Goal: Task Accomplishment & Management: Manage account settings

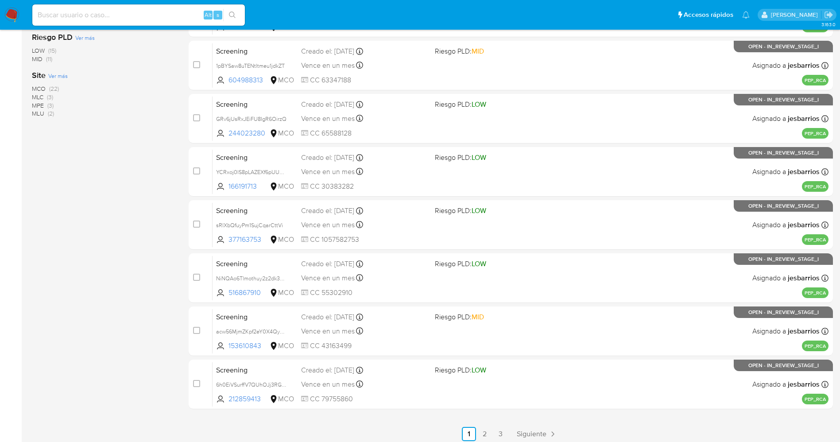
scroll to position [265, 0]
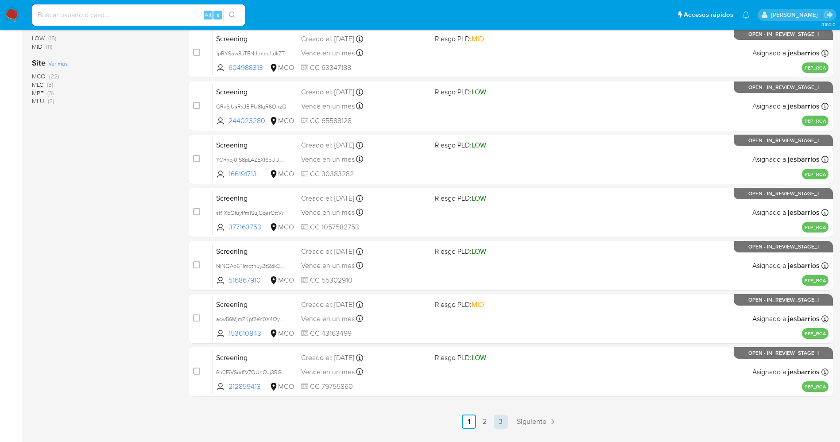
click at [497, 420] on link "3" at bounding box center [501, 422] width 14 height 14
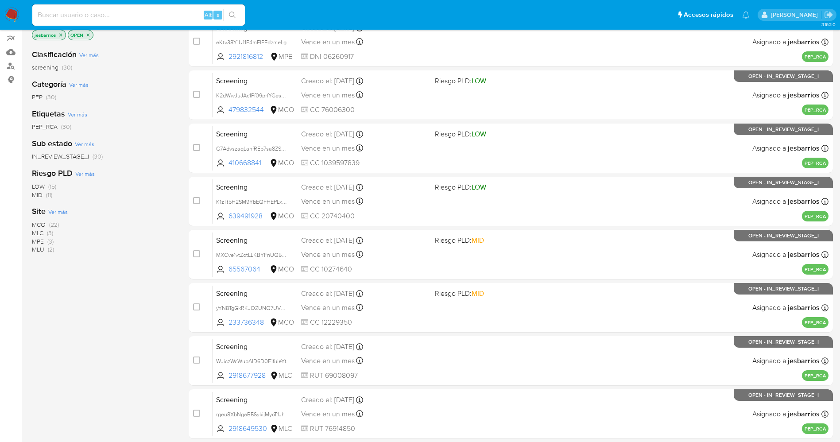
scroll to position [289, 0]
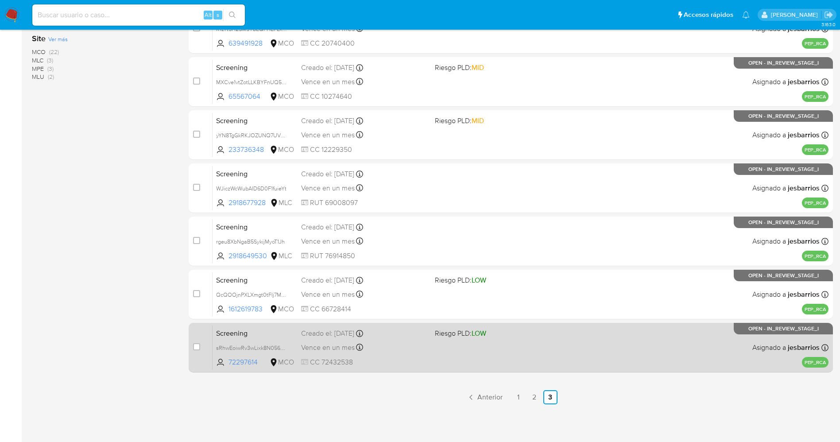
click at [540, 360] on div "Screening sRhwEoiwRv3wLixk8N056XxY 72297614 MCO Riesgo PLD: LOW Creado el: 10/1…" at bounding box center [521, 347] width 616 height 45
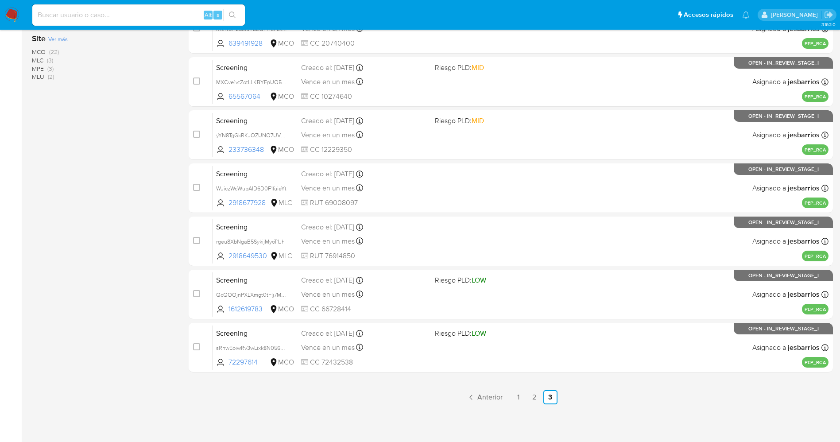
click at [49, 48] on span "MCO (22)" at bounding box center [45, 52] width 27 height 8
click at [501, 399] on link "3" at bounding box center [501, 397] width 14 height 14
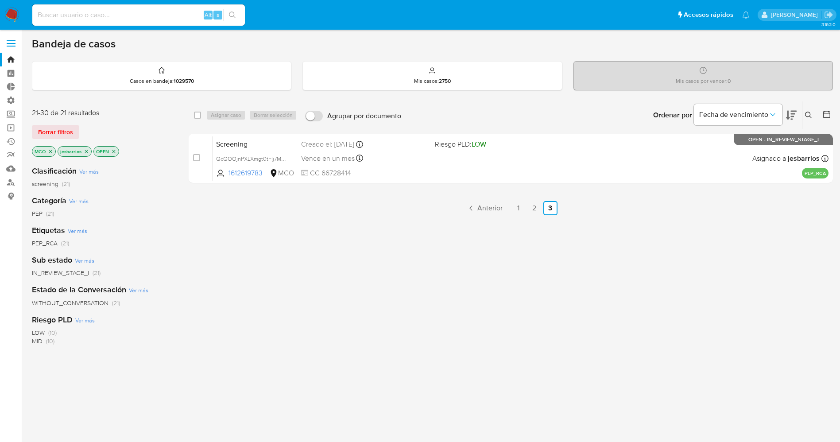
click at [536, 189] on div "select-all-cases-checkbox Asignar caso Borrar selección Agrupar por documento O…" at bounding box center [511, 301] width 645 height 401
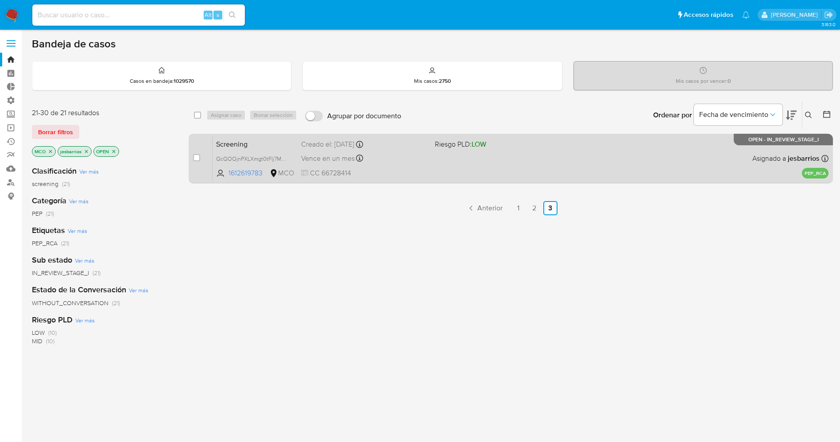
click at [542, 175] on div "Screening QcQOOjnPXLXmgt0tFIj7Mb8o 1612619783 MCO Riesgo PLD: LOW Creado el: 10…" at bounding box center [521, 158] width 616 height 45
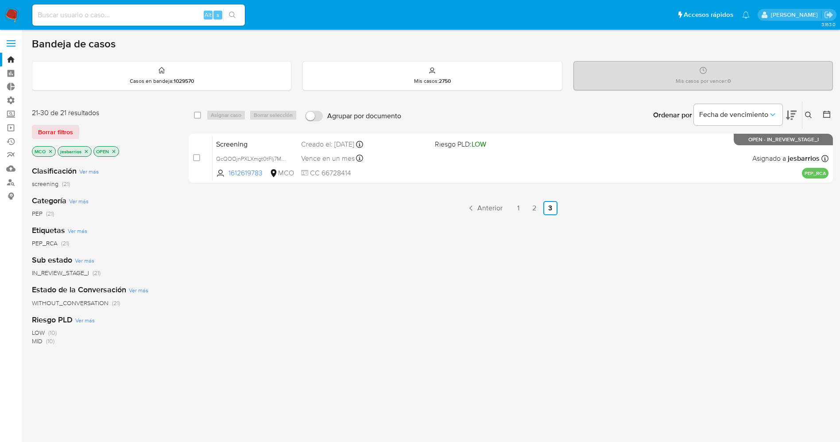
click at [15, 15] on img at bounding box center [11, 15] width 15 height 15
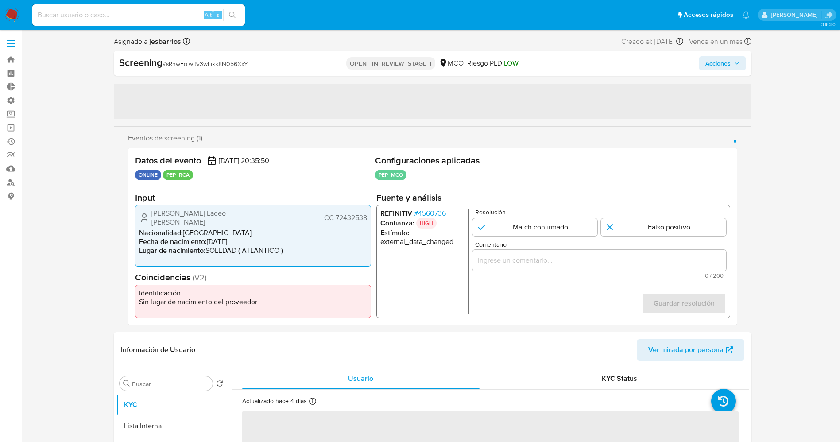
select select "10"
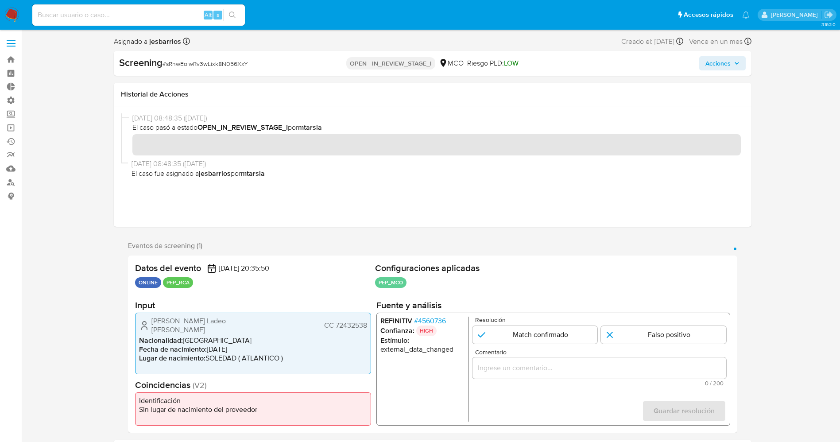
click at [430, 323] on span "# 4560736" at bounding box center [430, 321] width 32 height 9
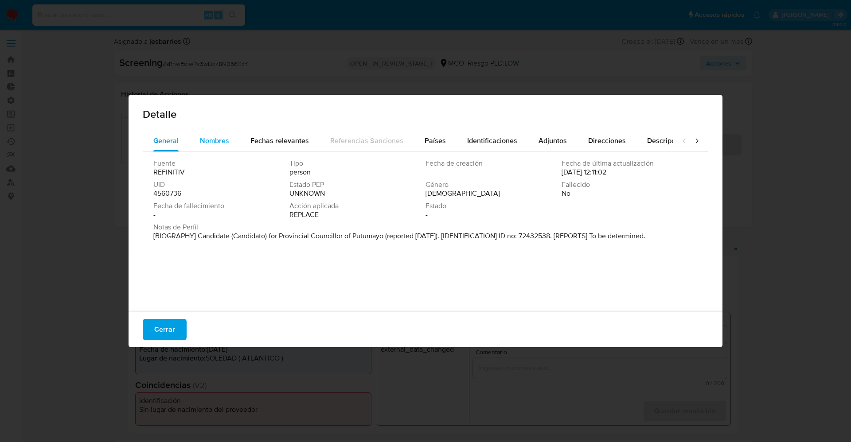
click at [210, 136] on span "Nombres" at bounding box center [214, 141] width 29 height 10
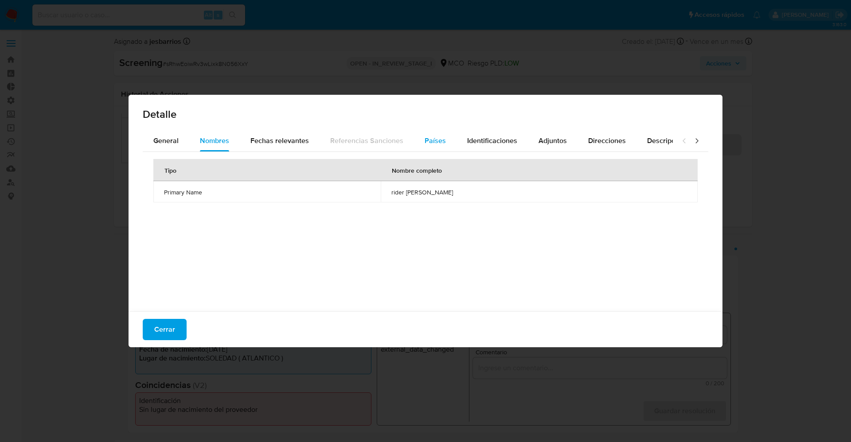
click at [429, 140] on span "Países" at bounding box center [434, 141] width 21 height 10
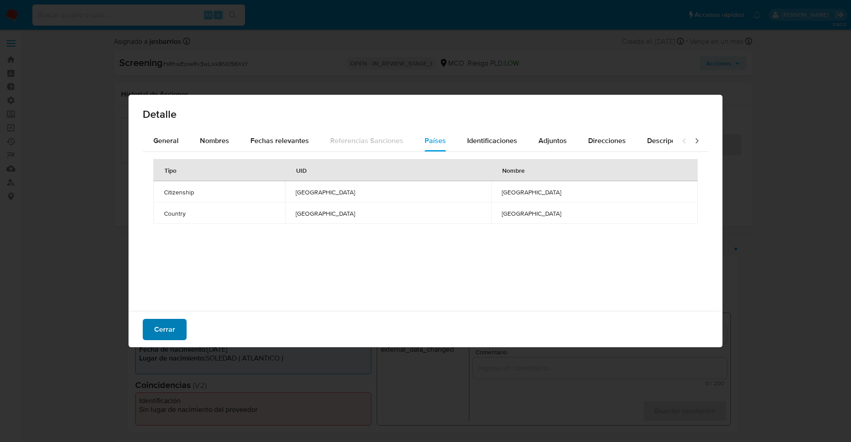
drag, startPoint x: 167, startPoint y: 341, endPoint x: 169, endPoint y: 335, distance: 6.3
click at [169, 335] on div "Cerrar" at bounding box center [425, 329] width 594 height 36
click at [169, 335] on span "Cerrar" at bounding box center [164, 329] width 21 height 19
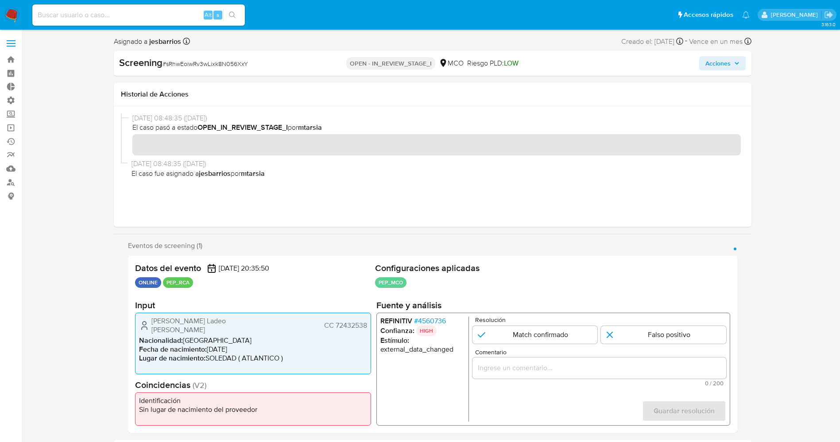
drag, startPoint x: 152, startPoint y: 319, endPoint x: 369, endPoint y: 322, distance: 216.6
click at [369, 322] on div "Jeyser Jhojan Ladeo Viloria CC 72432538 Nacionalidad : Colombia Fecha de nacimi…" at bounding box center [253, 344] width 236 height 62
click at [185, 321] on span "Jeyser Jhojan Ladeo Viloria" at bounding box center [207, 326] width 111 height 18
drag, startPoint x: 152, startPoint y: 321, endPoint x: 365, endPoint y: 321, distance: 212.6
click at [365, 321] on div "Jeyser Jhojan Ladeo Viloria CC 72432538" at bounding box center [253, 326] width 228 height 18
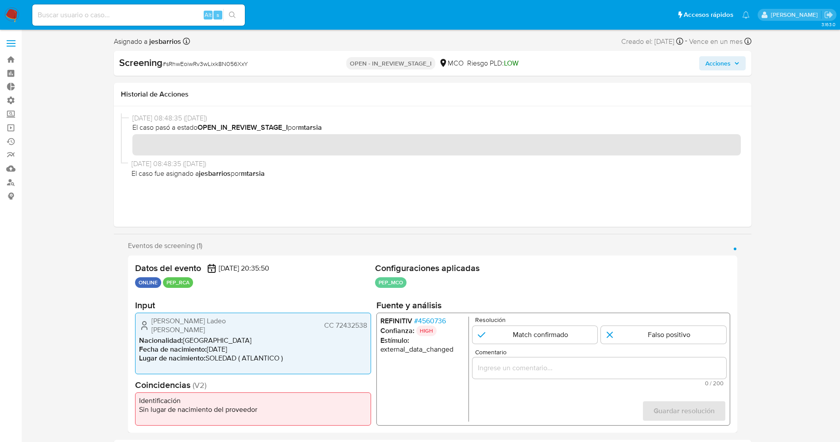
click at [444, 319] on span "# 4560736" at bounding box center [430, 321] width 32 height 9
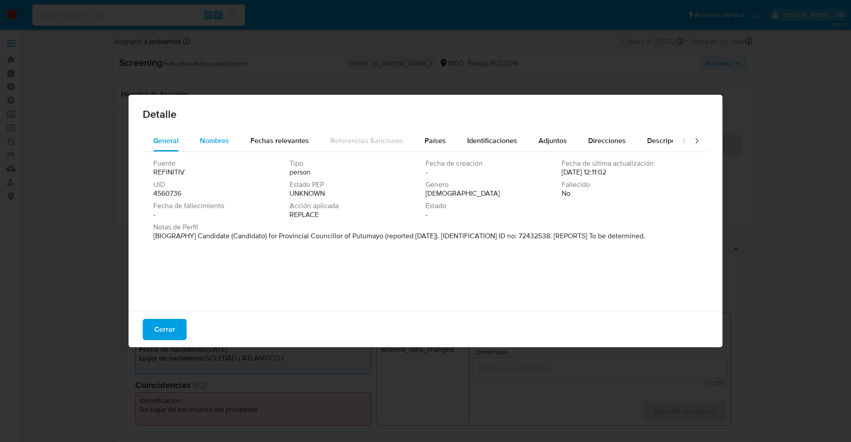
click at [213, 140] on span "Nombres" at bounding box center [214, 141] width 29 height 10
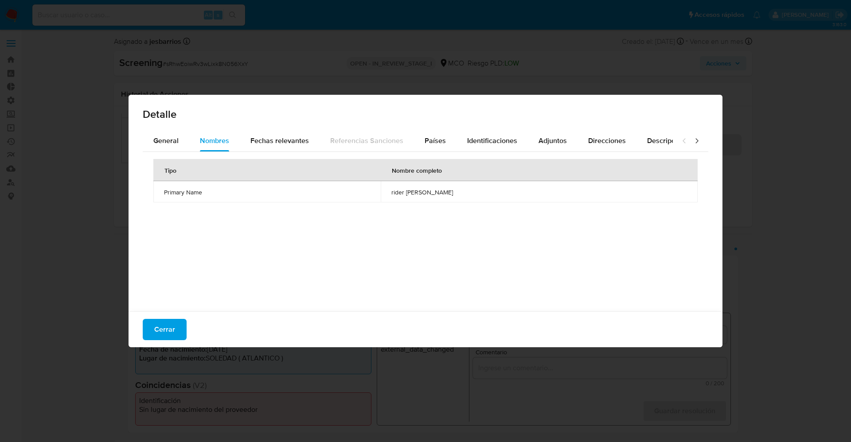
drag, startPoint x: 369, startPoint y: 188, endPoint x: 460, endPoint y: 195, distance: 91.1
click at [460, 195] on td "rider brihan rojas romero" at bounding box center [539, 191] width 317 height 21
click at [498, 141] on span "Identificaciones" at bounding box center [492, 141] width 50 height 10
drag, startPoint x: 412, startPoint y: 190, endPoint x: 504, endPoint y: 214, distance: 94.7
click at [504, 214] on div "Tipo de identificación Número de identificación DNI 72432538" at bounding box center [425, 229] width 565 height 155
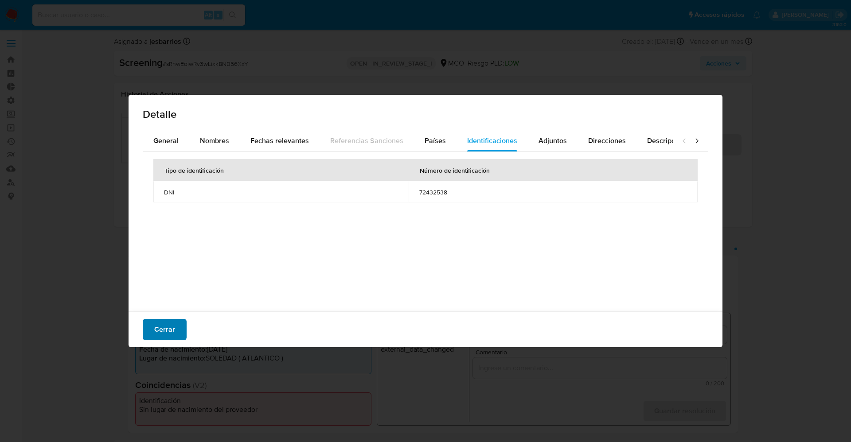
click at [154, 330] on span "Cerrar" at bounding box center [164, 329] width 21 height 19
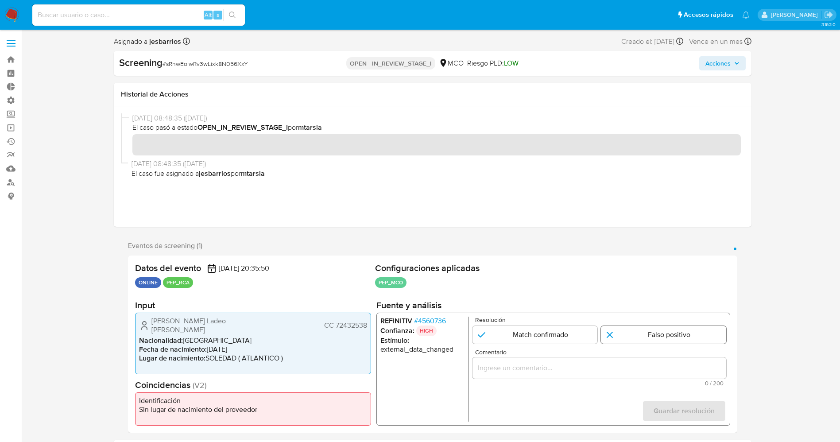
click at [672, 333] on input "1 de 1" at bounding box center [663, 335] width 125 height 18
radio input "true"
click at [599, 369] on input "Comentario" at bounding box center [599, 368] width 254 height 12
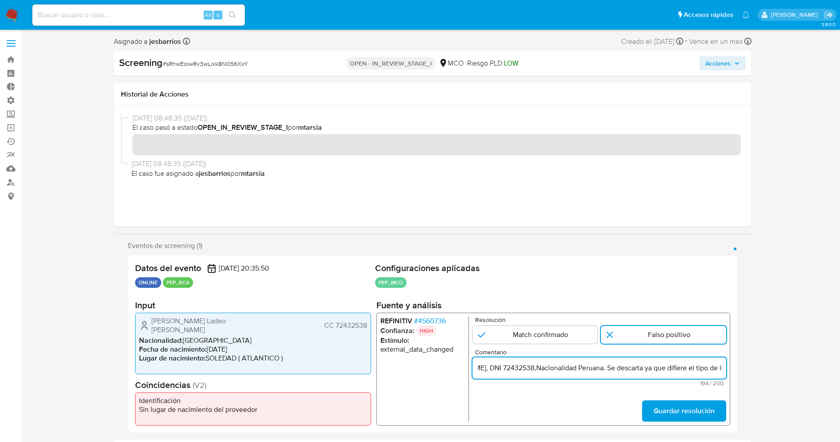
scroll to position [0, 370]
type input "usuario Jeyser Jhojan Ladeo ViloriaCC 72432538por coincidir en listas de PEP co…"
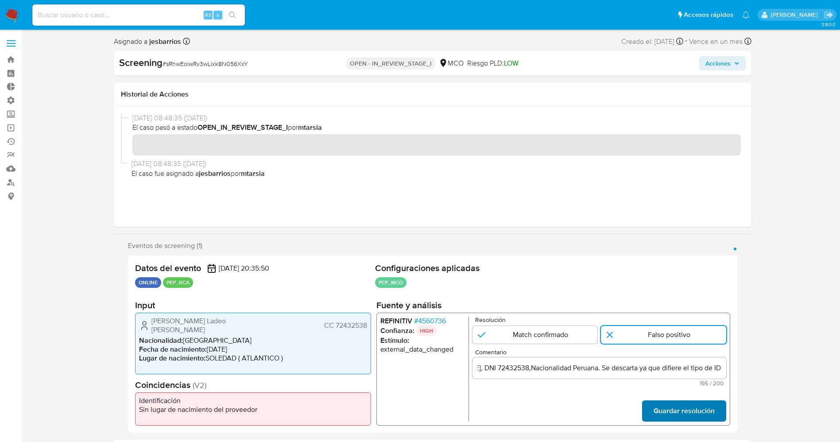
scroll to position [0, 0]
click at [710, 407] on span "Guardar resolución" at bounding box center [683, 410] width 61 height 19
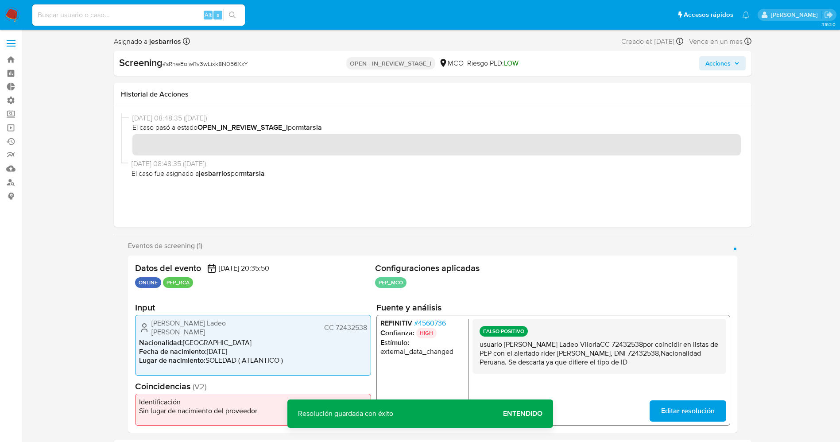
drag, startPoint x: 478, startPoint y: 348, endPoint x: 659, endPoint y: 373, distance: 182.4
click at [659, 373] on div "FALSO POSITIVO usuario Jeyser Jhojan Ladeo ViloriaCC 72432538por coincidir en l…" at bounding box center [599, 346] width 254 height 55
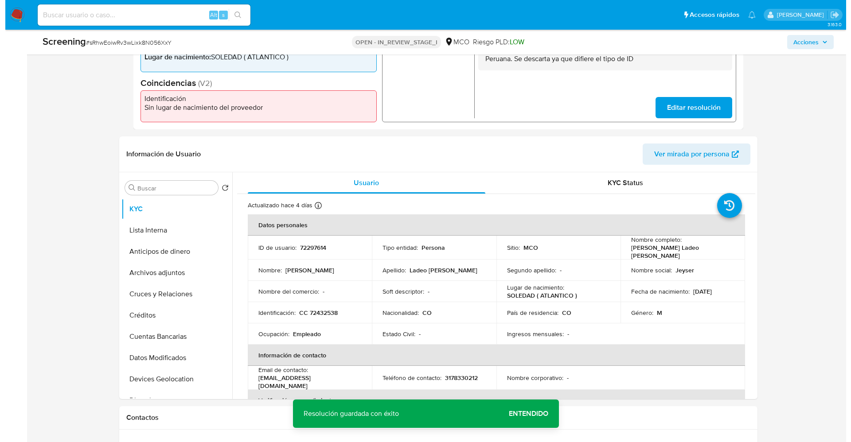
scroll to position [298, 0]
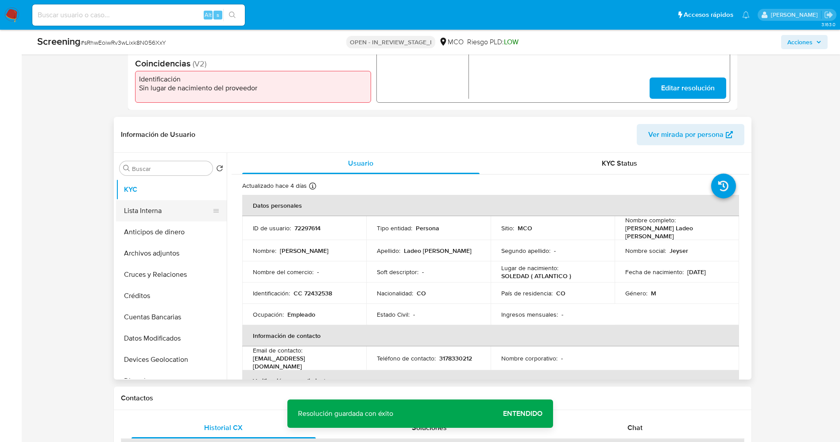
click at [143, 216] on button "Lista Interna" at bounding box center [168, 210] width 104 height 21
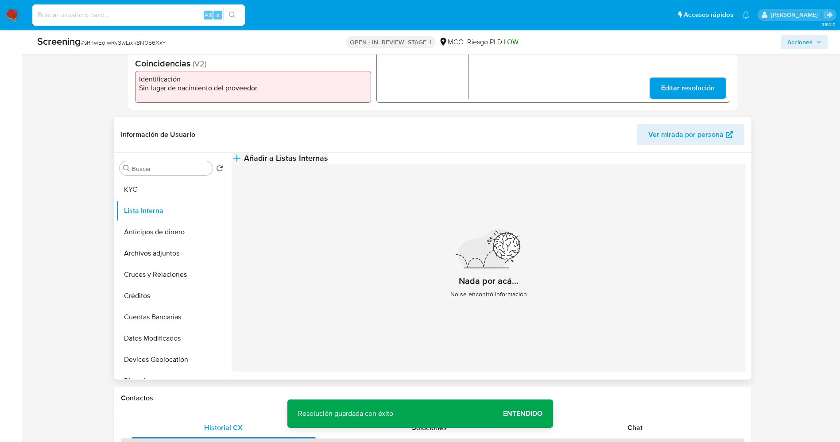
click at [328, 163] on span "Añadir a Listas Internas" at bounding box center [286, 158] width 84 height 10
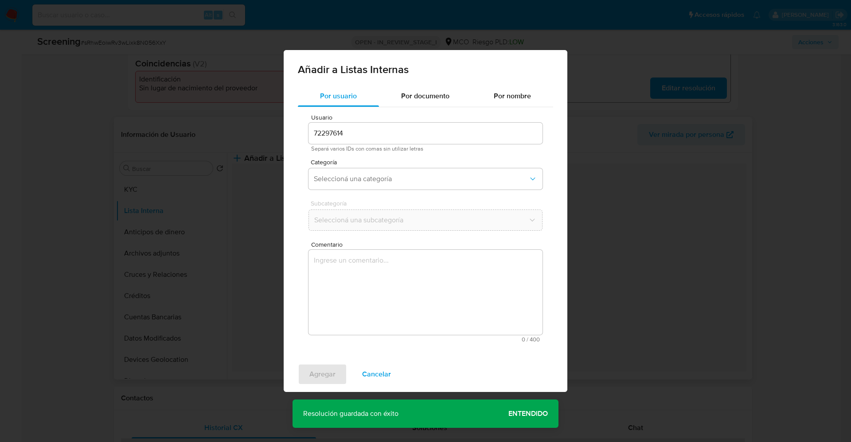
click at [284, 432] on div "Añadir a Listas Internas Por usuario Por documento Por nombre Usuario 72297614 …" at bounding box center [425, 221] width 851 height 442
click at [411, 183] on span "Seleccioná una categoría" at bounding box center [421, 179] width 214 height 9
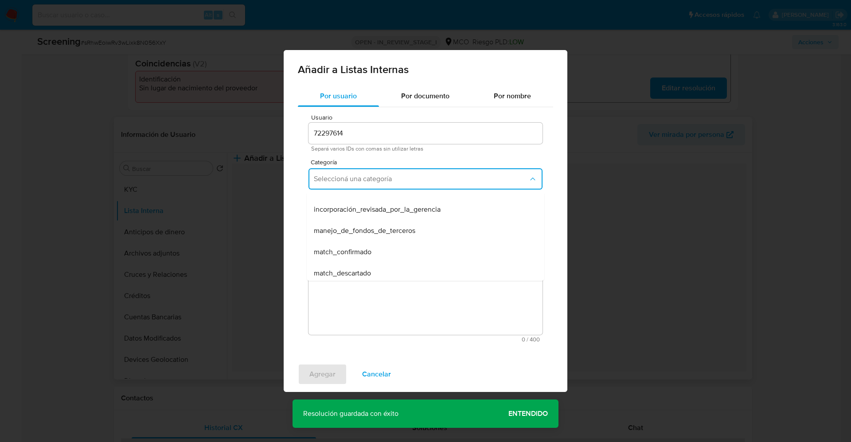
scroll to position [27, 0]
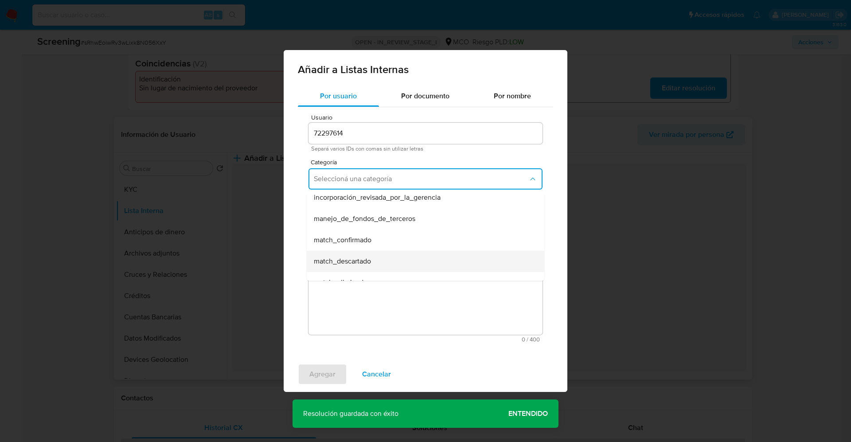
click at [489, 264] on div "match_descartado" at bounding box center [423, 261] width 218 height 21
click at [491, 221] on span "Seleccioná una subcategoría" at bounding box center [421, 220] width 214 height 9
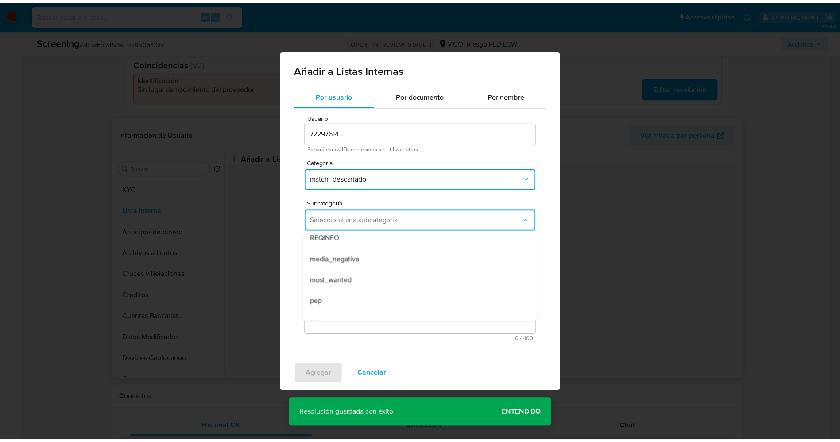
scroll to position [53, 0]
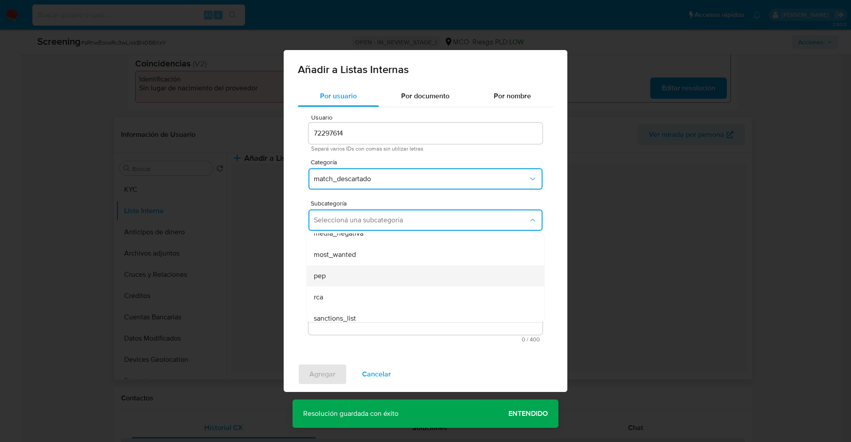
click at [447, 277] on div "pep" at bounding box center [423, 275] width 218 height 21
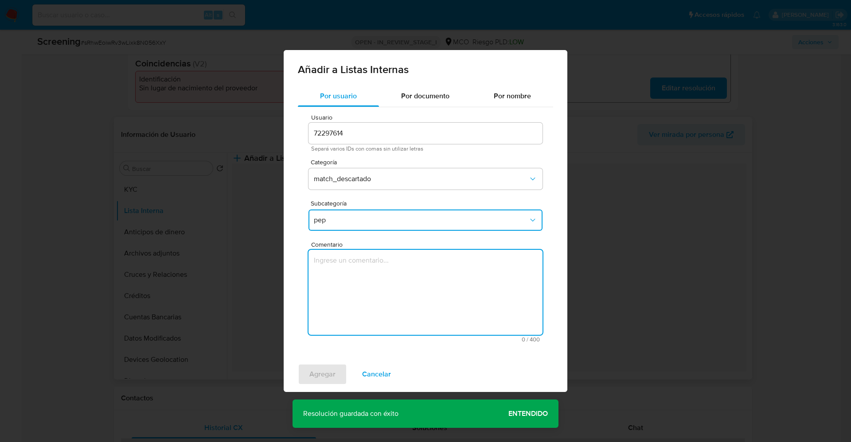
click at [447, 277] on textarea "Comentario" at bounding box center [425, 292] width 234 height 85
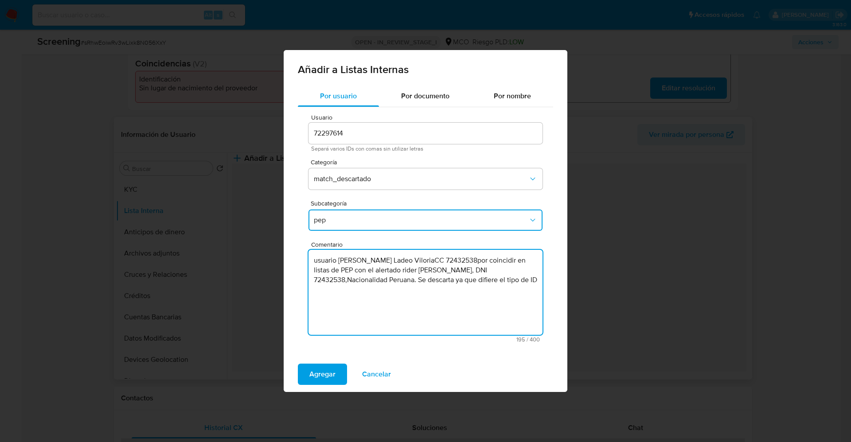
click at [319, 264] on textarea "usuario Jeyser Jhojan Ladeo ViloriaCC 72432538por coincidir en listas de PEP co…" at bounding box center [425, 292] width 234 height 85
type textarea "Usuario Jeyser Jhojan Ladeo ViloriaCC 72432538por coincidir en listas de PEP co…"
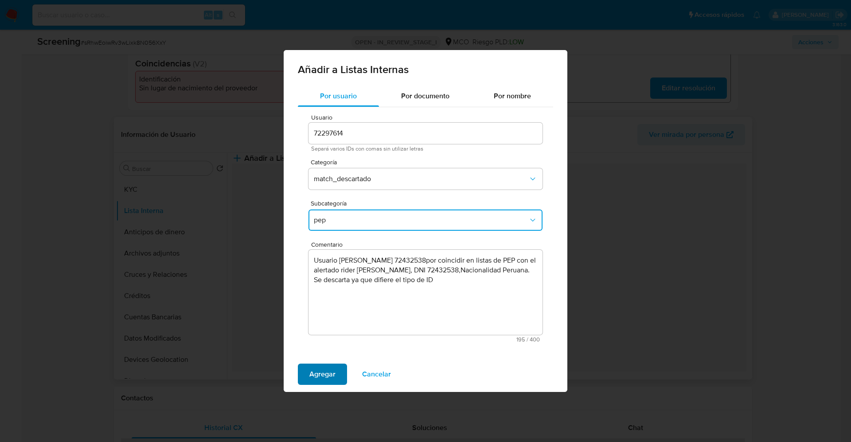
click at [330, 375] on span "Agregar" at bounding box center [322, 374] width 26 height 19
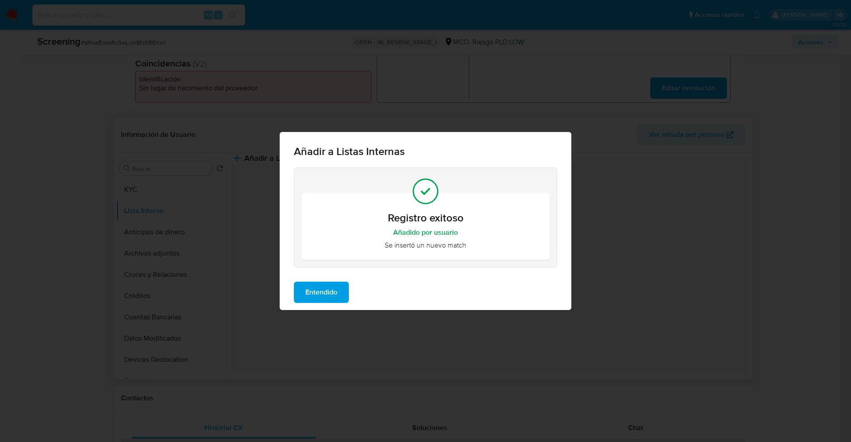
click at [325, 296] on span "Entendido" at bounding box center [321, 292] width 32 height 19
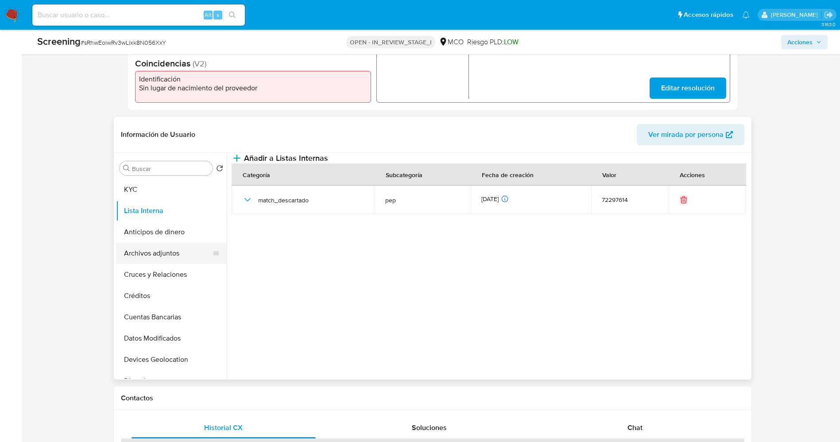
click at [131, 244] on button "Archivos adjuntos" at bounding box center [168, 253] width 104 height 21
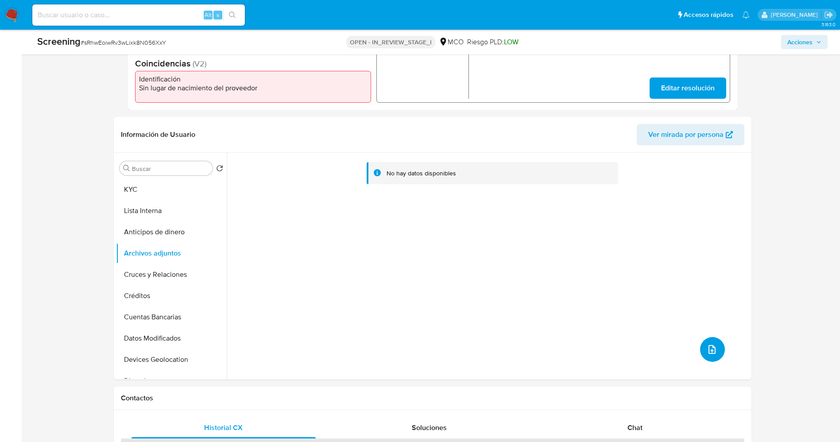
click at [710, 343] on button "upload-file" at bounding box center [712, 349] width 25 height 25
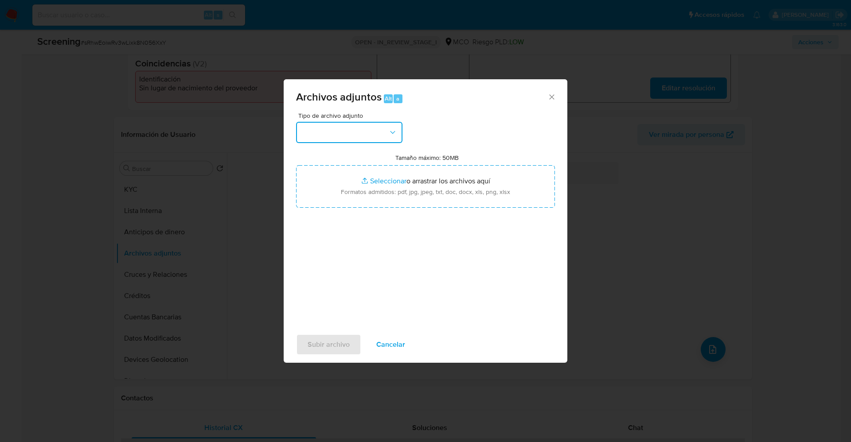
click at [362, 131] on button "button" at bounding box center [349, 132] width 106 height 21
click at [398, 346] on span "Cancelar" at bounding box center [390, 344] width 29 height 19
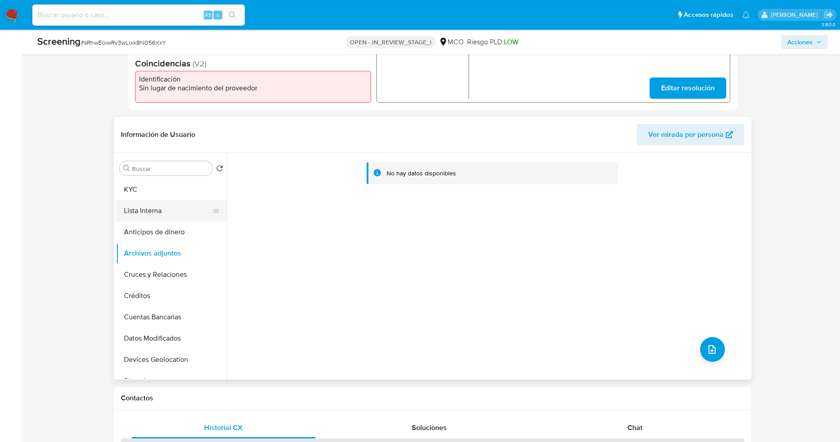
click at [160, 205] on button "Lista Interna" at bounding box center [168, 210] width 104 height 21
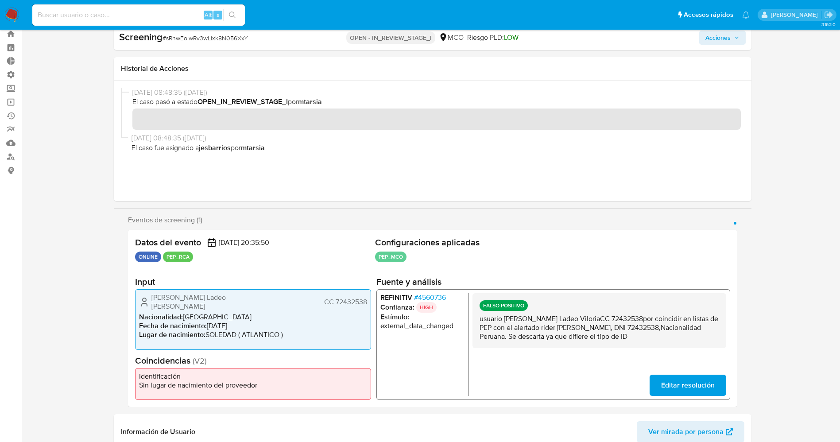
scroll to position [0, 0]
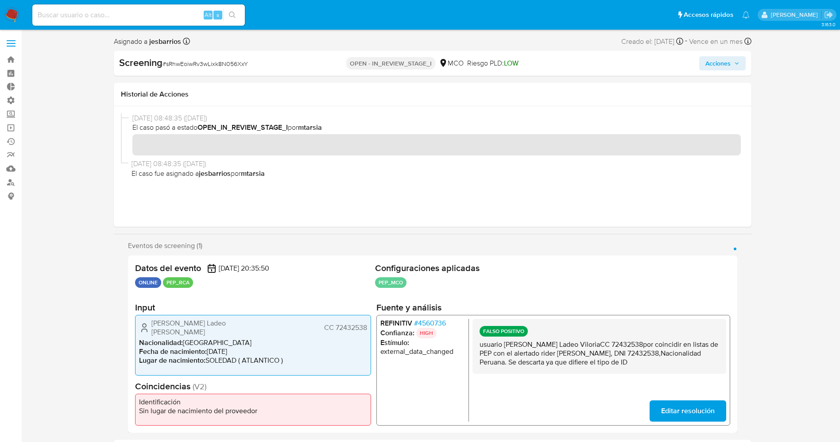
click at [741, 59] on button "Acciones" at bounding box center [722, 63] width 47 height 14
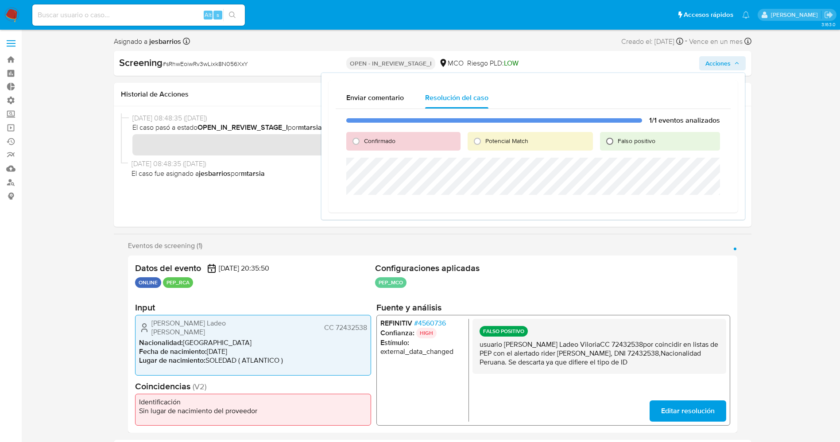
click at [617, 136] on input "Falso positivo" at bounding box center [610, 141] width 14 height 14
radio input "true"
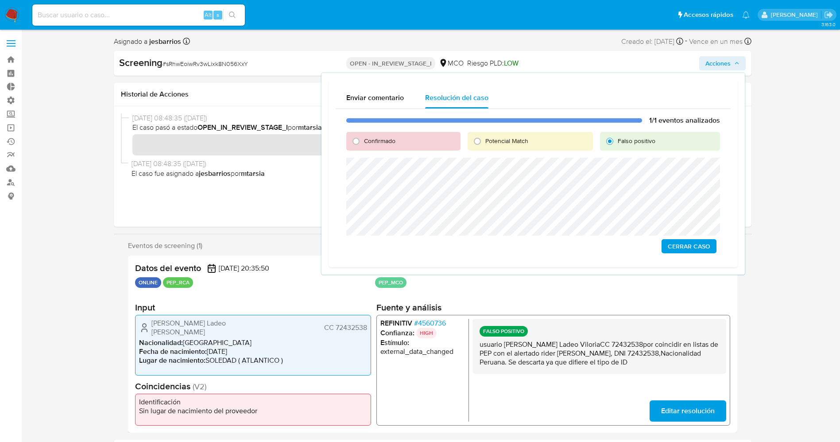
click at [687, 242] on span "Cerrar Caso" at bounding box center [689, 246] width 43 height 12
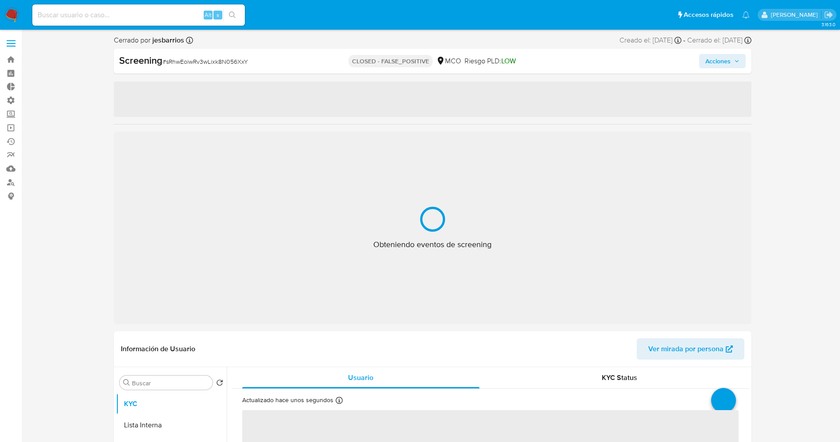
select select "10"
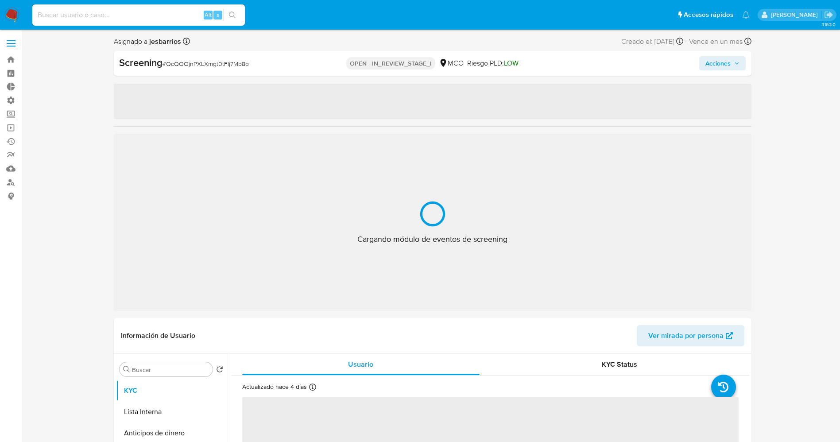
select select "10"
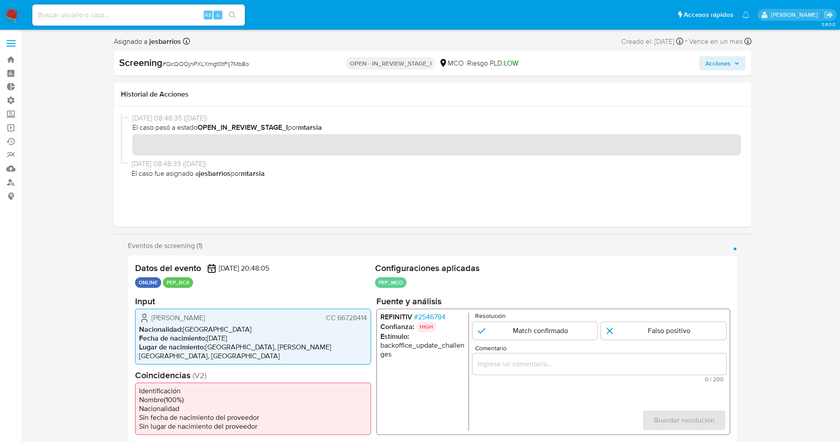
click at [434, 315] on span "# 2546784" at bounding box center [429, 316] width 31 height 9
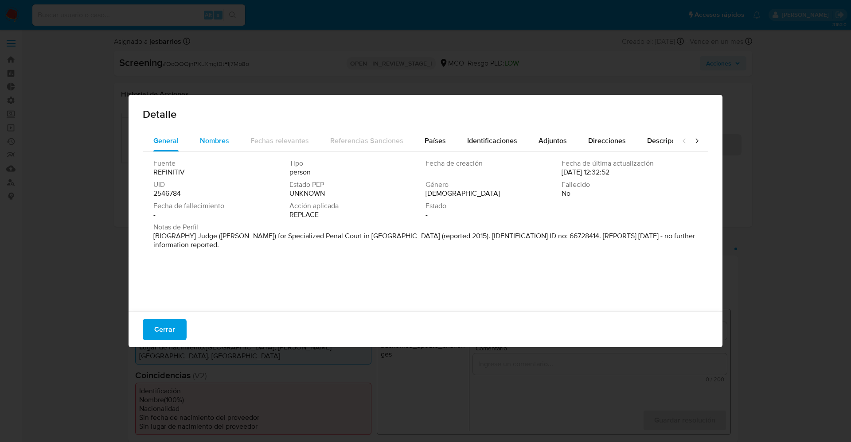
click at [218, 143] on span "Nombres" at bounding box center [214, 141] width 29 height 10
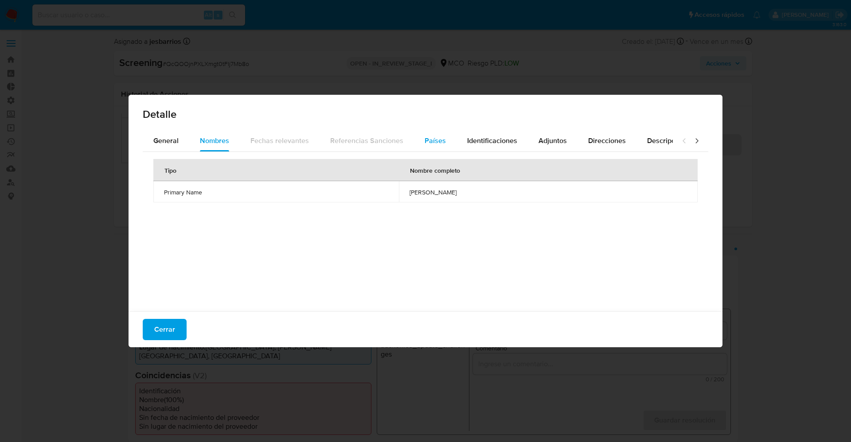
click at [435, 151] on div "Países" at bounding box center [434, 140] width 21 height 21
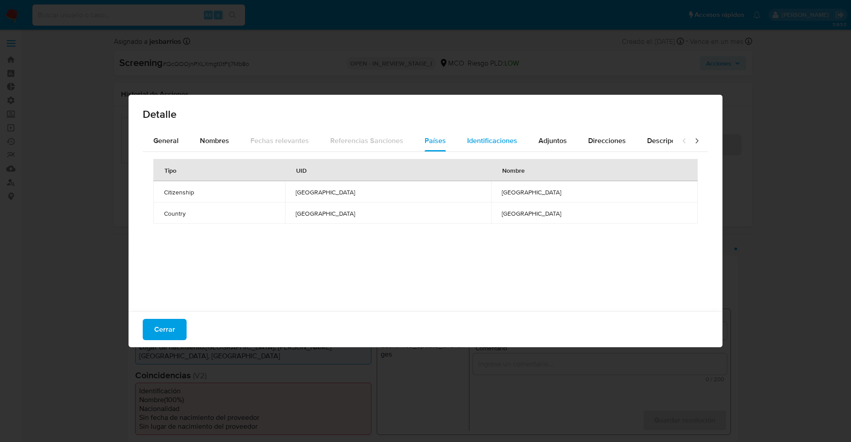
click at [509, 140] on span "Identificaciones" at bounding box center [492, 141] width 50 height 10
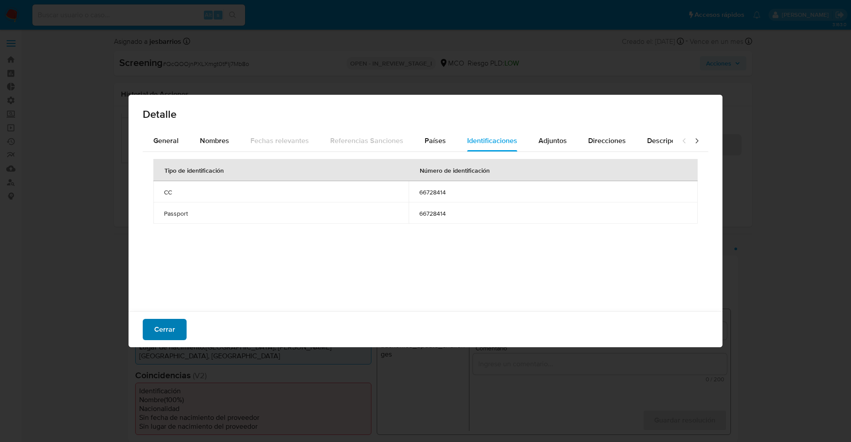
click at [171, 325] on span "Cerrar" at bounding box center [164, 329] width 21 height 19
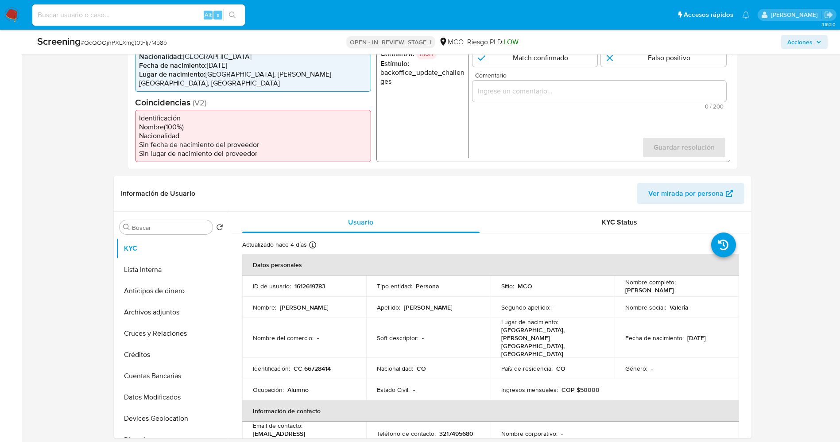
scroll to position [271, 0]
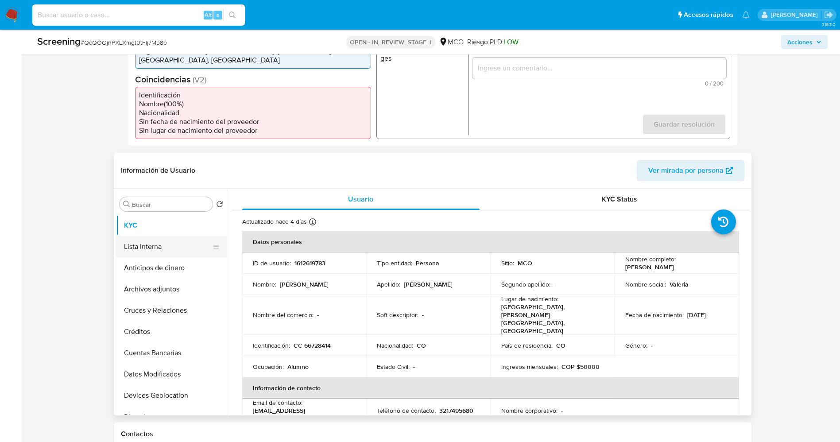
click at [122, 238] on button "Lista Interna" at bounding box center [168, 246] width 104 height 21
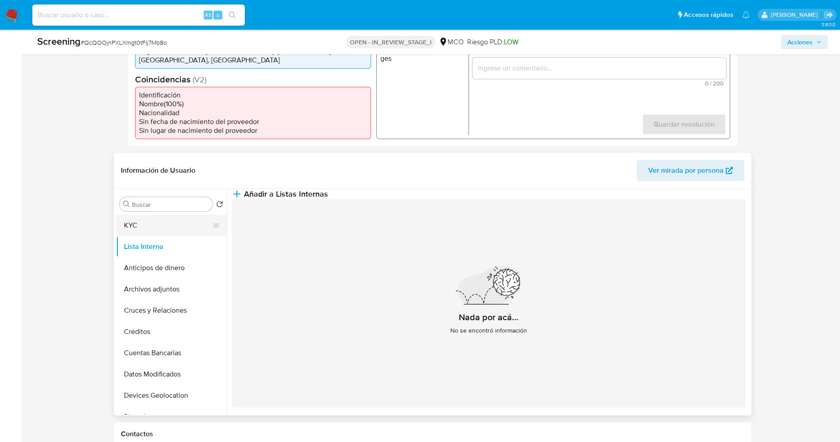
click at [157, 215] on button "KYC" at bounding box center [168, 225] width 104 height 21
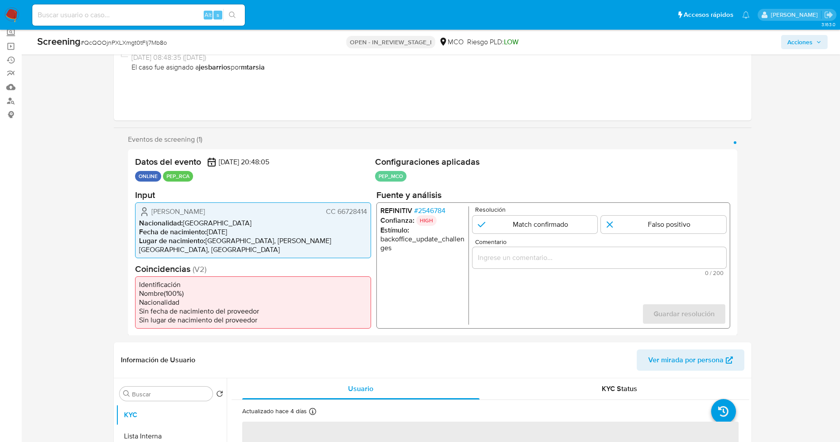
scroll to position [73, 0]
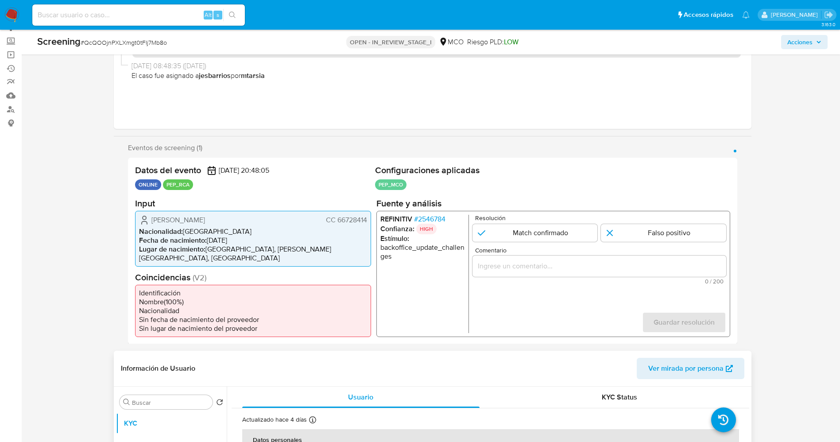
drag, startPoint x: 115, startPoint y: 384, endPoint x: 175, endPoint y: 383, distance: 60.2
click at [198, 223] on span "Erika Patricia Zambrano Paredes" at bounding box center [179, 219] width 54 height 9
drag, startPoint x: 148, startPoint y: 217, endPoint x: 288, endPoint y: 214, distance: 139.1
click at [288, 214] on div "Erika Patricia Zambrano Paredes CC 66728414" at bounding box center [253, 219] width 228 height 11
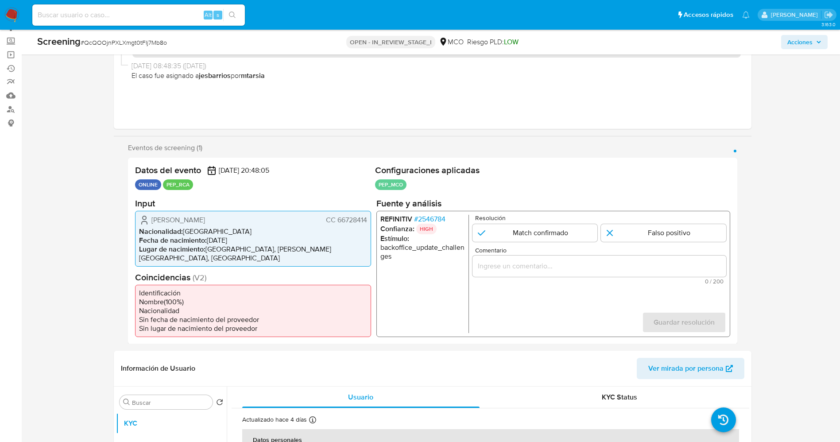
click at [430, 217] on span "# 2546784" at bounding box center [429, 218] width 31 height 9
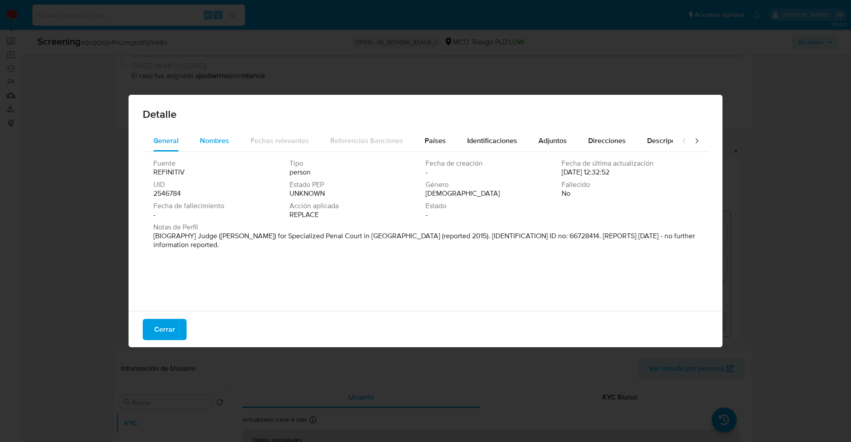
click at [223, 139] on span "Nombres" at bounding box center [214, 141] width 29 height 10
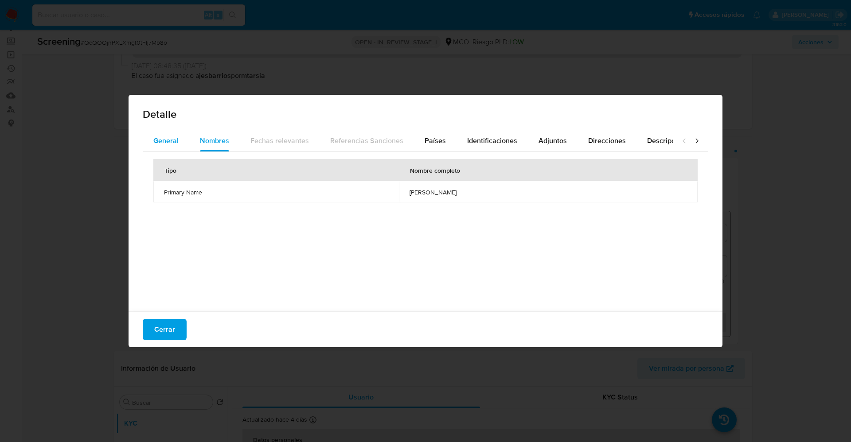
click at [165, 142] on span "General" at bounding box center [165, 141] width 25 height 10
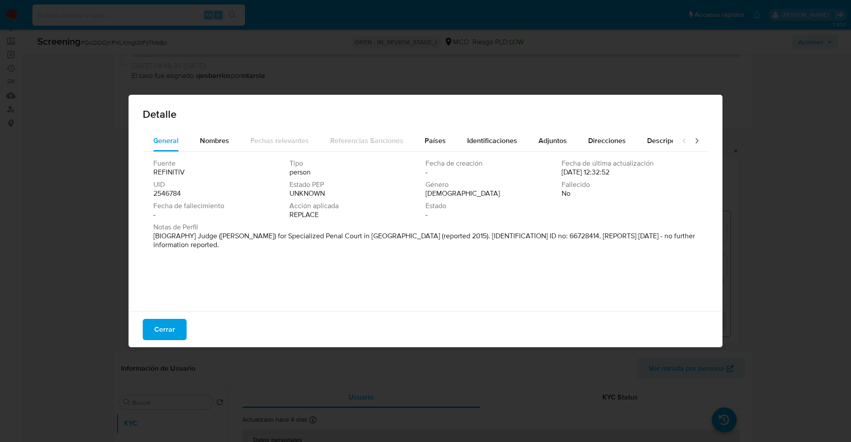
drag, startPoint x: 154, startPoint y: 327, endPoint x: 135, endPoint y: 473, distance: 147.0
click at [175, 322] on button "Cerrar" at bounding box center [165, 329] width 44 height 21
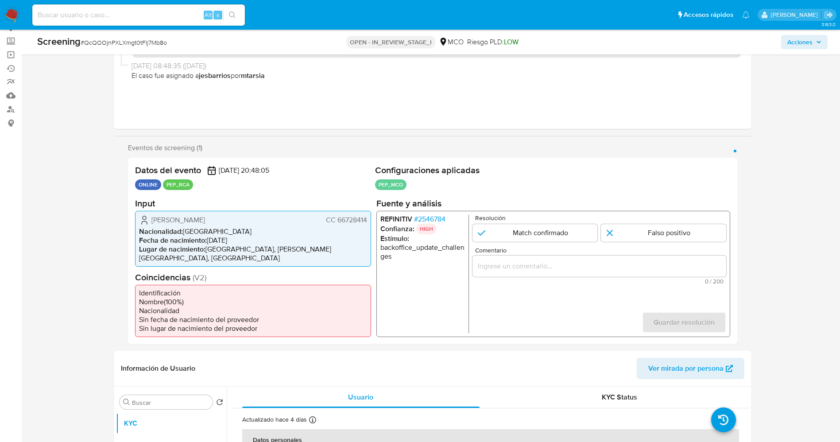
drag, startPoint x: 152, startPoint y: 223, endPoint x: 371, endPoint y: 219, distance: 219.3
click at [371, 219] on div "Datos del evento 10/10/2025 20:48:05 ONLINE PEP_RCA Configuraciones aplicadas P…" at bounding box center [433, 251] width 610 height 187
click at [439, 219] on span "# 2546784" at bounding box center [429, 218] width 31 height 9
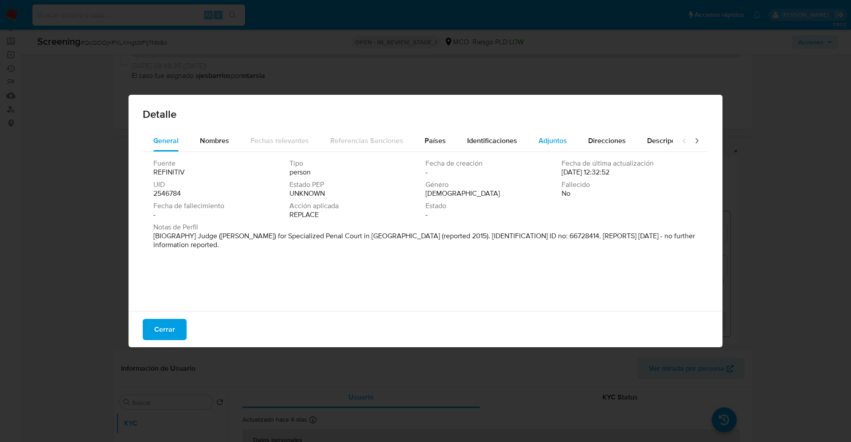
click at [556, 140] on span "Adjuntos" at bounding box center [552, 141] width 28 height 10
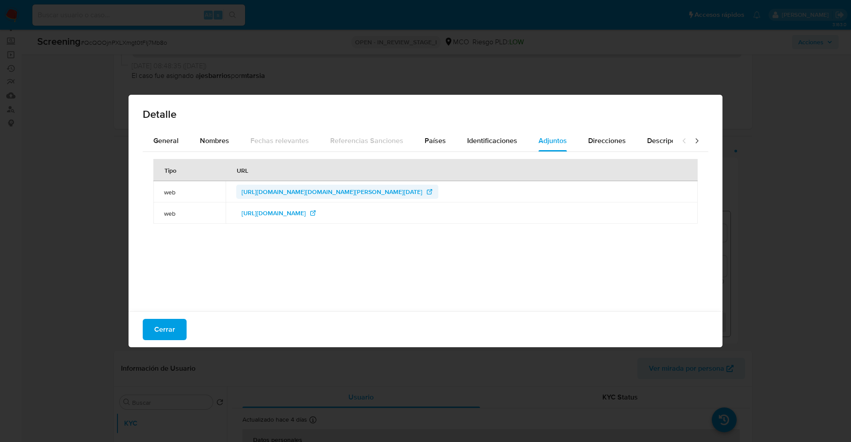
click at [422, 190] on span "http://webcache.googleusercontent.com/search?q=cache:MYaHlWvNQ04J:www.ramajudic…" at bounding box center [331, 192] width 181 height 14
click at [176, 131] on div "General" at bounding box center [165, 140] width 25 height 21
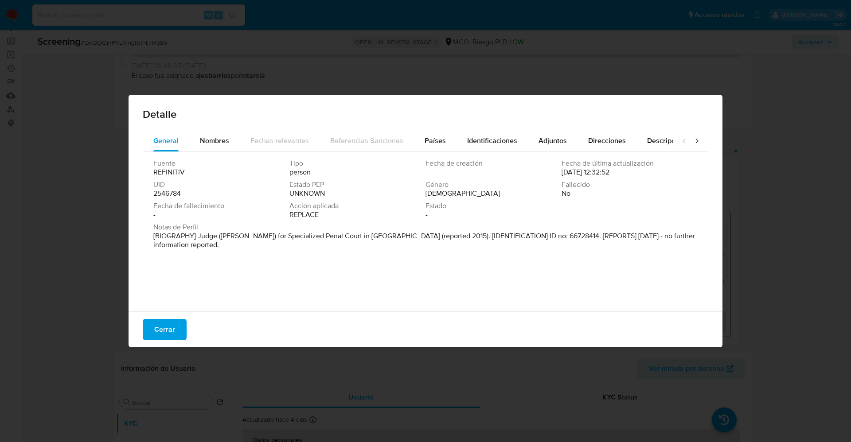
click at [200, 235] on p "[BIOGRAPHY] Judge (Juez) for Specialized Penal Court in Buga (reported 2015). […" at bounding box center [424, 241] width 542 height 18
drag, startPoint x: 193, startPoint y: 235, endPoint x: 339, endPoint y: 237, distance: 146.2
click at [339, 237] on font "[BIOGRAFÍA] Juez del Tribunal Penal Especializado de Buga (reportado en 2015). …" at bounding box center [423, 240] width 541 height 19
click at [156, 332] on span "Cerrar" at bounding box center [164, 329] width 21 height 19
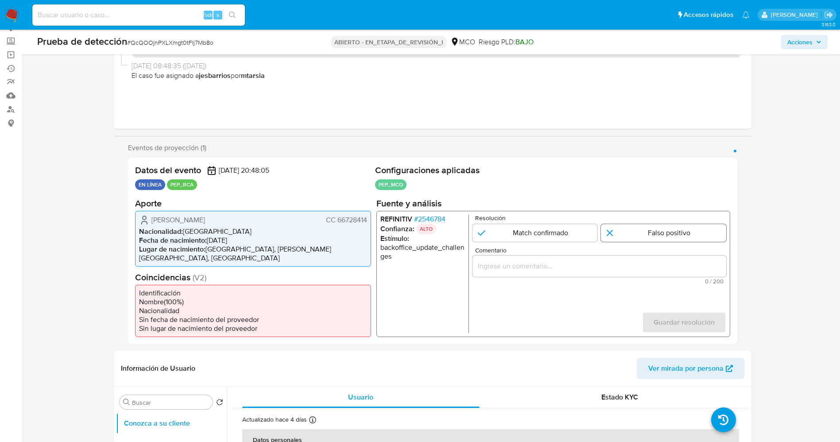
click at [614, 235] on input "1 de 1" at bounding box center [663, 233] width 125 height 18
radio input "true"
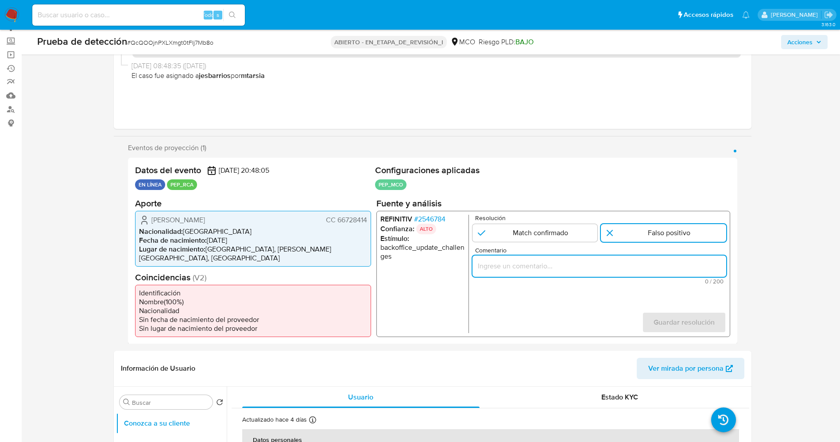
click at [549, 271] on input "Comentario" at bounding box center [599, 266] width 254 height 12
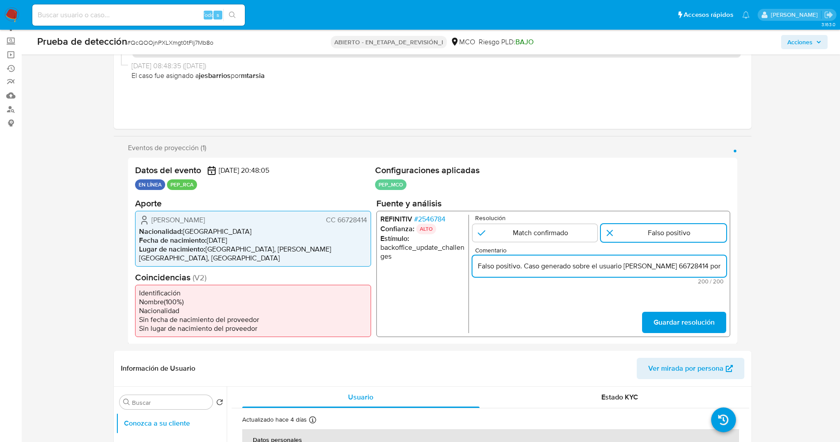
scroll to position [0, 397]
click at [558, 265] on input "Falso positivo. Caso generado sobre el usuario Erika Patricia Zambrano ParedesC…" at bounding box center [599, 266] width 254 height 12
drag, startPoint x: 703, startPoint y: 262, endPoint x: 728, endPoint y: 263, distance: 24.4
click at [728, 263] on div "REFINITIV # 2546784 Confianza: ALTO Estímulo : backoffice_update_challenges Res…" at bounding box center [553, 273] width 354 height 126
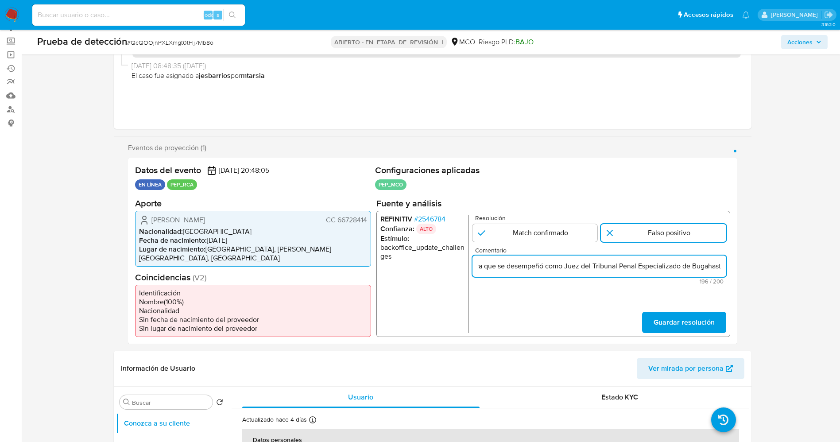
scroll to position [0, 387]
click at [498, 262] on input "Falso positivo. Caso generado sobre el usuario Erika Patricia Zambrano ParedesC…" at bounding box center [599, 266] width 254 height 12
type input "Falso positivo. Caso generado sobre el usuario Erika Patricia Zambrano ParedesC…"
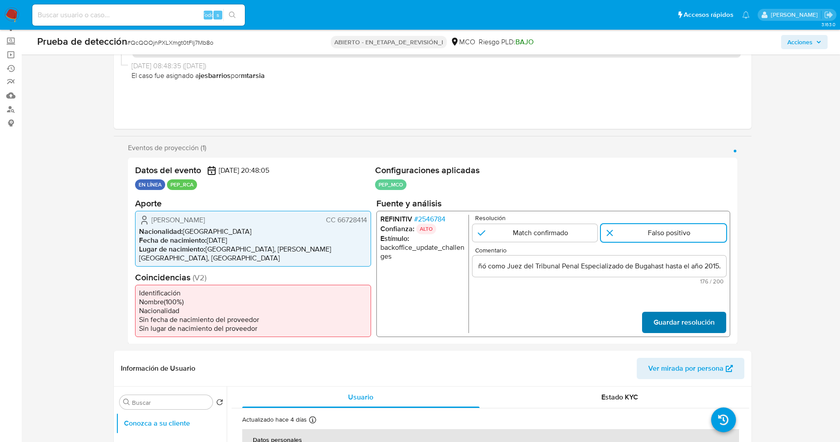
scroll to position [0, 0]
click at [664, 312] on span "Guardar resolución" at bounding box center [683, 321] width 61 height 19
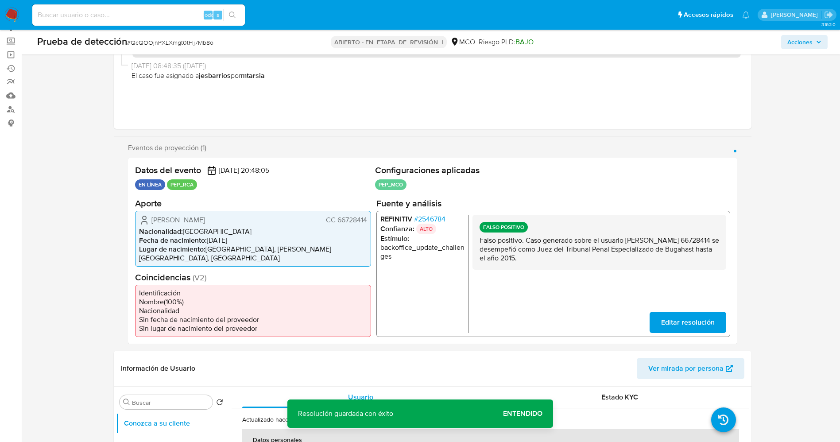
drag, startPoint x: 480, startPoint y: 240, endPoint x: 646, endPoint y: 268, distance: 167.9
click at [646, 268] on div "FALSO POSITIVO Falso positivo. Caso generado sobre el usuario Erika Patricia Za…" at bounding box center [599, 241] width 254 height 55
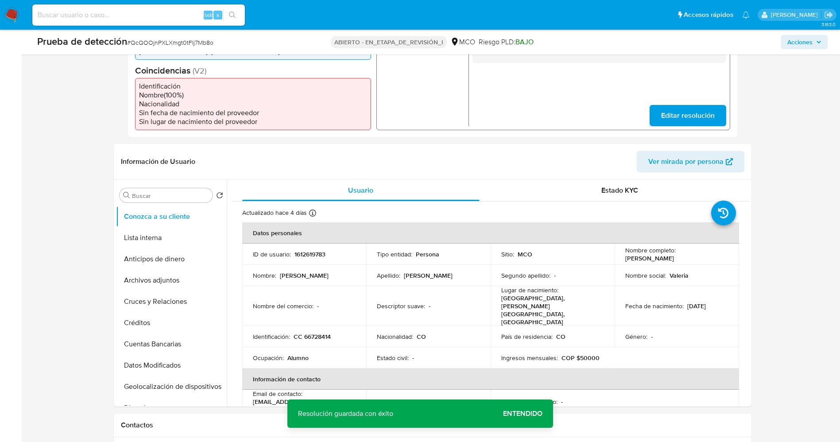
scroll to position [294, 0]
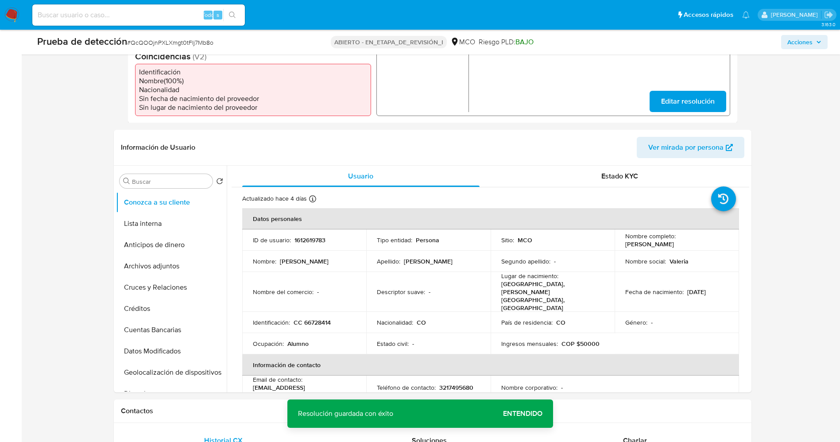
drag, startPoint x: 749, startPoint y: 179, endPoint x: 755, endPoint y: 268, distance: 89.2
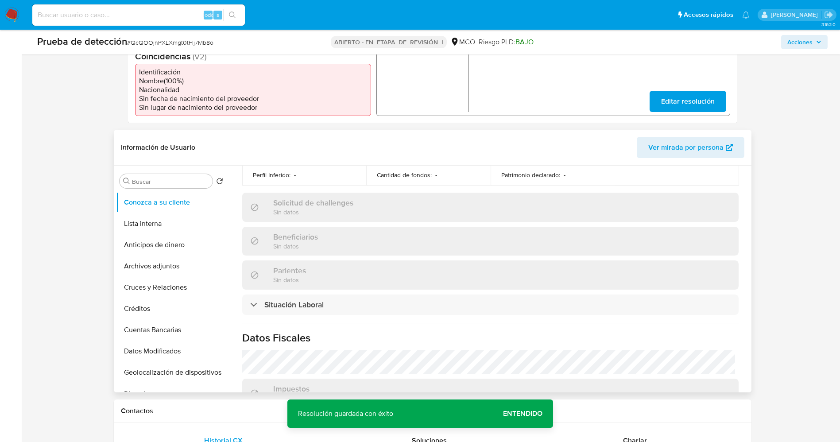
scroll to position [364, 0]
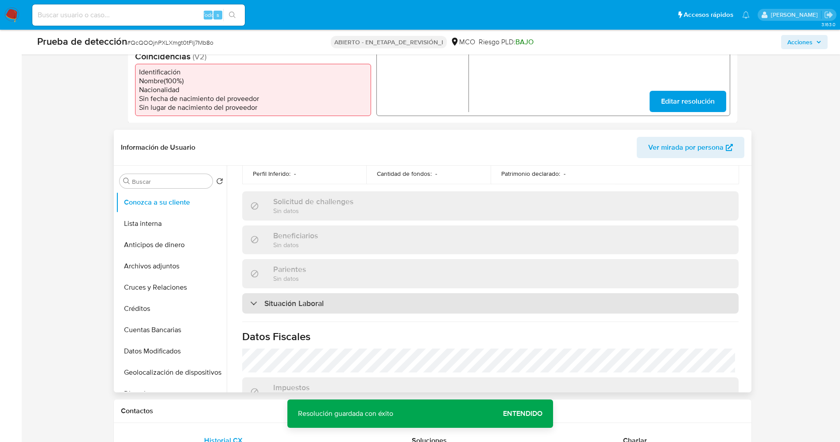
click at [629, 293] on div "Situación Laboral" at bounding box center [490, 303] width 497 height 20
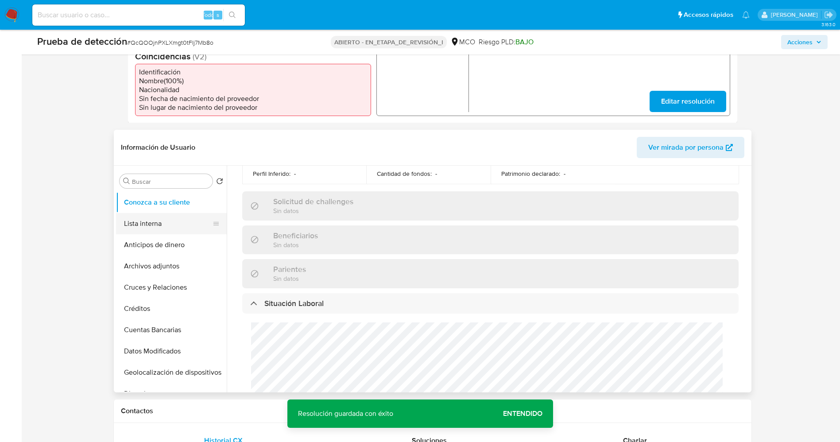
click at [177, 214] on button "Lista interna" at bounding box center [168, 223] width 104 height 21
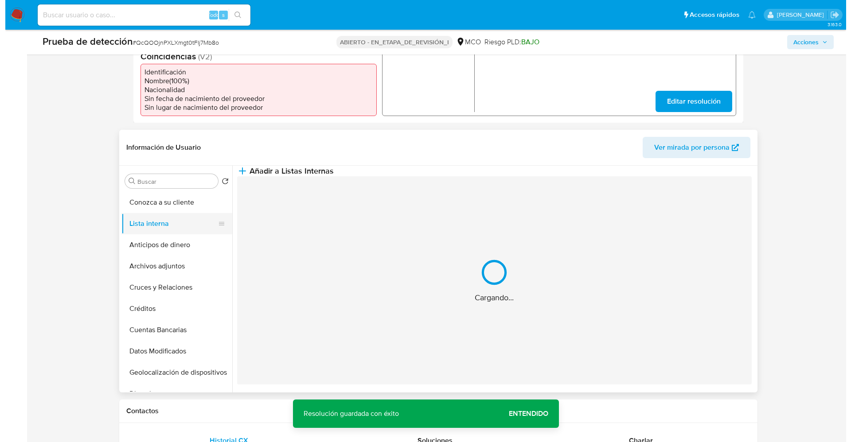
scroll to position [0, 0]
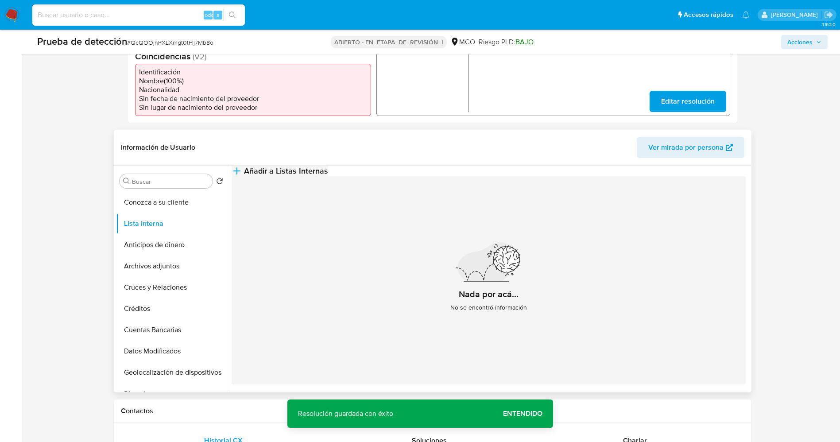
click at [328, 166] on span "Añadir a Listas Internas" at bounding box center [286, 171] width 84 height 10
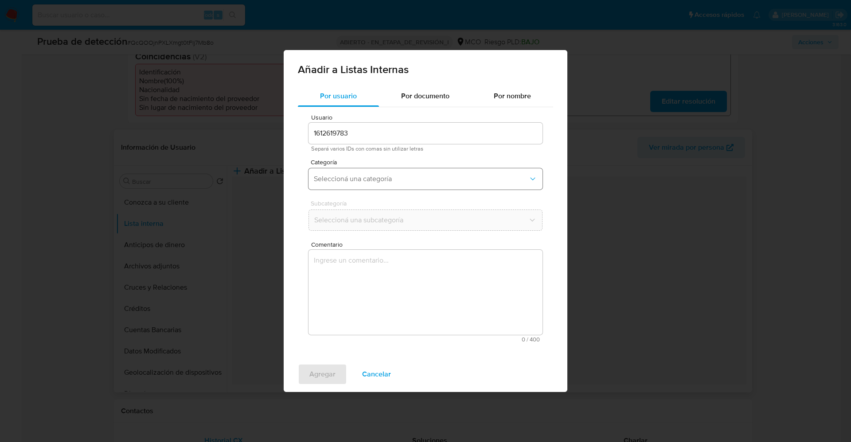
click at [409, 172] on button "Seleccioná una categoría" at bounding box center [425, 178] width 234 height 21
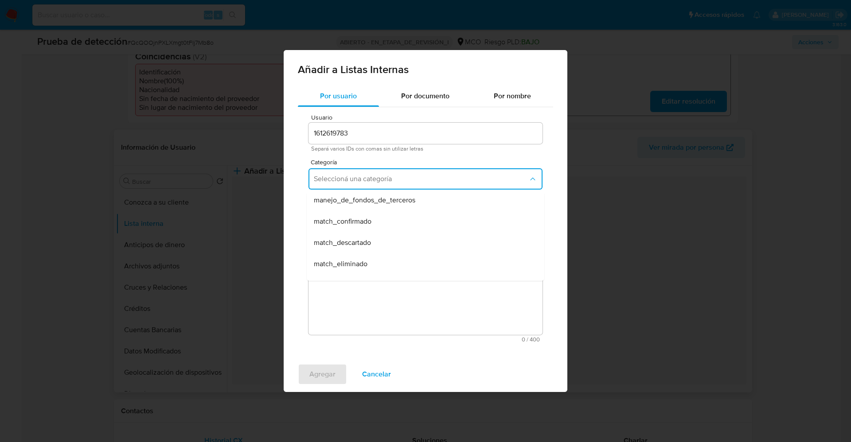
scroll to position [53, 0]
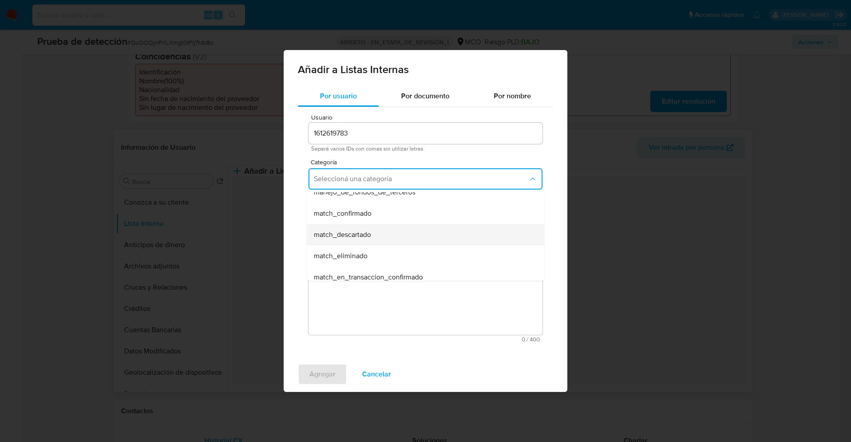
click at [454, 234] on div "match_descartado" at bounding box center [423, 234] width 218 height 21
click at [457, 218] on span "Seleccioná una subcategoría" at bounding box center [421, 220] width 214 height 9
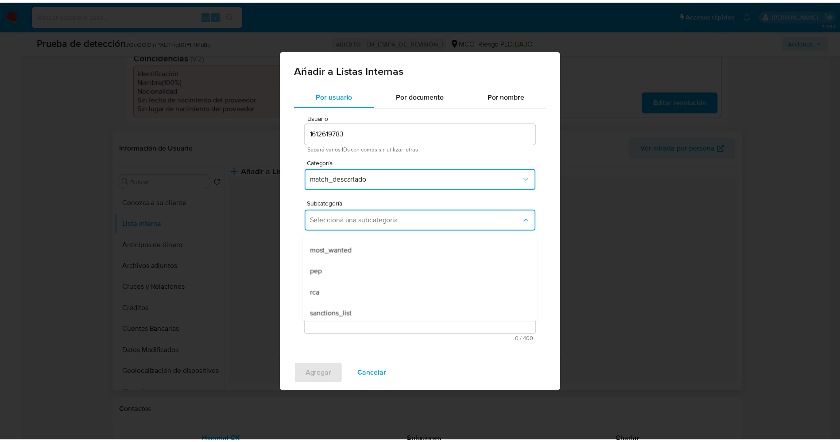
scroll to position [60, 0]
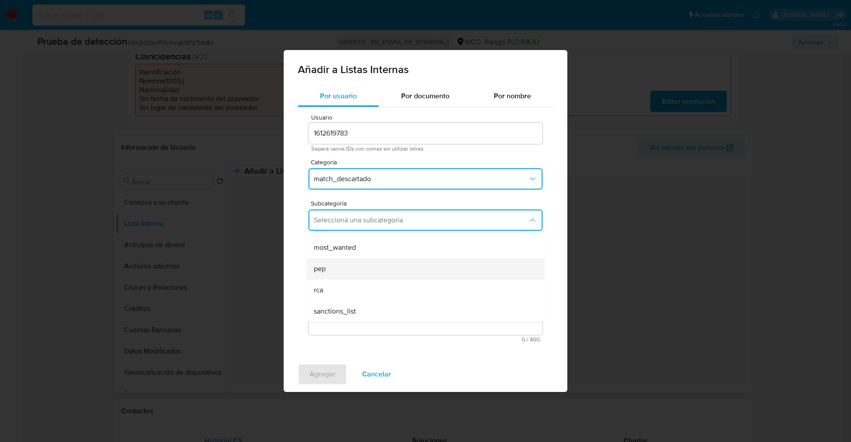
click at [412, 264] on div "pep" at bounding box center [423, 268] width 218 height 21
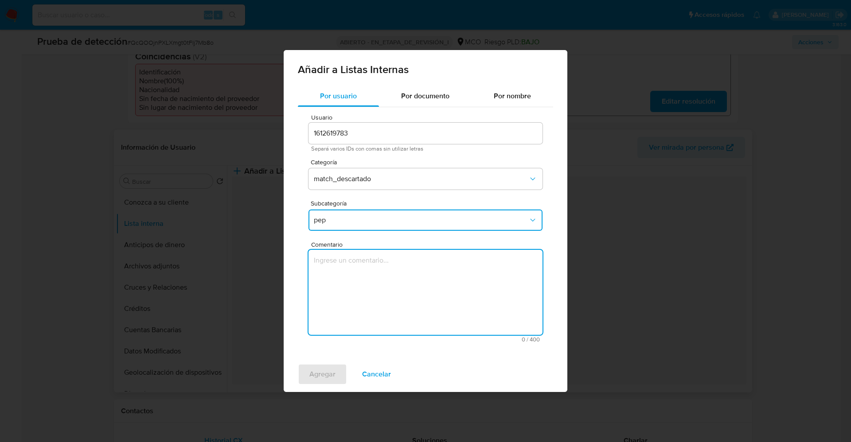
click at [412, 264] on textarea "Comentario" at bounding box center [425, 292] width 234 height 85
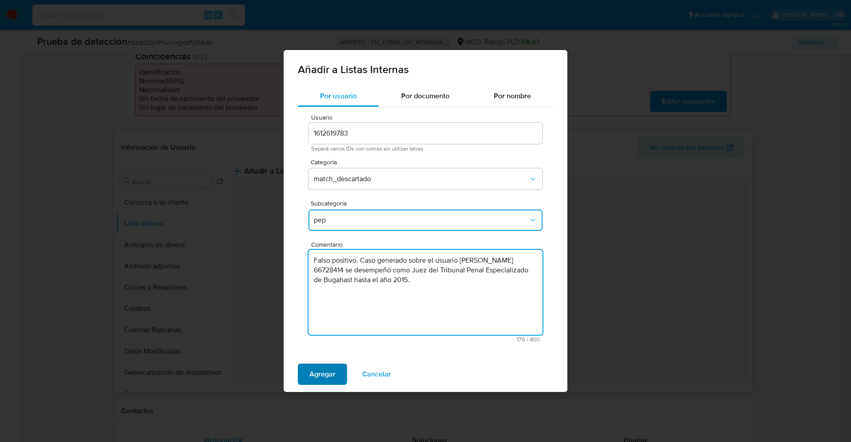
type textarea "Falso positivo. Caso generado sobre el usuario Erika Patricia Zambrano ParedesC…"
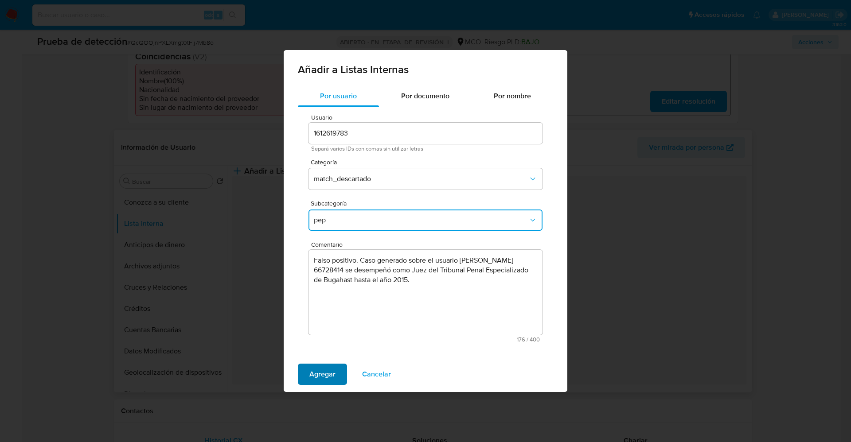
click at [322, 367] on span "Agregar" at bounding box center [322, 374] width 26 height 19
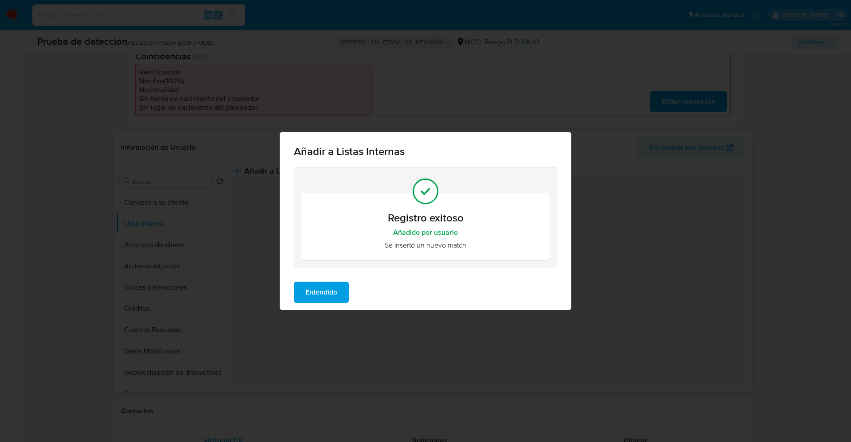
click at [336, 292] on span "Entendido" at bounding box center [321, 292] width 32 height 19
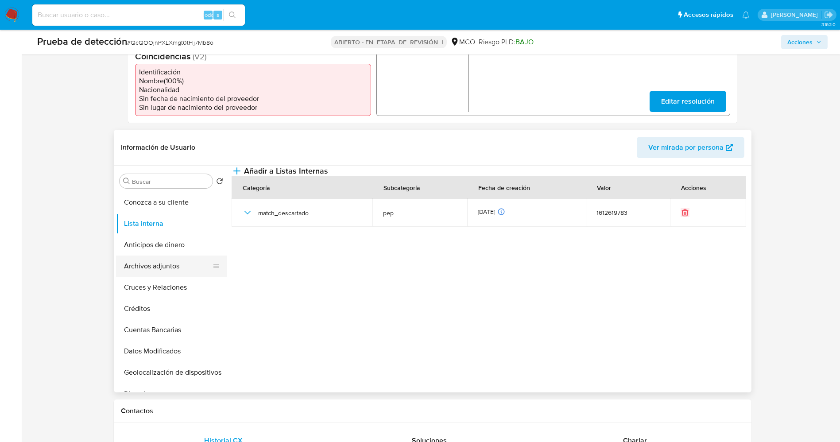
click at [129, 263] on button "Archivos adjuntos" at bounding box center [168, 266] width 104 height 21
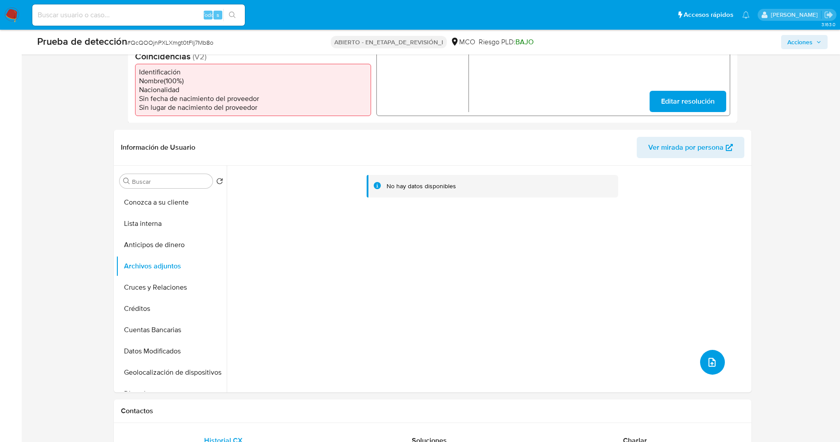
click at [708, 357] on icon "subir archivo" at bounding box center [712, 362] width 11 height 11
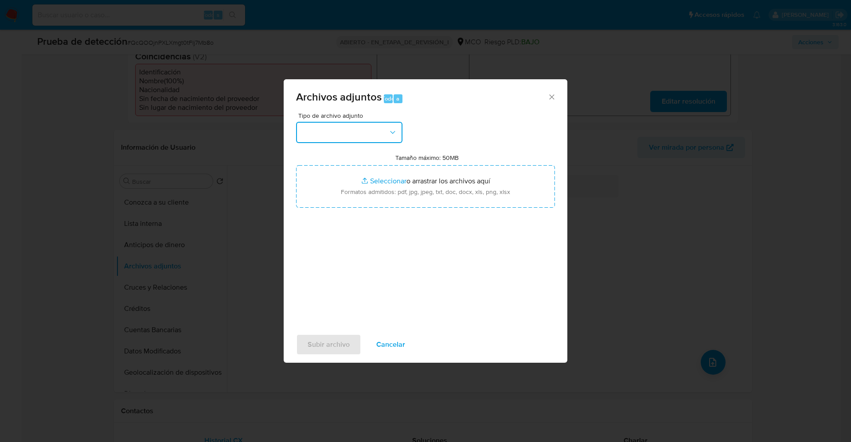
click at [370, 129] on button "button" at bounding box center [349, 132] width 106 height 21
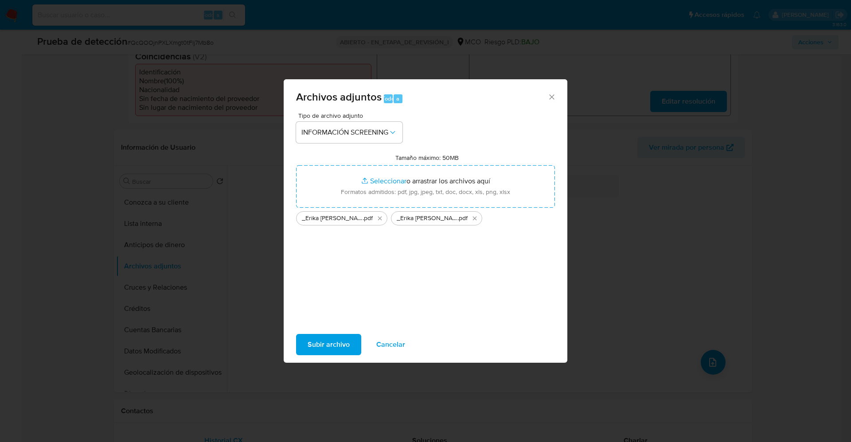
click at [334, 349] on span "Subir archivo" at bounding box center [328, 344] width 42 height 19
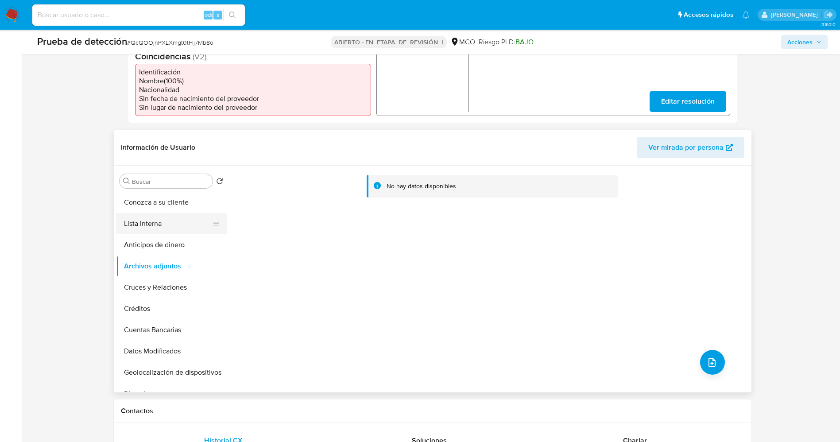
click at [153, 213] on button "Lista interna" at bounding box center [168, 223] width 104 height 21
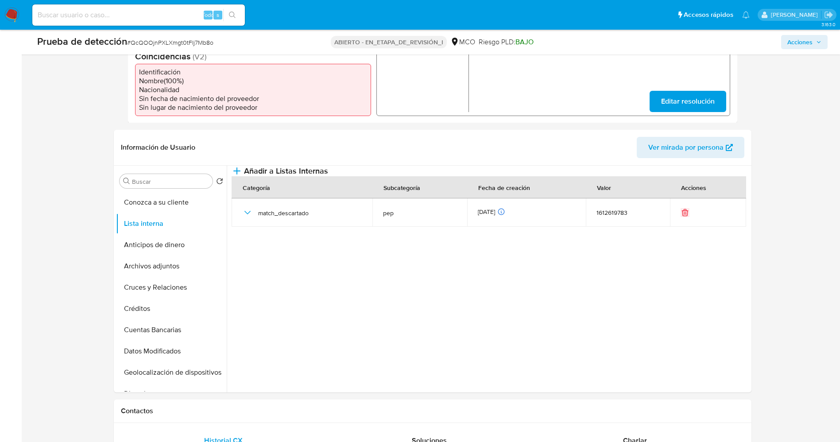
scroll to position [0, 0]
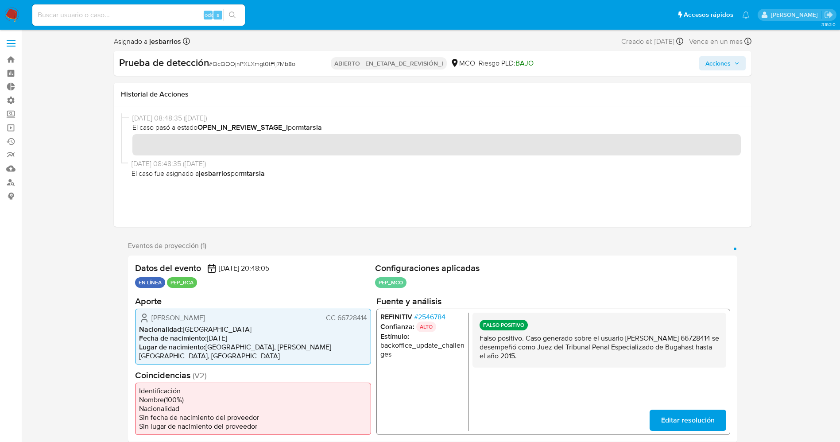
click at [723, 57] on span "Acciones" at bounding box center [718, 63] width 25 height 14
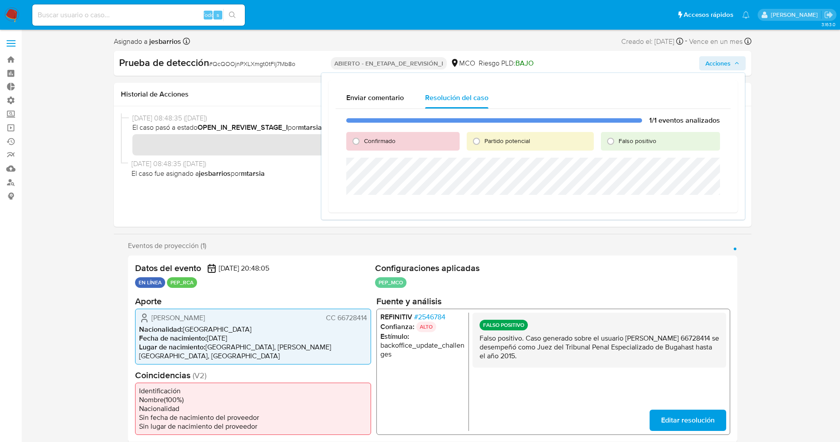
click at [623, 142] on font "Falso positivo" at bounding box center [638, 140] width 38 height 9
click at [618, 142] on input "Falso positivo" at bounding box center [611, 141] width 14 height 14
radio input "true"
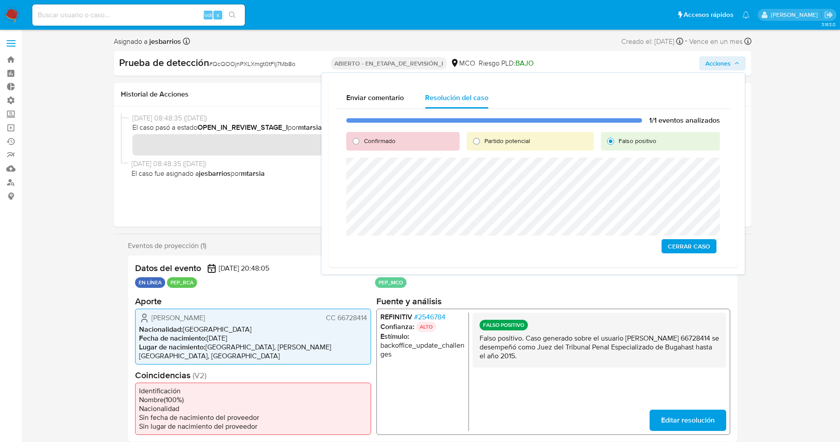
click at [692, 245] on span "Cerrar Caso" at bounding box center [689, 246] width 43 height 12
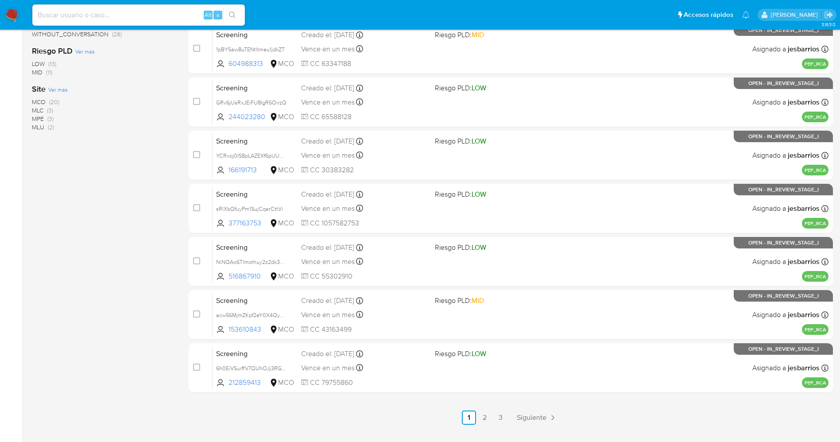
scroll to position [289, 0]
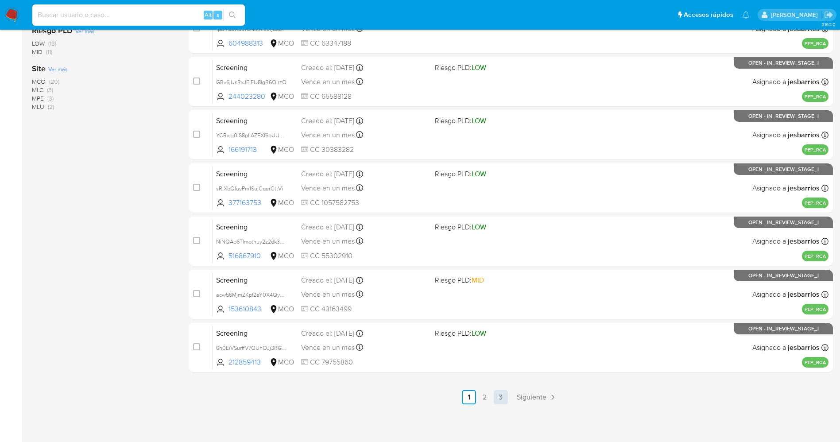
click at [495, 395] on link "3" at bounding box center [501, 397] width 14 height 14
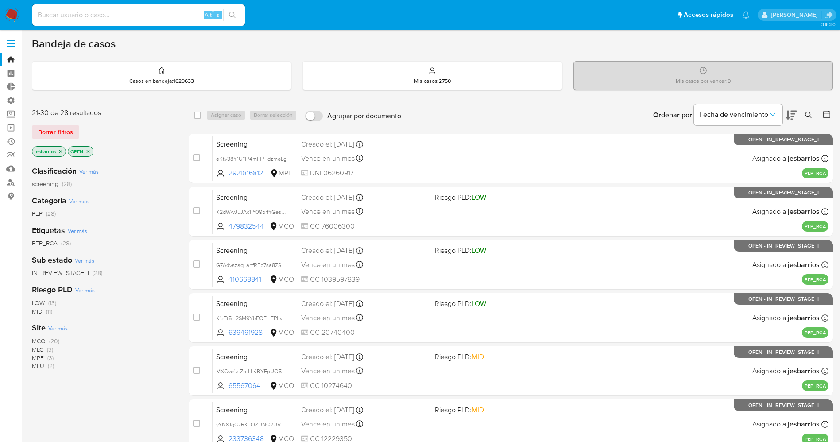
click at [42, 338] on span "MCO" at bounding box center [39, 341] width 14 height 9
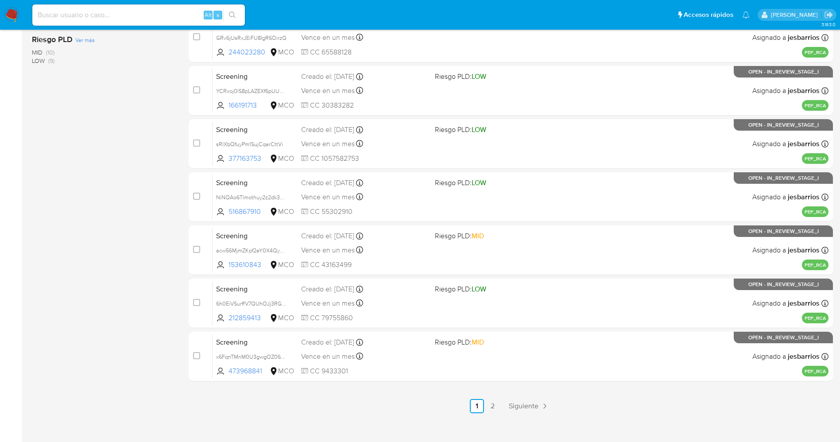
scroll to position [283, 0]
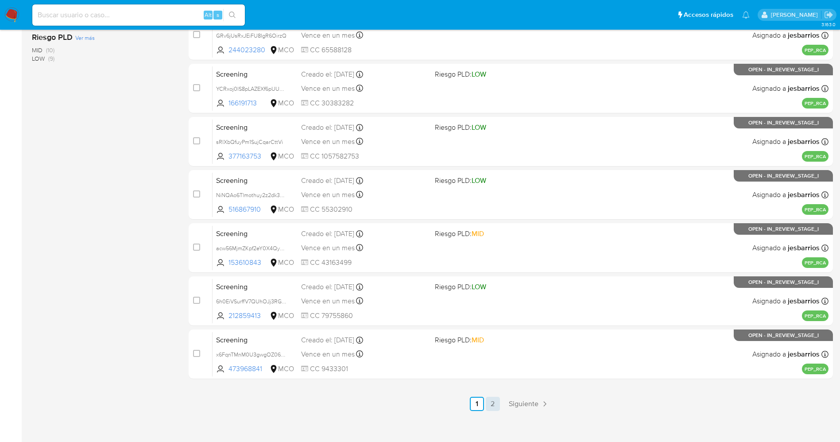
click at [490, 408] on link "2" at bounding box center [493, 404] width 14 height 14
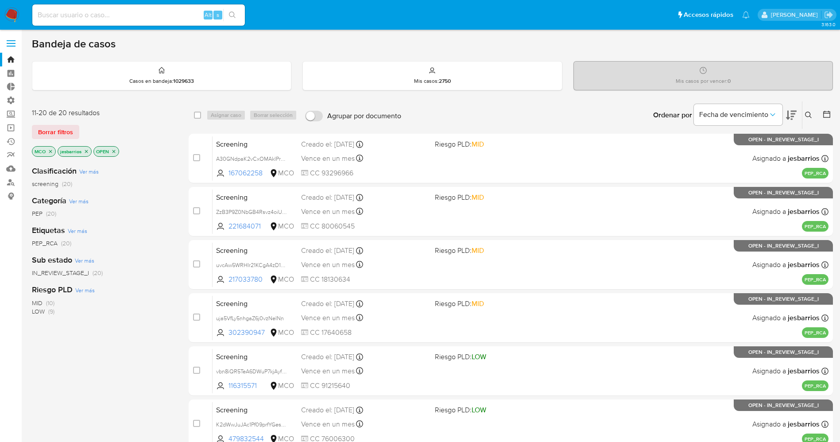
scroll to position [289, 0]
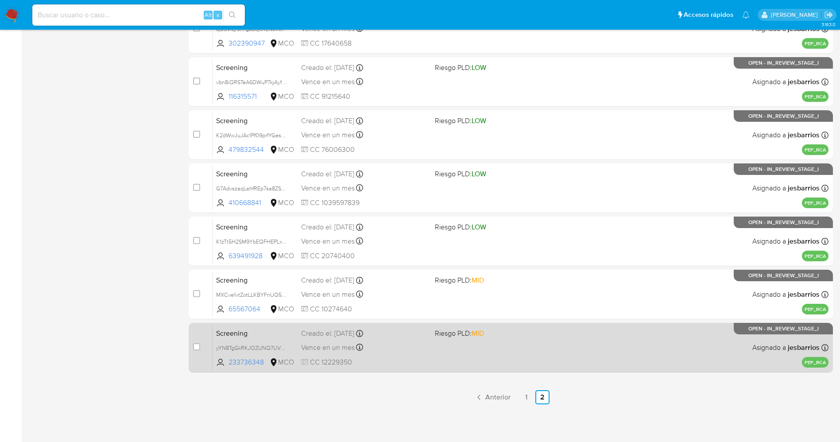
click at [544, 354] on div "Screening yYN8TgGkRKJOZUNQ7UVrGauH 233736348 MCO Riesgo PLD: MID Creado el: 10/…" at bounding box center [521, 347] width 616 height 45
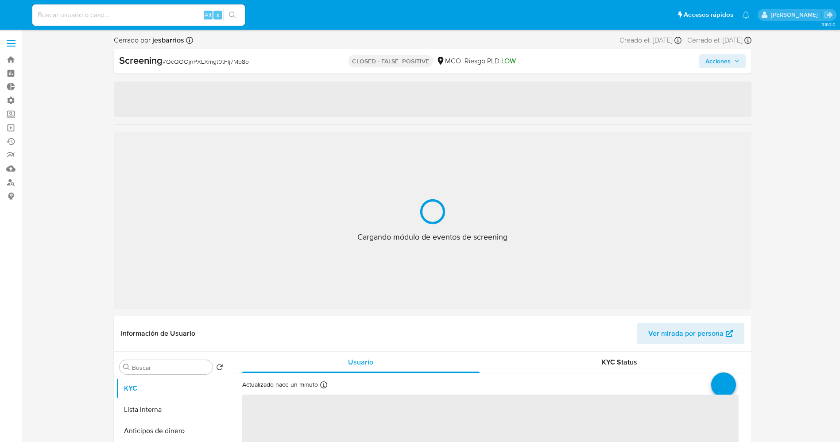
select select "10"
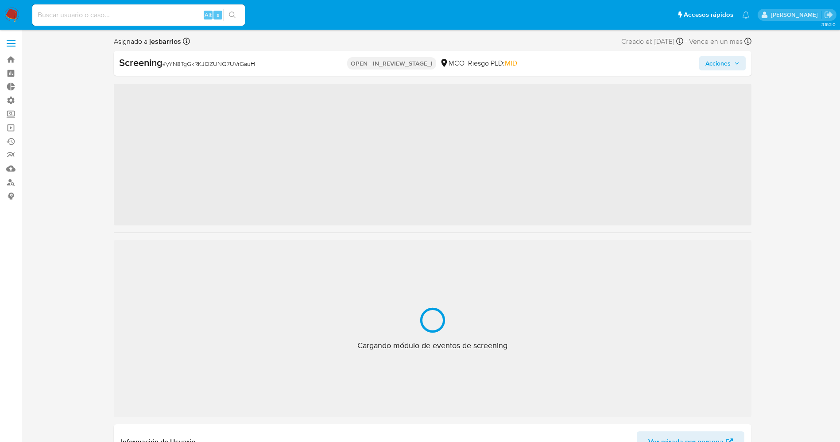
select select "10"
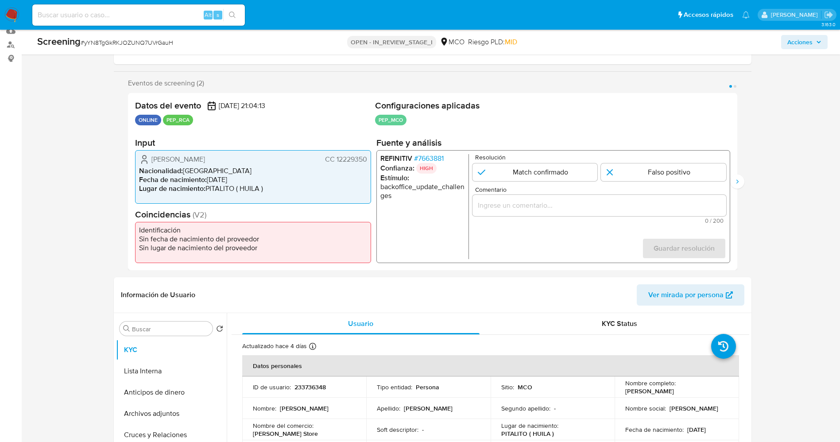
scroll to position [140, 0]
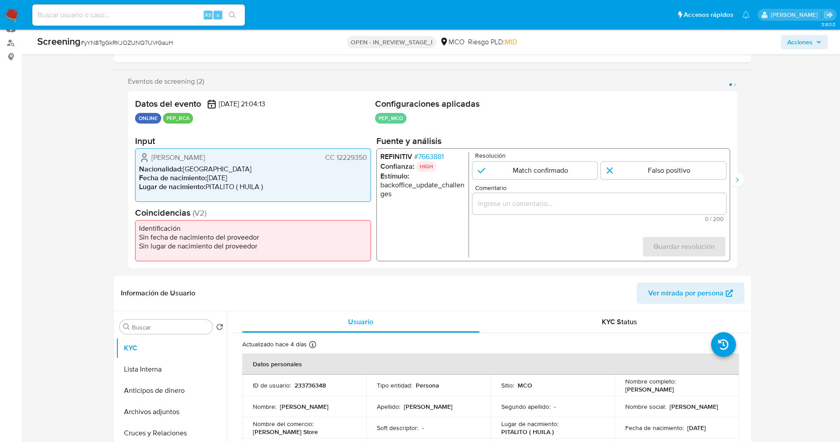
click at [434, 155] on span "# 7663881" at bounding box center [429, 156] width 30 height 9
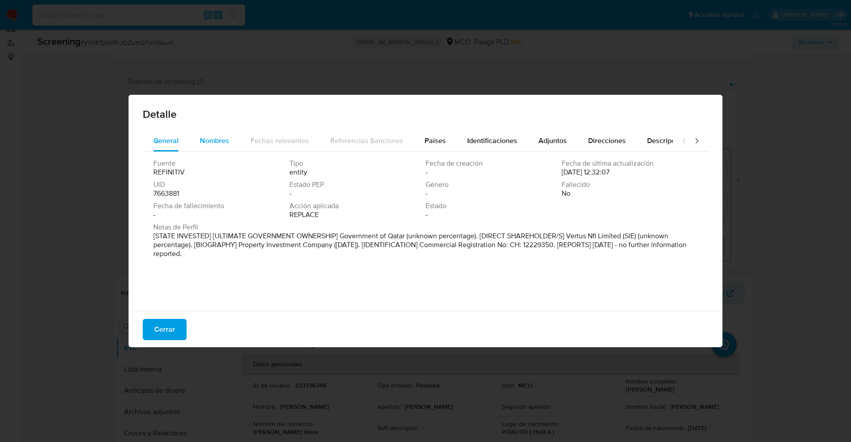
click at [196, 134] on button "Nombres" at bounding box center [214, 140] width 51 height 21
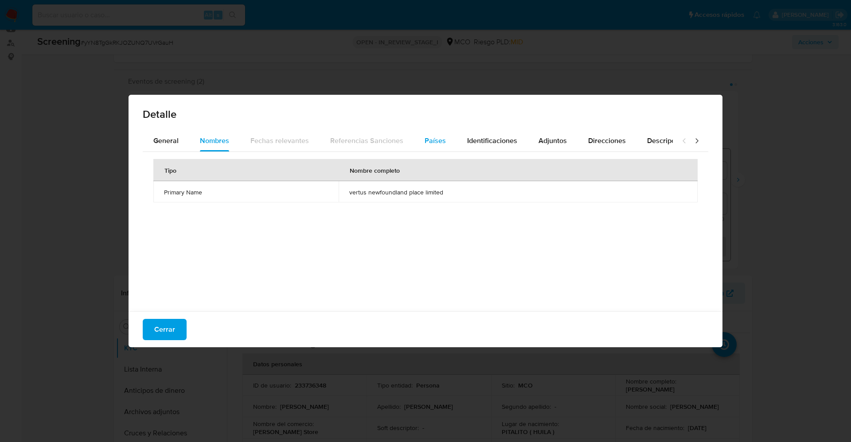
click at [439, 139] on span "Países" at bounding box center [434, 141] width 21 height 10
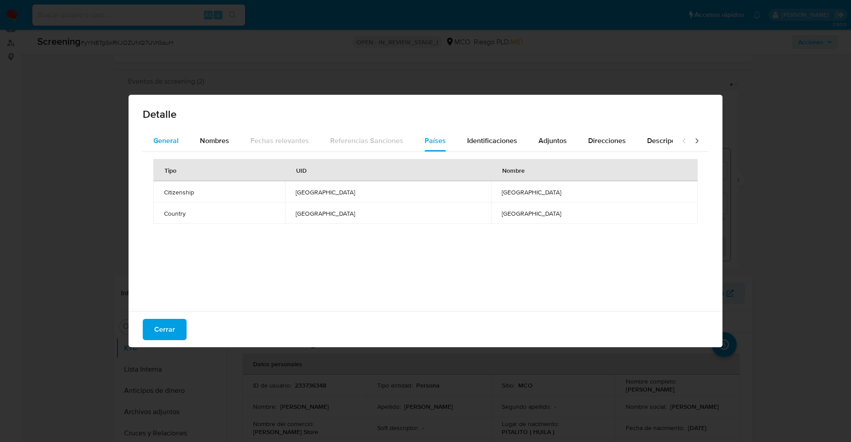
click at [155, 144] on span "General" at bounding box center [165, 141] width 25 height 10
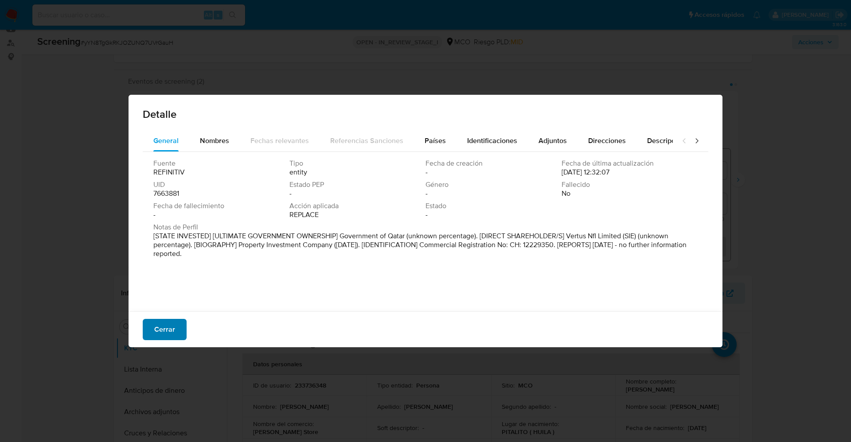
click at [163, 326] on span "Cerrar" at bounding box center [164, 329] width 21 height 19
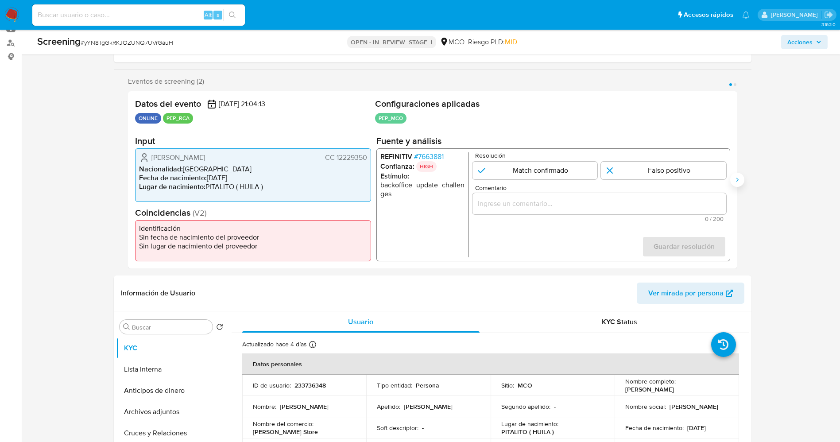
click at [731, 182] on button "Siguiente" at bounding box center [737, 180] width 14 height 14
click at [417, 157] on span "# 7663881" at bounding box center [429, 156] width 30 height 9
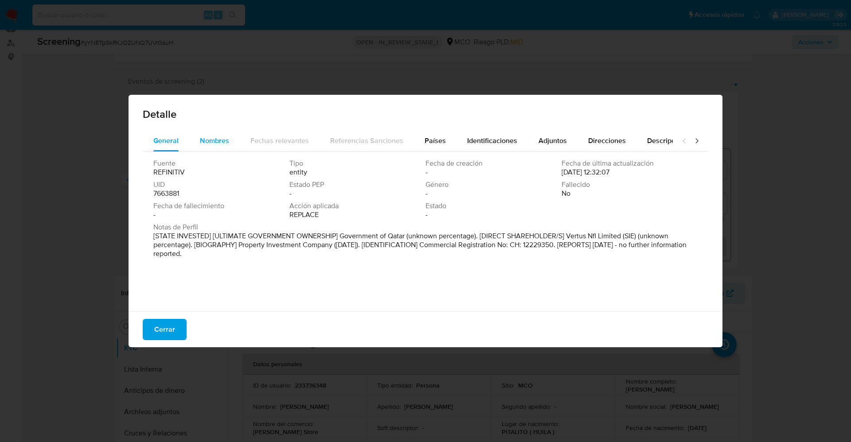
click at [205, 139] on span "Nombres" at bounding box center [214, 141] width 29 height 10
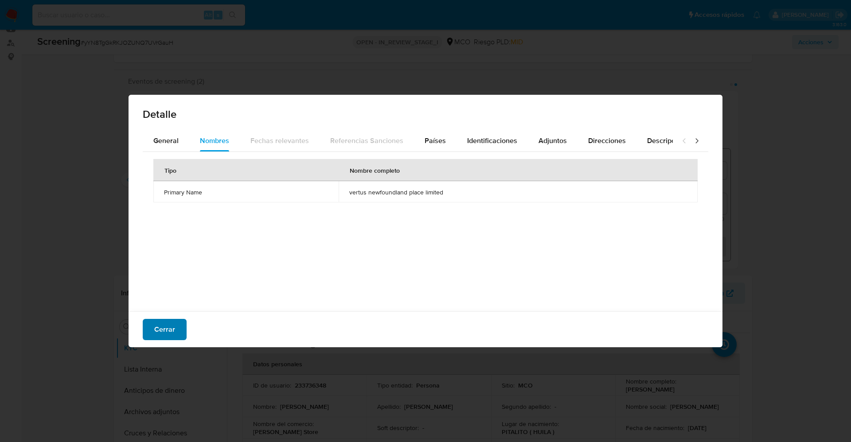
click at [169, 323] on span "Cerrar" at bounding box center [164, 329] width 21 height 19
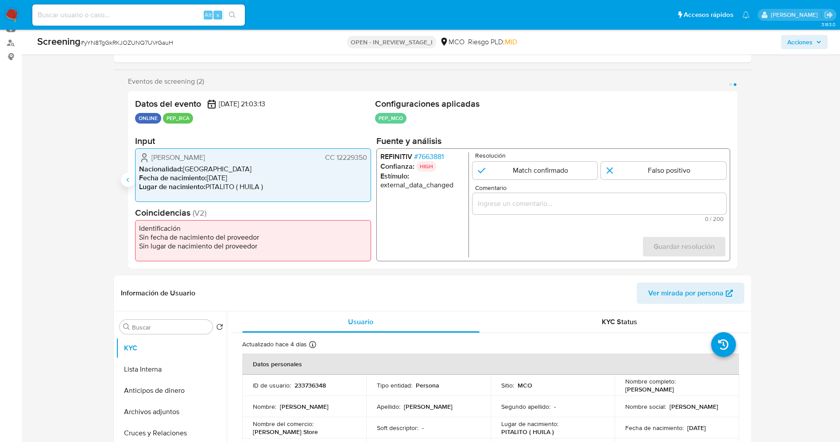
click at [123, 176] on button "Anterior" at bounding box center [128, 180] width 14 height 14
drag, startPoint x: 153, startPoint y: 159, endPoint x: 367, endPoint y: 157, distance: 214.0
click at [367, 157] on div "Rodrigo Muñoz Anacona CC 12229350 Nacionalidad : Colombia Fecha de nacimiento :…" at bounding box center [253, 175] width 236 height 54
click at [427, 154] on span "# 7663881" at bounding box center [429, 156] width 30 height 9
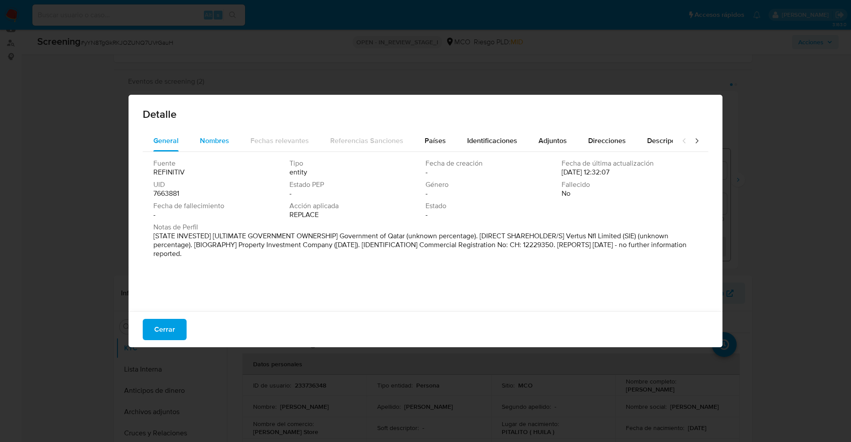
click at [208, 151] on div "Nombres" at bounding box center [214, 140] width 29 height 21
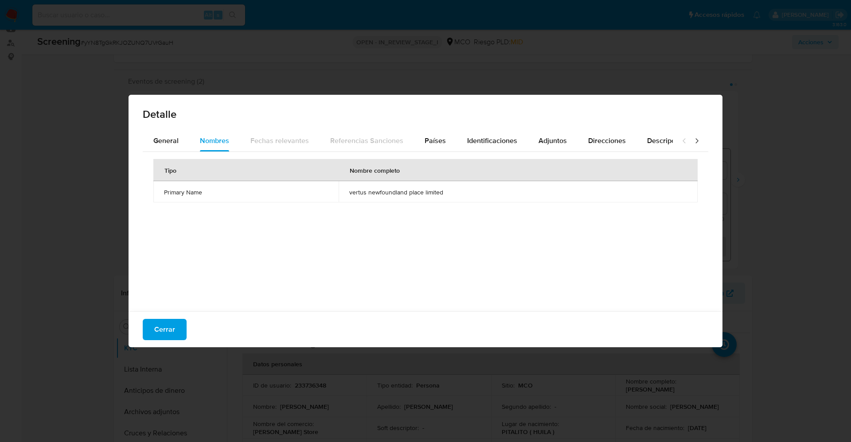
drag, startPoint x: 342, startPoint y: 190, endPoint x: 450, endPoint y: 190, distance: 107.6
click at [450, 190] on td "vertus newfoundland place limited" at bounding box center [517, 191] width 359 height 21
click at [483, 138] on span "Identificaciones" at bounding box center [492, 141] width 50 height 10
drag, startPoint x: 415, startPoint y: 190, endPoint x: 456, endPoint y: 203, distance: 43.0
click at [456, 203] on div "Tipo de identificación Número de identificación CH 12229350" at bounding box center [425, 229] width 565 height 155
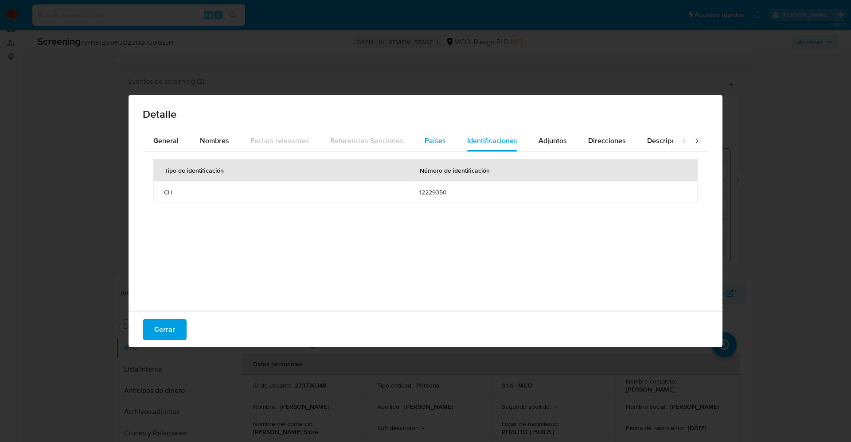
click at [430, 138] on span "Países" at bounding box center [434, 141] width 21 height 10
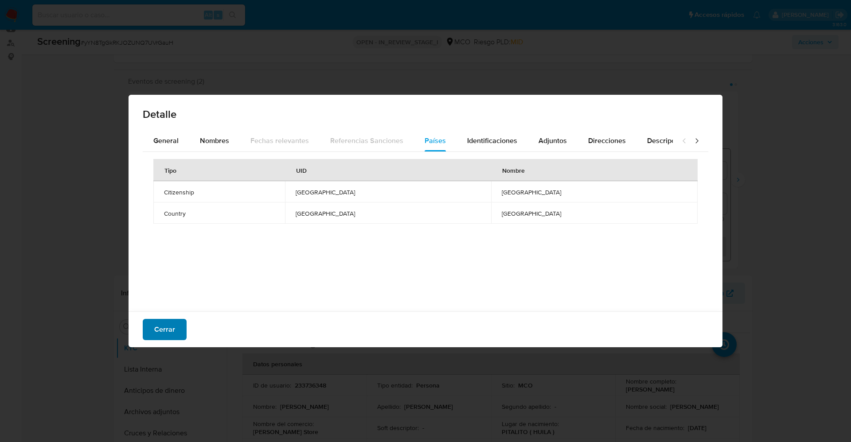
click at [178, 329] on button "Cerrar" at bounding box center [165, 329] width 44 height 21
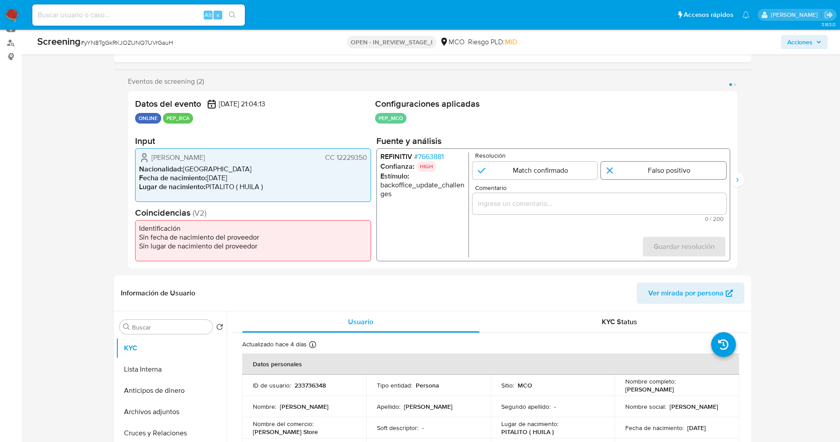
click at [659, 167] on input "1 de 2" at bounding box center [663, 171] width 125 height 18
radio input "true"
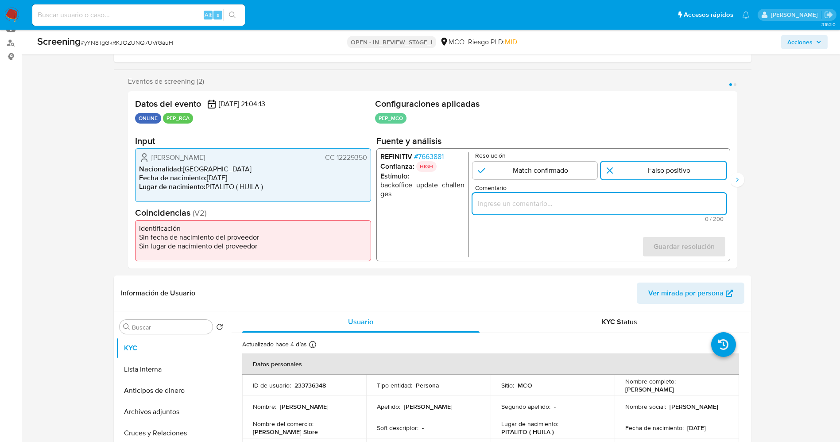
click at [566, 209] on input "Comentario" at bounding box center [599, 204] width 254 height 12
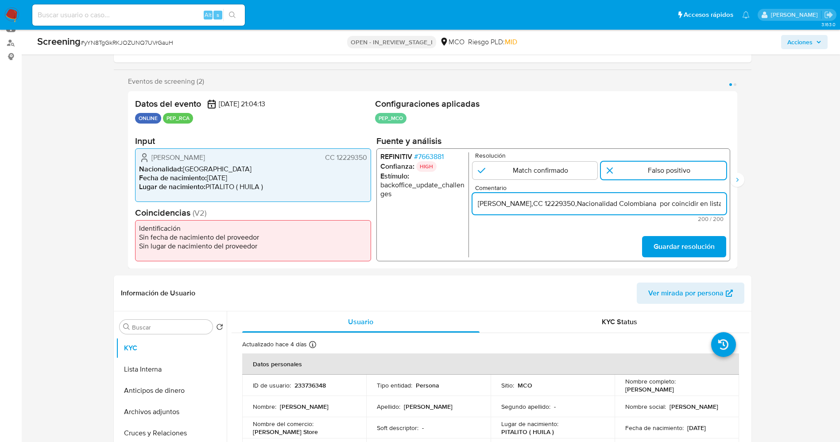
scroll to position [0, 407]
drag, startPoint x: 676, startPoint y: 200, endPoint x: 735, endPoint y: 204, distance: 58.6
click at [735, 204] on div "Datos del evento 10/10/2025 21:04:13 ONLINE PEP_RCA Configuraciones aplicadas P…" at bounding box center [433, 179] width 610 height 177
type input "[PERSON_NAME],CC 12229350,Nacionalidad Colombiana por coincidir en listas de PE…"
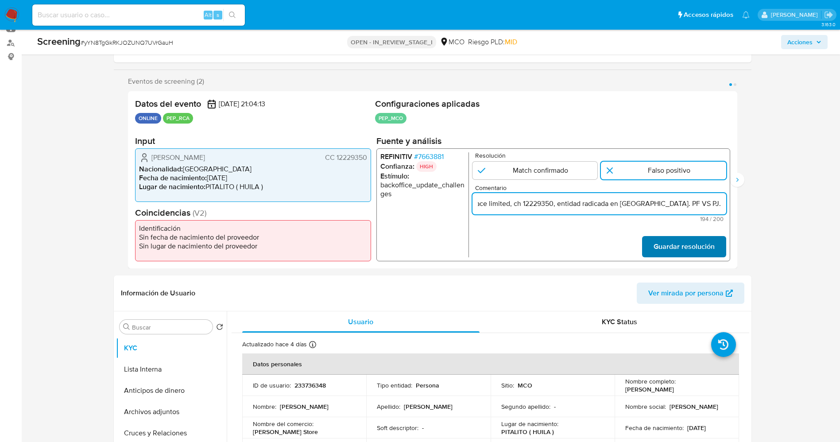
scroll to position [0, 0]
click at [679, 245] on span "Guardar resolución" at bounding box center [683, 246] width 61 height 19
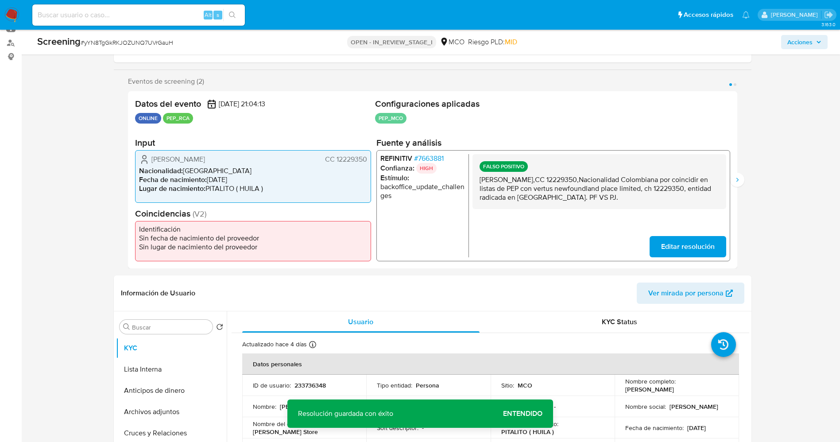
click at [667, 248] on span "Editar resolución" at bounding box center [688, 246] width 54 height 19
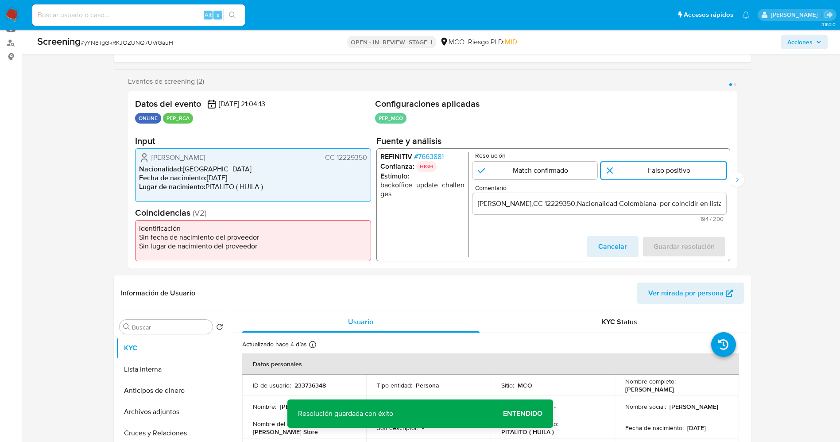
click at [478, 206] on input "[PERSON_NAME],CC 12229350,Nacionalidad Colombiana por coincidir en listas de PE…" at bounding box center [599, 204] width 254 height 12
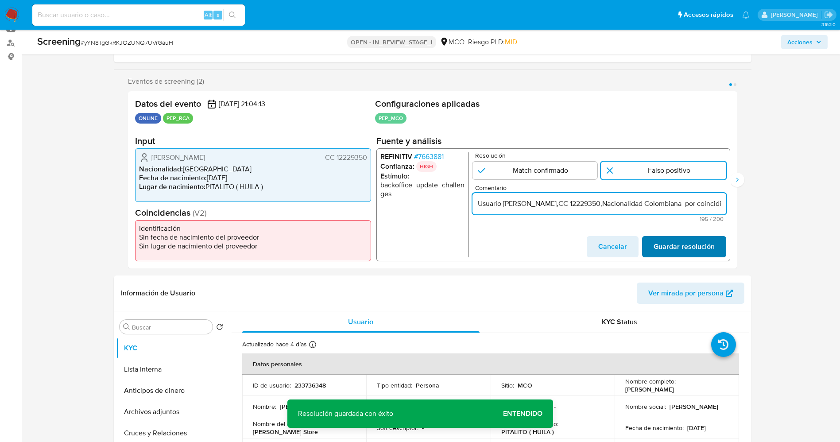
type input "Usuario [PERSON_NAME],CC 12229350,Nacionalidad Colombiana por coincidir en list…"
click at [701, 244] on span "Guardar resolución" at bounding box center [683, 246] width 61 height 19
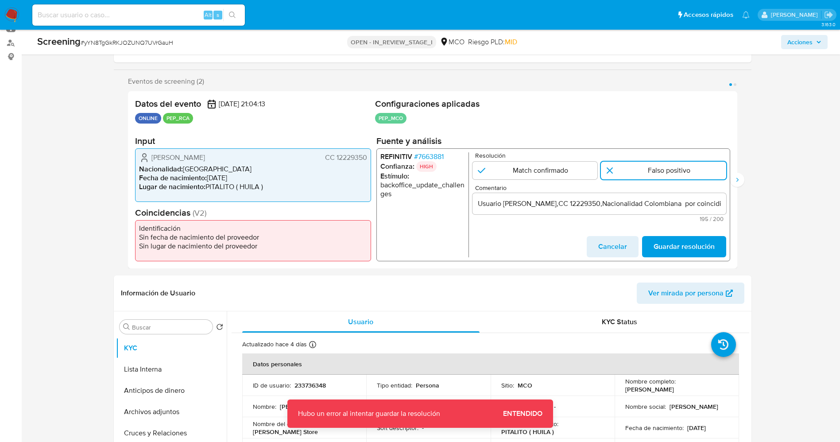
click at [690, 243] on span "Guardar resolución" at bounding box center [683, 246] width 61 height 19
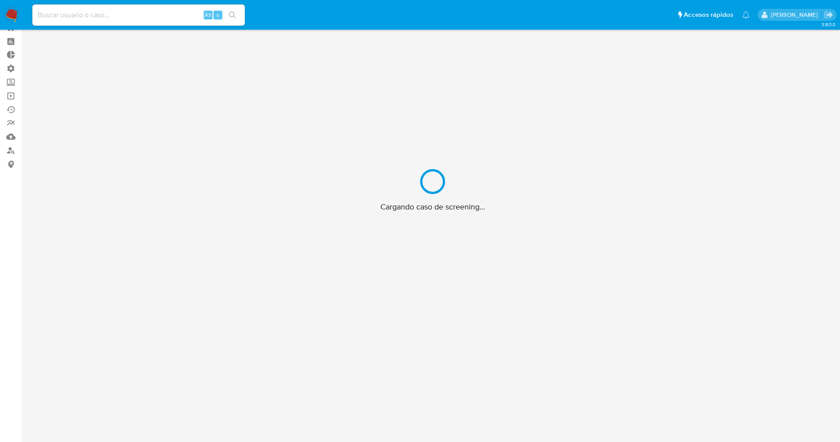
scroll to position [32, 0]
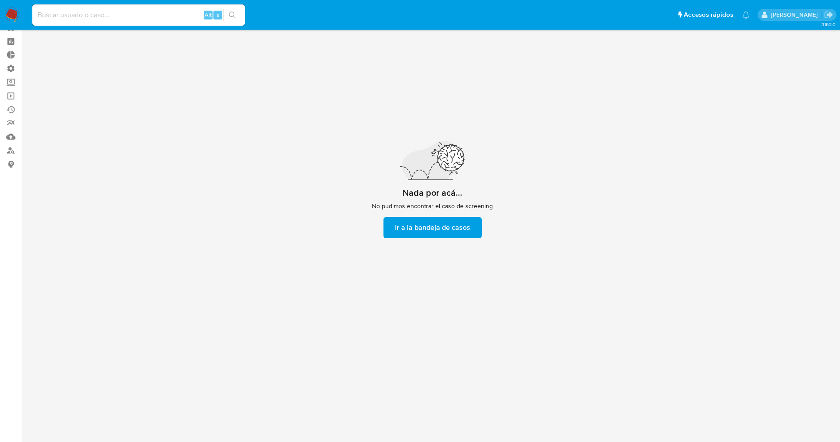
click at [435, 231] on span "Ir a la bandeja de casos" at bounding box center [432, 227] width 75 height 19
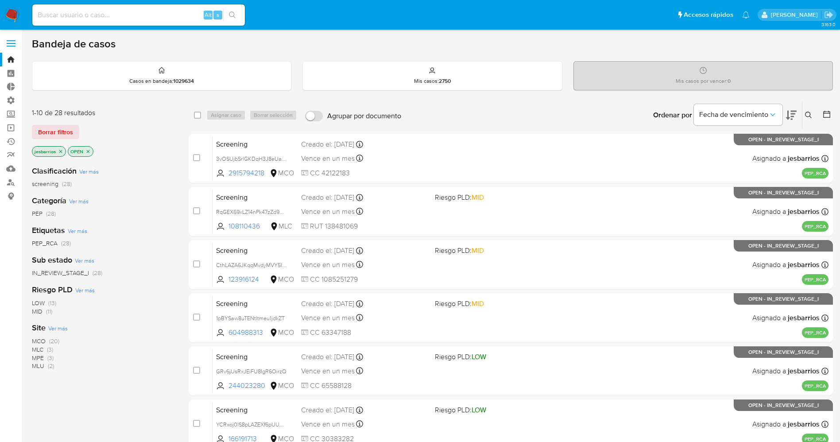
scroll to position [204, 0]
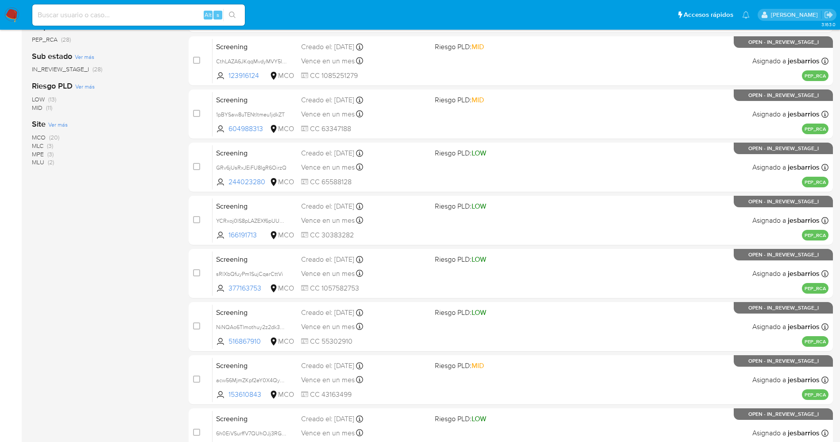
drag, startPoint x: 46, startPoint y: 338, endPoint x: 0, endPoint y: 473, distance: 143.0
click at [0, 442] on html "Pausado Ver notificaciones Alt s Accesos rápidos Presiona las siguientes teclas…" at bounding box center [420, 161] width 840 height 731
click at [39, 135] on span "MCO" at bounding box center [39, 137] width 14 height 9
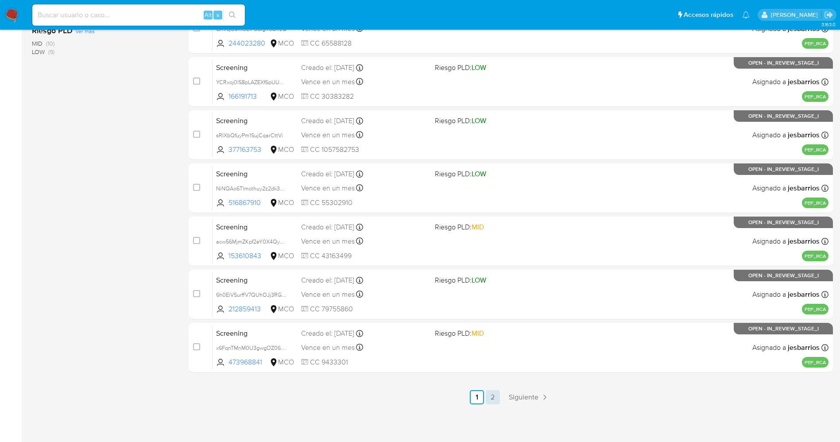
click at [495, 396] on link "2" at bounding box center [493, 397] width 14 height 14
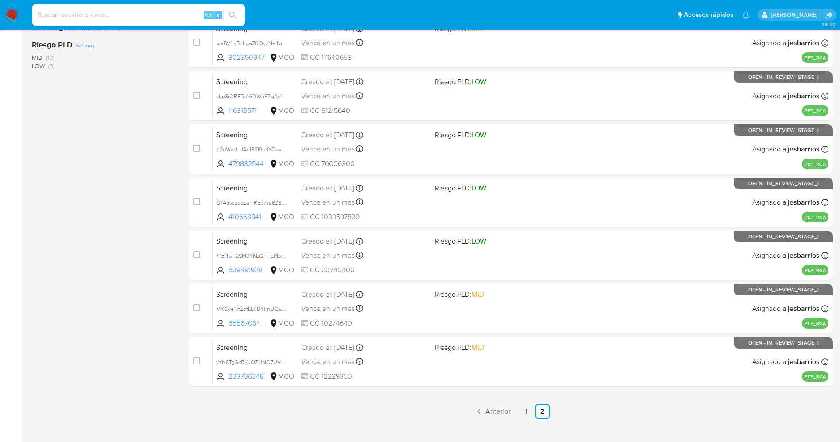
scroll to position [276, 0]
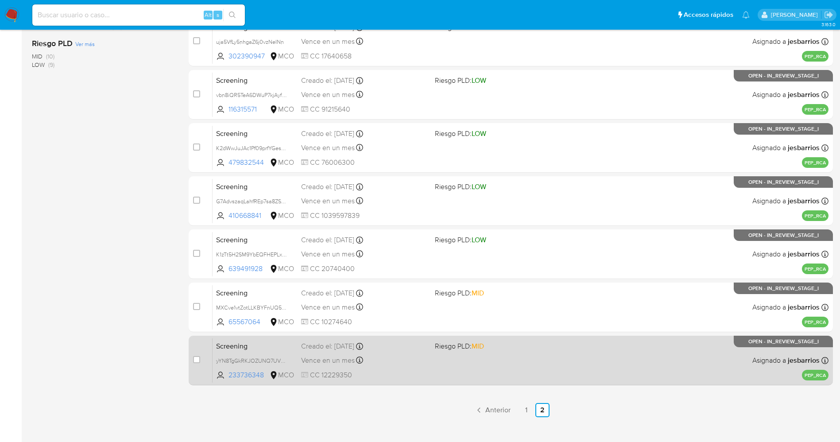
click at [531, 361] on div "Screening yYN8TgGkRKJOZUNQ7UVrGauH 233736348 MCO Riesgo PLD: MID Creado el: [DA…" at bounding box center [521, 360] width 616 height 45
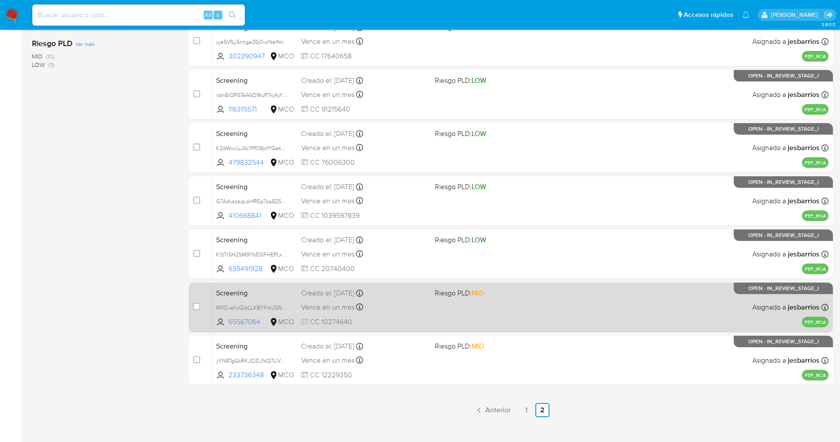
click at [381, 294] on div "Creado el: [DATE] Creado el: [DATE] 18:28:14" at bounding box center [364, 293] width 127 height 10
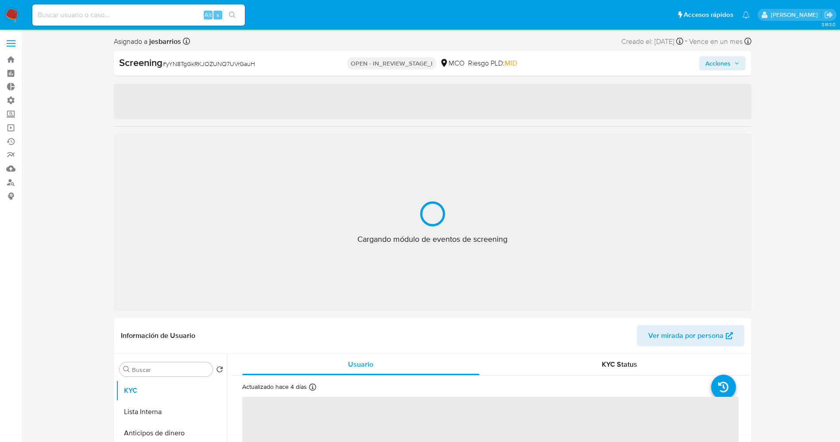
select select "10"
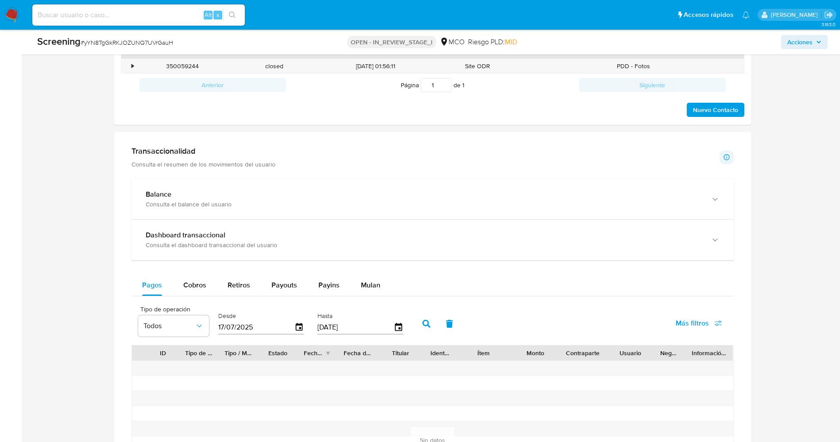
scroll to position [1061, 0]
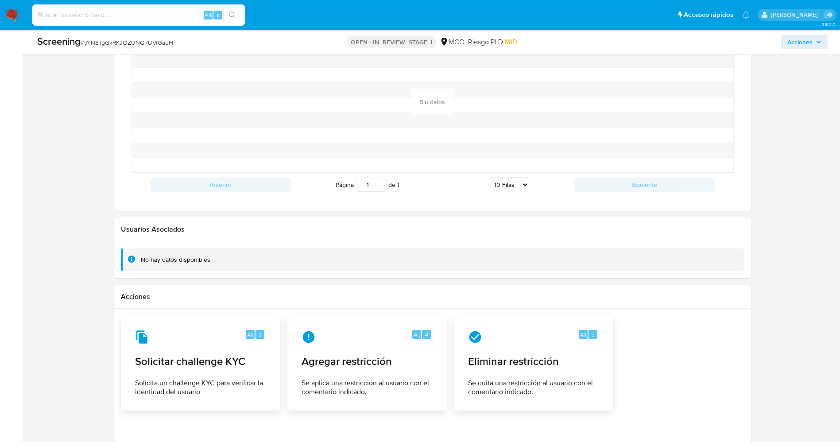
drag, startPoint x: 476, startPoint y: 348, endPoint x: 407, endPoint y: 473, distance: 142.8
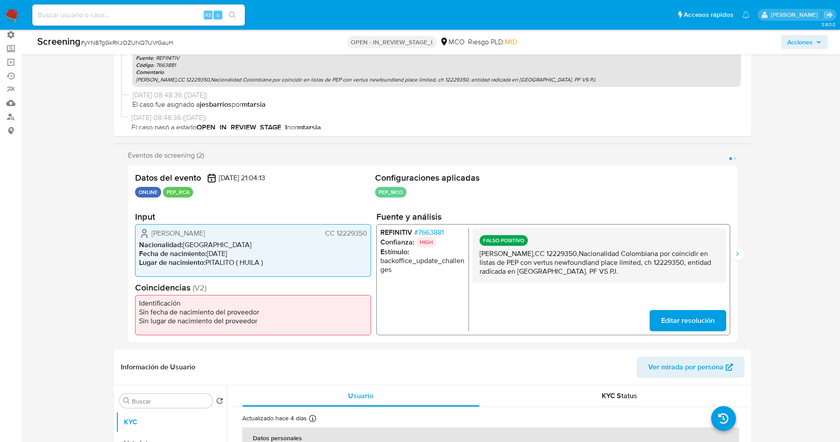
scroll to position [0, 0]
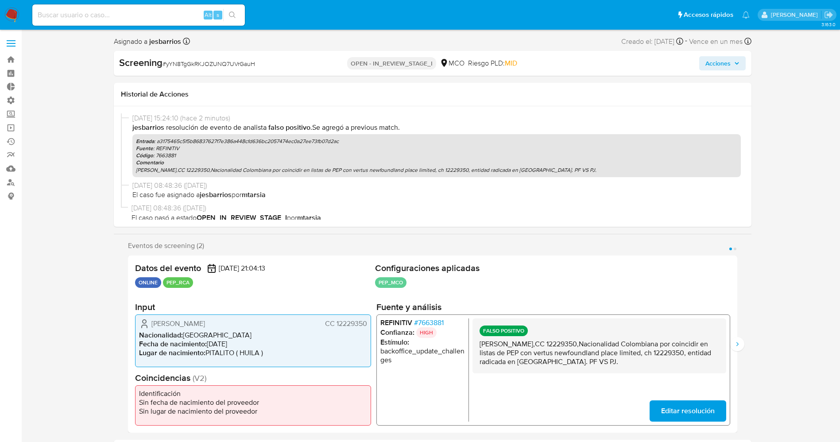
click at [674, 413] on span "Editar resolución" at bounding box center [688, 410] width 54 height 19
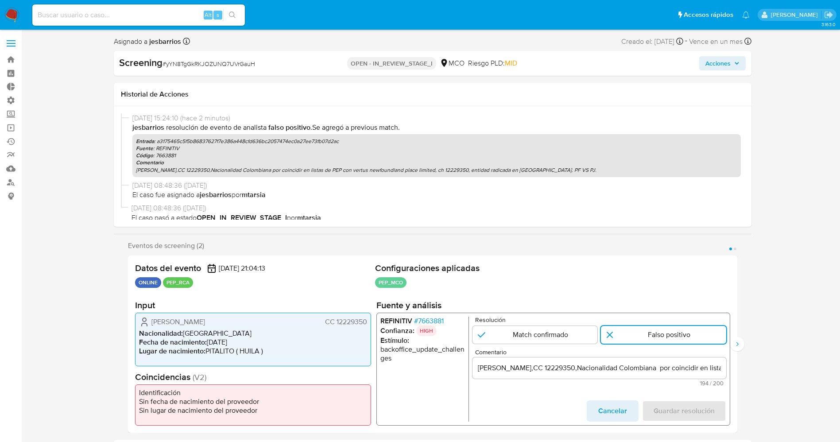
click at [478, 368] on input "[PERSON_NAME],CC 12229350,Nacionalidad Colombiana por coincidir en listas de PE…" at bounding box center [599, 368] width 254 height 12
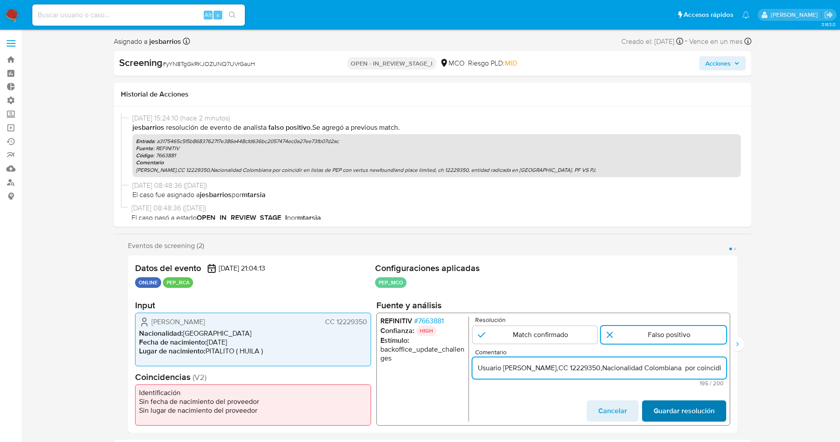
type input "Usuario [PERSON_NAME],CC 12229350,Nacionalidad Colombiana por coincidir en list…"
click at [657, 404] on span "Guardar resolución" at bounding box center [683, 410] width 61 height 19
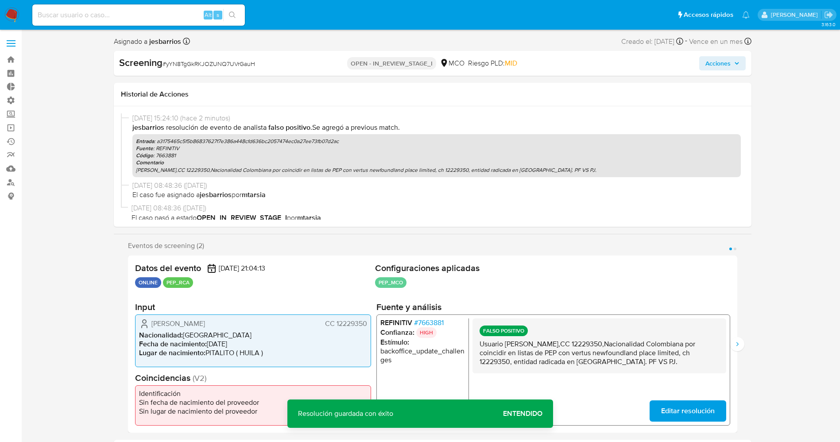
drag, startPoint x: 476, startPoint y: 341, endPoint x: 691, endPoint y: 365, distance: 216.6
click at [691, 365] on div "FALSO POSITIVO Usuario Rodrigo Muñoz Anacona,CC 12229350,Nacionalidad Colombian…" at bounding box center [599, 345] width 254 height 55
drag, startPoint x: 736, startPoint y: 338, endPoint x: 540, endPoint y: 473, distance: 237.5
click at [734, 341] on icon "Siguiente" at bounding box center [737, 344] width 7 height 7
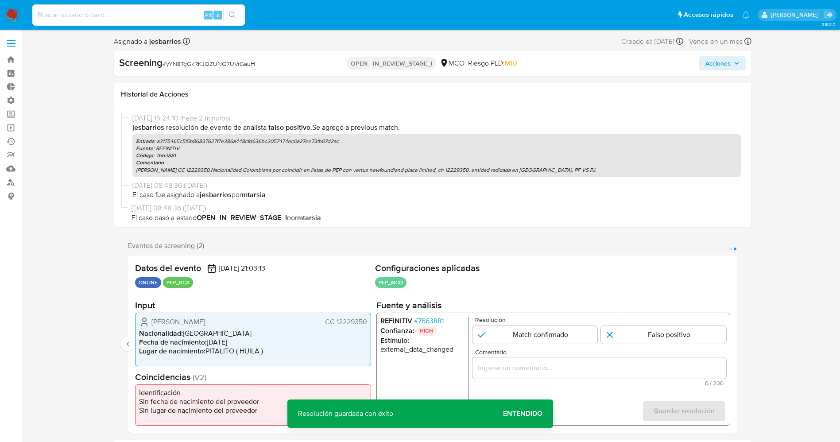
drag, startPoint x: 640, startPoint y: 350, endPoint x: 488, endPoint y: 473, distance: 195.7
click at [442, 322] on span "# 7663881" at bounding box center [429, 321] width 30 height 9
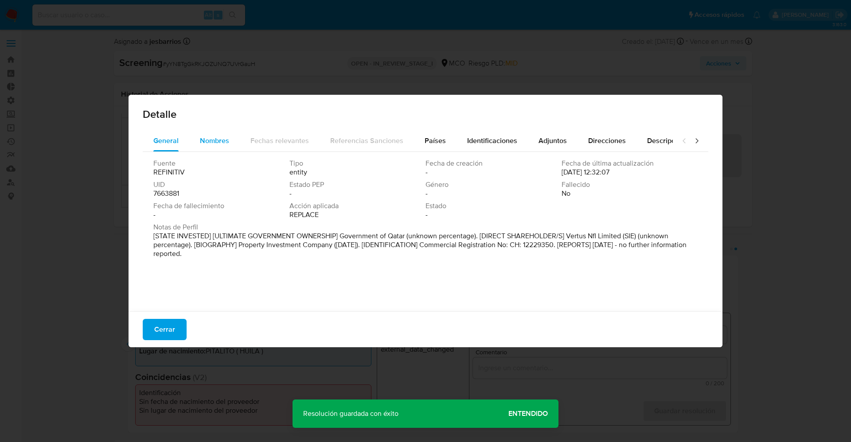
click at [229, 141] on button "Nombres" at bounding box center [214, 140] width 51 height 21
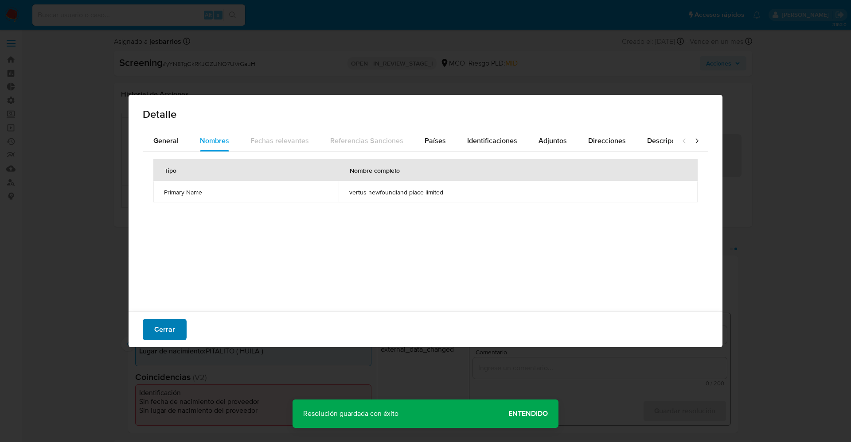
drag, startPoint x: 187, startPoint y: 329, endPoint x: 168, endPoint y: 329, distance: 19.1
click at [168, 329] on div "Cerrar" at bounding box center [425, 329] width 594 height 36
click at [168, 329] on span "Cerrar" at bounding box center [164, 329] width 21 height 19
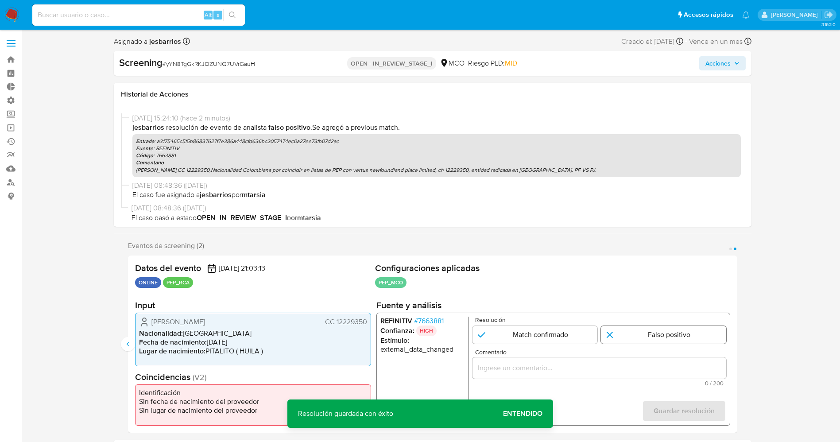
click at [690, 336] on input "2 de 2" at bounding box center [663, 335] width 125 height 18
radio input "true"
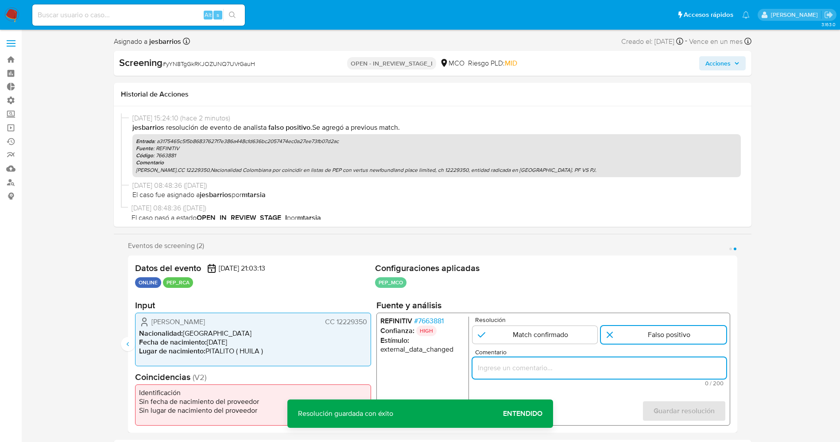
click at [618, 365] on input "Comentario" at bounding box center [599, 368] width 254 height 12
type input "Usuario Rodrigo Muñoz Anacona,CC 12229350,Nacionalidad Colombiana por coincidir…"
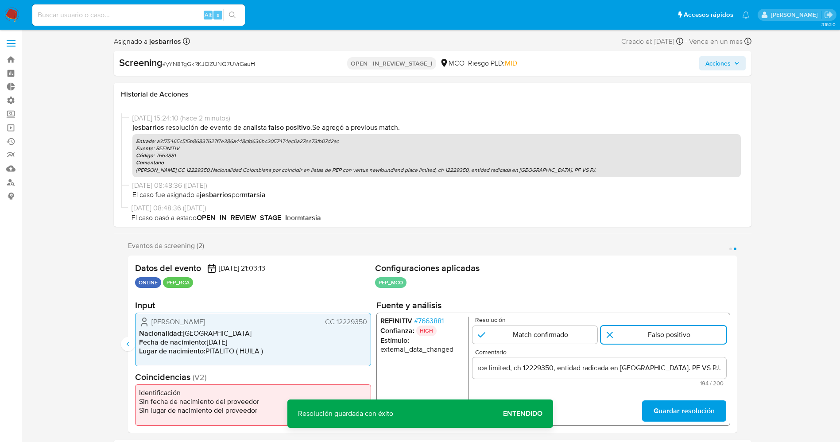
scroll to position [0, 0]
drag, startPoint x: 673, startPoint y: 408, endPoint x: 544, endPoint y: 473, distance: 144.4
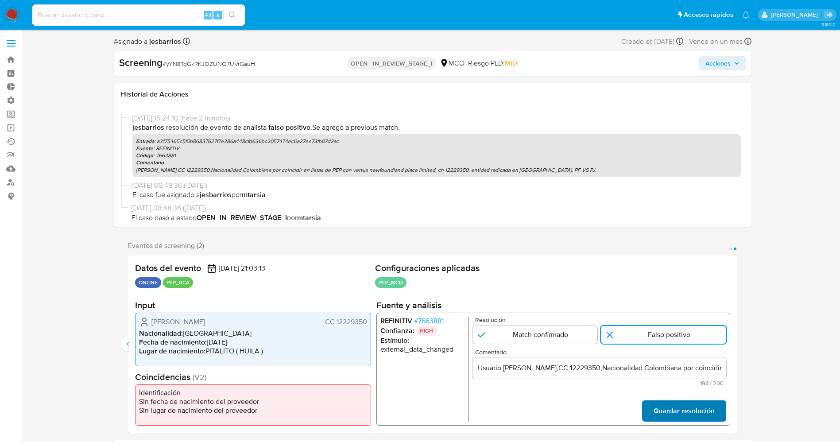
click at [696, 404] on span "Guardar resolución" at bounding box center [683, 410] width 61 height 19
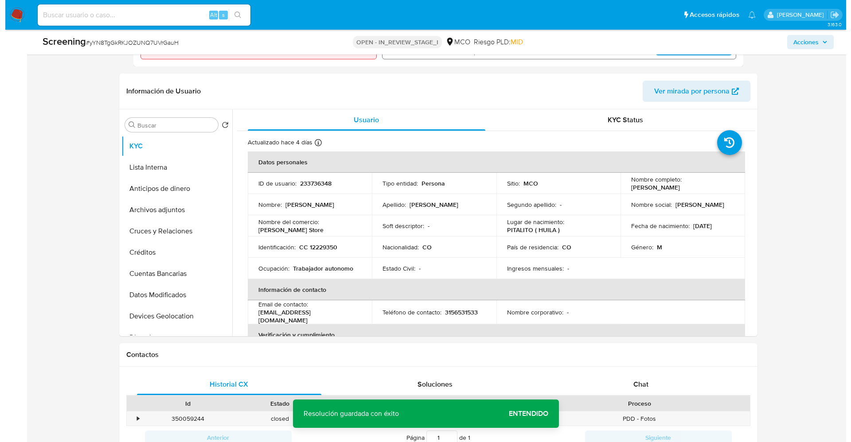
scroll to position [355, 0]
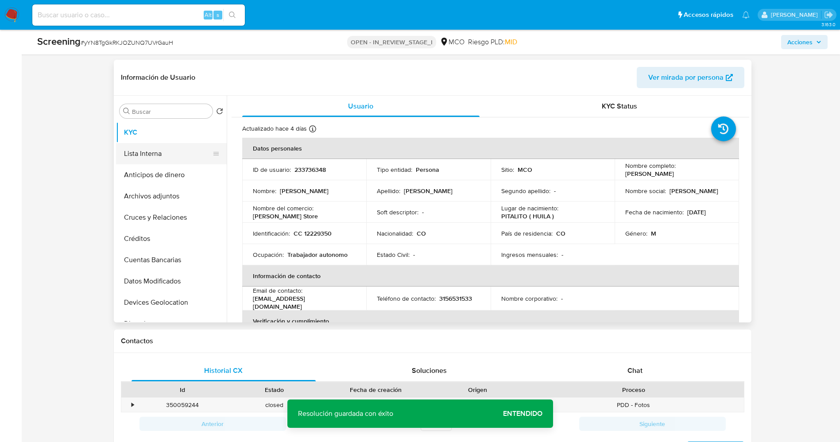
click at [152, 157] on button "Lista Interna" at bounding box center [168, 153] width 104 height 21
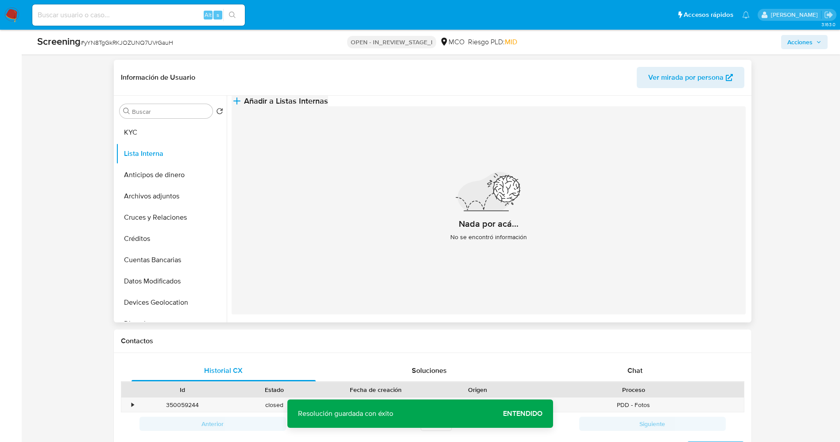
click at [328, 105] on span "Añadir a Listas Internas" at bounding box center [286, 101] width 84 height 10
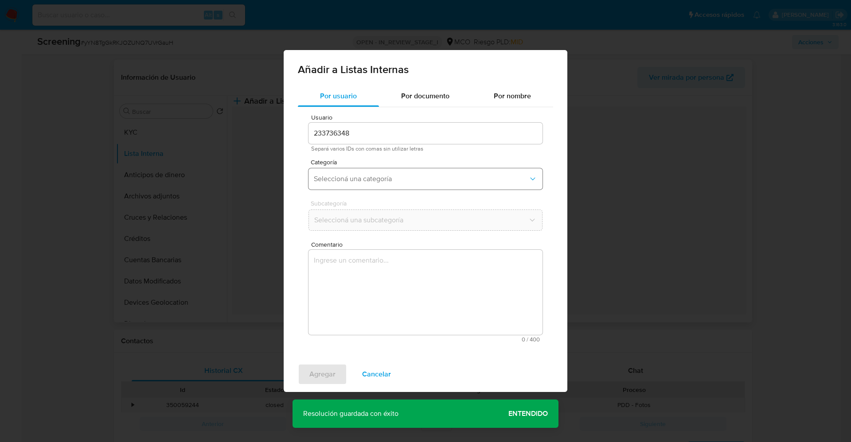
click at [400, 177] on span "Seleccioná una categoría" at bounding box center [421, 179] width 214 height 9
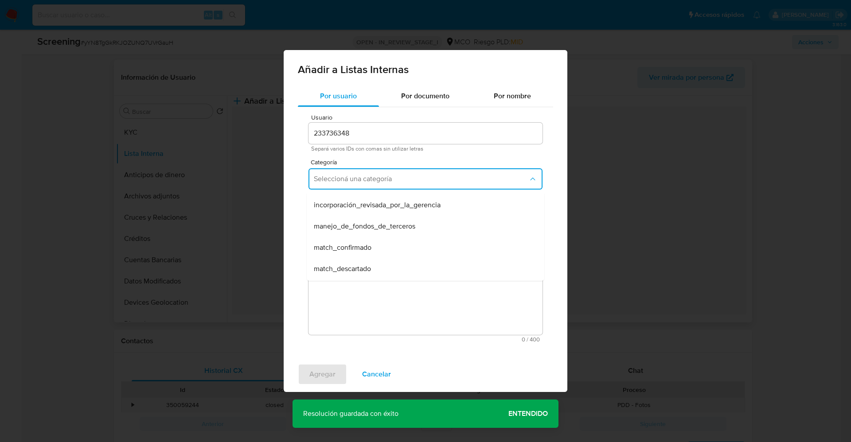
scroll to position [27, 0]
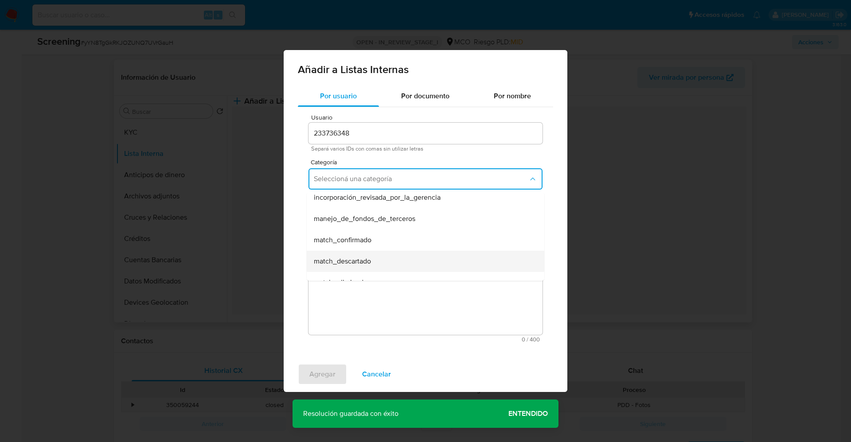
click at [473, 259] on div "match_descartado" at bounding box center [423, 261] width 218 height 21
click at [486, 211] on button "Seleccioná una subcategoría" at bounding box center [425, 220] width 234 height 21
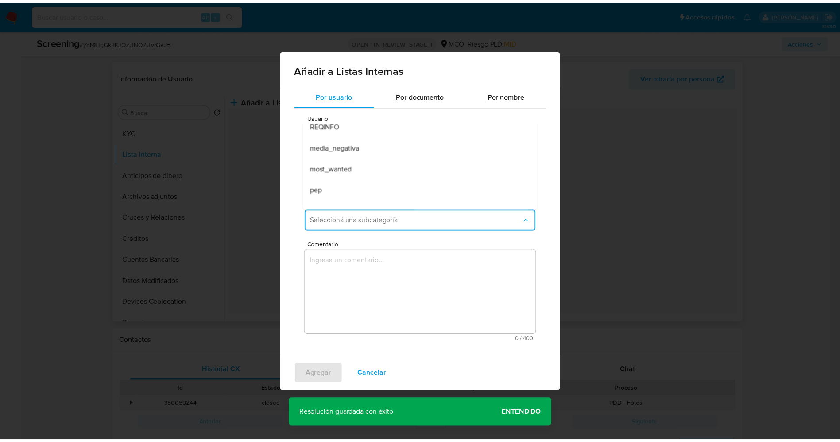
scroll to position [53, 0]
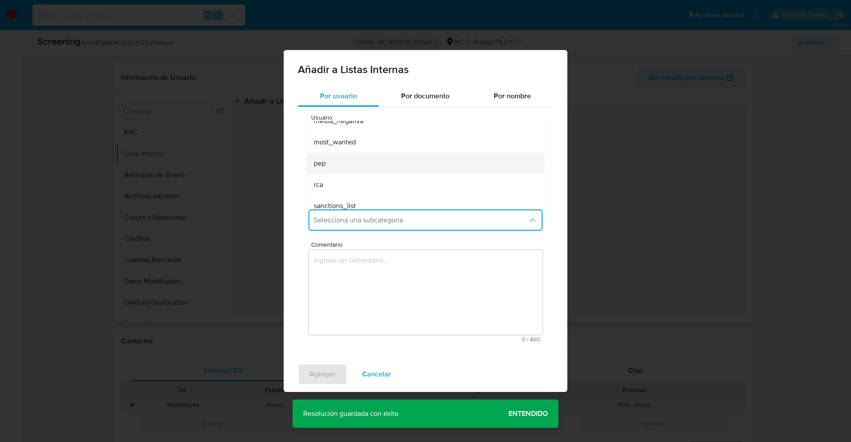
click at [461, 155] on div "pep" at bounding box center [423, 163] width 218 height 21
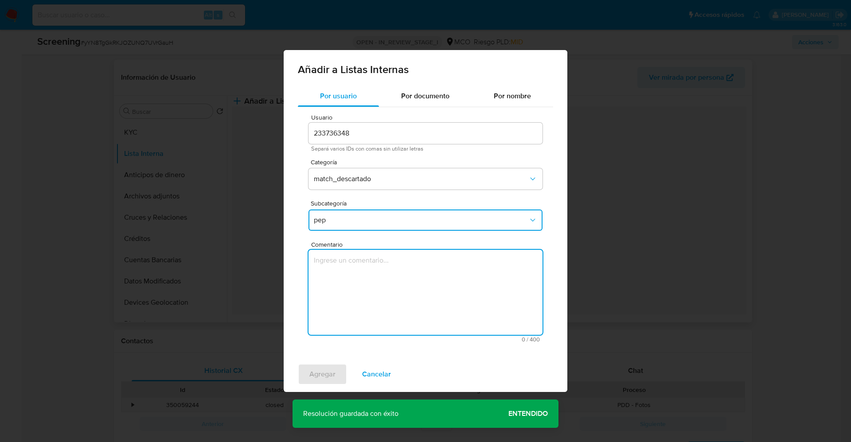
click at [395, 270] on textarea "Comentario" at bounding box center [425, 292] width 234 height 85
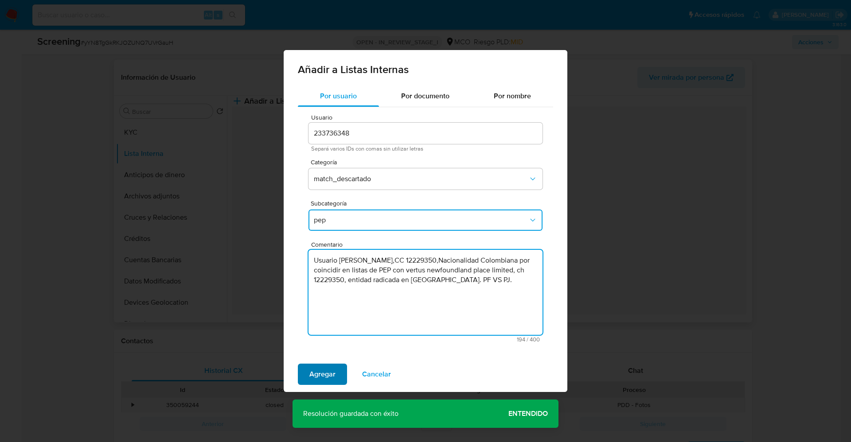
type textarea "Usuario Rodrigo Muñoz Anacona,CC 12229350,Nacionalidad Colombiana por coincidir…"
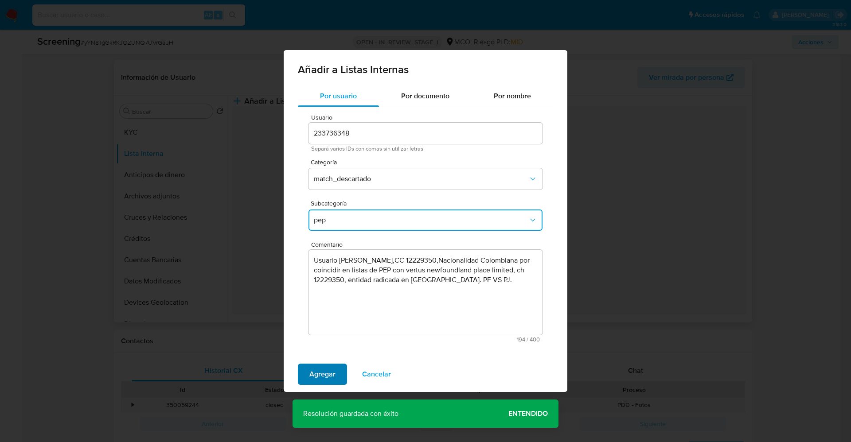
click at [332, 373] on span "Agregar" at bounding box center [322, 374] width 26 height 19
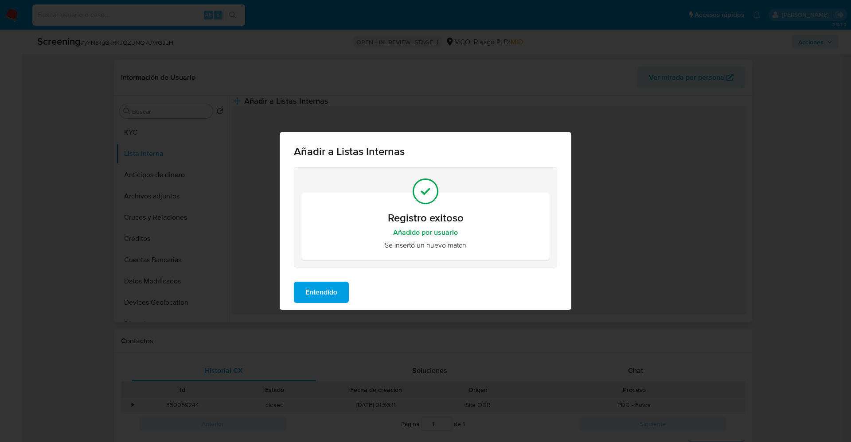
click at [314, 293] on span "Entendido" at bounding box center [321, 292] width 32 height 19
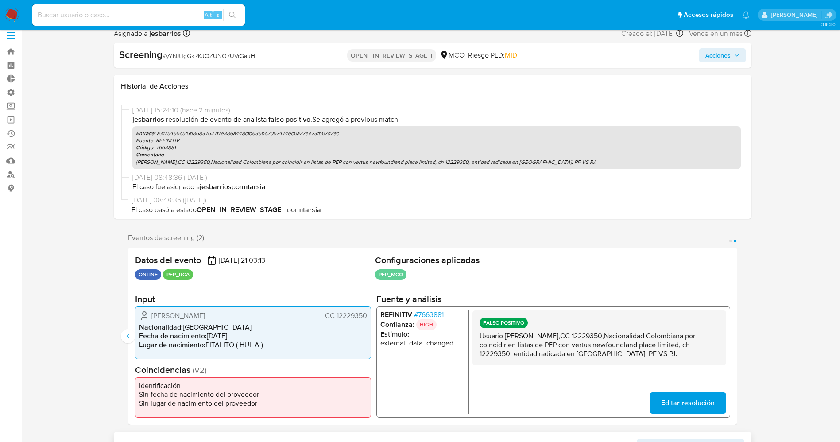
scroll to position [1, 0]
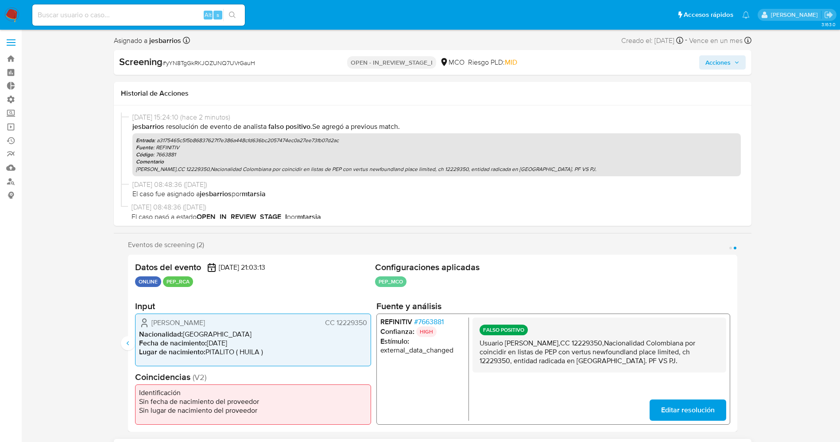
drag, startPoint x: 733, startPoint y: 57, endPoint x: 602, endPoint y: 319, distance: 292.8
click at [730, 66] on span "Acciones" at bounding box center [718, 62] width 25 height 14
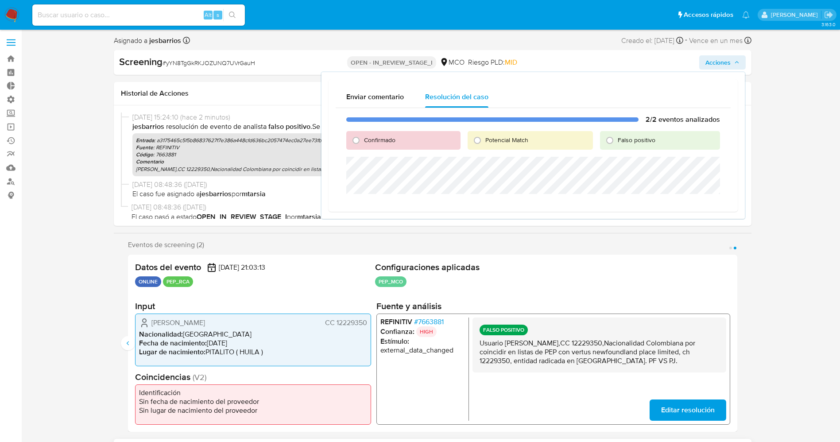
click at [636, 145] on div "Falso positivo" at bounding box center [660, 140] width 120 height 19
click at [636, 144] on div "Falso positivo" at bounding box center [660, 140] width 120 height 19
click at [636, 140] on span "Falso positivo" at bounding box center [637, 140] width 38 height 9
click at [617, 140] on input "Falso positivo" at bounding box center [610, 140] width 14 height 14
radio input "true"
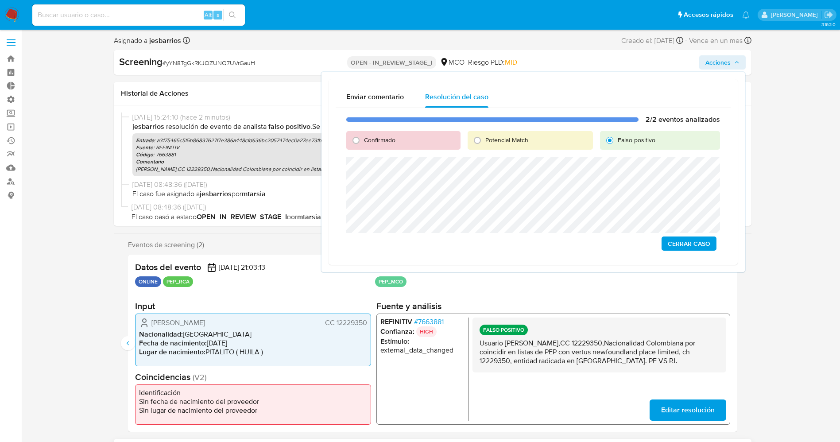
click at [708, 247] on span "Cerrar Caso" at bounding box center [689, 243] width 43 height 12
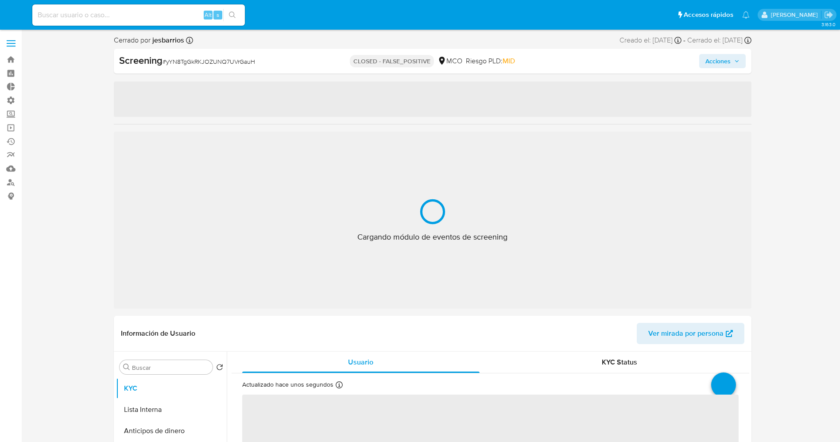
select select "10"
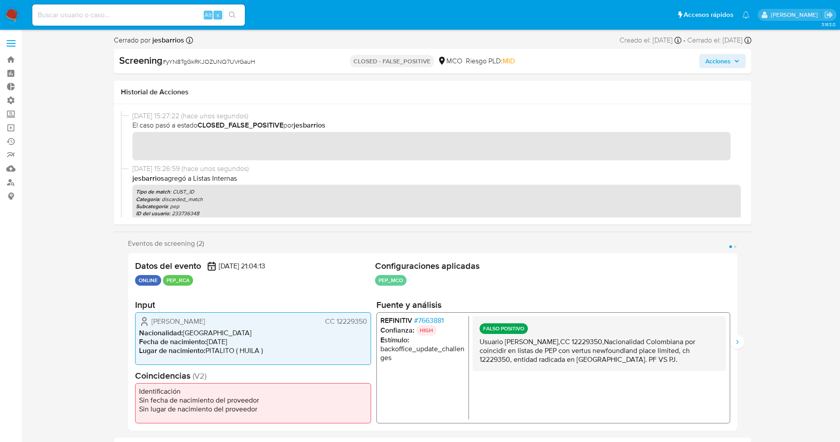
scroll to position [1, 0]
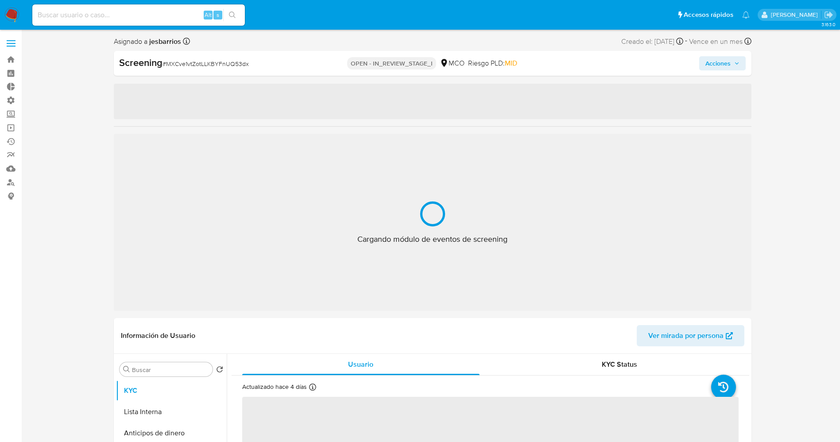
select select "10"
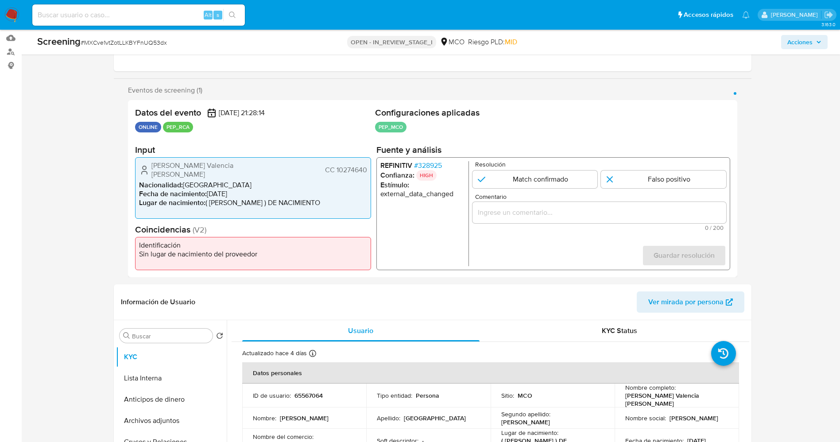
scroll to position [97, 0]
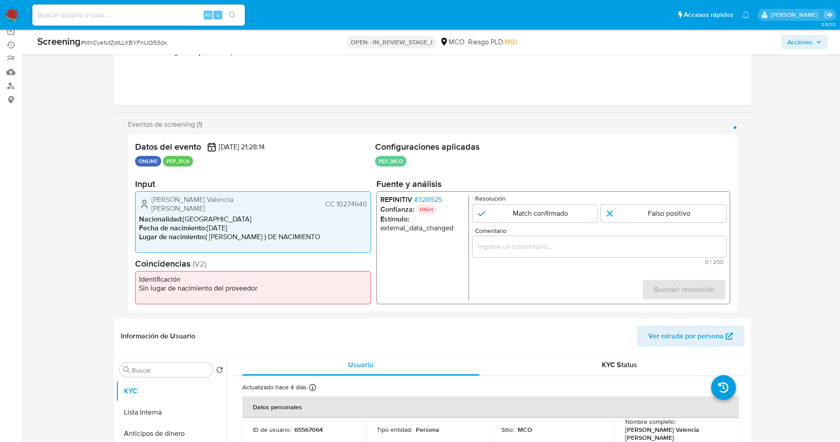
click at [427, 195] on span "# 328925" at bounding box center [428, 199] width 28 height 9
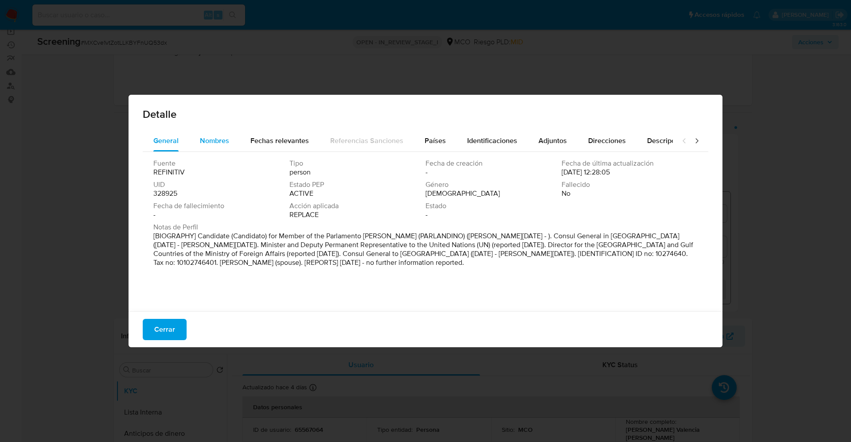
click at [218, 143] on span "Nombres" at bounding box center [214, 141] width 29 height 10
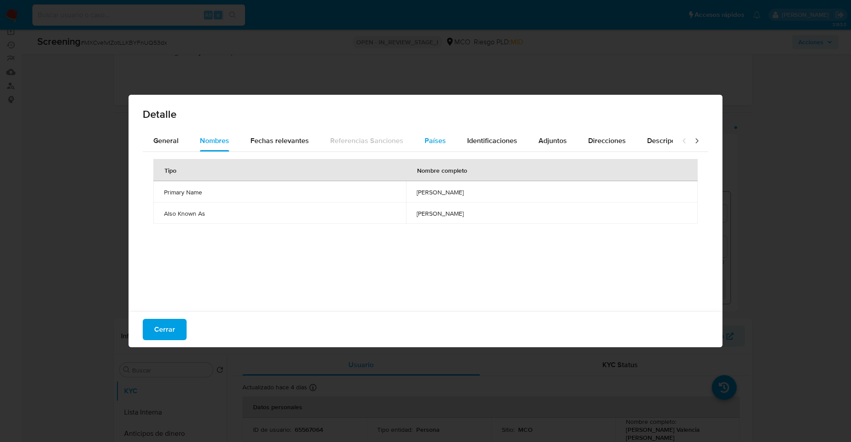
click at [427, 139] on span "Países" at bounding box center [434, 141] width 21 height 10
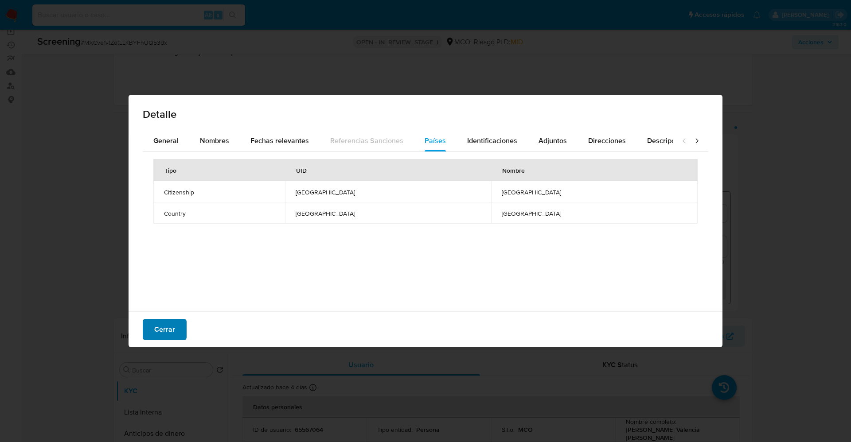
click at [160, 330] on span "Cerrar" at bounding box center [164, 329] width 21 height 19
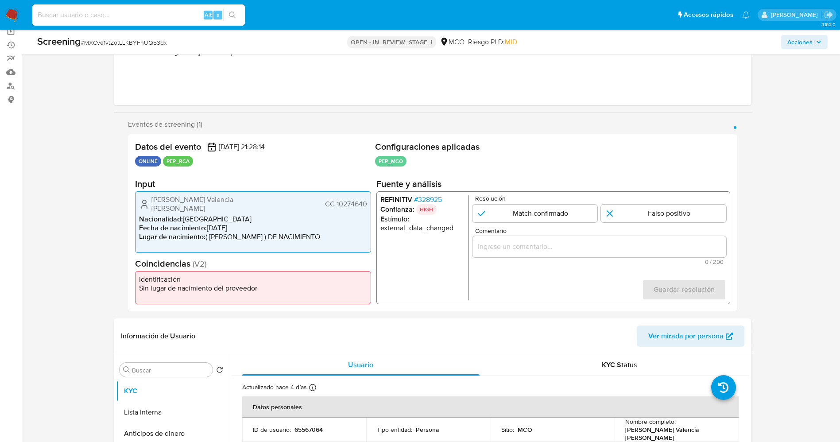
drag, startPoint x: 146, startPoint y: 198, endPoint x: 371, endPoint y: 198, distance: 224.6
click at [371, 198] on div "Ramiro Valencia Jimenez CC 10274640 Nacionalidad : Colombia Fecha de nacimiento…" at bounding box center [253, 222] width 236 height 62
click at [432, 201] on span "# 328925" at bounding box center [428, 199] width 28 height 9
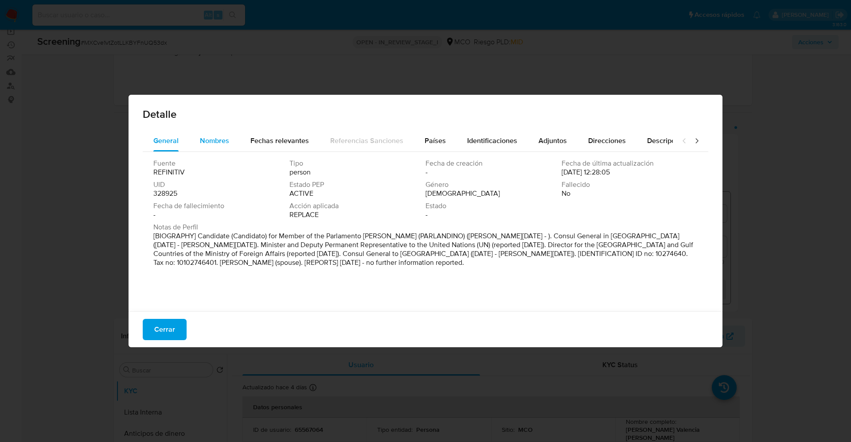
click at [210, 140] on span "Nombres" at bounding box center [214, 141] width 29 height 10
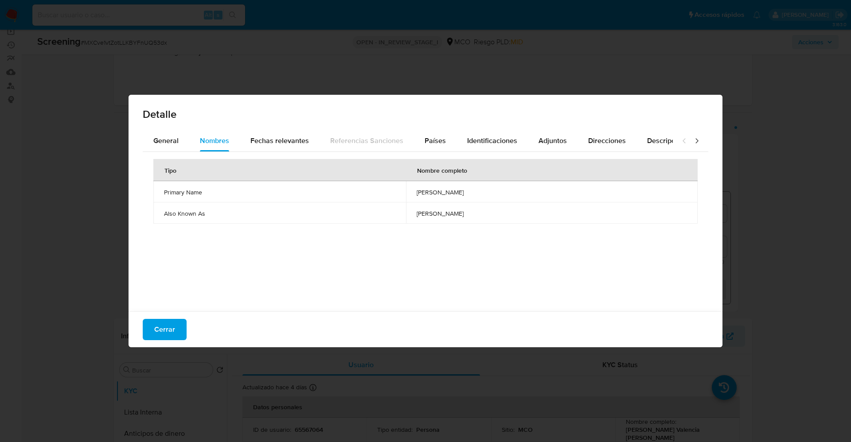
click at [416, 191] on span "augusto eduardo thornberry naggy" at bounding box center [551, 192] width 270 height 8
click at [416, 194] on span "augusto eduardo thornberry naggy" at bounding box center [551, 192] width 270 height 8
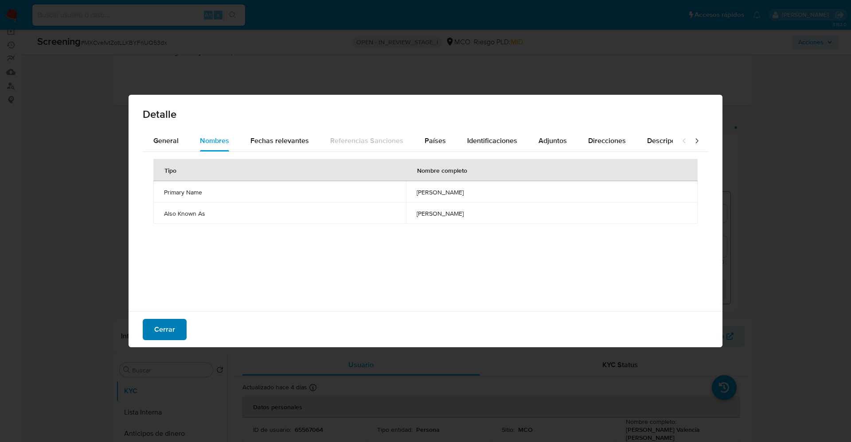
click at [159, 330] on span "Cerrar" at bounding box center [164, 329] width 21 height 19
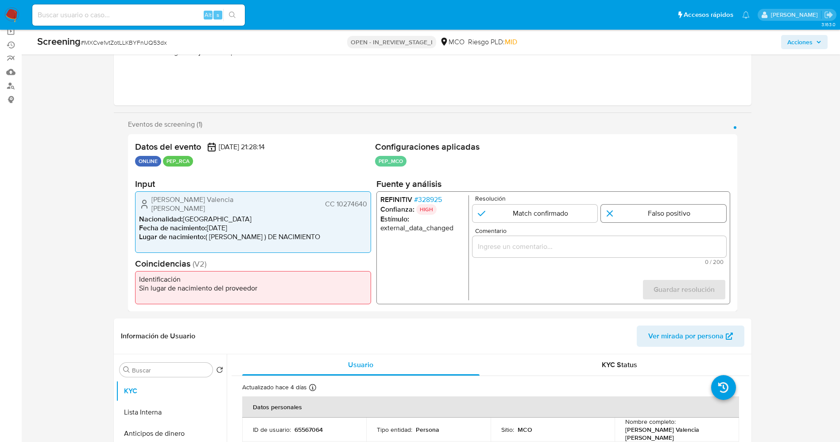
click at [650, 216] on input "1 de 1" at bounding box center [663, 214] width 125 height 18
radio input "true"
click at [581, 242] on input "Comentario" at bounding box center [599, 247] width 254 height 12
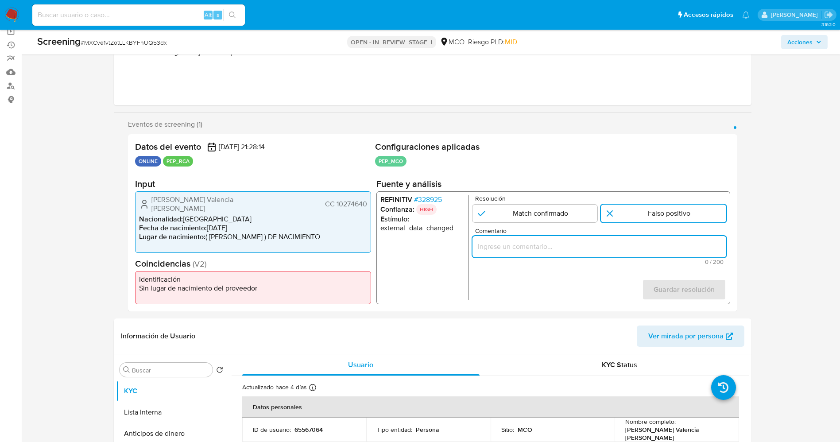
type input "l usuario Ramiro Valencia Jimenez,CC 10274640por coincidir en listas de PEP con…"
click button "Guardar resolución" at bounding box center [684, 289] width 84 height 21
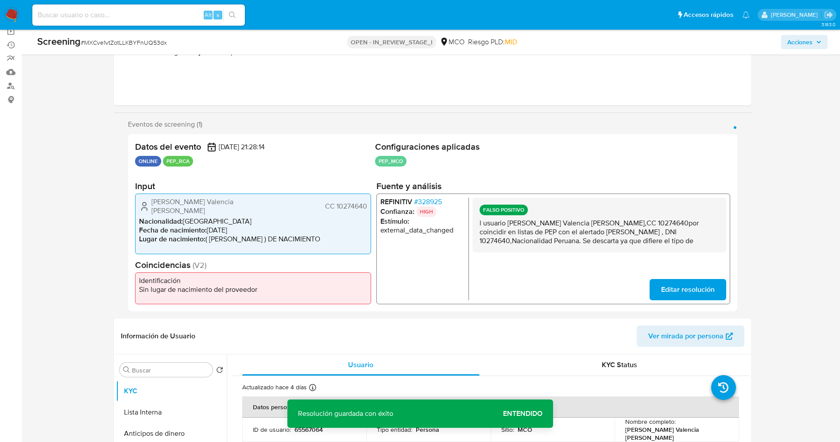
click at [702, 291] on span "Editar resolución" at bounding box center [688, 289] width 54 height 19
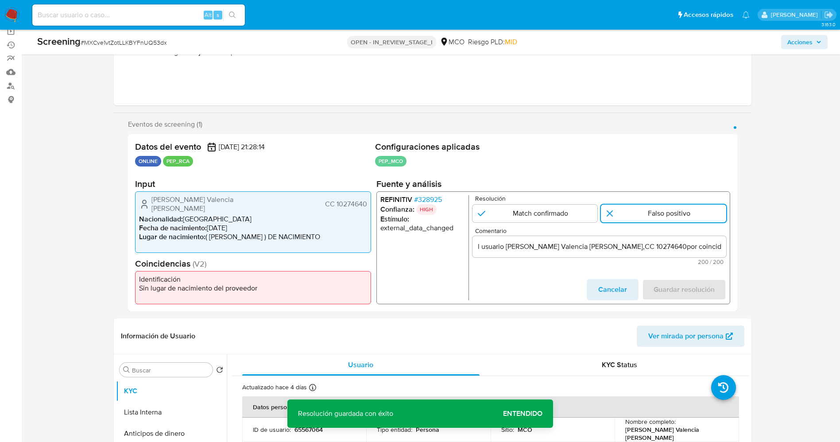
click at [487, 248] on input "l usuario Ramiro Valencia Jimenez,CC 10274640por coincidir en listas de PEP con…" at bounding box center [599, 247] width 254 height 12
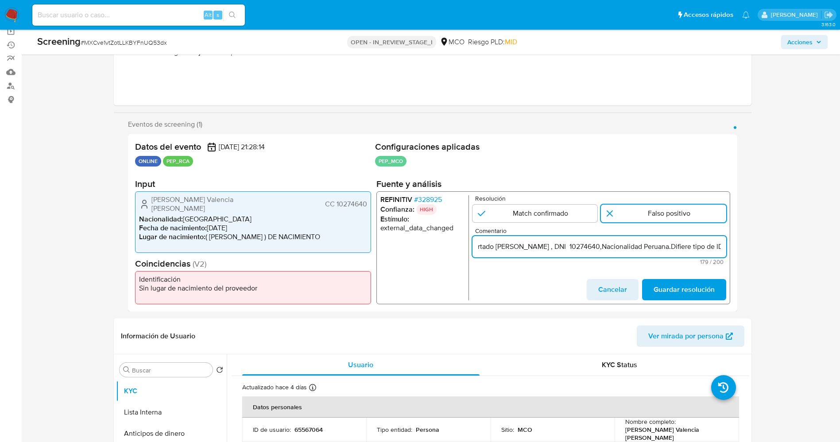
scroll to position [0, 333]
type input "Usuuario Ramiro Valencia Jimenez,CC 10274640por coincidir en listas de PEP con …"
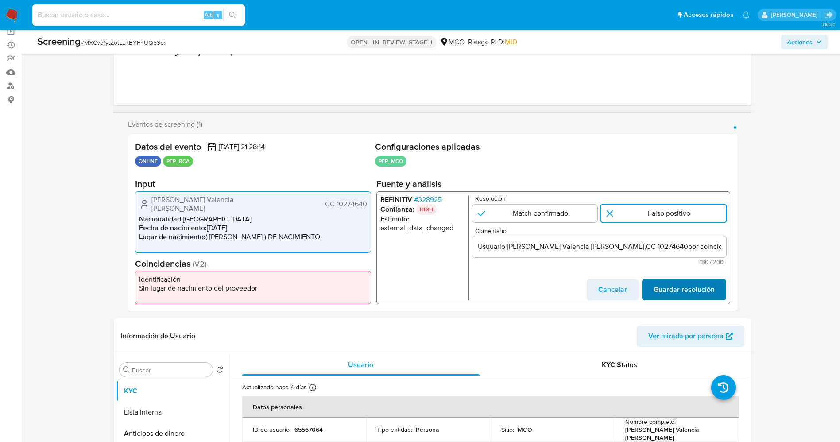
click at [673, 286] on span "Guardar resolución" at bounding box center [683, 289] width 61 height 19
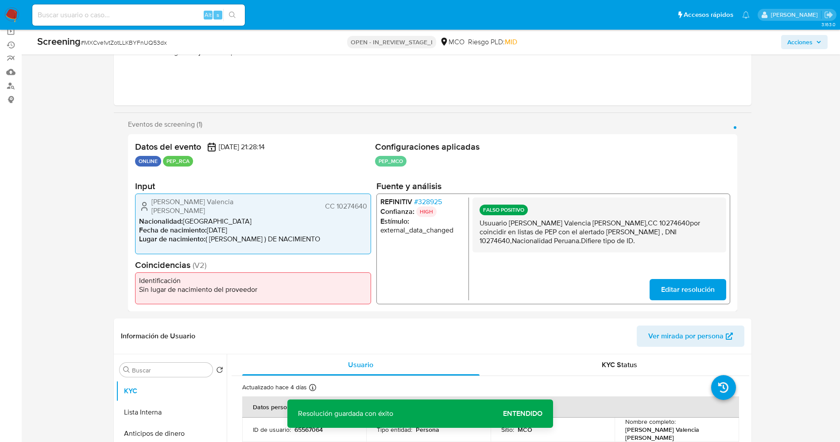
drag, startPoint x: 482, startPoint y: 225, endPoint x: 650, endPoint y: 243, distance: 169.7
click at [650, 243] on p "Usuuario Ramiro Valencia Jimenez,CC 10274640por coincidir en listas de PEP con …" at bounding box center [599, 232] width 240 height 27
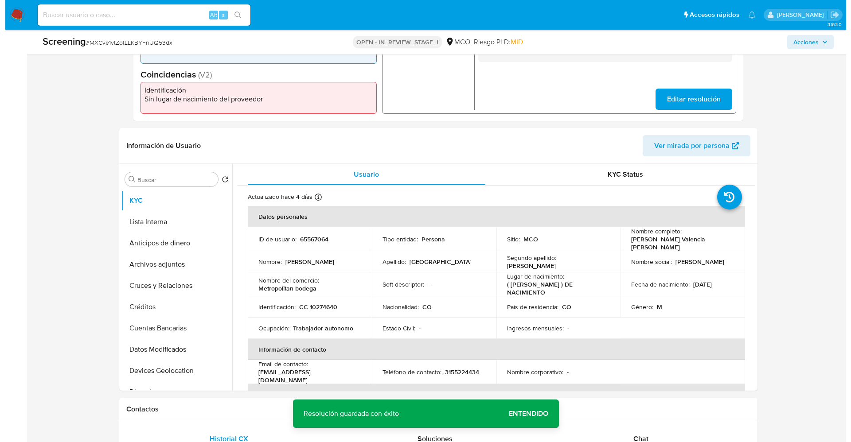
scroll to position [297, 0]
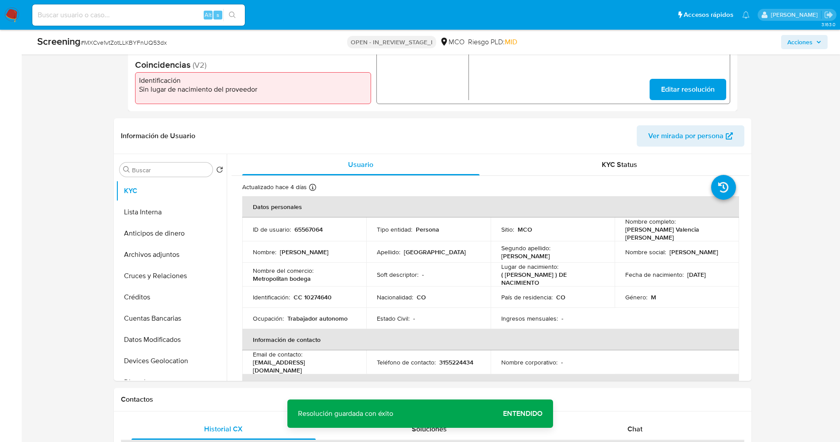
drag, startPoint x: 132, startPoint y: 206, endPoint x: 34, endPoint y: 428, distance: 242.8
click at [151, 210] on button "Lista Interna" at bounding box center [168, 212] width 104 height 21
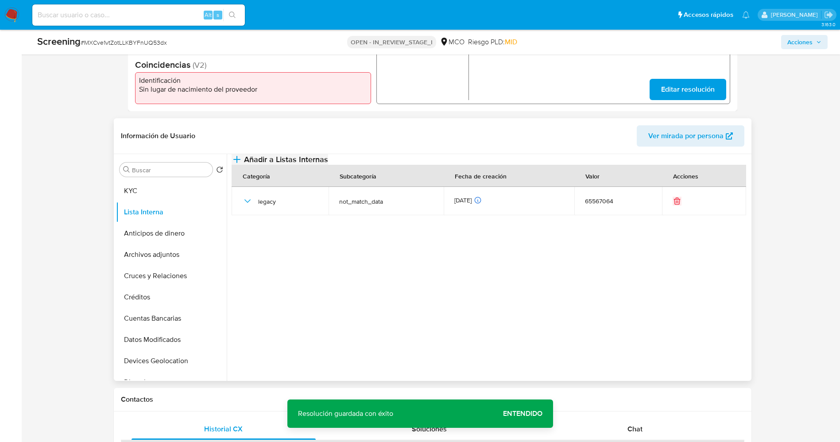
click at [328, 164] on span "Añadir a Listas Internas" at bounding box center [286, 160] width 84 height 10
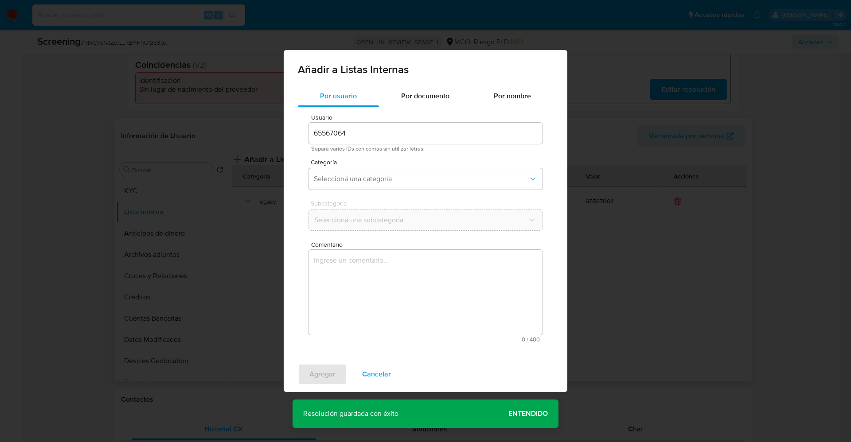
drag, startPoint x: 410, startPoint y: 170, endPoint x: 268, endPoint y: 440, distance: 305.4
click at [268, 440] on div "Añadir a Listas Internas Por usuario Por documento Por nombre Usuario 65567064 …" at bounding box center [425, 221] width 851 height 442
click at [425, 177] on span "Seleccioná una categoría" at bounding box center [421, 179] width 214 height 9
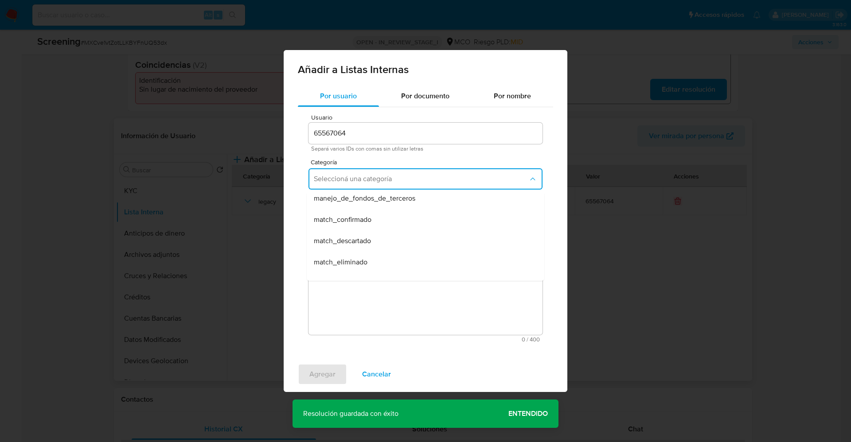
scroll to position [53, 0]
click at [412, 229] on div "match_descartado" at bounding box center [423, 234] width 218 height 21
click at [395, 226] on button "Seleccioná una subcategoría" at bounding box center [425, 220] width 234 height 21
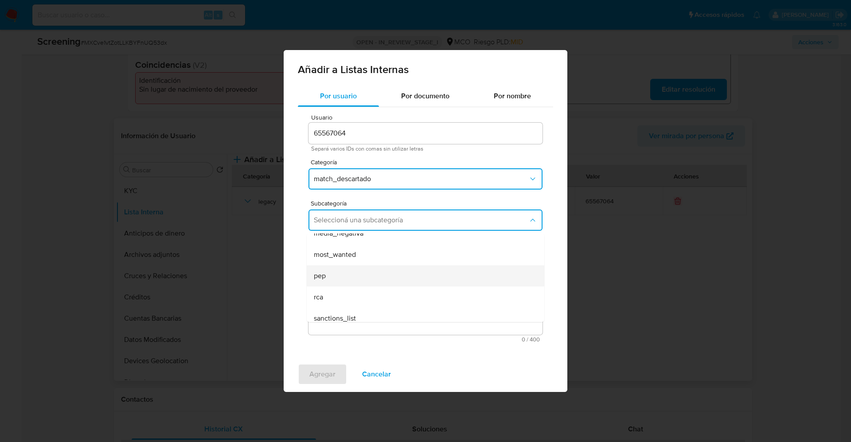
click at [439, 272] on div "pep" at bounding box center [423, 275] width 218 height 21
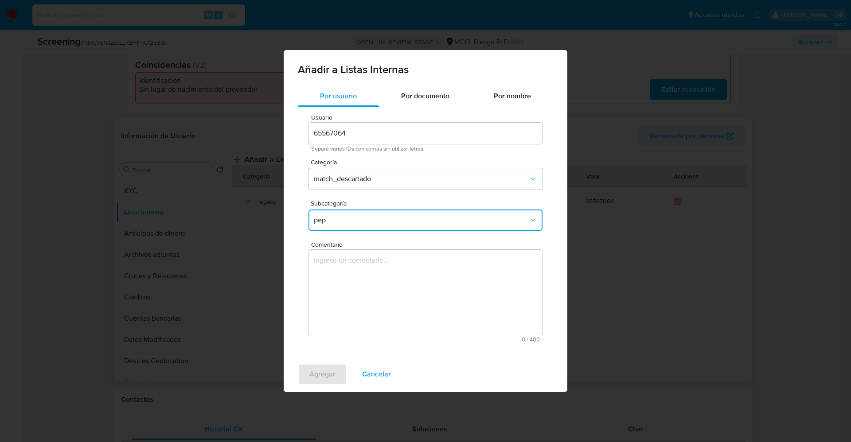
click at [439, 272] on textarea "Comentario" at bounding box center [425, 292] width 234 height 85
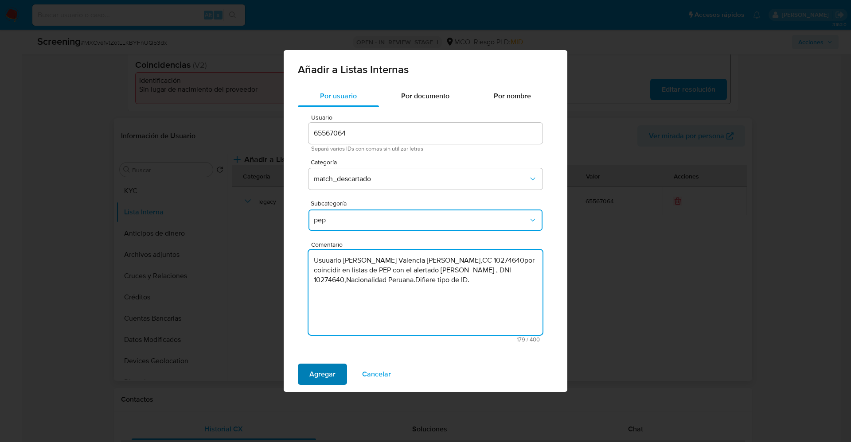
type textarea "Usuuario Ramiro Valencia Jimenez,CC 10274640por coincidir en listas de PEP con …"
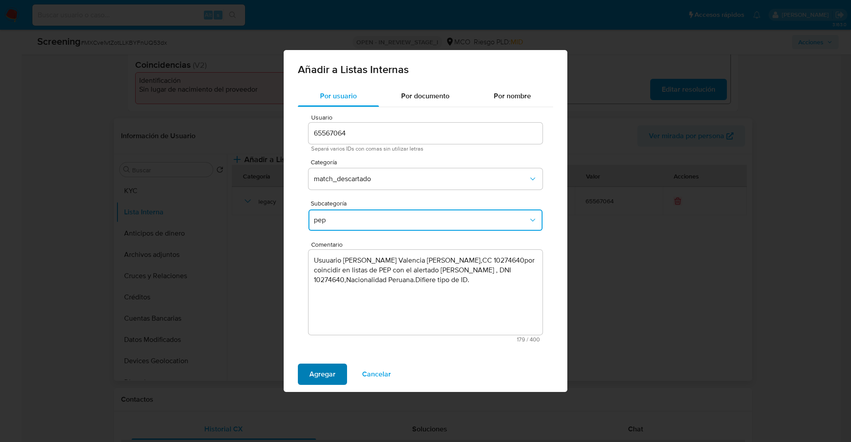
click at [317, 369] on span "Agregar" at bounding box center [322, 374] width 26 height 19
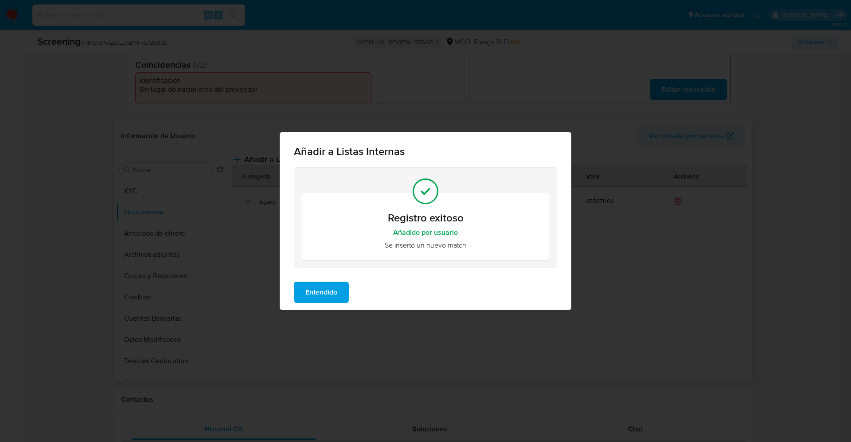
click at [307, 285] on span "Entendido" at bounding box center [321, 292] width 32 height 19
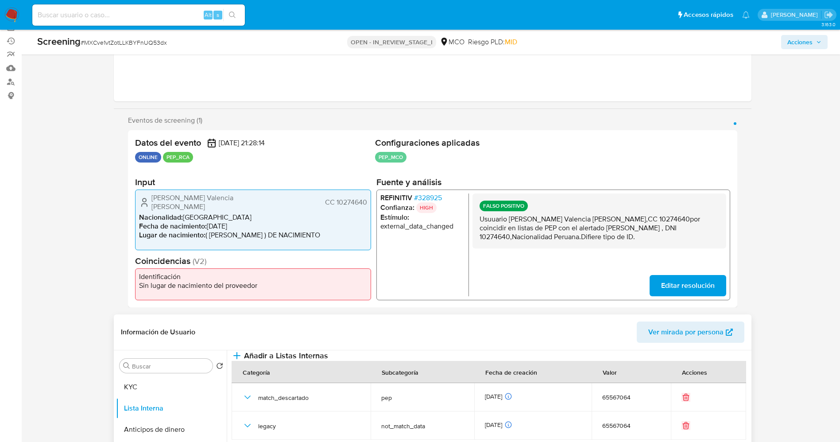
scroll to position [0, 0]
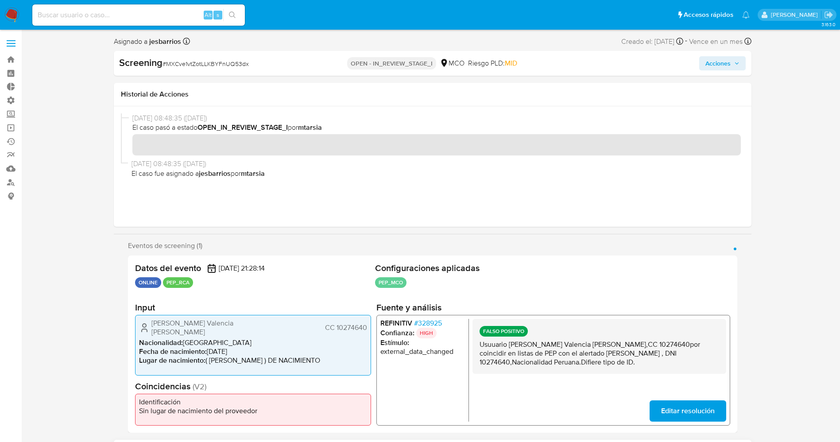
click at [739, 56] on button "Acciones" at bounding box center [722, 63] width 47 height 14
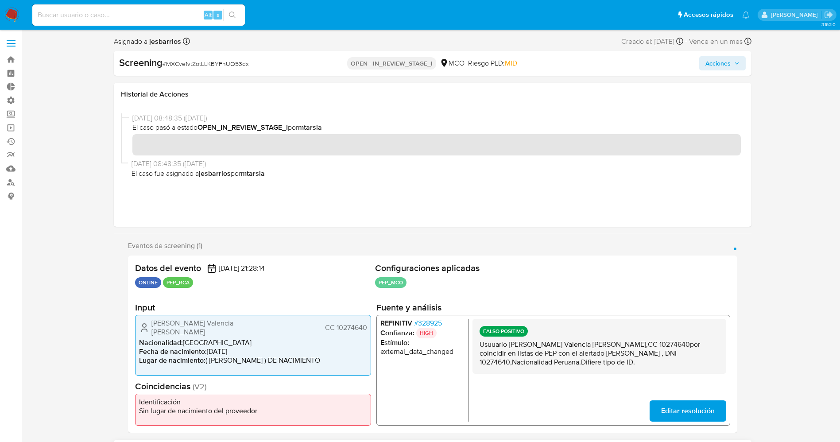
click at [707, 66] on span "Acciones" at bounding box center [718, 63] width 25 height 14
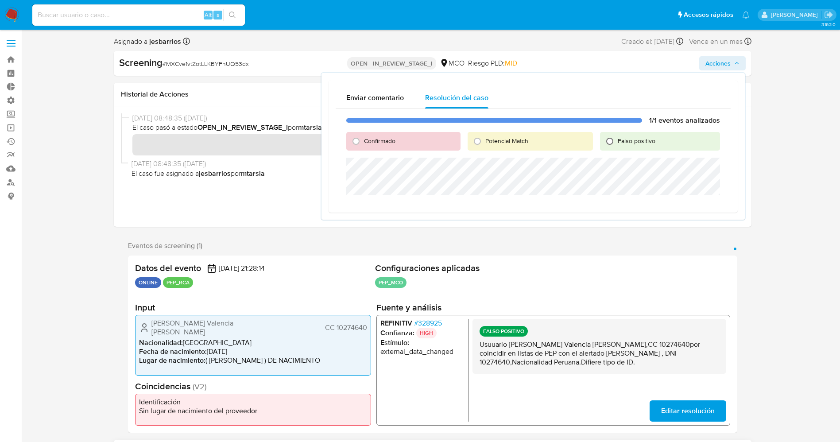
click at [616, 136] on input "Falso positivo" at bounding box center [610, 141] width 14 height 14
radio input "true"
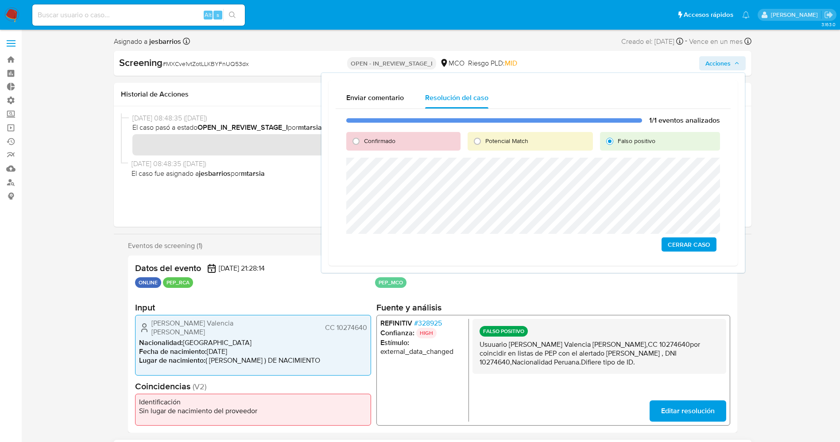
click at [695, 241] on span "Cerrar Caso" at bounding box center [689, 244] width 43 height 12
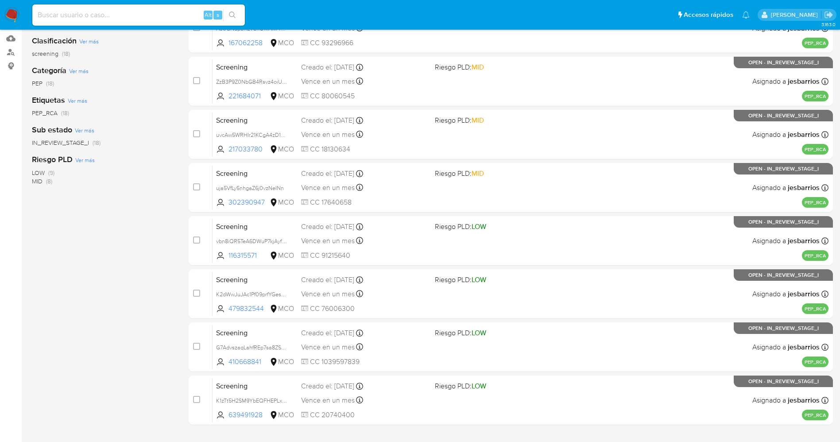
scroll to position [183, 0]
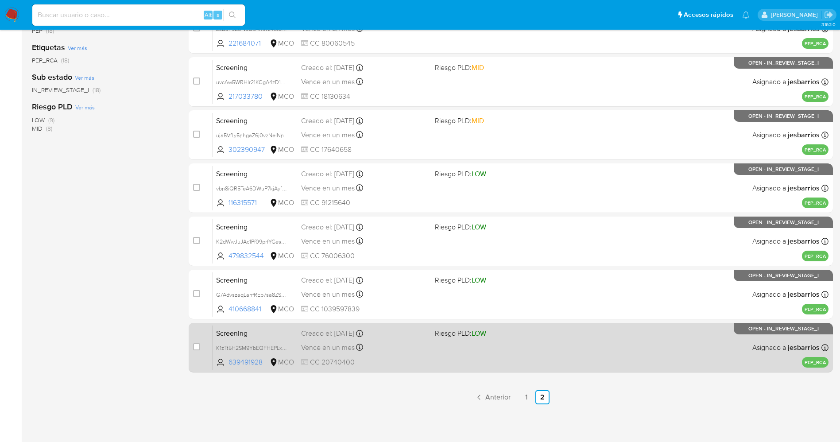
click at [506, 363] on div "Screening K1zTt5H2SM9YbEQFHEPLxPQ2 639491928 MCO Riesgo PLD: LOW Creado el: [DA…" at bounding box center [521, 347] width 616 height 45
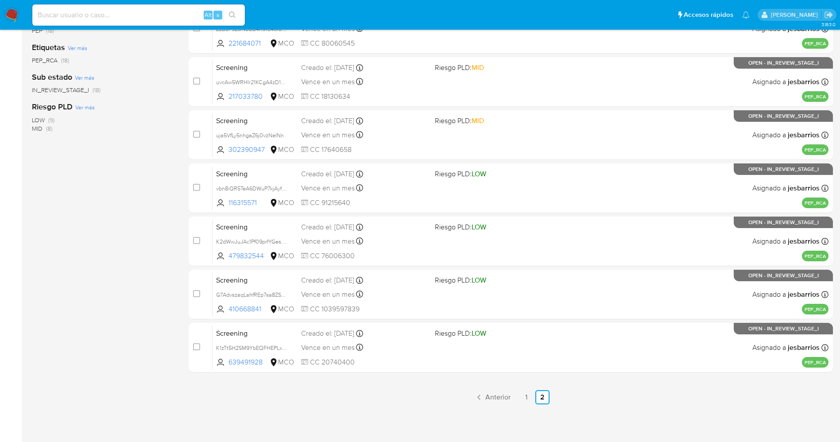
click at [13, 10] on img at bounding box center [11, 15] width 15 height 15
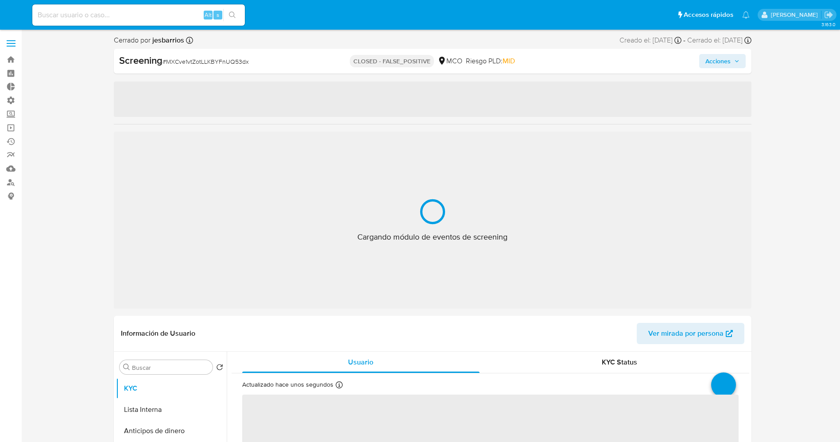
select select "10"
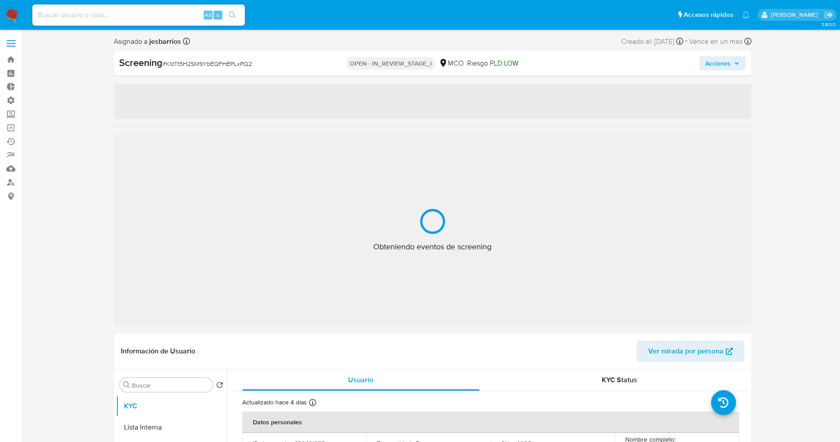
select select "10"
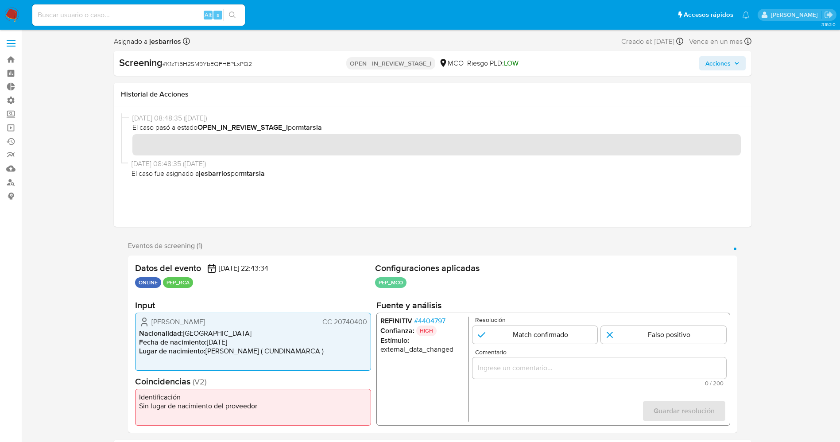
click at [427, 320] on span "# 4404797" at bounding box center [429, 321] width 31 height 9
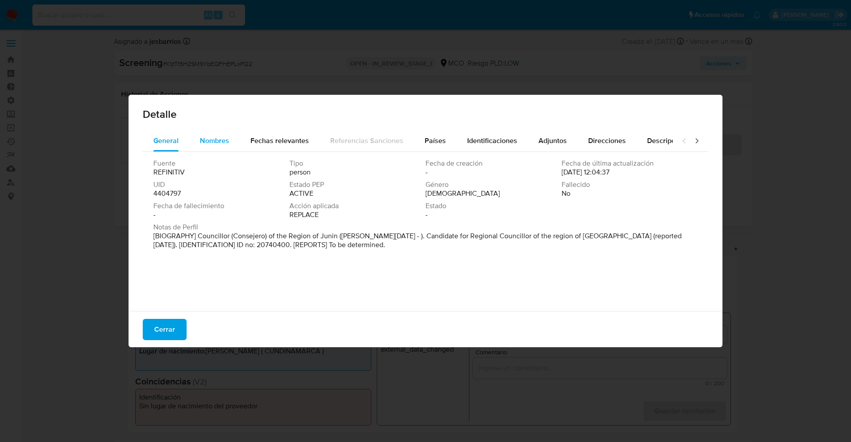
click at [220, 148] on div "Nombres" at bounding box center [214, 140] width 29 height 21
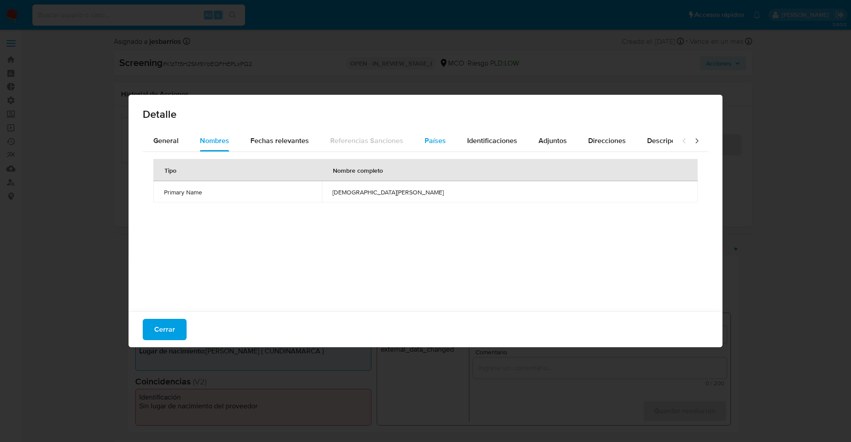
click at [434, 143] on span "Países" at bounding box center [434, 141] width 21 height 10
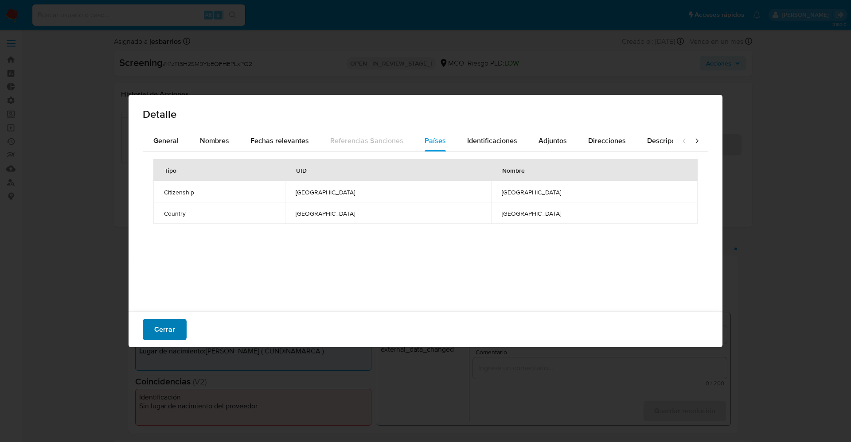
click at [164, 330] on span "Cerrar" at bounding box center [164, 329] width 21 height 19
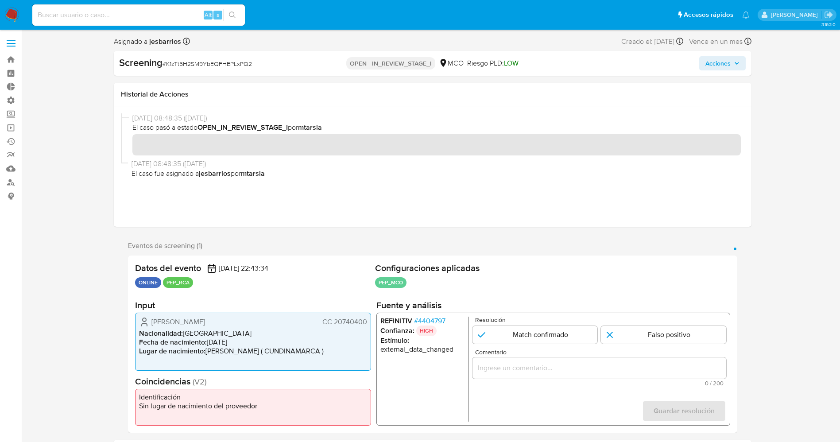
drag, startPoint x: 150, startPoint y: 321, endPoint x: 372, endPoint y: 321, distance: 221.9
click at [372, 321] on div "Datos del evento [DATE] 22:43:34 ONLINE PEP_RCA Configuraciones aplicadas PEP_M…" at bounding box center [433, 344] width 610 height 177
click at [438, 318] on span "# 4404797" at bounding box center [429, 321] width 31 height 9
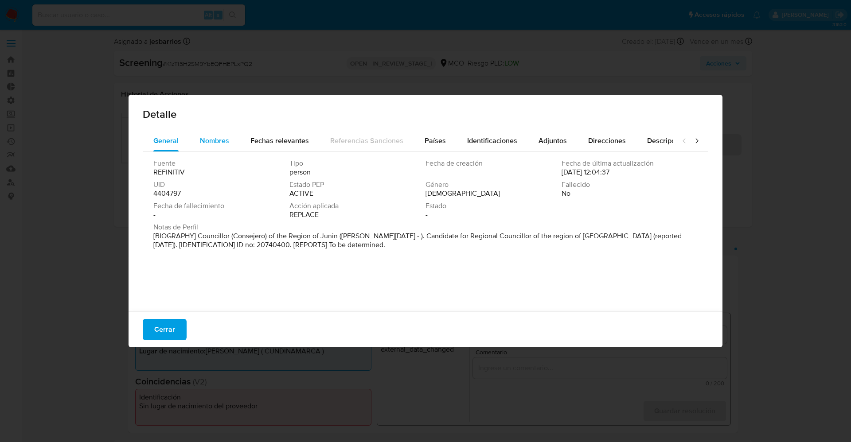
click at [222, 141] on span "Nombres" at bounding box center [214, 141] width 29 height 10
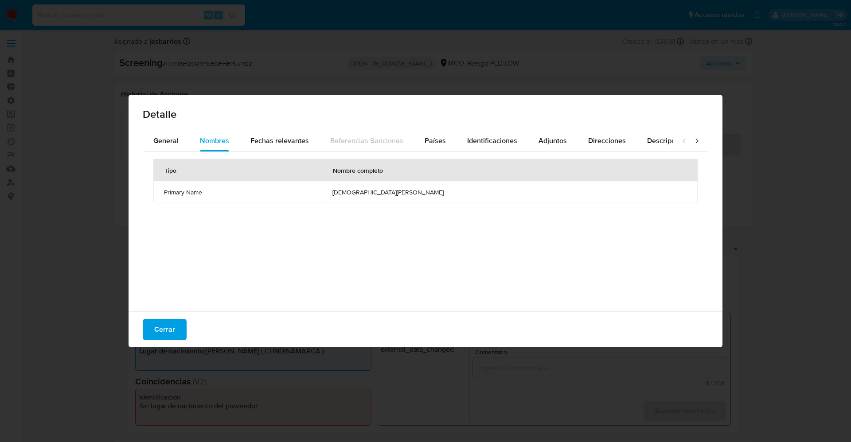
drag, startPoint x: 384, startPoint y: 190, endPoint x: 476, endPoint y: 192, distance: 92.2
click at [476, 192] on td "jesus eber lara guerra" at bounding box center [510, 191] width 376 height 21
click at [149, 334] on button "Cerrar" at bounding box center [165, 329] width 44 height 21
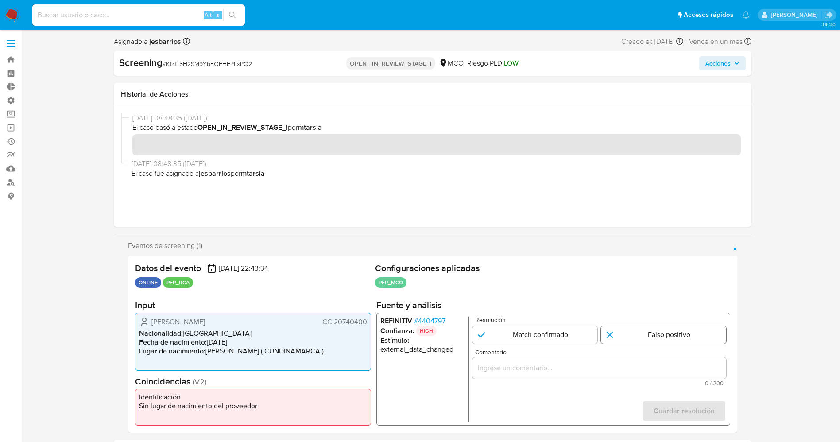
drag, startPoint x: 648, startPoint y: 344, endPoint x: 653, endPoint y: 334, distance: 11.3
click at [653, 334] on form "Resolución Match confirmado Falso positivo Comentario 0 / 200 200 caracteres re…" at bounding box center [599, 369] width 254 height 105
click at [653, 334] on input "1 de 1" at bounding box center [663, 335] width 125 height 18
radio input "true"
click at [602, 361] on div "1 de 1" at bounding box center [599, 367] width 254 height 21
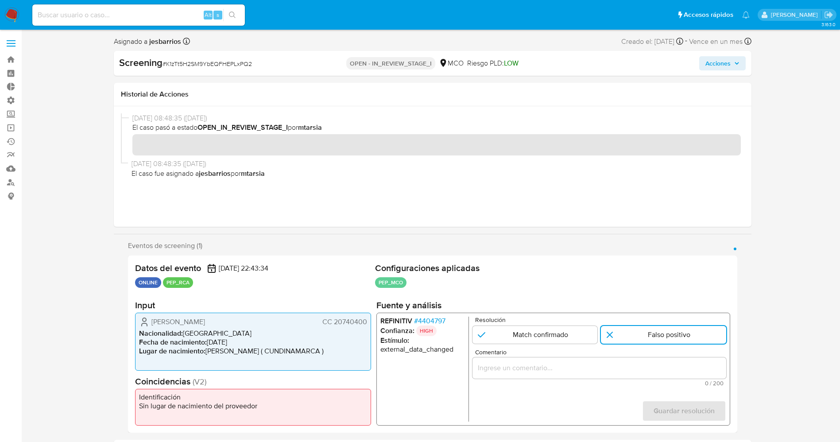
click at [595, 363] on input "Comentario" at bounding box center [599, 368] width 254 height 12
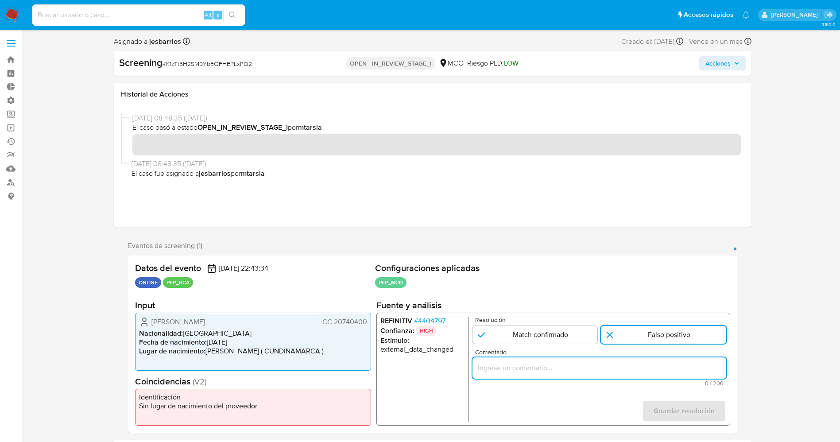
paste input "usuario Adriana Carmenza Lombana CalvoCC 20740400 por coincidir en listas de PE…"
type input "usuario Adriana Carmenza Lombana CalvoCC 20740400 por coincidir en listas de PE…"
click at [717, 413] on button "Guardar resolución" at bounding box center [684, 410] width 84 height 21
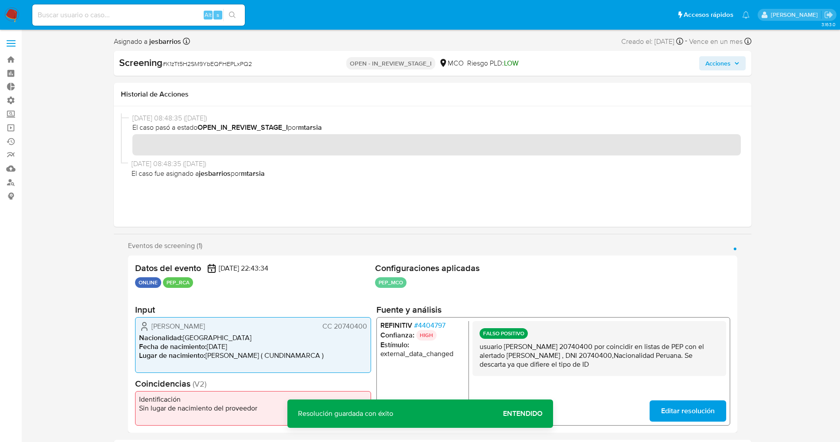
drag, startPoint x: 478, startPoint y: 351, endPoint x: 717, endPoint y: 371, distance: 240.5
click at [717, 371] on div "FALSO POSITIVO usuario Adriana Carmenza Lombana CalvoCC 20740400 por coincidir …" at bounding box center [599, 348] width 254 height 55
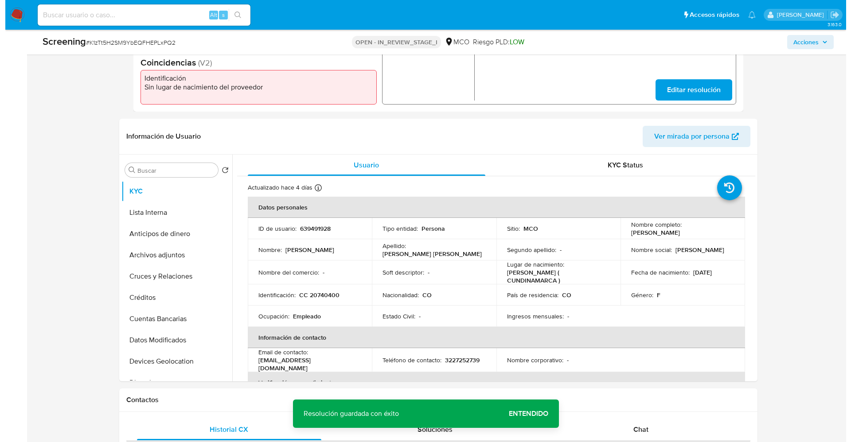
scroll to position [298, 0]
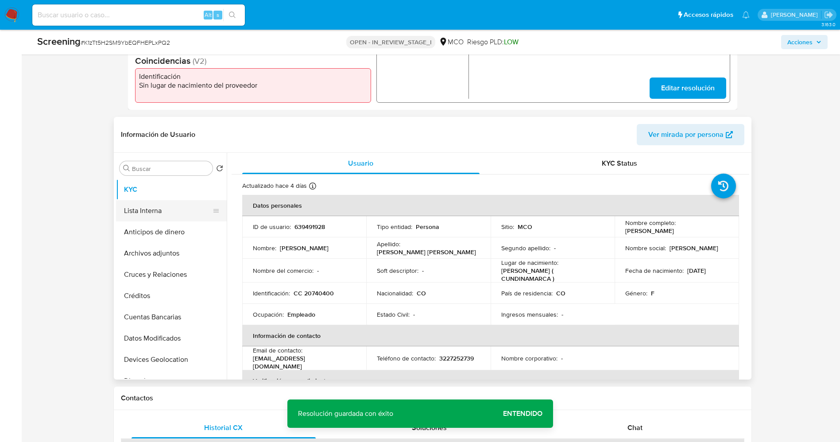
click at [128, 210] on button "Lista Interna" at bounding box center [168, 210] width 104 height 21
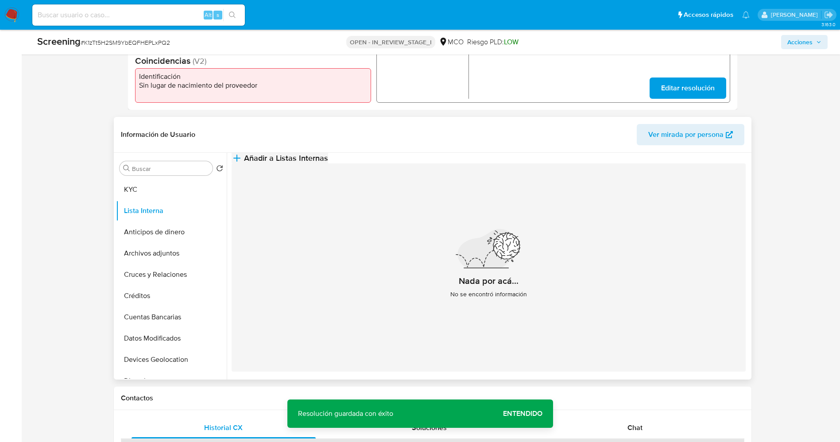
click at [242, 163] on icon "button" at bounding box center [237, 158] width 11 height 11
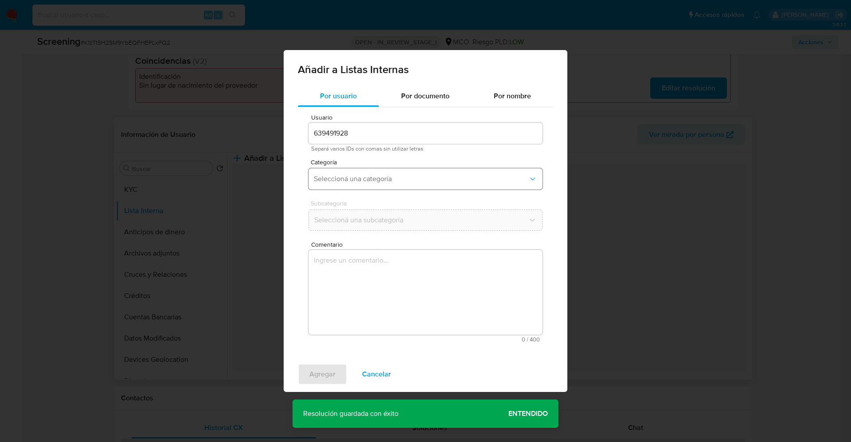
click at [401, 183] on span "Seleccioná una categoría" at bounding box center [421, 179] width 214 height 9
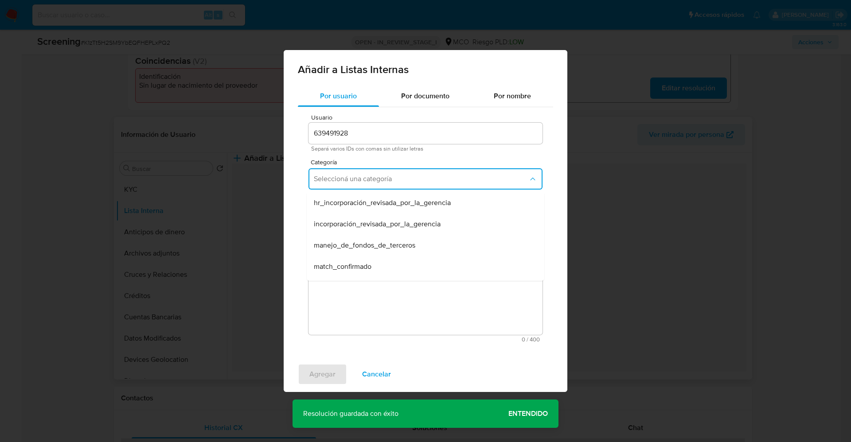
scroll to position [27, 0]
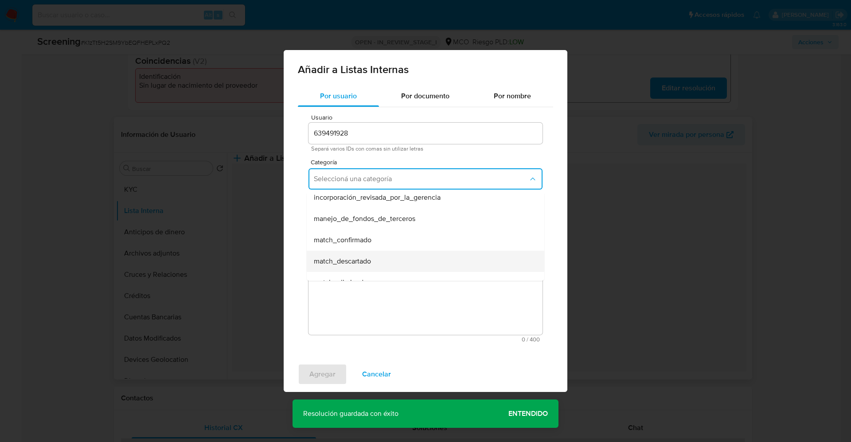
click at [447, 258] on div "match_descartado" at bounding box center [423, 261] width 218 height 21
click at [517, 219] on span "Seleccioná una subcategoría" at bounding box center [421, 220] width 214 height 9
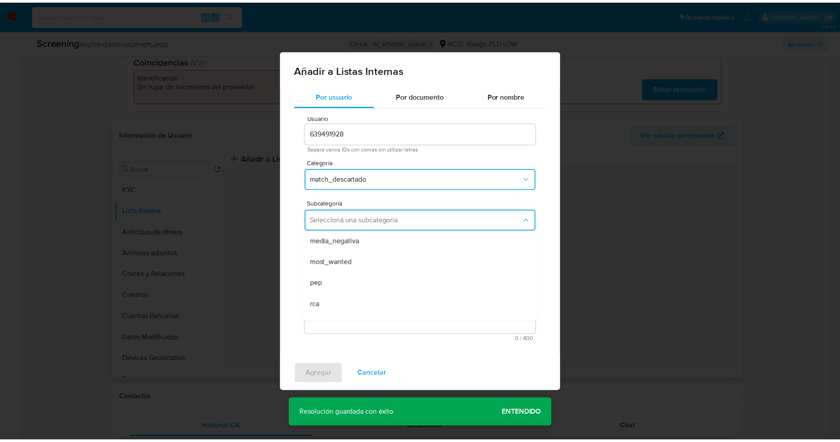
scroll to position [53, 0]
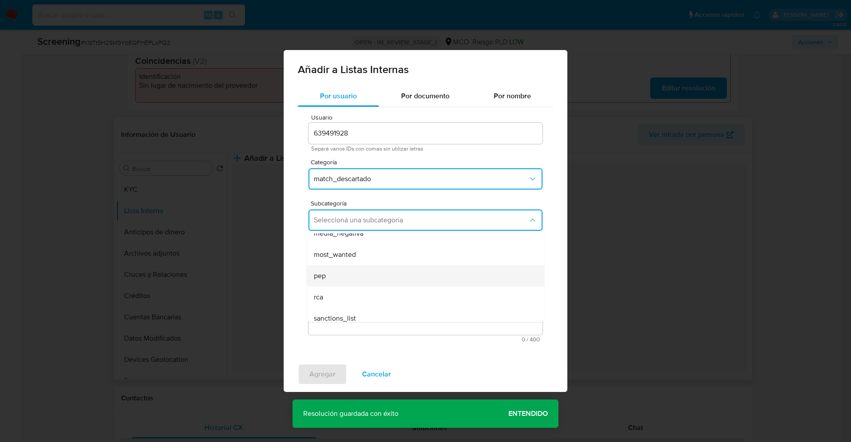
click at [466, 275] on div "pep" at bounding box center [423, 275] width 218 height 21
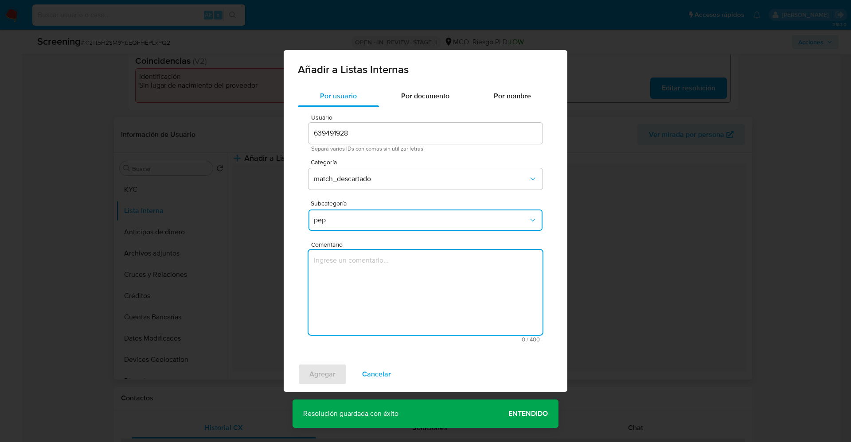
click at [466, 275] on textarea "Comentario" at bounding box center [425, 292] width 234 height 85
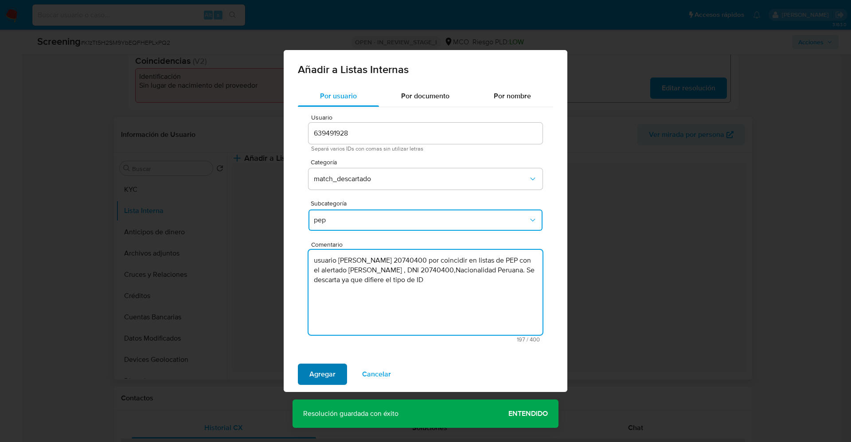
type textarea "usuario Adriana Carmenza Lombana CalvoCC 20740400 por coincidir en listas de PE…"
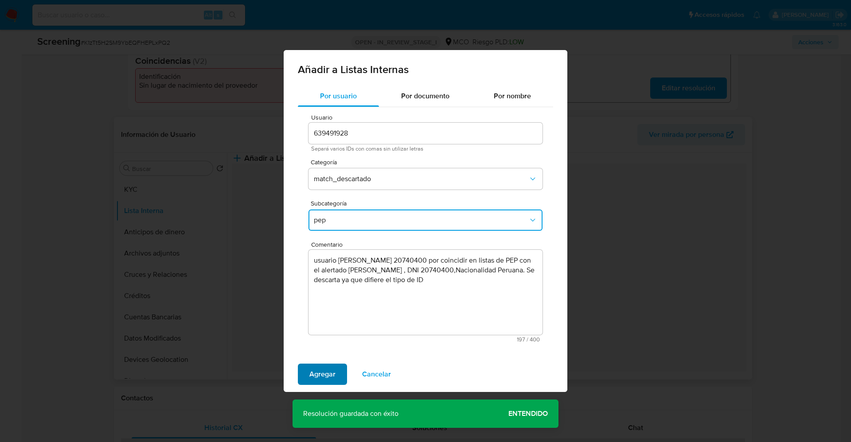
click at [334, 377] on span "Agregar" at bounding box center [322, 374] width 26 height 19
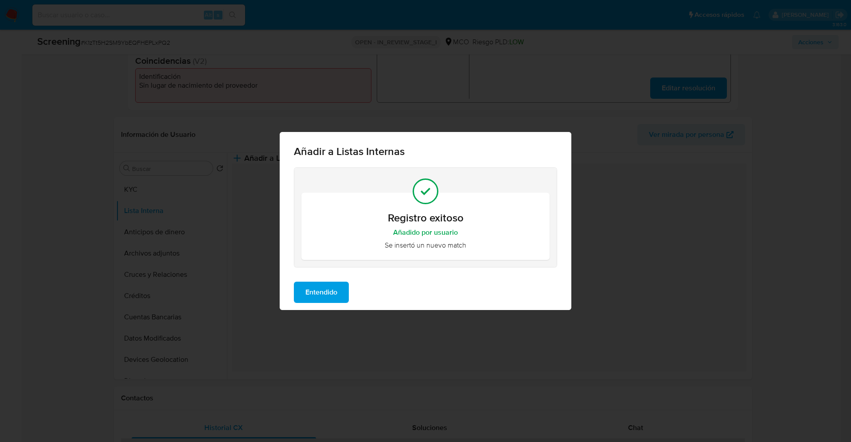
drag, startPoint x: 319, startPoint y: 287, endPoint x: 167, endPoint y: 473, distance: 240.6
click at [342, 291] on button "Entendido" at bounding box center [321, 292] width 55 height 21
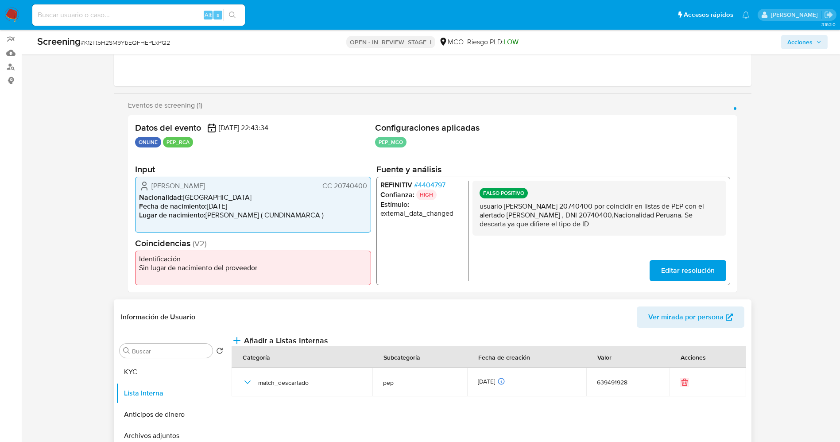
scroll to position [0, 0]
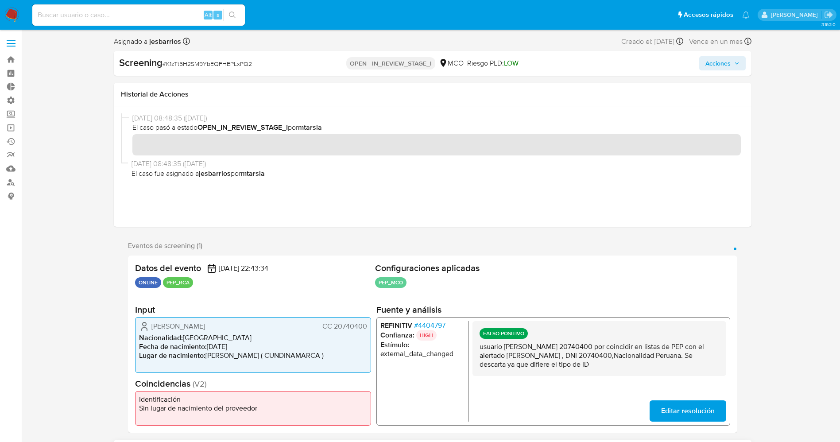
click at [731, 58] on span "Acciones" at bounding box center [723, 63] width 34 height 12
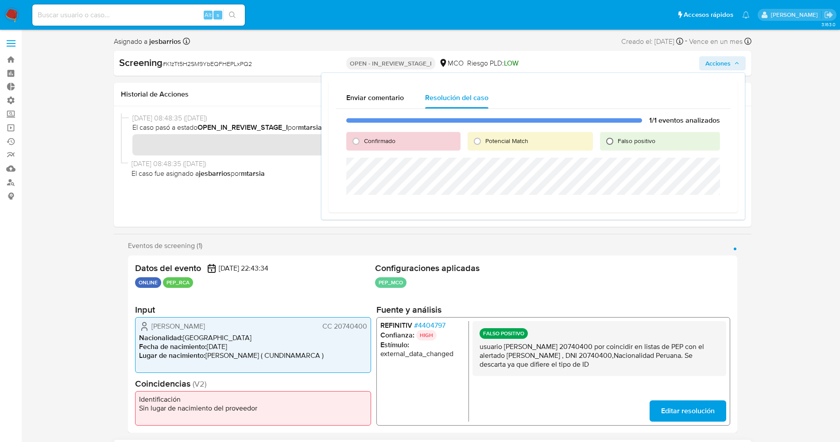
click at [615, 139] on input "Falso positivo" at bounding box center [610, 141] width 14 height 14
radio input "true"
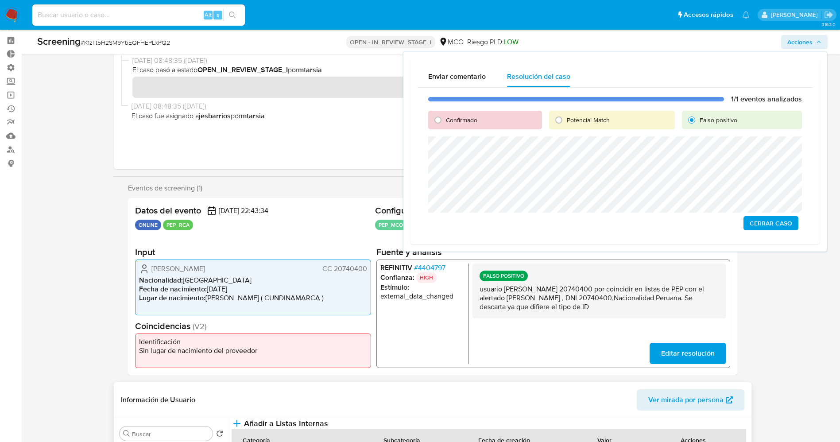
scroll to position [18, 0]
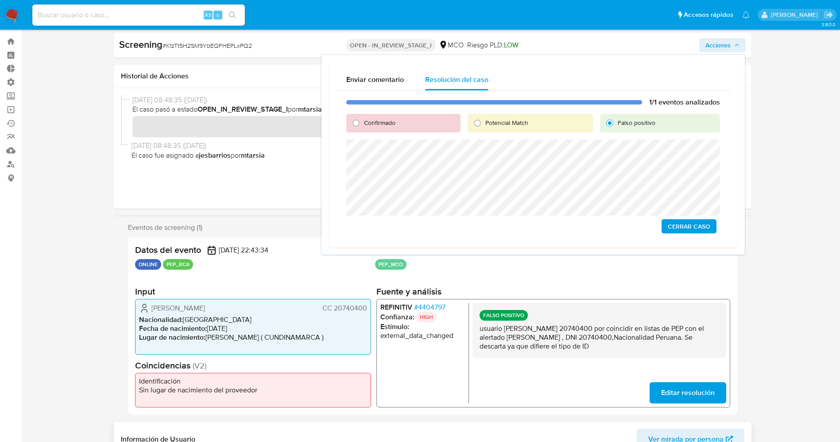
click at [701, 227] on span "Cerrar Caso" at bounding box center [689, 226] width 43 height 12
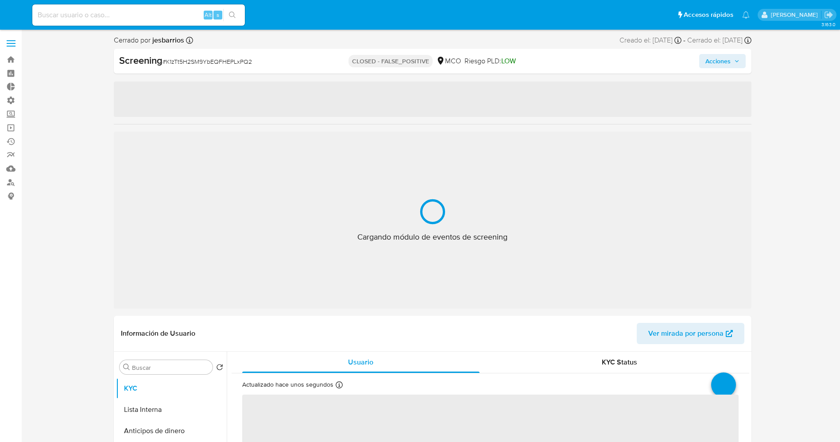
select select "10"
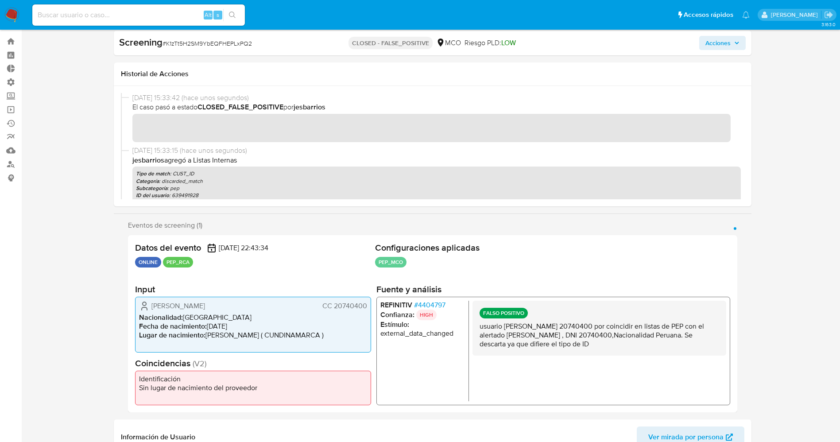
scroll to position [18, 0]
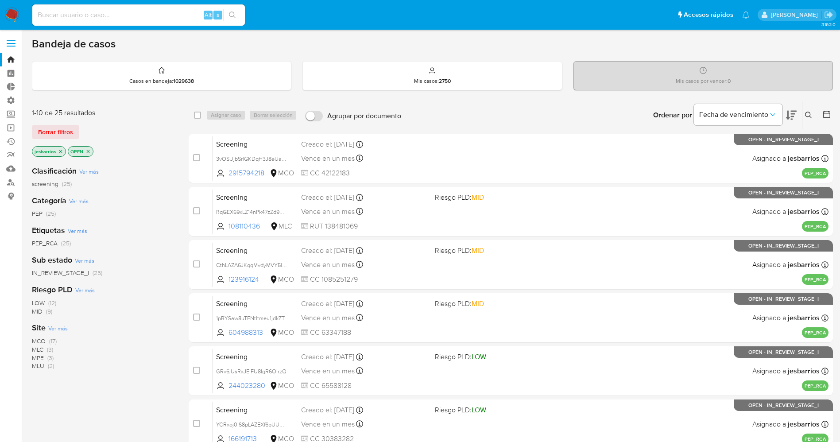
scroll to position [289, 0]
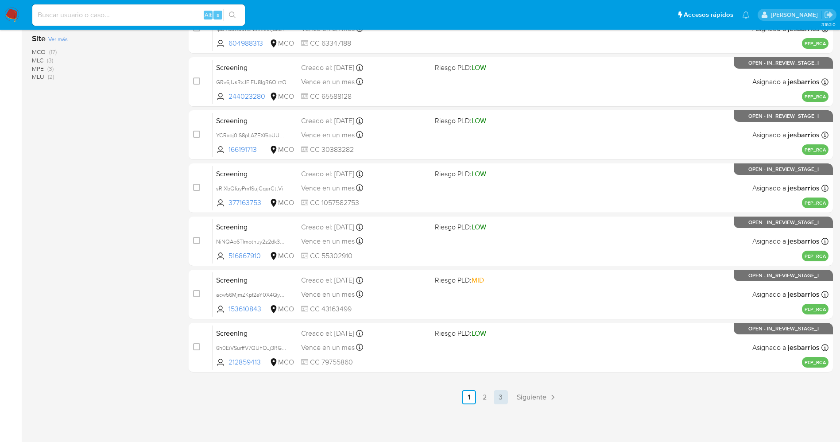
click at [499, 396] on link "3" at bounding box center [501, 397] width 14 height 14
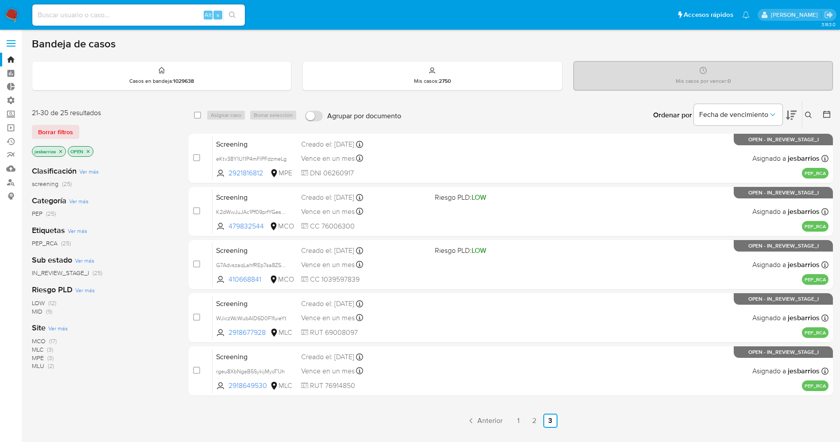
click at [49, 337] on span "MCO (17)" at bounding box center [44, 341] width 25 height 8
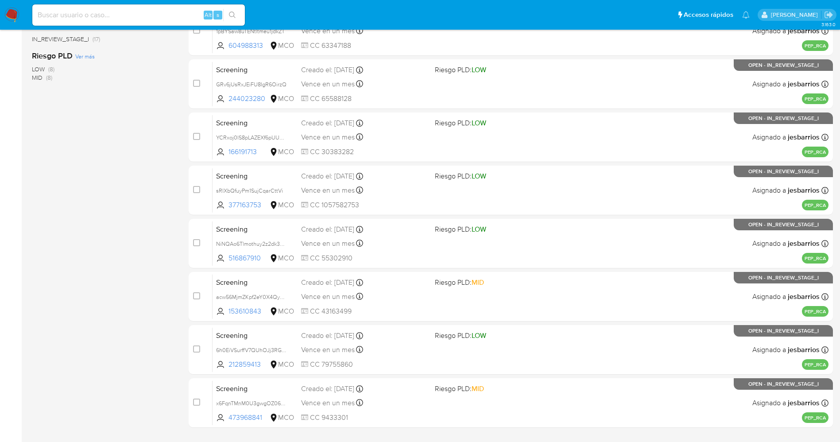
scroll to position [287, 0]
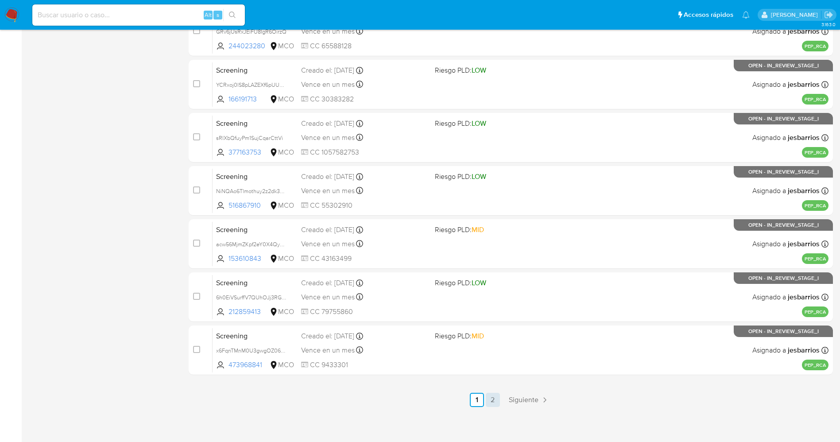
click at [490, 399] on link "2" at bounding box center [493, 400] width 14 height 14
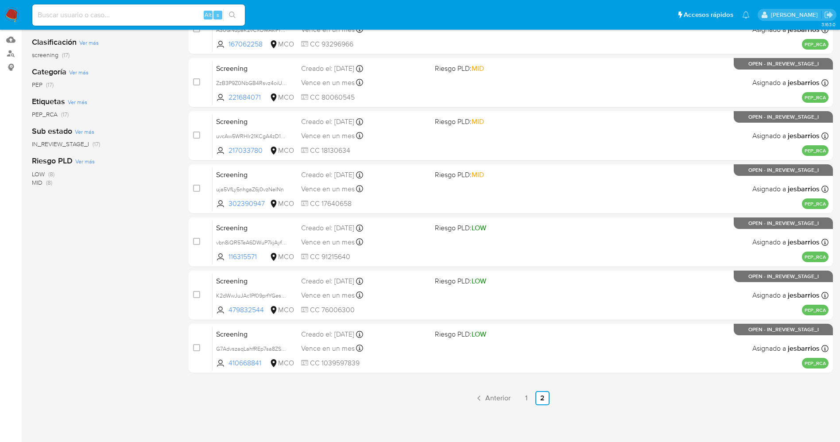
scroll to position [130, 0]
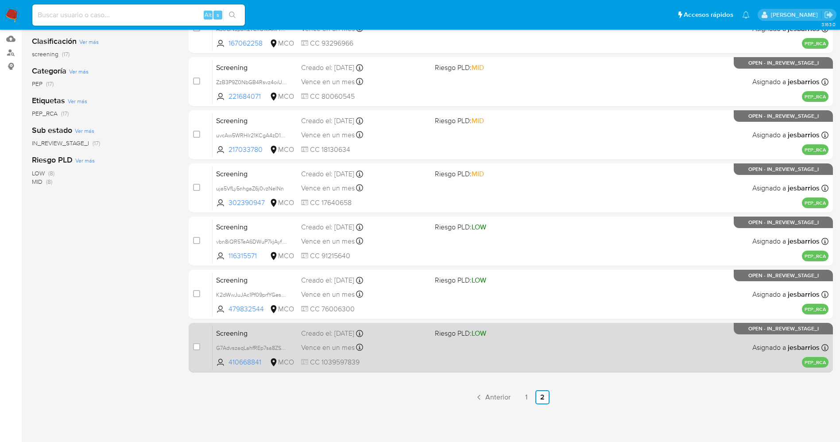
click at [428, 351] on div "Screening G7AdvszaqLahfREp7sa8ZSG5 410668841 MCO Riesgo PLD: LOW Creado el: 10/…" at bounding box center [521, 347] width 616 height 45
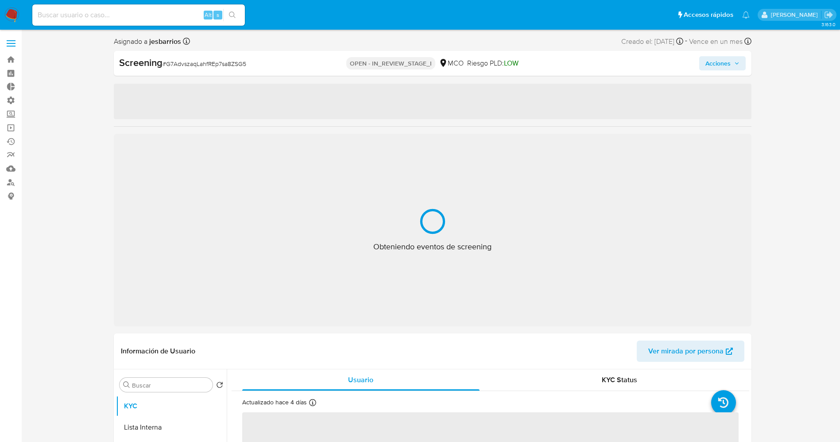
select select "10"
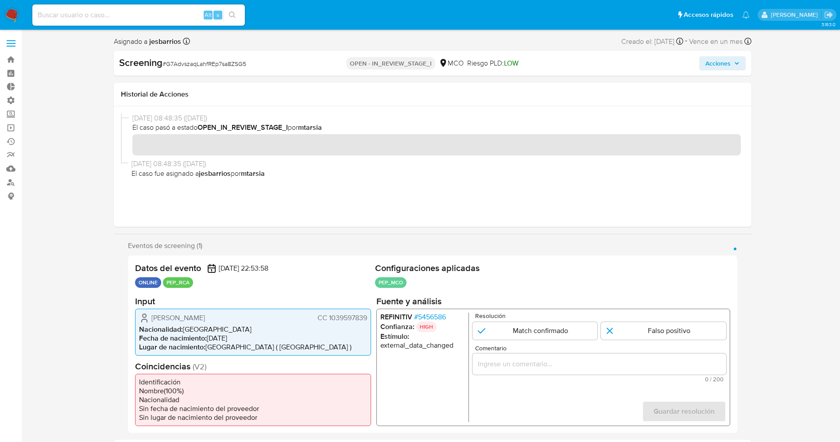
click at [443, 318] on span "# 5456586" at bounding box center [430, 316] width 32 height 9
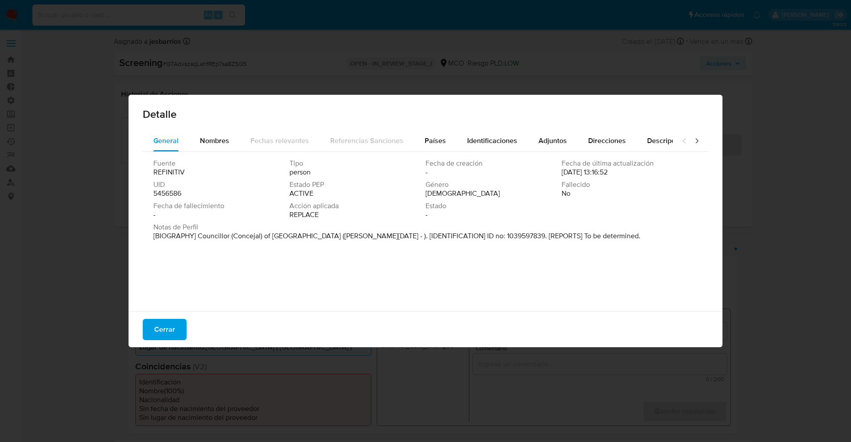
drag, startPoint x: 209, startPoint y: 140, endPoint x: 74, endPoint y: 441, distance: 330.0
click at [78, 441] on div "Detalle General Nombres Fechas relevantes Referencias Sanciones Países Identifi…" at bounding box center [425, 221] width 851 height 442
click at [100, 406] on div "Detalle General Nombres Fechas relevantes Referencias Sanciones Países Identifi…" at bounding box center [425, 221] width 851 height 442
click at [219, 141] on span "Nombres" at bounding box center [214, 141] width 29 height 10
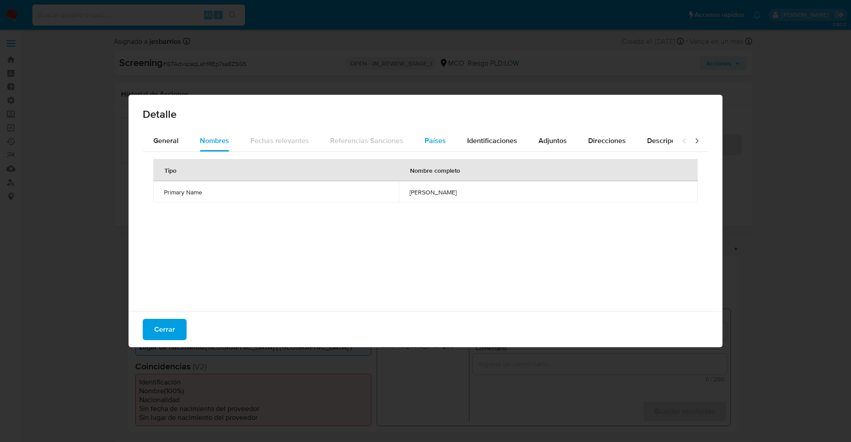
click at [443, 144] on button "Países" at bounding box center [435, 140] width 43 height 21
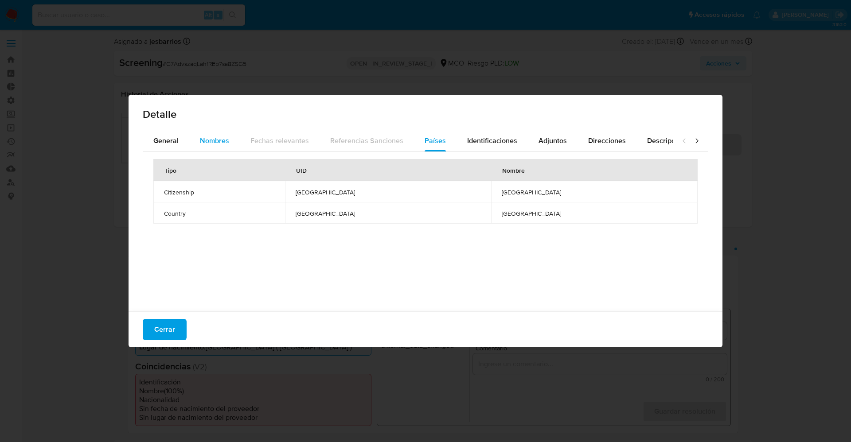
click at [215, 146] on div "Nombres" at bounding box center [214, 140] width 29 height 21
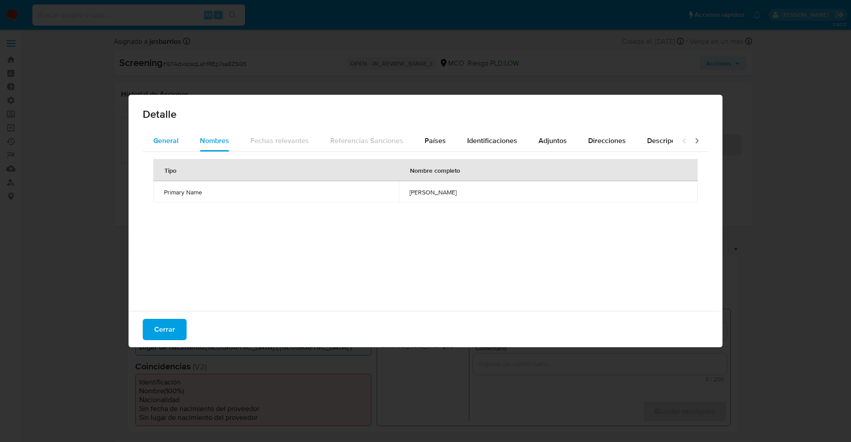
click at [165, 139] on span "General" at bounding box center [165, 141] width 25 height 10
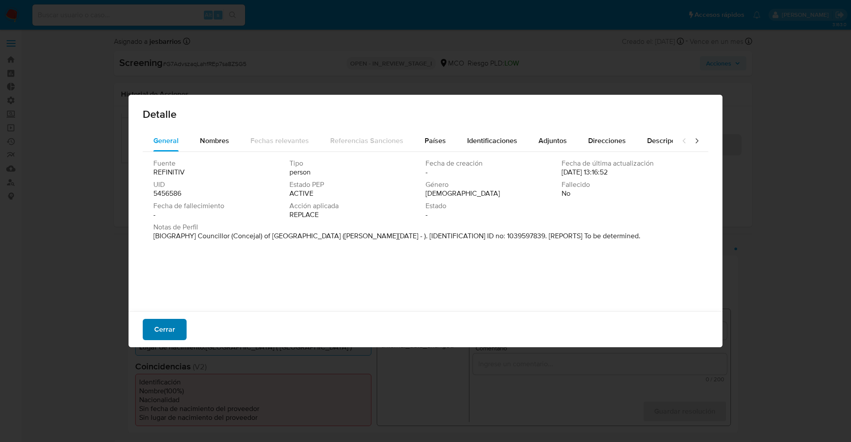
click at [179, 328] on button "Cerrar" at bounding box center [165, 329] width 44 height 21
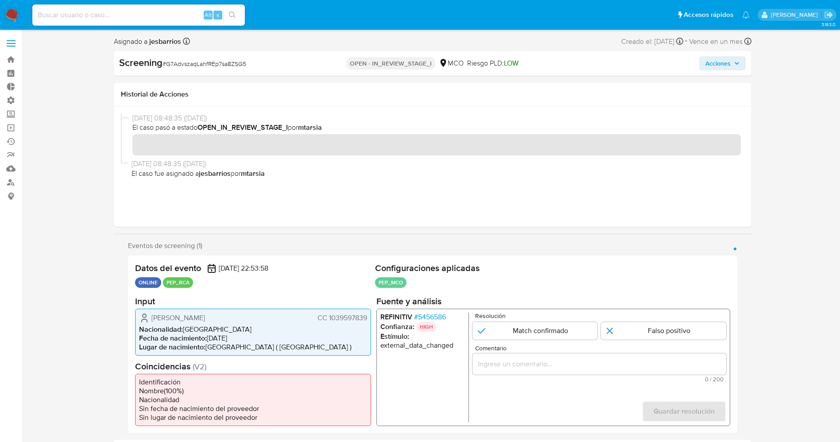
drag, startPoint x: 149, startPoint y: 314, endPoint x: 259, endPoint y: 312, distance: 109.9
click at [259, 312] on div "[PERSON_NAME] CC 1039597839" at bounding box center [253, 317] width 228 height 11
click at [177, 322] on span "[PERSON_NAME]" at bounding box center [179, 317] width 54 height 9
click at [153, 317] on span "[PERSON_NAME]" at bounding box center [179, 317] width 54 height 9
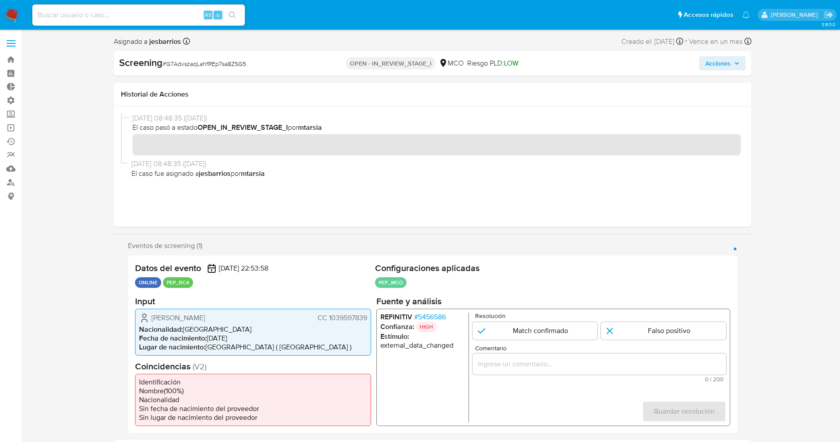
click at [153, 317] on span "[PERSON_NAME]" at bounding box center [179, 317] width 54 height 9
click at [167, 322] on span "Luis Norberto Alvarez Rodriguez" at bounding box center [179, 317] width 54 height 9
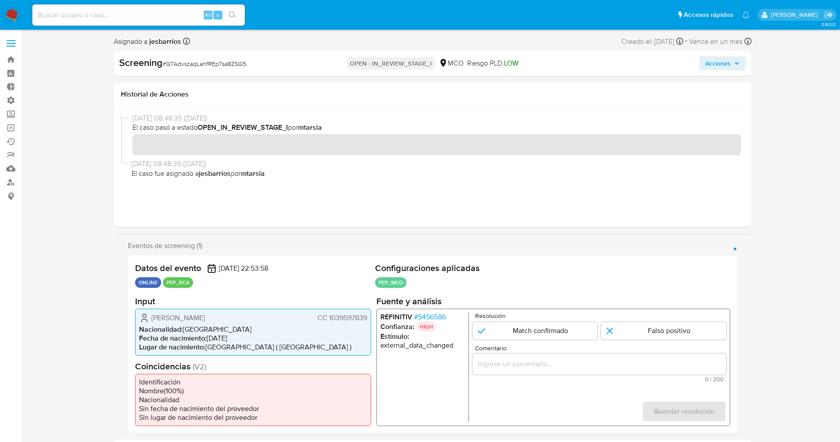
drag, startPoint x: 151, startPoint y: 320, endPoint x: 368, endPoint y: 312, distance: 217.6
click at [368, 312] on div "Luis Norberto Alvarez Rodriguez CC 1039597839 Nacionalidad : Colombia Fecha de …" at bounding box center [253, 331] width 236 height 47
click at [544, 330] on input "1 de 1" at bounding box center [534, 331] width 125 height 18
radio input "true"
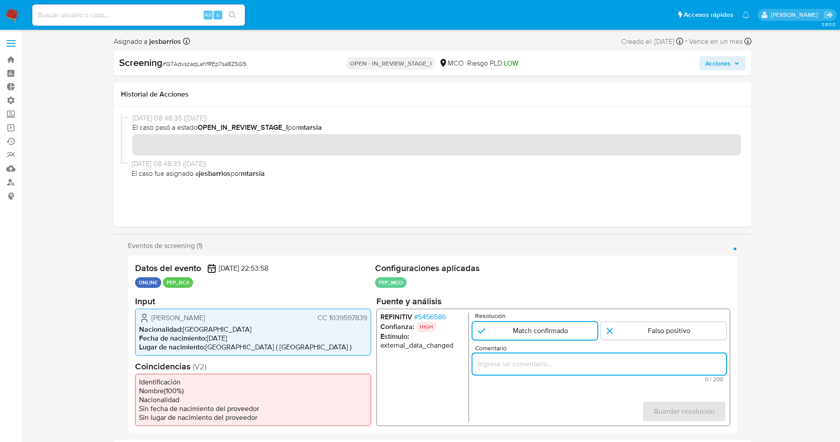
click at [529, 358] on input "Comentario" at bounding box center [599, 364] width 254 height 12
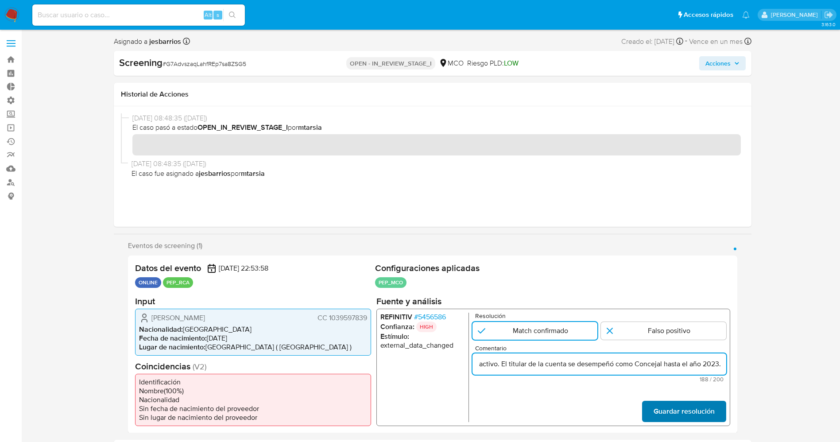
type input "usuario Luis Norberto Alvarez Rodriguez,CC 1039597839 ,nacionalidad Colombiana,…"
click at [681, 405] on span "Guardar resolución" at bounding box center [683, 410] width 61 height 19
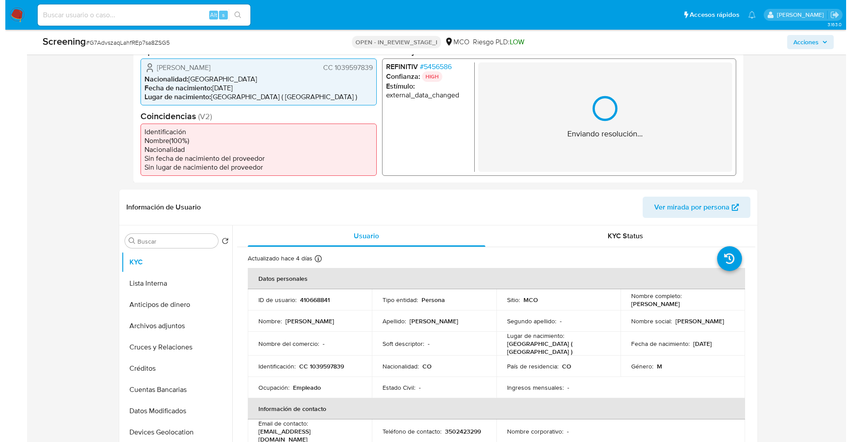
scroll to position [227, 0]
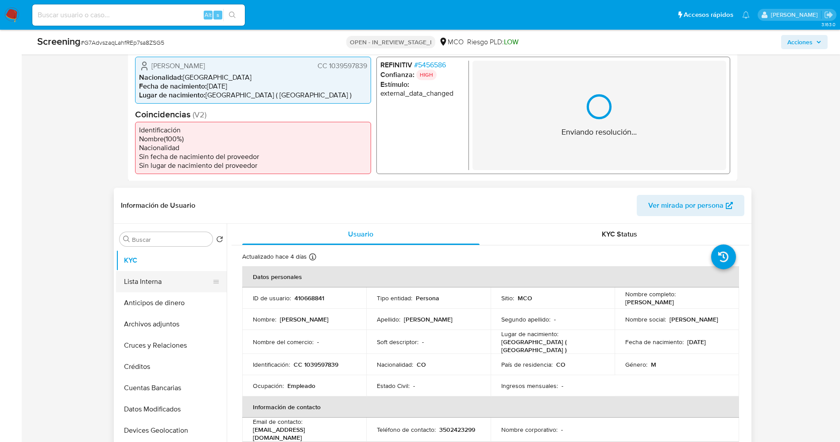
click at [135, 290] on button "Lista Interna" at bounding box center [168, 281] width 104 height 21
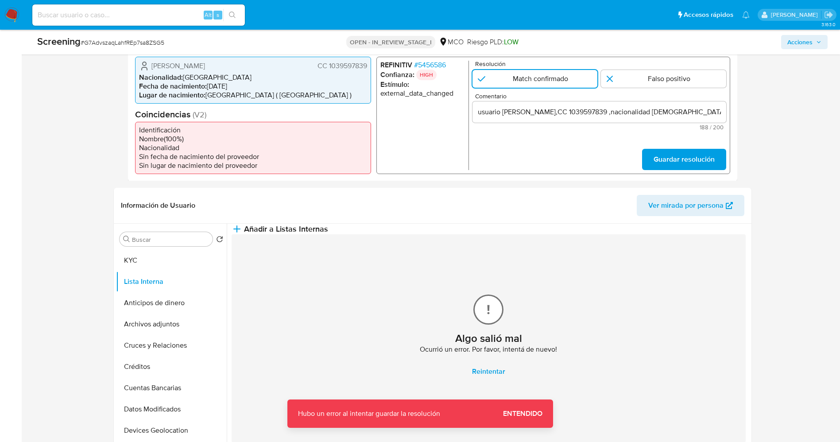
click at [687, 162] on span "Guardar resolución" at bounding box center [683, 158] width 61 height 19
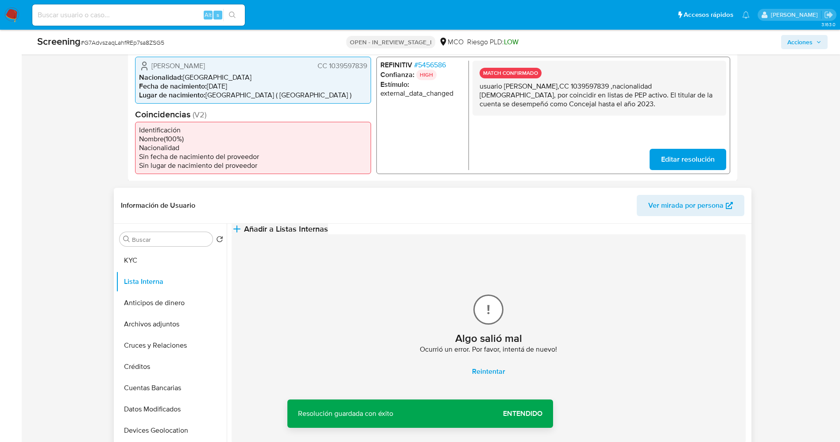
click at [328, 234] on span "Añadir a Listas Internas" at bounding box center [286, 229] width 84 height 10
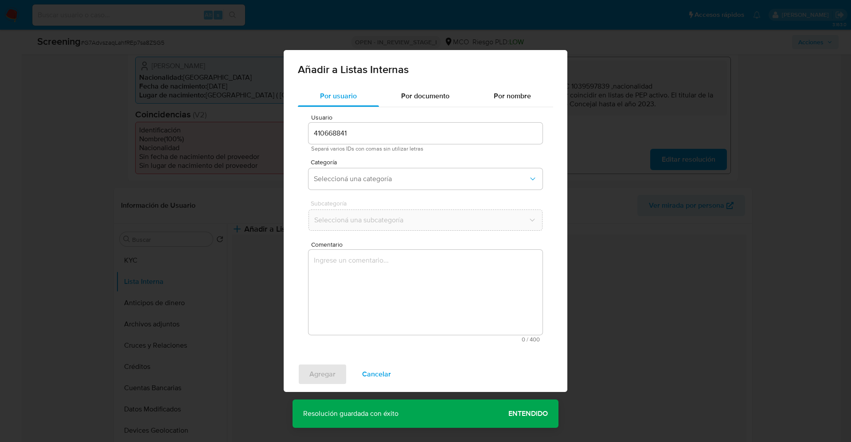
drag, startPoint x: 323, startPoint y: 437, endPoint x: 311, endPoint y: 473, distance: 38.4
click at [460, 179] on span "Seleccioná una categoría" at bounding box center [421, 179] width 214 height 9
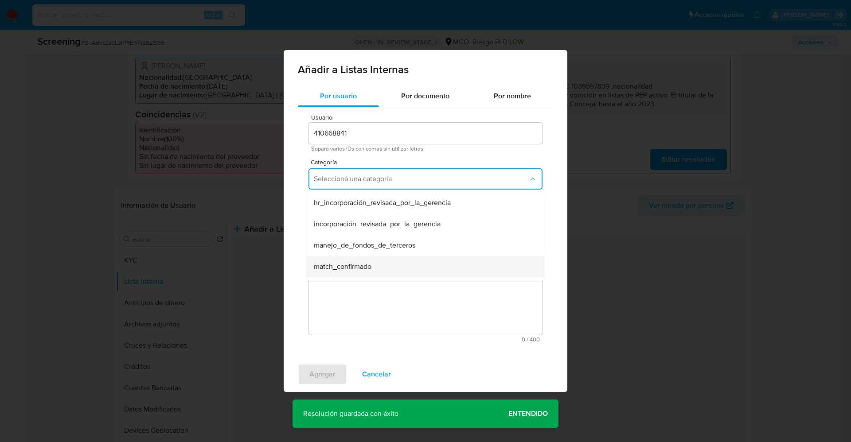
click at [424, 265] on div "match_confirmado" at bounding box center [423, 266] width 218 height 21
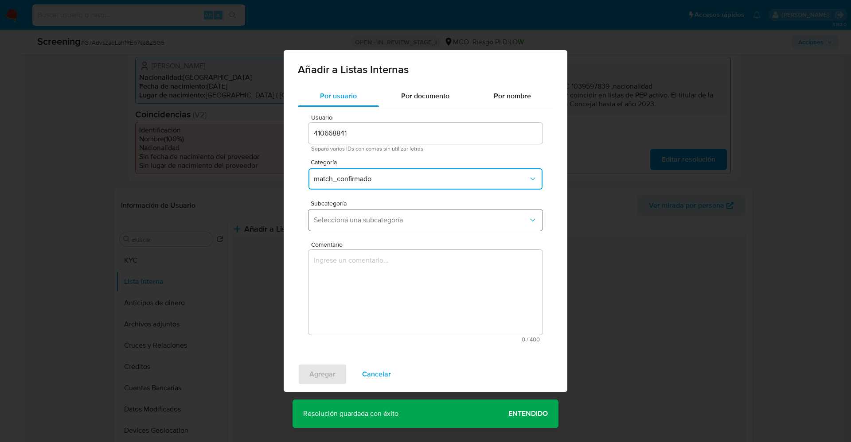
click at [435, 218] on span "Seleccioná una subcategoría" at bounding box center [421, 220] width 214 height 9
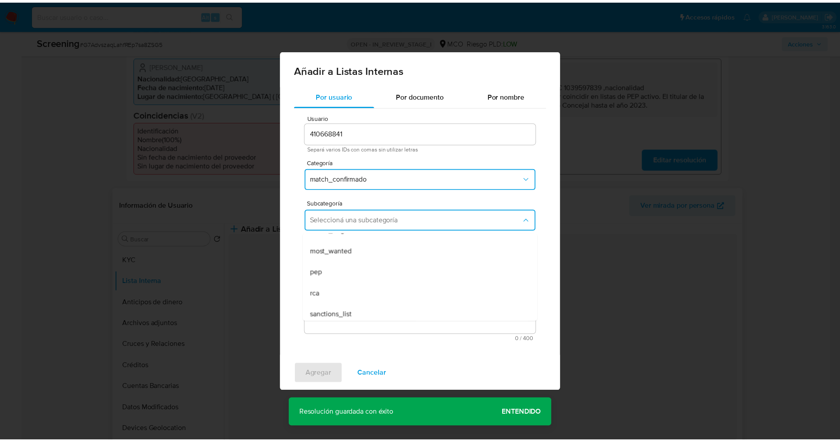
scroll to position [60, 0]
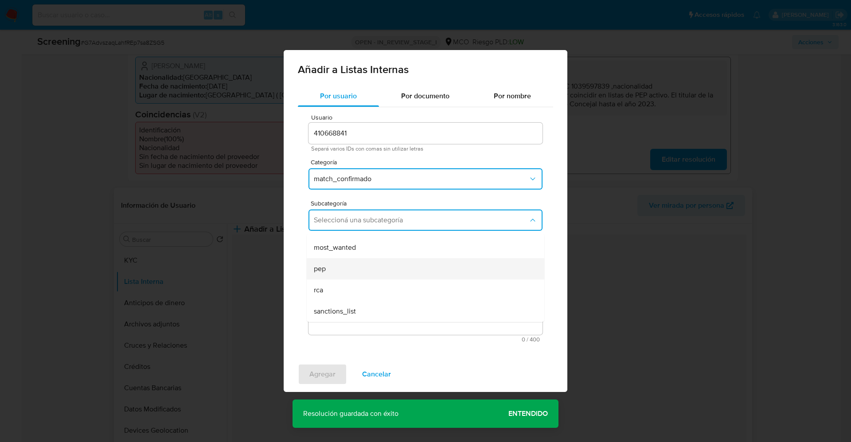
click at [419, 274] on div "pep" at bounding box center [423, 268] width 218 height 21
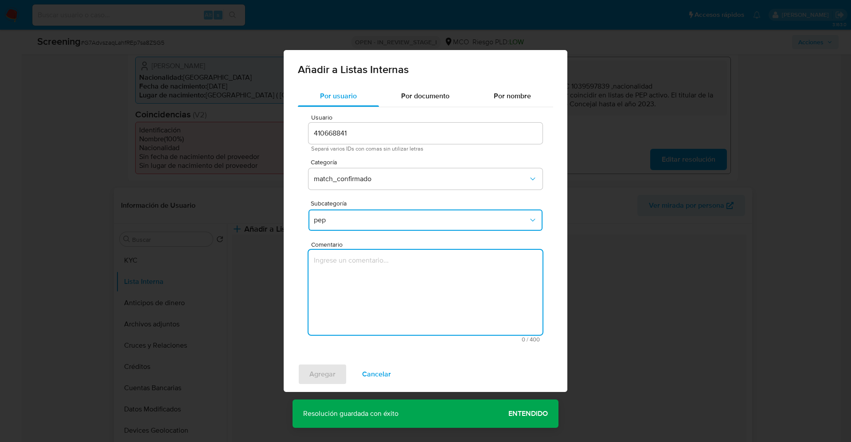
click at [419, 274] on textarea "Comentario" at bounding box center [425, 292] width 234 height 85
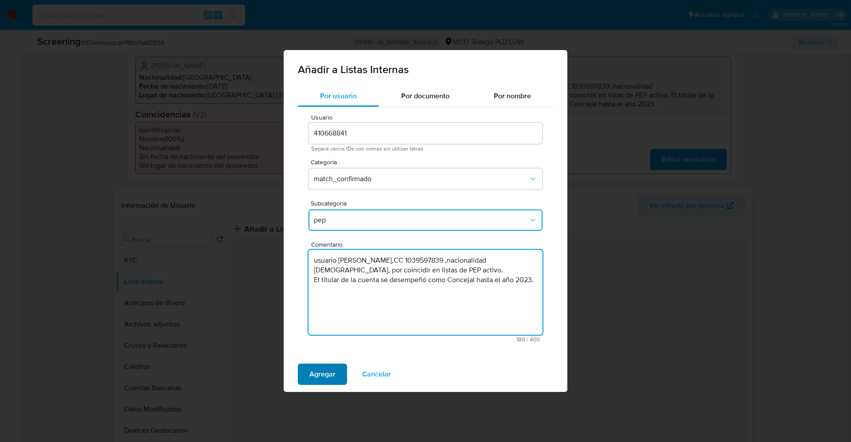
type textarea "usuario Luis Norberto Alvarez Rodriguez,CC 1039597839 ,nacionalidad Colombiana,…"
click at [312, 370] on span "Agregar" at bounding box center [322, 374] width 26 height 19
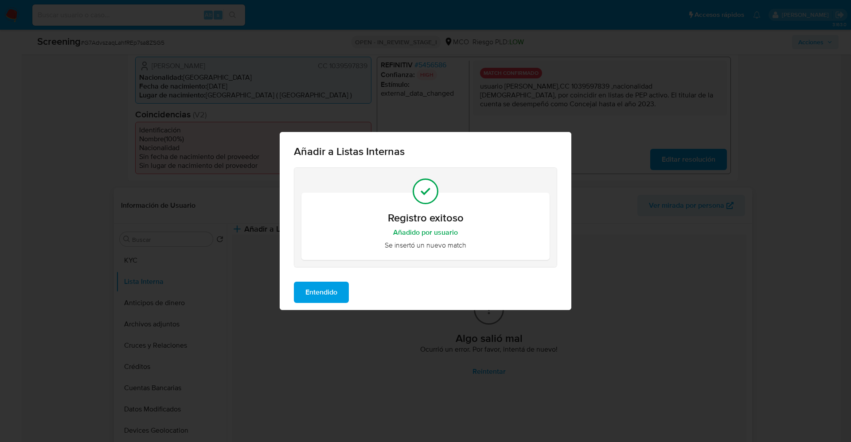
click at [325, 299] on span "Entendido" at bounding box center [321, 292] width 32 height 19
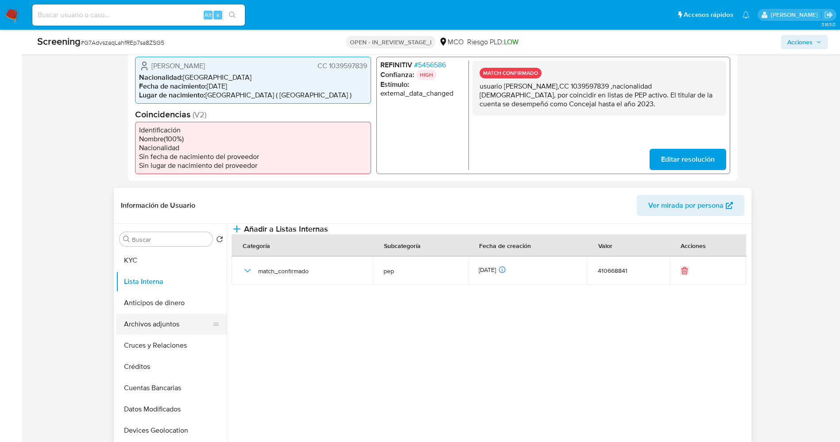
click at [165, 325] on button "Archivos adjuntos" at bounding box center [168, 324] width 104 height 21
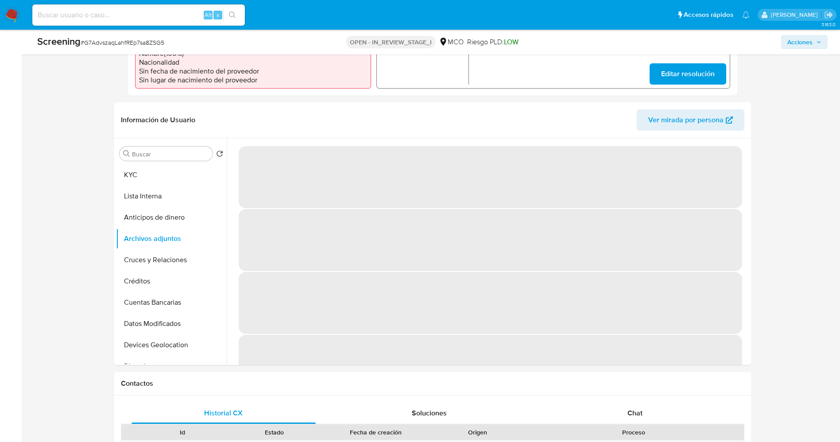
scroll to position [316, 0]
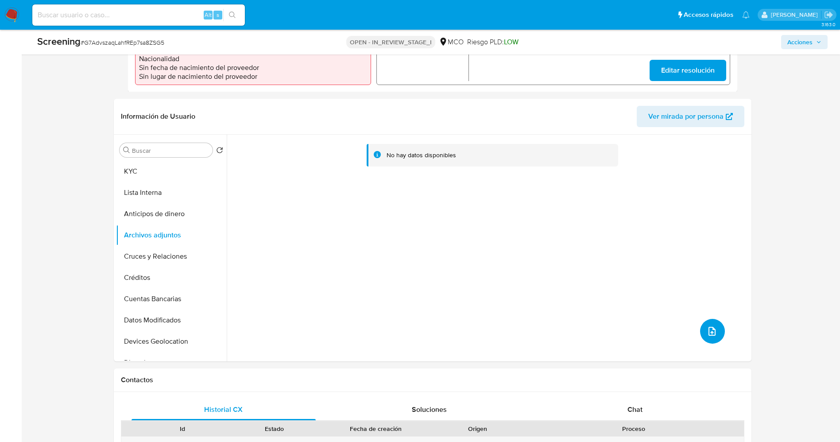
click at [711, 327] on icon "upload-file" at bounding box center [712, 331] width 11 height 11
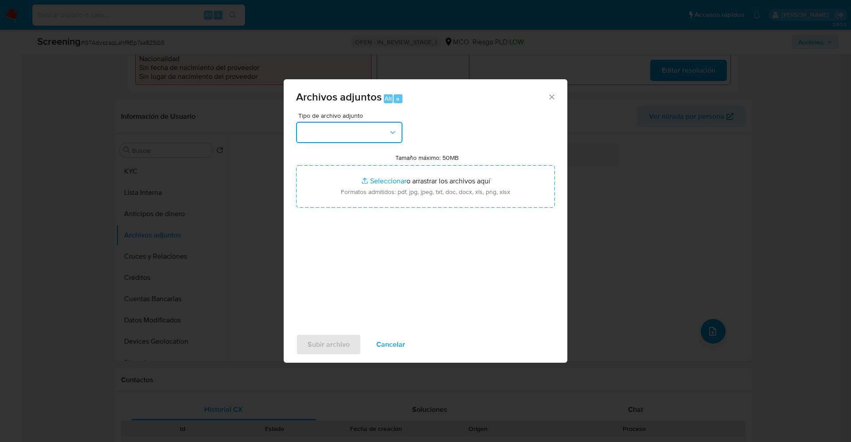
click at [316, 134] on button "button" at bounding box center [349, 132] width 106 height 21
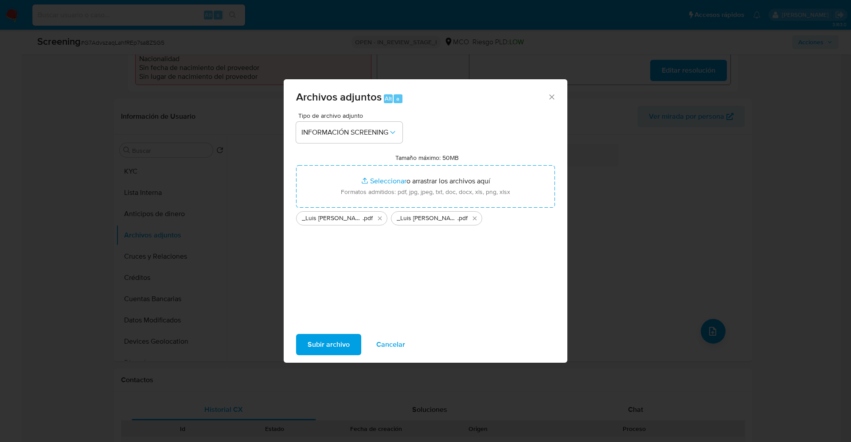
click at [312, 349] on span "Subir archivo" at bounding box center [328, 344] width 42 height 19
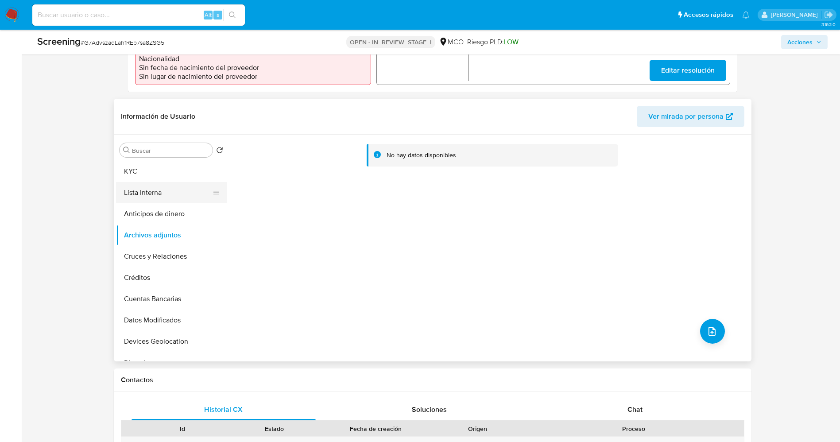
click at [159, 185] on button "Lista Interna" at bounding box center [168, 192] width 104 height 21
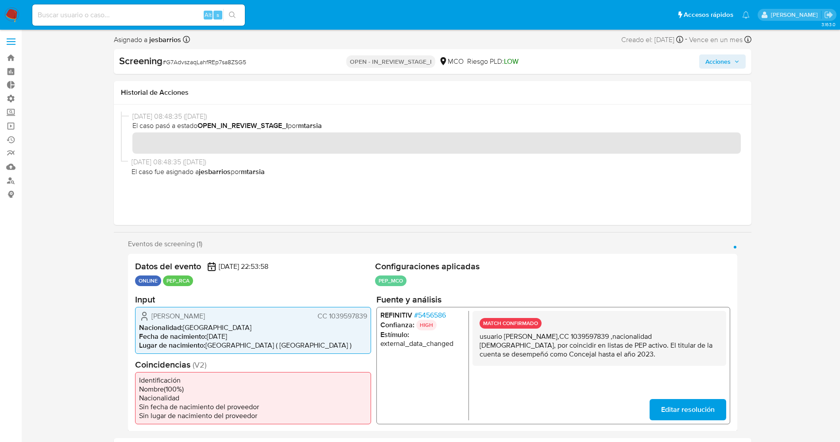
scroll to position [0, 0]
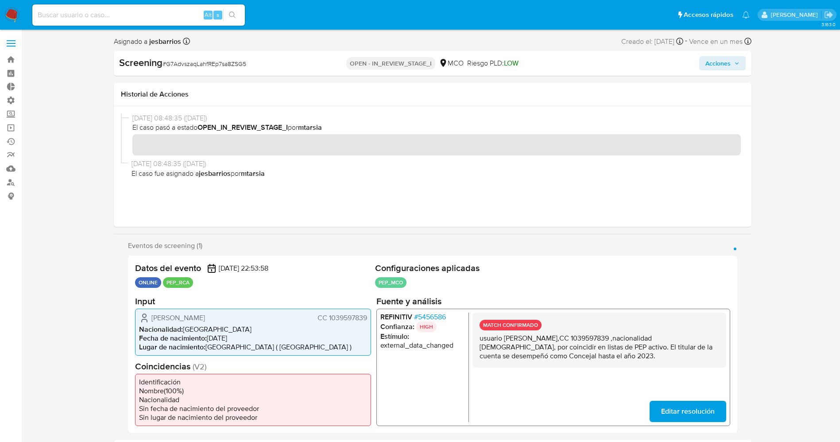
drag, startPoint x: 732, startPoint y: 65, endPoint x: 654, endPoint y: 214, distance: 168.4
click at [728, 59] on span "Acciones" at bounding box center [718, 63] width 25 height 14
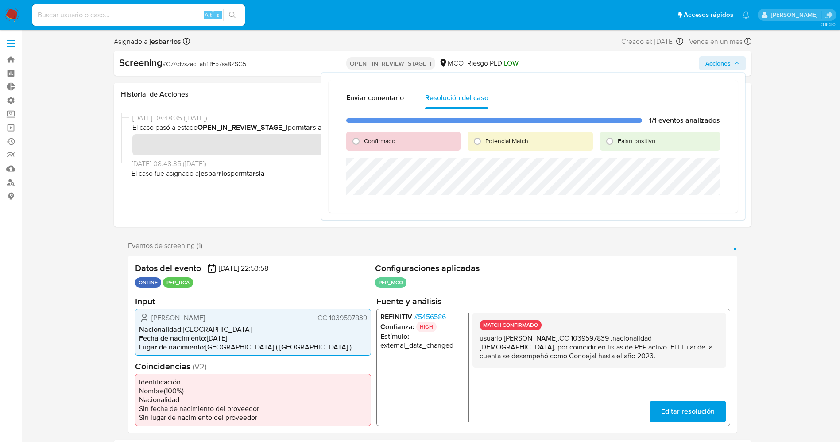
click at [371, 145] on div "Confirmado" at bounding box center [403, 141] width 114 height 19
click at [371, 140] on span "Confirmado" at bounding box center [379, 140] width 31 height 9
click at [363, 140] on input "Confirmado" at bounding box center [356, 141] width 14 height 14
radio input "true"
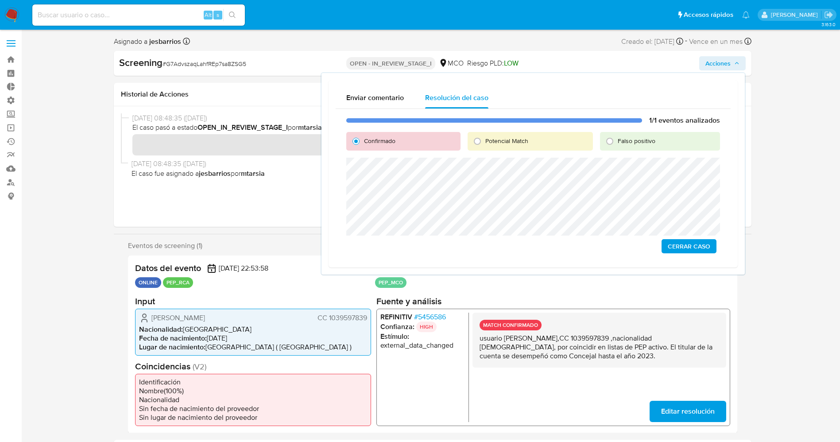
click at [696, 245] on span "Cerrar Caso" at bounding box center [689, 246] width 43 height 12
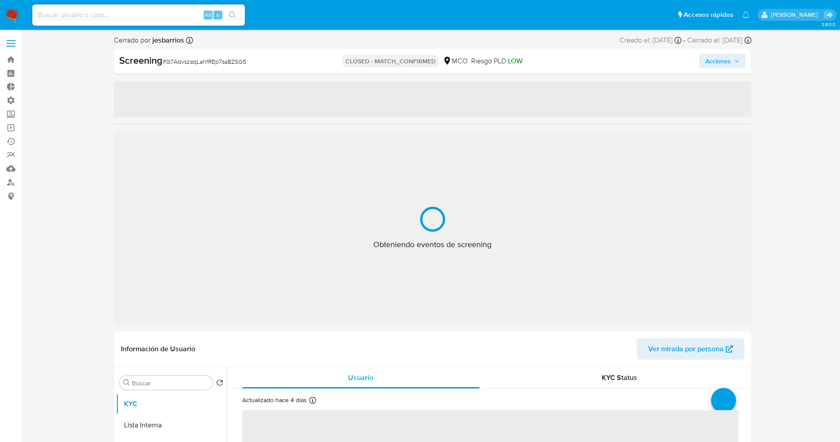
select select "10"
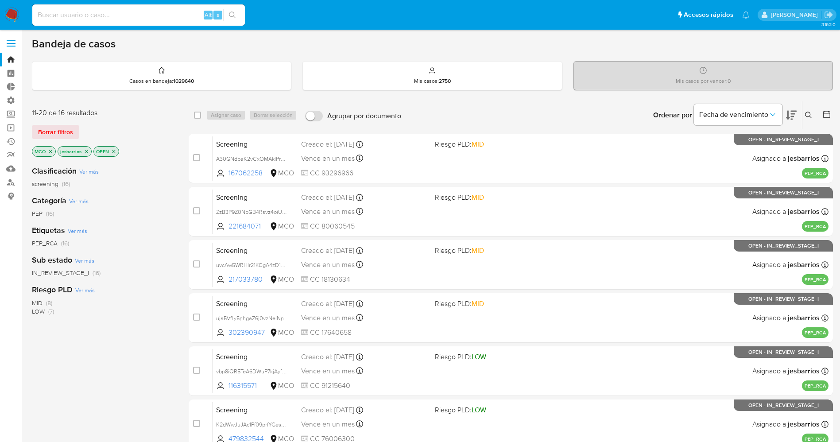
scroll to position [97, 0]
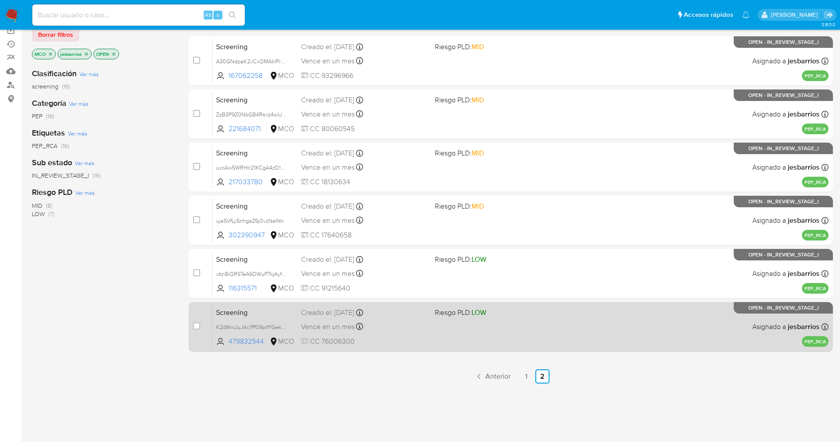
click at [552, 315] on span "Riesgo PLD: LOW" at bounding box center [498, 312] width 127 height 12
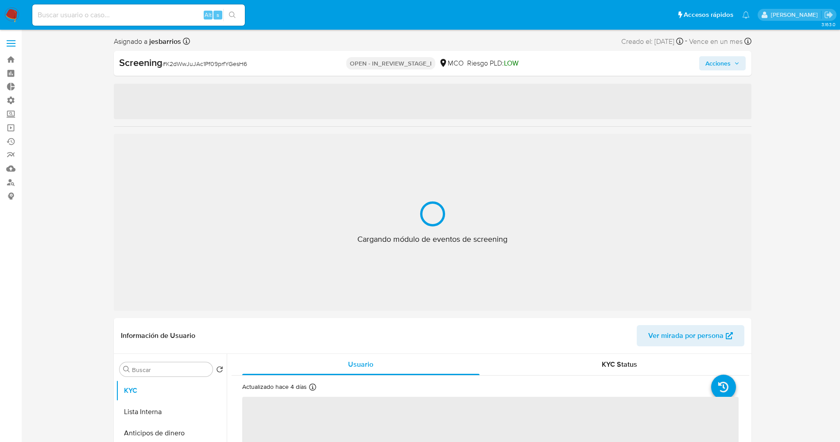
select select "10"
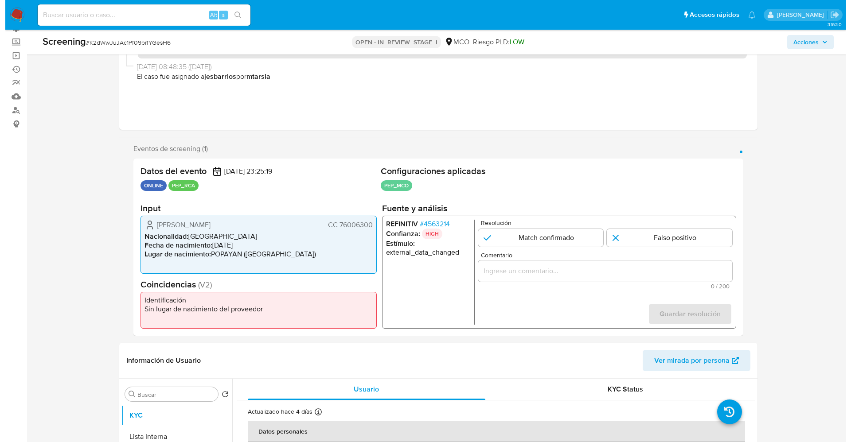
scroll to position [82, 0]
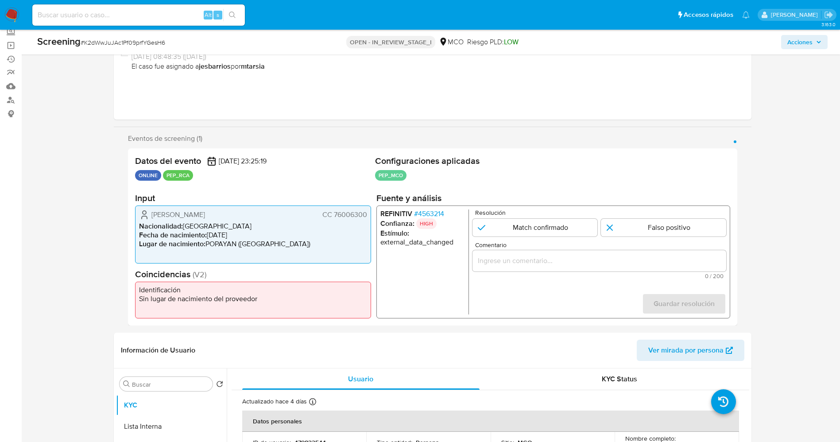
click at [427, 214] on span "# 4563214" at bounding box center [429, 214] width 30 height 9
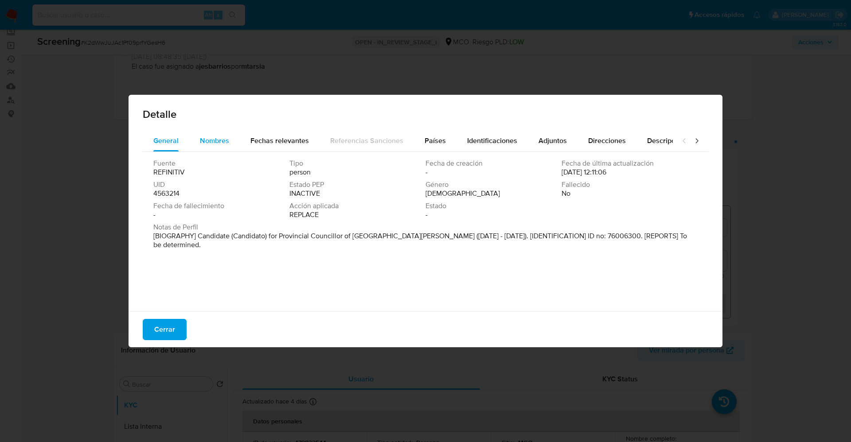
click at [213, 143] on span "Nombres" at bounding box center [214, 141] width 29 height 10
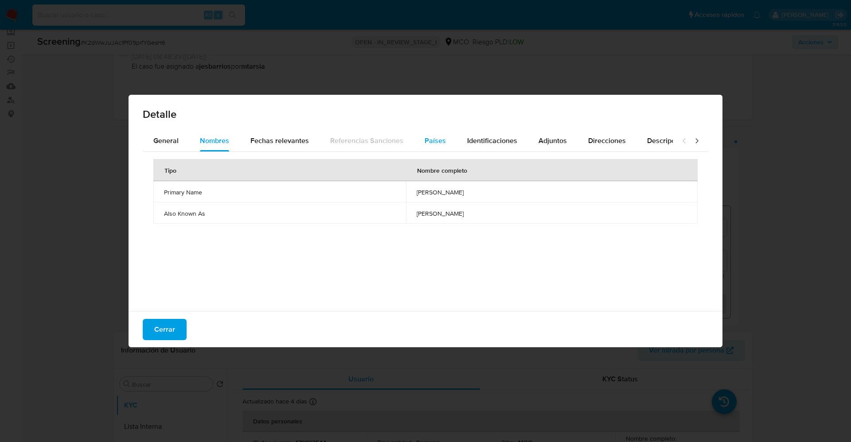
click at [448, 137] on button "Países" at bounding box center [435, 140] width 43 height 21
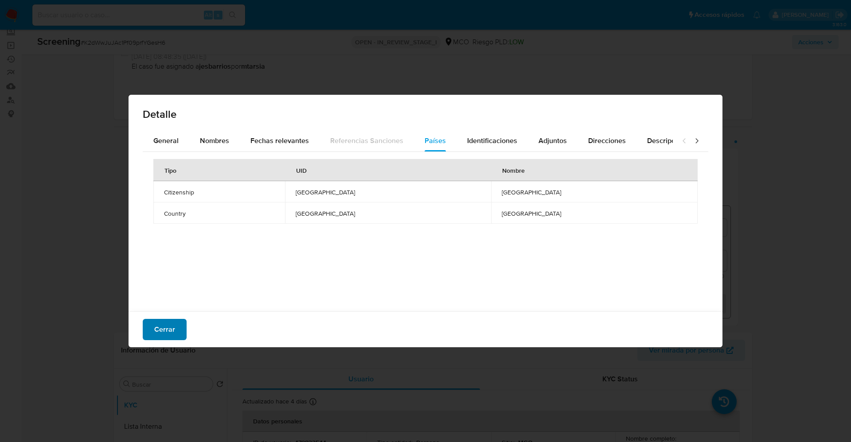
click at [163, 331] on span "Cerrar" at bounding box center [164, 329] width 21 height 19
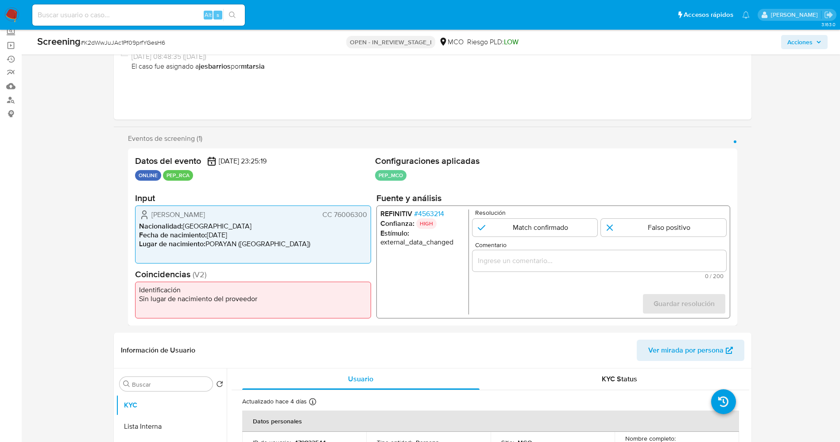
drag, startPoint x: 151, startPoint y: 215, endPoint x: 369, endPoint y: 214, distance: 217.5
click at [369, 214] on div "Harold Weimar Medina CC 76006300 Nacionalidad : Colombia Fecha de nacimiento : …" at bounding box center [253, 235] width 236 height 58
click at [434, 211] on span "# 4563214" at bounding box center [429, 214] width 30 height 9
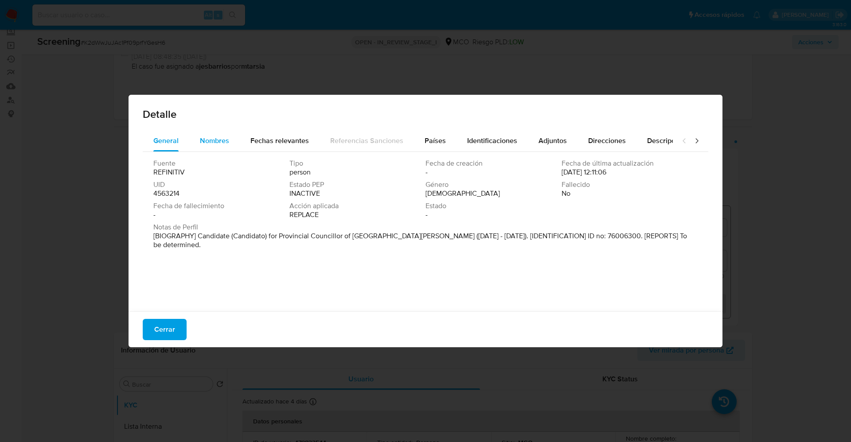
click at [235, 136] on button "Nombres" at bounding box center [214, 140] width 51 height 21
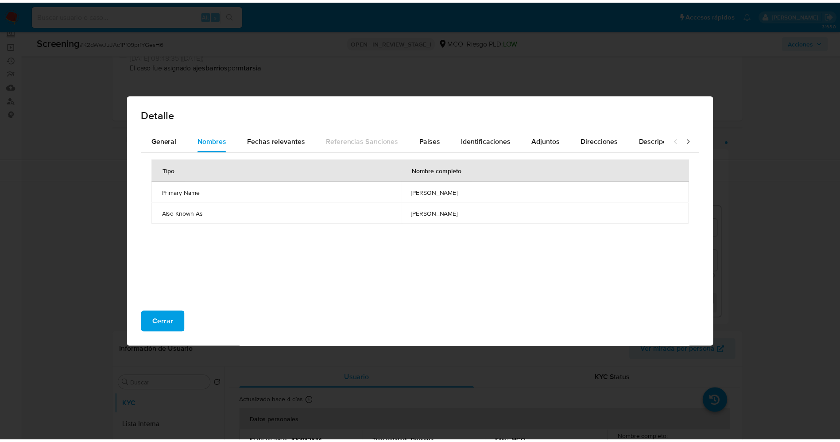
scroll to position [9, 0]
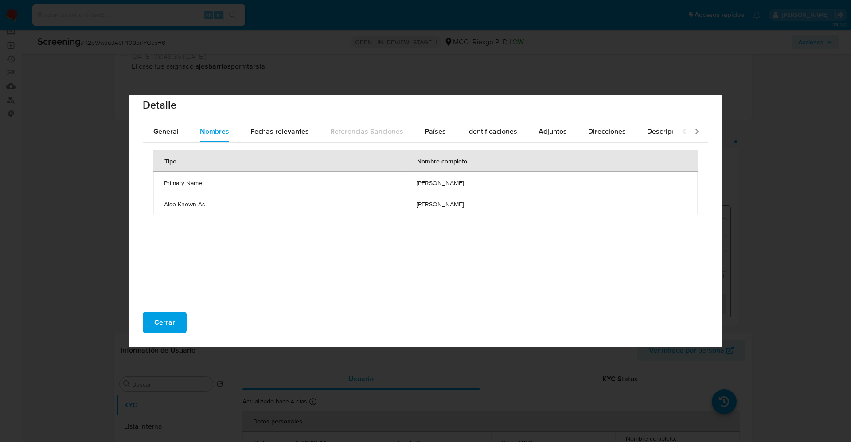
drag, startPoint x: 380, startPoint y: 194, endPoint x: 255, endPoint y: 409, distance: 248.5
click at [255, 409] on div "Detalle General Nombres Fechas relevantes Referencias Sanciones Países Identifi…" at bounding box center [425, 221] width 851 height 442
click at [416, 205] on span "alexandra burgos munoz" at bounding box center [551, 204] width 270 height 8
drag, startPoint x: 382, startPoint y: 179, endPoint x: 473, endPoint y: 182, distance: 90.4
click at [473, 182] on td "alexandra burgos munoz" at bounding box center [551, 182] width 291 height 21
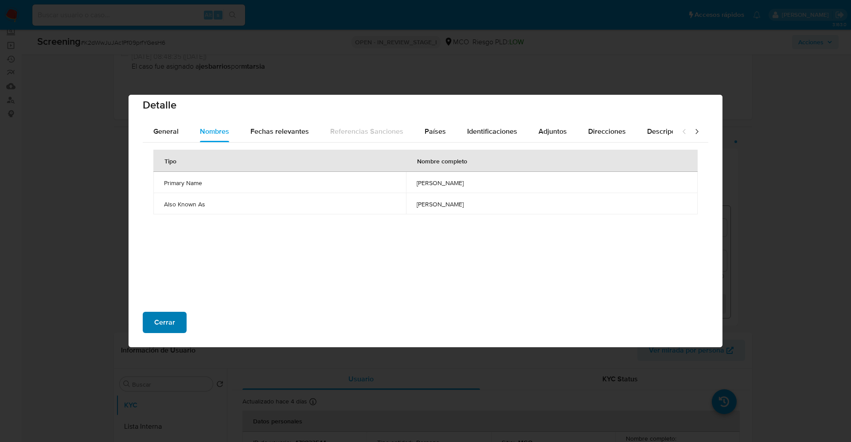
click at [165, 322] on span "Cerrar" at bounding box center [164, 322] width 21 height 19
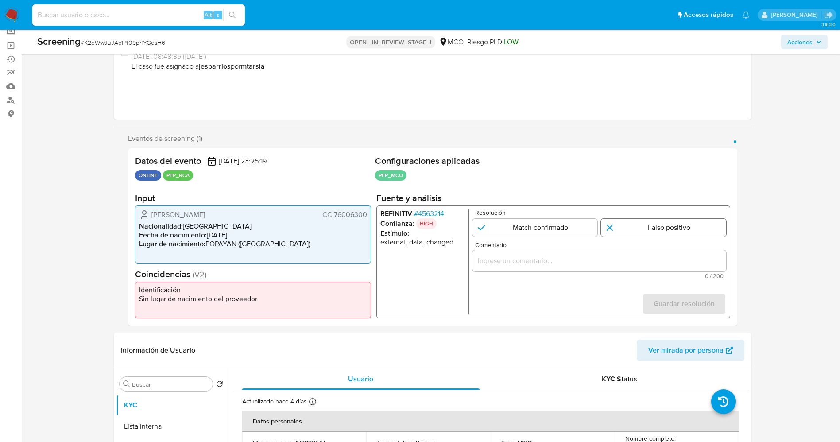
click at [634, 223] on input "1 de 1" at bounding box center [663, 228] width 125 height 18
radio input "true"
click at [551, 261] on input "Comentario" at bounding box center [599, 261] width 254 height 12
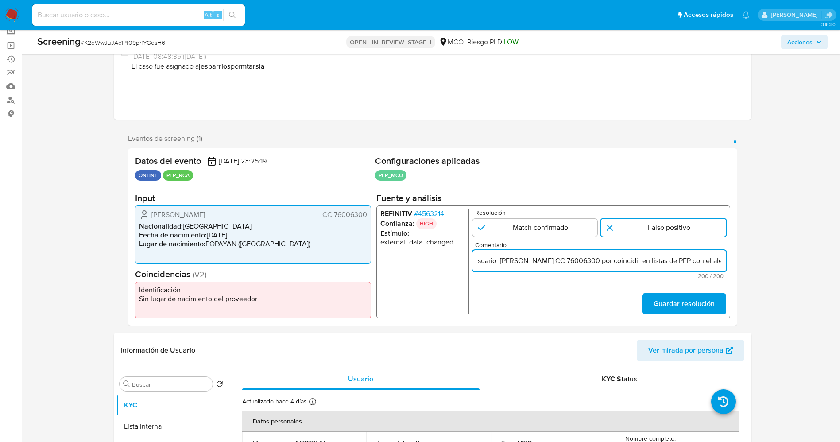
scroll to position [0, 395]
type input "suario Harold Weimar Medina CC 76006300 por coincidir en listas de PEP con el a…"
drag, startPoint x: 674, startPoint y: 297, endPoint x: 490, endPoint y: 473, distance: 255.0
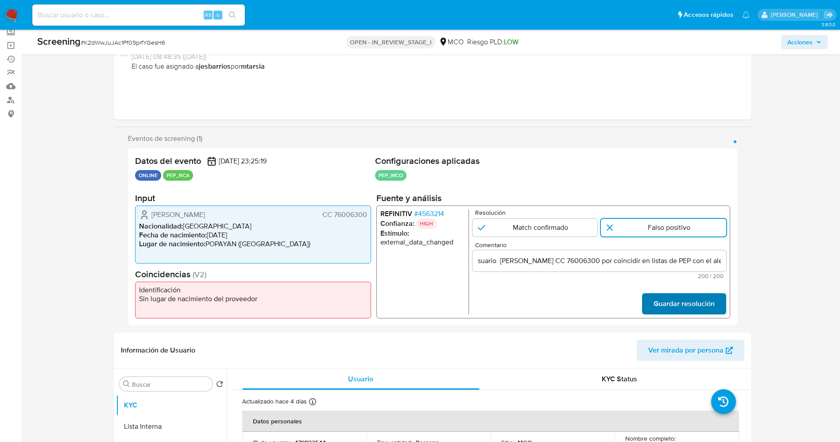
click at [709, 299] on span "Guardar resolución" at bounding box center [683, 303] width 61 height 19
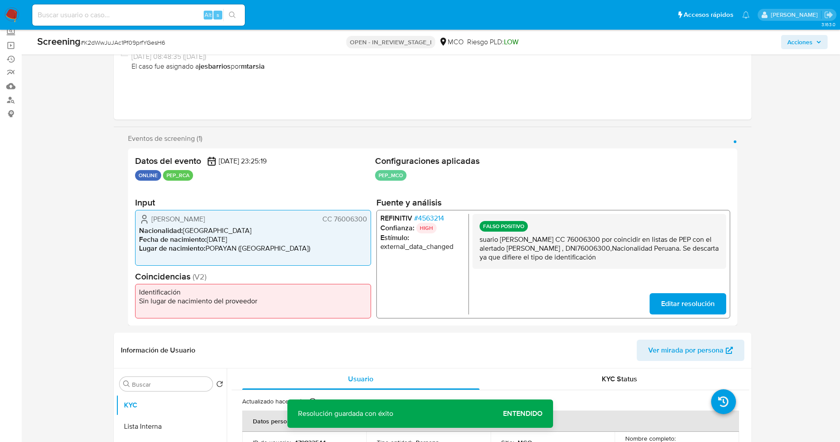
drag, startPoint x: 474, startPoint y: 244, endPoint x: 716, endPoint y: 271, distance: 242.9
click at [716, 271] on div "FALSO POSITIVO suario Harold Weimar Medina CC 76006300 por coincidir en listas …" at bounding box center [599, 264] width 254 height 101
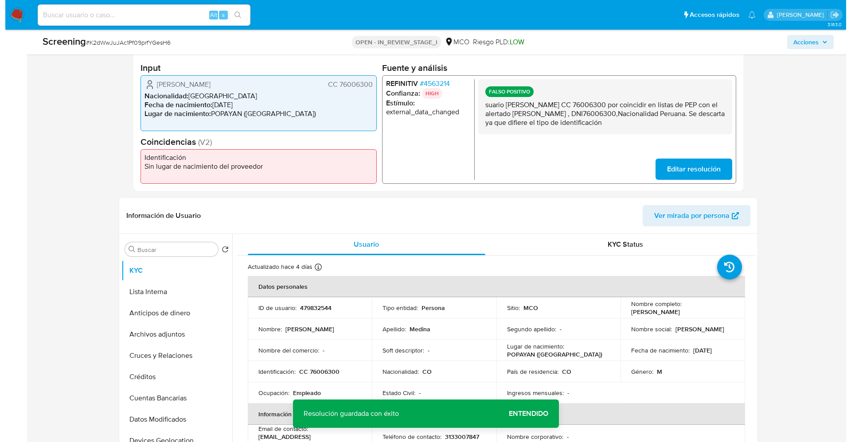
scroll to position [219, 0]
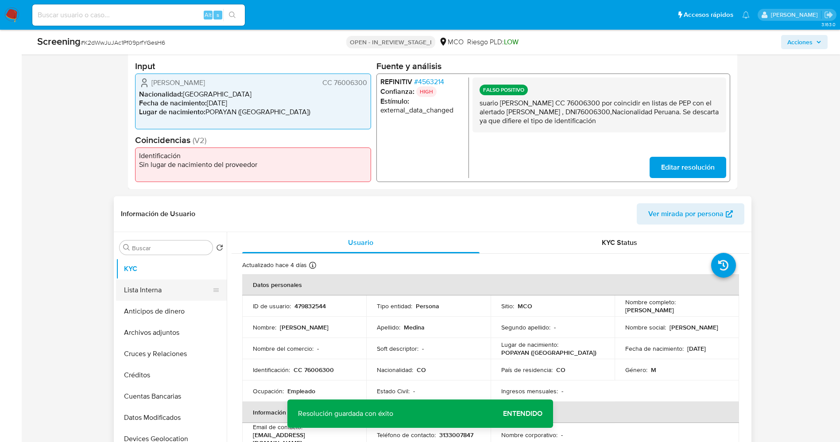
click at [124, 288] on button "Lista Interna" at bounding box center [168, 290] width 104 height 21
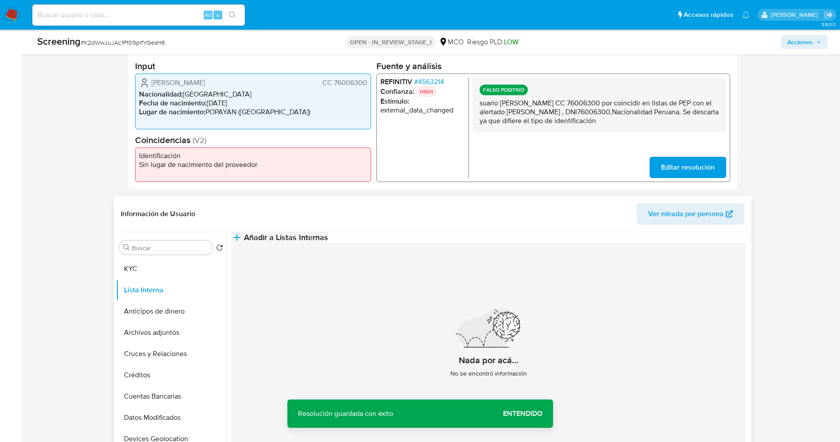
click at [328, 243] on button "Añadir a Listas Internas" at bounding box center [280, 237] width 97 height 11
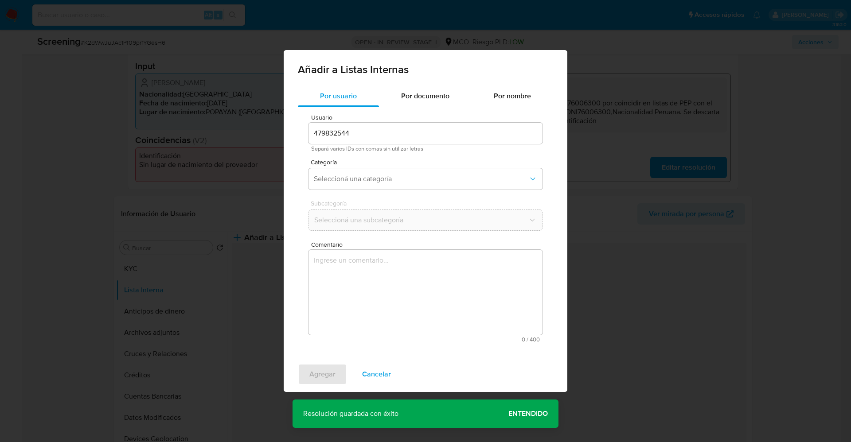
drag, startPoint x: 452, startPoint y: 179, endPoint x: 285, endPoint y: 473, distance: 338.4
click at [521, 172] on button "Seleccioná una categoría" at bounding box center [425, 178] width 234 height 21
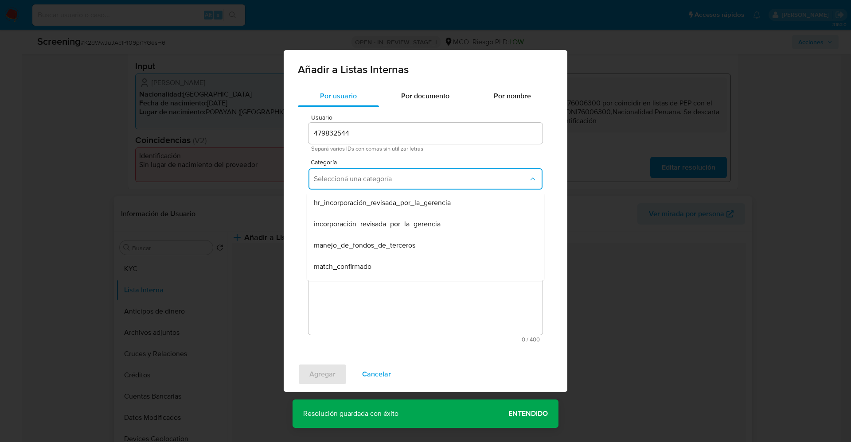
scroll to position [27, 0]
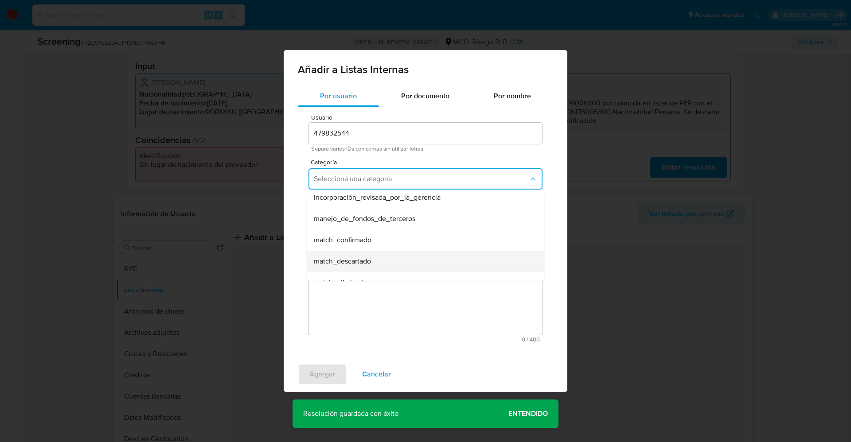
click at [464, 261] on div "match_descartado" at bounding box center [423, 261] width 218 height 21
click at [479, 222] on span "Seleccioná una subcategoría" at bounding box center [421, 220] width 214 height 9
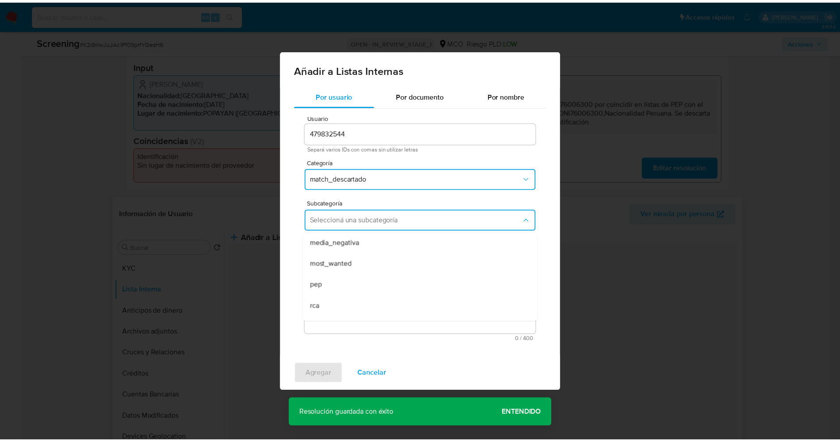
scroll to position [53, 0]
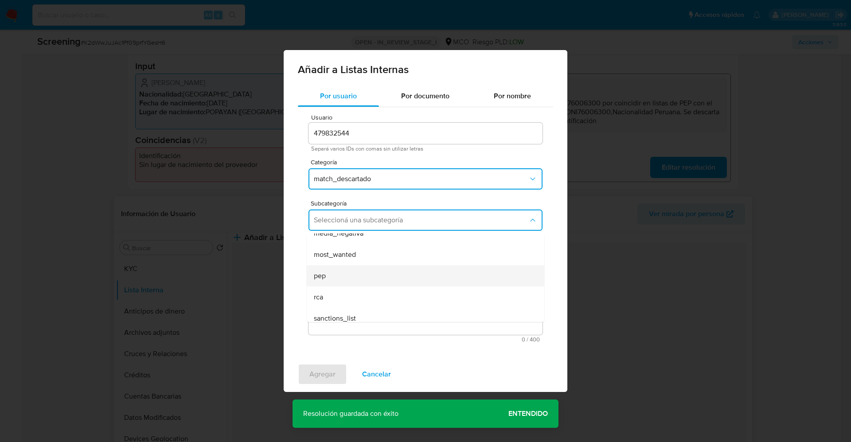
click at [424, 270] on div "pep" at bounding box center [423, 275] width 218 height 21
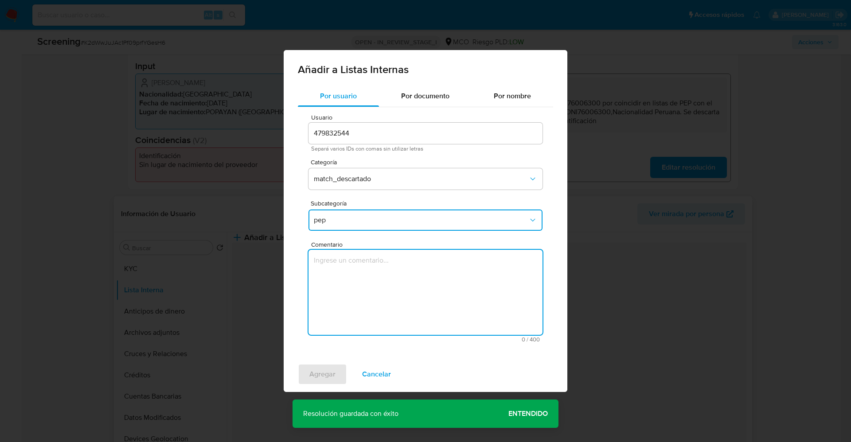
click at [424, 270] on textarea "Comentario" at bounding box center [425, 292] width 234 height 85
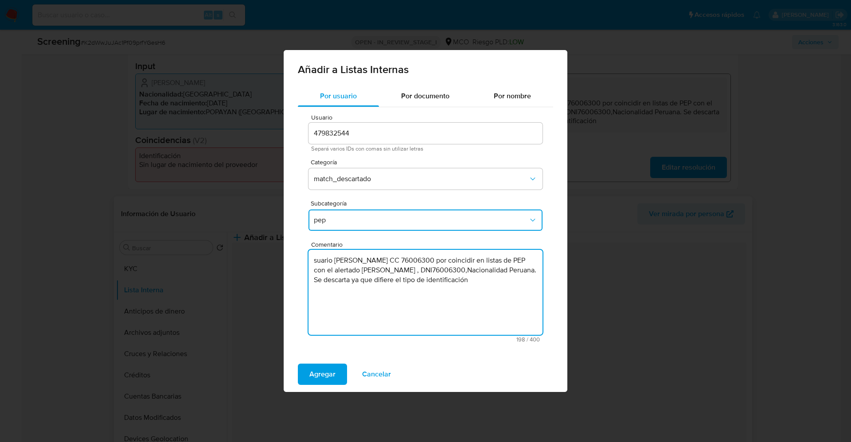
click at [311, 256] on textarea "suario Harold Weimar Medina CC 76006300 por coincidir en listas de PEP con el a…" at bounding box center [425, 292] width 234 height 85
type textarea "Usuario Harold Weimar Medina CC 76006300 por coincidir en listas de PEP con el …"
click at [321, 369] on span "Agregar" at bounding box center [322, 374] width 26 height 19
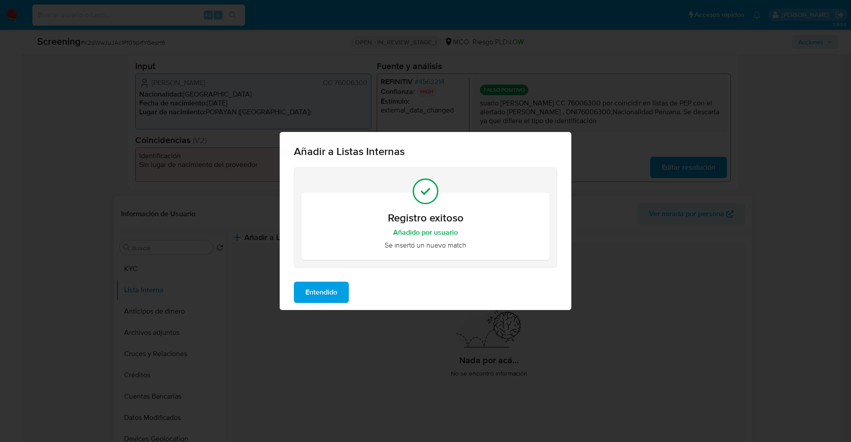
click at [326, 287] on span "Entendido" at bounding box center [321, 292] width 32 height 19
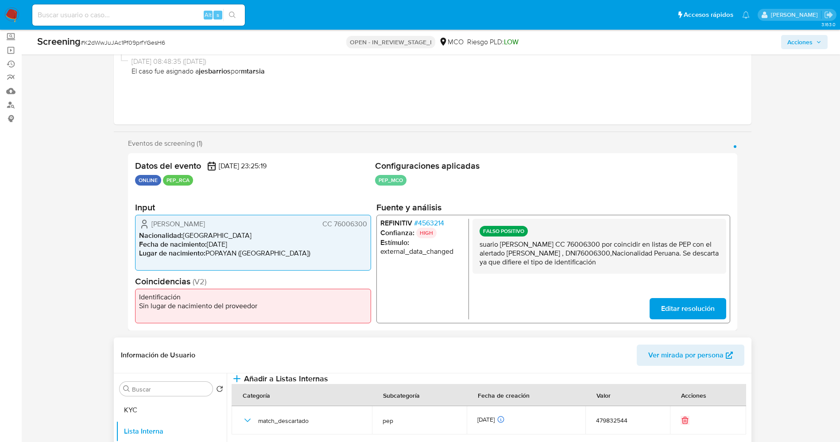
scroll to position [0, 0]
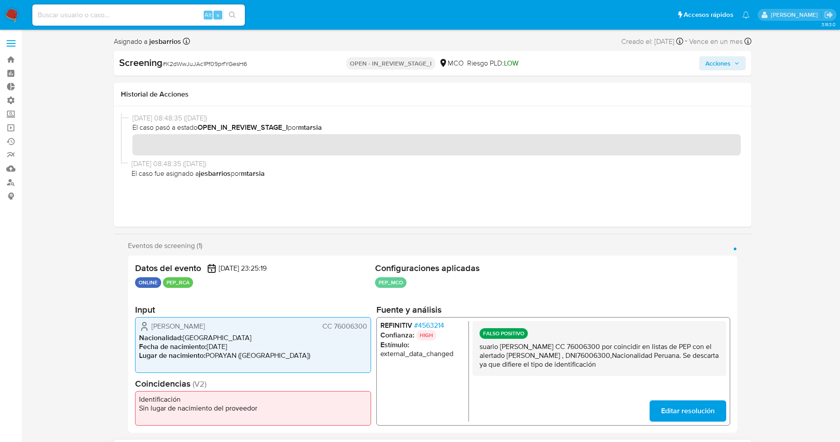
click at [728, 58] on span "Acciones" at bounding box center [718, 63] width 25 height 14
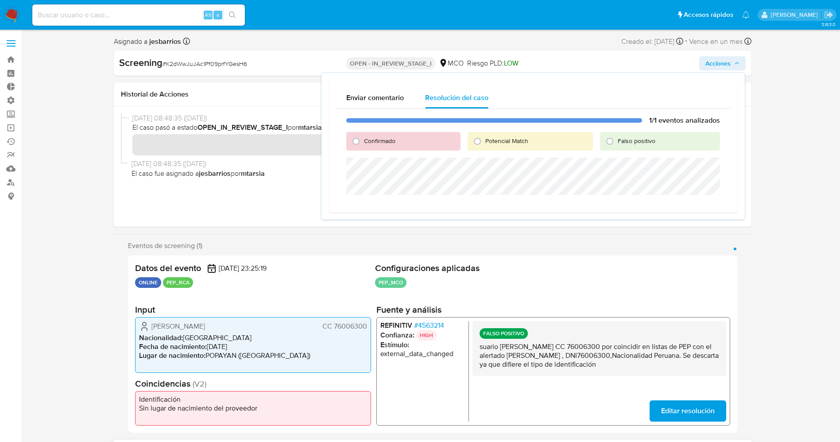
click at [627, 141] on span "Falso positivo" at bounding box center [637, 140] width 38 height 9
click at [617, 141] on input "Falso positivo" at bounding box center [610, 141] width 14 height 14
radio input "true"
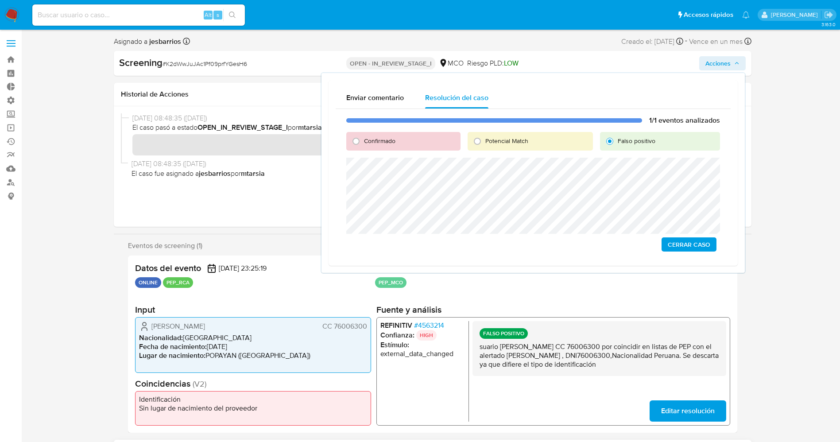
click at [691, 239] on span "Cerrar Caso" at bounding box center [689, 244] width 43 height 12
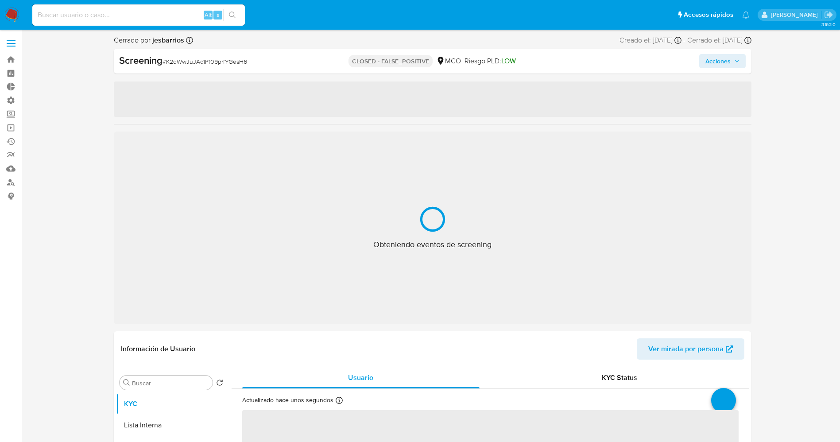
select select "10"
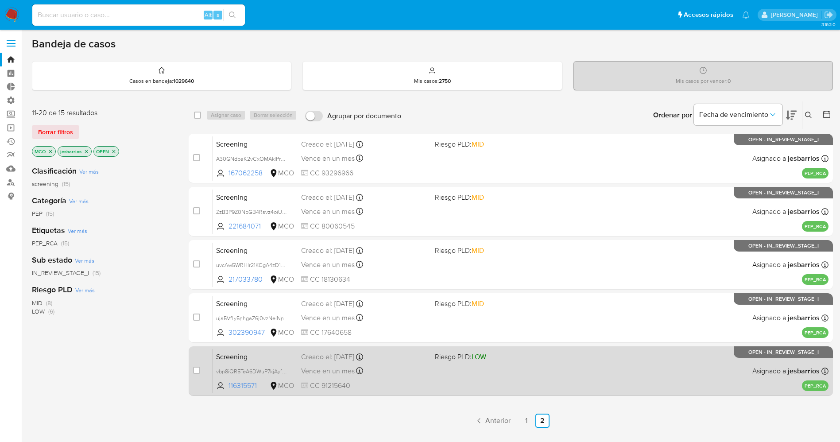
click at [529, 364] on div "Screening vbn8iQR5TeA6DWuP7kjAyfWW 116315571 MCO Riesgo PLD: LOW Creado el: [DA…" at bounding box center [521, 371] width 616 height 45
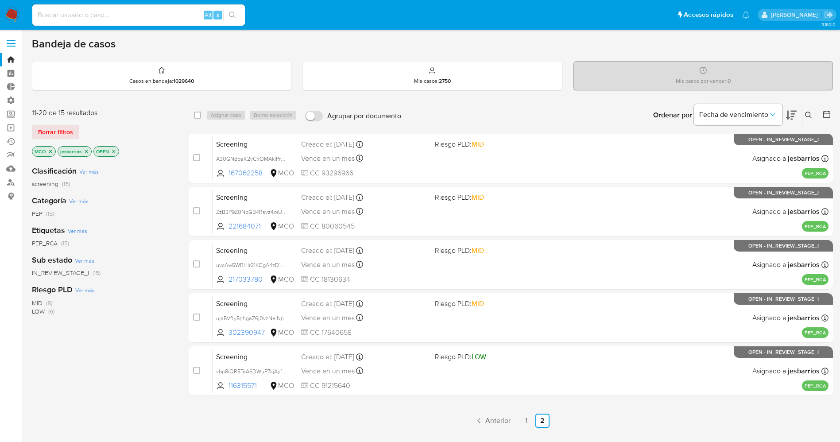
click at [16, 15] on img at bounding box center [11, 15] width 15 height 15
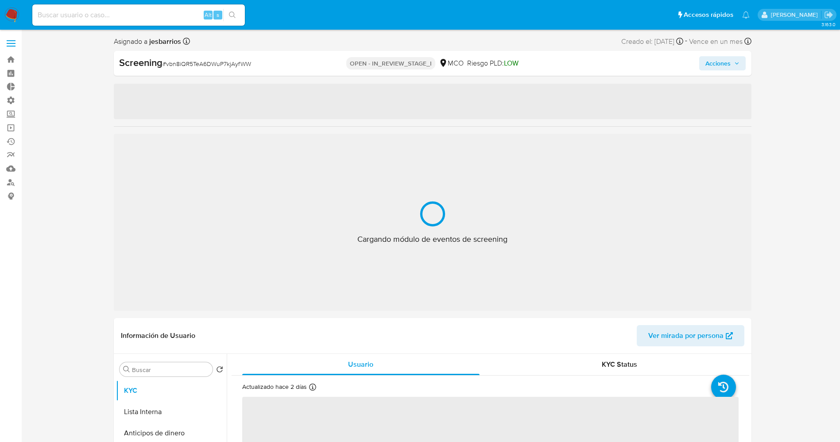
select select "10"
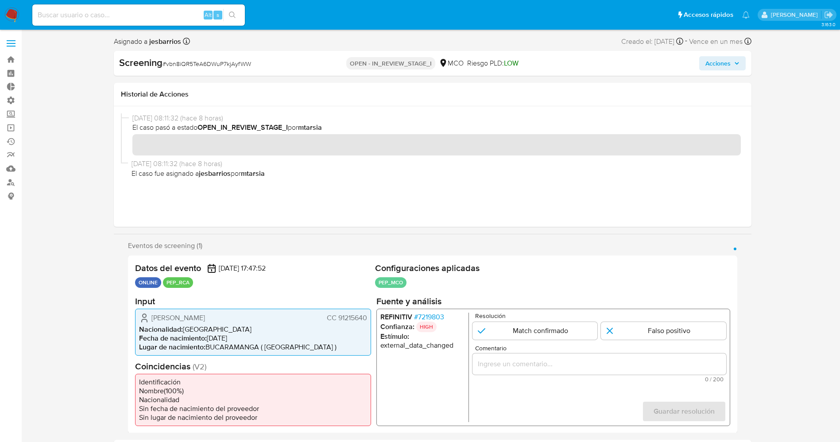
click at [443, 316] on span "# 7219803" at bounding box center [429, 316] width 30 height 9
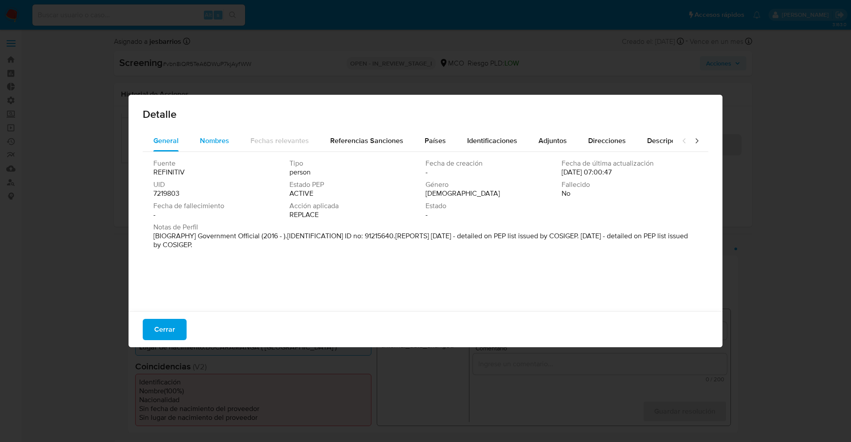
click at [208, 139] on span "Nombres" at bounding box center [214, 141] width 29 height 10
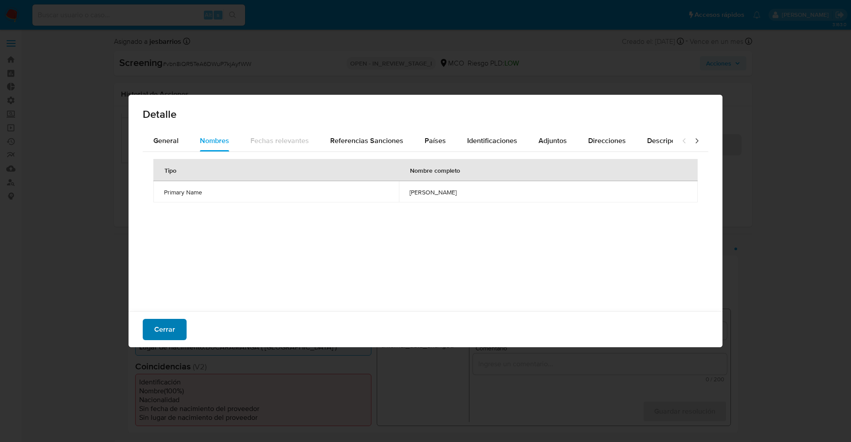
click at [153, 330] on button "Cerrar" at bounding box center [165, 329] width 44 height 21
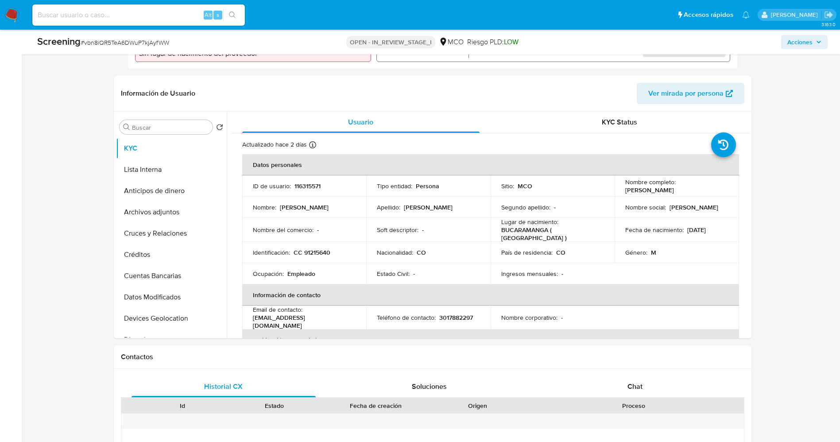
scroll to position [350, 0]
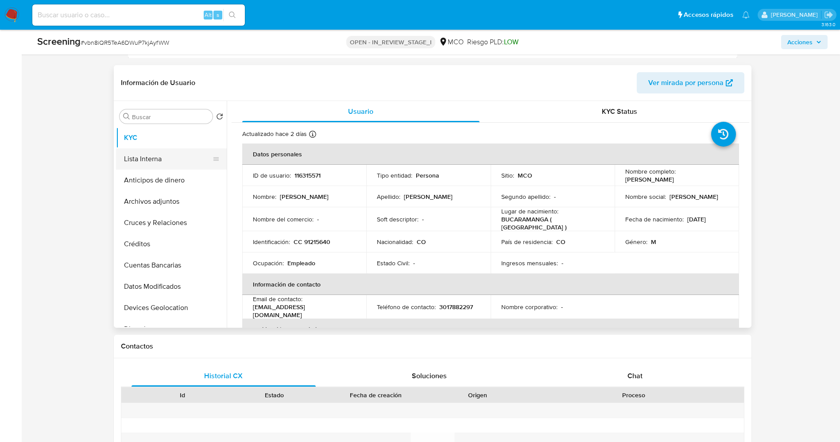
click at [161, 167] on button "Lista Interna" at bounding box center [168, 158] width 104 height 21
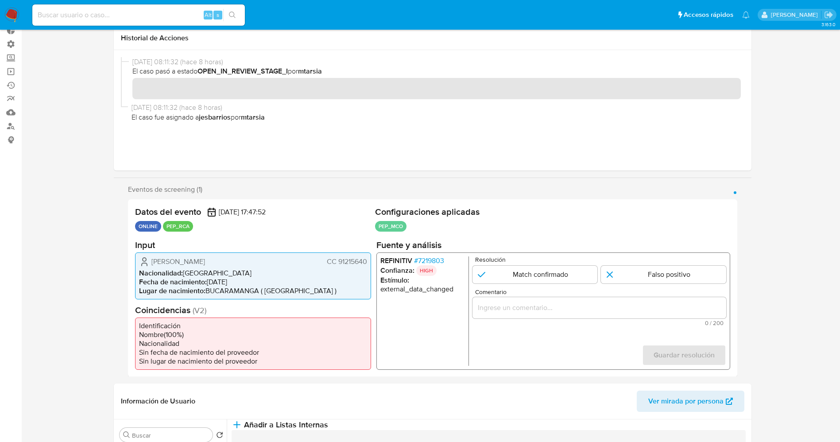
scroll to position [0, 0]
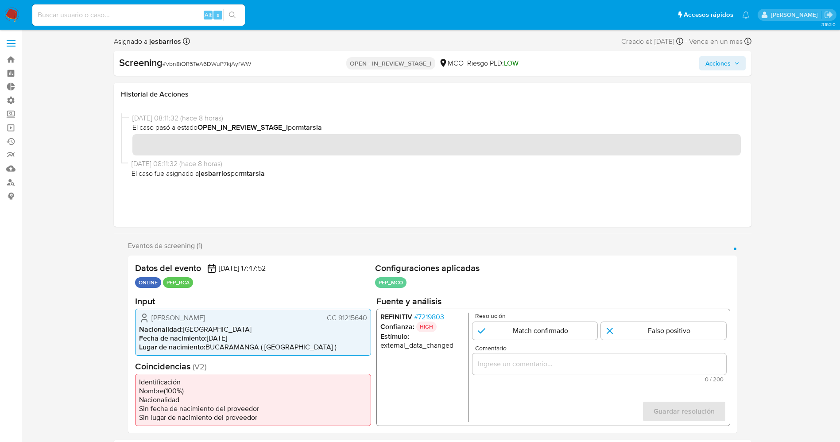
click at [444, 319] on span "# 7219803" at bounding box center [429, 316] width 30 height 9
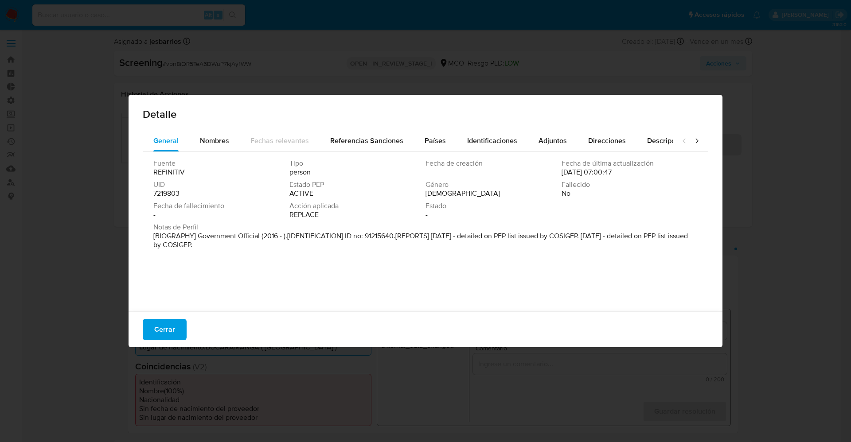
drag, startPoint x: 192, startPoint y: 238, endPoint x: 43, endPoint y: 473, distance: 277.8
click at [229, 236] on p "[BIOGRAPHY] Government Official (2016 - ).[IDENTIFICATION] ID no: 91215640.[REP…" at bounding box center [424, 241] width 542 height 18
drag, startPoint x: 201, startPoint y: 237, endPoint x: 229, endPoint y: 246, distance: 29.0
click at [229, 246] on p "[BIOGRAPHY] Government Official (2016 - ).[IDENTIFICATION] ID no: 91215640.[REP…" at bounding box center [424, 241] width 542 height 18
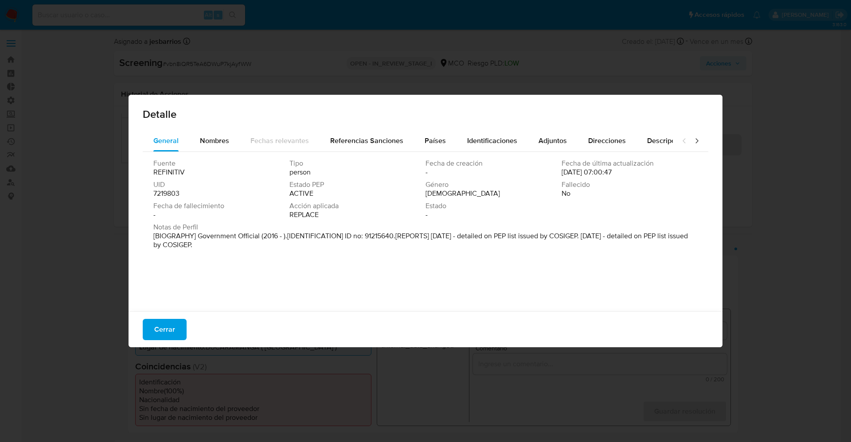
click at [223, 244] on p "[BIOGRAPHY] Government Official (2016 - ).[IDENTIFICATION] ID no: 91215640.[REP…" at bounding box center [424, 241] width 542 height 18
drag, startPoint x: 197, startPoint y: 235, endPoint x: 230, endPoint y: 246, distance: 35.2
click at [230, 246] on p "[BIOGRAPHY] Government Official (2016 - ).[IDENTIFICATION] ID no: 91215640.[REP…" at bounding box center [424, 241] width 542 height 18
click at [218, 241] on p "[BIOGRAPHY] Government Official (2016 - ).[IDENTIFICATION] ID no: 91215640.[REP…" at bounding box center [424, 241] width 542 height 18
drag, startPoint x: 218, startPoint y: 241, endPoint x: 212, endPoint y: 240, distance: 5.3
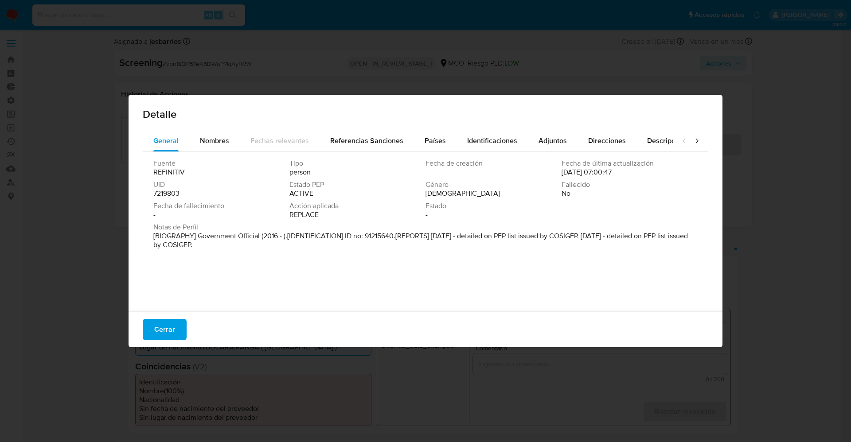
click at [212, 240] on p "[BIOGRAPHY] Government Official (2016 - ).[IDENTIFICATION] ID no: 91215640.[REP…" at bounding box center [424, 241] width 542 height 18
click at [204, 236] on p "[BIOGRAPHY] Government Official (2016 - ).[IDENTIFICATION] ID no: 91215640.[REP…" at bounding box center [424, 241] width 542 height 18
drag, startPoint x: 197, startPoint y: 236, endPoint x: 243, endPoint y: 243, distance: 46.7
click at [243, 243] on p "[BIOGRAPHY] Government Official (2016 - ).[IDENTIFICATION] ID no: 91215640.[REP…" at bounding box center [424, 241] width 542 height 18
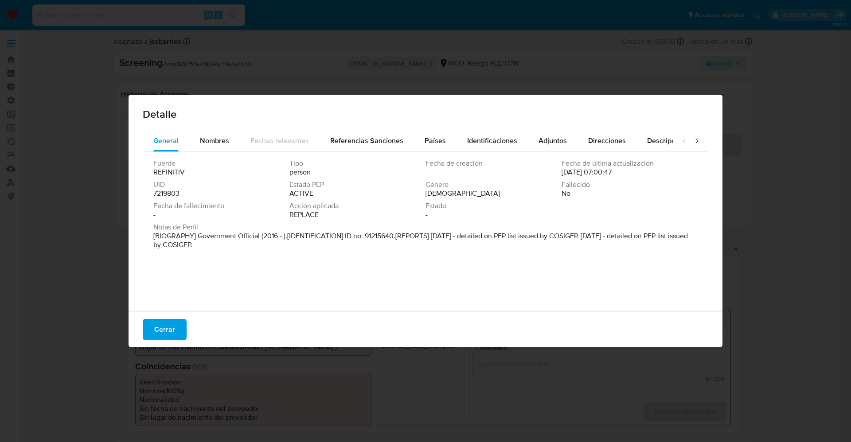
click at [169, 320] on span "Cerrar" at bounding box center [164, 329] width 21 height 19
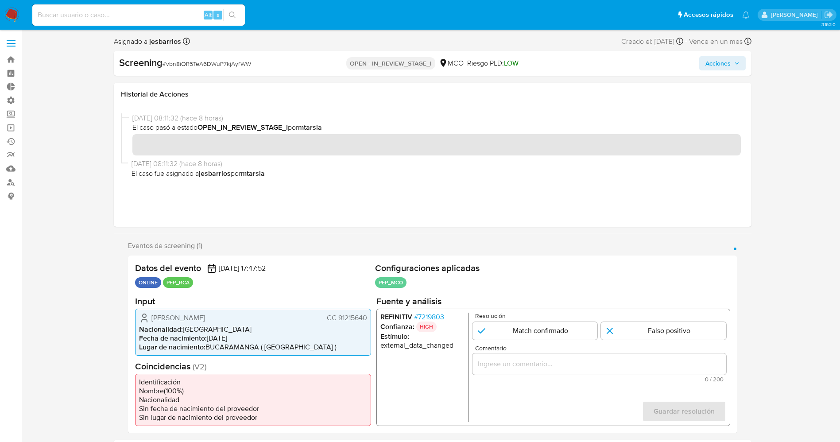
drag, startPoint x: 149, startPoint y: 322, endPoint x: 263, endPoint y: 319, distance: 114.3
click at [263, 319] on div "Gustavo Adolfo Serrano Lievano CC 91215640" at bounding box center [253, 317] width 228 height 11
click at [167, 322] on span "Gustavo Adolfo Serrano Lievano" at bounding box center [179, 317] width 54 height 9
click at [152, 318] on span "Gustavo Adolfo Serrano Lievano" at bounding box center [179, 317] width 54 height 9
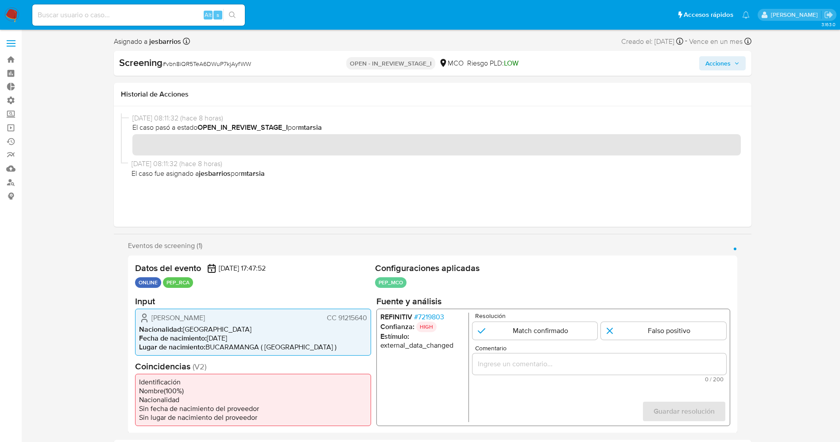
drag, startPoint x: 152, startPoint y: 318, endPoint x: 362, endPoint y: 312, distance: 210.1
click at [362, 312] on div "Gustavo Adolfo Serrano Lievano CC 91215640" at bounding box center [253, 317] width 228 height 11
drag, startPoint x: 451, startPoint y: 473, endPoint x: 440, endPoint y: 473, distance: 10.6
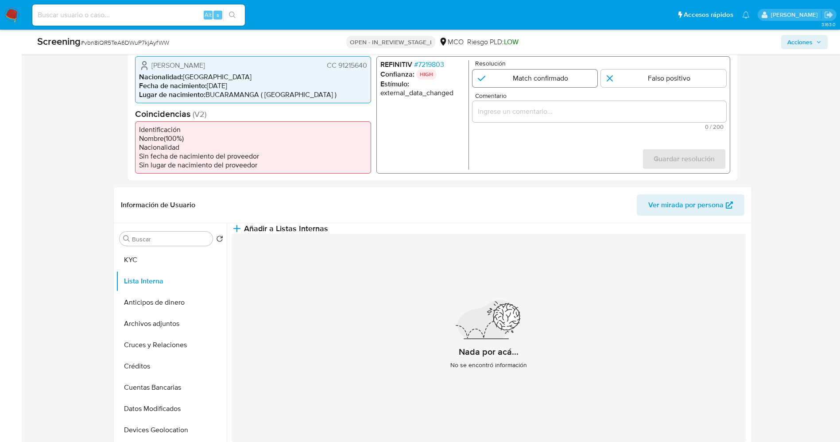
click at [569, 85] on input "1 de 1" at bounding box center [534, 78] width 125 height 18
radio input "true"
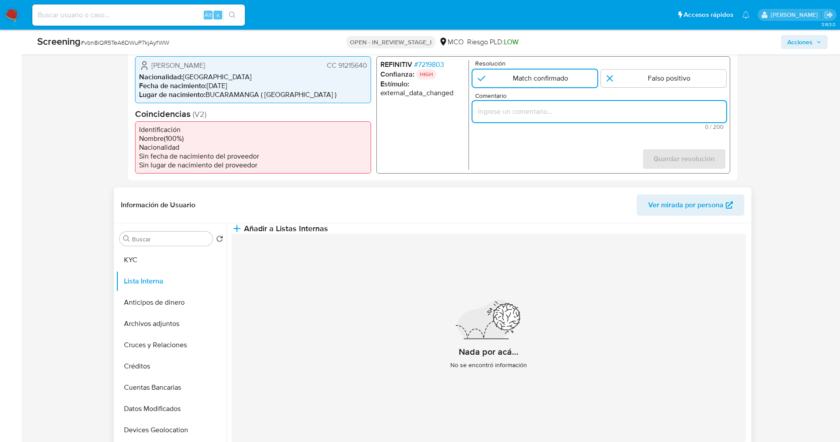
drag, startPoint x: 550, startPoint y: 115, endPoint x: 410, endPoint y: 411, distance: 327.2
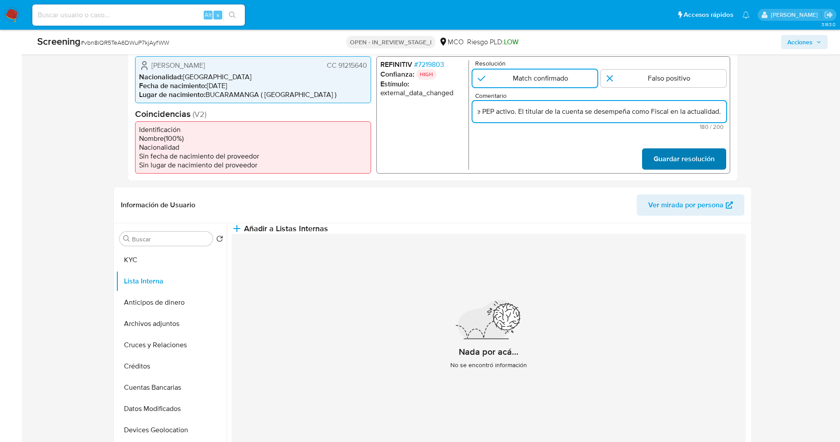
type input "suario Gustavo Adolfo Serrano Lievano,CC 91215640, Nacionalidad Colombiana por …"
click at [703, 152] on span "Guardar resolución" at bounding box center [683, 158] width 61 height 19
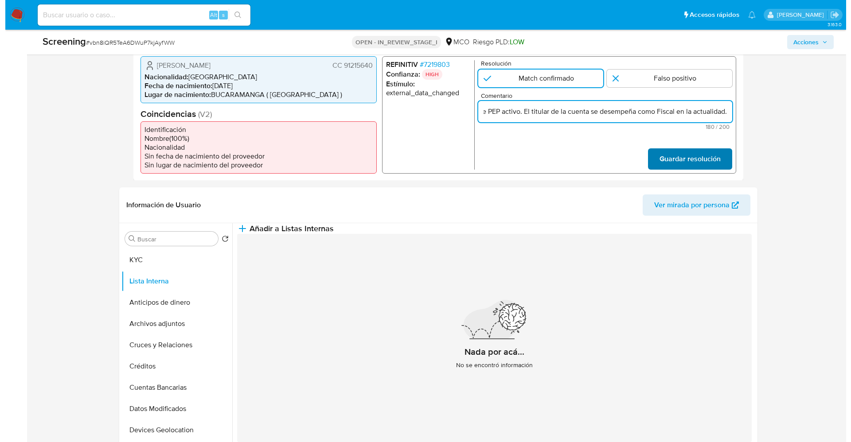
scroll to position [0, 0]
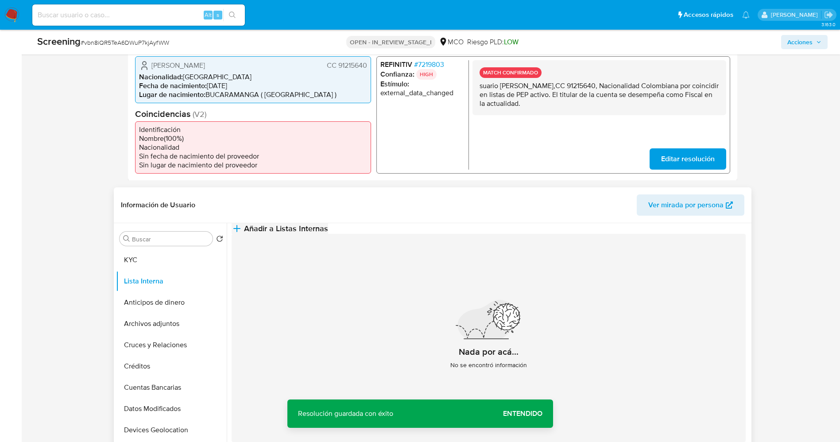
click at [328, 233] on span "Añadir a Listas Internas" at bounding box center [286, 229] width 84 height 10
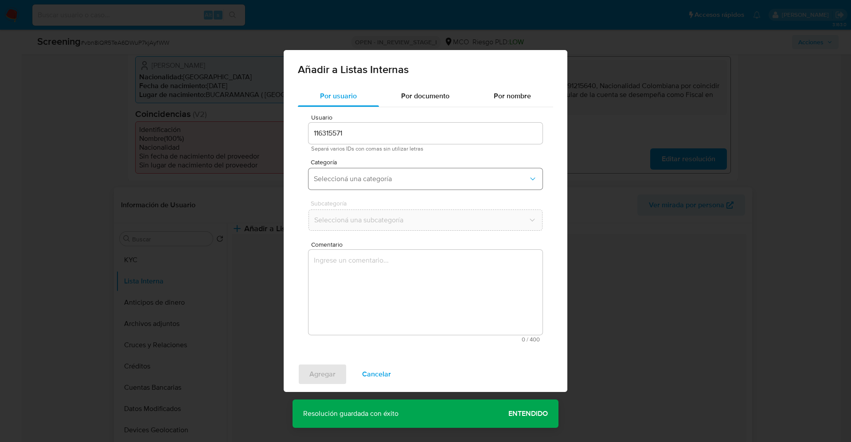
click at [413, 181] on span "Seleccioná una categoría" at bounding box center [421, 179] width 214 height 9
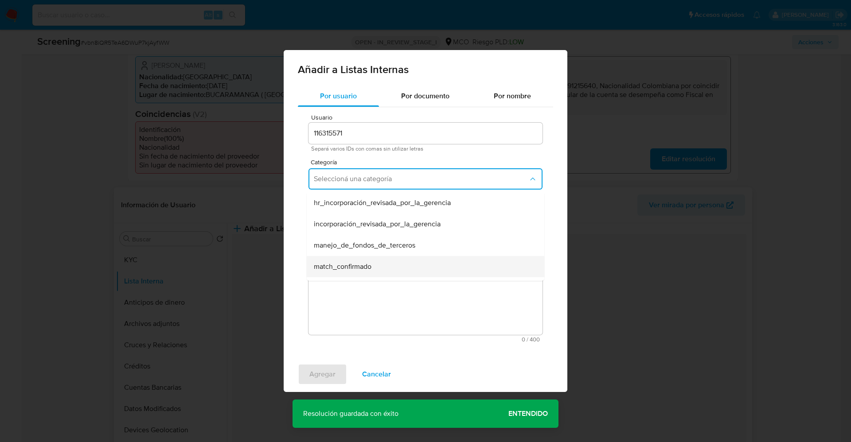
click at [406, 271] on div "match_confirmado" at bounding box center [423, 266] width 218 height 21
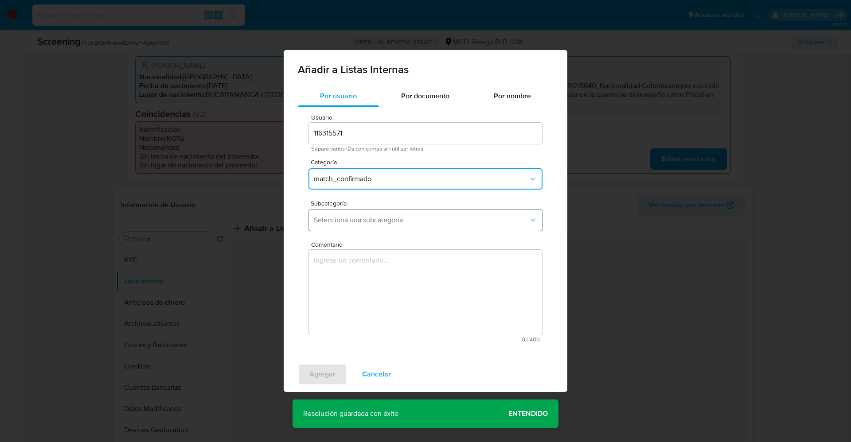
click at [402, 224] on span "Seleccioná una subcategoría" at bounding box center [421, 220] width 214 height 9
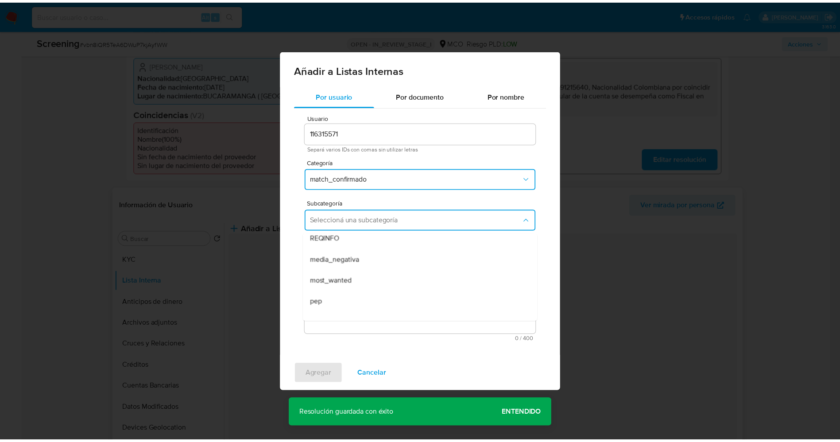
scroll to position [53, 0]
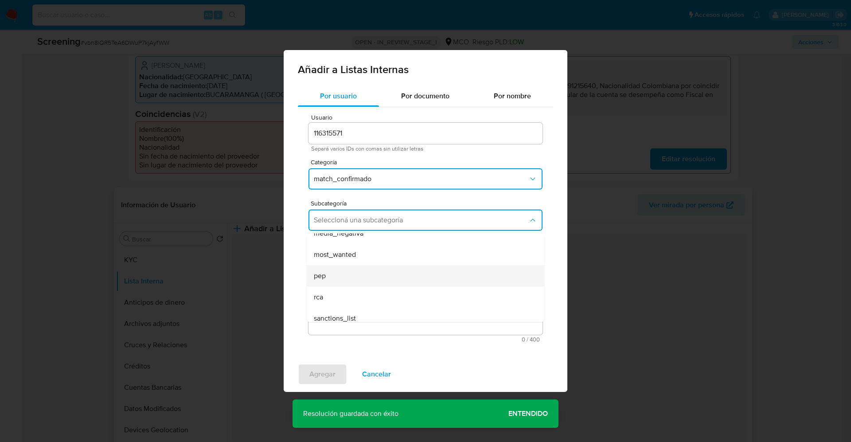
click at [424, 275] on div "pep" at bounding box center [423, 275] width 218 height 21
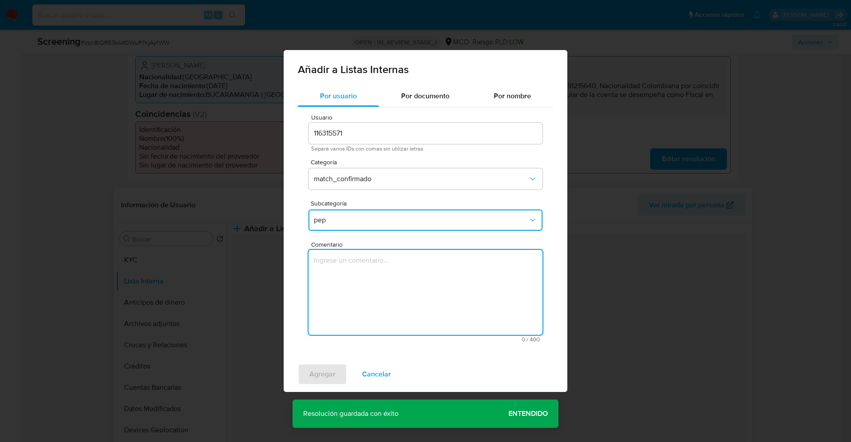
click at [424, 275] on textarea "Comentario" at bounding box center [425, 292] width 234 height 85
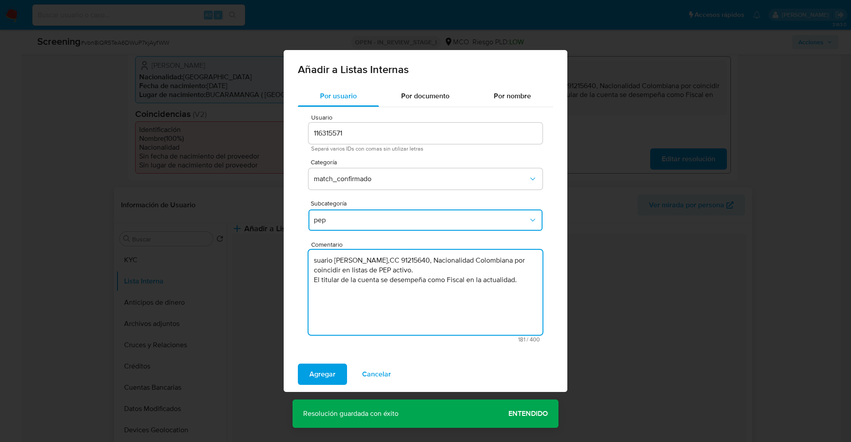
click at [317, 259] on textarea "suario Gustavo Adolfo Serrano Lievano,CC 91215640, Nacionalidad Colombiana por …" at bounding box center [425, 292] width 234 height 85
type textarea "Usuario Gustavo Adolfo Serrano Lievano,CC 91215640, Nacionalidad Colombiana por…"
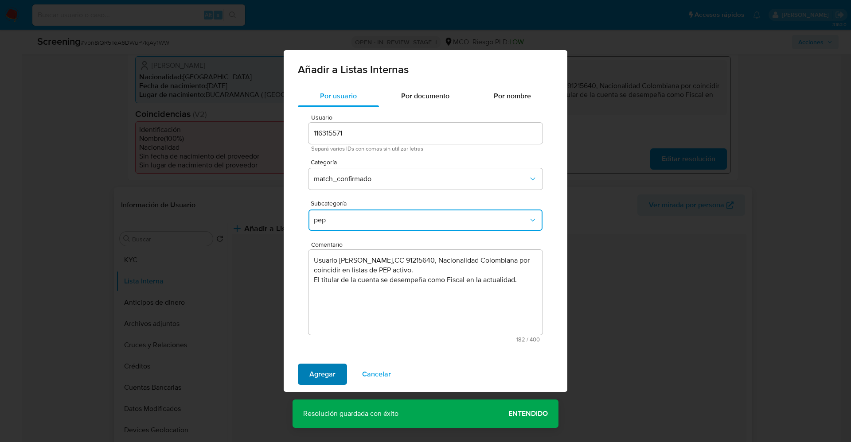
click at [311, 369] on span "Agregar" at bounding box center [322, 374] width 26 height 19
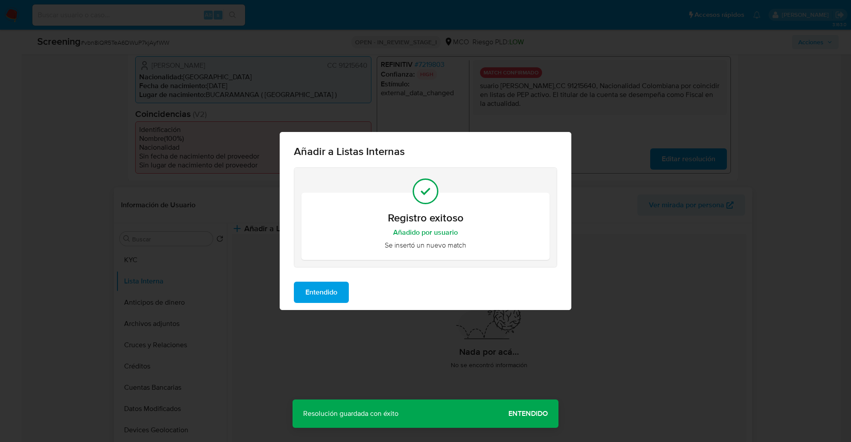
click at [310, 287] on span "Entendido" at bounding box center [321, 292] width 32 height 19
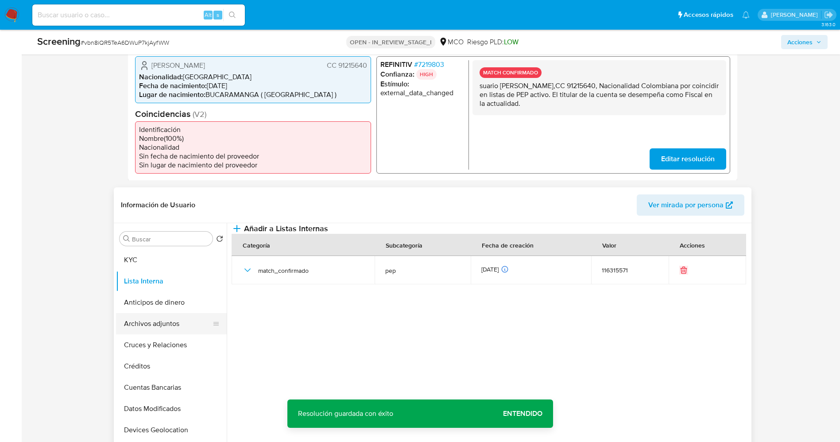
click at [175, 318] on button "Archivos adjuntos" at bounding box center [168, 323] width 104 height 21
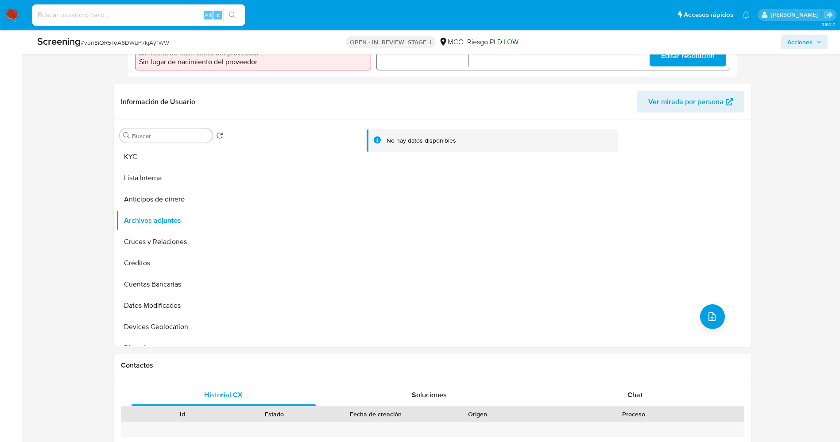
scroll to position [338, 0]
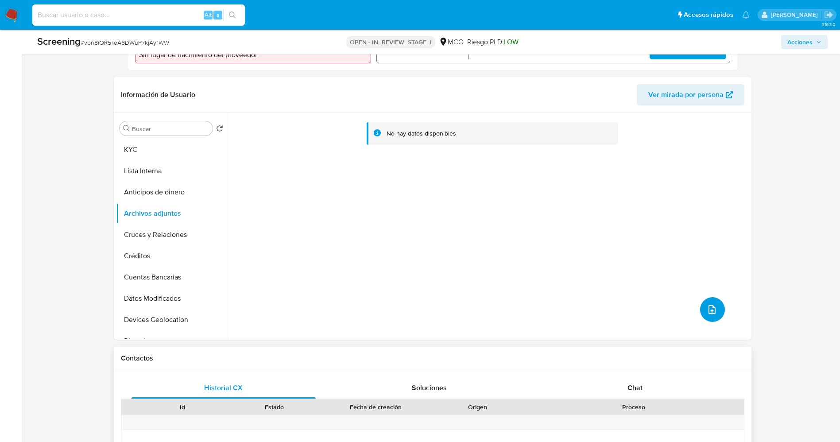
drag, startPoint x: 711, startPoint y: 299, endPoint x: 665, endPoint y: 424, distance: 132.2
click at [711, 310] on icon "upload-file" at bounding box center [712, 309] width 11 height 11
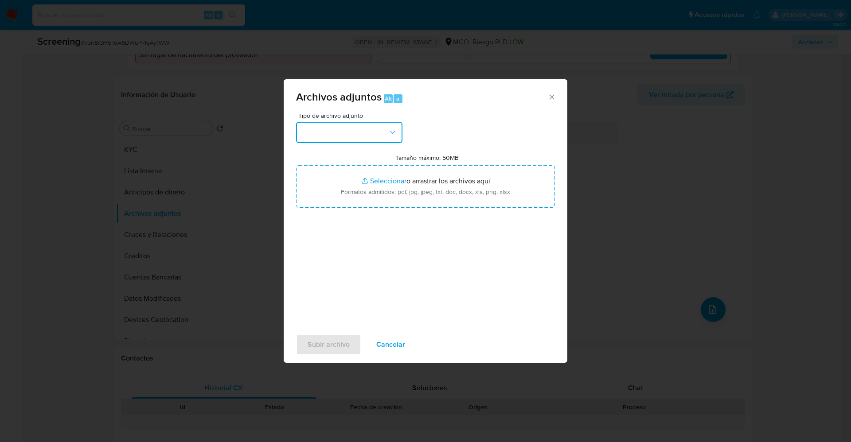
click at [370, 138] on button "button" at bounding box center [349, 132] width 106 height 21
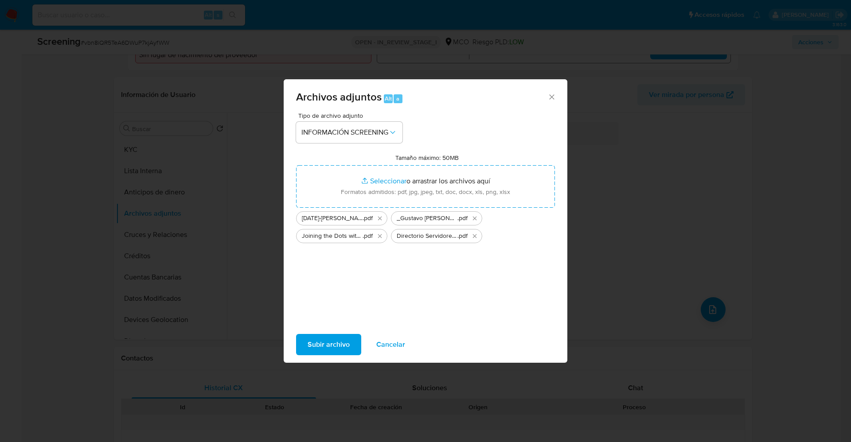
click at [318, 350] on span "Subir archivo" at bounding box center [328, 344] width 42 height 19
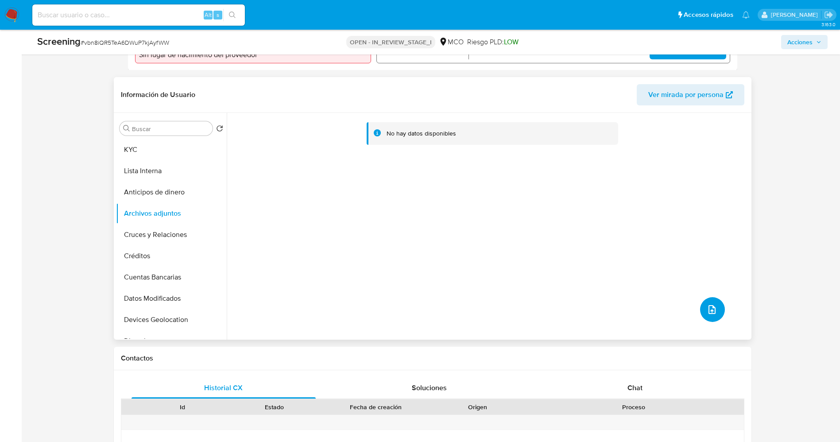
click at [711, 307] on icon "upload-file" at bounding box center [712, 309] width 11 height 11
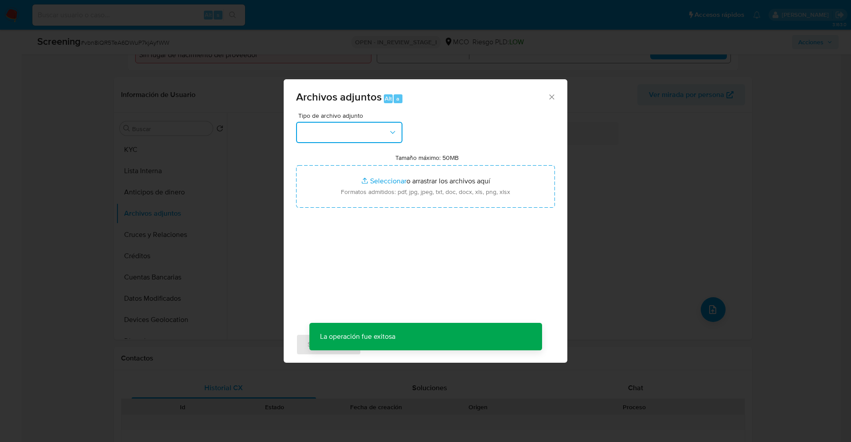
click at [352, 134] on button "button" at bounding box center [349, 132] width 106 height 21
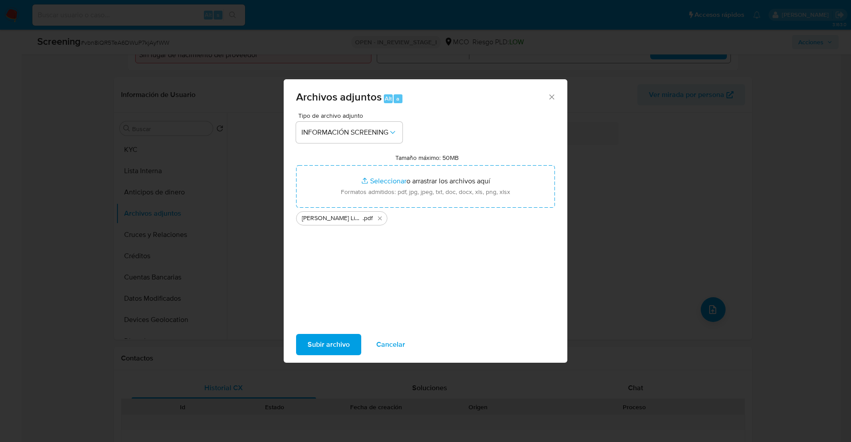
drag, startPoint x: 311, startPoint y: 395, endPoint x: 283, endPoint y: 473, distance: 83.1
click at [344, 340] on span "Subir archivo" at bounding box center [328, 344] width 42 height 19
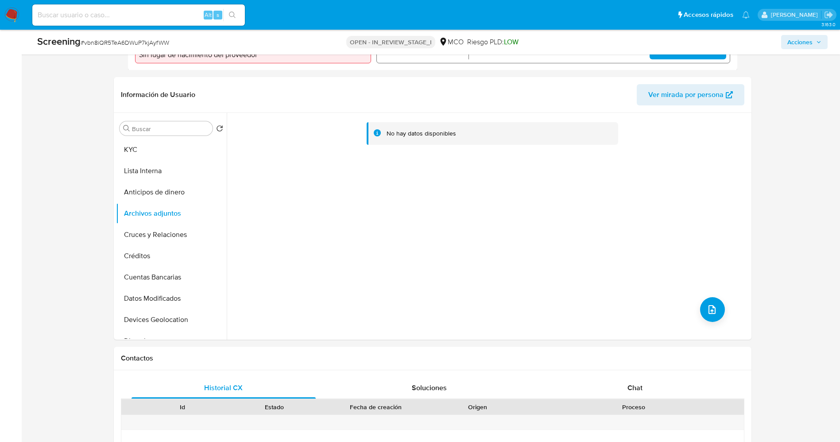
drag, startPoint x: 153, startPoint y: 175, endPoint x: 80, endPoint y: 348, distance: 188.4
click at [153, 165] on button "Lista Interna" at bounding box center [168, 170] width 104 height 21
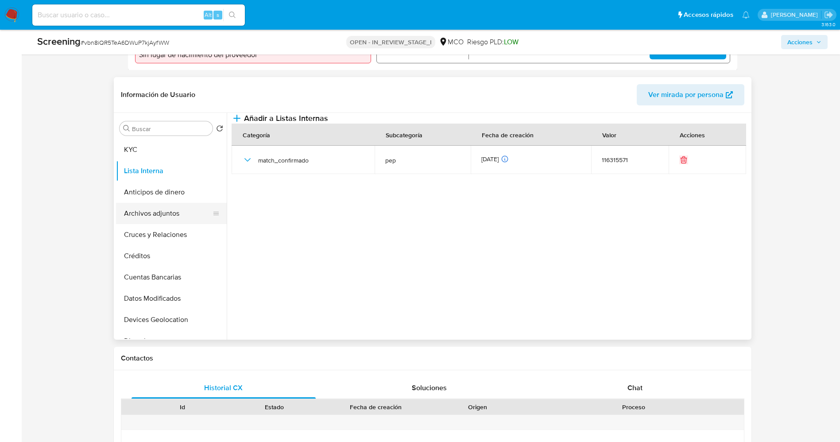
click at [145, 218] on button "Archivos adjuntos" at bounding box center [168, 213] width 104 height 21
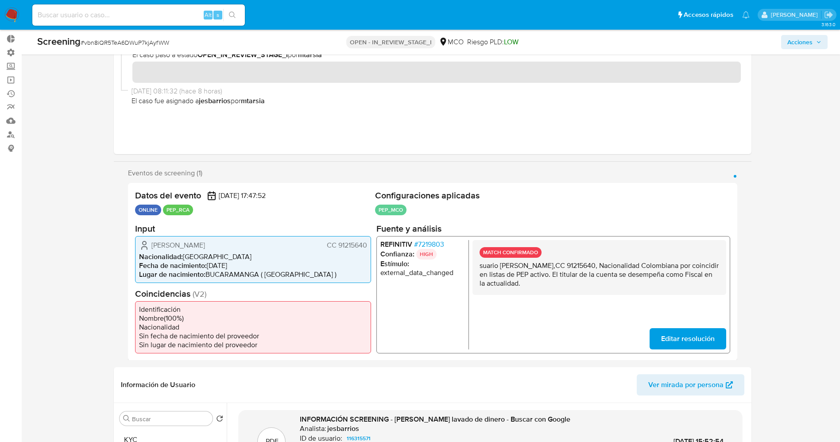
scroll to position [0, 0]
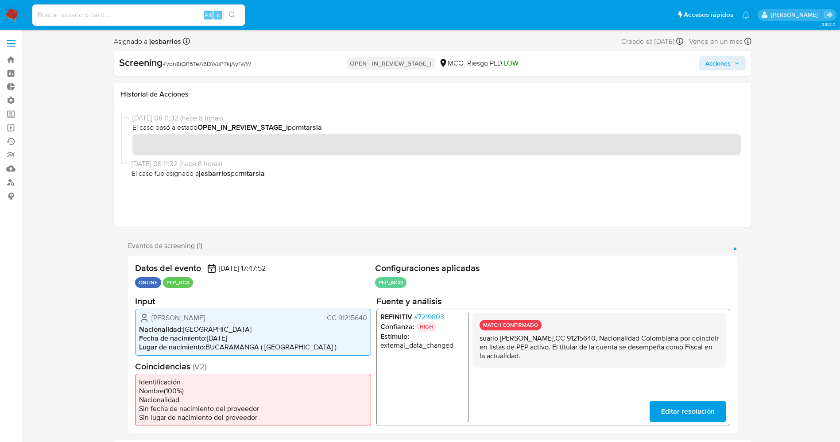
click at [713, 63] on span "Acciones" at bounding box center [718, 63] width 25 height 14
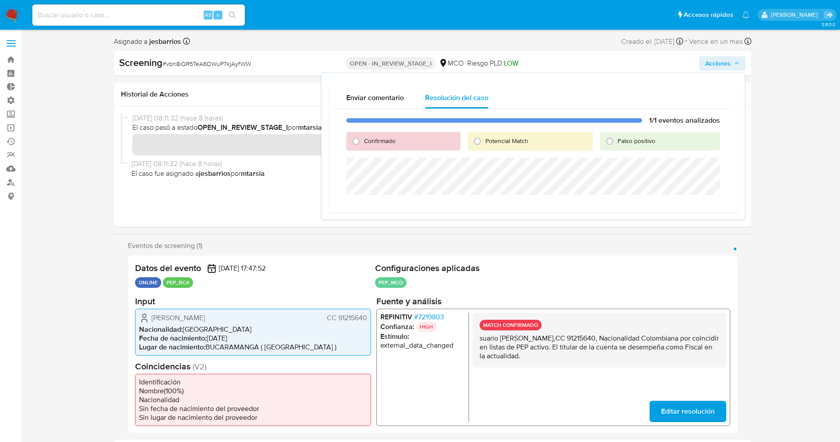
click at [383, 139] on span "Confirmado" at bounding box center [379, 140] width 31 height 9
click at [363, 139] on input "Confirmado" at bounding box center [356, 141] width 14 height 14
radio input "true"
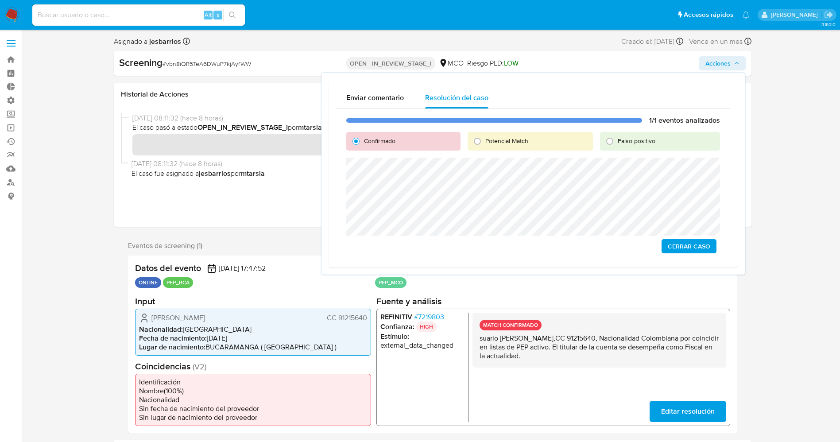
click at [708, 249] on span "Cerrar Caso" at bounding box center [689, 246] width 43 height 12
click at [676, 247] on span "Cerrar Caso" at bounding box center [689, 246] width 43 height 12
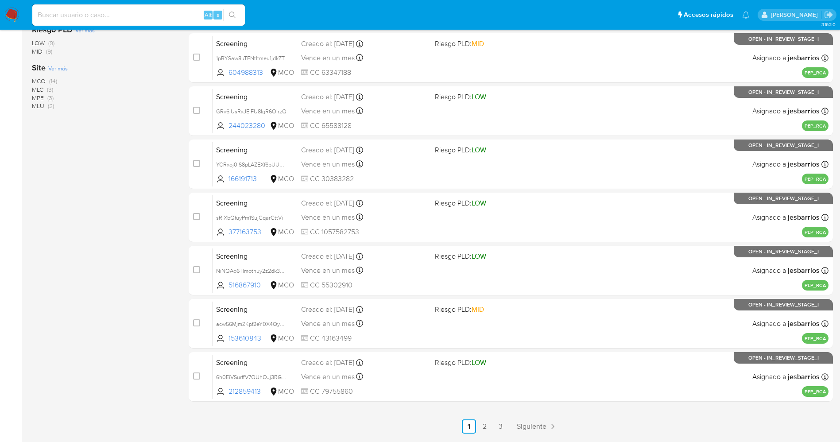
scroll to position [289, 0]
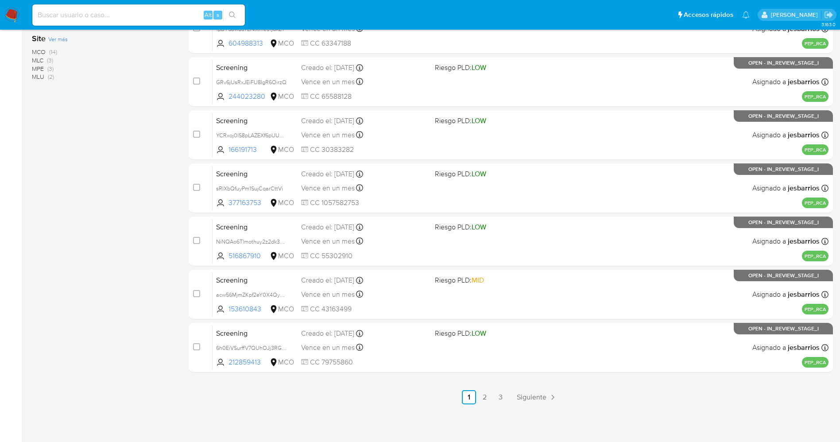
click at [509, 394] on ul "Anterior 1 2 3 Siguiente" at bounding box center [511, 397] width 645 height 14
click at [500, 389] on div "select-all-cases-checkbox Asignar caso Borrar selección Agrupar por documento O…" at bounding box center [511, 108] width 645 height 593
click at [500, 391] on link "3" at bounding box center [501, 397] width 14 height 14
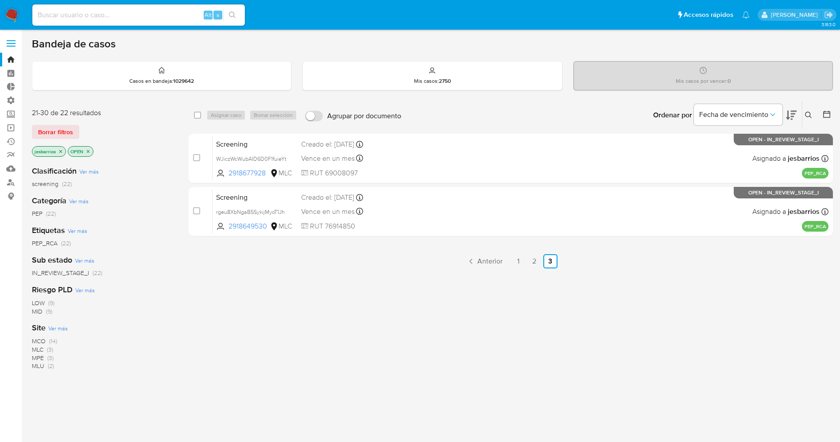
click at [34, 341] on span "MCO" at bounding box center [39, 341] width 14 height 9
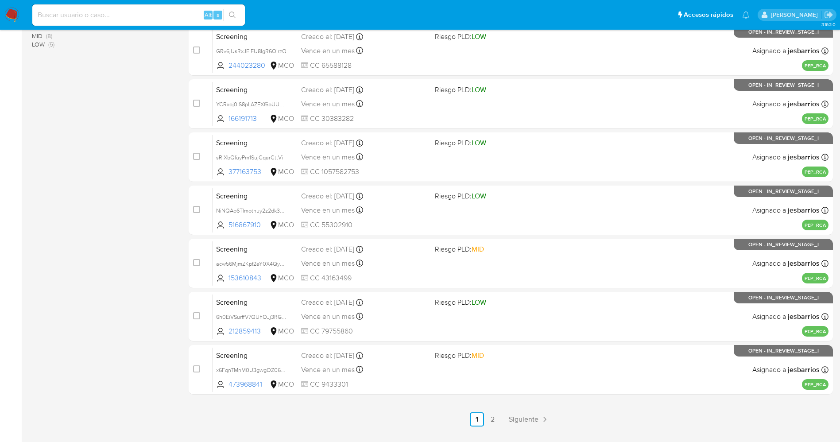
scroll to position [275, 0]
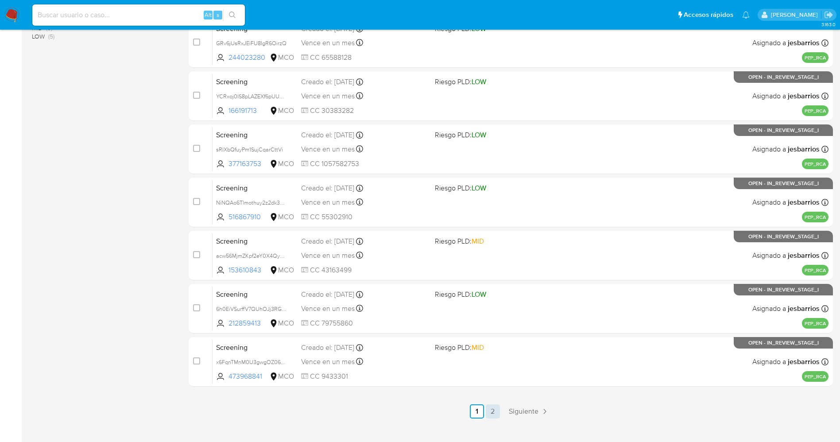
click at [495, 409] on link "2" at bounding box center [493, 411] width 14 height 14
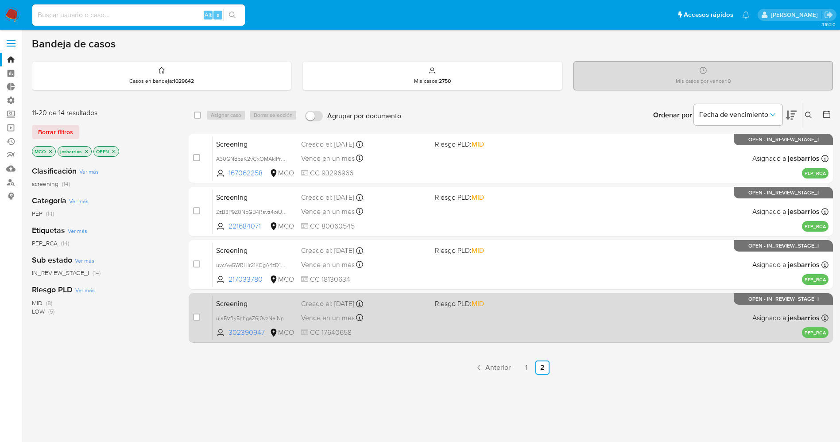
click at [448, 313] on div "Screening uja5VfLy5nhgaZ6j0vzNeINn 302390947 MCO Riesgo PLD: MID Creado el: 12/…" at bounding box center [521, 317] width 616 height 45
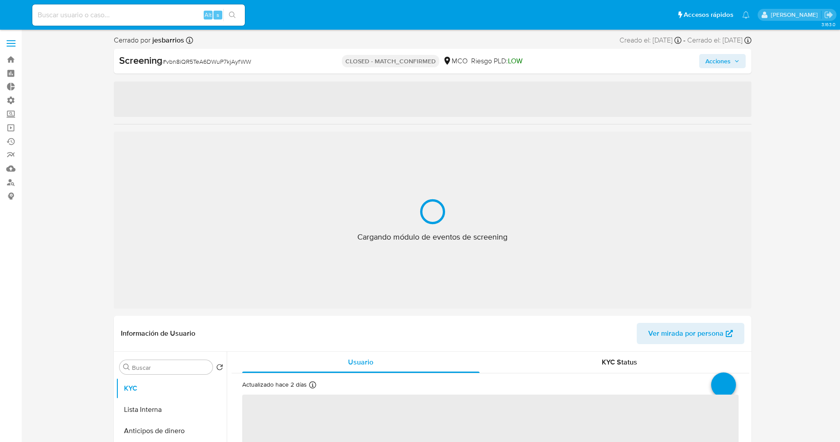
select select "10"
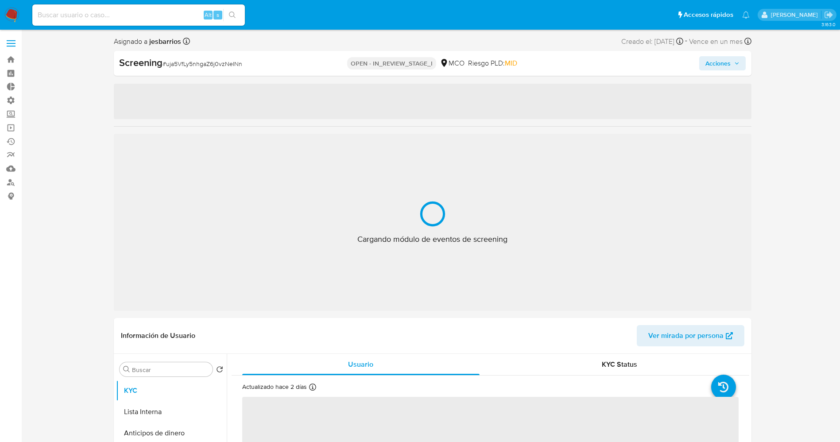
select select "10"
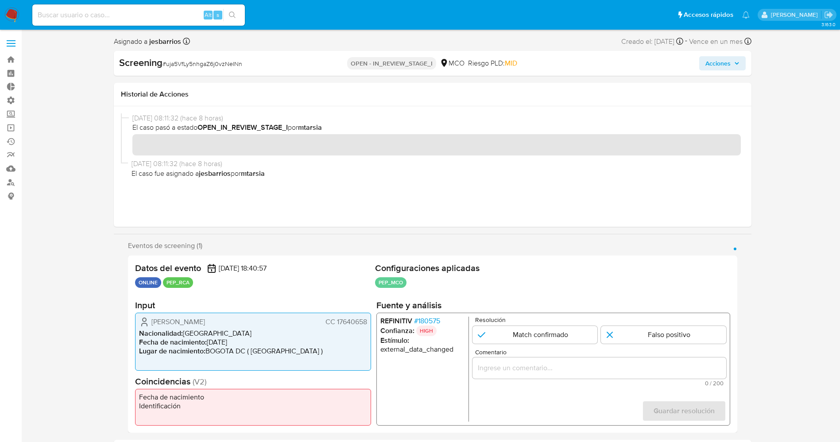
click at [431, 319] on span "# 180575" at bounding box center [427, 321] width 26 height 9
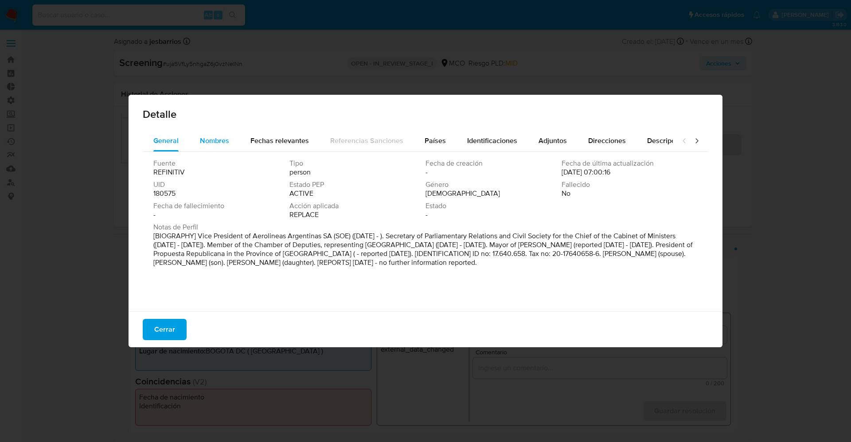
click at [213, 136] on span "Nombres" at bounding box center [214, 141] width 29 height 10
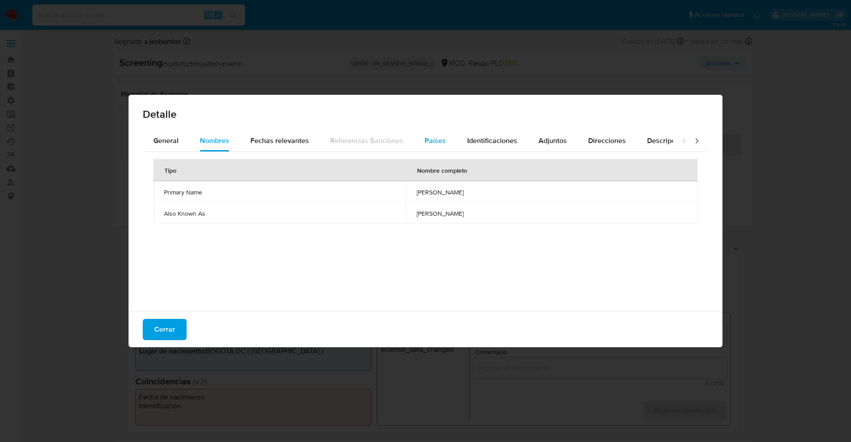
click at [446, 136] on button "Países" at bounding box center [435, 140] width 43 height 21
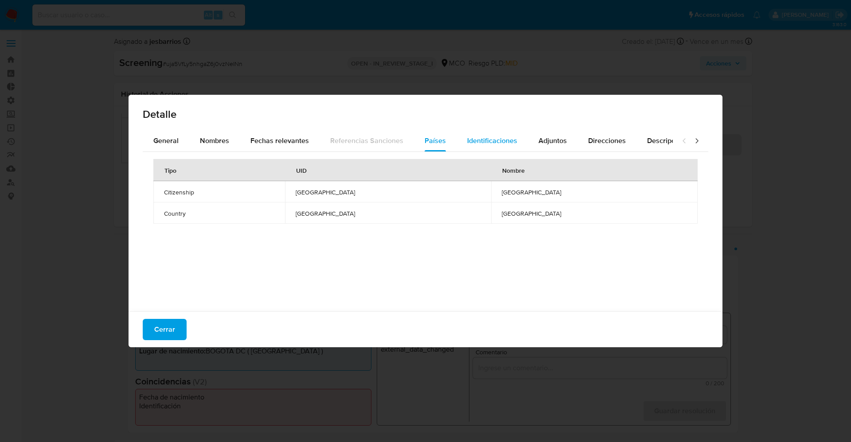
click at [477, 147] on div "Identificaciones" at bounding box center [492, 140] width 50 height 21
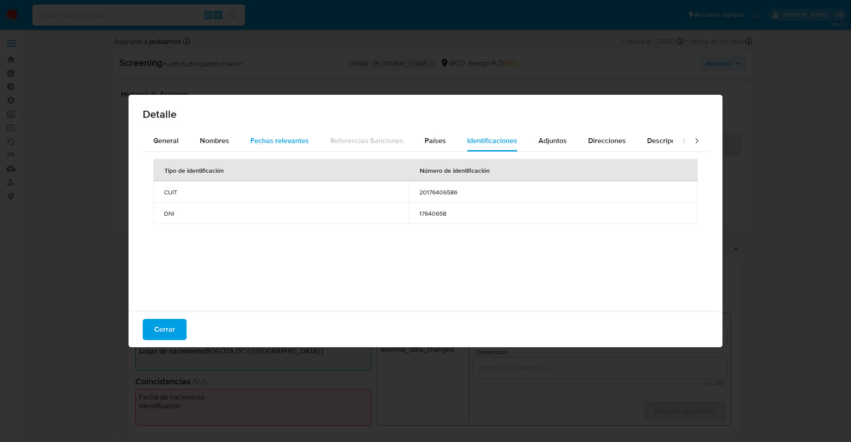
click at [284, 140] on span "Fechas relevantes" at bounding box center [279, 141] width 58 height 10
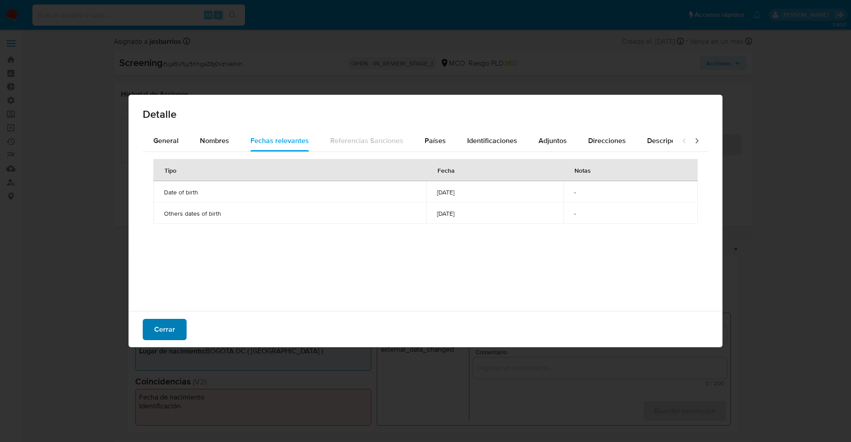
click at [160, 339] on span "Cerrar" at bounding box center [164, 329] width 21 height 19
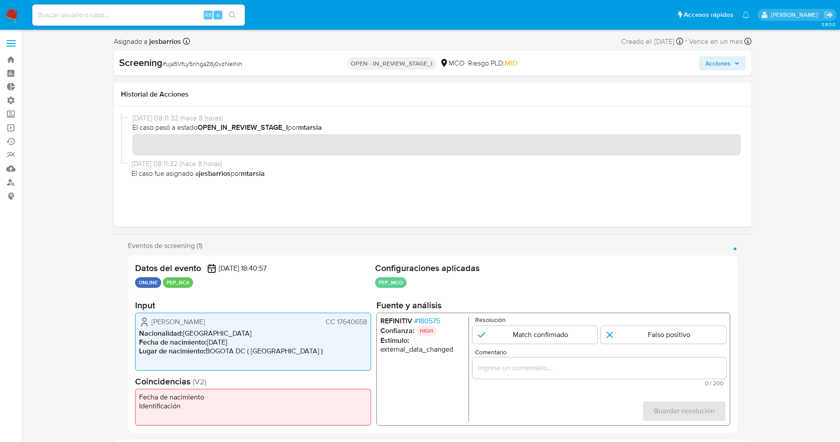
drag, startPoint x: 148, startPoint y: 322, endPoint x: 369, endPoint y: 323, distance: 221.9
click at [369, 323] on div "Yecid Alfonso Cuellar Rojas CC 17640658 Nacionalidad : Colombia Fecha de nacimi…" at bounding box center [253, 342] width 236 height 58
click at [637, 334] on input "1 de 1" at bounding box center [663, 335] width 125 height 18
radio input "true"
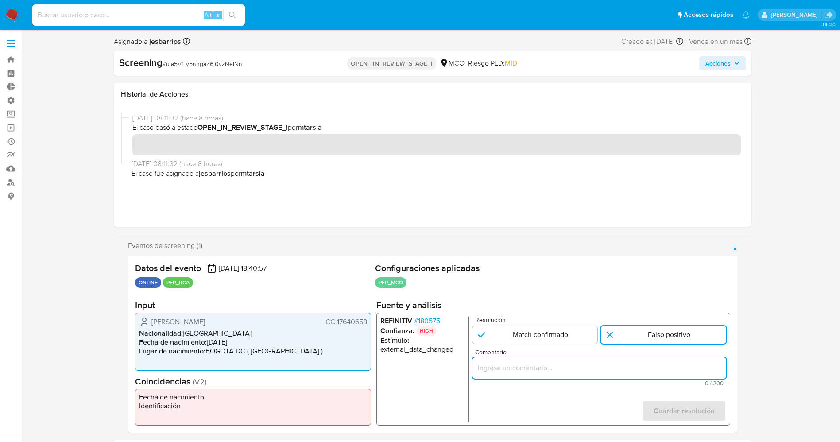
click at [586, 362] on input "Comentario" at bounding box center [599, 368] width 254 height 12
type input "usuario Yecid Alfonso Cuellar RojasCC 17640658 por coincidir en listas de PEP c…"
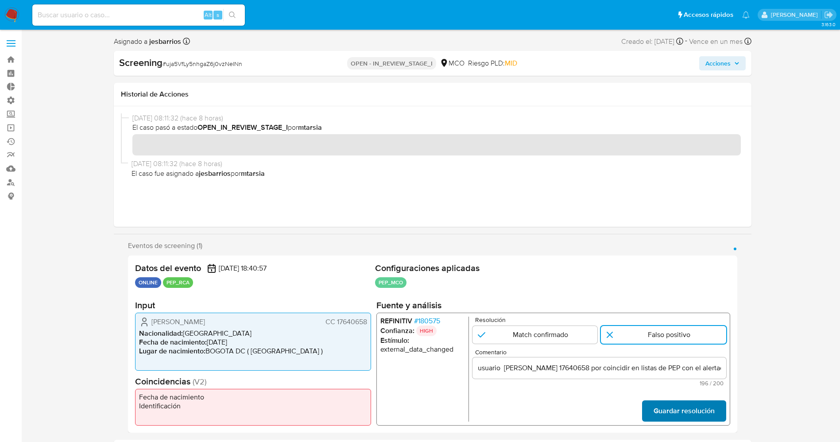
click at [705, 406] on span "Guardar resolución" at bounding box center [683, 410] width 61 height 19
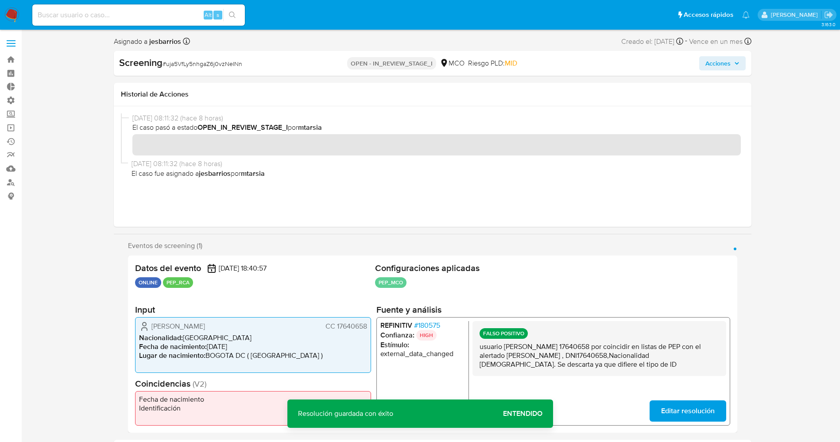
drag, startPoint x: 478, startPoint y: 346, endPoint x: 664, endPoint y: 366, distance: 187.1
click at [664, 366] on div "FALSO POSITIVO usuario Yecid Alfonso Cuellar RojasCC 17640658 por coincidir en …" at bounding box center [599, 348] width 254 height 55
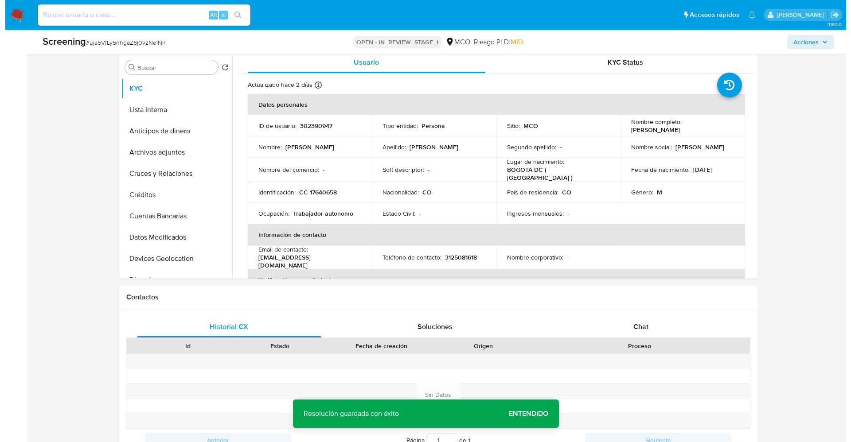
scroll to position [401, 0]
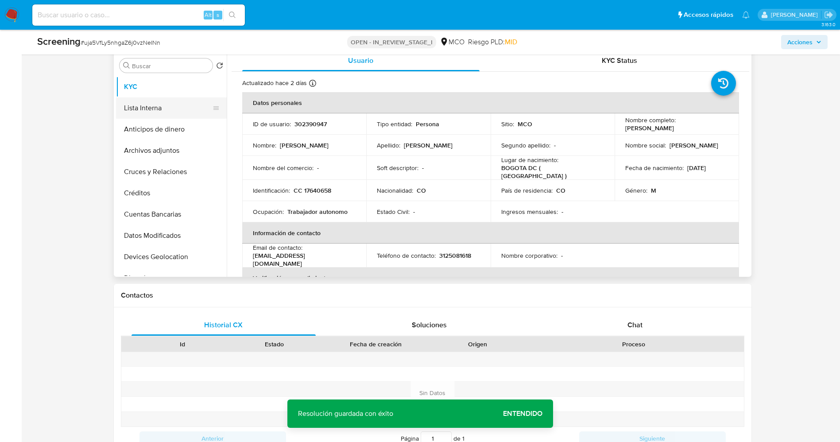
click at [121, 103] on button "Lista Interna" at bounding box center [168, 107] width 104 height 21
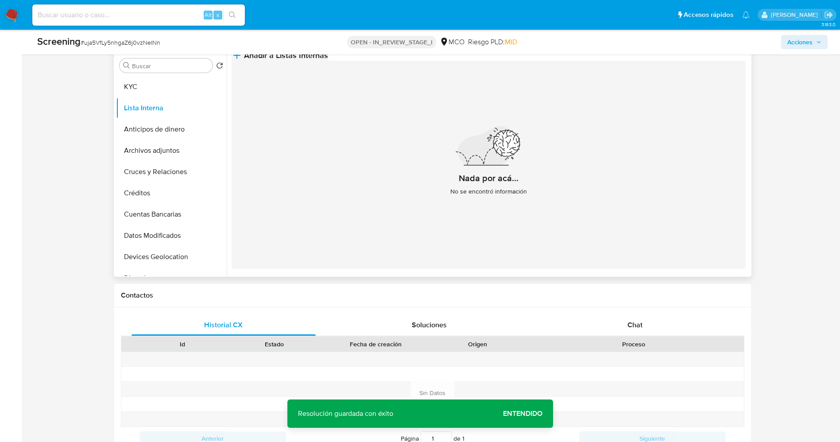
click at [328, 61] on button "Añadir a Listas Internas" at bounding box center [280, 55] width 97 height 11
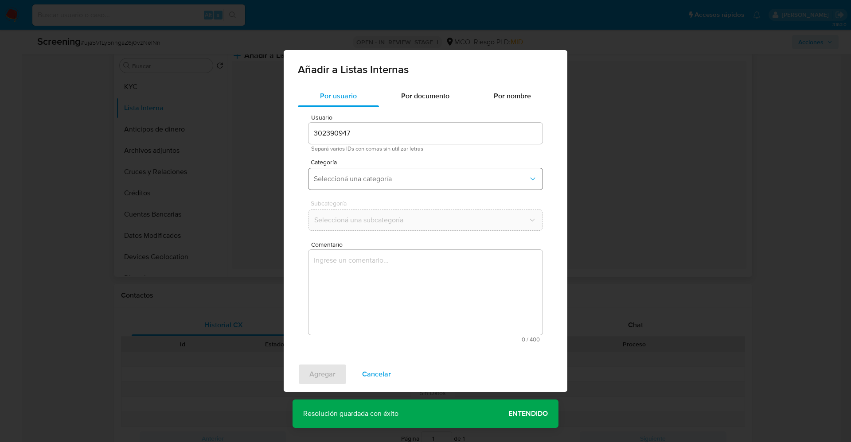
click at [358, 182] on span "Seleccioná una categoría" at bounding box center [421, 179] width 214 height 9
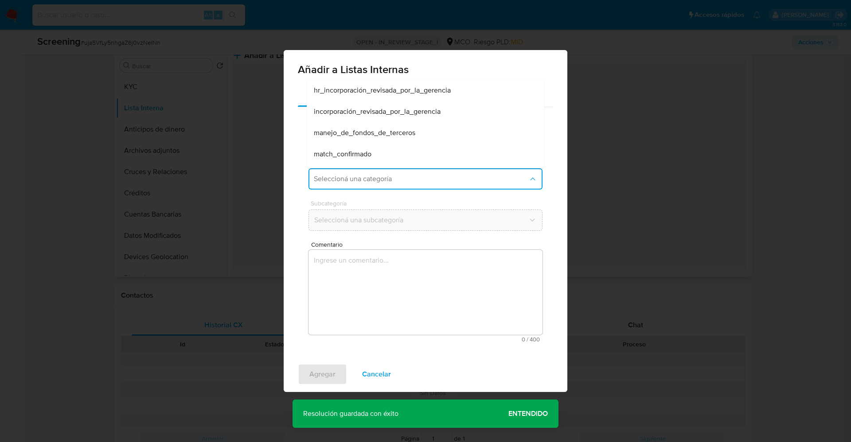
scroll to position [27, 0]
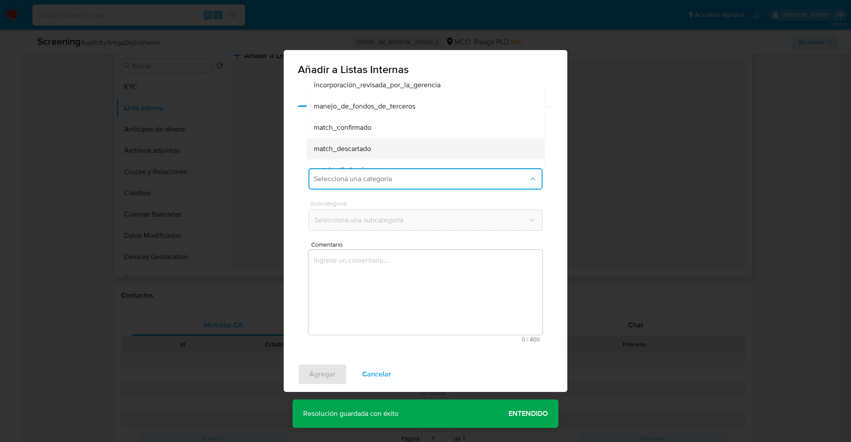
click at [438, 144] on div "match_descartado" at bounding box center [423, 148] width 218 height 21
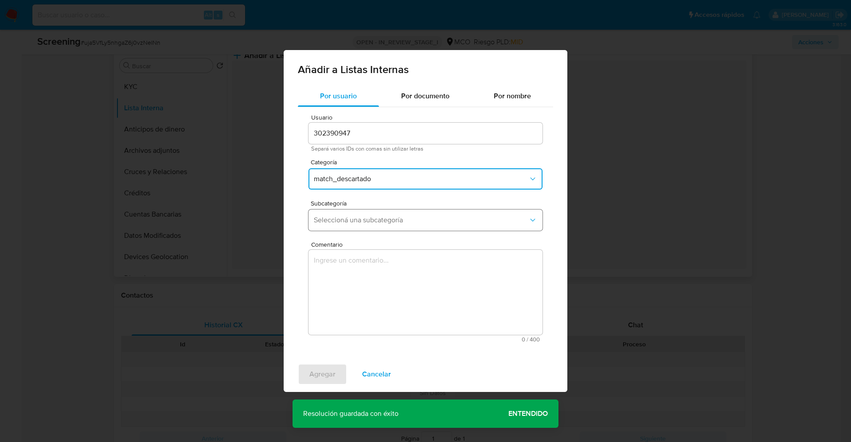
click at [397, 219] on span "Seleccioná una subcategoría" at bounding box center [421, 220] width 214 height 9
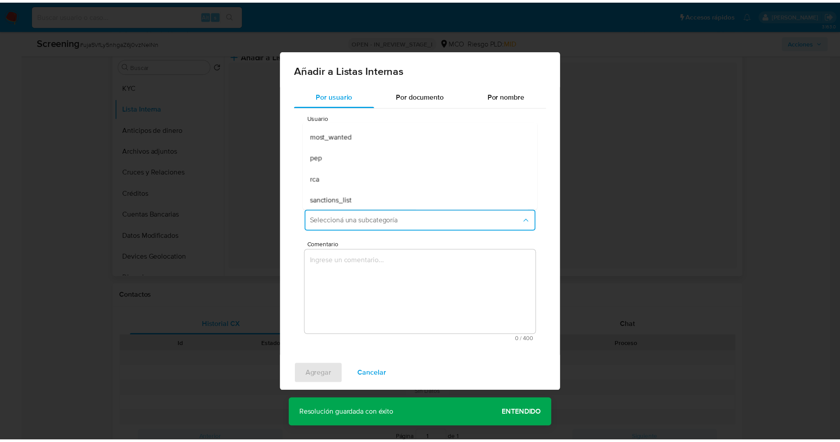
scroll to position [60, 0]
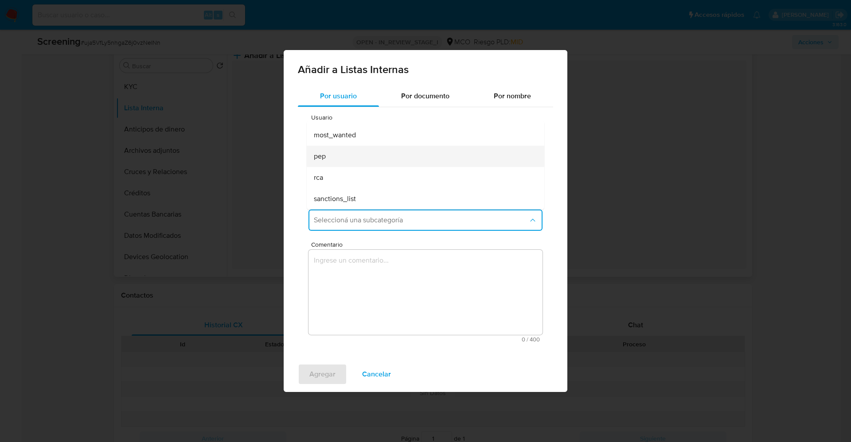
click at [426, 157] on div "pep" at bounding box center [423, 156] width 218 height 21
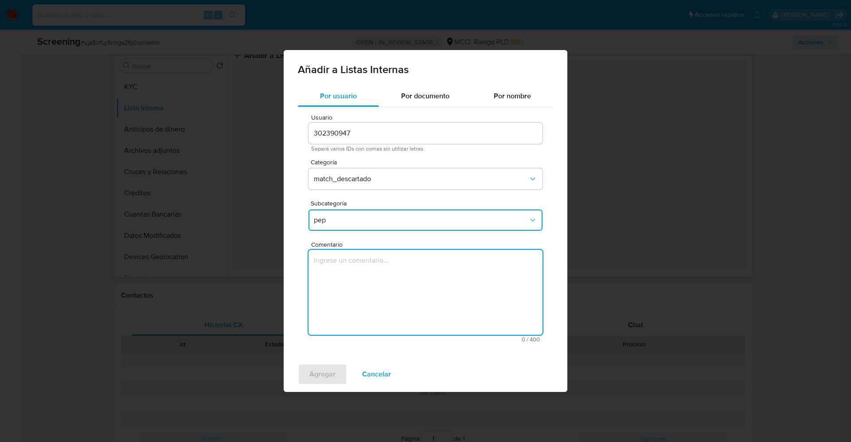
click at [345, 277] on textarea "Comentario" at bounding box center [425, 292] width 234 height 85
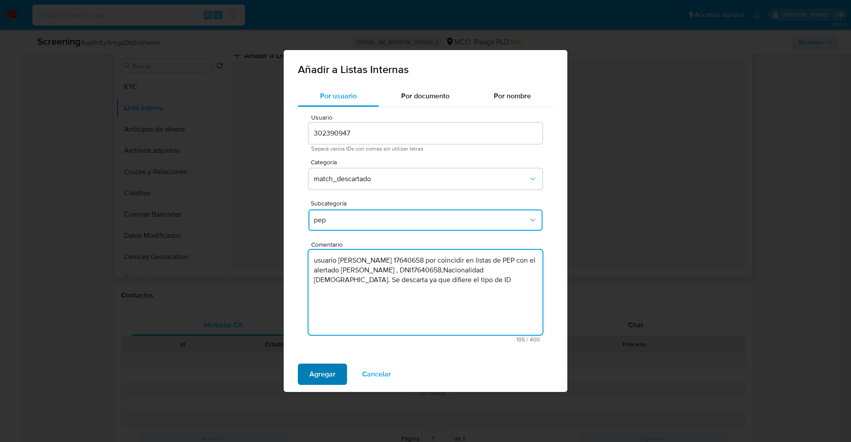
type textarea "usuario Yecid Alfonso Cuellar RojasCC 17640658 por coincidir en listas de PEP c…"
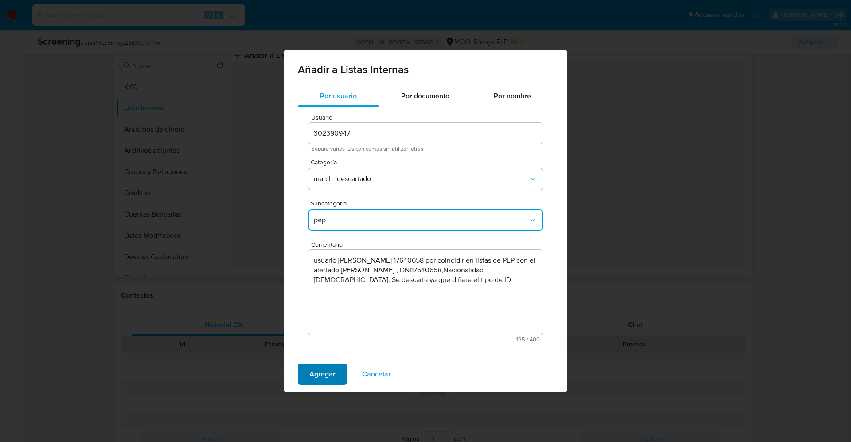
click at [314, 368] on span "Agregar" at bounding box center [322, 374] width 26 height 19
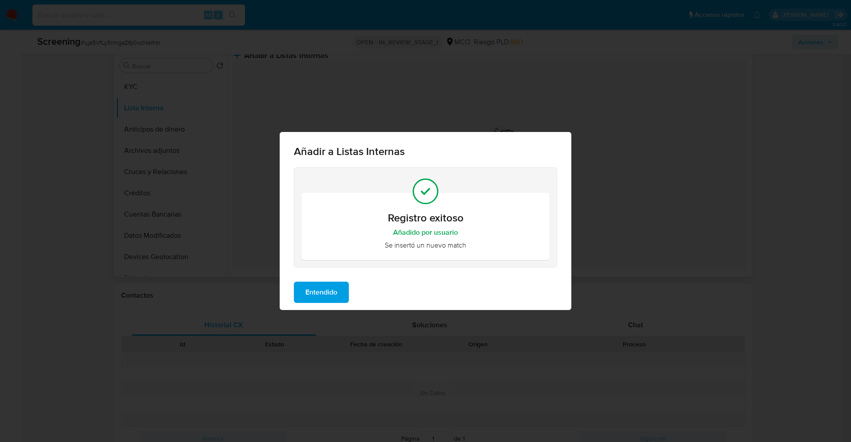
click at [321, 291] on span "Entendido" at bounding box center [321, 292] width 32 height 19
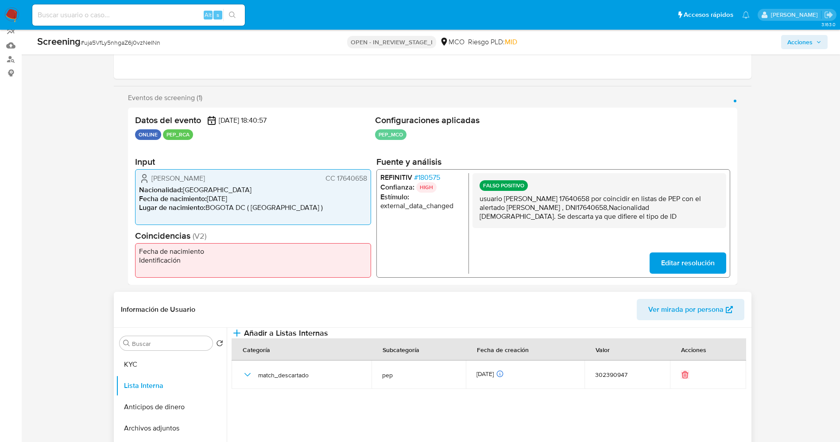
scroll to position [0, 0]
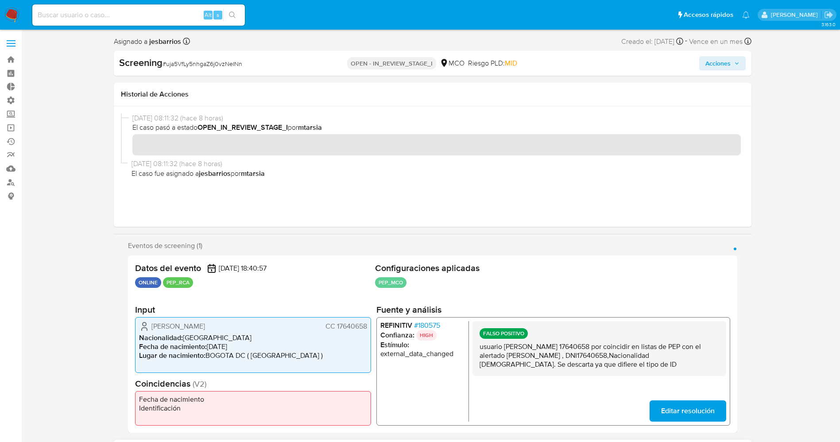
click at [718, 62] on span "Acciones" at bounding box center [718, 63] width 25 height 14
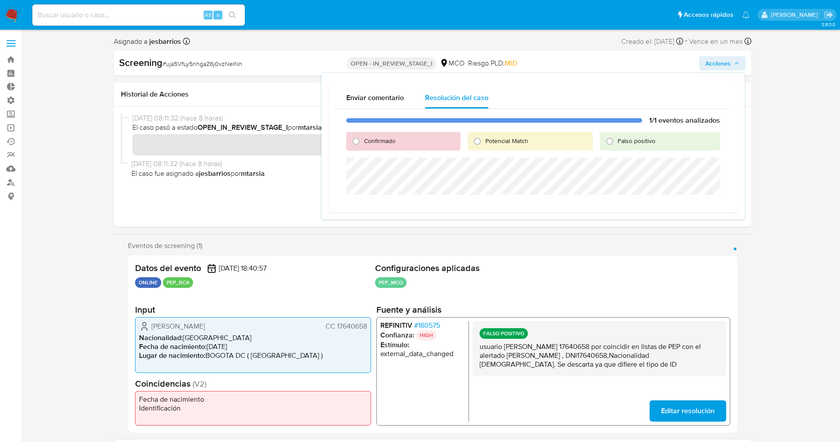
click at [632, 139] on span "Falso positivo" at bounding box center [637, 140] width 38 height 9
click at [617, 139] on input "Falso positivo" at bounding box center [610, 141] width 14 height 14
radio input "true"
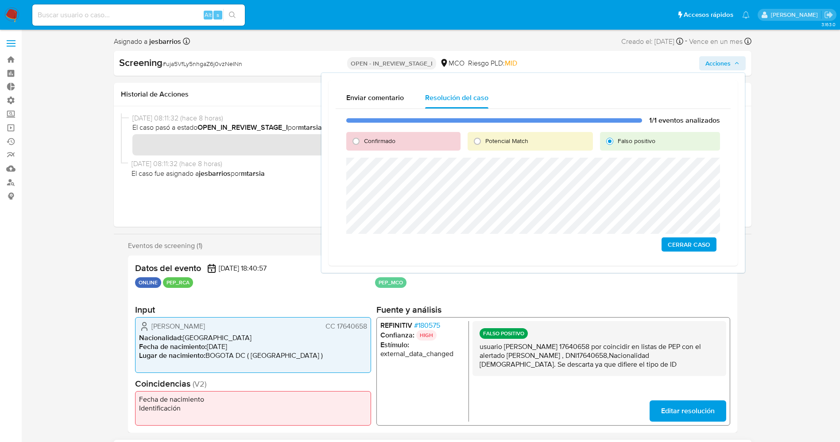
click at [673, 245] on span "Cerrar Caso" at bounding box center [689, 244] width 43 height 12
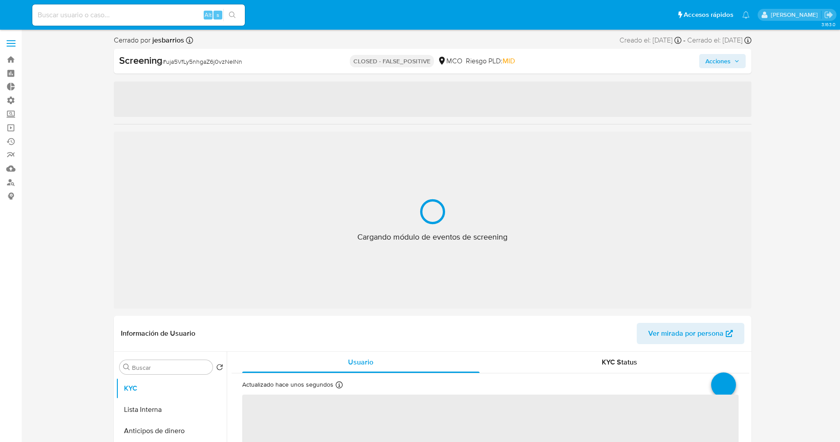
select select "10"
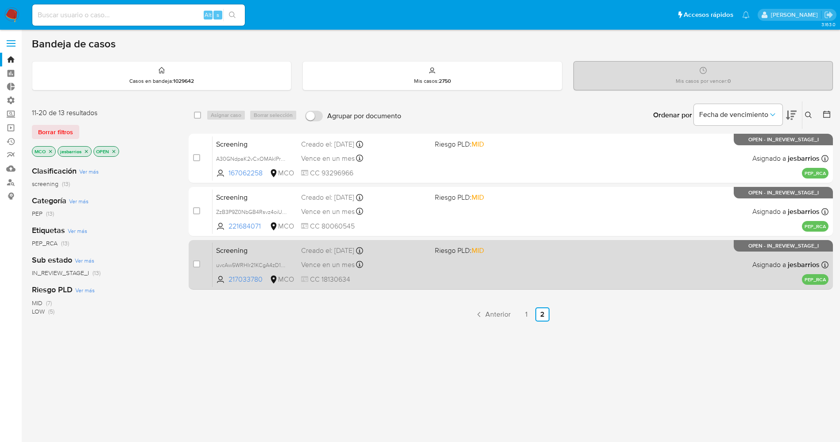
click at [493, 273] on div "Screening uvcAw5WRHIr21KCgA4zD1hEE 217033780 MCO Riesgo PLD: MID Creado el: [DA…" at bounding box center [521, 264] width 616 height 45
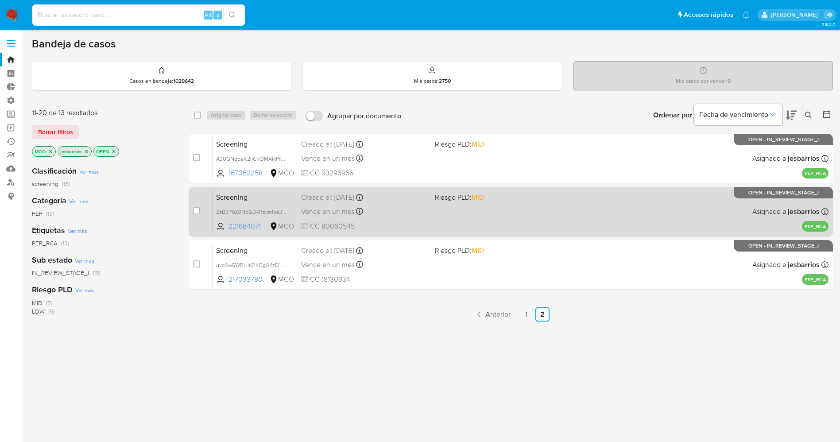
click at [399, 223] on span "CC 80060545" at bounding box center [364, 226] width 127 height 10
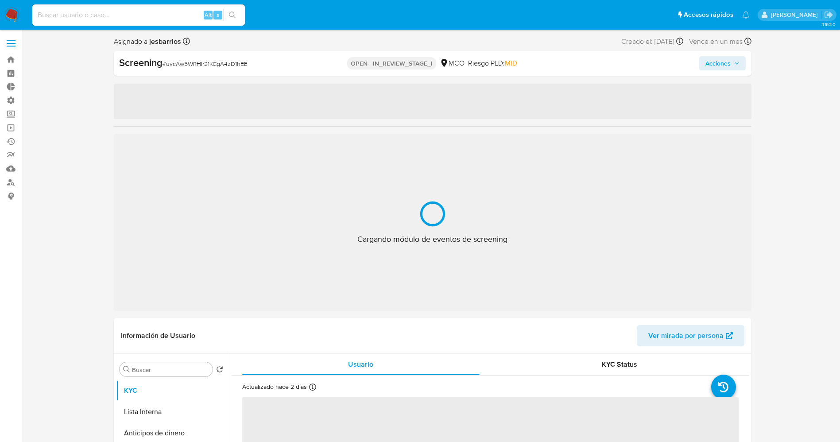
select select "10"
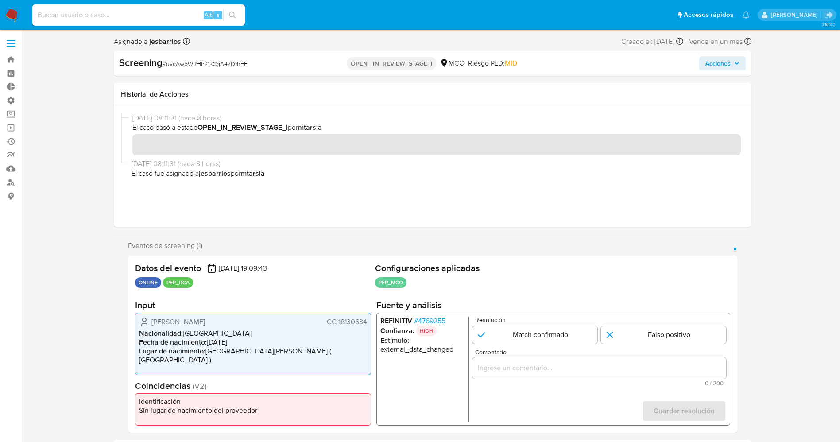
scroll to position [245, 0]
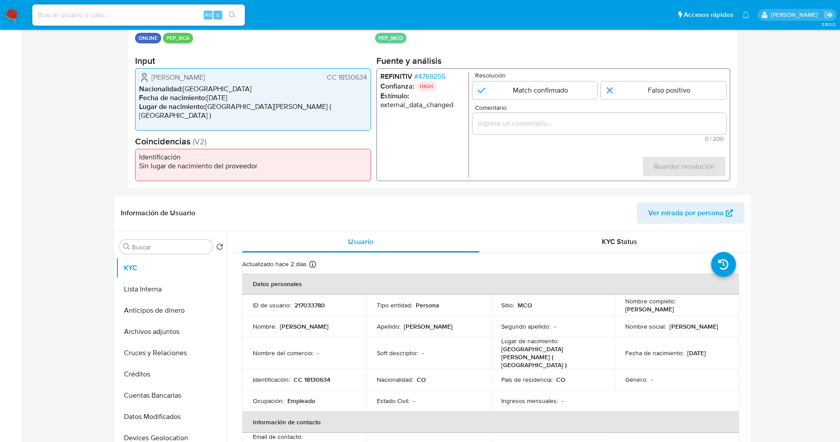
drag, startPoint x: 440, startPoint y: 316, endPoint x: 193, endPoint y: 473, distance: 292.4
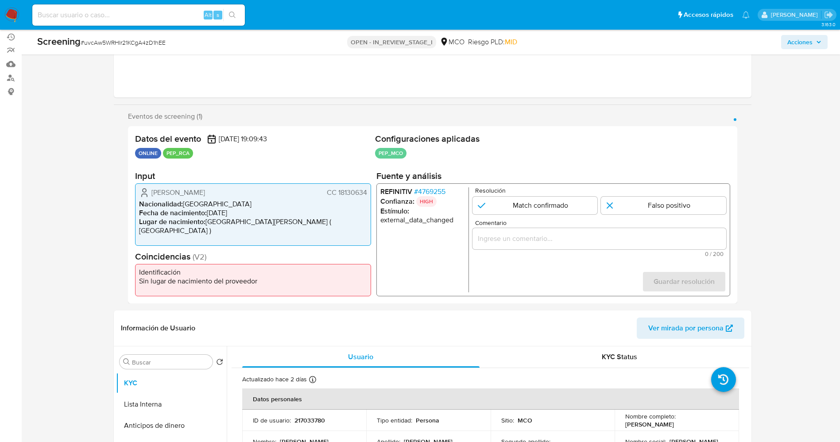
scroll to position [83, 0]
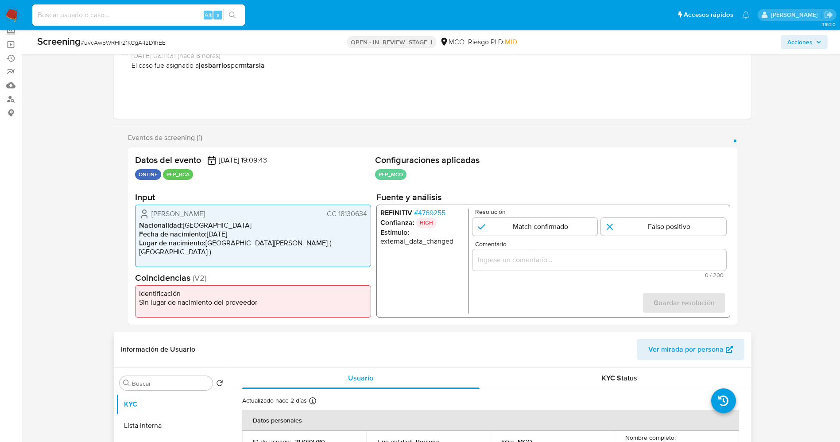
click at [430, 212] on span "# 4769255" at bounding box center [429, 213] width 31 height 9
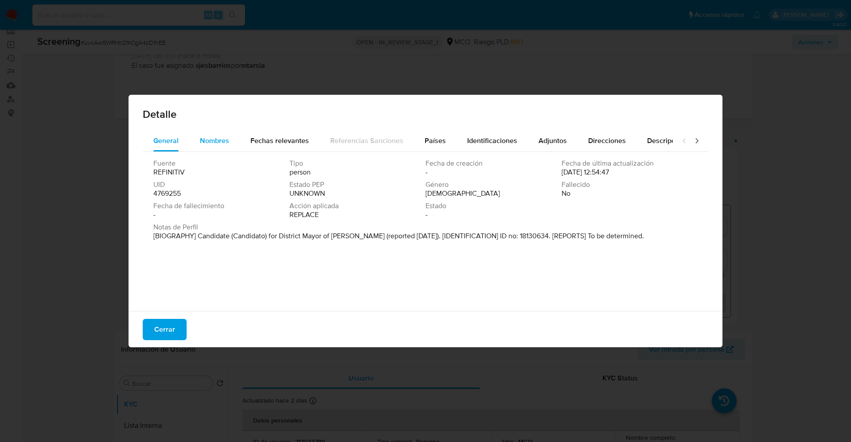
click at [225, 146] on div "Nombres" at bounding box center [214, 140] width 29 height 21
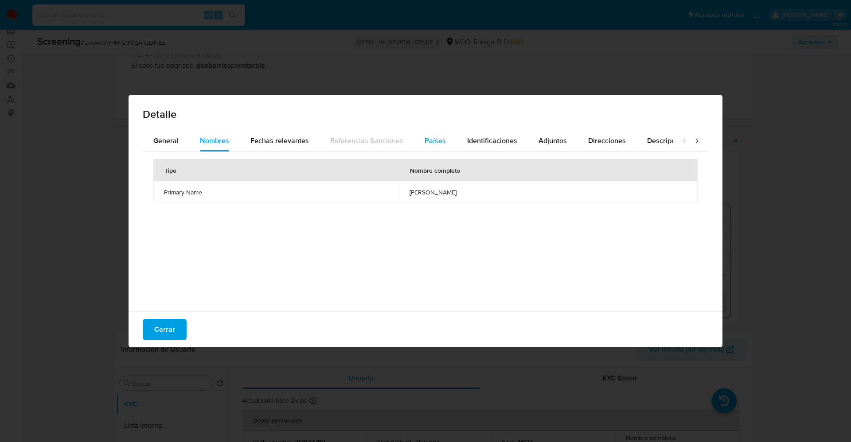
click at [443, 141] on button "Países" at bounding box center [435, 140] width 43 height 21
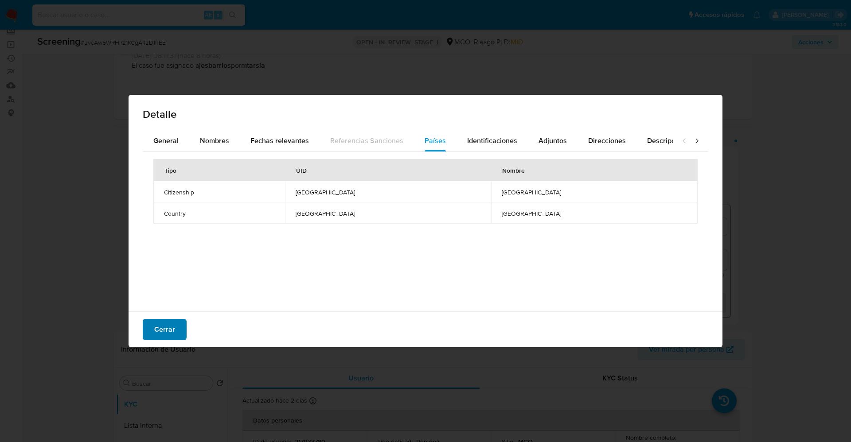
click at [146, 333] on button "Cerrar" at bounding box center [165, 329] width 44 height 21
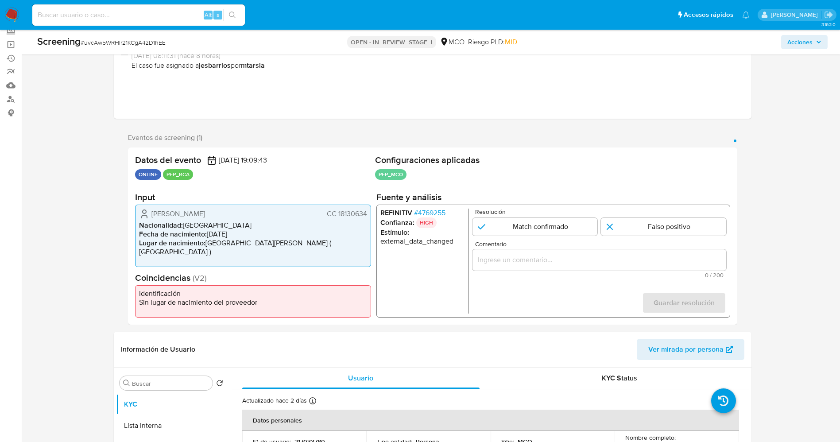
drag, startPoint x: 151, startPoint y: 214, endPoint x: 250, endPoint y: 213, distance: 99.7
click at [250, 213] on div "Lalo Alejandro Perez Reina CC 18130634" at bounding box center [253, 214] width 228 height 11
drag, startPoint x: 326, startPoint y: 214, endPoint x: 366, endPoint y: 218, distance: 40.6
click at [366, 218] on span "CC 18130634" at bounding box center [346, 214] width 40 height 9
click at [441, 213] on span "# 4769255" at bounding box center [429, 213] width 31 height 9
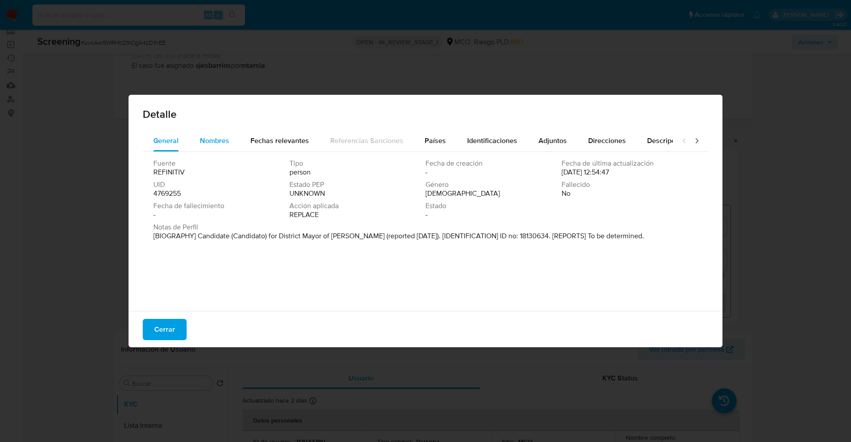
click at [215, 140] on span "Nombres" at bounding box center [214, 141] width 29 height 10
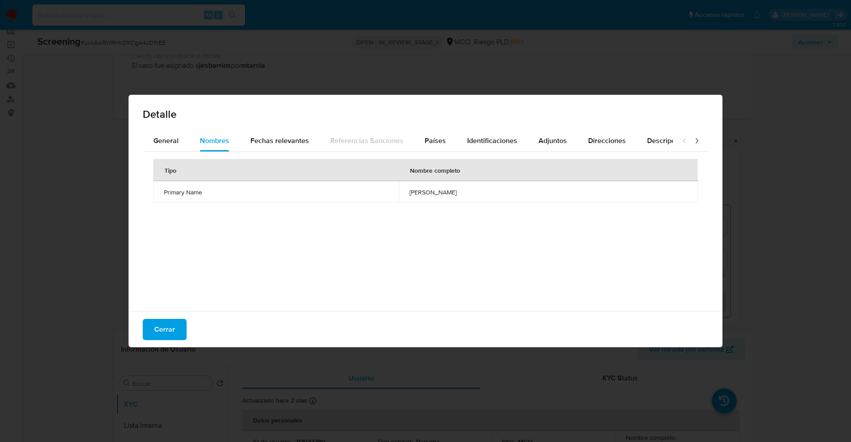
drag, startPoint x: 364, startPoint y: 195, endPoint x: 457, endPoint y: 201, distance: 92.8
click at [457, 201] on td "johan mark argomedo robles" at bounding box center [548, 191] width 299 height 21
click at [162, 322] on span "Cerrar" at bounding box center [164, 329] width 21 height 19
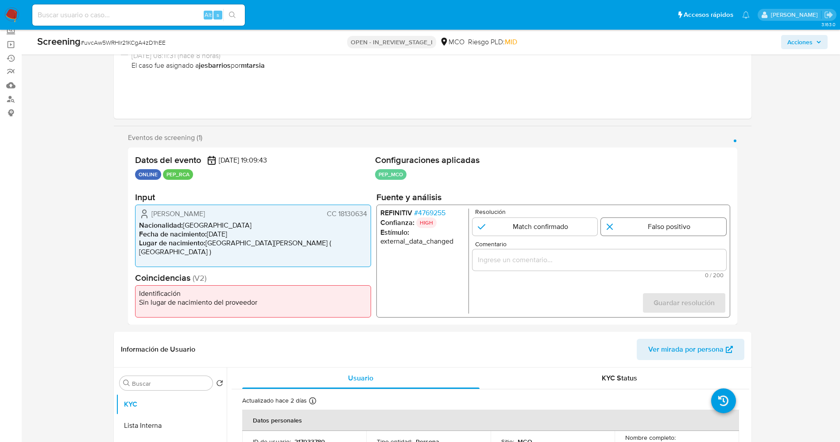
click at [703, 226] on input "1 de 1" at bounding box center [663, 227] width 125 height 18
radio input "true"
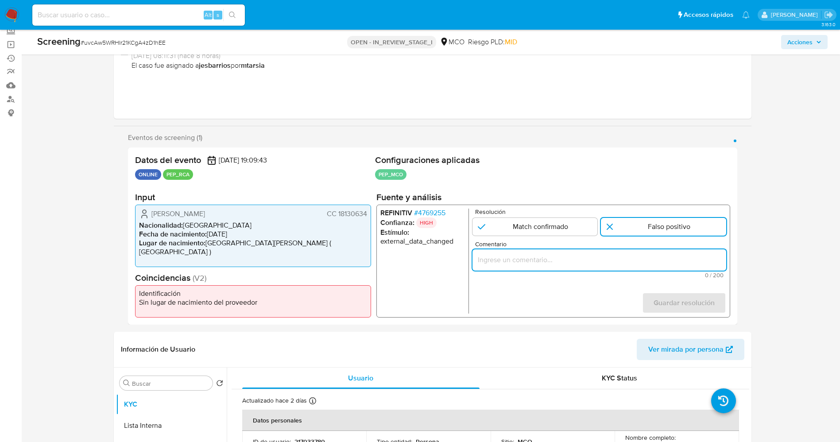
click at [629, 256] on input "Comentario" at bounding box center [599, 260] width 254 height 12
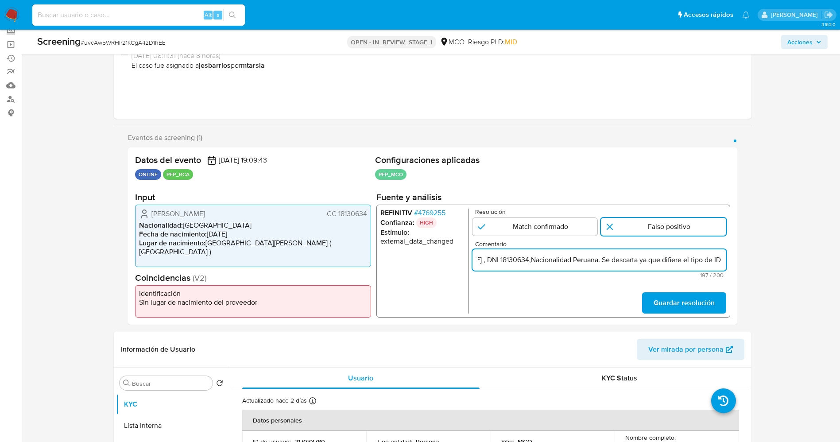
scroll to position [0, 380]
type input "usuario [PERSON_NAME] 18130634 por coincidir en listas de PEP con el alertado […"
drag, startPoint x: 704, startPoint y: 302, endPoint x: 657, endPoint y: 473, distance: 177.3
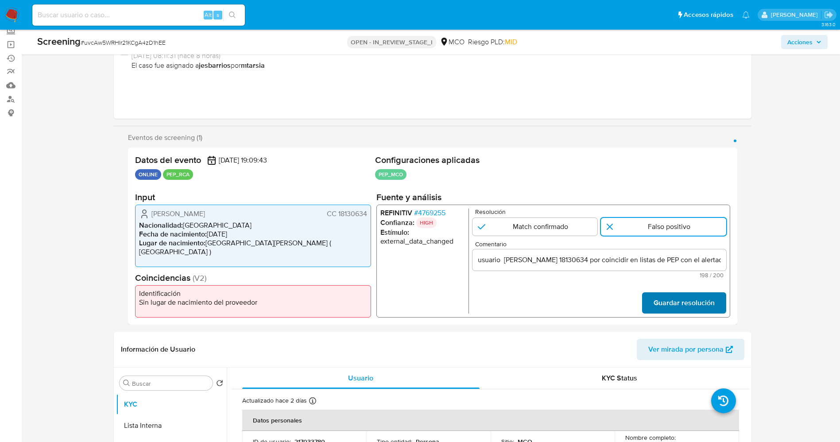
click at [704, 305] on span "Guardar resolución" at bounding box center [683, 302] width 61 height 19
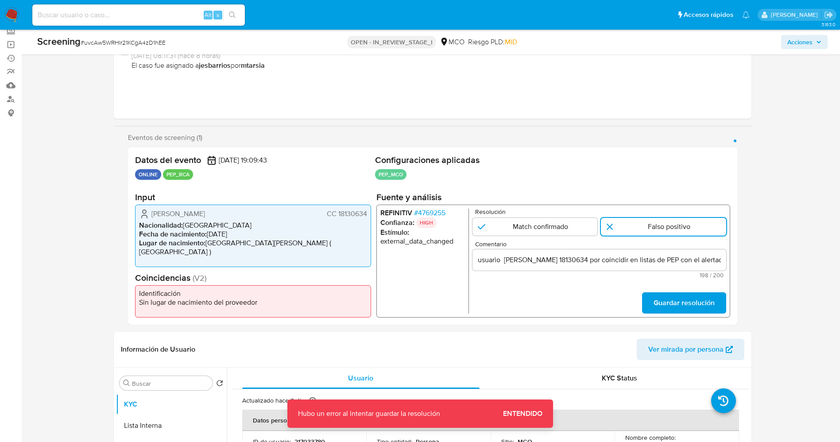
click at [652, 298] on button "Guardar resolución" at bounding box center [684, 302] width 84 height 21
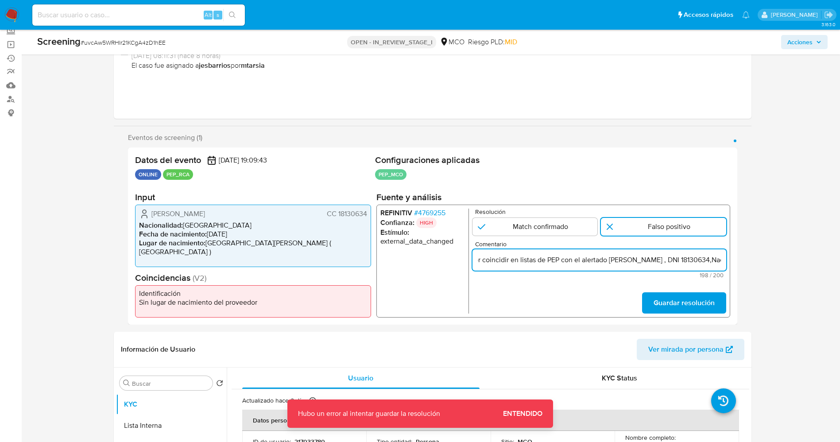
scroll to position [0, 380]
drag, startPoint x: 478, startPoint y: 260, endPoint x: 757, endPoint y: 268, distance: 278.3
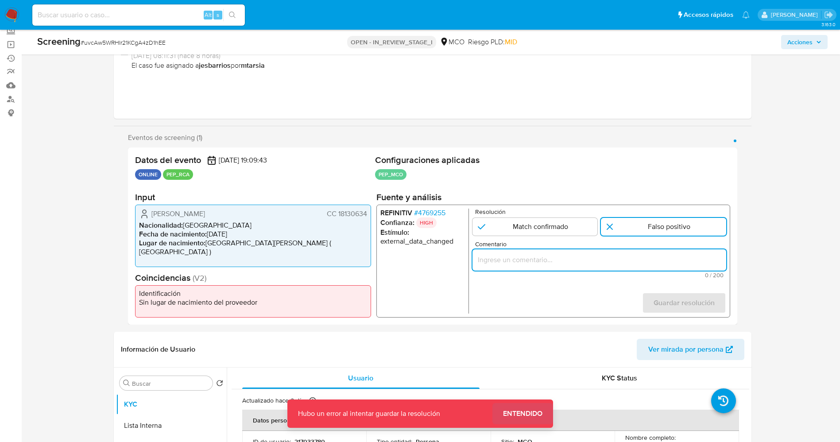
click at [529, 414] on span "Entendido" at bounding box center [522, 414] width 39 height 0
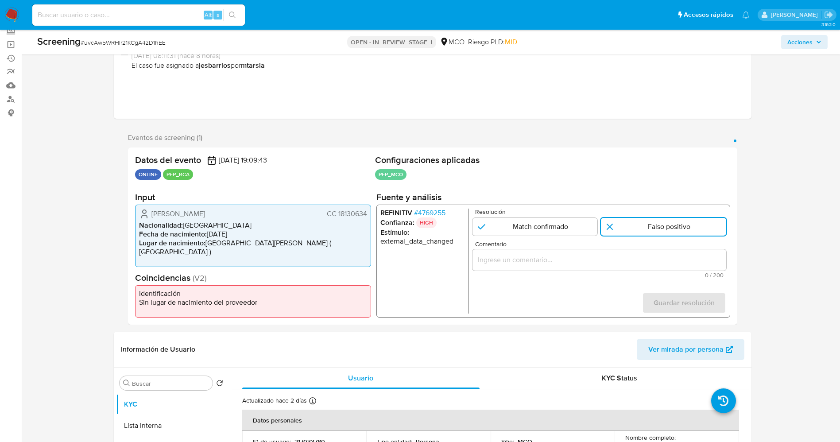
click at [559, 255] on input "Comentario" at bounding box center [599, 260] width 254 height 12
paste input "usuario Lalo Alejandro Perez ReinaCC 18130634 por coincidir en listas de PEP co…"
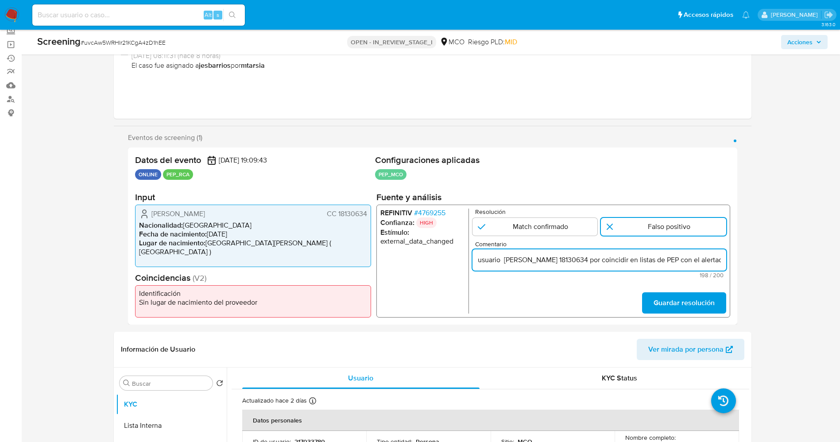
scroll to position [0, 380]
type input "usuario Lalo Alejandro Perez ReinaCC 18130634 por coincidir en listas de PEP co…"
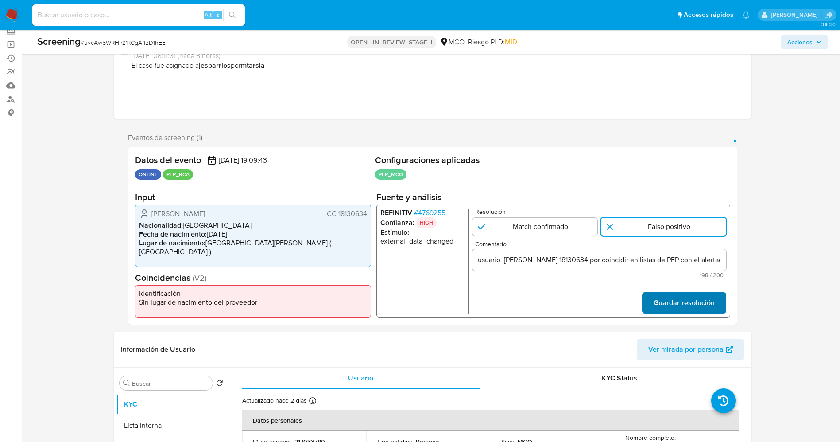
click at [650, 295] on button "Guardar resolución" at bounding box center [684, 302] width 84 height 21
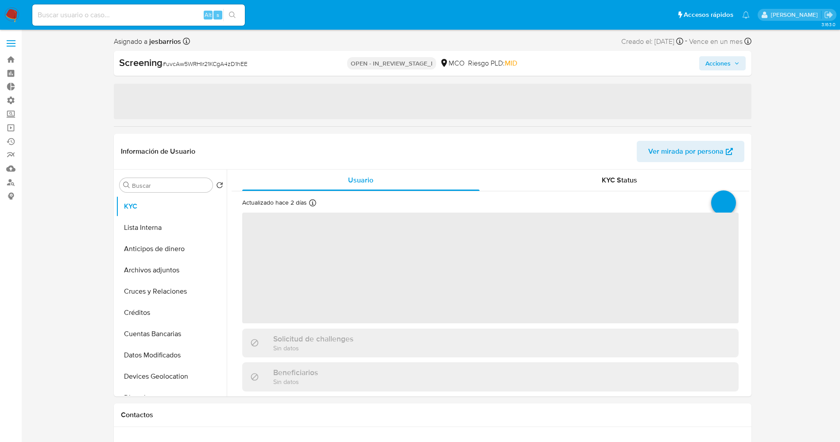
select select "10"
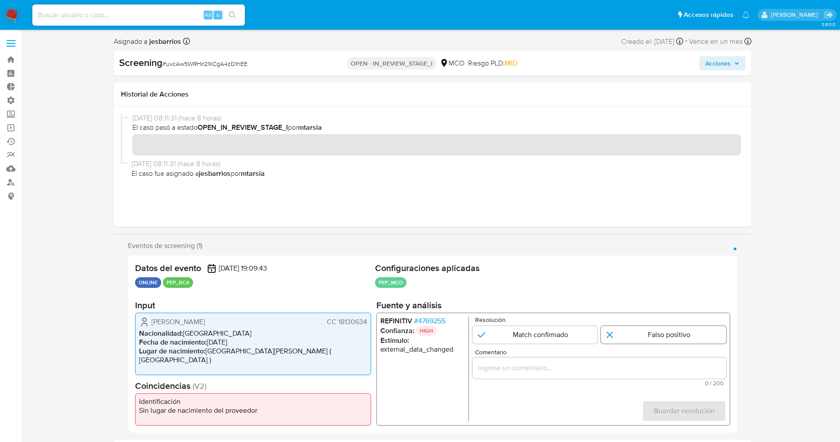
click at [630, 341] on input "1 de 1" at bounding box center [663, 335] width 125 height 18
radio input "true"
click at [571, 368] on input "Comentario" at bounding box center [599, 368] width 254 height 12
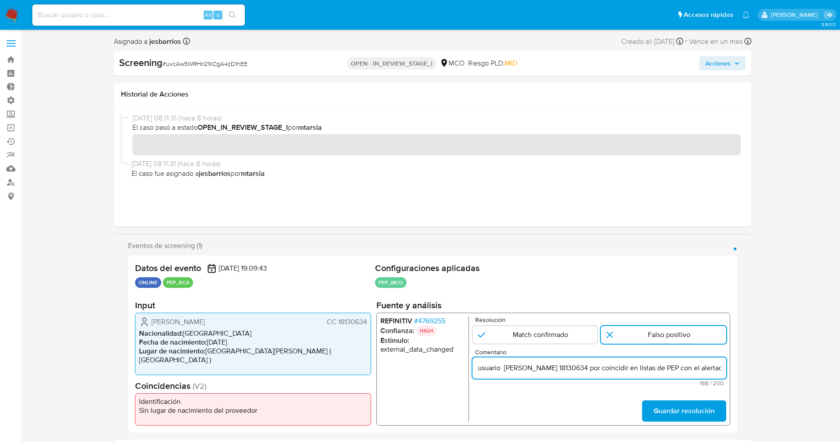
scroll to position [0, 380]
type input "usuario [PERSON_NAME] 18130634 por coincidir en listas de PEP con el alertado […"
click at [674, 411] on span "Guardar resolución" at bounding box center [683, 410] width 61 height 19
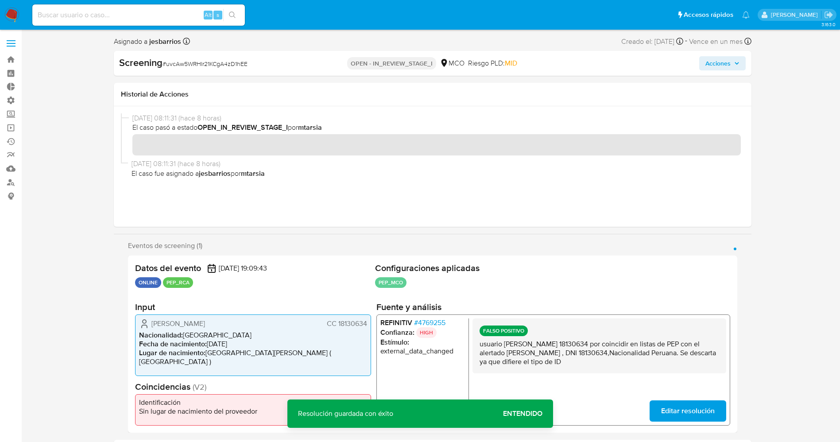
drag, startPoint x: 850, startPoint y: 1, endPoint x: 311, endPoint y: 279, distance: 606.7
click at [311, 279] on ul "ONLINE PEP_RCA" at bounding box center [253, 282] width 237 height 11
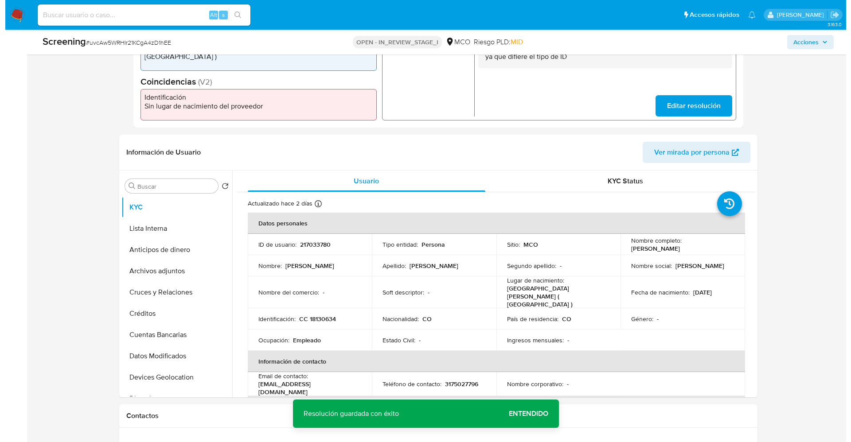
scroll to position [282, 0]
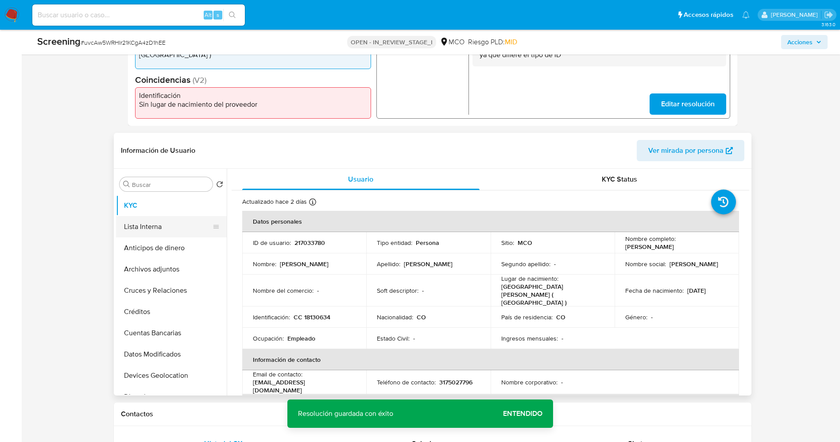
click at [136, 226] on button "Lista Interna" at bounding box center [168, 226] width 104 height 21
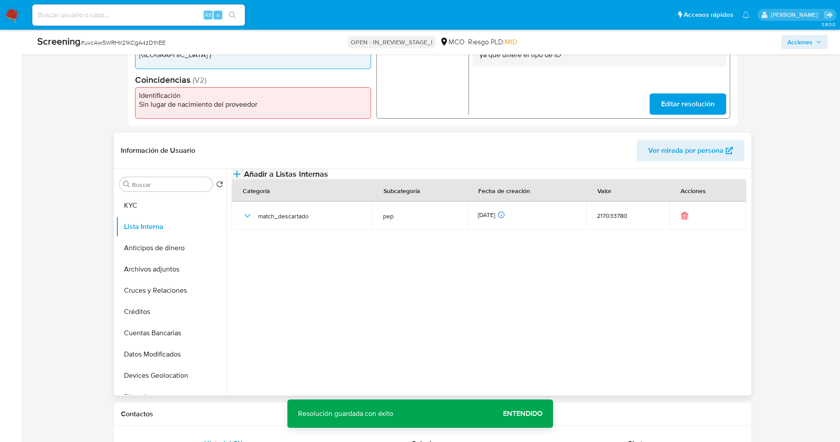
click at [328, 179] on span "Añadir a Listas Internas" at bounding box center [286, 174] width 84 height 10
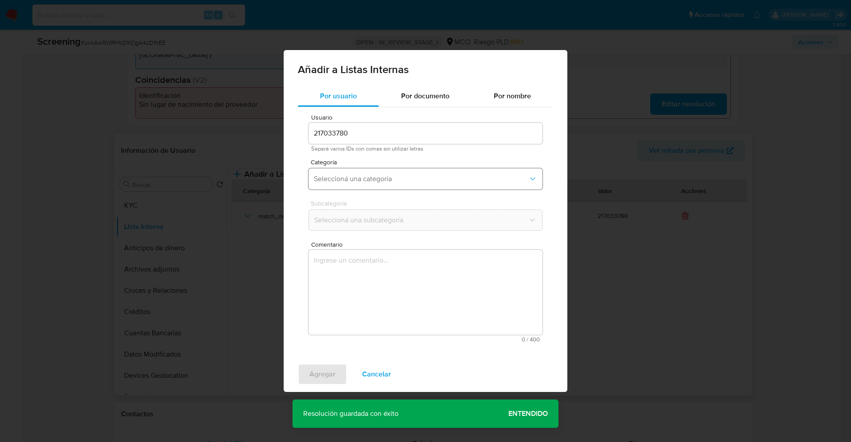
click at [468, 176] on span "Seleccioná una categoría" at bounding box center [421, 179] width 214 height 9
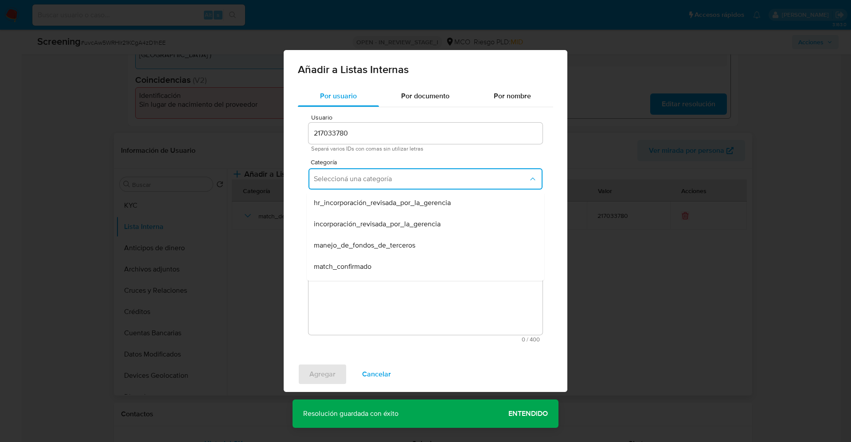
scroll to position [27, 0]
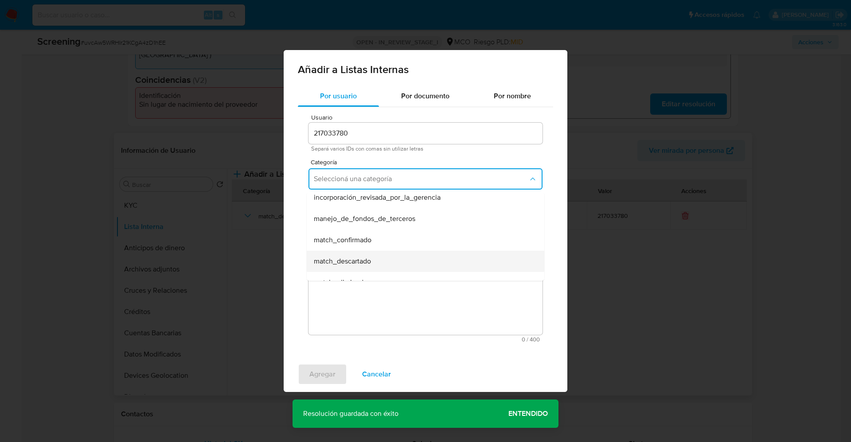
click at [458, 264] on div "match_descartado" at bounding box center [423, 261] width 218 height 21
click at [483, 219] on span "Seleccioná una subcategoría" at bounding box center [421, 220] width 214 height 9
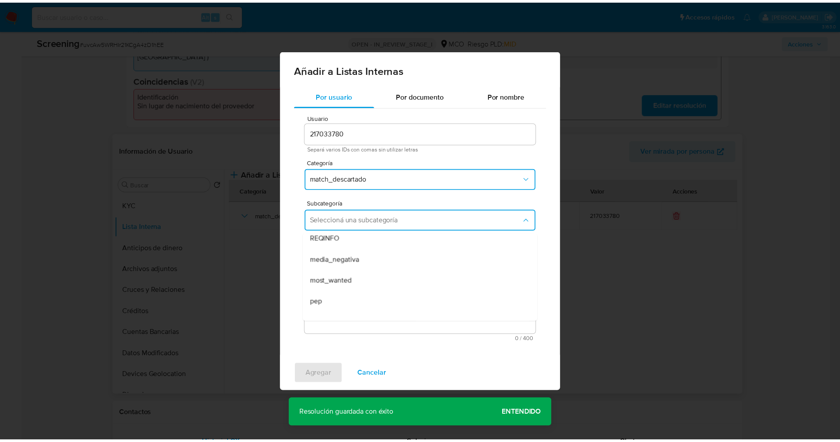
scroll to position [53, 0]
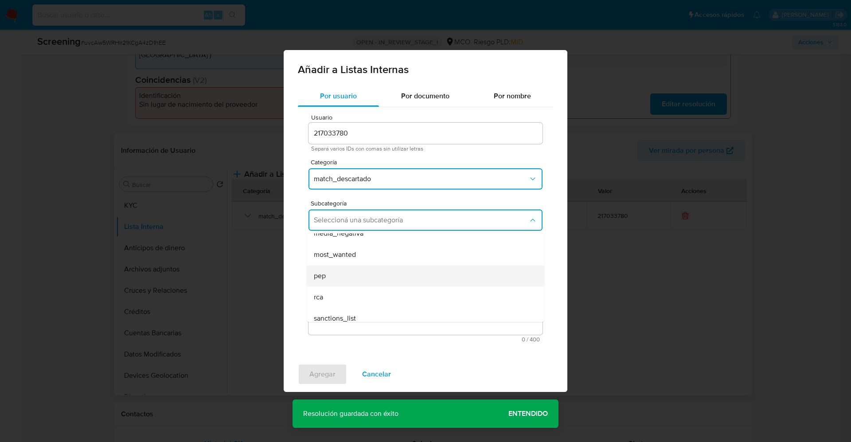
click at [359, 274] on div "pep" at bounding box center [423, 275] width 218 height 21
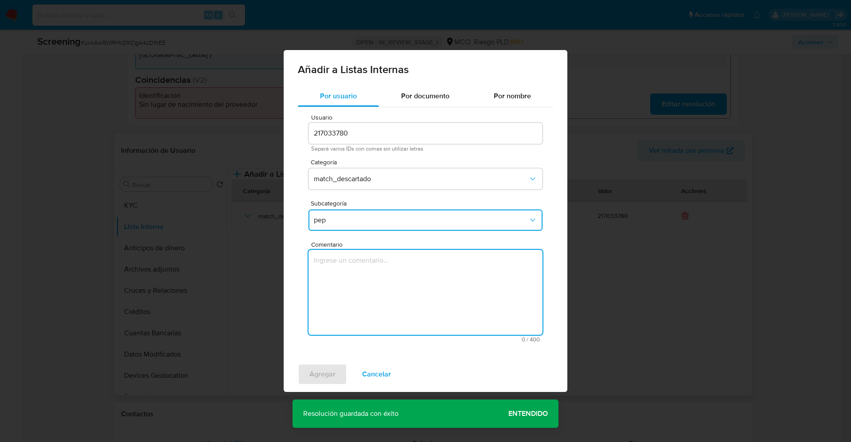
click at [359, 274] on textarea "Comentario" at bounding box center [425, 292] width 234 height 85
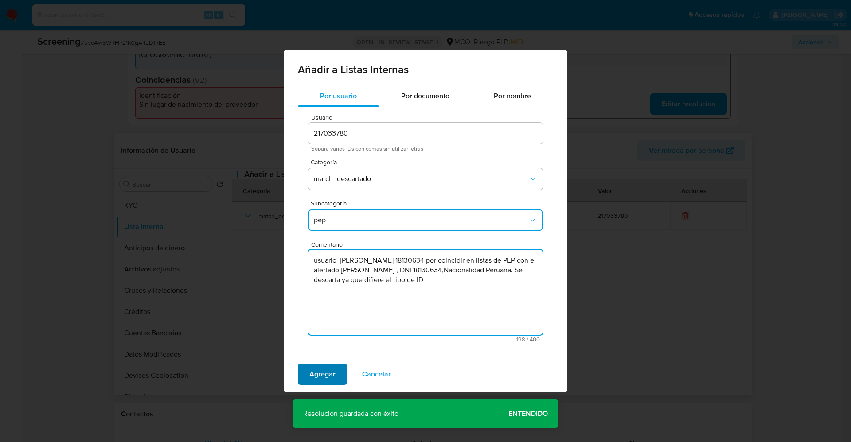
type textarea "usuario [PERSON_NAME] 18130634 por coincidir en listas de PEP con el alertado […"
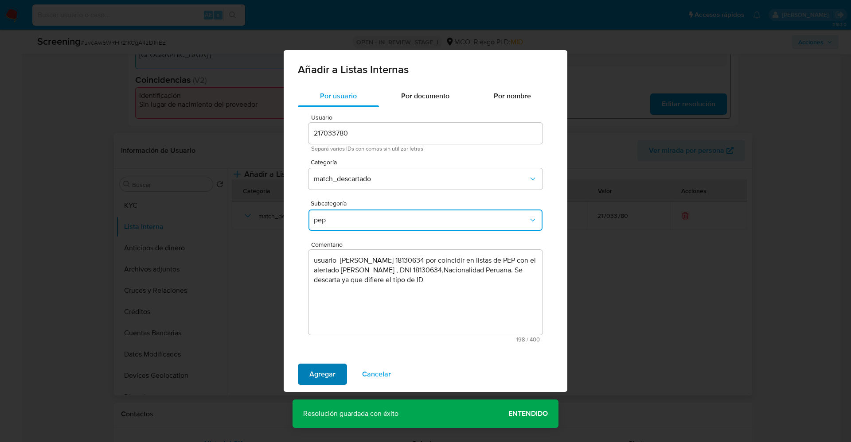
click at [319, 370] on span "Agregar" at bounding box center [322, 374] width 26 height 19
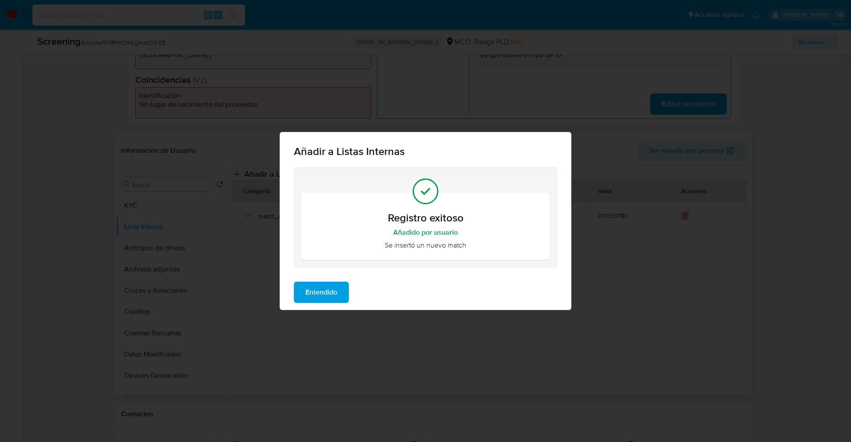
click at [319, 296] on span "Entendido" at bounding box center [321, 292] width 32 height 19
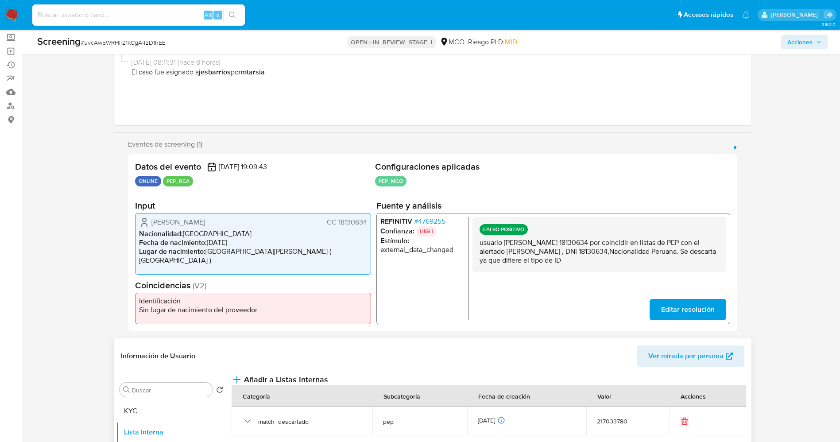
scroll to position [0, 0]
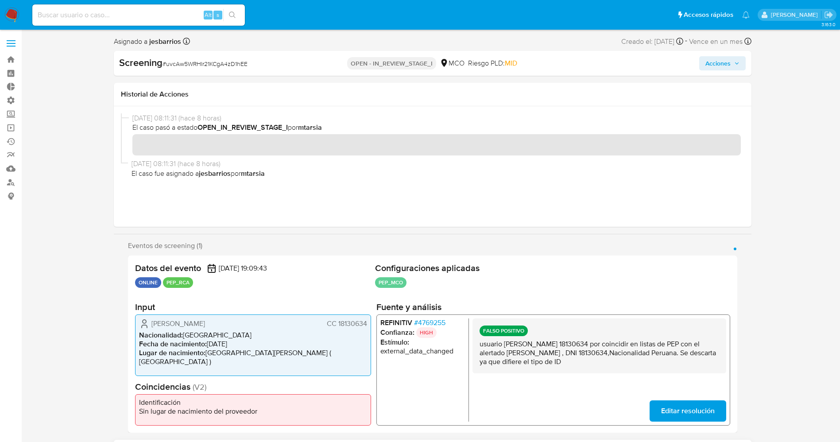
click at [729, 59] on span "Acciones" at bounding box center [718, 63] width 25 height 14
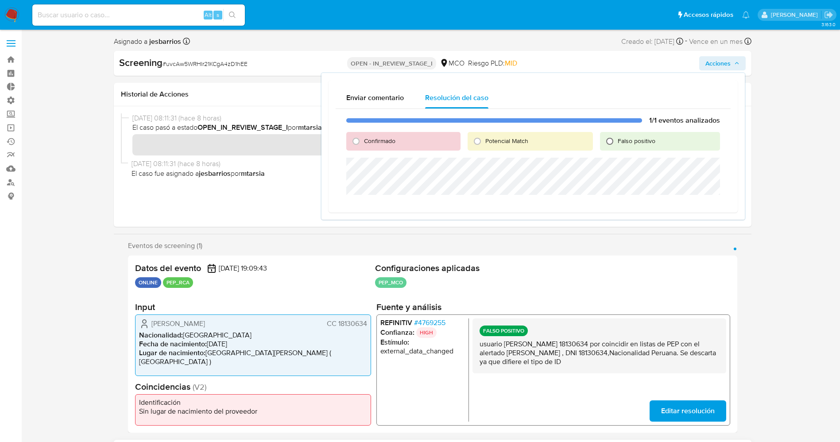
click at [617, 142] on input "Falso positivo" at bounding box center [610, 141] width 14 height 14
radio input "true"
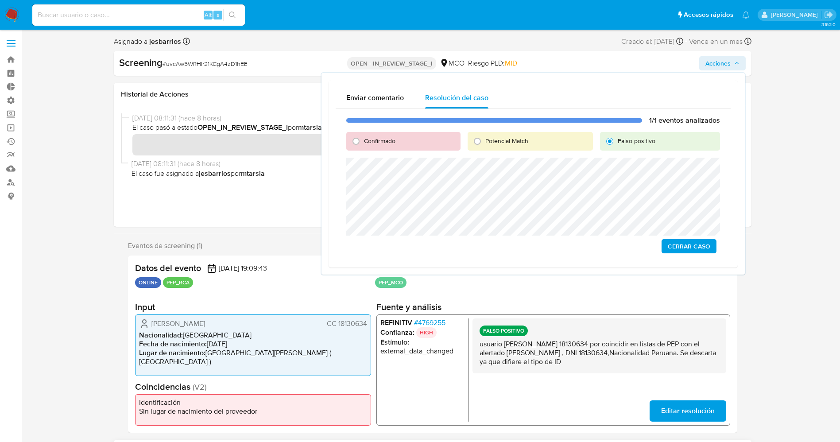
click at [694, 250] on span "Cerrar Caso" at bounding box center [689, 246] width 43 height 12
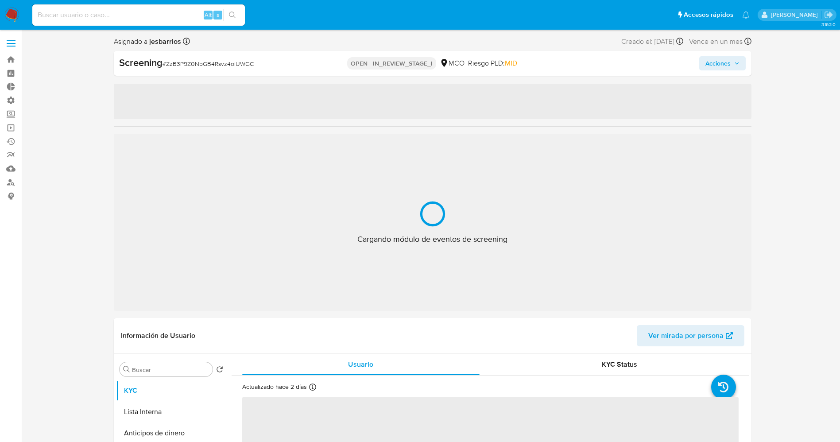
select select "10"
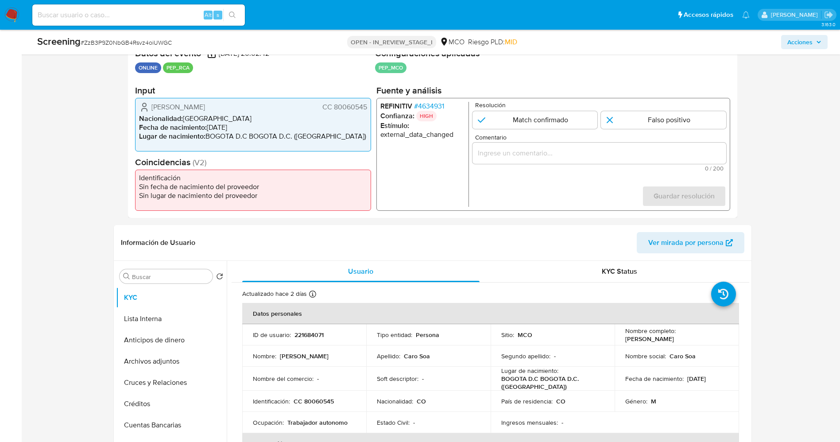
scroll to position [195, 0]
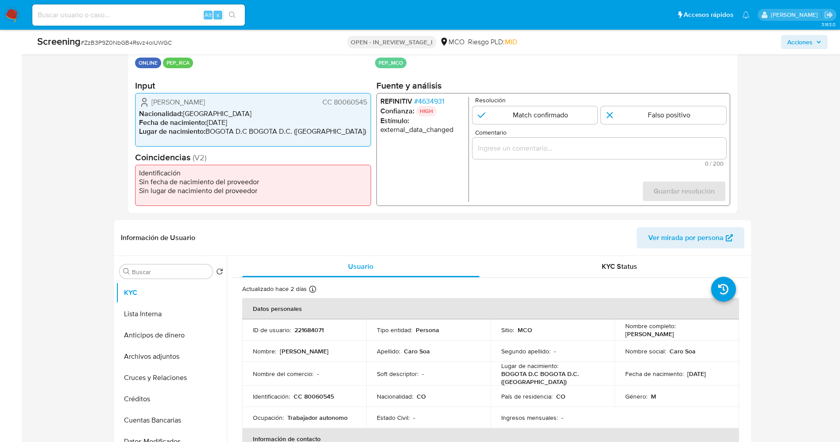
click at [442, 99] on span "# 4634931" at bounding box center [429, 101] width 30 height 9
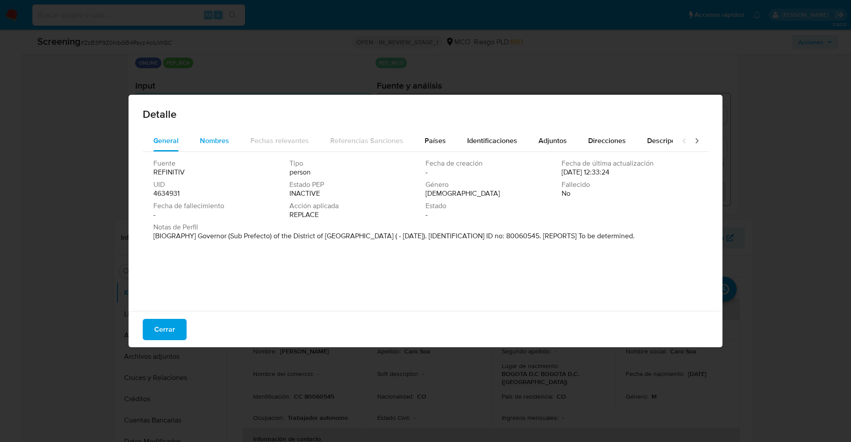
click at [216, 141] on span "Nombres" at bounding box center [214, 141] width 29 height 10
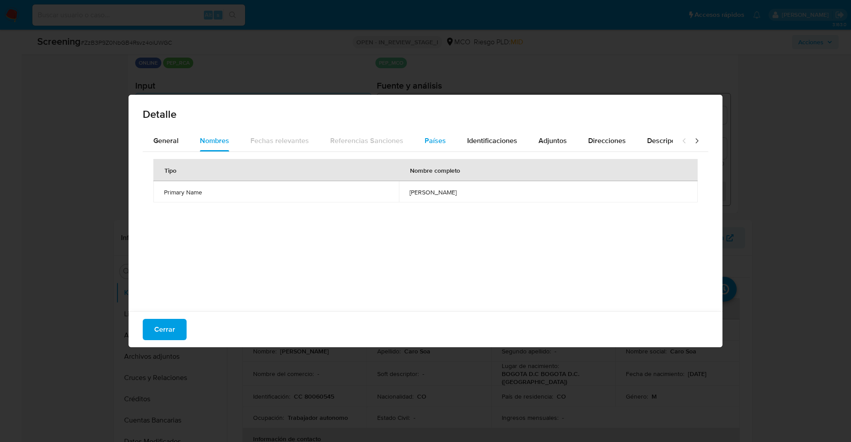
click at [429, 137] on span "Países" at bounding box center [434, 141] width 21 height 10
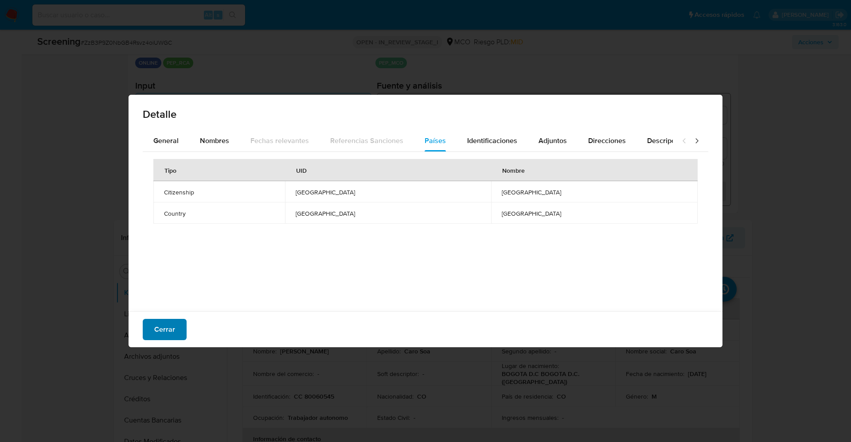
click at [171, 328] on span "Cerrar" at bounding box center [164, 329] width 21 height 19
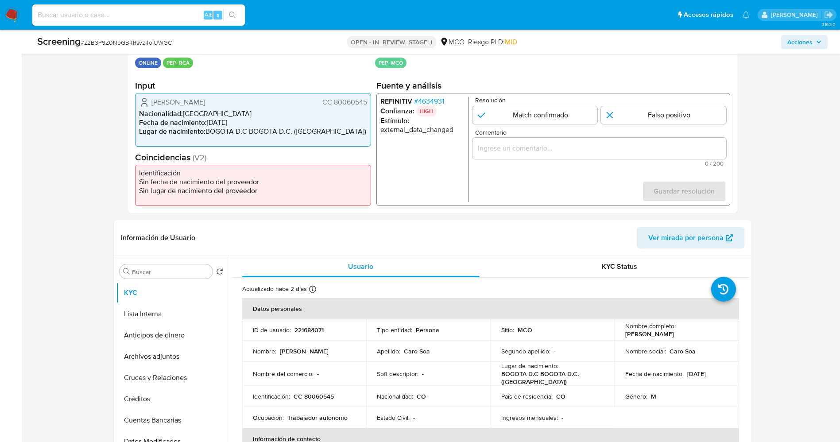
drag, startPoint x: 144, startPoint y: 98, endPoint x: 371, endPoint y: 98, distance: 227.7
click at [371, 98] on div "Datos del evento 12/10/2025 20:02:42 ONLINE PEP_RCA Configuraciones aplicadas P…" at bounding box center [433, 124] width 610 height 177
click at [435, 101] on span "# 4634931" at bounding box center [429, 101] width 30 height 9
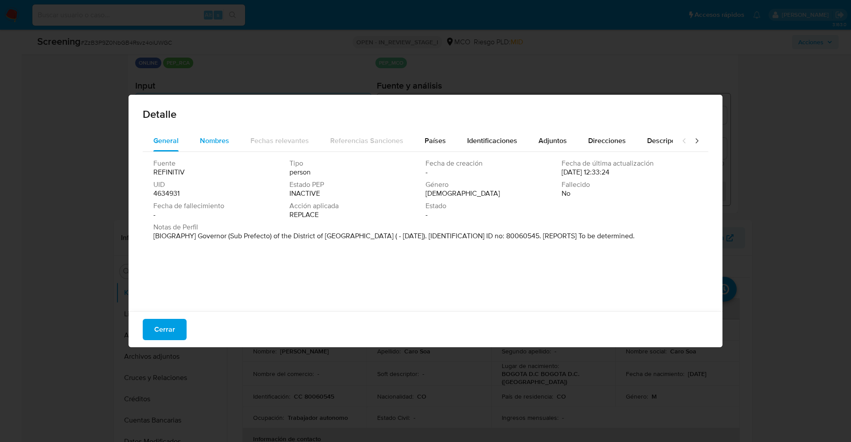
click at [209, 143] on span "Nombres" at bounding box center [214, 141] width 29 height 10
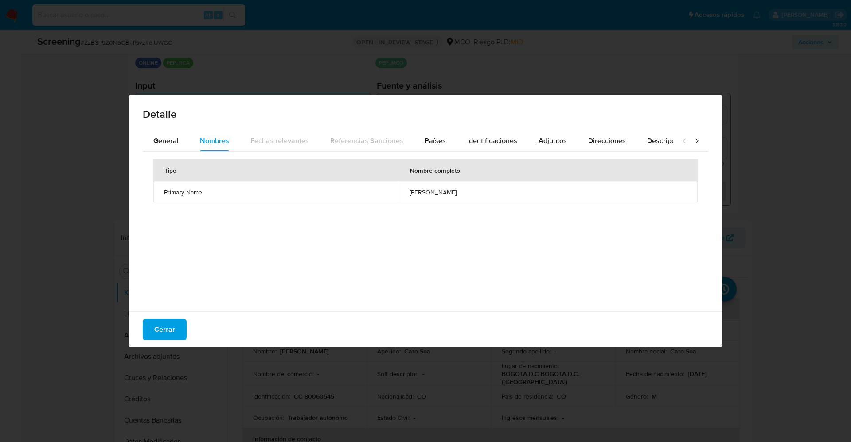
drag, startPoint x: 392, startPoint y: 194, endPoint x: 466, endPoint y: 196, distance: 73.6
click at [466, 196] on span "percy chuquitapa paz" at bounding box center [547, 192] width 277 height 8
click at [154, 328] on span "Cerrar" at bounding box center [164, 329] width 21 height 19
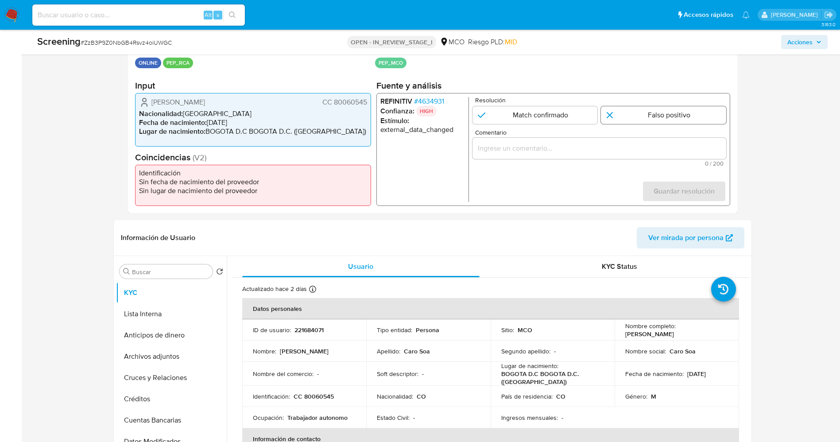
click at [674, 106] on input "1 de 1" at bounding box center [663, 115] width 125 height 18
radio input "true"
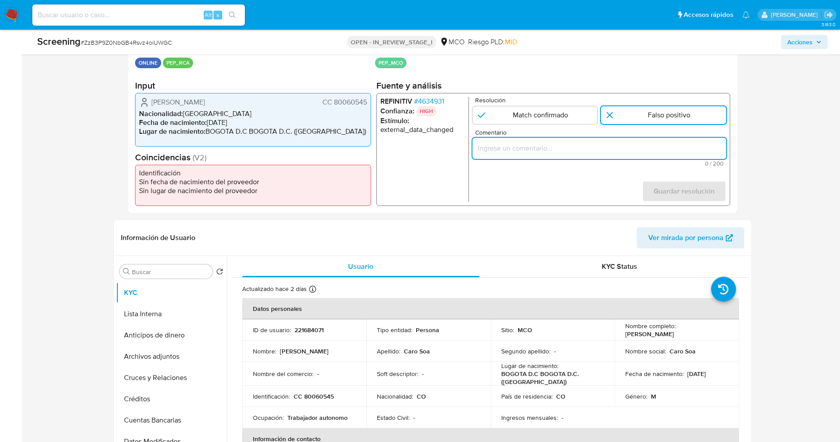
click at [606, 146] on input "Comentario" at bounding box center [599, 149] width 254 height 12
type input "usuario Wilson Javier Caro SoaCC 80060545por coincidir en listas de PEP con el …"
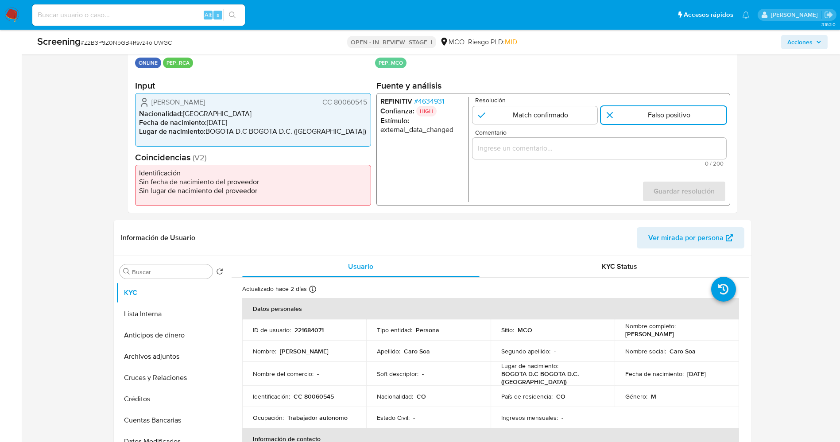
click at [427, 95] on div "REFINITIV # 4634931 Confianza: HIGH Estímulo : external_data_changed Resolución…" at bounding box center [553, 149] width 354 height 113
click at [427, 104] on span "# 4634931" at bounding box center [429, 101] width 30 height 9
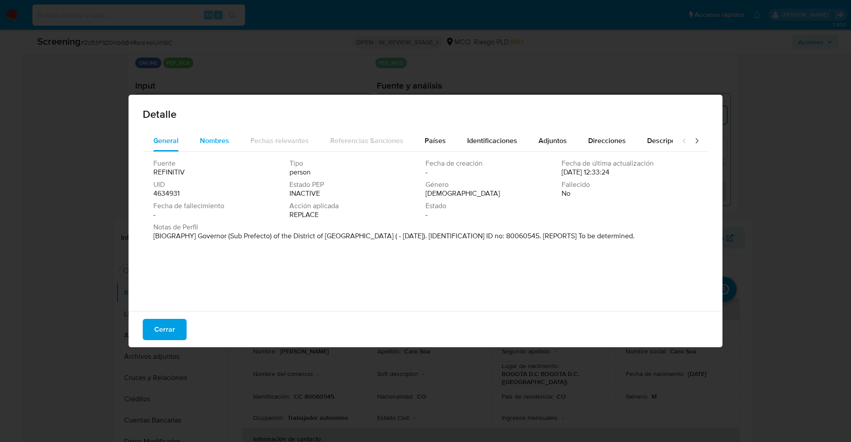
click at [215, 145] on span "Nombres" at bounding box center [214, 141] width 29 height 10
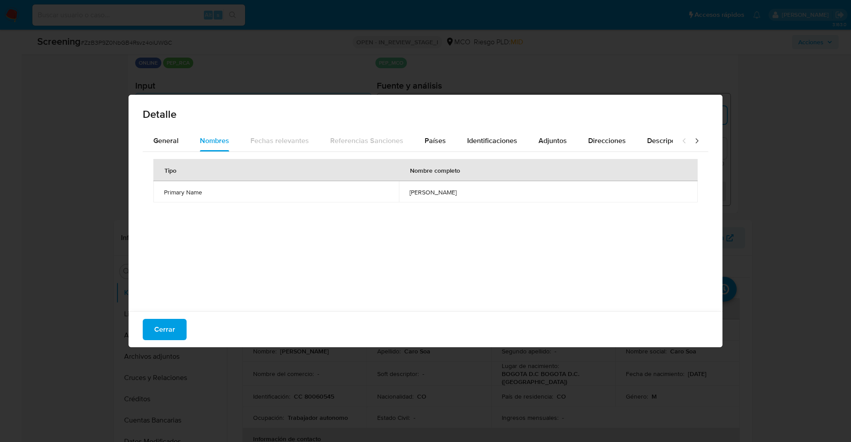
drag, startPoint x: 389, startPoint y: 198, endPoint x: 470, endPoint y: 197, distance: 81.1
click at [470, 197] on td "percy chuquitapa paz" at bounding box center [548, 191] width 299 height 21
click at [147, 331] on button "Cerrar" at bounding box center [165, 329] width 44 height 21
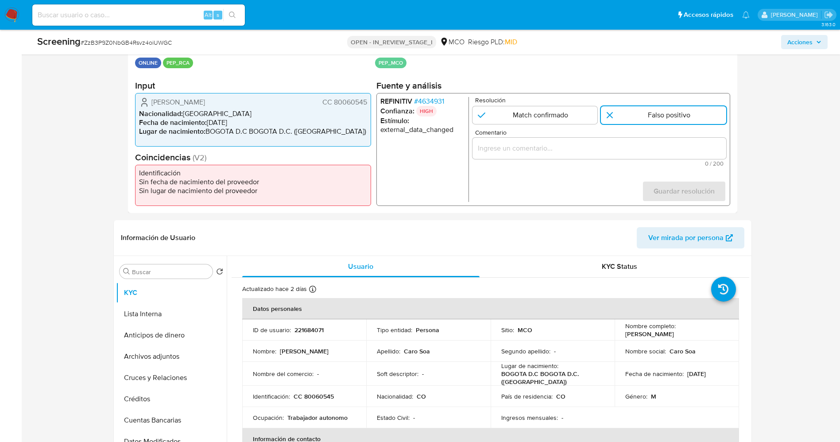
click at [632, 154] on div "1 de 1" at bounding box center [599, 148] width 254 height 21
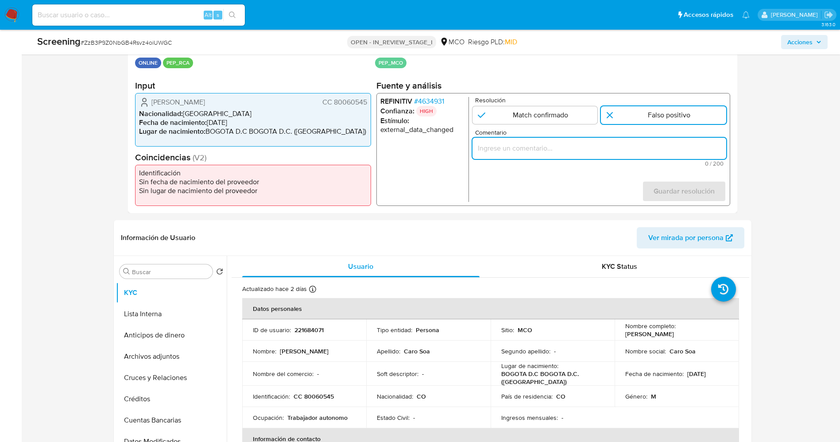
click at [632, 151] on input "Comentario" at bounding box center [599, 149] width 254 height 12
paste input "usuario Wilson Javier Caro SoaCC 80060545por coincidir en listas de PEP con el …"
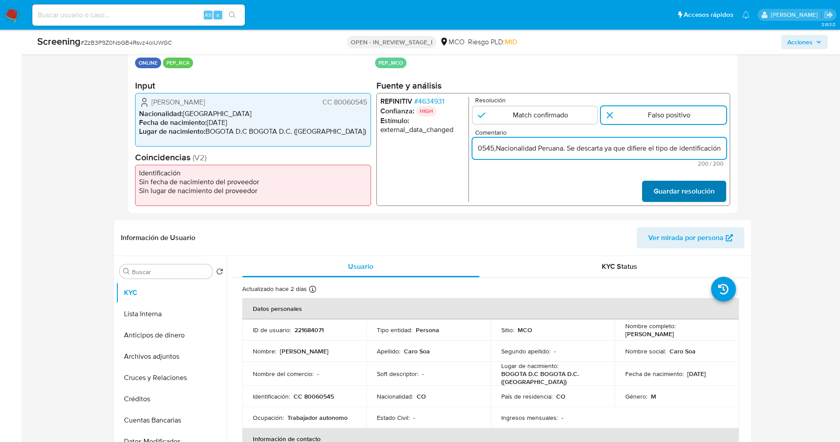
type input "usuario Wilson Javier Caro SoaCC 80060545por coincidir en listas de PEP con el …"
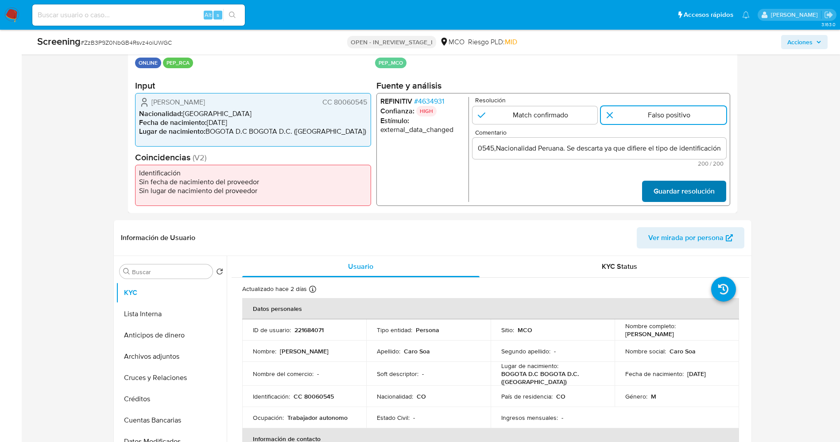
click at [699, 186] on span "Guardar resolución" at bounding box center [683, 191] width 61 height 19
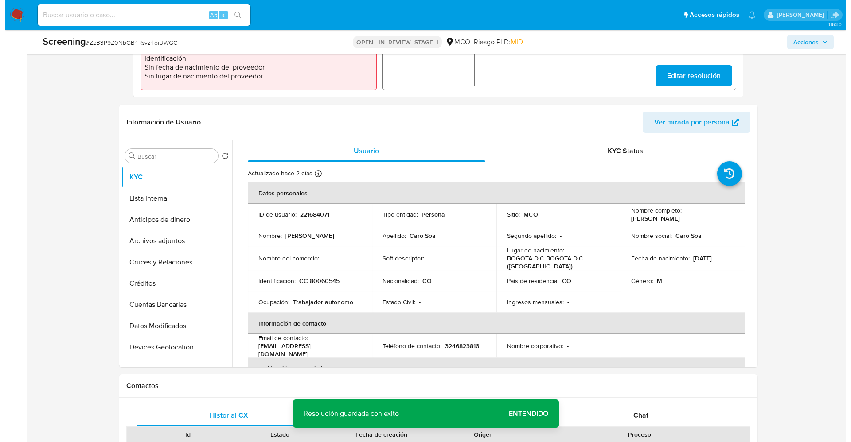
scroll to position [314, 0]
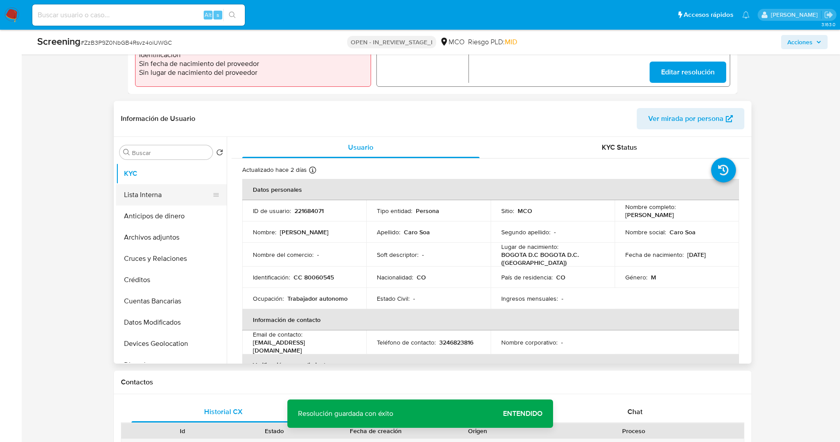
click at [148, 195] on button "Lista Interna" at bounding box center [168, 194] width 104 height 21
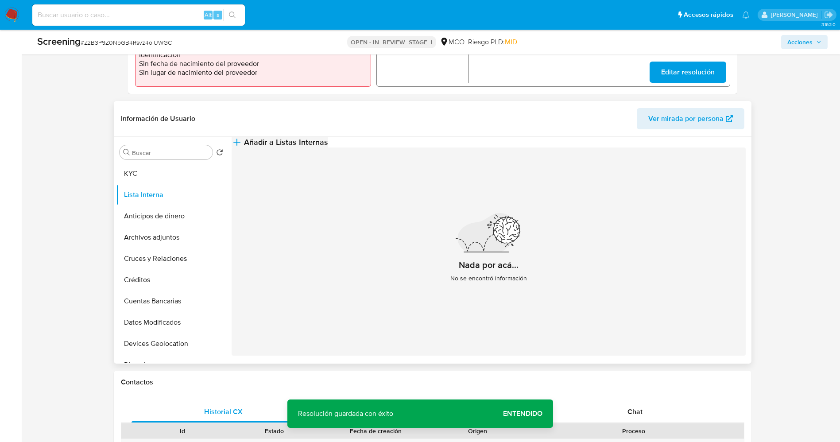
click at [328, 147] on span "Añadir a Listas Internas" at bounding box center [286, 142] width 84 height 10
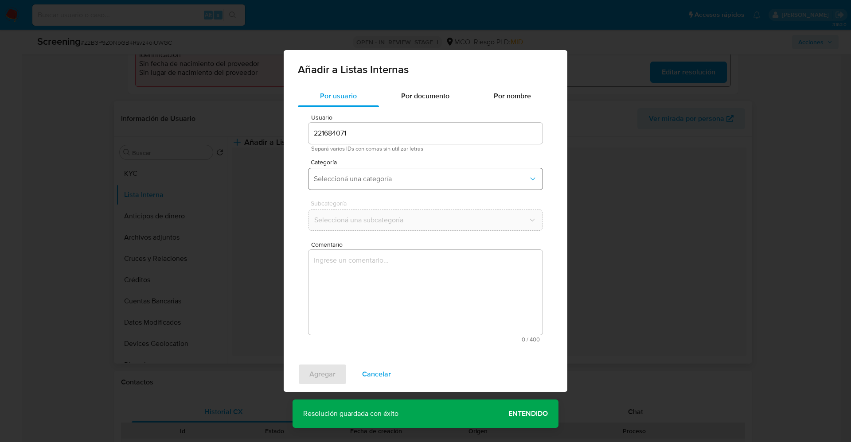
click at [403, 178] on span "Seleccioná una categoría" at bounding box center [421, 179] width 214 height 9
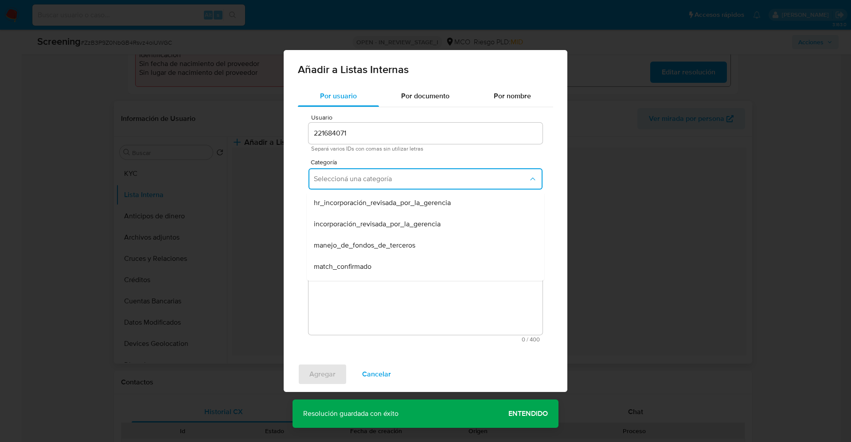
scroll to position [27, 0]
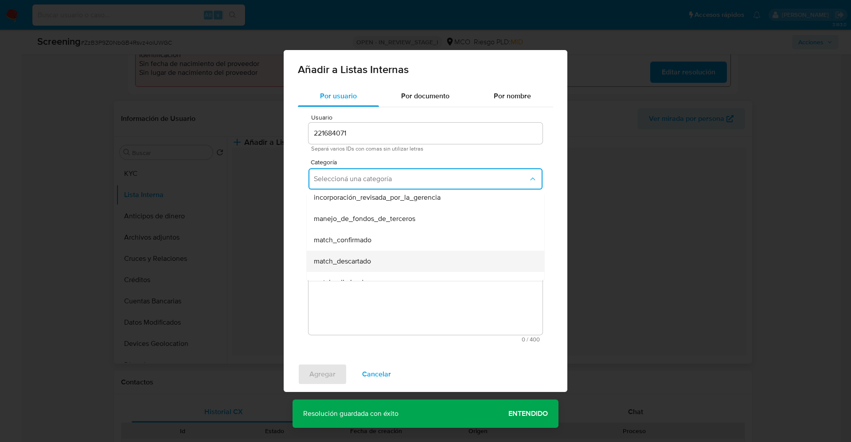
click at [402, 257] on div "match_descartado" at bounding box center [423, 261] width 218 height 21
click at [421, 214] on button "Seleccioná una subcategoría" at bounding box center [425, 220] width 234 height 21
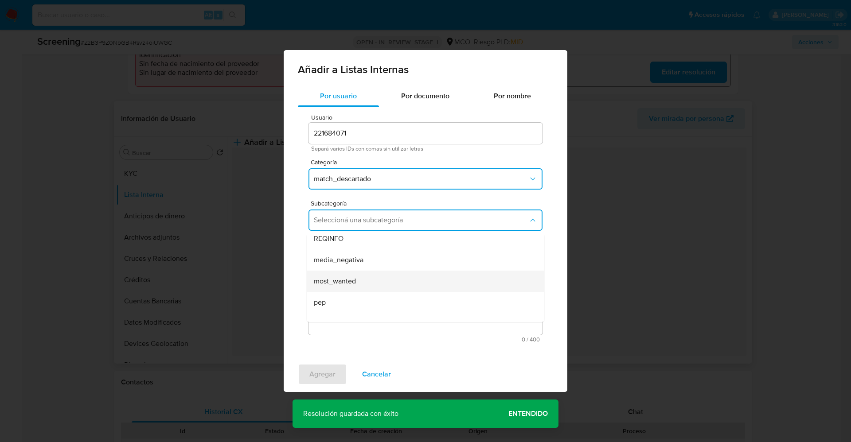
click at [423, 290] on div "most_wanted" at bounding box center [423, 281] width 218 height 21
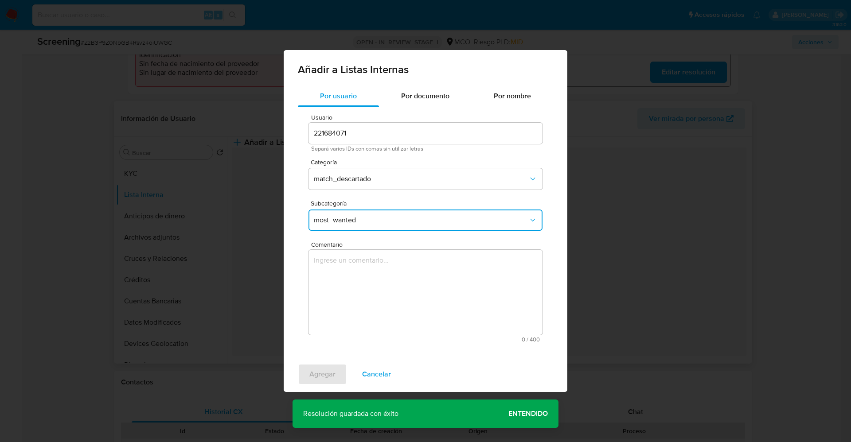
click at [457, 210] on button "most_wanted" at bounding box center [425, 220] width 234 height 21
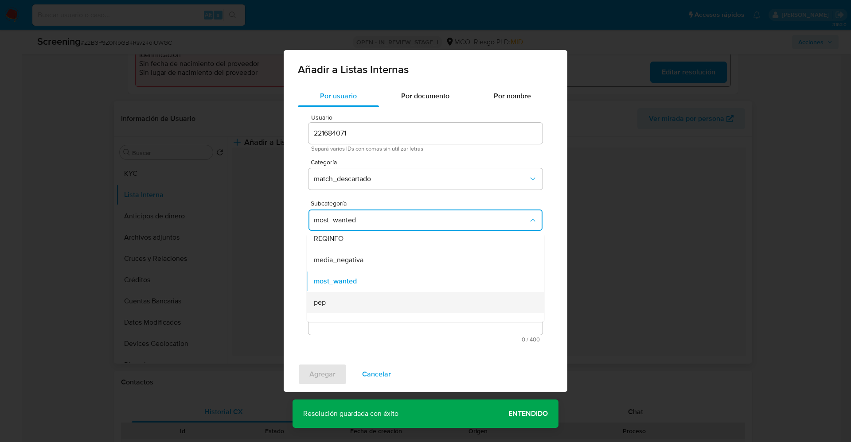
click at [424, 307] on div "pep" at bounding box center [423, 302] width 218 height 21
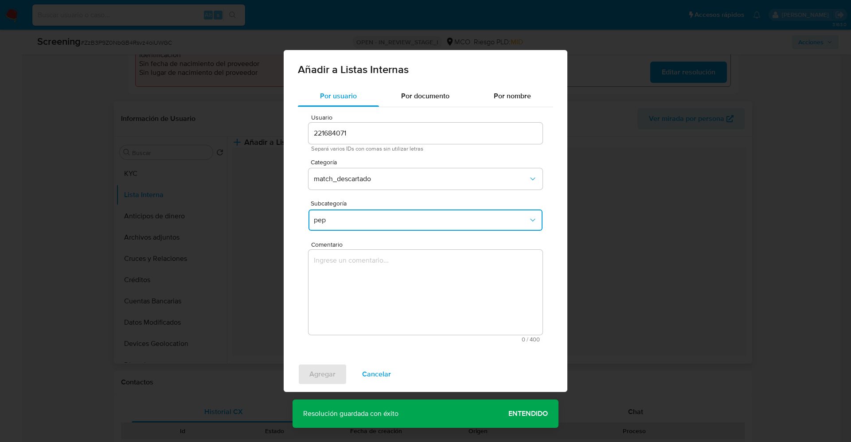
click at [424, 307] on textarea "Comentario" at bounding box center [425, 292] width 234 height 85
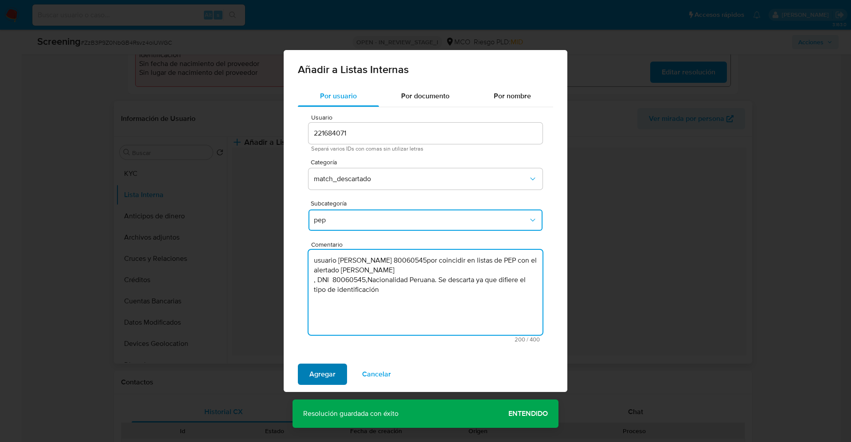
type textarea "usuario Wilson Javier Caro SoaCC 80060545por coincidir en listas de PEP con el …"
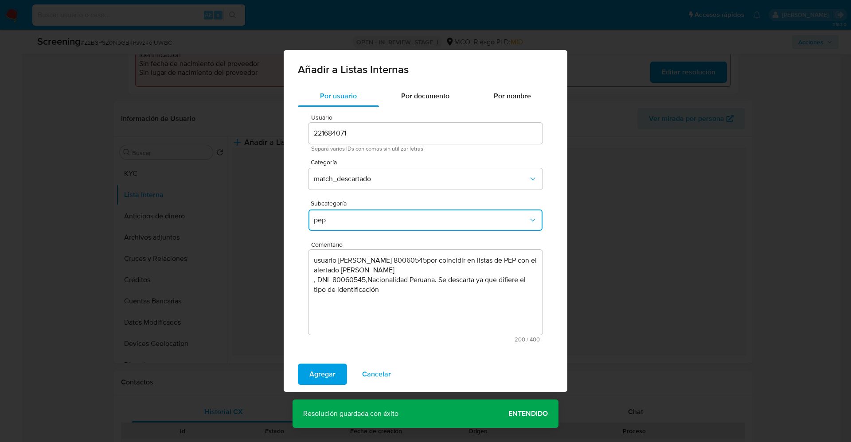
drag, startPoint x: 332, startPoint y: 365, endPoint x: 222, endPoint y: 473, distance: 153.5
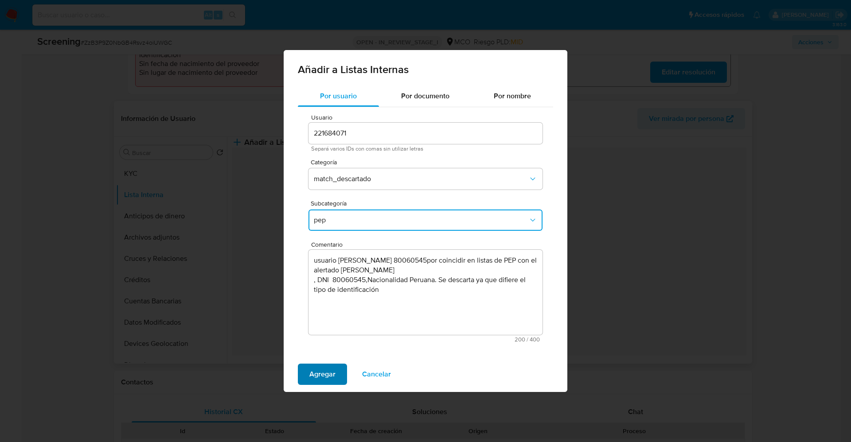
click at [338, 369] on button "Agregar" at bounding box center [322, 374] width 49 height 21
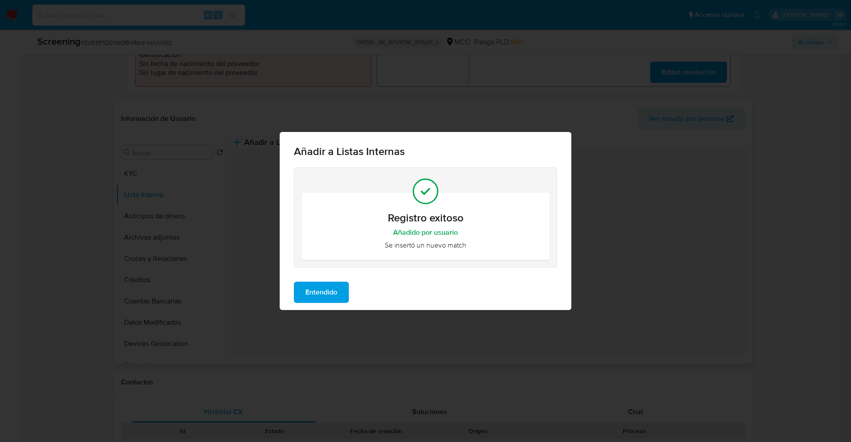
click at [318, 292] on span "Entendido" at bounding box center [321, 292] width 32 height 19
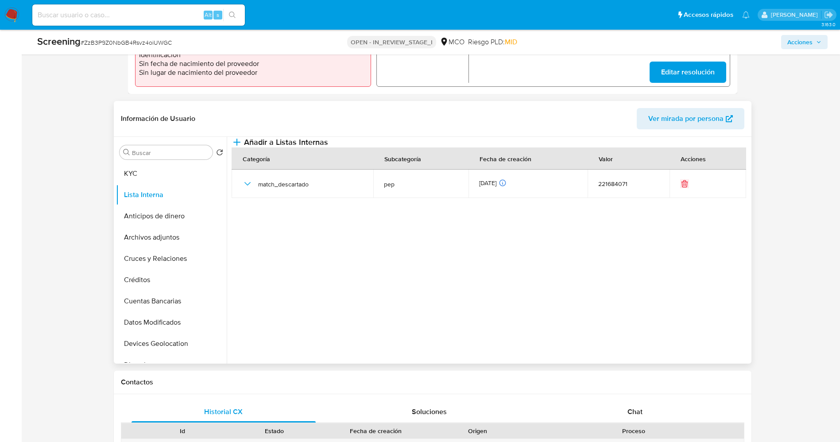
scroll to position [0, 0]
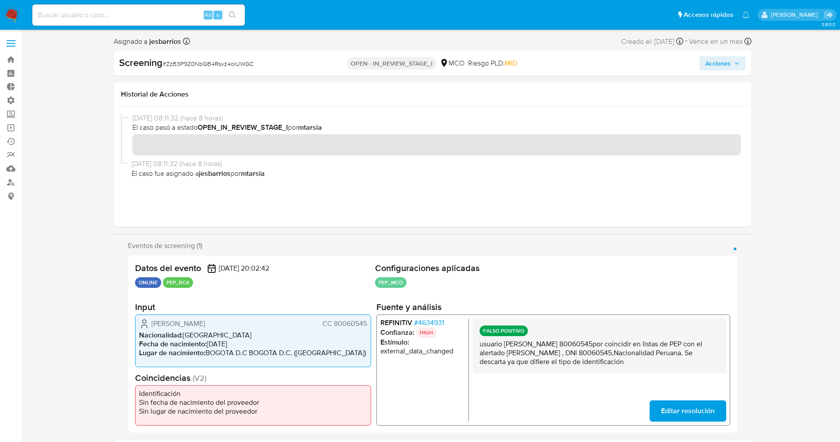
click at [717, 64] on span "Acciones" at bounding box center [718, 63] width 25 height 14
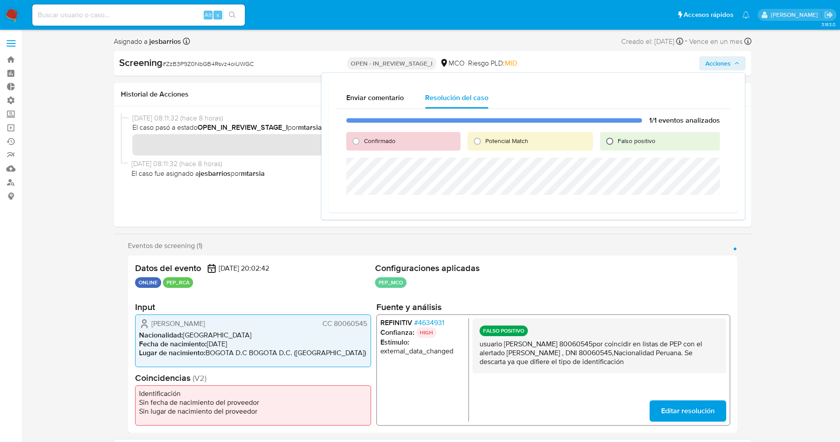
click at [612, 135] on input "Falso positivo" at bounding box center [610, 141] width 14 height 14
radio input "true"
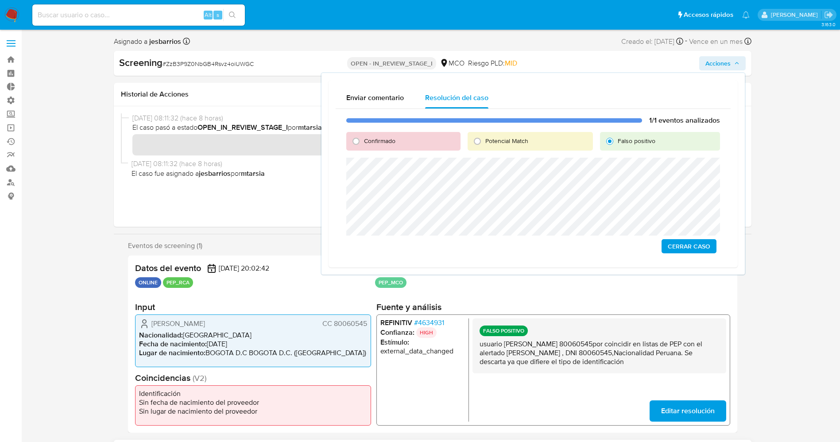
click at [697, 245] on span "Cerrar Caso" at bounding box center [689, 246] width 43 height 12
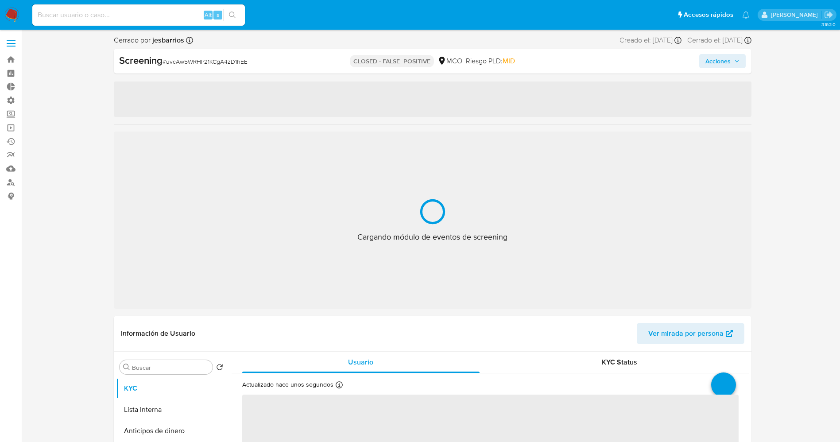
select select "10"
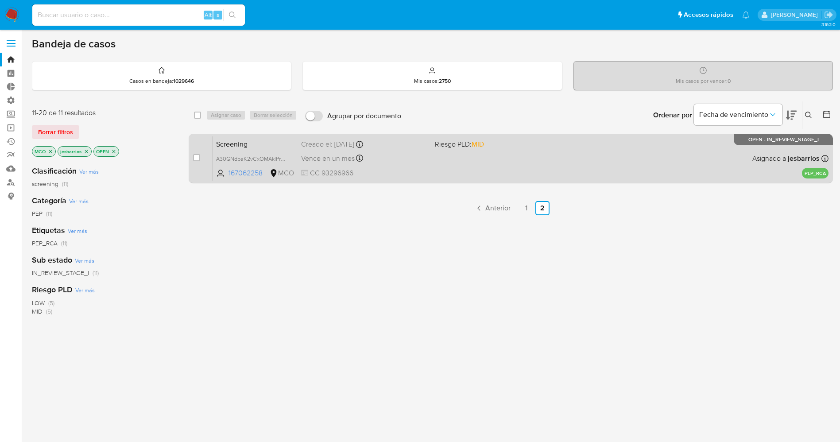
click at [419, 180] on div "Screening A30GNdpaK2vCxOMAklPrZoDf 167062258 MCO Riesgo PLD: MID Creado el: [DA…" at bounding box center [521, 158] width 616 height 45
click at [404, 166] on div "Screening A30GNdpaK2vCxOMAklPrZoDf 167062258 MCO Riesgo PLD: MID Creado el: [DA…" at bounding box center [521, 158] width 616 height 45
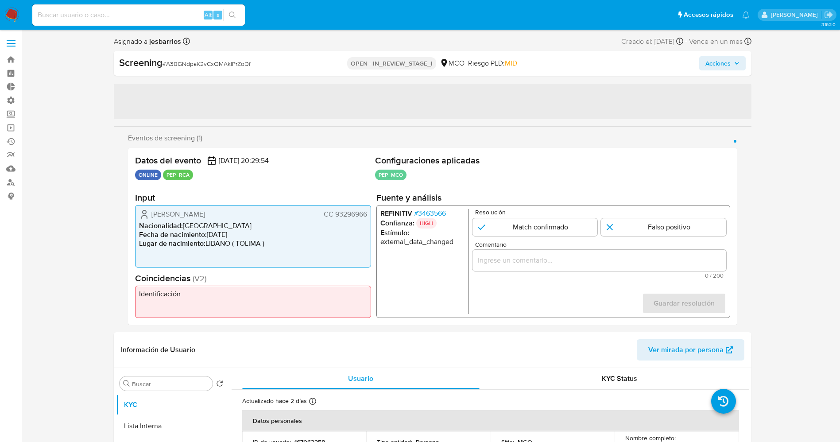
select select "10"
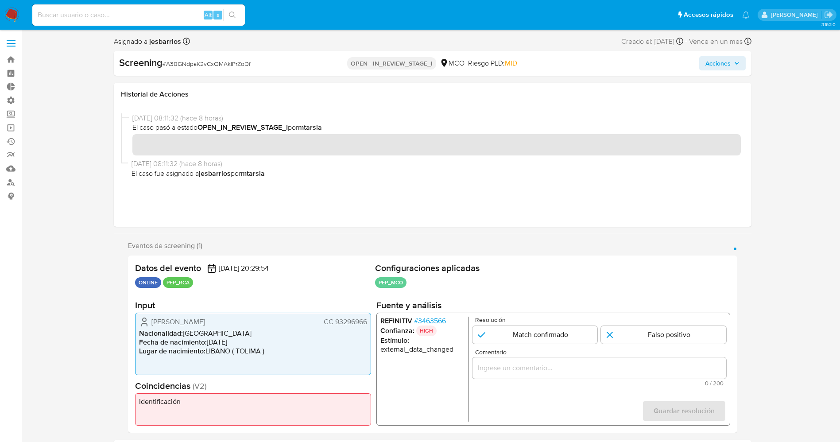
drag, startPoint x: 428, startPoint y: 319, endPoint x: 266, endPoint y: 472, distance: 223.7
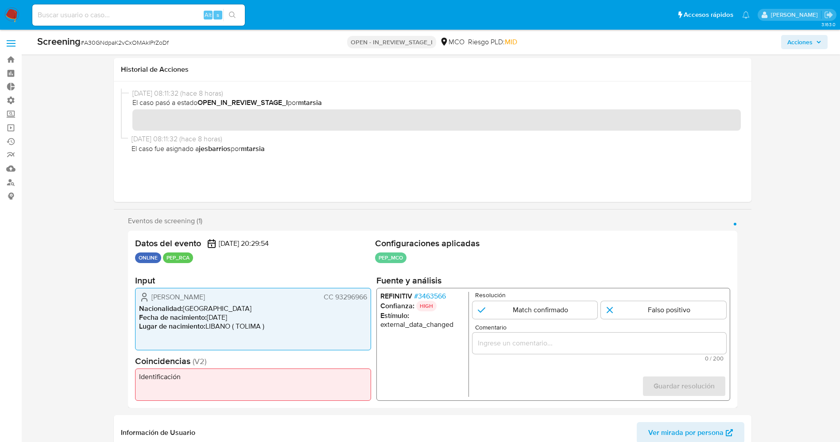
scroll to position [117, 0]
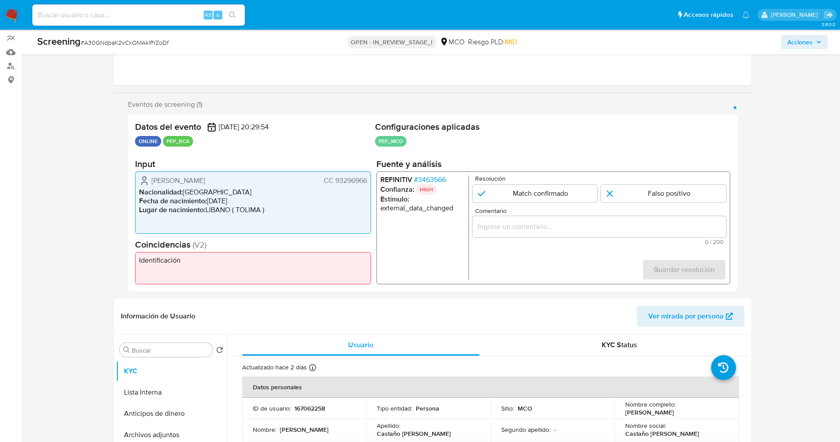
click at [444, 181] on span "# 3463566" at bounding box center [430, 179] width 32 height 9
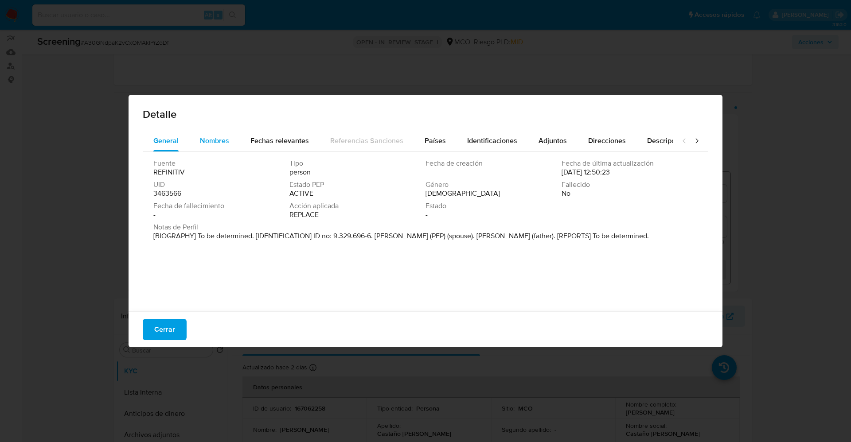
click at [219, 138] on span "Nombres" at bounding box center [214, 141] width 29 height 10
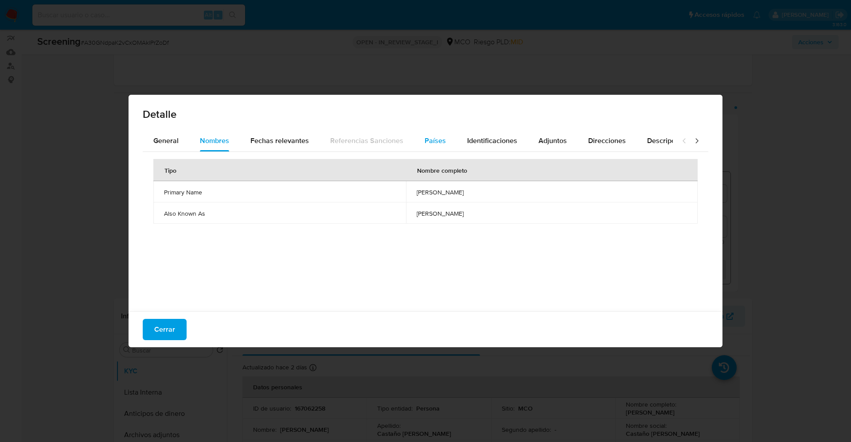
click at [433, 138] on span "Países" at bounding box center [434, 141] width 21 height 10
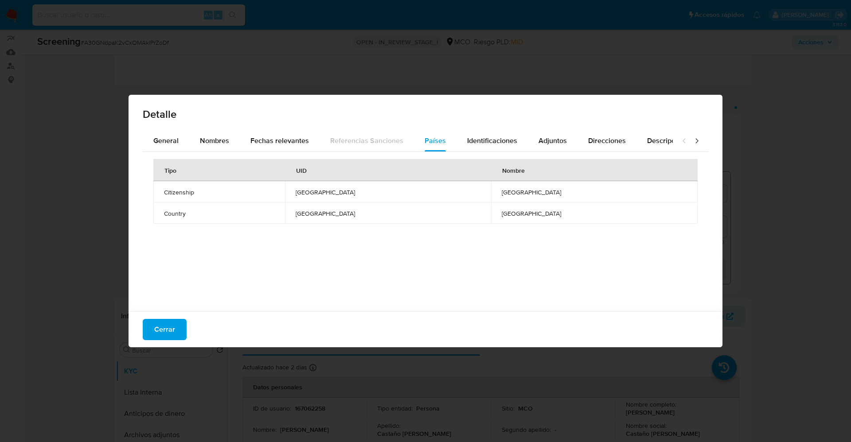
drag, startPoint x: 102, startPoint y: 409, endPoint x: 59, endPoint y: 473, distance: 77.3
click at [170, 323] on span "Cerrar" at bounding box center [164, 329] width 21 height 19
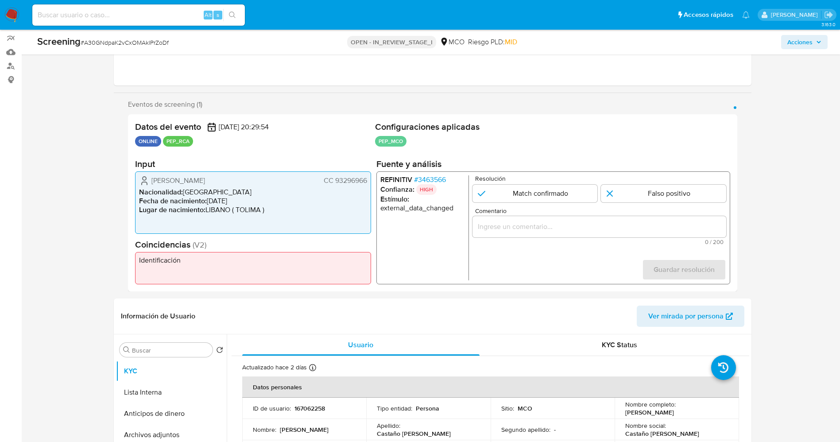
drag, startPoint x: 151, startPoint y: 178, endPoint x: 369, endPoint y: 180, distance: 218.8
click at [369, 180] on div "Jhon Jairo Castaño Mendieta CC 93296966 Nacionalidad : Colombia Fecha de nacimi…" at bounding box center [253, 202] width 236 height 62
click at [442, 184] on span "# 3463566" at bounding box center [430, 179] width 32 height 9
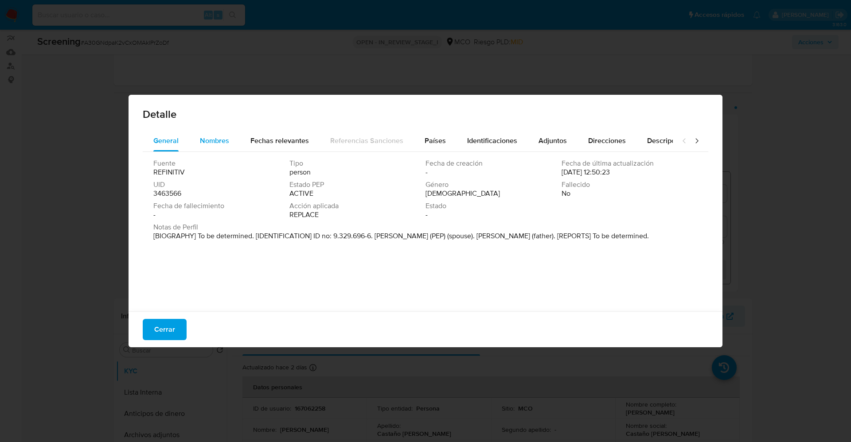
click at [218, 139] on span "Nombres" at bounding box center [214, 141] width 29 height 10
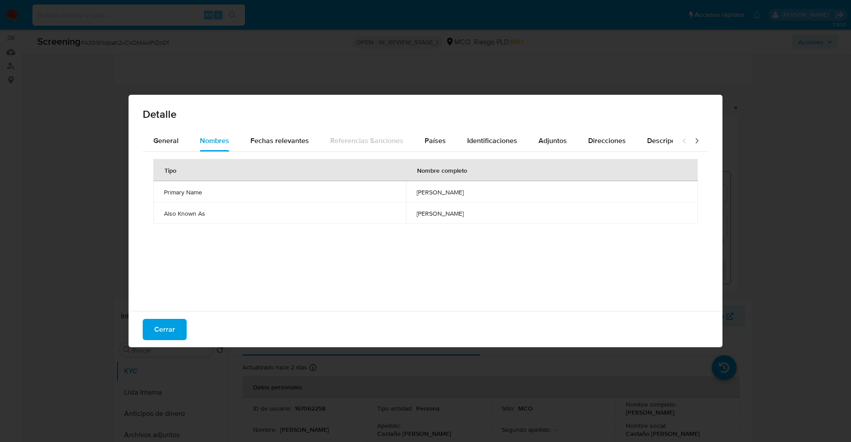
click at [416, 189] on span "jimena monserrat rodriguez donoso" at bounding box center [551, 192] width 270 height 8
drag, startPoint x: 349, startPoint y: 192, endPoint x: 446, endPoint y: 190, distance: 97.0
click at [446, 190] on span "jimena monserrat rodriguez donoso" at bounding box center [551, 192] width 270 height 8
click at [416, 192] on span "jimena monserrat rodriguez donoso" at bounding box center [551, 192] width 270 height 8
drag, startPoint x: 345, startPoint y: 194, endPoint x: 455, endPoint y: 196, distance: 110.8
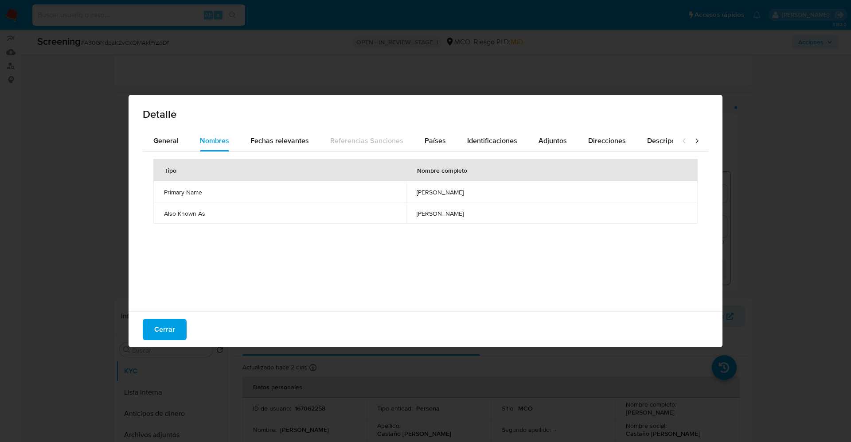
click at [455, 196] on td "jimena monserrat rodriguez donoso" at bounding box center [551, 191] width 291 height 21
click at [485, 141] on span "Identificaciones" at bounding box center [492, 141] width 50 height 10
click at [217, 145] on span "Nombres" at bounding box center [214, 141] width 29 height 10
click at [471, 142] on span "Identificaciones" at bounding box center [492, 141] width 50 height 10
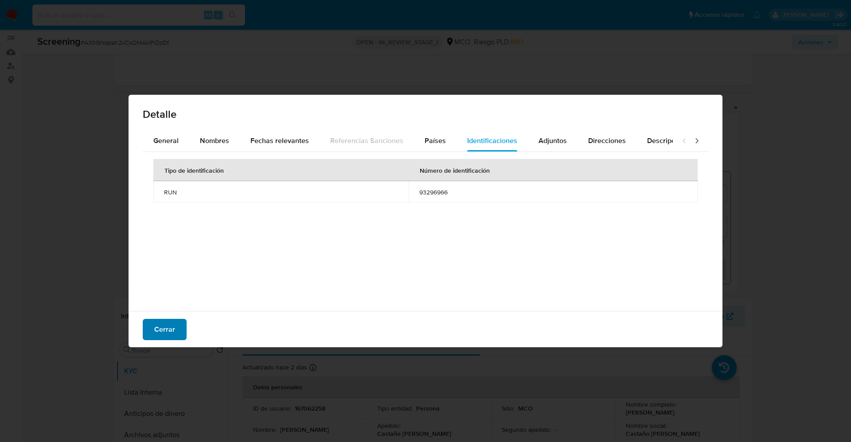
click at [154, 329] on span "Cerrar" at bounding box center [164, 329] width 21 height 19
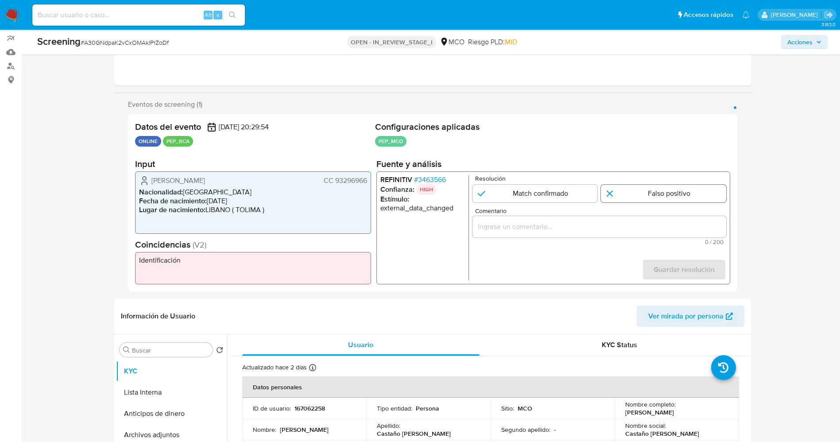
drag, startPoint x: 678, startPoint y: 183, endPoint x: 667, endPoint y: 196, distance: 16.3
click at [667, 196] on div "Resolución Match confirmado Falso positivo" at bounding box center [599, 188] width 254 height 27
click at [667, 196] on input "1 de 1" at bounding box center [663, 194] width 125 height 18
radio input "true"
click at [667, 196] on input "1 de 1" at bounding box center [663, 194] width 125 height 18
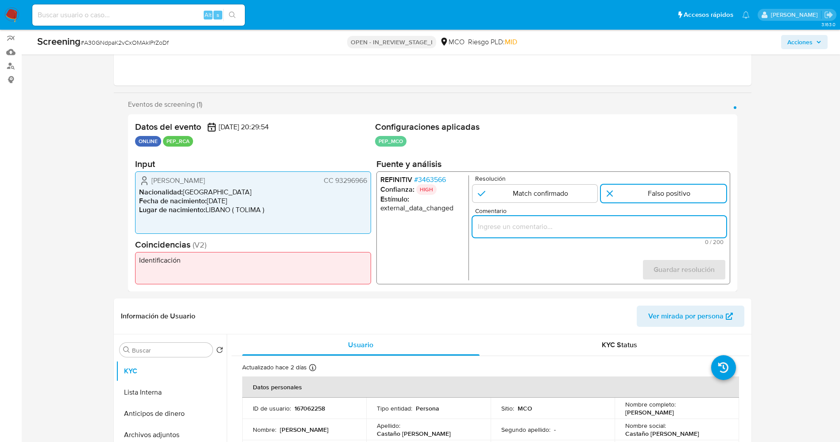
click at [577, 231] on input "Comentario" at bounding box center [599, 227] width 254 height 12
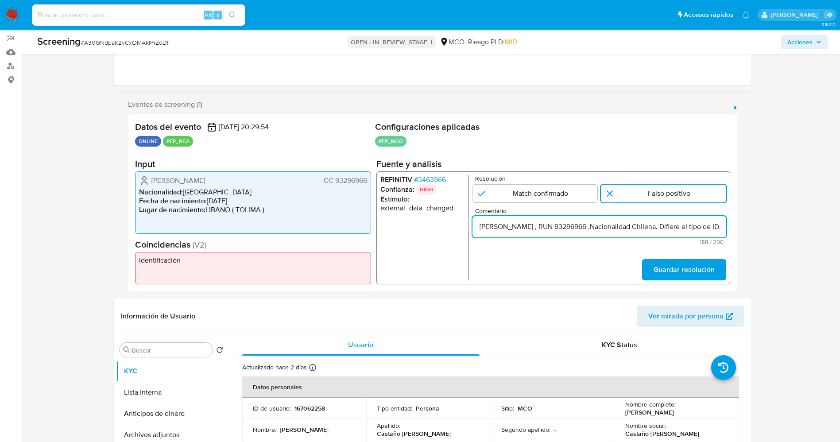
scroll to position [0, 359]
type input "usuarioJhon Jairo Castaño Mendieta,CC 93296966 por coincidir en listas de PEP c…"
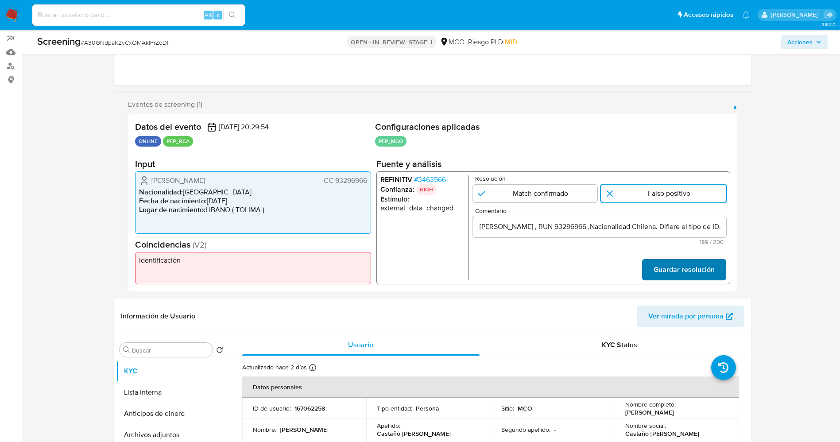
scroll to position [0, 0]
click at [682, 261] on span "Guardar resolución" at bounding box center [683, 269] width 61 height 19
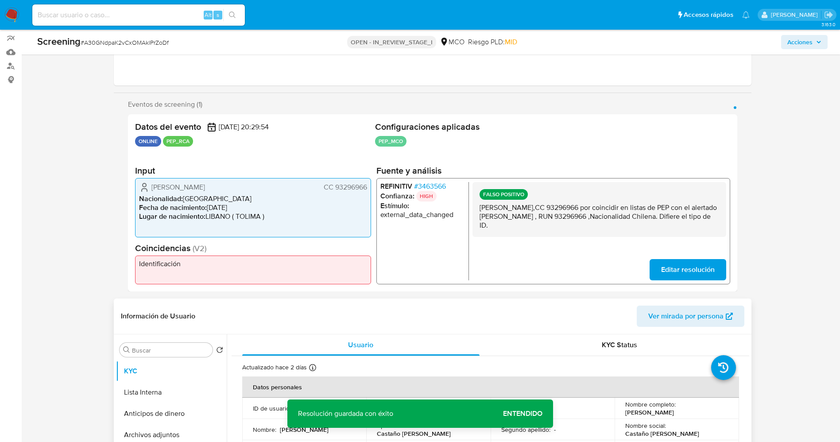
drag, startPoint x: 478, startPoint y: 317, endPoint x: 597, endPoint y: 358, distance: 126.4
click at [529, 216] on p "usuarioJhon Jairo Castaño Mendieta,CC 93296966 por coincidir en listas de PEP c…" at bounding box center [599, 216] width 240 height 27
drag, startPoint x: 475, startPoint y: 204, endPoint x: 536, endPoint y: 402, distance: 207.4
click at [536, 291] on section at bounding box center [433, 195] width 638 height 191
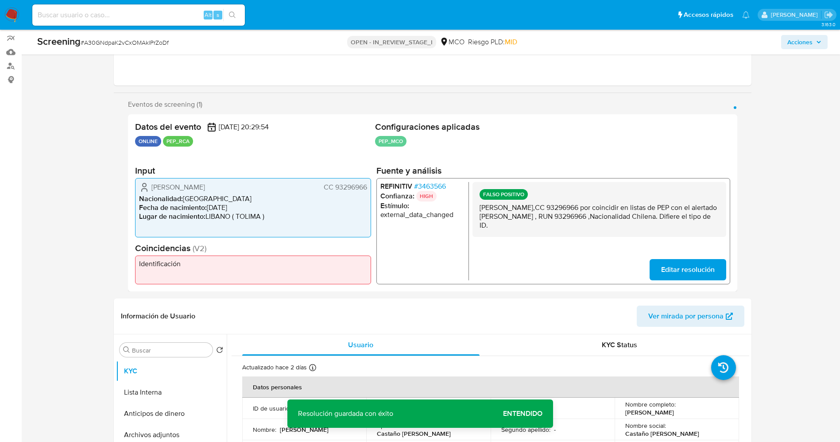
click at [565, 214] on p "usuarioJhon Jairo Castaño Mendieta,CC 93296966 por coincidir en listas de PEP c…" at bounding box center [599, 216] width 240 height 27
drag, startPoint x: 480, startPoint y: 209, endPoint x: 636, endPoint y: 233, distance: 157.3
click at [636, 233] on div "FALSO POSITIVO usuarioJhon Jairo Castaño Mendieta,CC 93296966 por coincidir en …" at bounding box center [599, 209] width 254 height 55
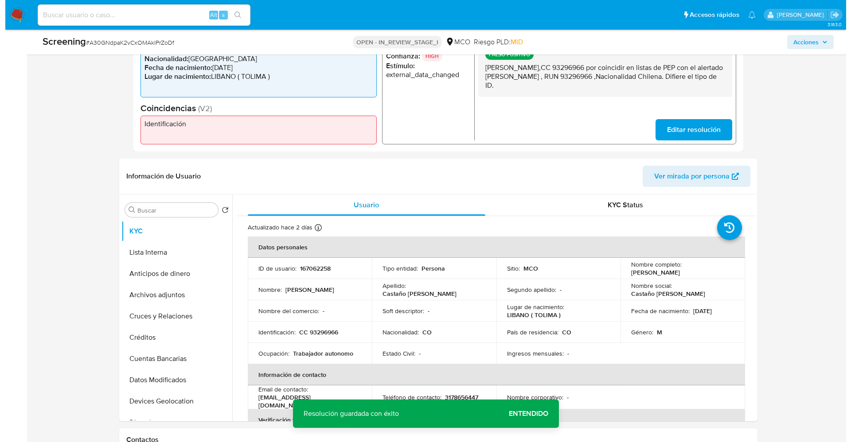
scroll to position [260, 0]
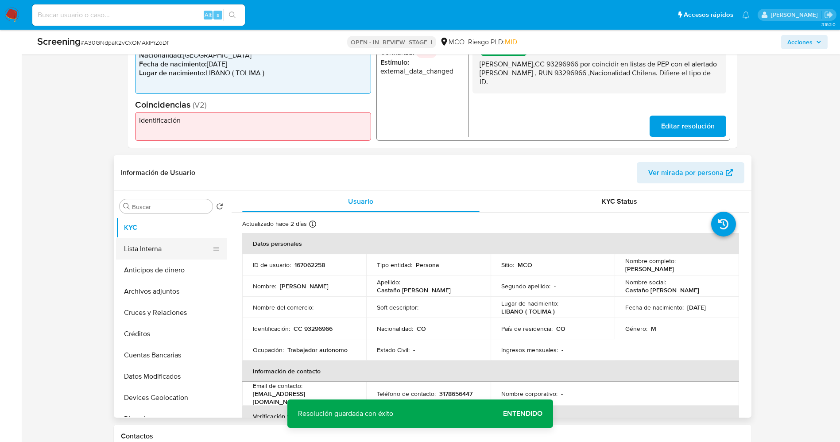
click at [159, 242] on button "Lista Interna" at bounding box center [168, 248] width 104 height 21
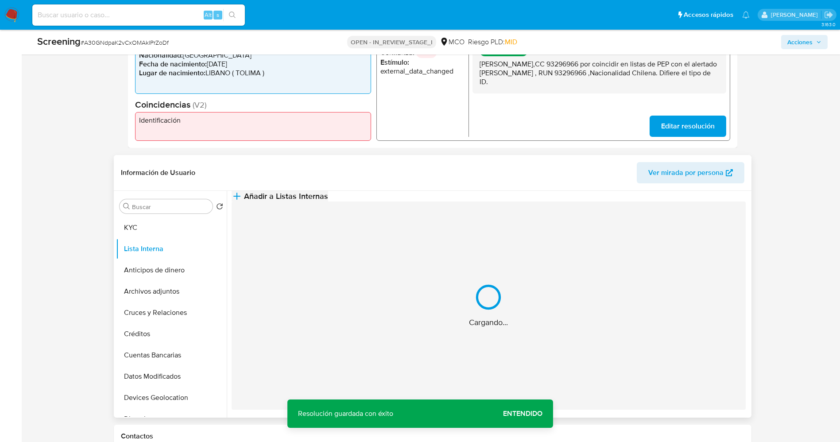
click at [328, 202] on button "Añadir a Listas Internas" at bounding box center [280, 196] width 97 height 11
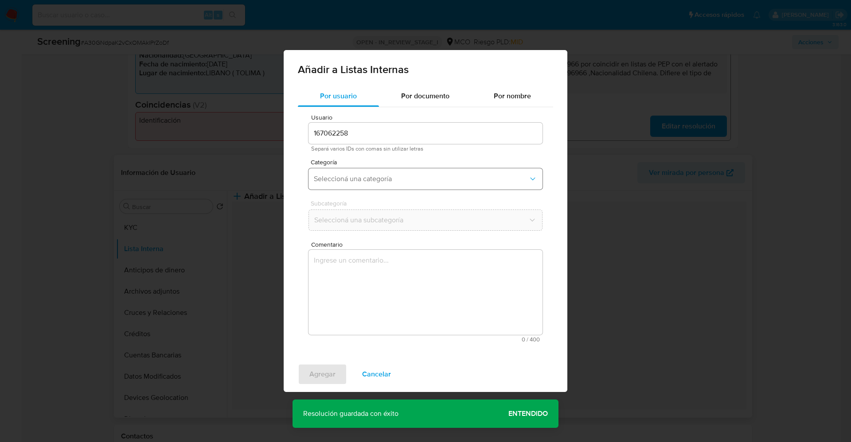
click at [401, 179] on span "Seleccioná una categoría" at bounding box center [421, 179] width 214 height 9
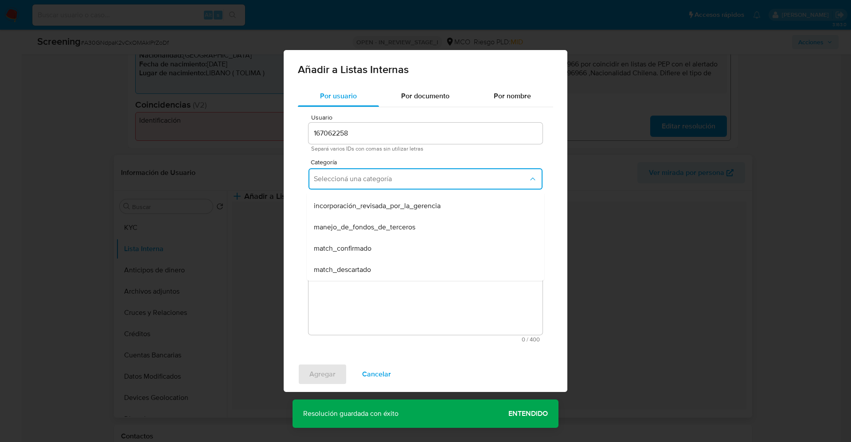
scroll to position [27, 0]
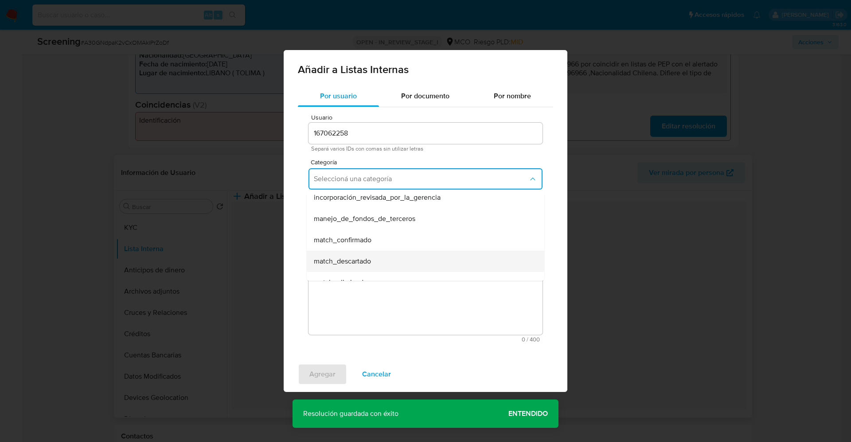
click at [463, 264] on div "match_descartado" at bounding box center [423, 261] width 218 height 21
click at [532, 218] on icon "Subcategoría" at bounding box center [532, 220] width 9 height 9
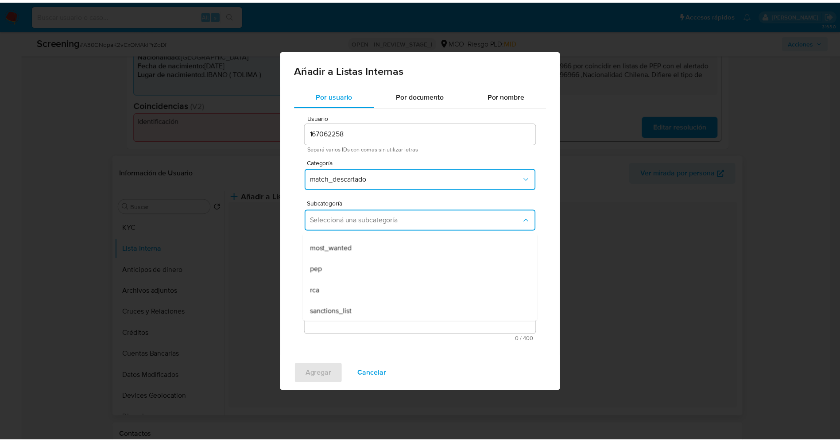
scroll to position [60, 0]
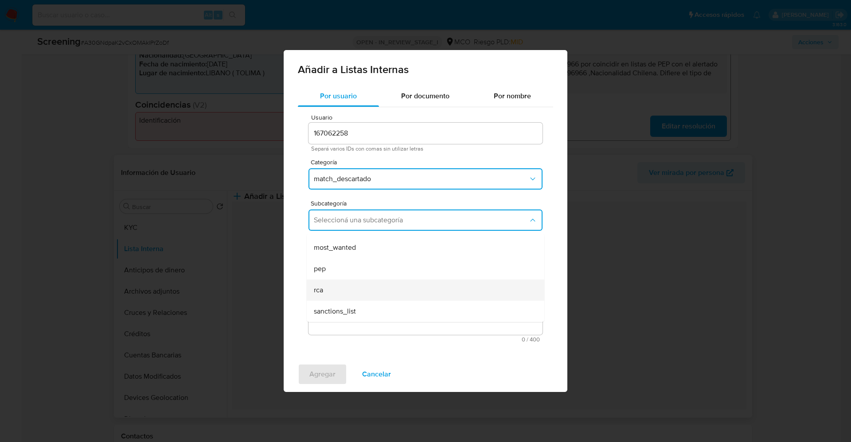
click at [428, 285] on div "rca" at bounding box center [423, 290] width 218 height 21
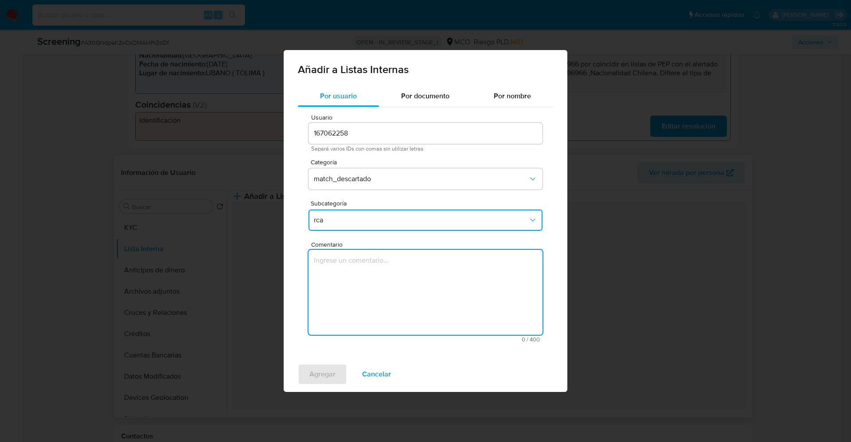
click at [428, 285] on textarea "Comentario" at bounding box center [425, 292] width 234 height 85
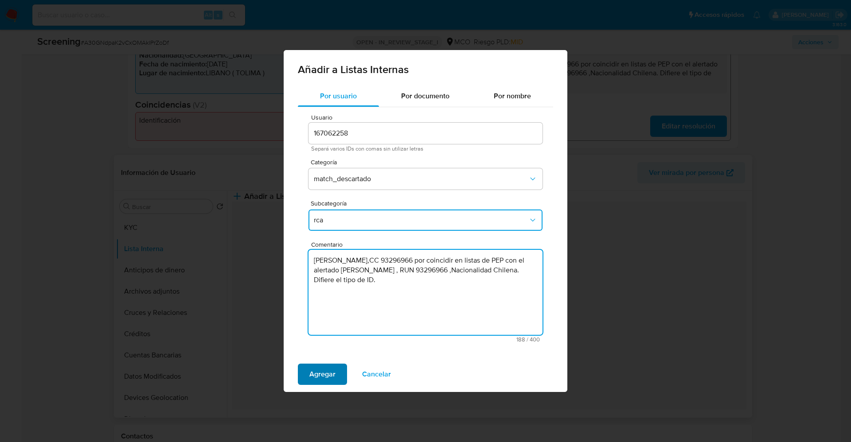
type textarea "usuarioJhon Jairo Castaño Mendieta,CC 93296966 por coincidir en listas de PEP c…"
click at [334, 366] on span "Agregar" at bounding box center [322, 374] width 26 height 19
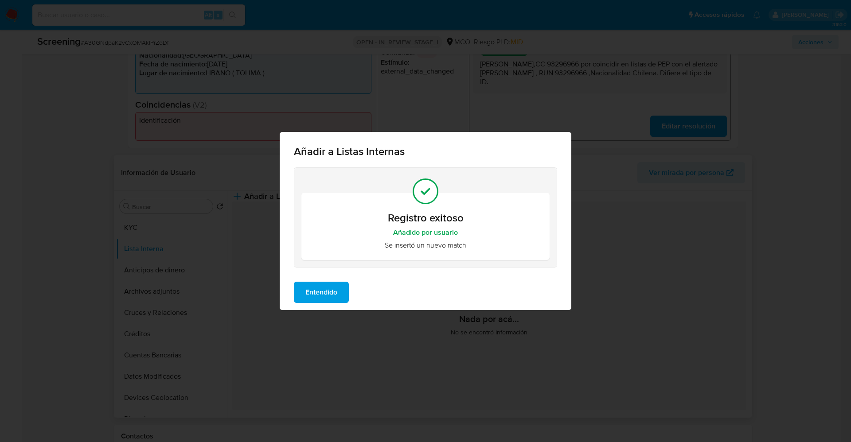
click at [308, 283] on span "Entendido" at bounding box center [321, 292] width 32 height 19
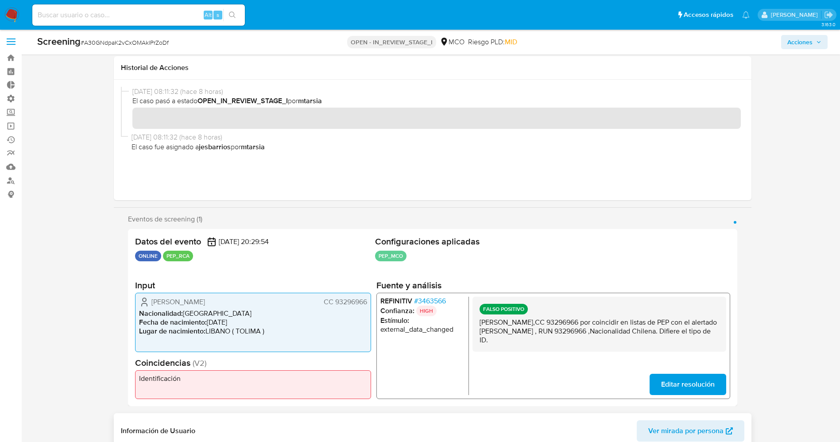
scroll to position [0, 0]
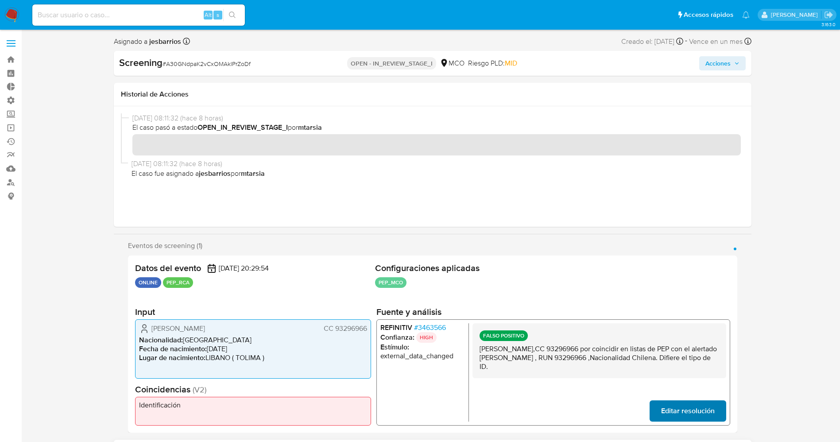
click at [734, 65] on icon "button" at bounding box center [736, 63] width 5 height 5
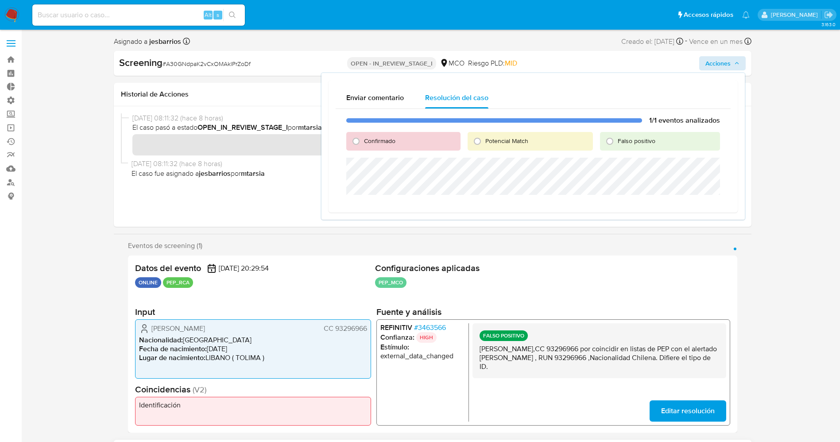
click at [633, 134] on div "Falso positivo" at bounding box center [660, 141] width 120 height 19
click at [628, 139] on span "Falso positivo" at bounding box center [637, 140] width 38 height 9
click at [617, 139] on input "Falso positivo" at bounding box center [610, 141] width 14 height 14
radio input "true"
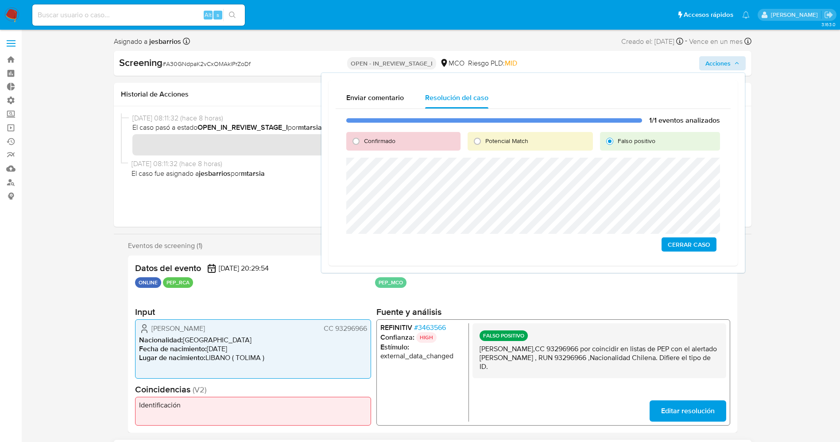
click at [714, 248] on button "Cerrar Caso" at bounding box center [689, 244] width 55 height 14
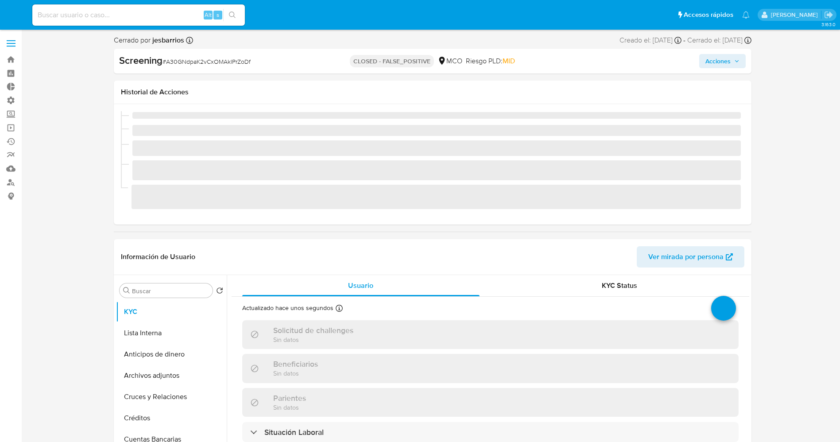
select select "10"
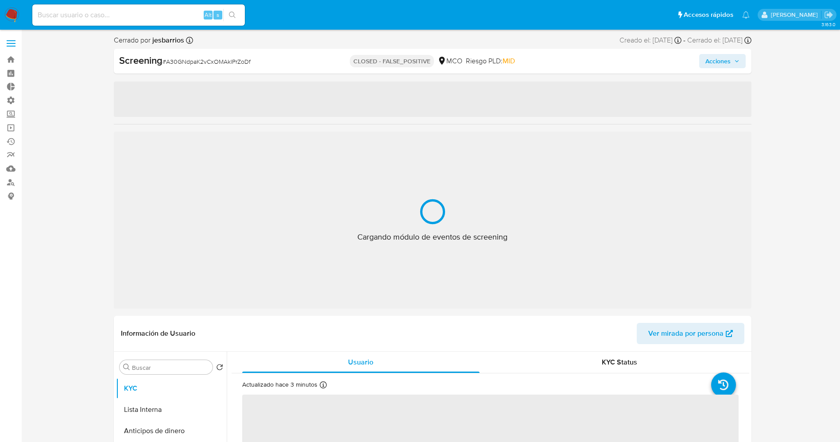
select select "10"
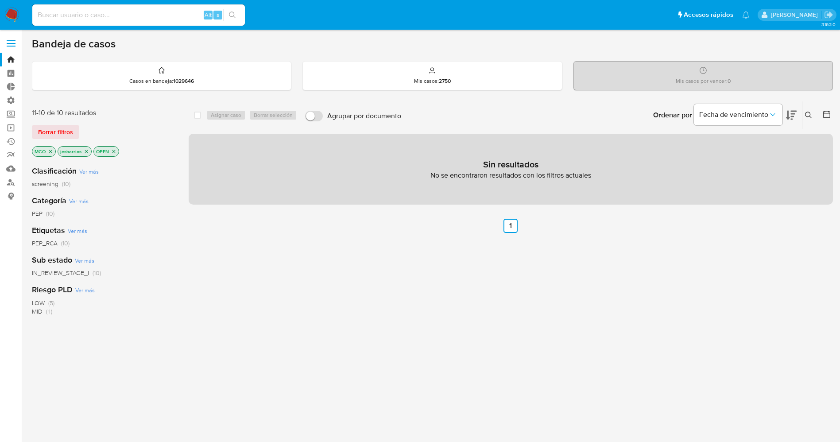
click at [10, 12] on img at bounding box center [11, 15] width 15 height 15
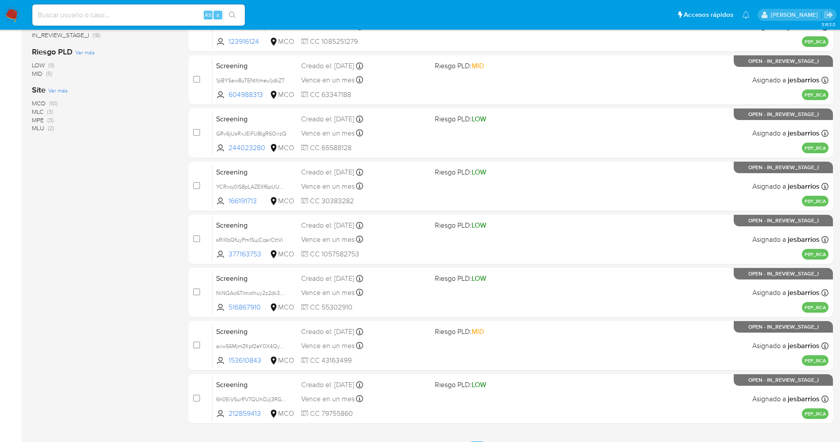
scroll to position [289, 0]
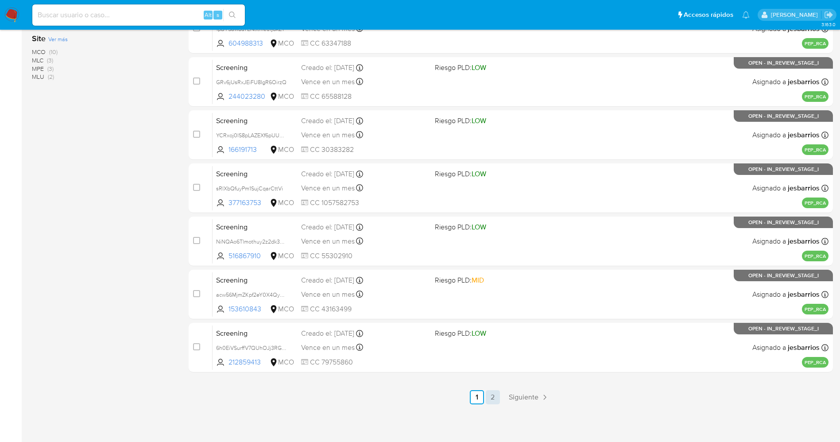
click at [493, 396] on link "2" at bounding box center [493, 397] width 14 height 14
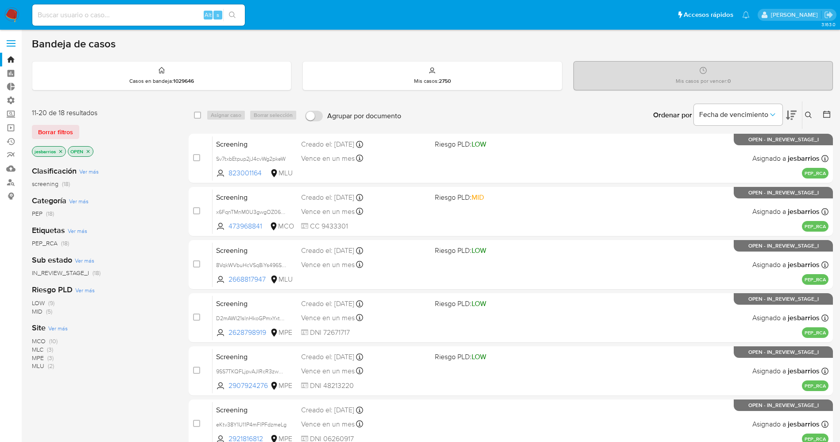
click at [44, 338] on span "MCO" at bounding box center [39, 341] width 14 height 9
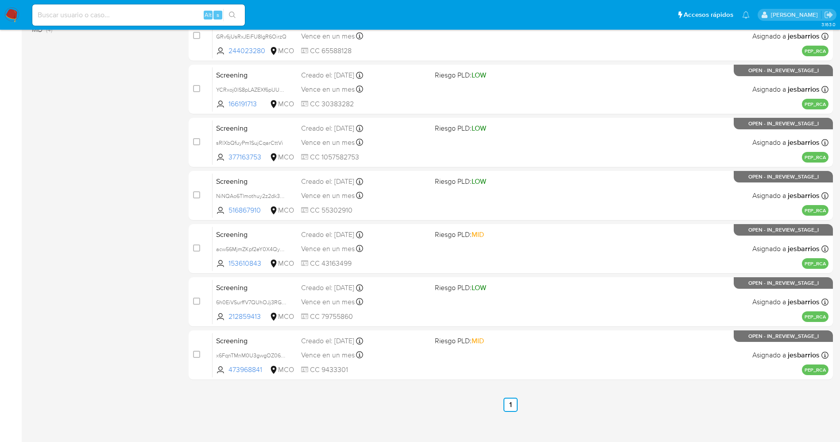
scroll to position [289, 0]
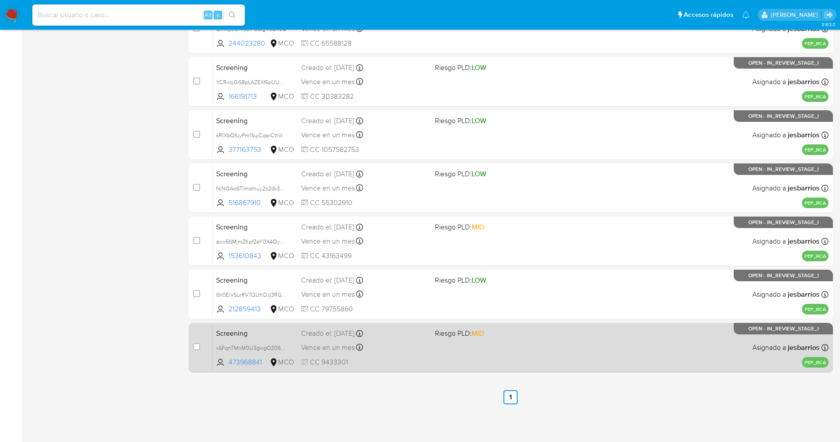
click at [471, 345] on div "Screening x6FqnTMnM0U3gwgOZ06rmBvG 473968841 MCO Riesgo PLD: MID Creado el: 12/…" at bounding box center [521, 347] width 616 height 45
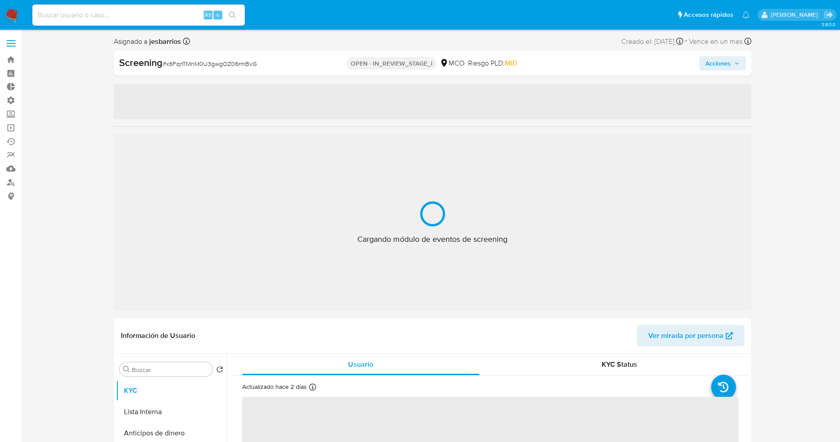
select select "10"
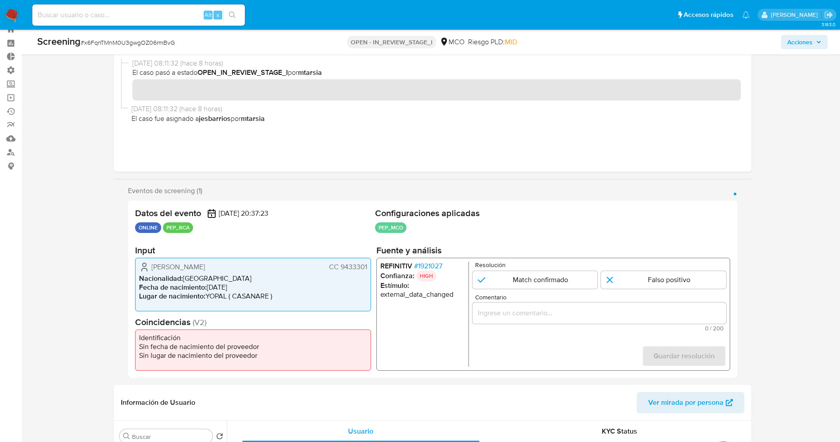
scroll to position [32, 0]
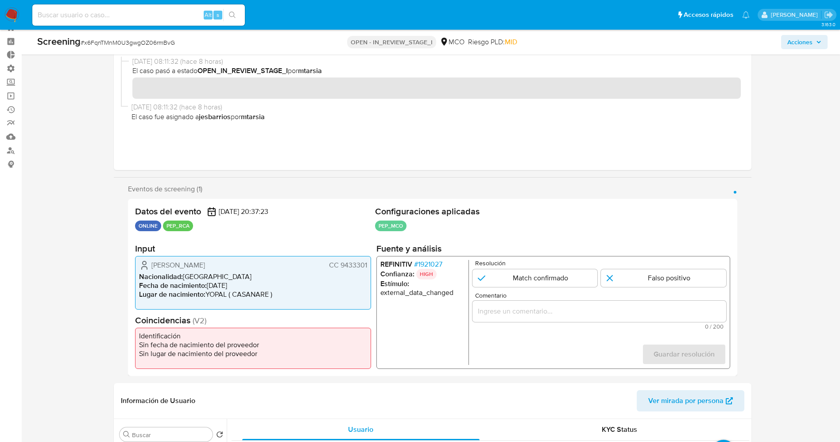
click at [439, 262] on span "# 1921027" at bounding box center [428, 264] width 28 height 9
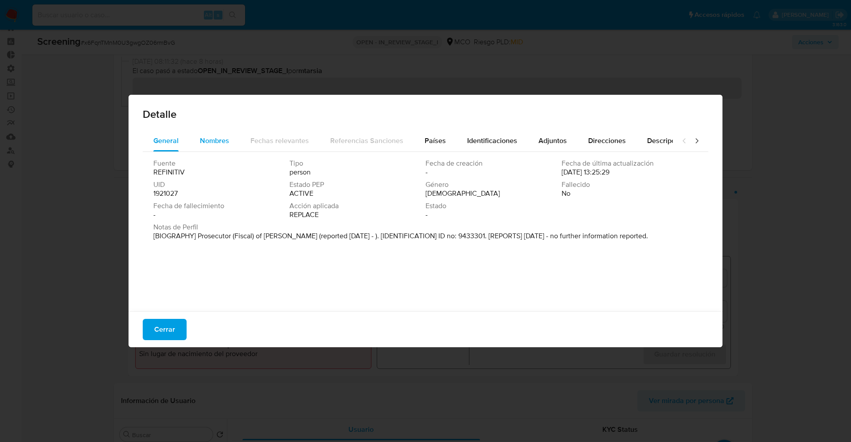
click at [214, 144] on span "Nombres" at bounding box center [214, 141] width 29 height 10
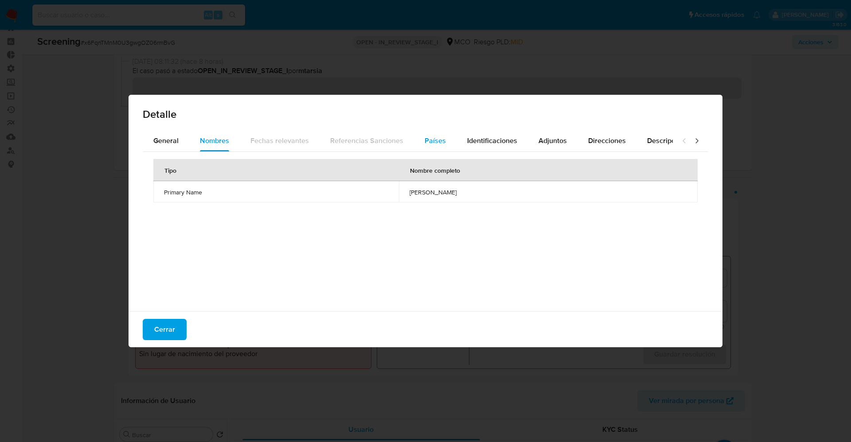
click at [420, 142] on button "Países" at bounding box center [435, 140] width 43 height 21
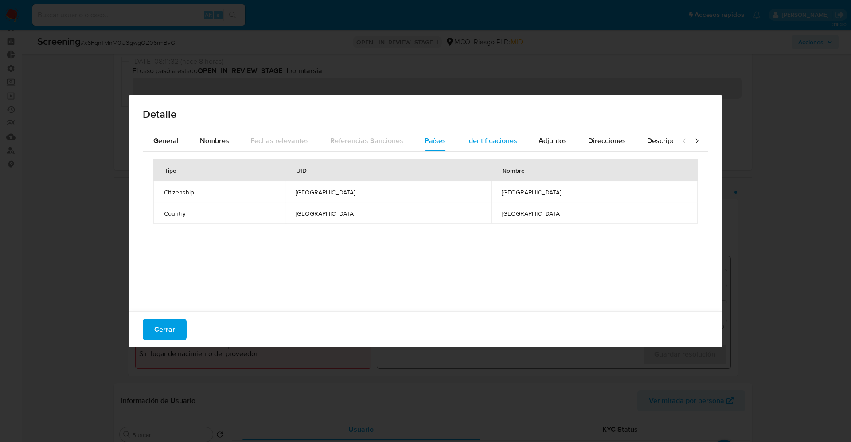
click at [478, 137] on span "Identificaciones" at bounding box center [492, 141] width 50 height 10
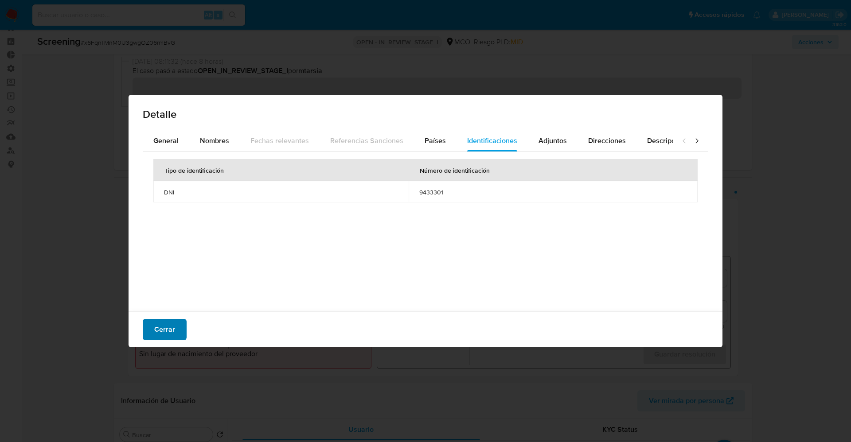
click at [175, 332] on button "Cerrar" at bounding box center [165, 329] width 44 height 21
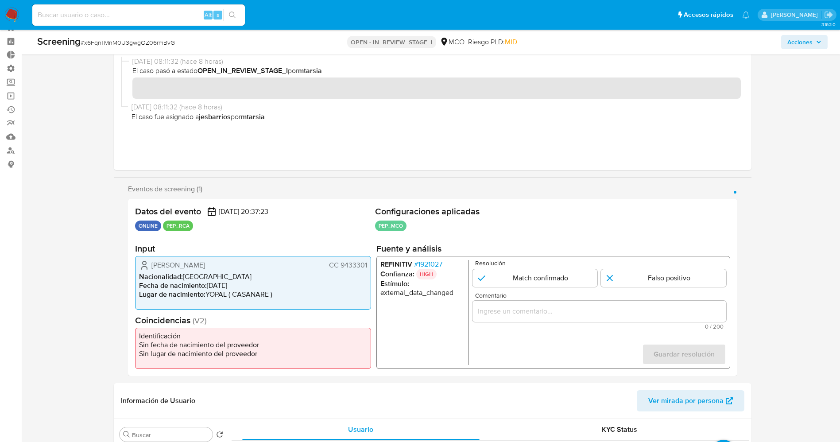
drag, startPoint x: 148, startPoint y: 265, endPoint x: 366, endPoint y: 272, distance: 218.1
click at [366, 272] on div "[PERSON_NAME] CC 9433301 Nacionalidad : [DEMOGRAPHIC_DATA] Fecha de nacimiento …" at bounding box center [253, 283] width 236 height 54
click at [205, 264] on span "[PERSON_NAME]" at bounding box center [179, 265] width 54 height 9
drag, startPoint x: 149, startPoint y: 265, endPoint x: 368, endPoint y: 265, distance: 218.8
click at [368, 265] on div "Diego Leonardo Cruz Castro CC 9433301 Nacionalidad : Colombia Fecha de nacimien…" at bounding box center [253, 283] width 236 height 54
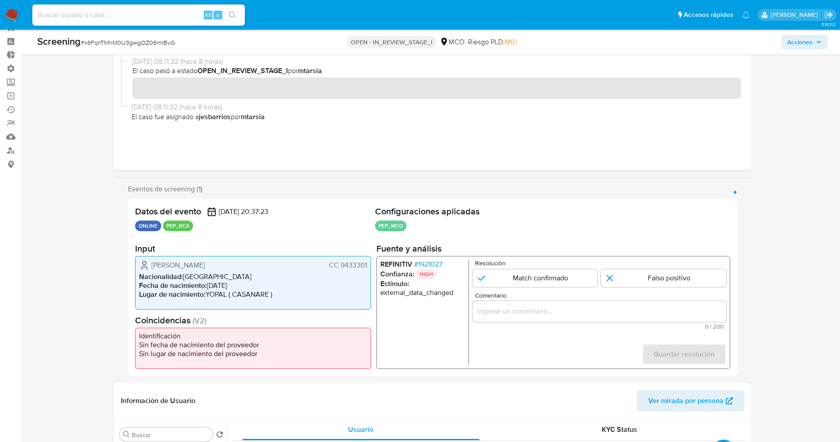
click at [427, 263] on span "# 1921027" at bounding box center [428, 264] width 28 height 9
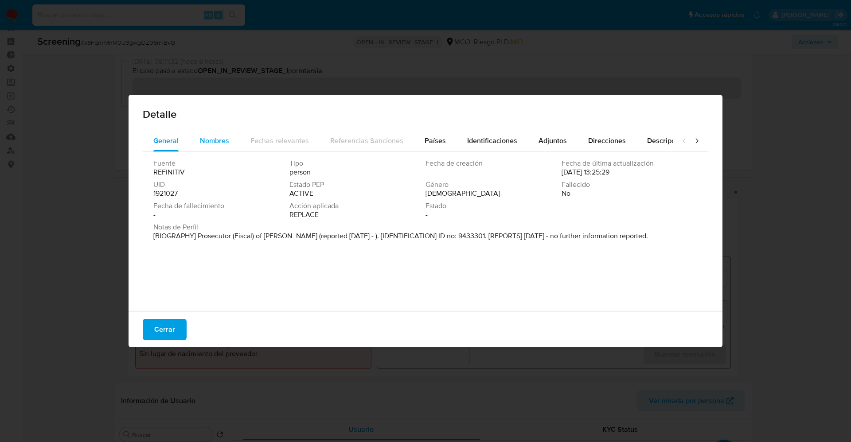
click at [216, 138] on span "Nombres" at bounding box center [214, 141] width 29 height 10
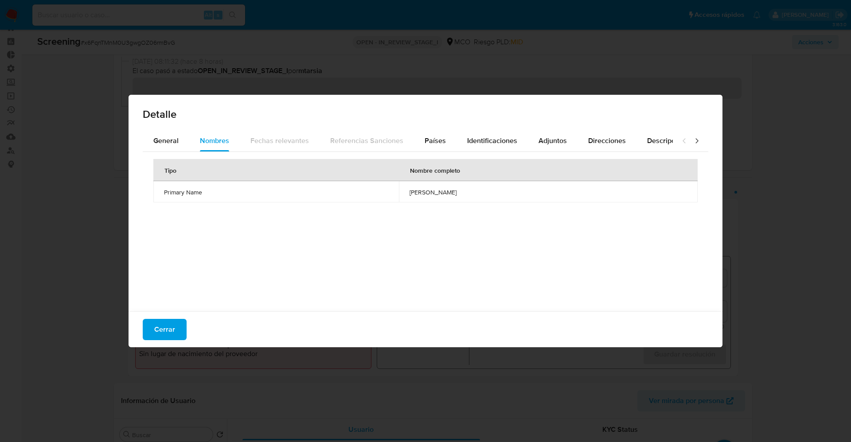
drag, startPoint x: 364, startPoint y: 192, endPoint x: 459, endPoint y: 189, distance: 95.3
click at [459, 189] on td "flavio myrian robles depaz" at bounding box center [548, 191] width 299 height 21
click at [173, 322] on span "Cerrar" at bounding box center [164, 329] width 21 height 19
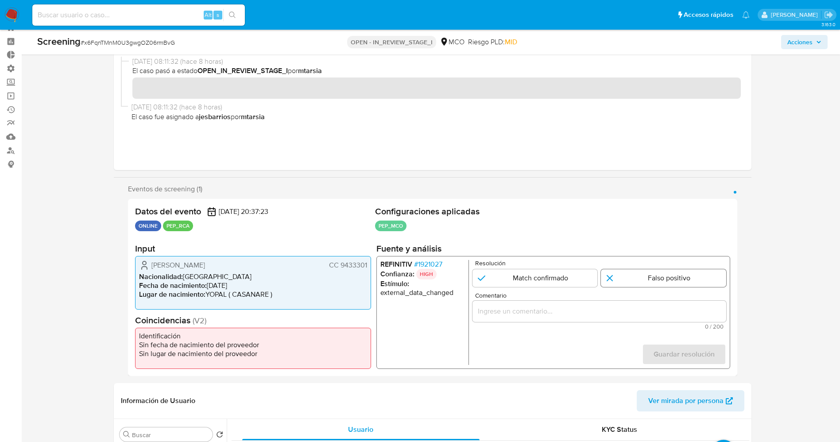
click at [621, 276] on input "1 de 1" at bounding box center [663, 278] width 125 height 18
radio input "true"
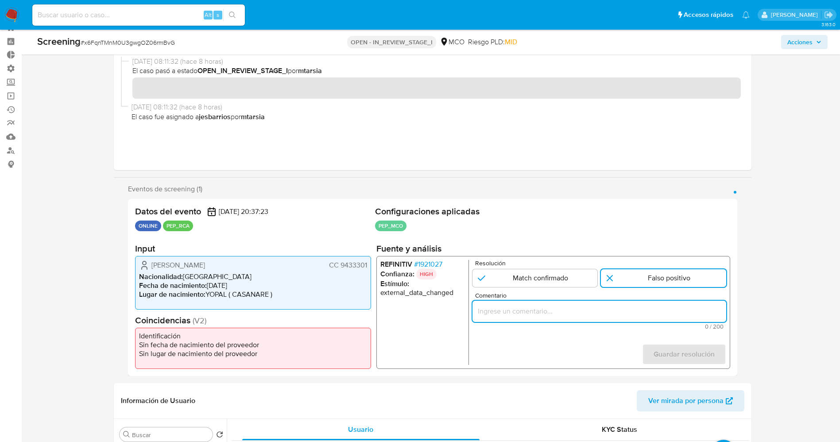
click at [566, 314] on input "Comentario" at bounding box center [599, 312] width 254 height 12
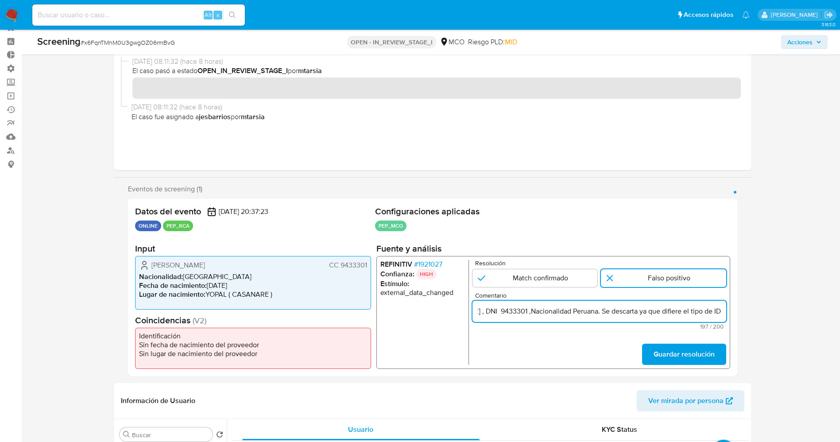
scroll to position [0, 373]
type input "usuario Diego Leonardo Cruz Castro,CC 9433301por coincidir en listas de PEP con…"
click at [691, 351] on span "Guardar resolución" at bounding box center [683, 354] width 61 height 19
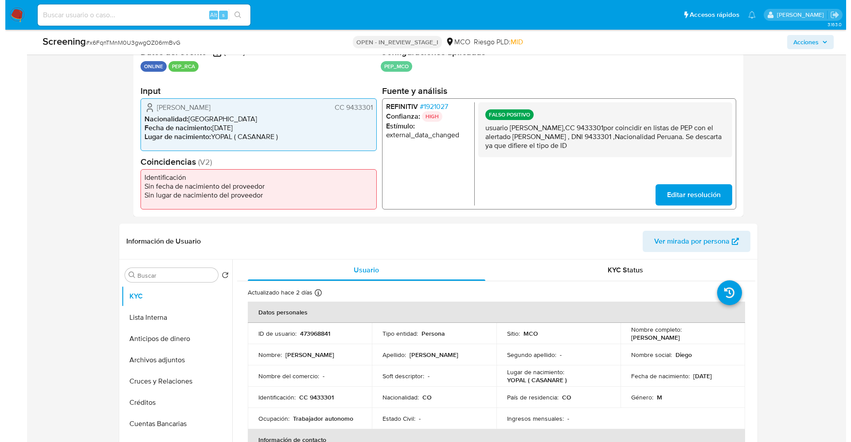
scroll to position [193, 0]
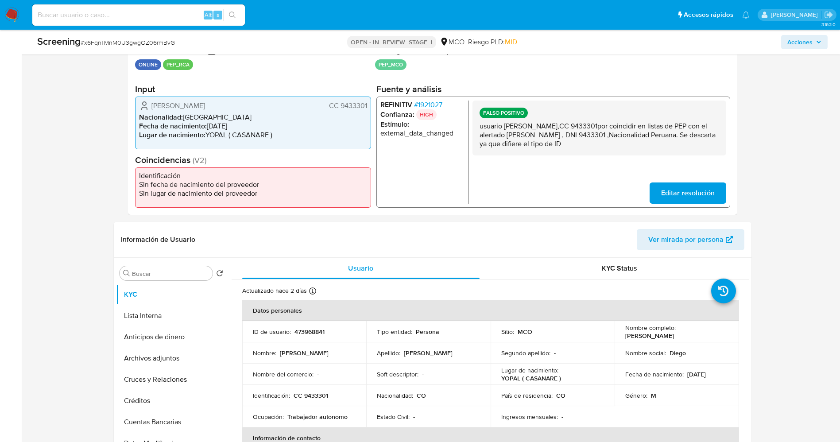
drag, startPoint x: 478, startPoint y: 125, endPoint x: 644, endPoint y: 148, distance: 167.3
click at [644, 148] on div "FALSO POSITIVO usuario Diego Leonardo Cruz Castro,CC 9433301por coincidir en li…" at bounding box center [599, 127] width 254 height 55
click at [583, 153] on div "FALSO POSITIVO usuario Diego Leonardo Cruz Castro,CC 9433301por coincidir en li…" at bounding box center [599, 127] width 254 height 55
click at [140, 322] on button "Lista Interna" at bounding box center [168, 315] width 104 height 21
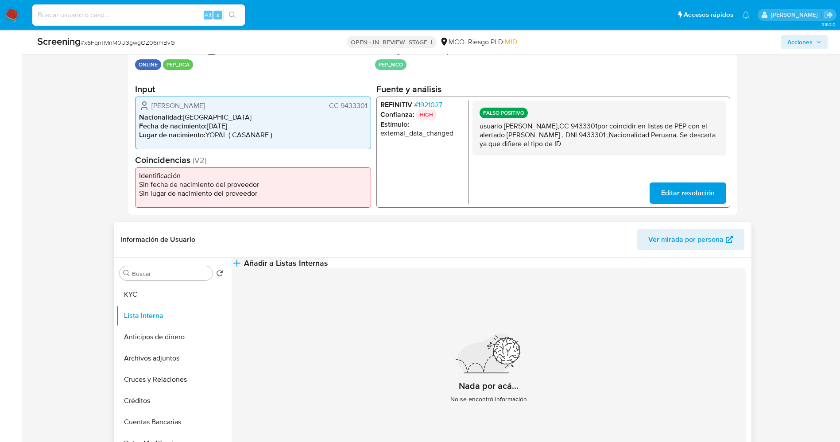
click at [328, 262] on button "Añadir a Listas Internas" at bounding box center [280, 263] width 97 height 11
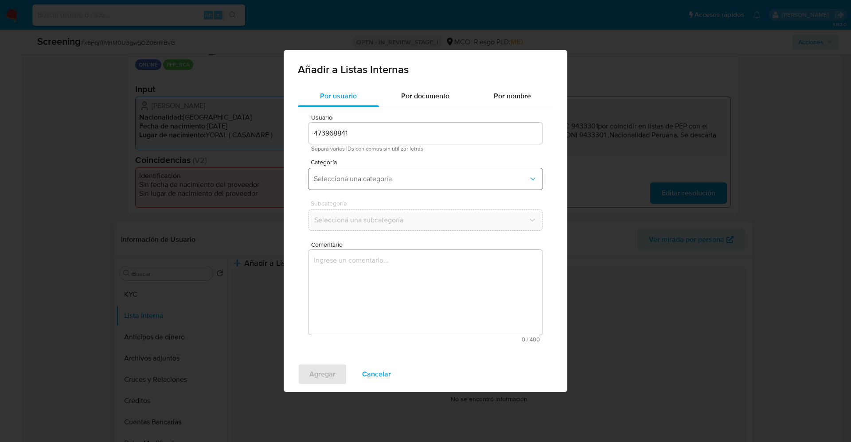
click at [436, 176] on span "Seleccioná una categoría" at bounding box center [421, 179] width 214 height 9
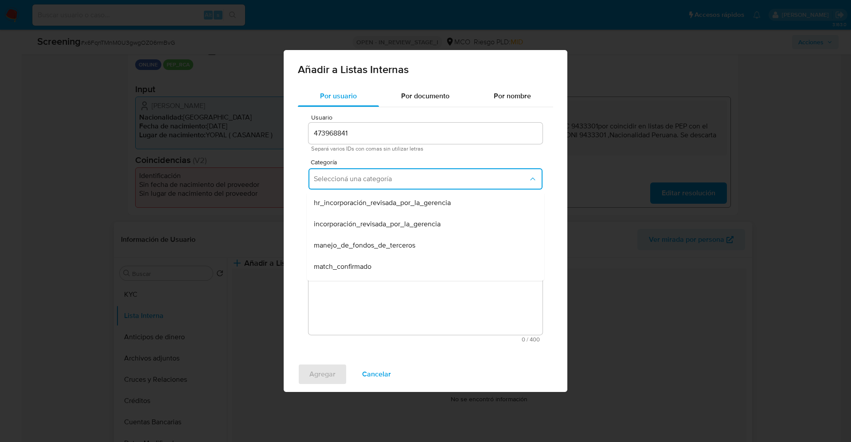
scroll to position [27, 0]
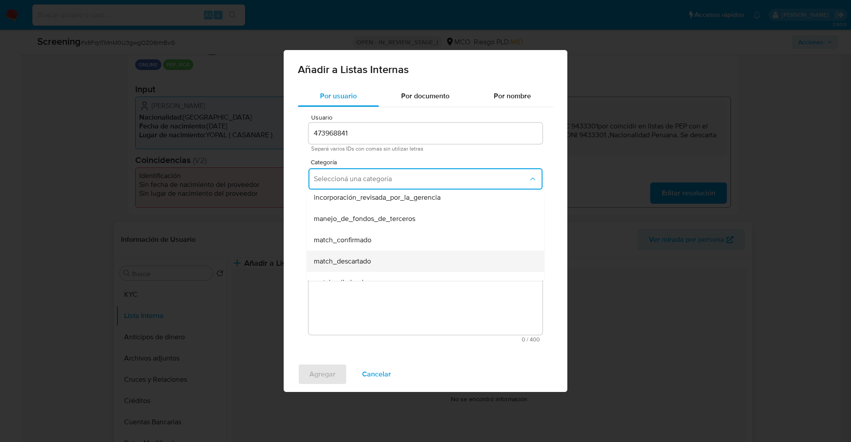
click at [451, 265] on div "match_descartado" at bounding box center [423, 261] width 218 height 21
click at [517, 219] on span "Seleccioná una subcategoría" at bounding box center [421, 220] width 214 height 9
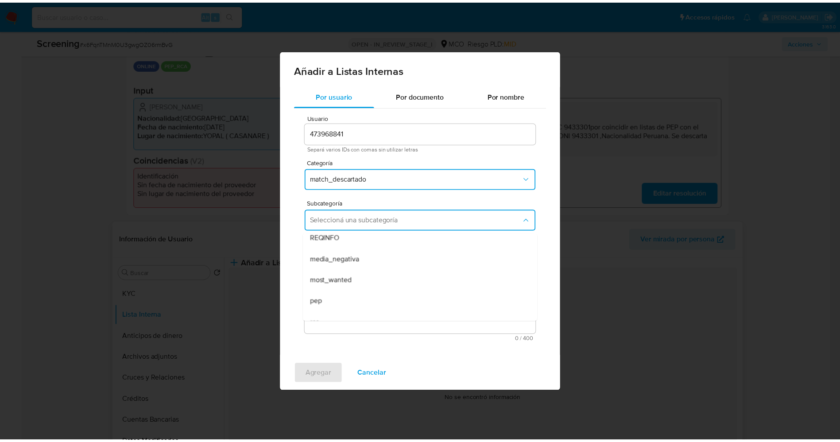
scroll to position [60, 0]
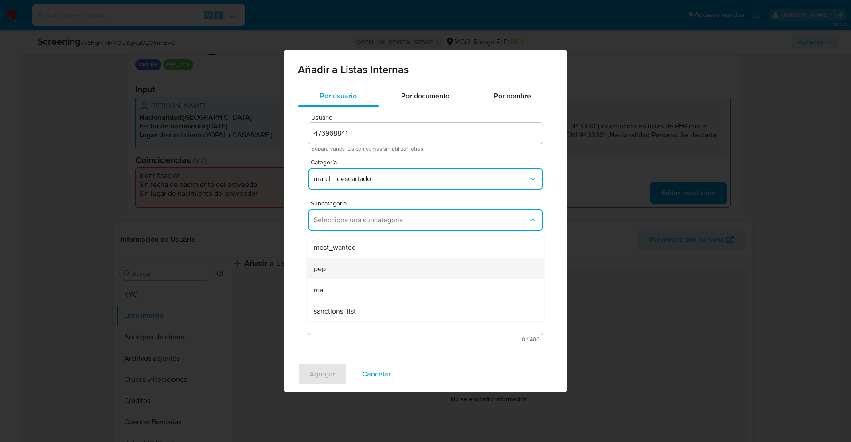
click at [396, 271] on div "pep" at bounding box center [423, 268] width 218 height 21
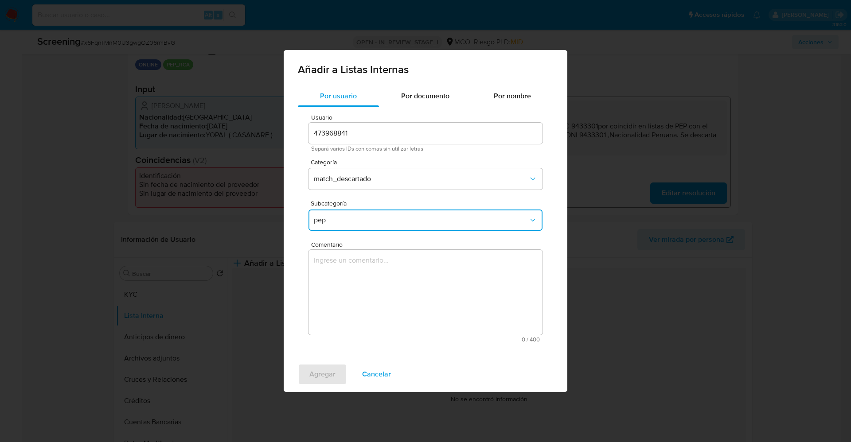
drag, startPoint x: 381, startPoint y: 284, endPoint x: 342, endPoint y: 473, distance: 193.7
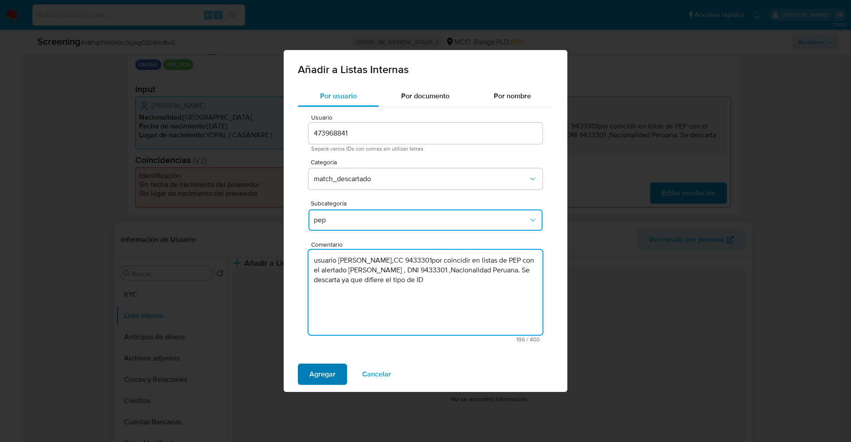
type textarea "usuario Diego Leonardo Cruz Castro,CC 9433301por coincidir en listas de PEP con…"
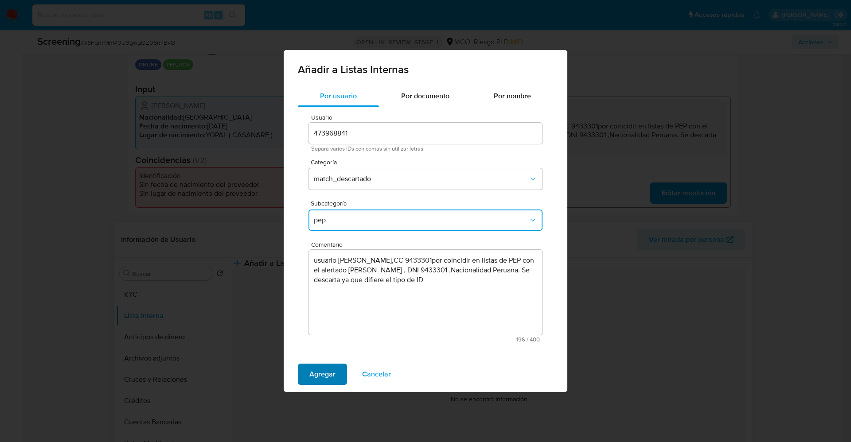
click at [329, 380] on span "Agregar" at bounding box center [322, 374] width 26 height 19
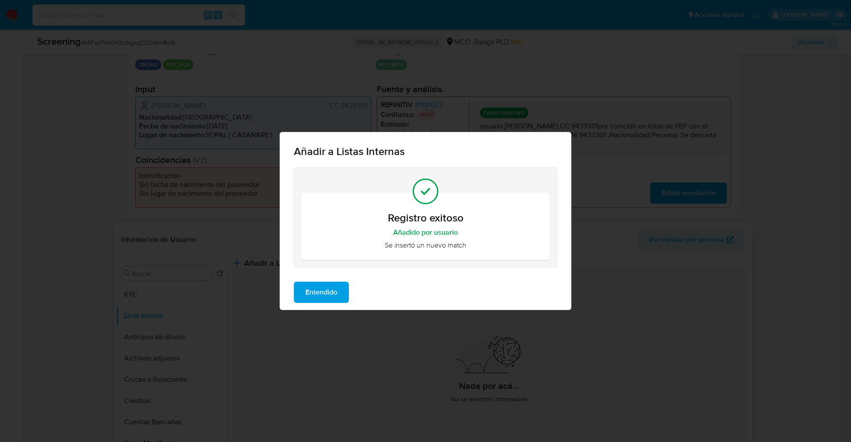
click at [329, 288] on span "Entendido" at bounding box center [321, 292] width 32 height 19
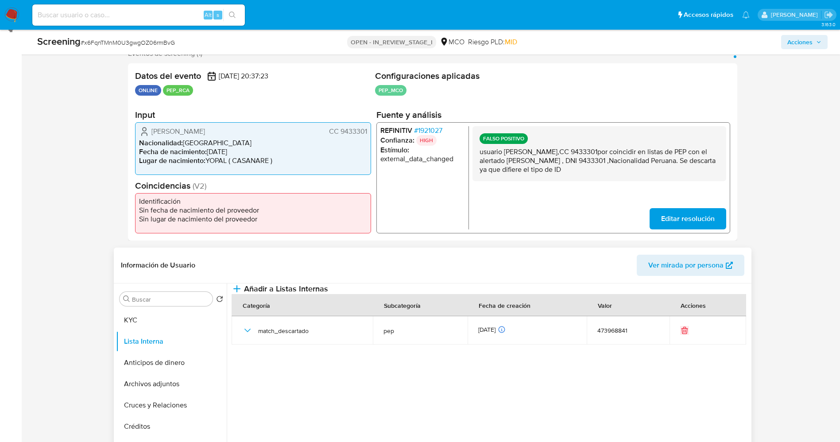
scroll to position [160, 0]
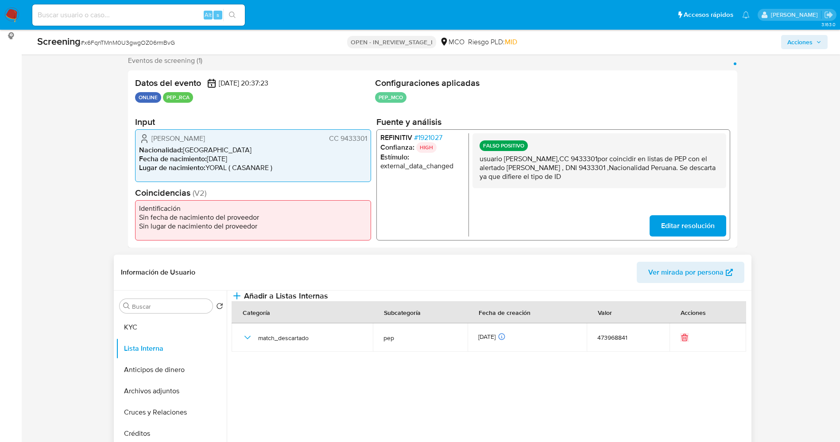
click at [438, 136] on span "# 1921027" at bounding box center [428, 137] width 28 height 9
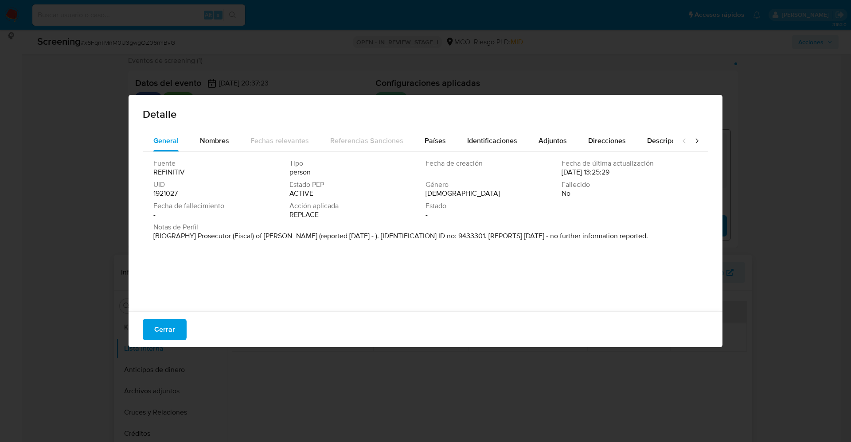
click at [156, 320] on span "Cerrar" at bounding box center [164, 329] width 21 height 19
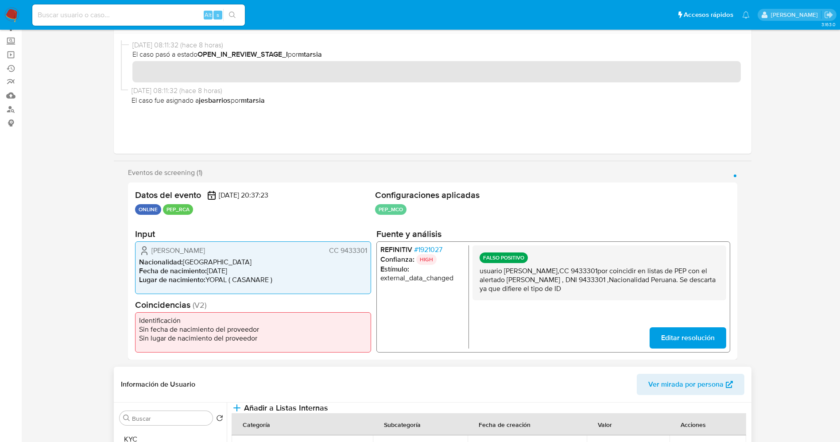
scroll to position [0, 0]
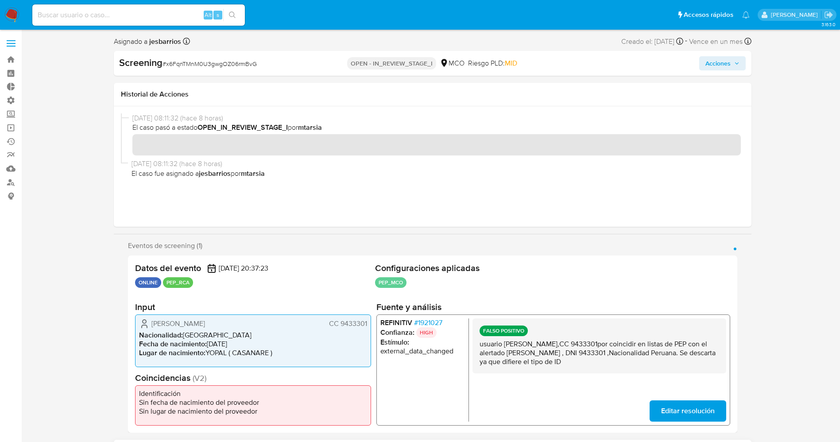
click at [746, 63] on button "Acciones" at bounding box center [722, 63] width 47 height 14
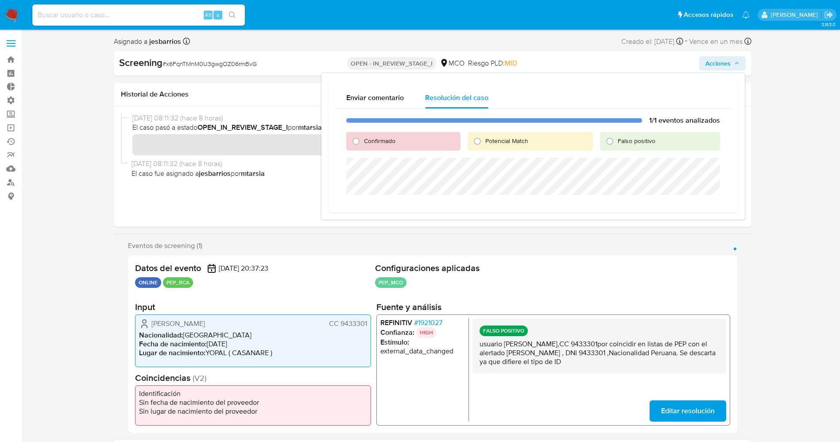
click at [627, 137] on span "Falso positivo" at bounding box center [637, 140] width 38 height 9
click at [617, 137] on input "Falso positivo" at bounding box center [610, 141] width 14 height 14
radio input "true"
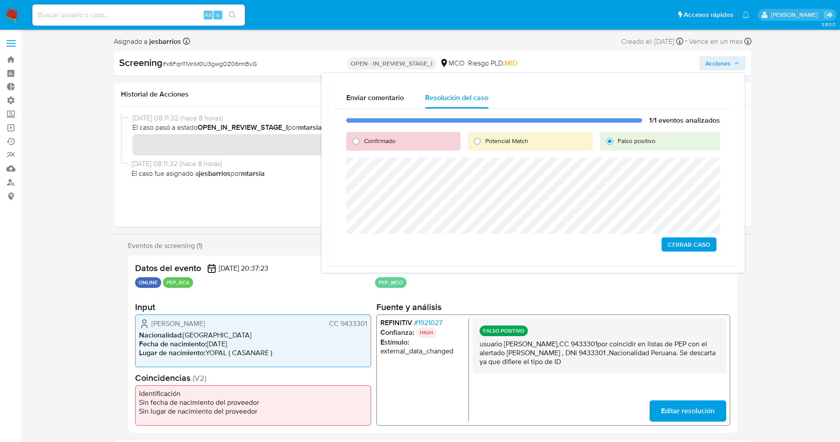
click at [708, 249] on span "Cerrar Caso" at bounding box center [689, 244] width 43 height 12
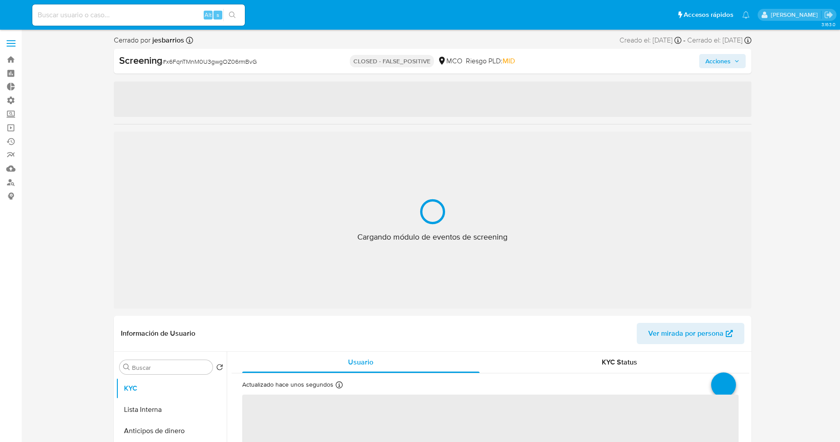
select select "10"
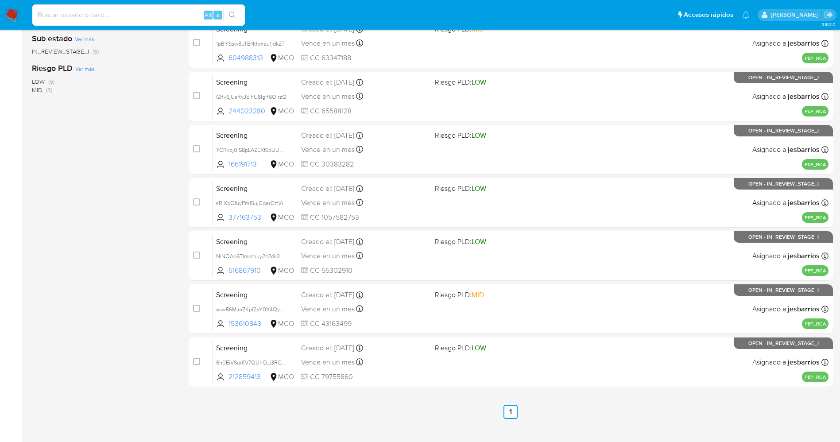
scroll to position [233, 0]
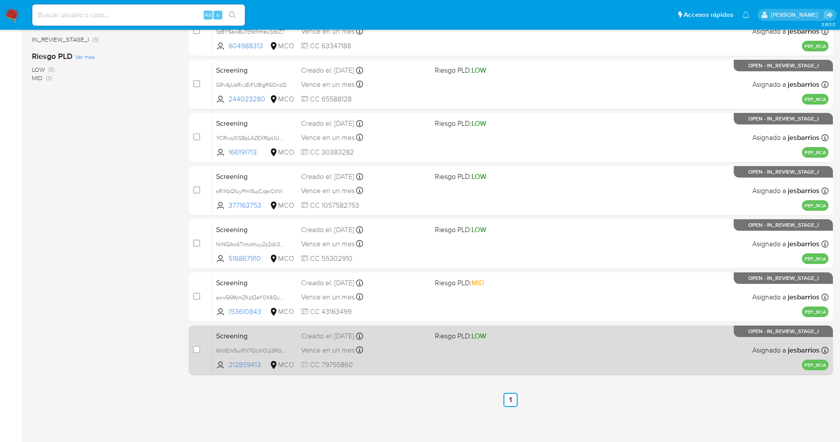
click at [598, 334] on div "Screening 6h0EiVSurffV7QUhOJj3RGFx 212859413 MCO Riesgo PLD: LOW Creado el: [DA…" at bounding box center [521, 350] width 616 height 45
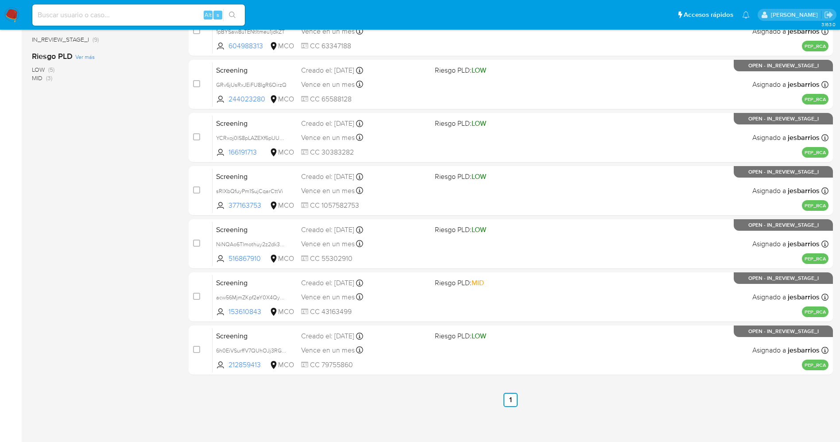
click at [15, 11] on img at bounding box center [11, 15] width 15 height 15
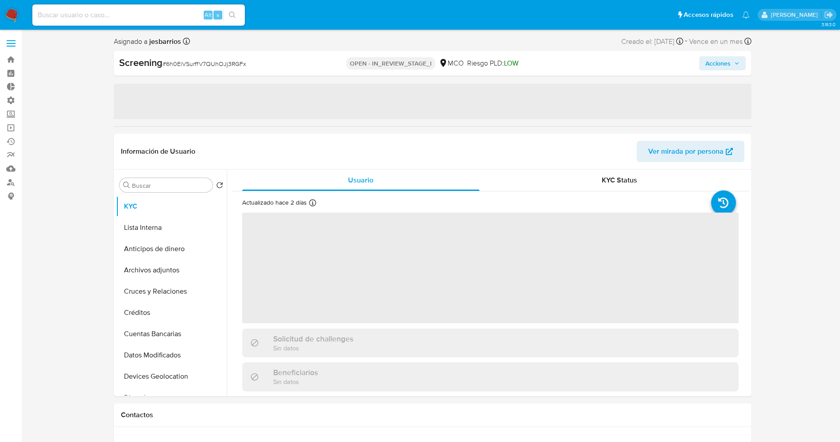
select select "10"
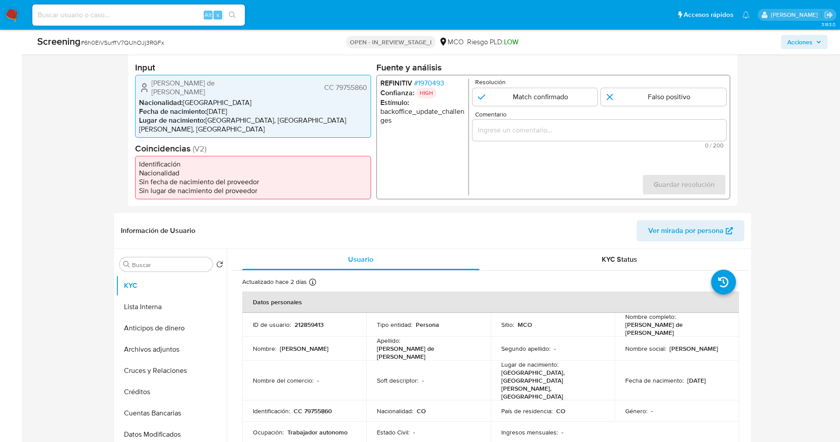
scroll to position [211, 0]
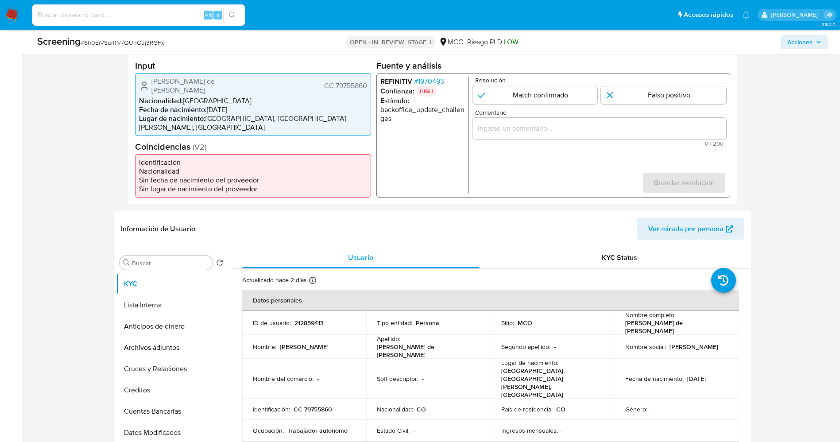
click at [438, 82] on span "# 1970493" at bounding box center [429, 81] width 30 height 9
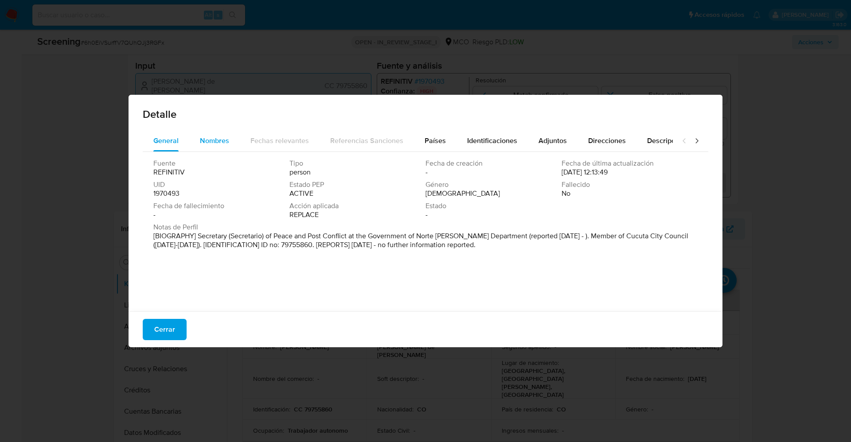
click at [200, 143] on span "Nombres" at bounding box center [214, 141] width 29 height 10
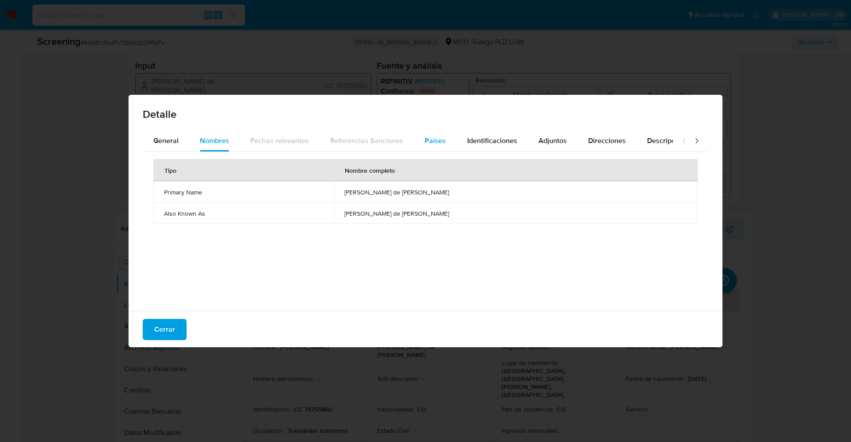
click at [441, 143] on span "Países" at bounding box center [434, 141] width 21 height 10
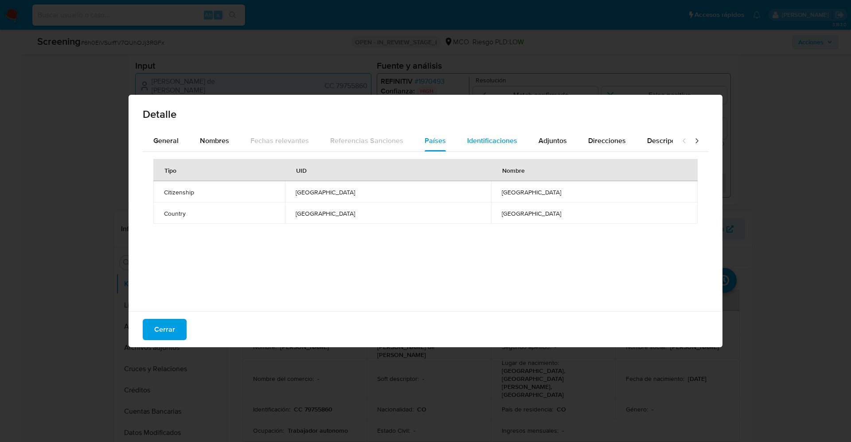
click at [493, 143] on span "Identificaciones" at bounding box center [492, 141] width 50 height 10
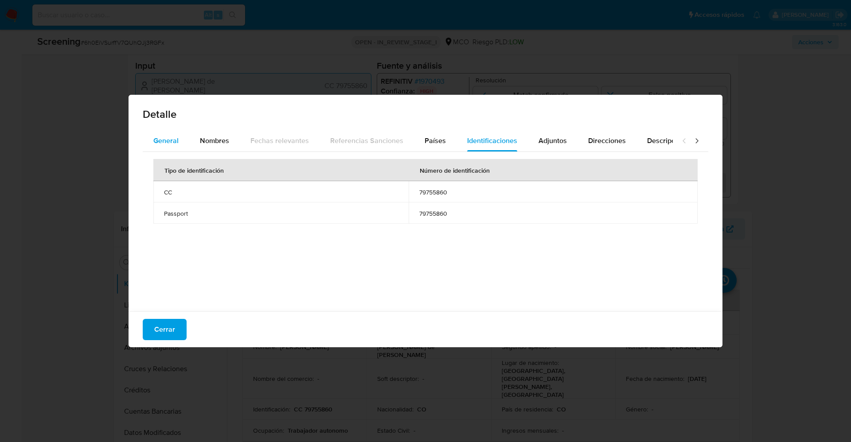
click at [165, 142] on span "General" at bounding box center [165, 141] width 25 height 10
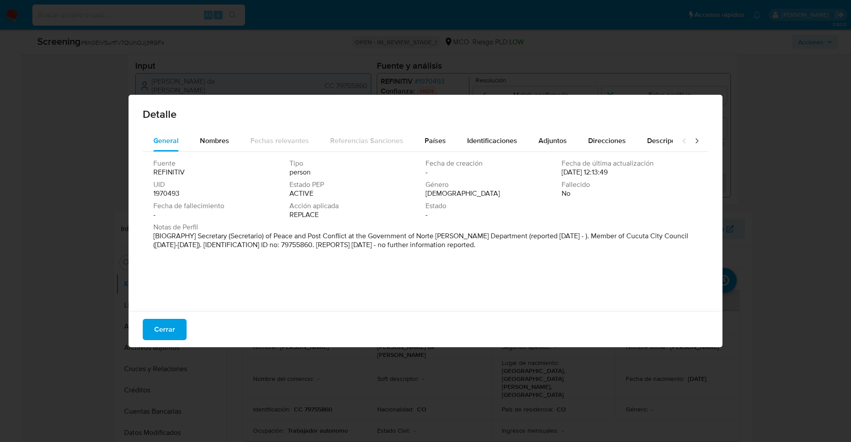
drag, startPoint x: 196, startPoint y: 233, endPoint x: 525, endPoint y: 250, distance: 329.6
click at [525, 250] on div "Notas de Perfil [BIOGRAPHY] Secretary (Secretario) of Peace and Post Conflict a…" at bounding box center [425, 238] width 544 height 30
drag, startPoint x: 194, startPoint y: 237, endPoint x: 484, endPoint y: 239, distance: 290.2
click at [484, 239] on font "[BIOGRAFÍA] Secretario de Paz y Posconflicto de la Gobernación del Departamento…" at bounding box center [420, 240] width 534 height 19
drag, startPoint x: 210, startPoint y: 189, endPoint x: 198, endPoint y: 473, distance: 284.2
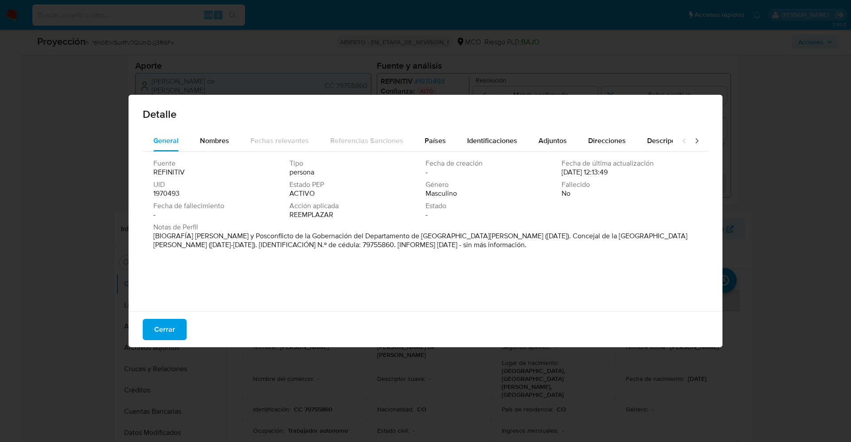
click at [152, 330] on button "Cerrar" at bounding box center [165, 329] width 44 height 21
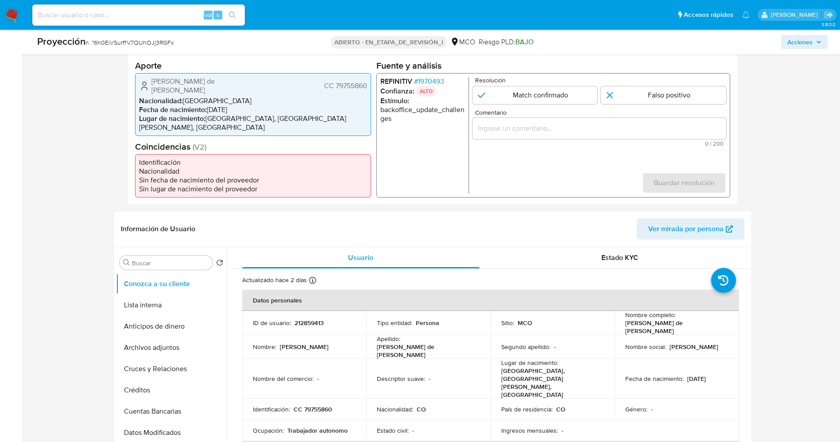
drag, startPoint x: 149, startPoint y: 84, endPoint x: 185, endPoint y: 83, distance: 35.9
click at [185, 83] on div "Duran Barajas Pedro de Jesus CC 79755860" at bounding box center [253, 86] width 228 height 18
drag, startPoint x: 435, startPoint y: 84, endPoint x: 345, endPoint y: 376, distance: 305.2
click at [441, 79] on font "1970493" at bounding box center [431, 81] width 26 height 10
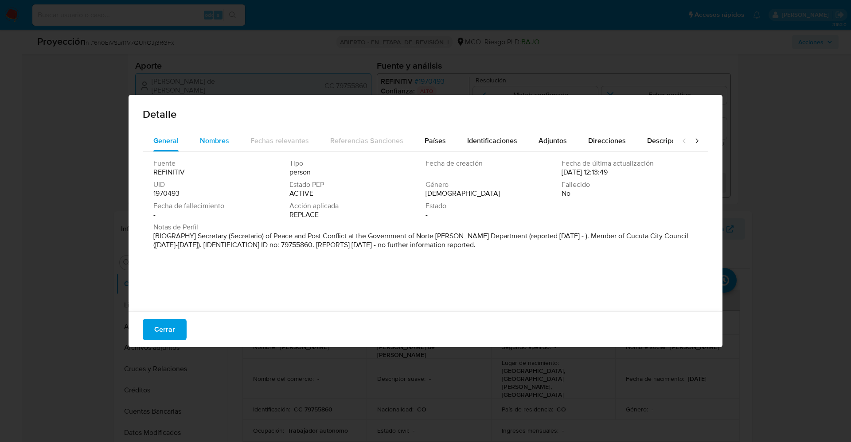
click at [211, 141] on span "Nombres" at bounding box center [214, 141] width 29 height 10
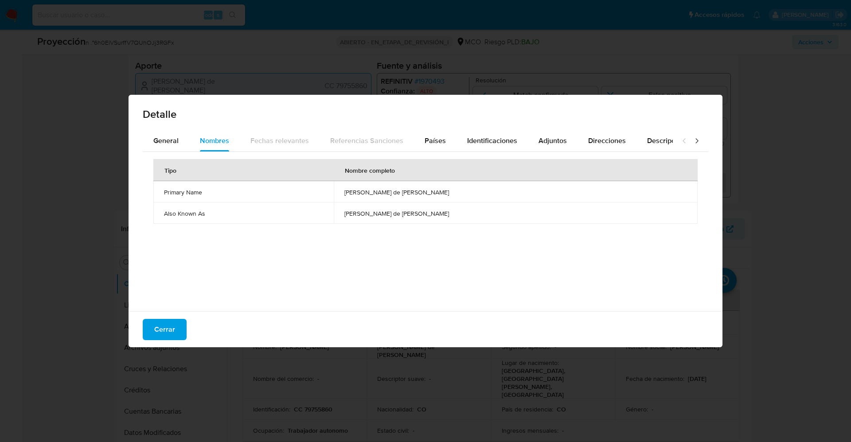
drag, startPoint x: 364, startPoint y: 189, endPoint x: 481, endPoint y: 190, distance: 117.0
click at [481, 190] on td "pedro de jesus duran barajas" at bounding box center [516, 191] width 364 height 21
click at [178, 323] on button "Cerrar" at bounding box center [165, 329] width 44 height 21
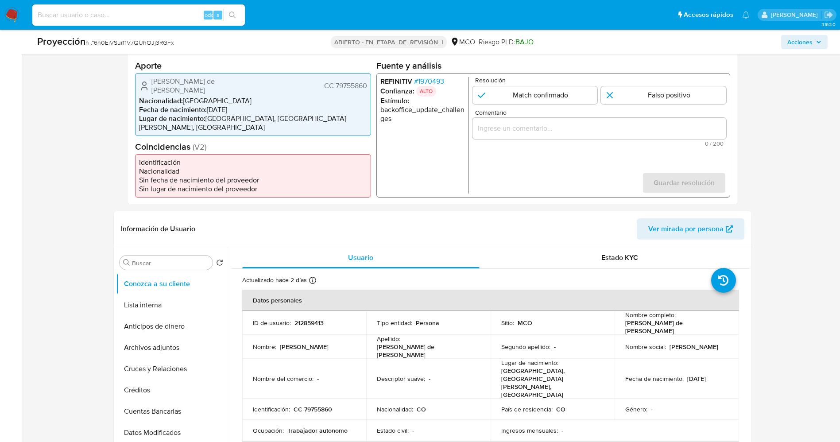
drag, startPoint x: 153, startPoint y: 86, endPoint x: 369, endPoint y: 87, distance: 216.2
click at [369, 87] on div "Duran Barajas Pedro de Jesus CC 79755860 Nacionalidad : Colombia Fecha de nacim…" at bounding box center [253, 104] width 236 height 63
click at [527, 98] on input "1 de 1" at bounding box center [534, 95] width 125 height 18
radio input "true"
click at [516, 130] on input "Comentario" at bounding box center [599, 128] width 254 height 12
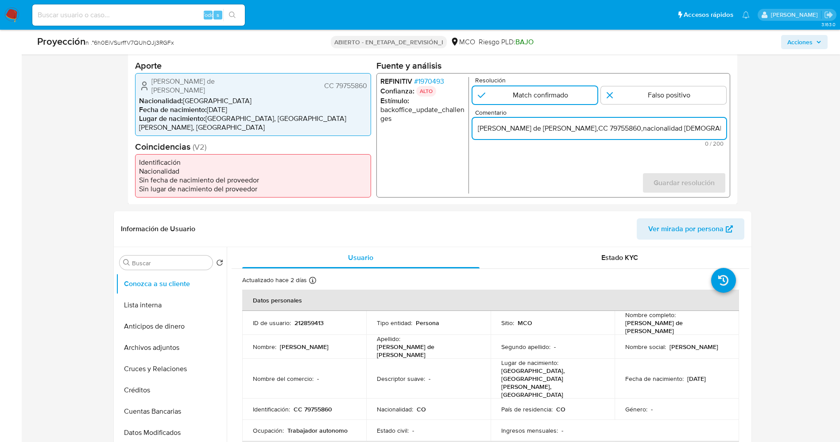
scroll to position [0, 366]
type input "suario Duran Barajas Pedro de Jesus,CC 79755860,nacionalidad Colombiana, por co…"
click at [678, 173] on span "Guardar resolución" at bounding box center [683, 182] width 61 height 19
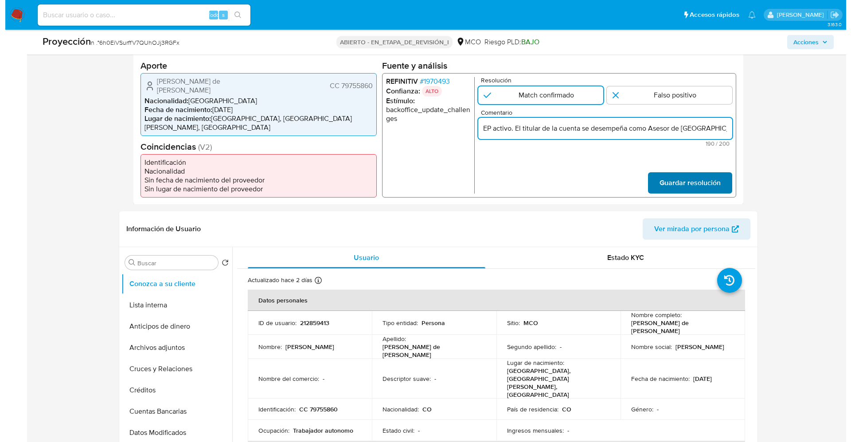
scroll to position [0, 0]
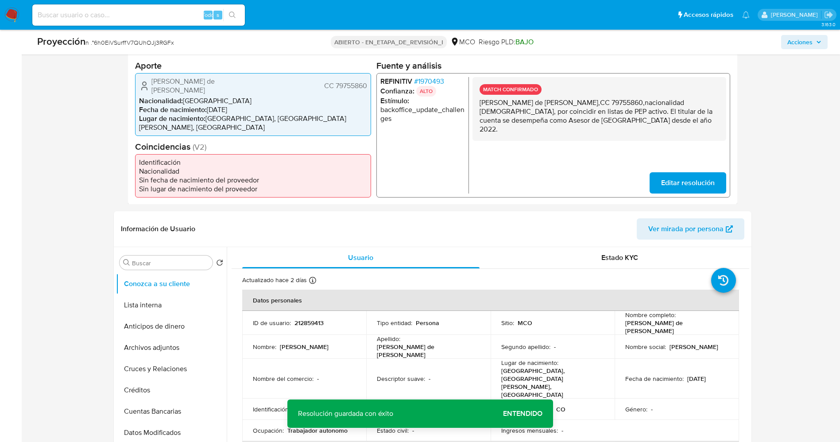
click at [669, 182] on span "Editar resolución" at bounding box center [688, 182] width 54 height 19
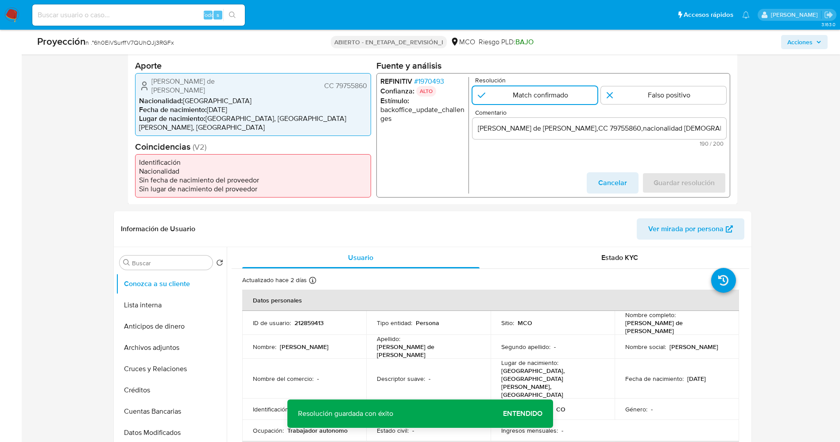
click at [481, 133] on input "suario Duran Barajas Pedro de Jesus,CC 79755860,nacionalidad Colombiana, por co…" at bounding box center [599, 128] width 254 height 12
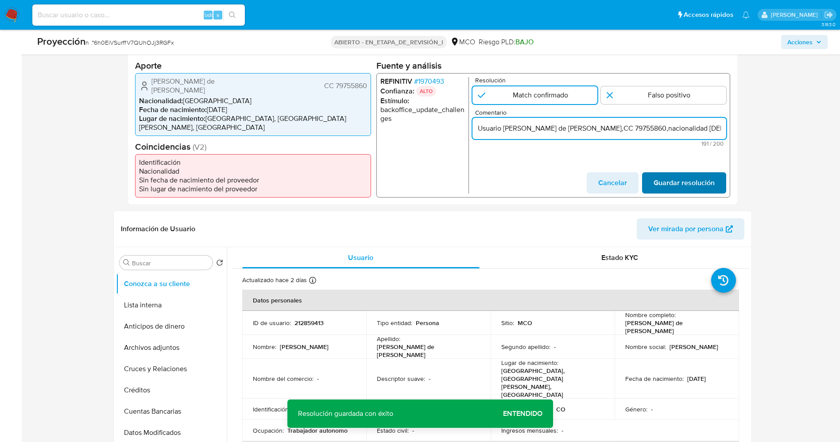
type input "Usuario Duran Barajas Pedro de Jesus,CC 79755860,nacionalidad Colombiana, por c…"
drag, startPoint x: 676, startPoint y: 177, endPoint x: 552, endPoint y: 473, distance: 320.9
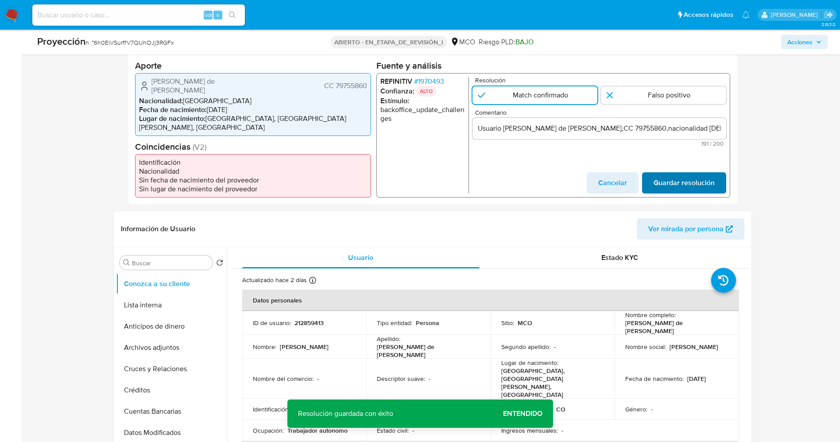
click at [672, 173] on span "Guardar resolución" at bounding box center [683, 182] width 61 height 19
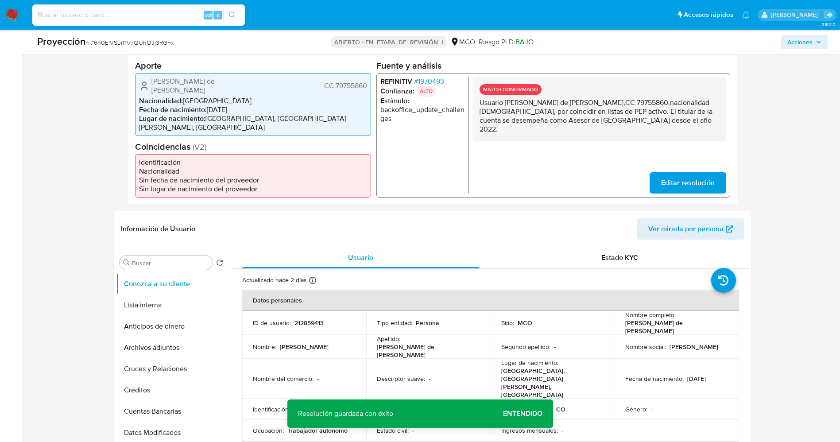
drag, startPoint x: 479, startPoint y: 101, endPoint x: 672, endPoint y: 124, distance: 193.7
click at [672, 124] on p "Usuario Duran Barajas Pedro de Jesus,CC 79755860,nacionalidad Colombiana, por c…" at bounding box center [599, 115] width 240 height 35
click at [159, 300] on button "Lista interna" at bounding box center [168, 305] width 104 height 21
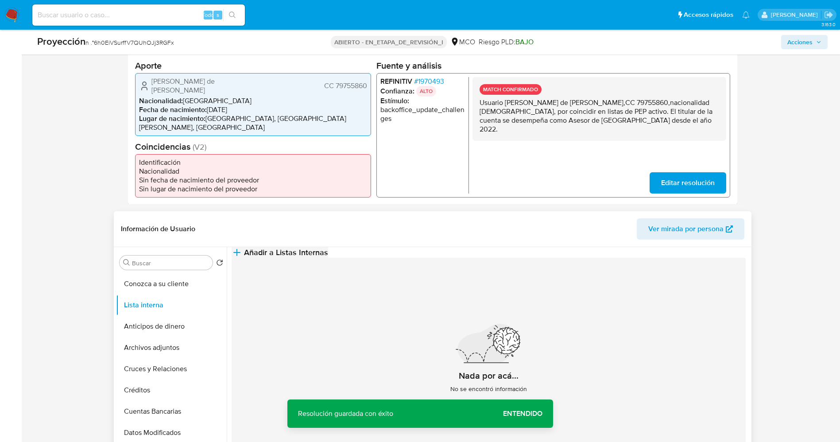
click at [328, 255] on span "Añadir a Listas Internas" at bounding box center [286, 253] width 84 height 10
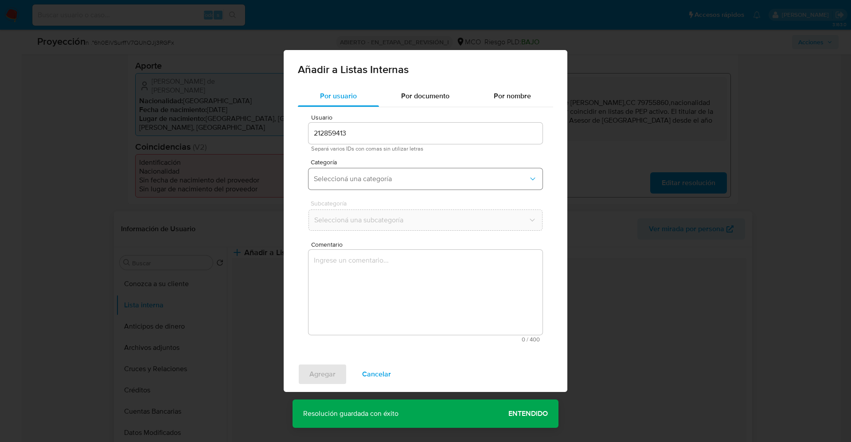
click at [434, 169] on button "Seleccioná una categoría" at bounding box center [425, 178] width 234 height 21
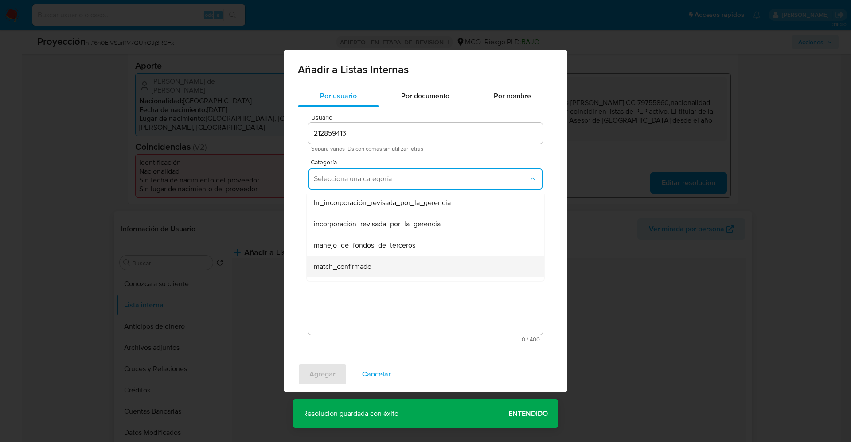
click at [487, 260] on div "match_confirmado" at bounding box center [423, 266] width 218 height 21
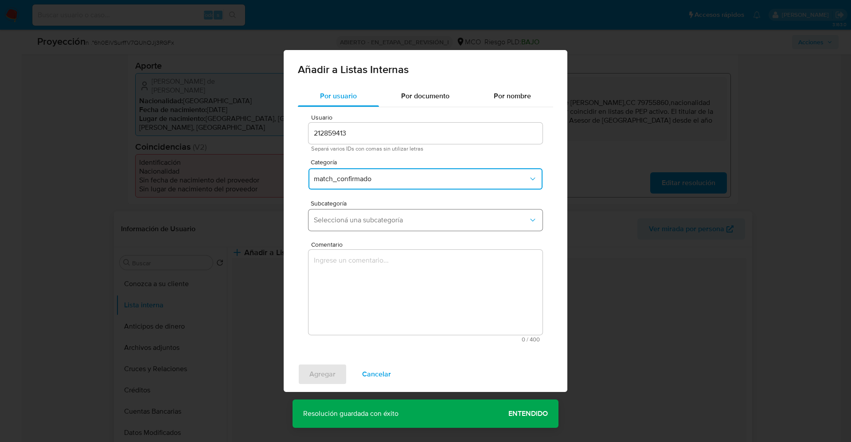
click at [503, 222] on span "Seleccioná una subcategoría" at bounding box center [421, 220] width 214 height 9
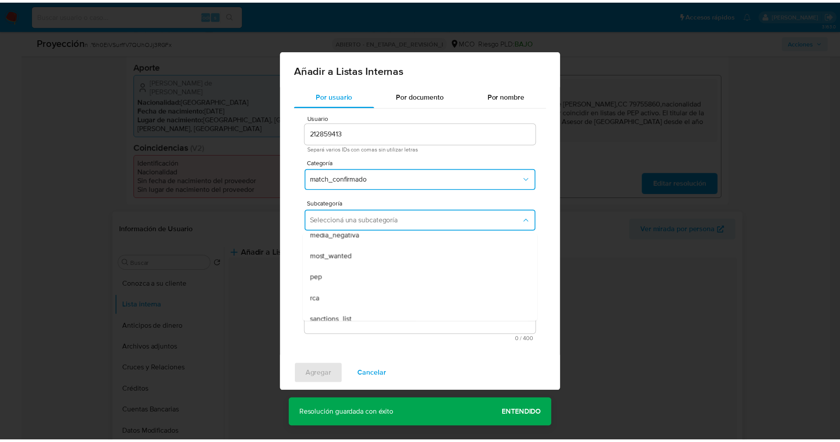
scroll to position [53, 0]
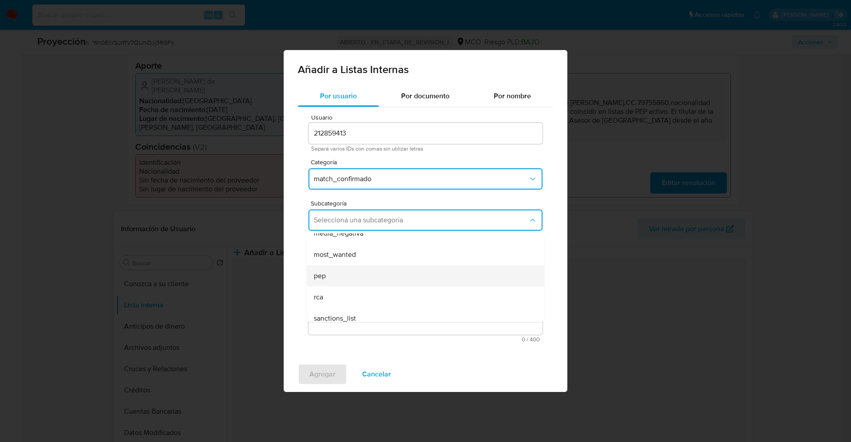
click at [417, 277] on div "pep" at bounding box center [423, 275] width 218 height 21
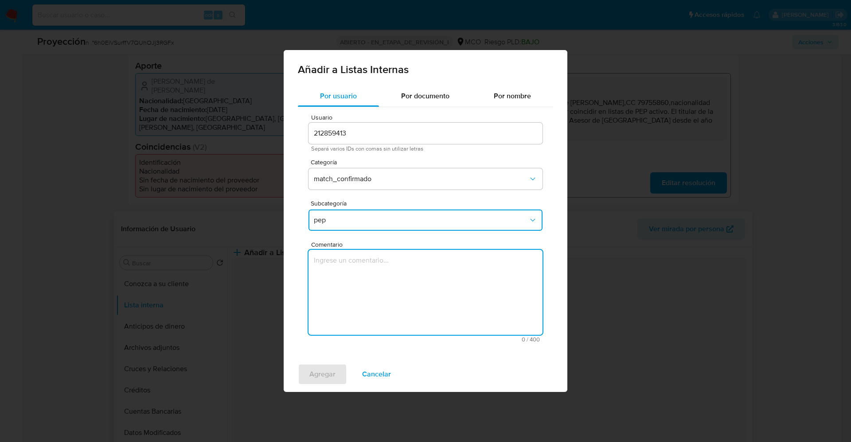
click at [417, 277] on textarea "Comentario" at bounding box center [425, 292] width 234 height 85
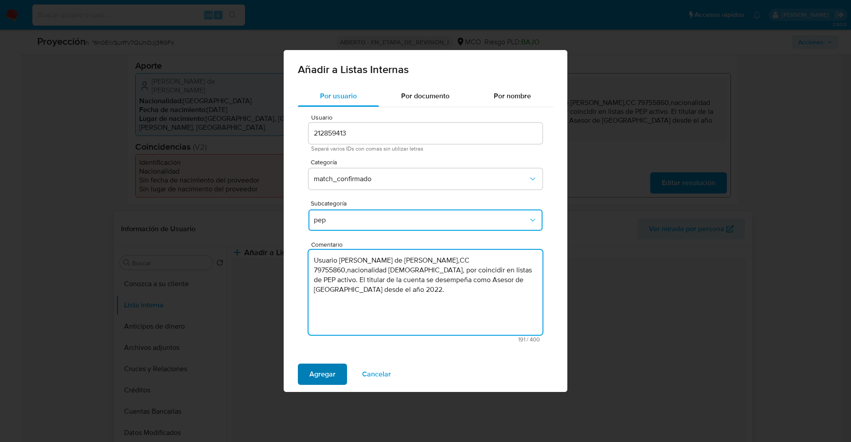
type textarea "Usuario Duran Barajas Pedro de Jesus,CC 79755860,nacionalidad Colombiana, por c…"
click at [330, 368] on span "Agregar" at bounding box center [322, 374] width 26 height 19
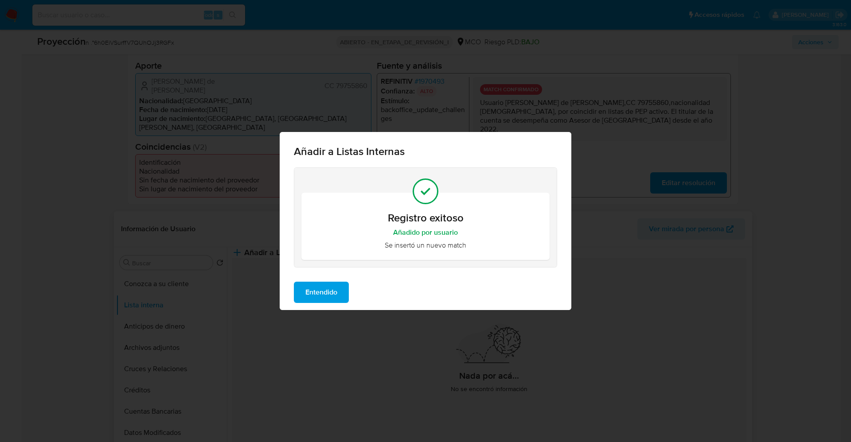
click at [315, 290] on span "Entendido" at bounding box center [321, 292] width 32 height 19
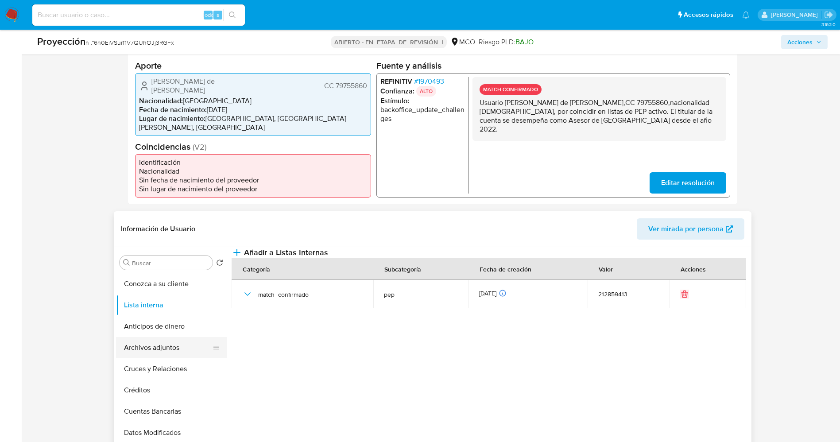
click at [144, 337] on button "Archivos adjuntos" at bounding box center [168, 347] width 104 height 21
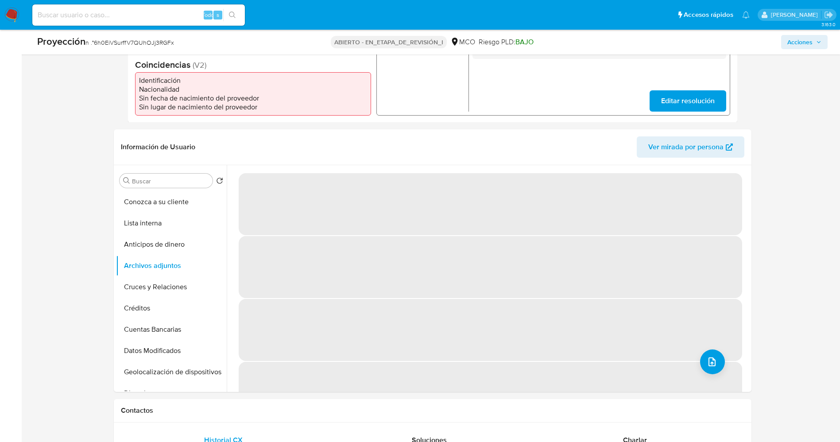
scroll to position [291, 0]
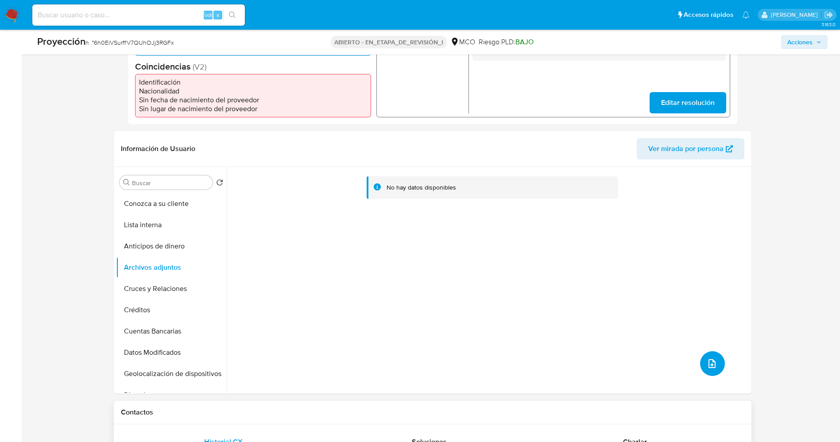
click at [700, 354] on button "subir archivo" at bounding box center [712, 363] width 25 height 25
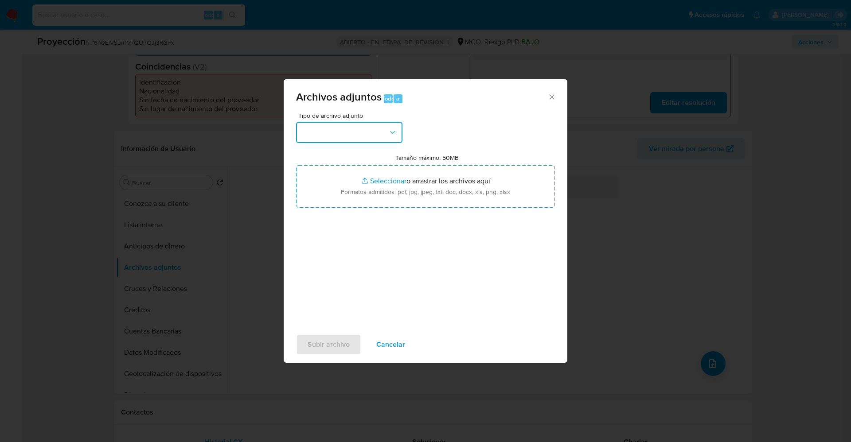
click at [370, 133] on button "button" at bounding box center [349, 132] width 106 height 21
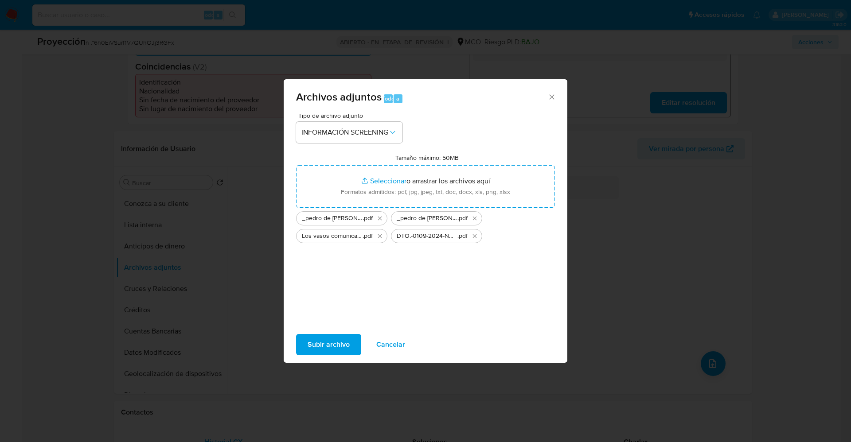
click at [319, 339] on span "Subir archivo" at bounding box center [328, 344] width 42 height 19
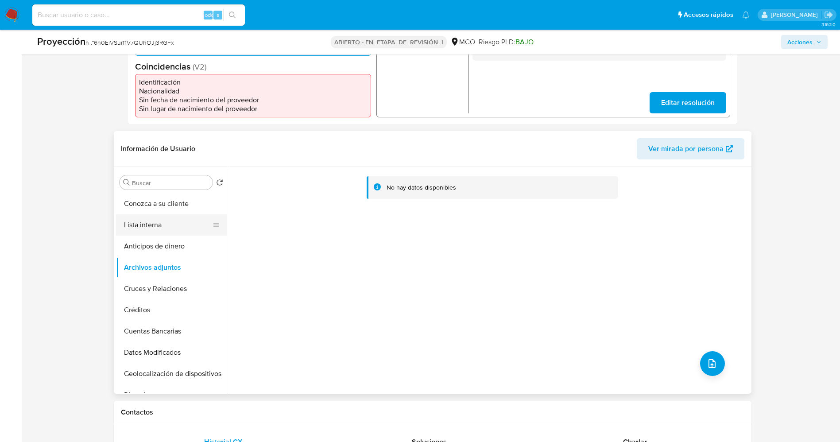
click at [151, 221] on button "Lista interna" at bounding box center [168, 224] width 104 height 21
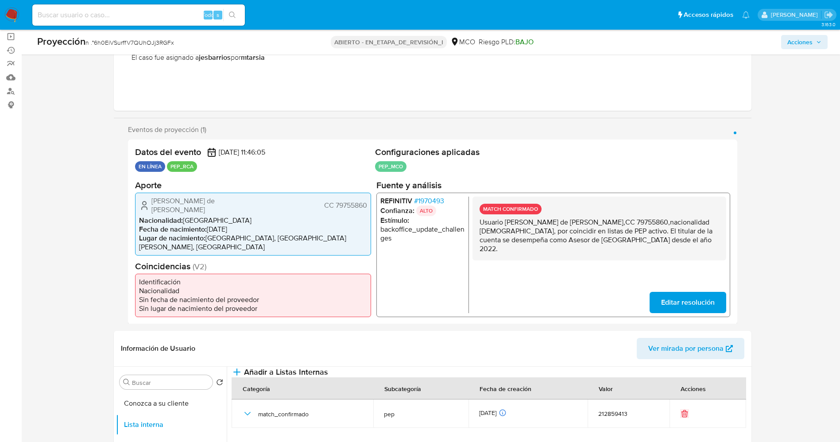
scroll to position [0, 0]
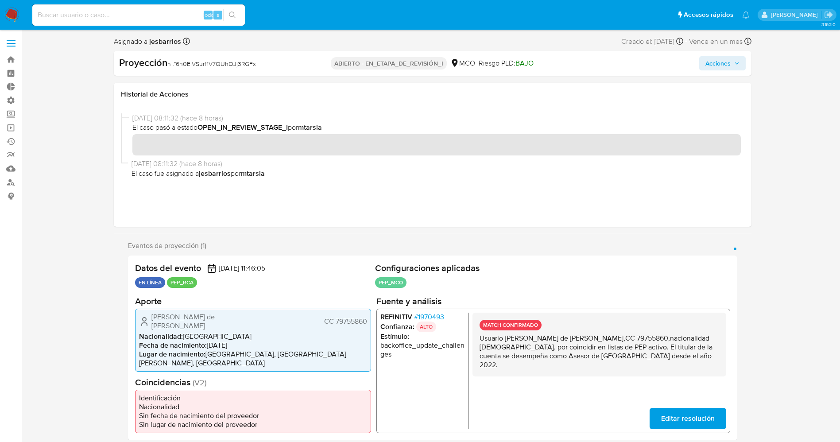
click at [728, 64] on span "Acciones" at bounding box center [718, 63] width 25 height 14
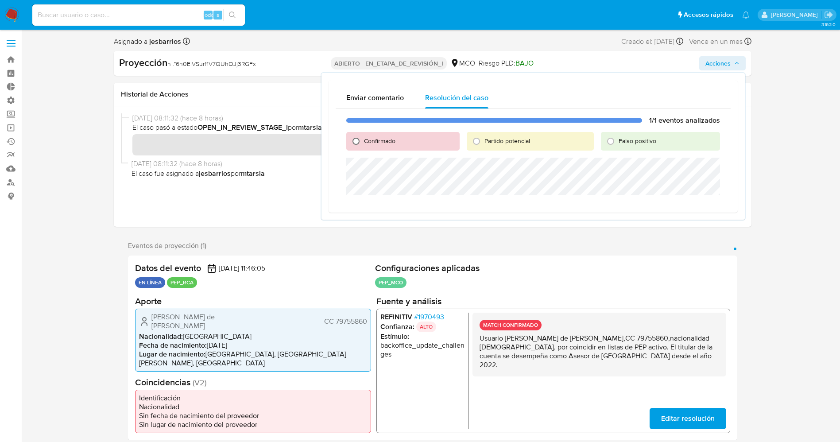
click at [362, 140] on input "Confirmado" at bounding box center [356, 141] width 14 height 14
radio input "true"
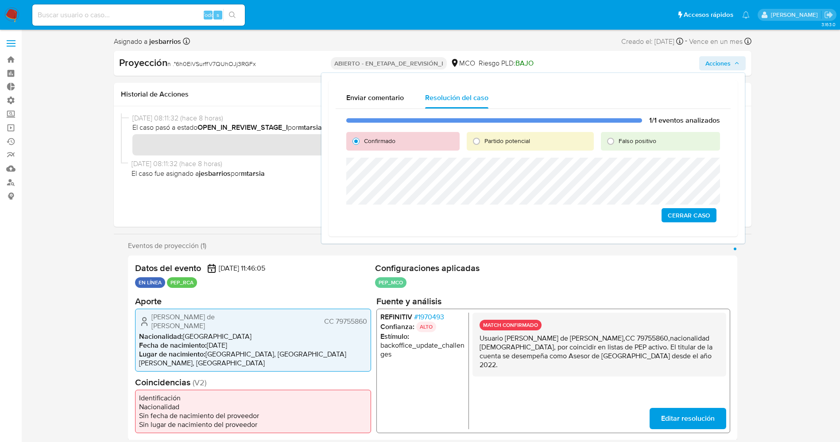
click at [321, 155] on div "Enviar comentario Resolución del caso 1/1 eventos analizados Confirmado Partido…" at bounding box center [533, 158] width 425 height 172
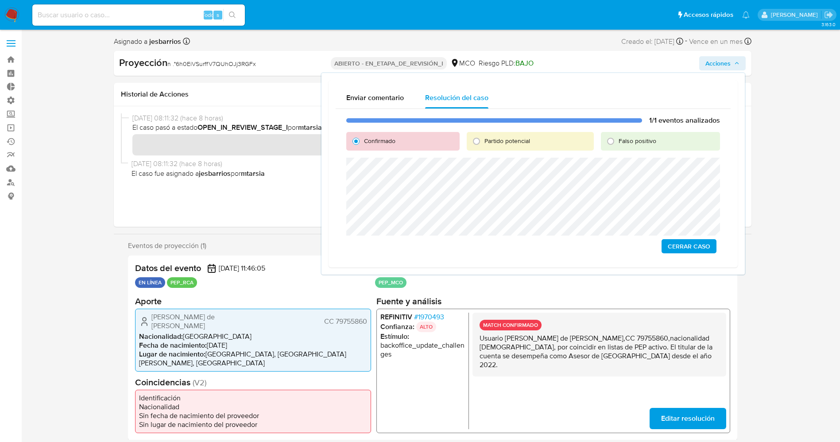
click at [703, 250] on span "Cerrar Caso" at bounding box center [689, 246] width 43 height 12
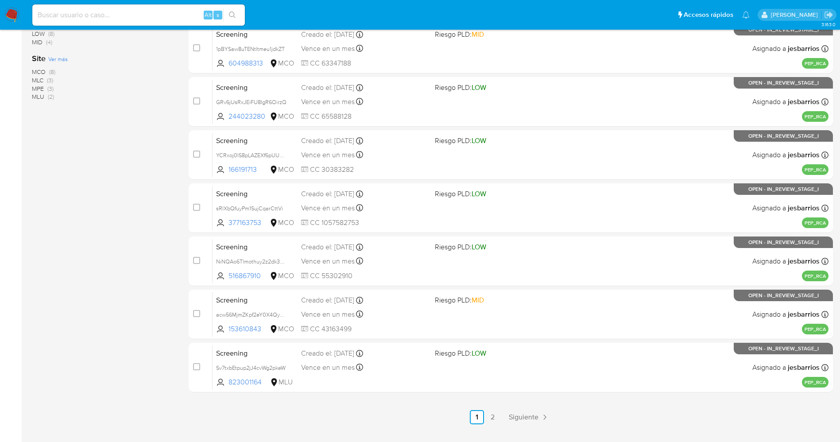
scroll to position [289, 0]
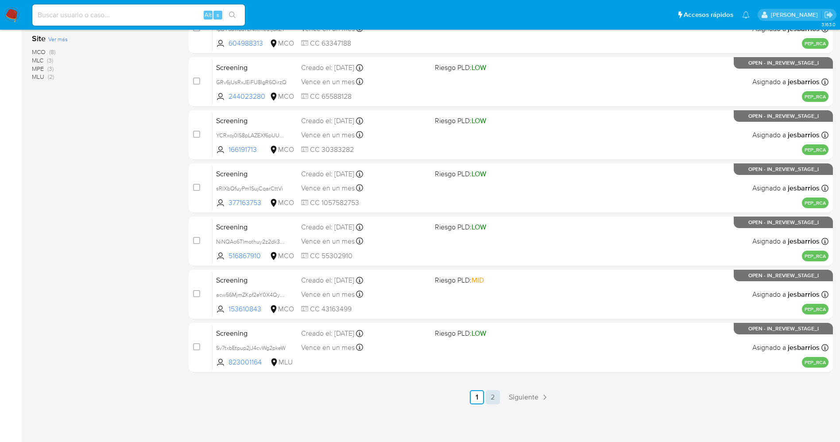
click at [490, 395] on link "2" at bounding box center [493, 397] width 14 height 14
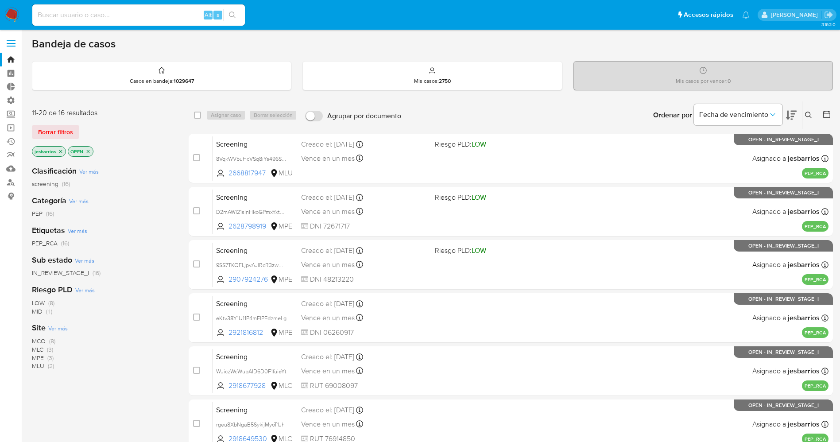
click at [37, 340] on span "MCO" at bounding box center [39, 341] width 14 height 9
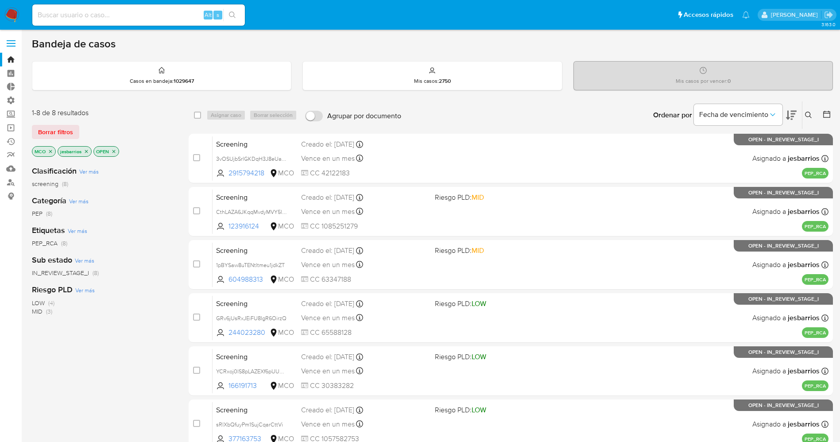
click at [52, 151] on icon "close-filter" at bounding box center [50, 151] width 5 height 5
click at [85, 152] on icon "close-filter" at bounding box center [87, 151] width 5 height 5
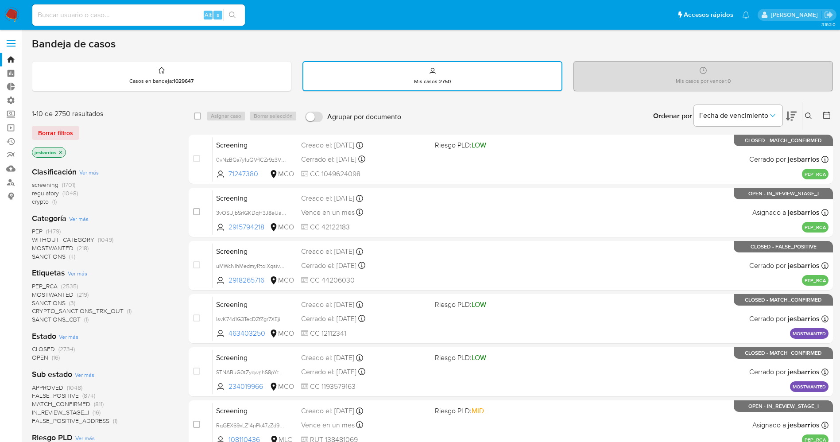
drag, startPoint x: 826, startPoint y: 112, endPoint x: 574, endPoint y: 110, distance: 252.1
click at [574, 110] on div "Ordenar por Fecha de vencimiento No es posible ordenar los resultados mientras …" at bounding box center [619, 115] width 427 height 27
click at [829, 121] on div at bounding box center [825, 115] width 16 height 27
click at [828, 117] on icon at bounding box center [827, 115] width 9 height 9
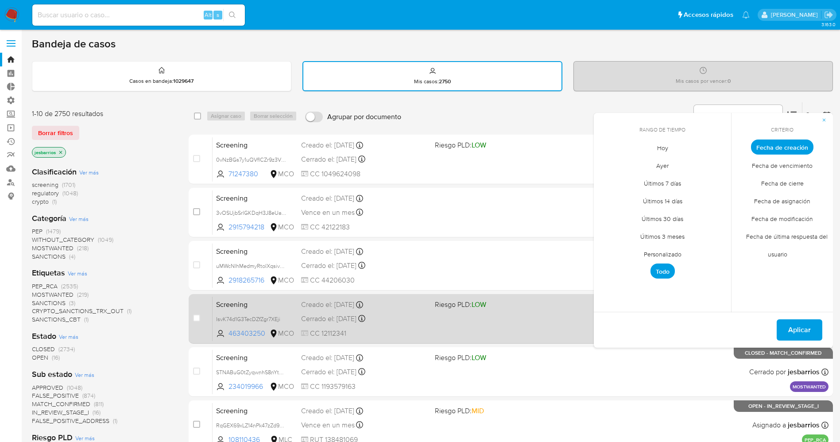
drag, startPoint x: 661, startPoint y: 152, endPoint x: 553, endPoint y: 342, distance: 218.9
click at [553, 342] on div "select-all-cases-checkbox Asignar caso Borrar selección Agrupar por documento O…" at bounding box center [511, 384] width 645 height 564
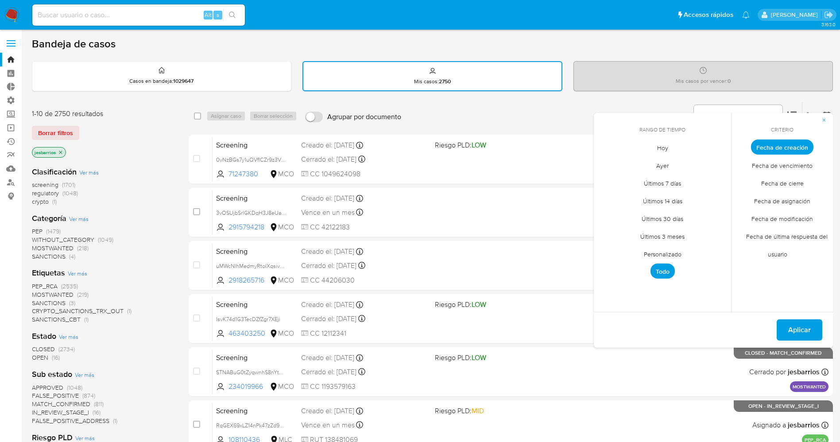
click at [657, 150] on span "Hoy" at bounding box center [663, 148] width 30 height 18
click at [765, 181] on span "Fecha de cierre" at bounding box center [782, 183] width 61 height 18
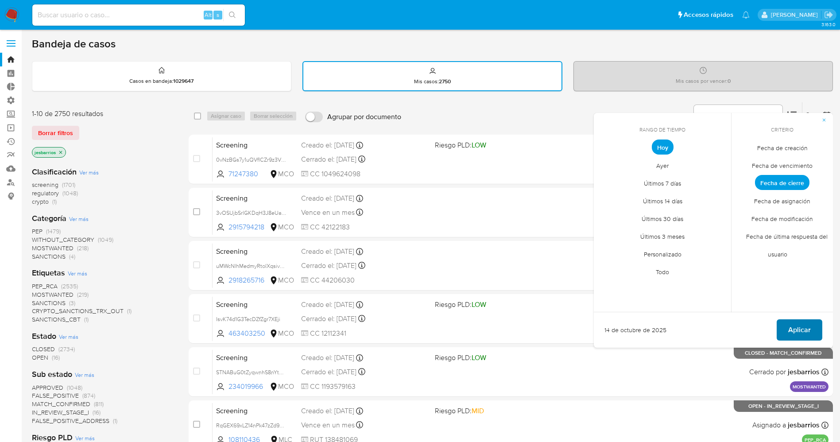
click at [783, 325] on button "Aplicar" at bounding box center [800, 329] width 46 height 21
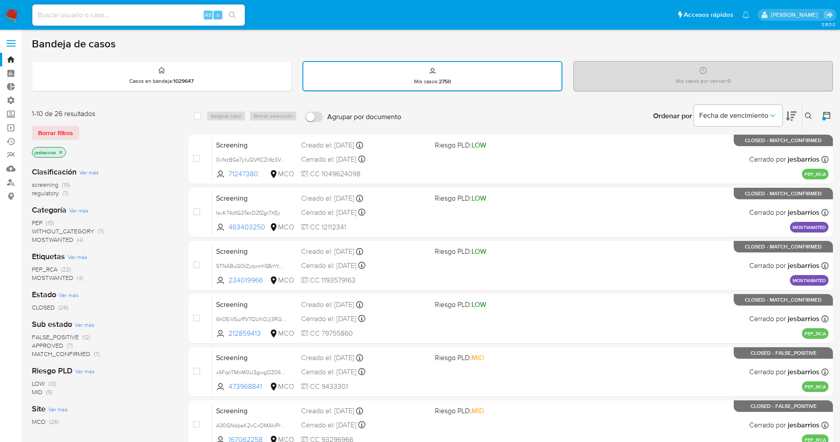
click at [15, 11] on img at bounding box center [11, 15] width 15 height 15
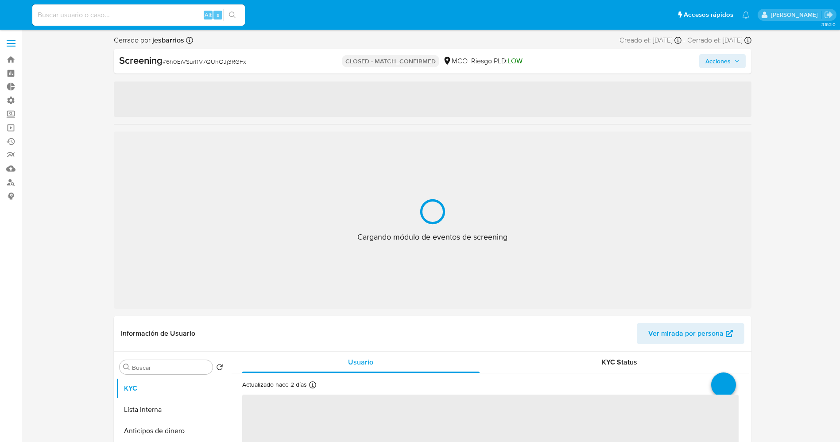
select select "10"
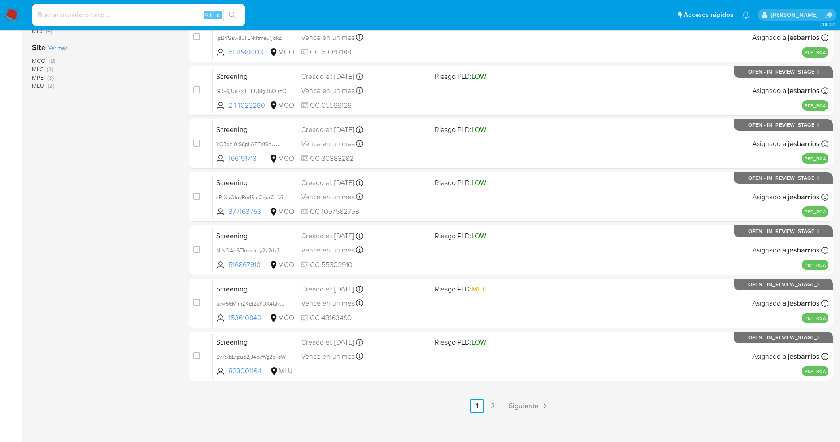
scroll to position [289, 0]
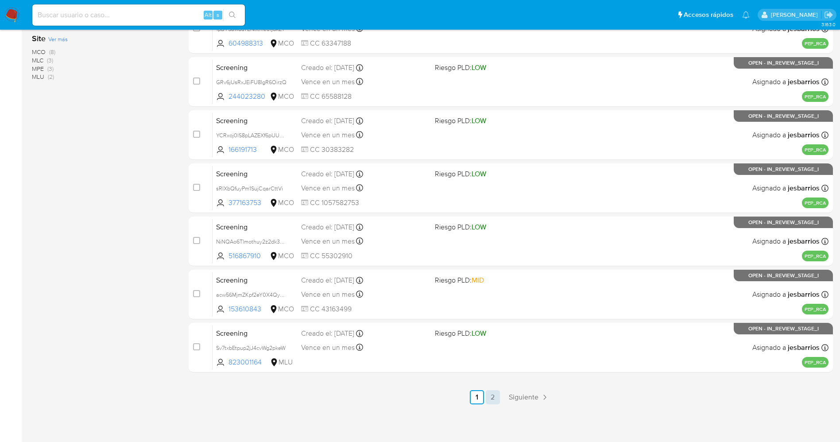
click at [499, 395] on link "2" at bounding box center [493, 397] width 14 height 14
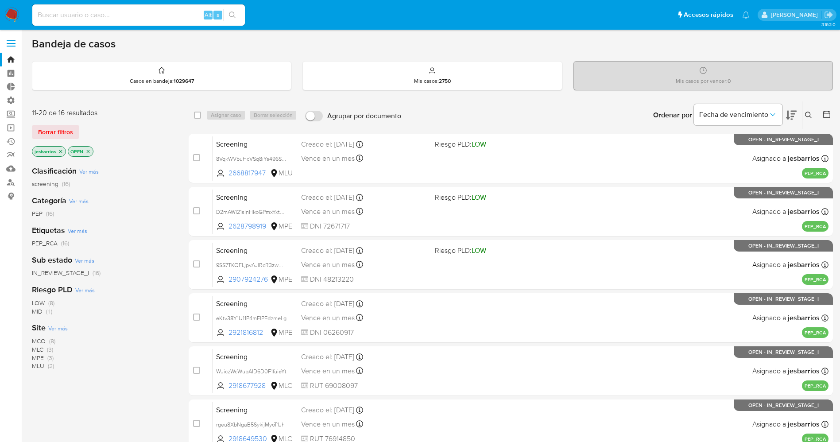
click at [39, 338] on span "MCO" at bounding box center [39, 341] width 14 height 9
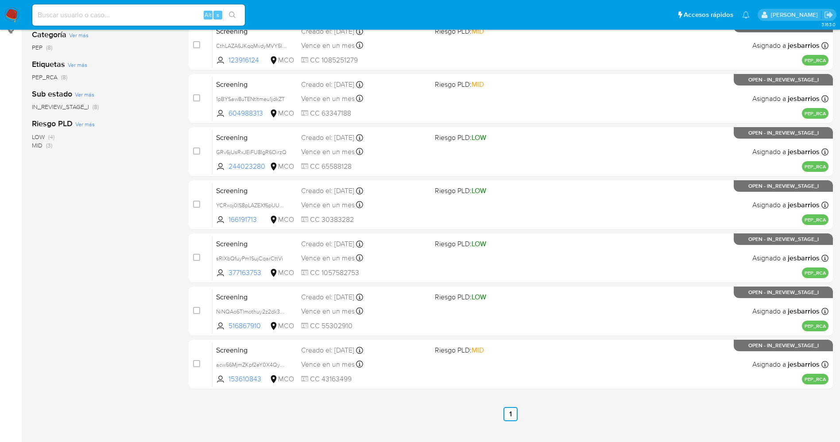
scroll to position [183, 0]
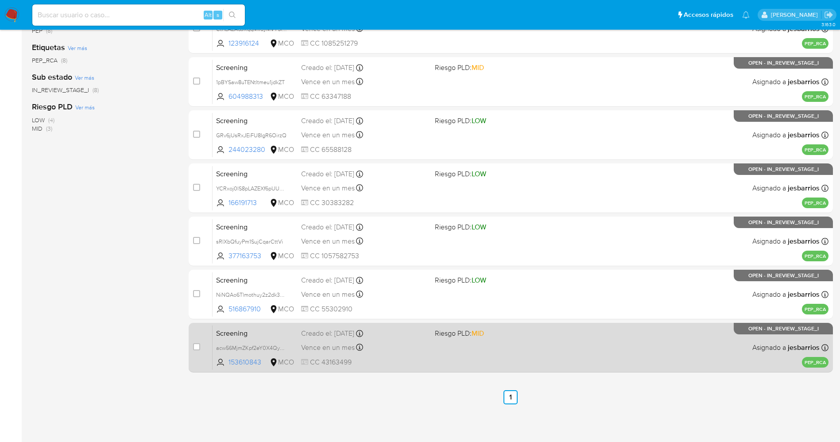
click at [456, 369] on div "Screening acw56MjmZKpf2eY0X4Qyc6aW 153610843 MCO Riesgo PLD: MID Creado el: 12/…" at bounding box center [521, 347] width 616 height 45
click at [482, 345] on div "Screening acw56MjmZKpf2eY0X4Qyc6aW 153610843 MCO Riesgo PLD: MID Creado el: 12/…" at bounding box center [521, 347] width 616 height 45
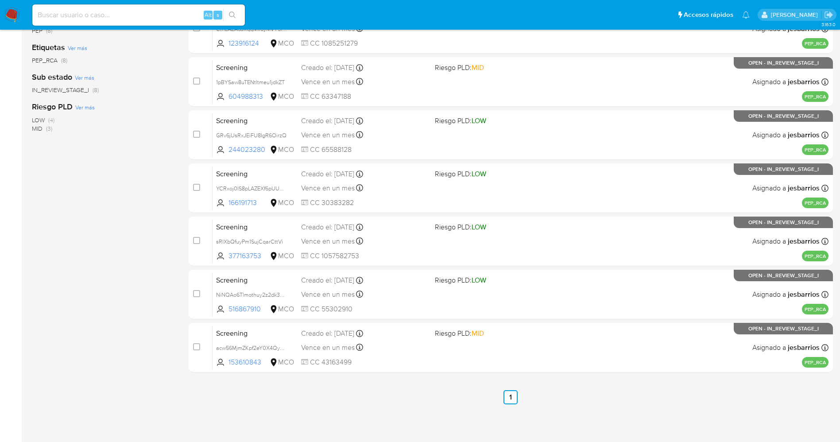
click at [11, 10] on img at bounding box center [11, 15] width 15 height 15
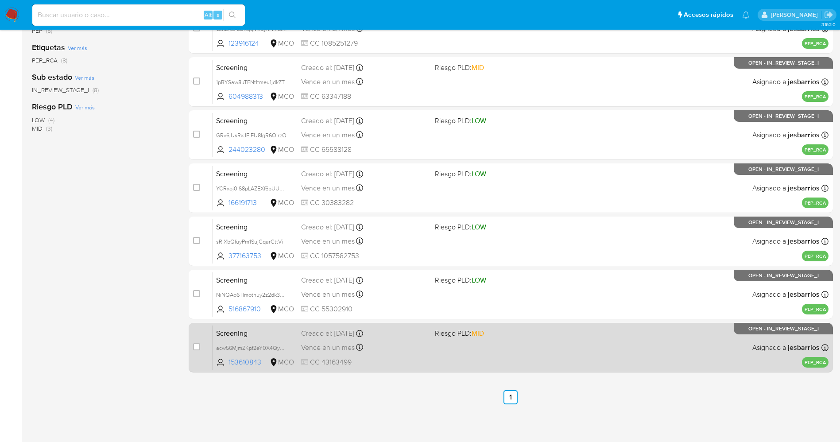
click at [461, 367] on div "Screening acw56MjmZKpf2eY0X4Qyc6aW 153610843 MCO Riesgo PLD: MID Creado el: 12/…" at bounding box center [521, 347] width 616 height 45
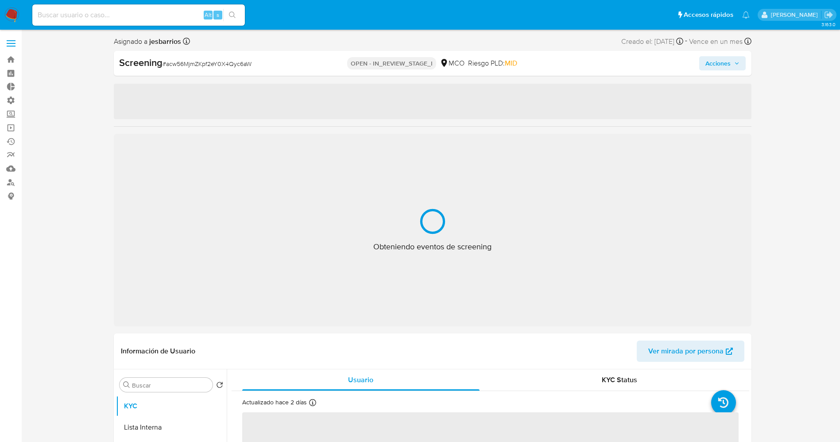
select select "10"
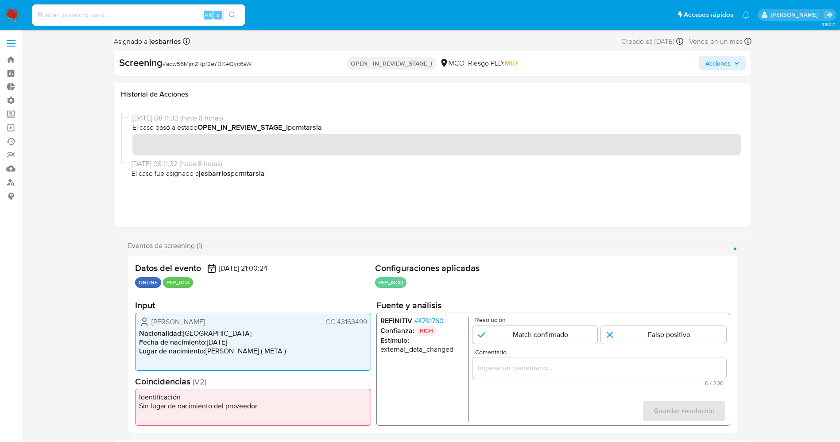
click at [426, 317] on span "# 4791760" at bounding box center [429, 321] width 30 height 9
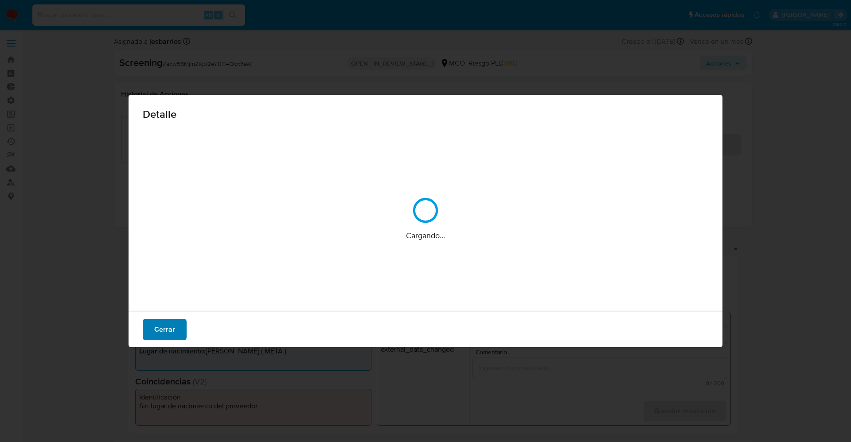
click at [161, 327] on span "Cerrar" at bounding box center [164, 329] width 21 height 19
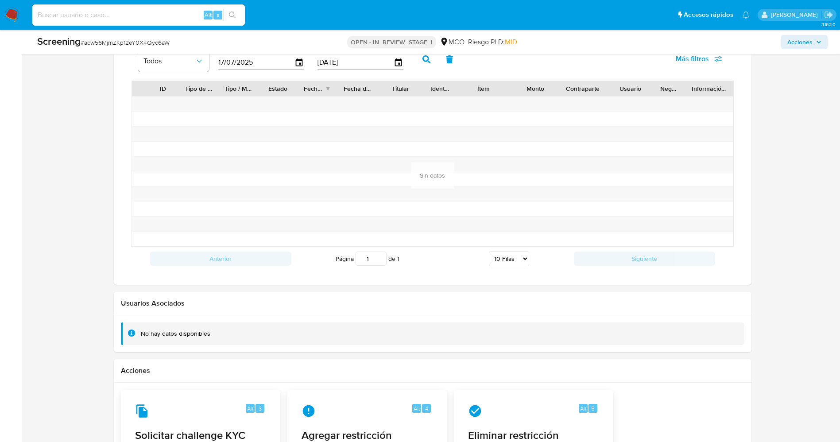
drag, startPoint x: 150, startPoint y: 318, endPoint x: 114, endPoint y: 471, distance: 157.5
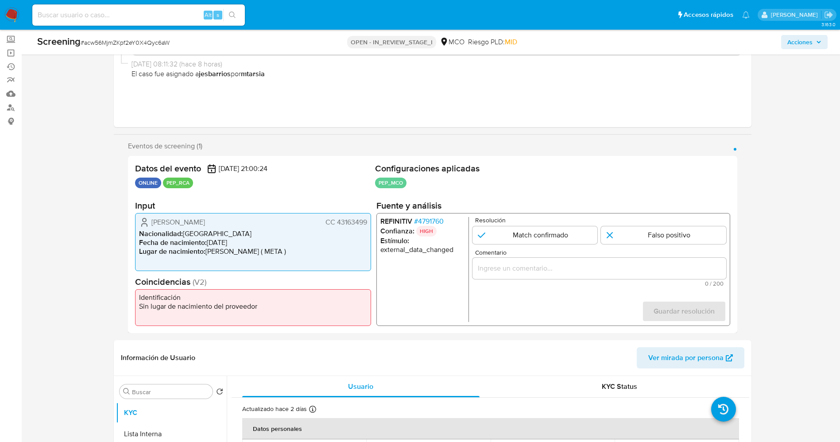
scroll to position [68, 0]
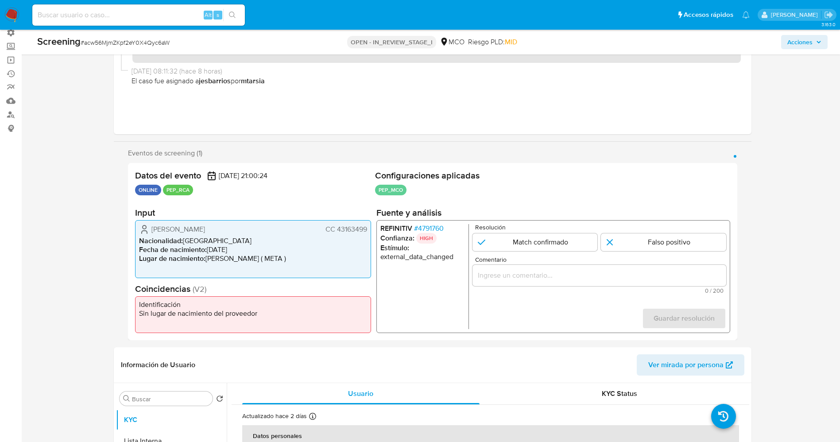
drag, startPoint x: 152, startPoint y: 230, endPoint x: 366, endPoint y: 228, distance: 213.5
click at [366, 228] on div "Elizabeth Benjumea Gil CC 43163499" at bounding box center [253, 229] width 228 height 11
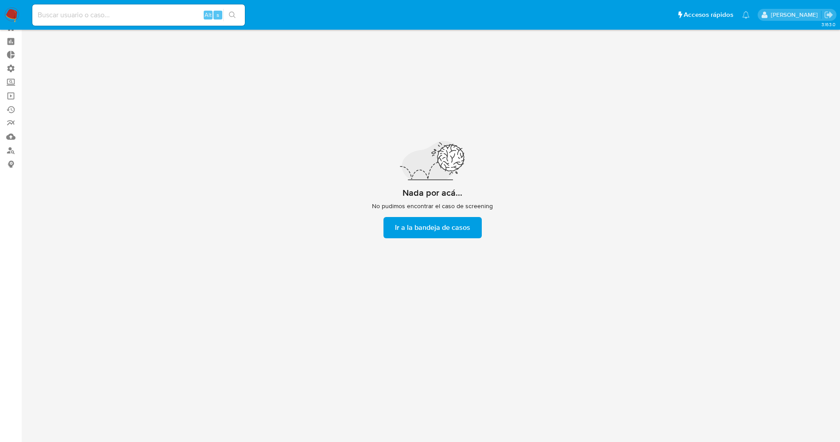
scroll to position [32, 0]
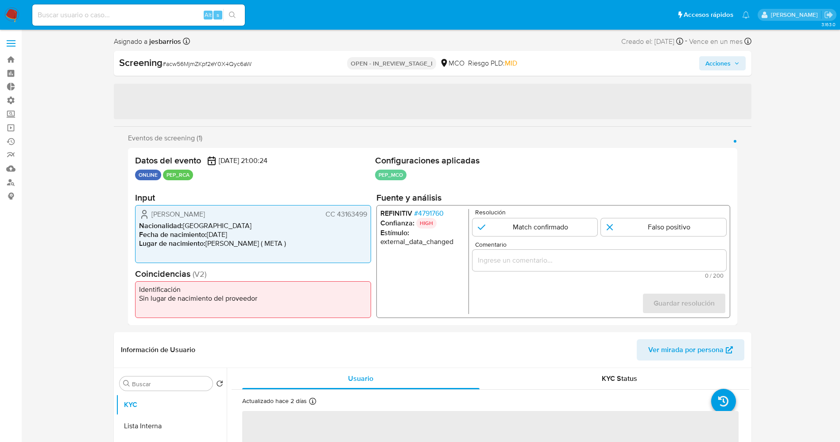
select select "10"
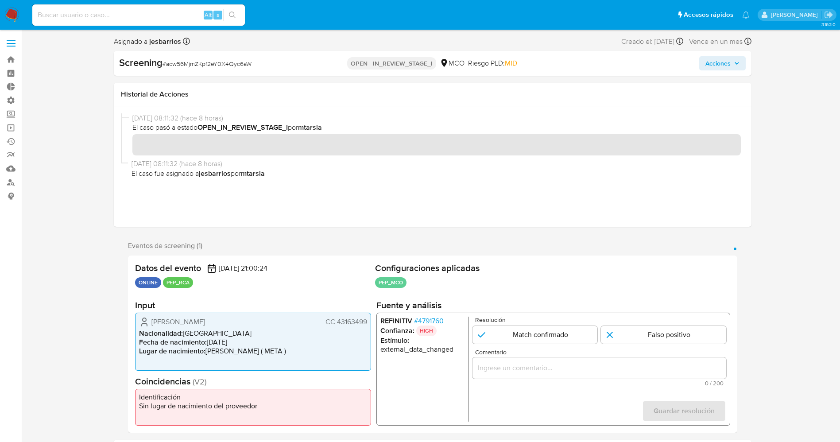
drag, startPoint x: 152, startPoint y: 324, endPoint x: 370, endPoint y: 323, distance: 218.0
click at [370, 323] on div "[PERSON_NAME] CC 43163499 Nacionalidad : [DEMOGRAPHIC_DATA] Fecha de nacimiento…" at bounding box center [253, 342] width 236 height 58
click at [418, 315] on div "REFINITIV # 4791760 Confianza: HIGH Estímulo : external_data_changed Resolución…" at bounding box center [553, 369] width 354 height 113
click at [421, 319] on span "# 4791760" at bounding box center [429, 321] width 30 height 9
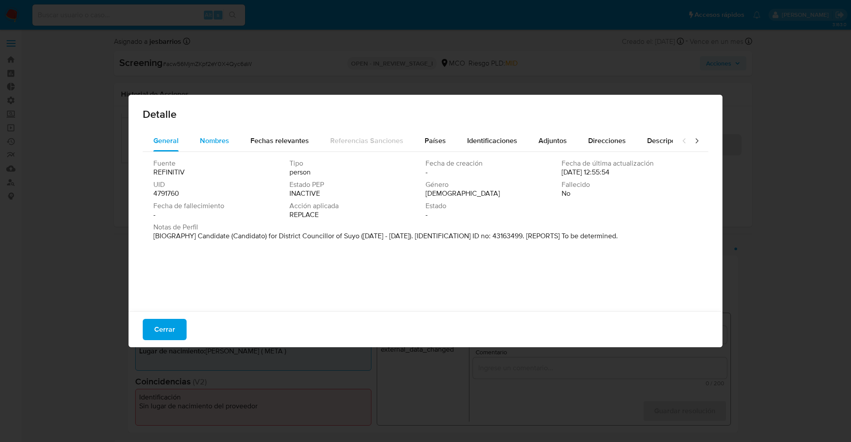
click at [218, 142] on span "Nombres" at bounding box center [214, 141] width 29 height 10
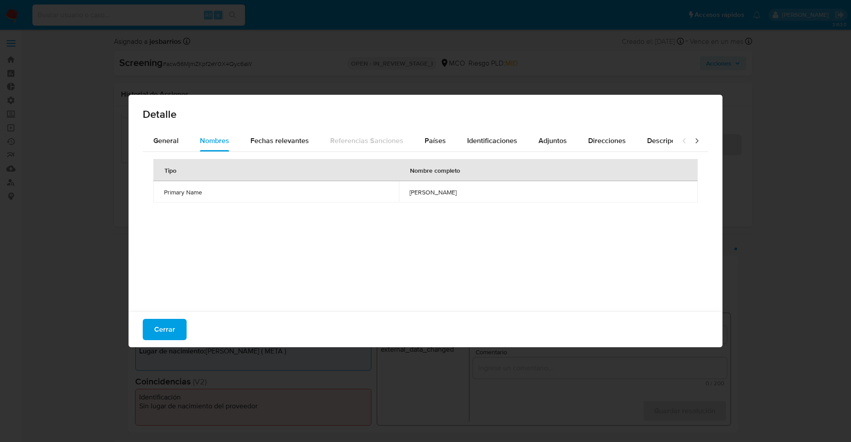
drag, startPoint x: 357, startPoint y: 191, endPoint x: 470, endPoint y: 200, distance: 113.3
click at [470, 200] on td "santos arnoldo aguilar jimenez" at bounding box center [548, 191] width 299 height 21
drag, startPoint x: 430, startPoint y: 152, endPoint x: 433, endPoint y: 141, distance: 11.4
click at [433, 141] on div "General Nombres Fechas relevantes Referencias Sanciones Países Identificaciones…" at bounding box center [425, 218] width 565 height 177
click at [433, 141] on span "Países" at bounding box center [434, 141] width 21 height 10
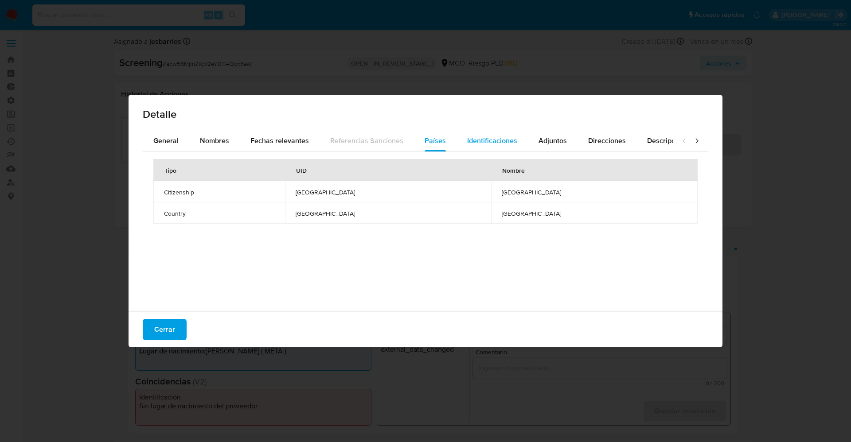
click at [467, 141] on span "Identificaciones" at bounding box center [492, 141] width 50 height 10
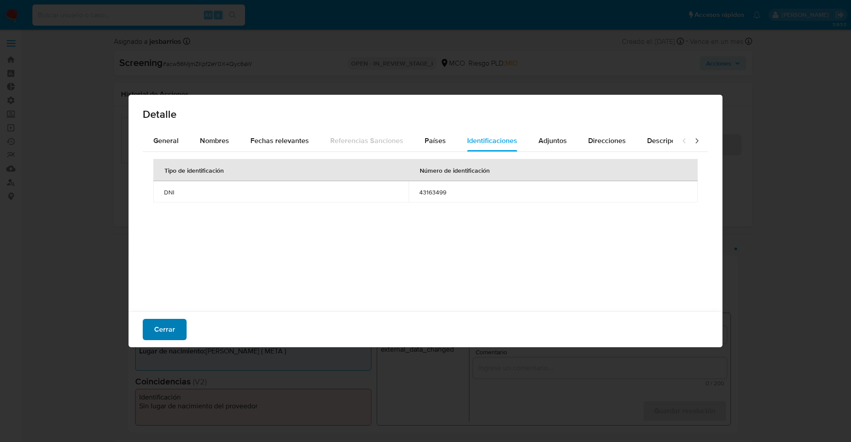
click at [166, 325] on span "Cerrar" at bounding box center [164, 329] width 21 height 19
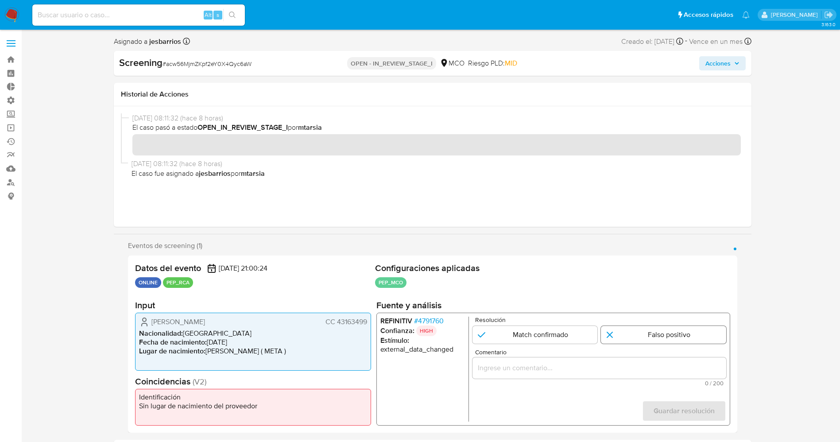
click at [634, 329] on input "1 de 1" at bounding box center [663, 335] width 125 height 18
radio input "true"
click at [568, 359] on div "1 de 1" at bounding box center [599, 367] width 254 height 21
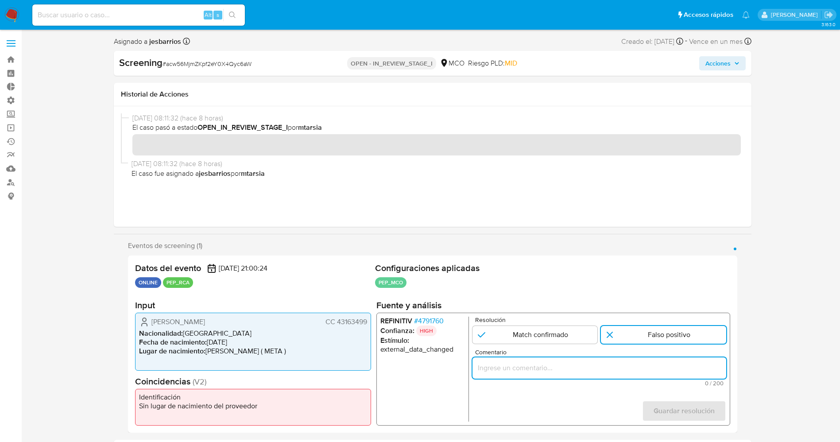
click at [556, 367] on input "Comentario" at bounding box center [599, 368] width 254 height 12
paste input "usuario Elizabeth Benjumea Gil,CC 43163499 por coincidir en listas de PEP con e…"
click at [683, 367] on input "usuario Elizabeth Benjumea Gil,CC 43163499 por coincidir en listas de PEP con e…" at bounding box center [599, 368] width 254 height 12
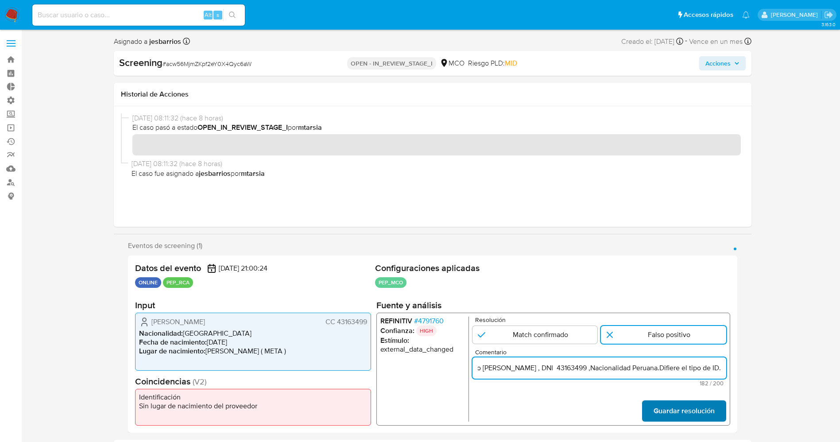
type input "usuario Elizabeth Benjumea Gil,CC 43163499 por coincidir en listas de PEP con e…"
click at [679, 412] on span "Guardar resolución" at bounding box center [683, 410] width 61 height 19
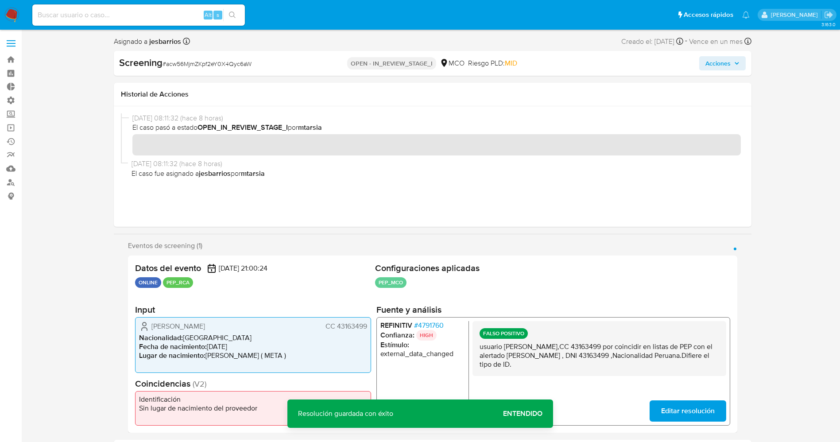
drag, startPoint x: 480, startPoint y: 349, endPoint x: 595, endPoint y: 373, distance: 117.6
click at [595, 373] on div "FALSO POSITIVO usuario Elizabeth Benjumea Gil,CC 43163499 por coincidir en list…" at bounding box center [599, 348] width 254 height 55
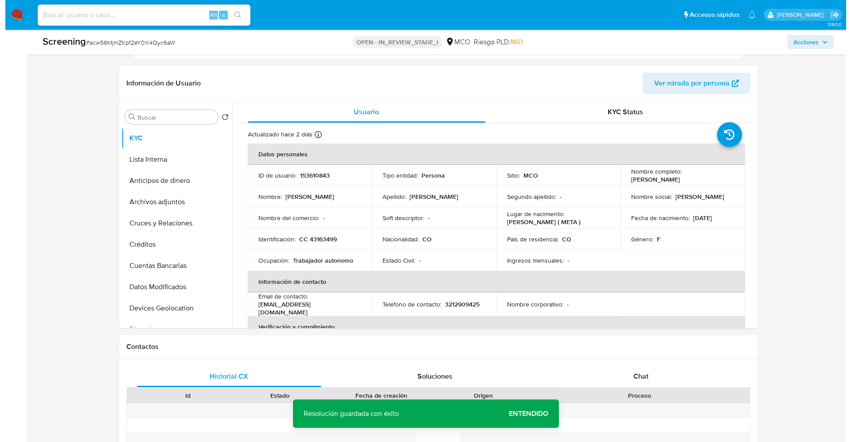
scroll to position [353, 0]
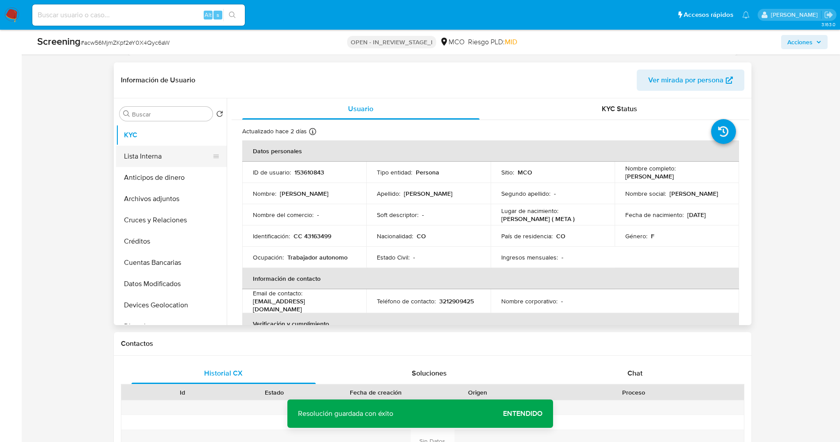
click at [147, 155] on button "Lista Interna" at bounding box center [168, 156] width 104 height 21
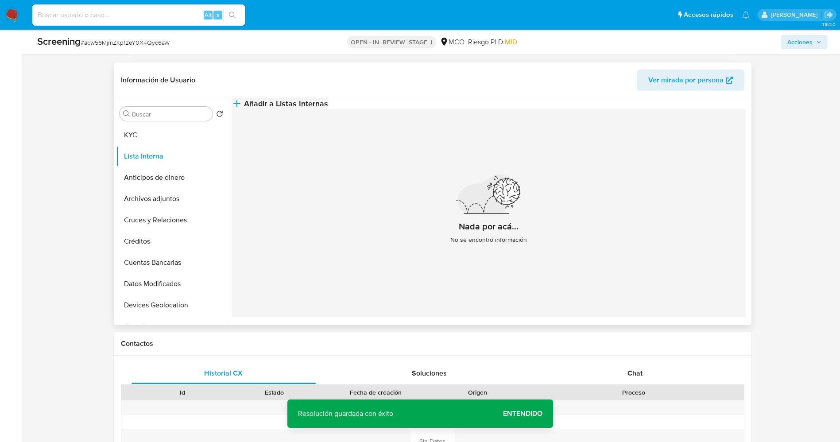
click at [328, 107] on span "Añadir a Listas Internas" at bounding box center [286, 104] width 84 height 10
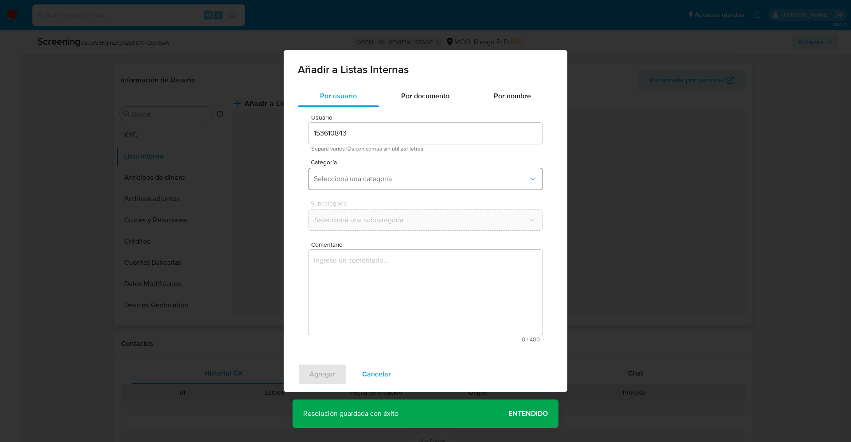
click at [357, 181] on span "Seleccioná una categoría" at bounding box center [421, 179] width 214 height 9
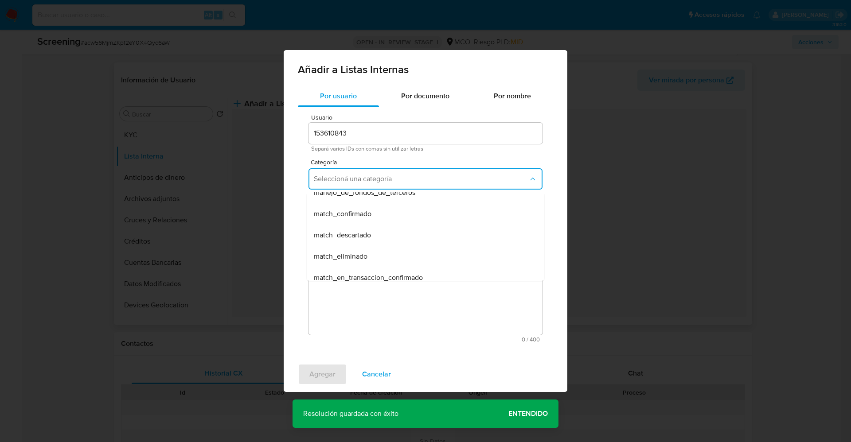
scroll to position [53, 0]
click at [419, 233] on div "match_descartado" at bounding box center [423, 234] width 218 height 21
click at [419, 225] on button "Seleccioná una subcategoría" at bounding box center [425, 220] width 234 height 21
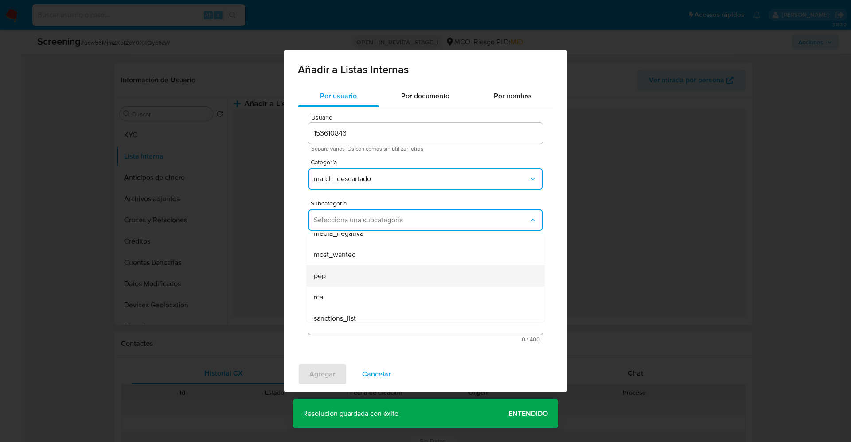
click at [394, 273] on div "pep" at bounding box center [423, 275] width 218 height 21
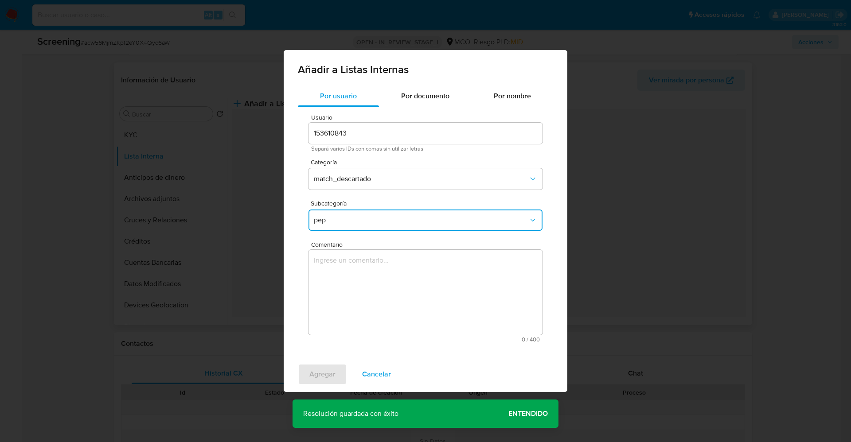
click at [394, 273] on textarea "Comentario" at bounding box center [425, 292] width 234 height 85
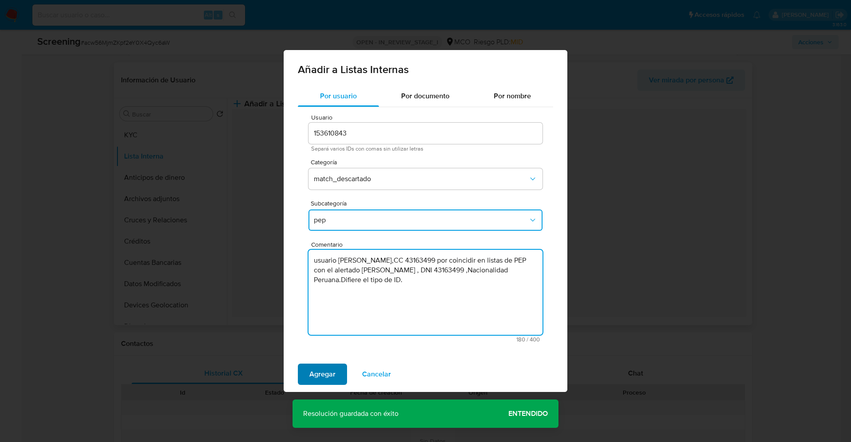
type textarea "usuario Elizabeth Benjumea Gil,CC 43163499 por coincidir en listas de PEP con e…"
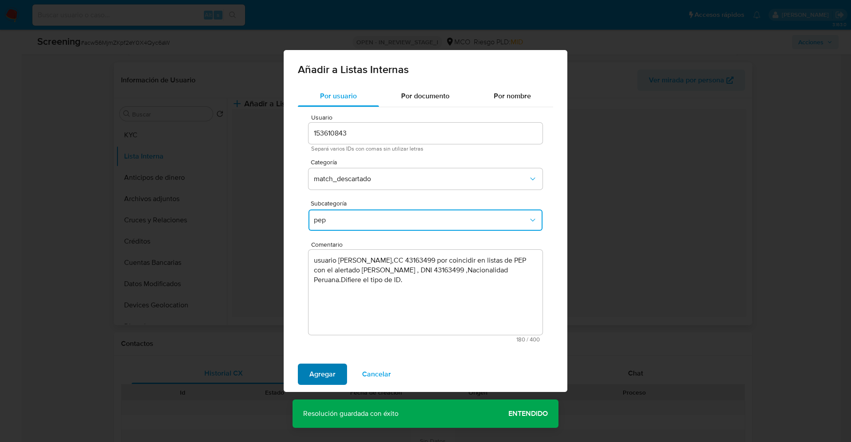
click at [312, 368] on span "Agregar" at bounding box center [322, 374] width 26 height 19
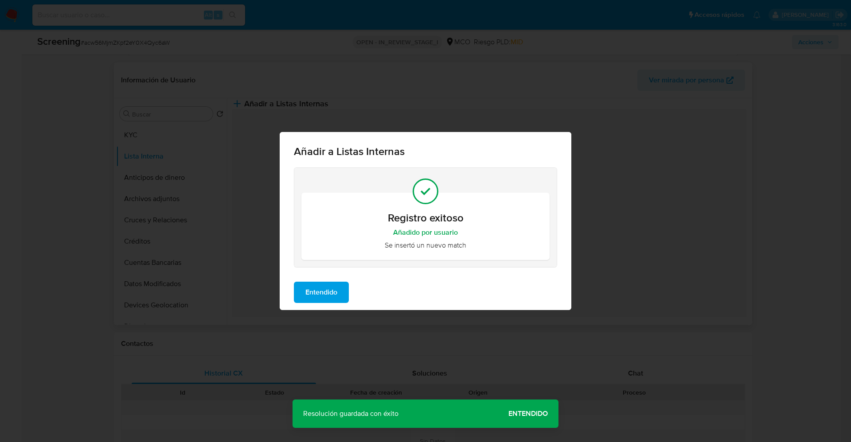
click at [311, 295] on span "Entendido" at bounding box center [321, 292] width 32 height 19
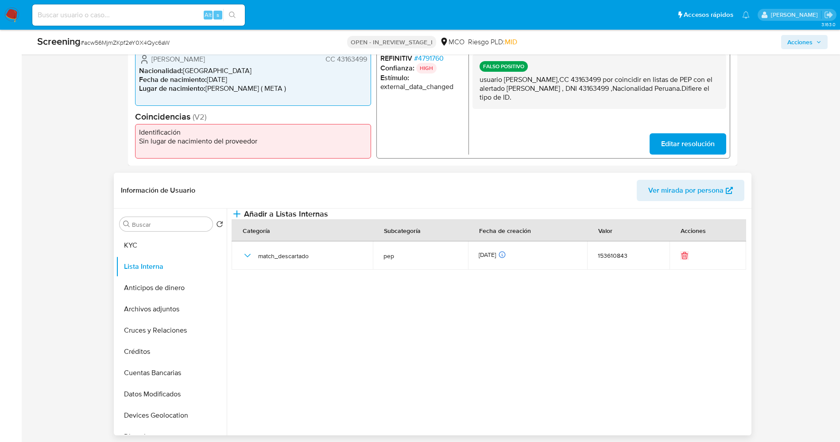
scroll to position [0, 0]
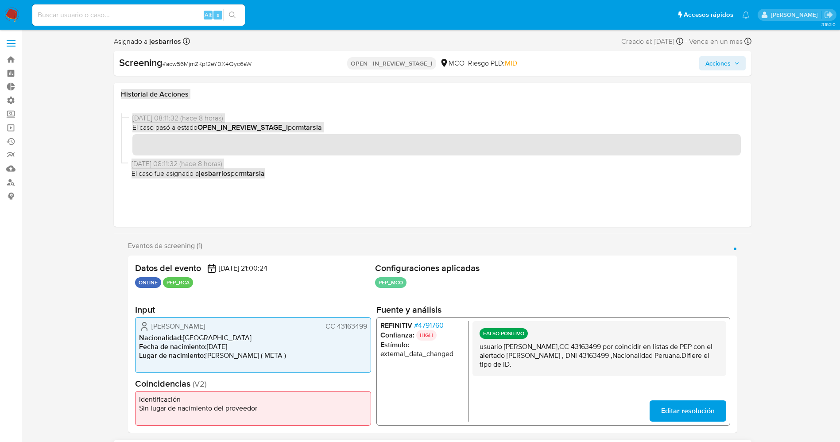
drag, startPoint x: 703, startPoint y: 70, endPoint x: 684, endPoint y: 283, distance: 213.5
click at [734, 68] on span "Acciones" at bounding box center [723, 63] width 34 height 12
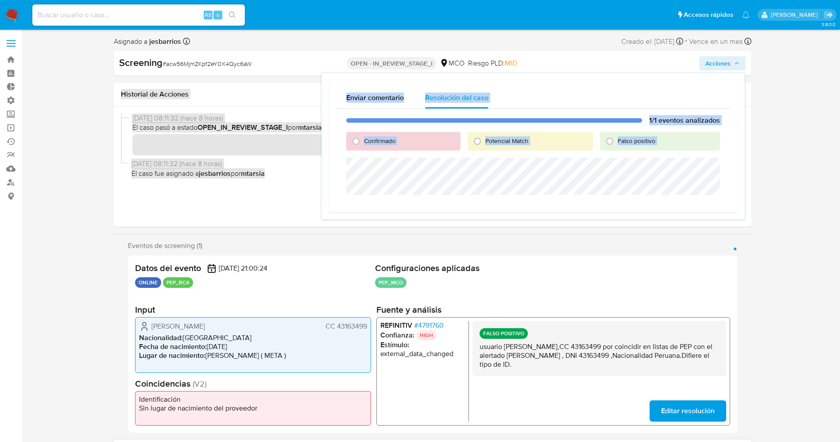
click at [633, 140] on span "Falso positivo" at bounding box center [637, 140] width 38 height 9
click at [617, 140] on input "Falso positivo" at bounding box center [610, 141] width 14 height 14
radio input "true"
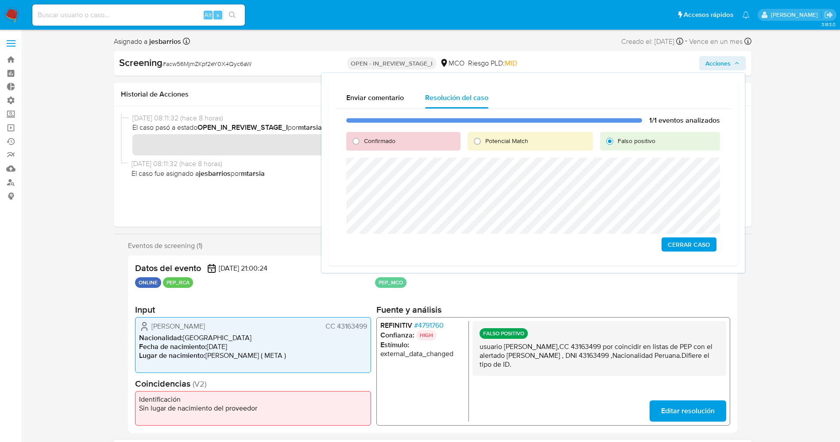
click at [682, 240] on span "Cerrar Caso" at bounding box center [689, 244] width 43 height 12
click at [681, 252] on div "Cerrar Caso" at bounding box center [533, 245] width 374 height 14
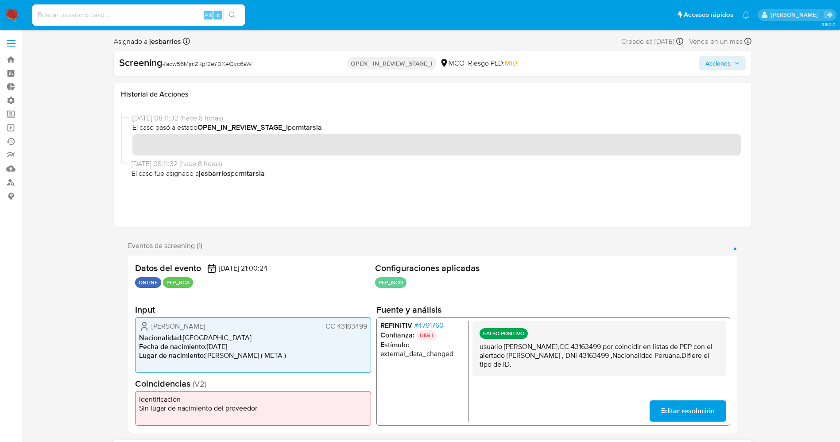
click at [735, 62] on icon "button" at bounding box center [736, 63] width 5 height 5
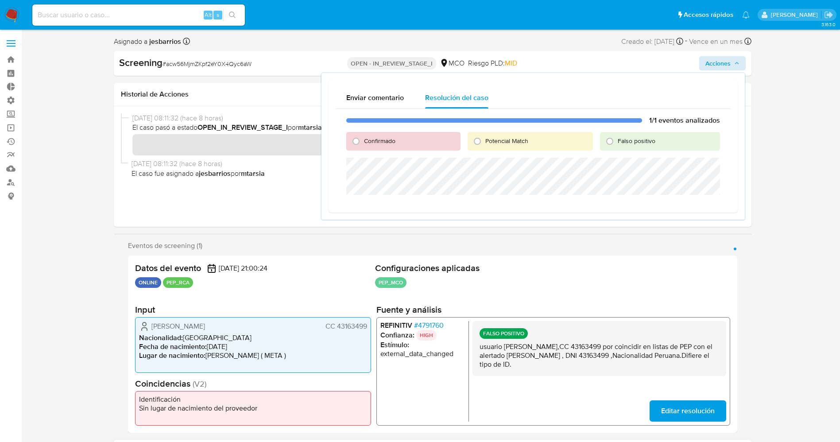
click at [637, 139] on span "Falso positivo" at bounding box center [637, 140] width 38 height 9
click at [617, 139] on input "Falso positivo" at bounding box center [610, 141] width 14 height 14
radio input "true"
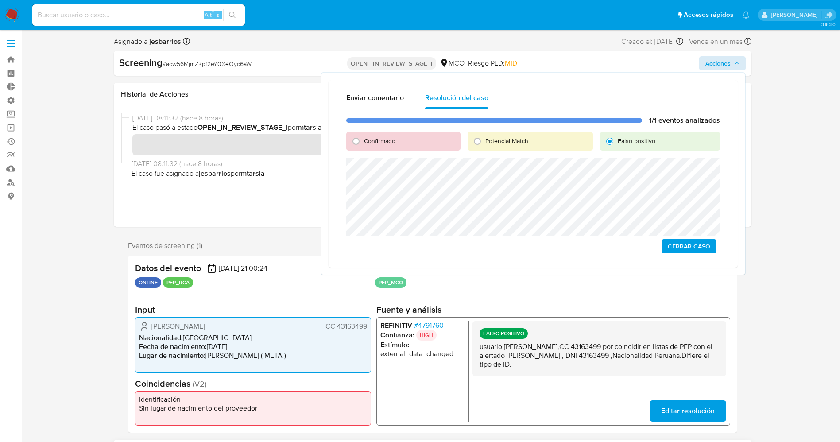
click at [672, 246] on span "Cerrar Caso" at bounding box center [689, 246] width 43 height 12
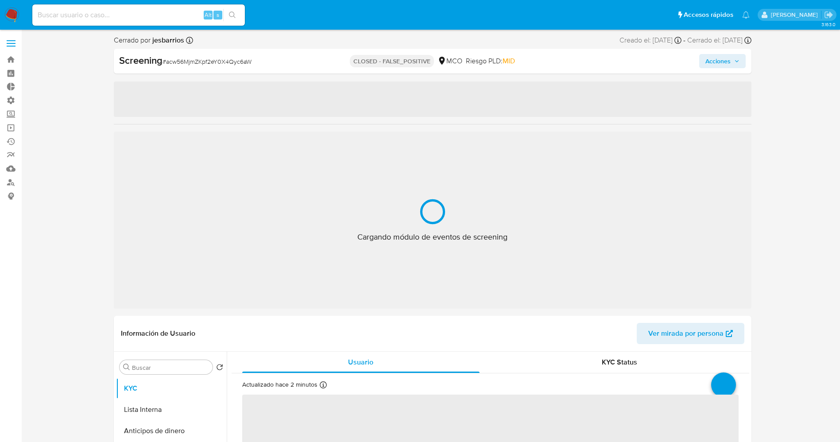
select select "10"
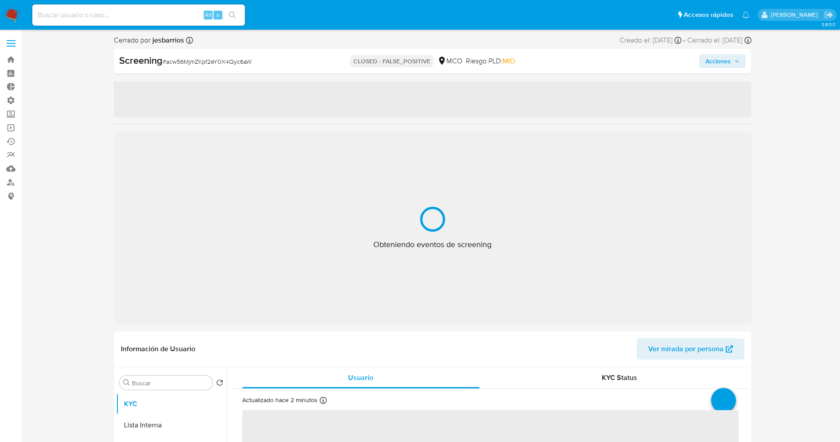
click at [5, 21] on img at bounding box center [11, 15] width 15 height 15
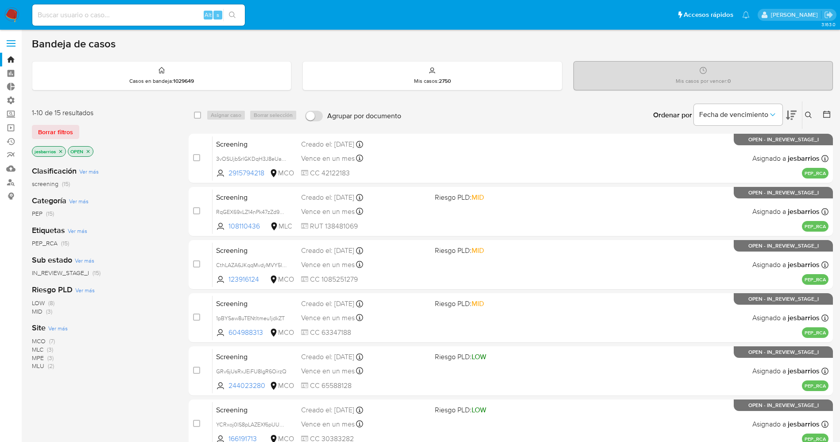
drag, startPoint x: 45, startPoint y: 341, endPoint x: 24, endPoint y: 430, distance: 91.8
click at [24, 430] on main "3.163.0" at bounding box center [420, 365] width 840 height 731
click at [39, 343] on span "MCO" at bounding box center [39, 341] width 14 height 9
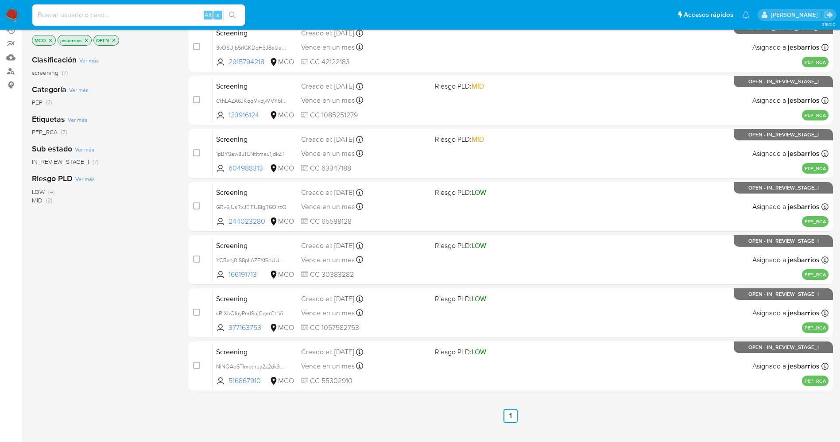
scroll to position [130, 0]
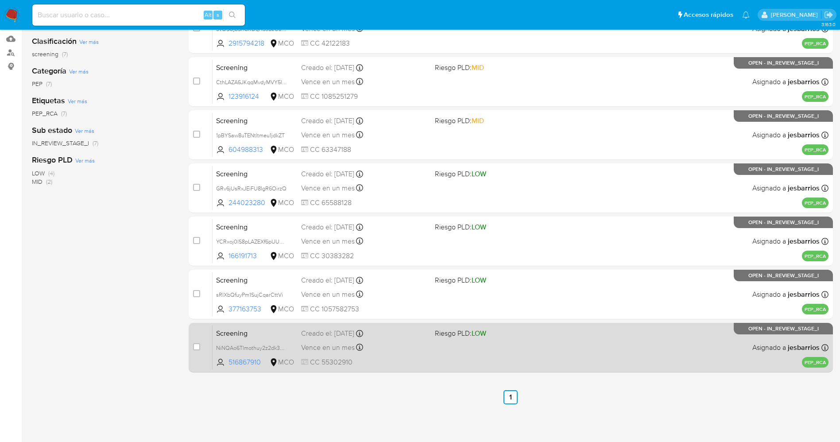
click at [556, 346] on span at bounding box center [498, 347] width 127 height 2
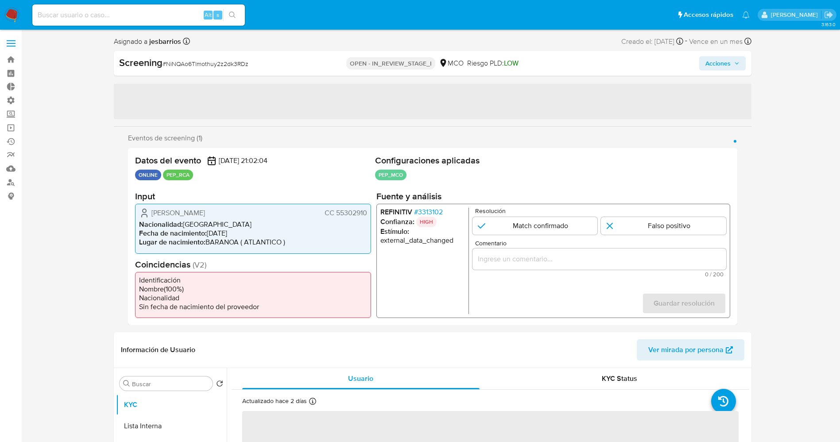
select select "10"
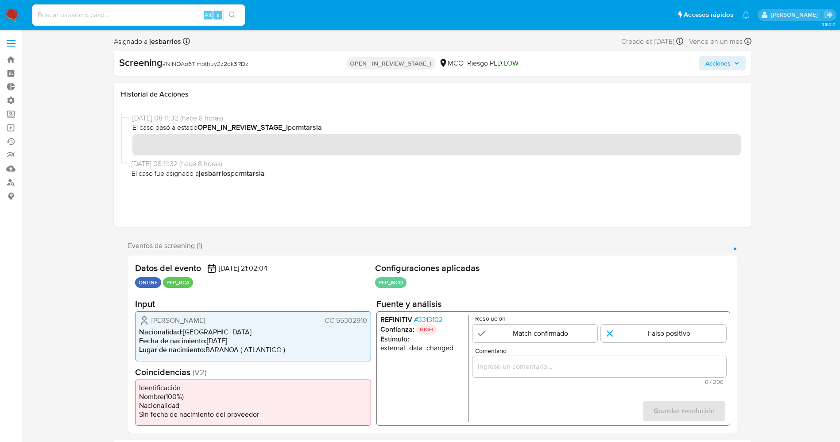
click at [429, 318] on span "# 3313102" at bounding box center [428, 319] width 29 height 9
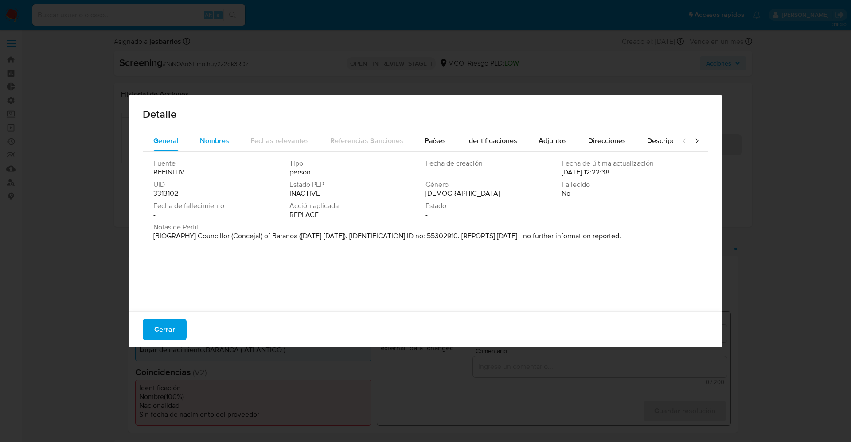
click at [224, 141] on span "Nombres" at bounding box center [214, 141] width 29 height 10
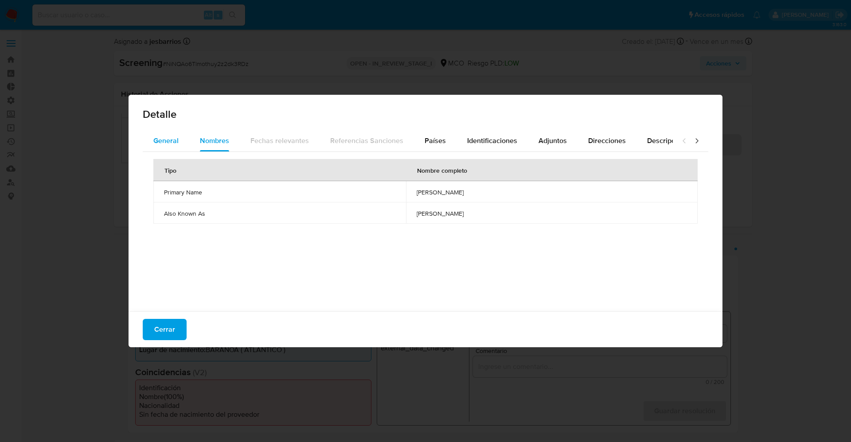
click at [167, 136] on span "General" at bounding box center [165, 141] width 25 height 10
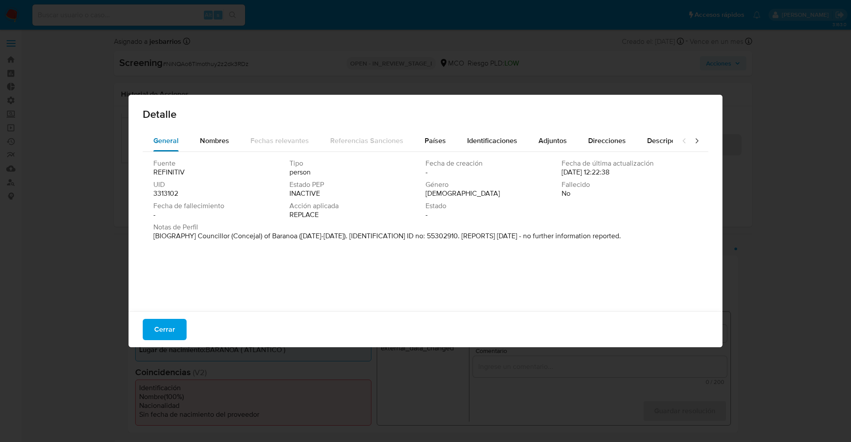
click at [163, 139] on span "General" at bounding box center [165, 141] width 25 height 10
click at [168, 325] on span "Cerrar" at bounding box center [164, 329] width 21 height 19
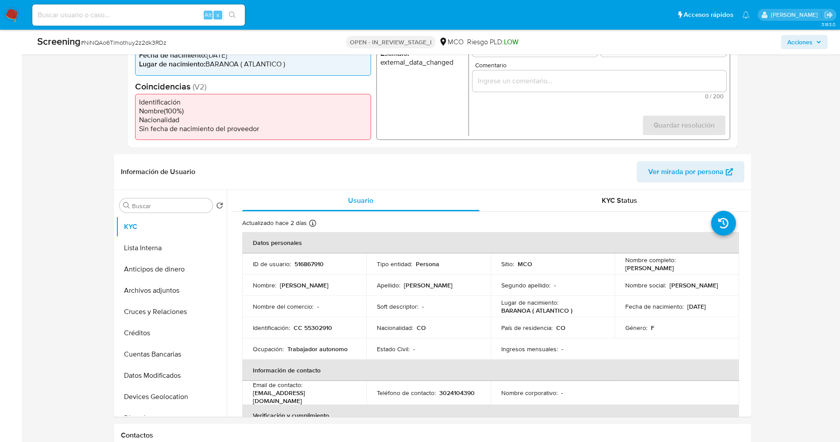
scroll to position [264, 0]
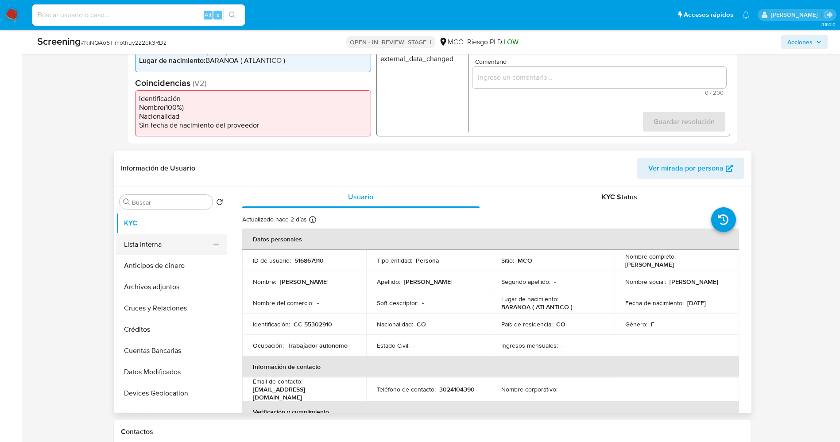
click at [147, 238] on button "Lista Interna" at bounding box center [168, 244] width 104 height 21
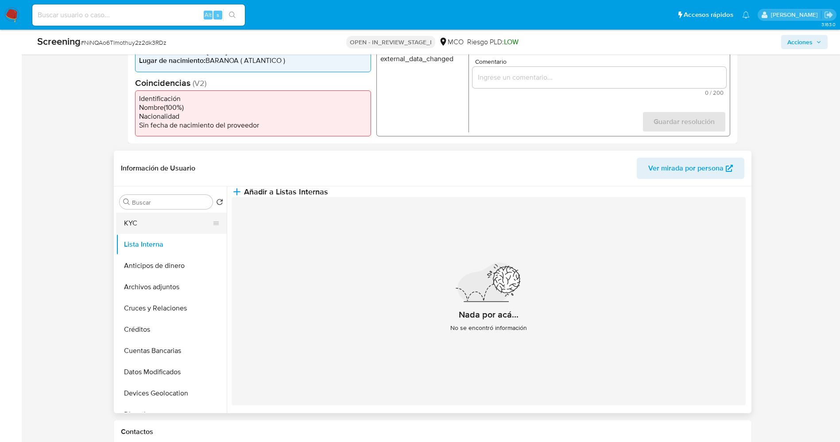
click at [158, 225] on button "KYC" at bounding box center [168, 223] width 104 height 21
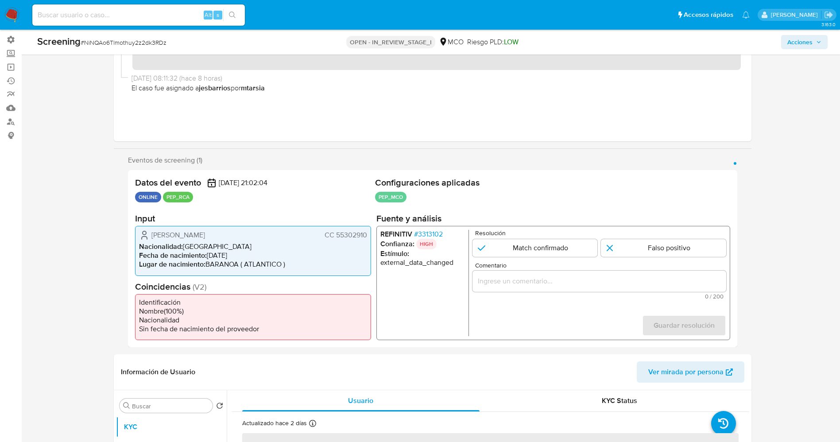
scroll to position [35, 0]
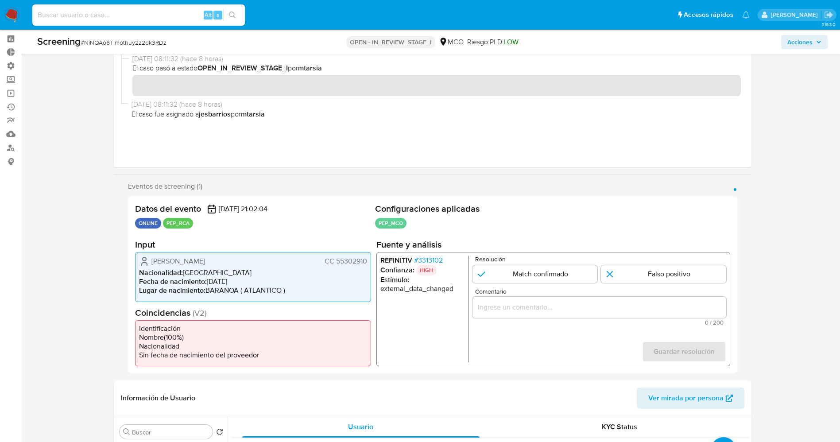
click at [822, 42] on button "Acciones" at bounding box center [804, 42] width 47 height 14
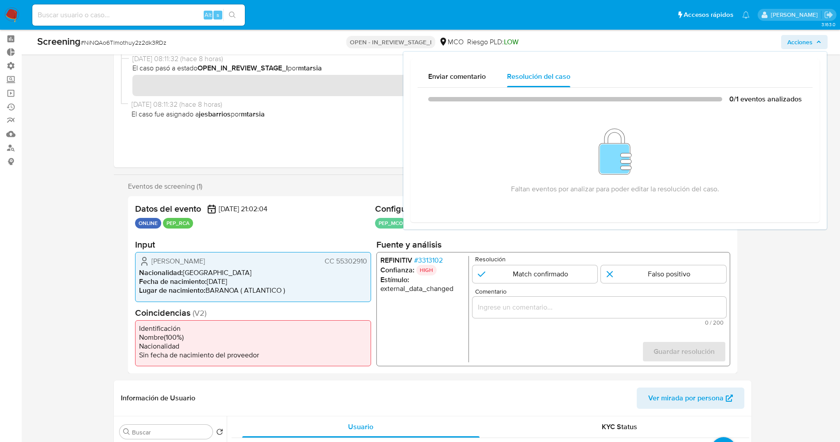
click at [502, 320] on span "0 / 200" at bounding box center [599, 323] width 249 height 6
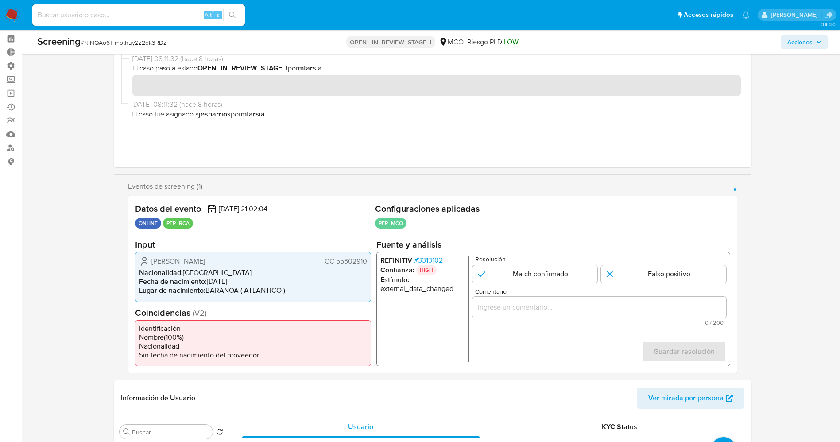
drag, startPoint x: 152, startPoint y: 263, endPoint x: 369, endPoint y: 259, distance: 216.7
click at [369, 259] on div "Paola Margarita Charry Altamiranda CC 55302910 Nacionalidad : Colombia Fecha de…" at bounding box center [253, 277] width 236 height 50
click at [688, 276] on input "1 de 1" at bounding box center [663, 274] width 125 height 18
radio input "true"
click at [581, 310] on input "Comentario" at bounding box center [599, 308] width 254 height 12
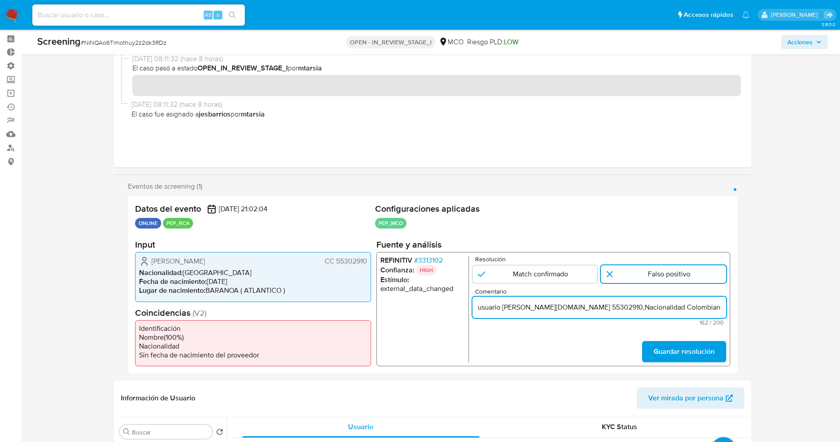
scroll to position [0, 286]
type input "usuario Paola Margarita Charry Altamiranda.CC 55302910,Nacionalidad Colombiana …"
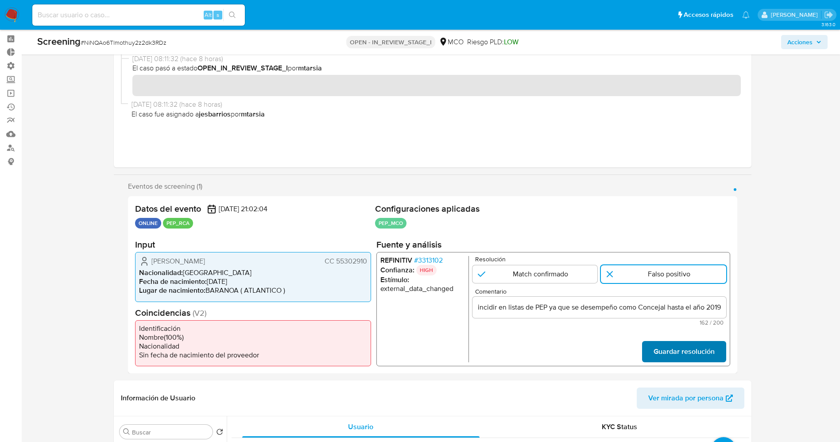
scroll to position [0, 0]
click at [660, 344] on span "Guardar resolución" at bounding box center [683, 351] width 61 height 19
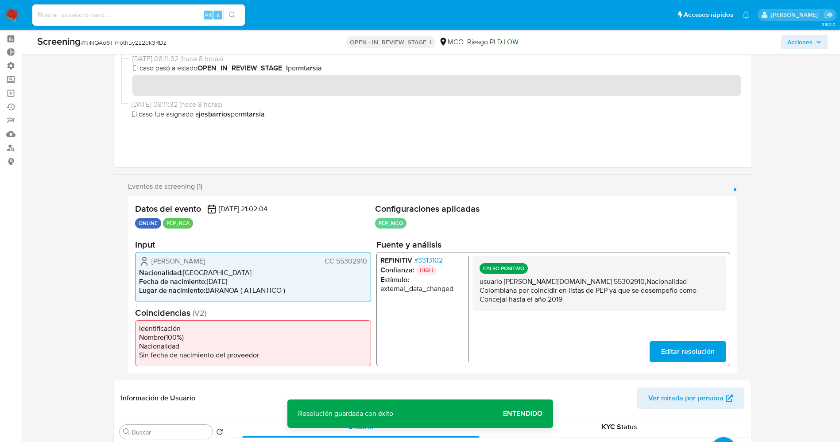
drag, startPoint x: 479, startPoint y: 285, endPoint x: 571, endPoint y: 298, distance: 93.0
click at [571, 298] on p "usuario Paola Margarita Charry Altamiranda.CC 55302910,Nacionalidad Colombiana …" at bounding box center [599, 290] width 240 height 27
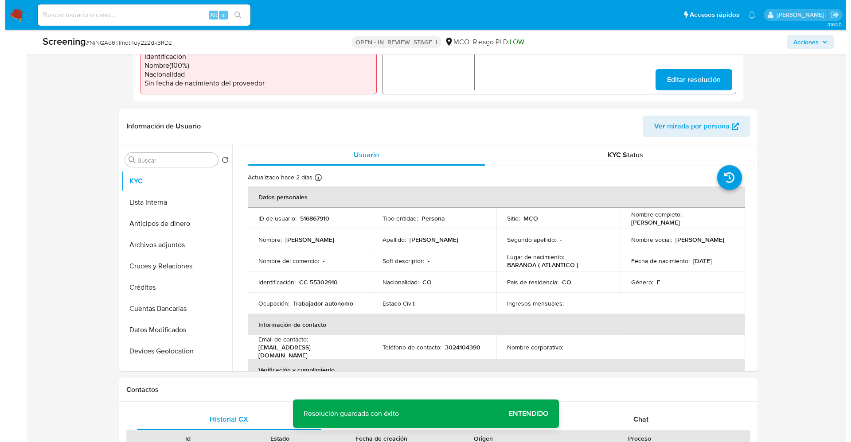
scroll to position [312, 0]
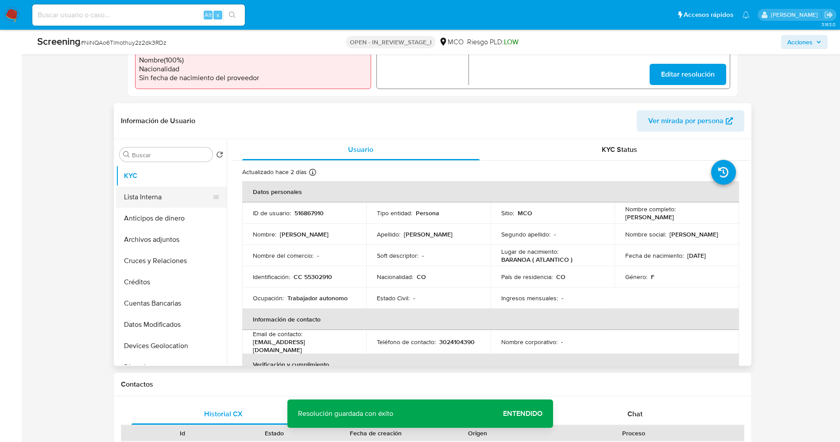
click at [116, 190] on button "Lista Interna" at bounding box center [168, 197] width 104 height 21
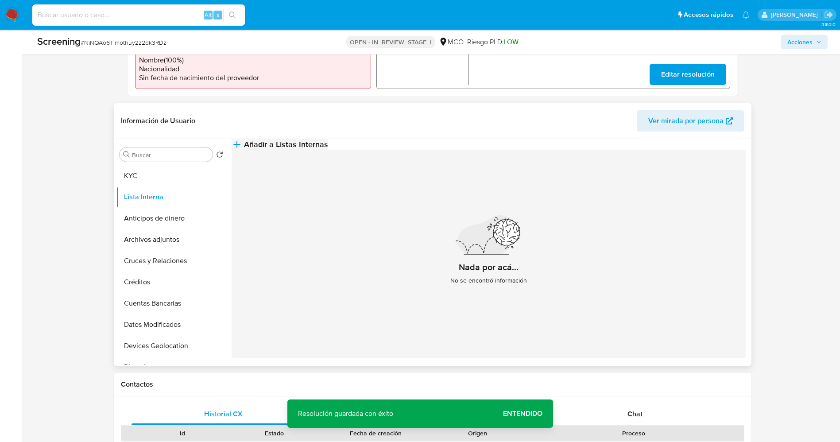
click at [328, 149] on span "Añadir a Listas Internas" at bounding box center [286, 145] width 84 height 10
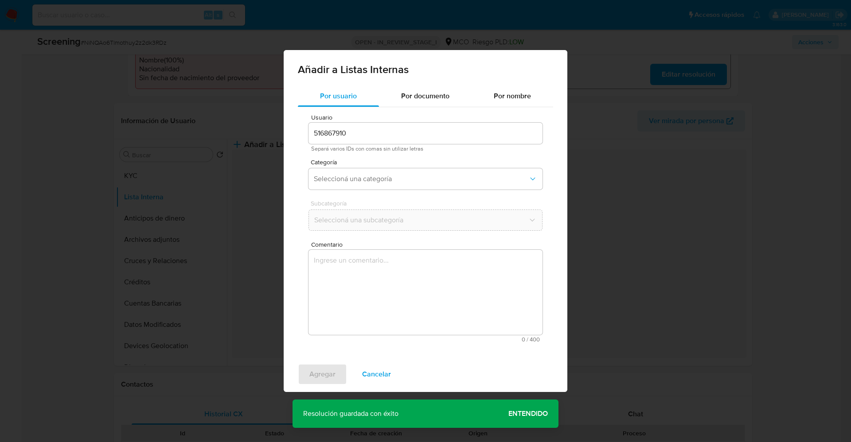
drag, startPoint x: 462, startPoint y: 185, endPoint x: 415, endPoint y: 473, distance: 291.8
click at [532, 180] on icon "Categoría" at bounding box center [532, 179] width 9 height 9
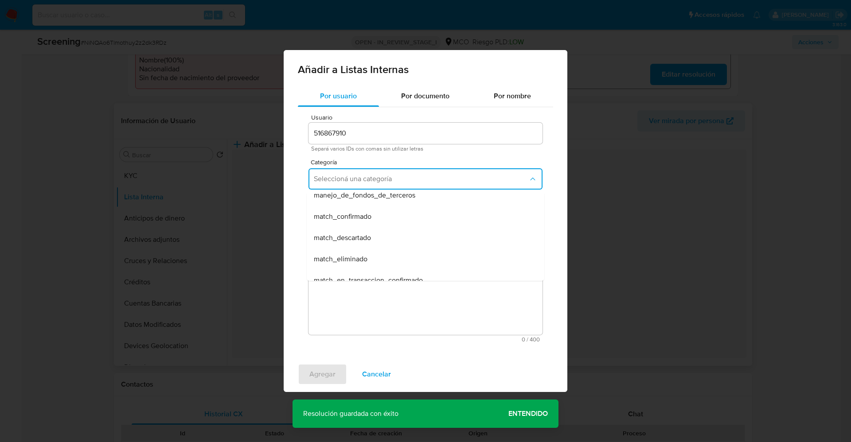
scroll to position [53, 0]
click at [410, 233] on div "match_descartado" at bounding box center [423, 234] width 218 height 21
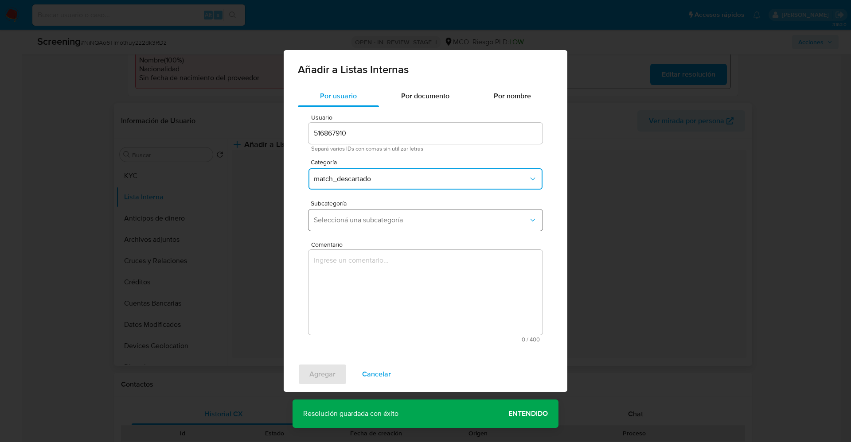
click at [410, 226] on button "Seleccioná una subcategoría" at bounding box center [425, 220] width 234 height 21
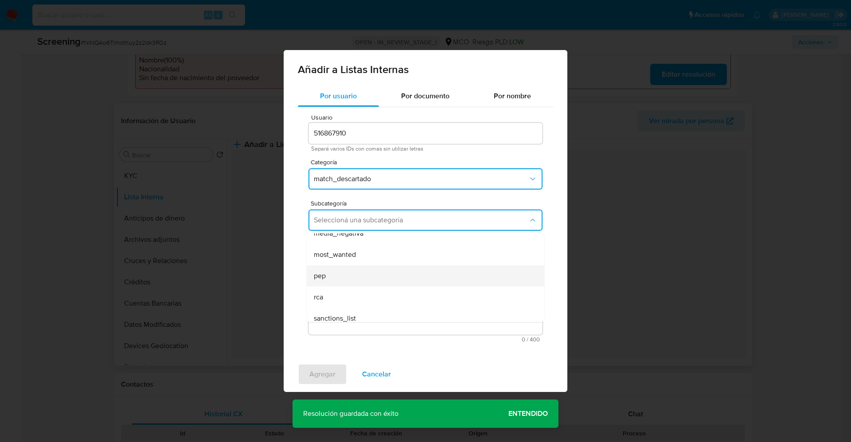
click at [397, 279] on div "pep" at bounding box center [423, 275] width 218 height 21
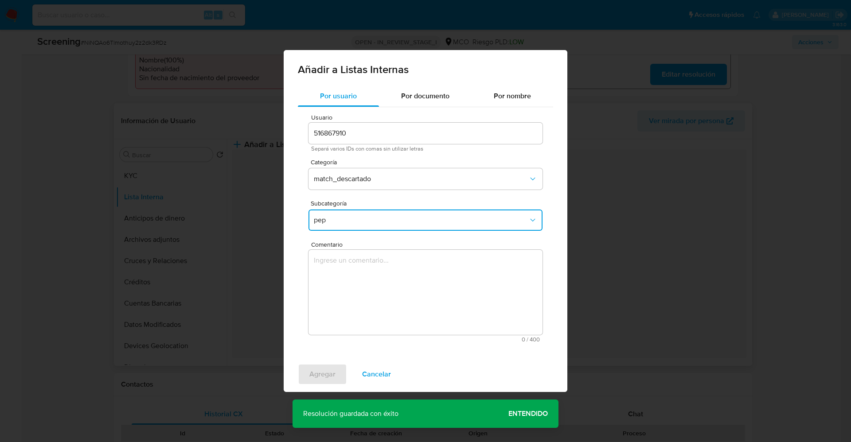
click at [397, 279] on textarea "Comentario" at bounding box center [425, 292] width 234 height 85
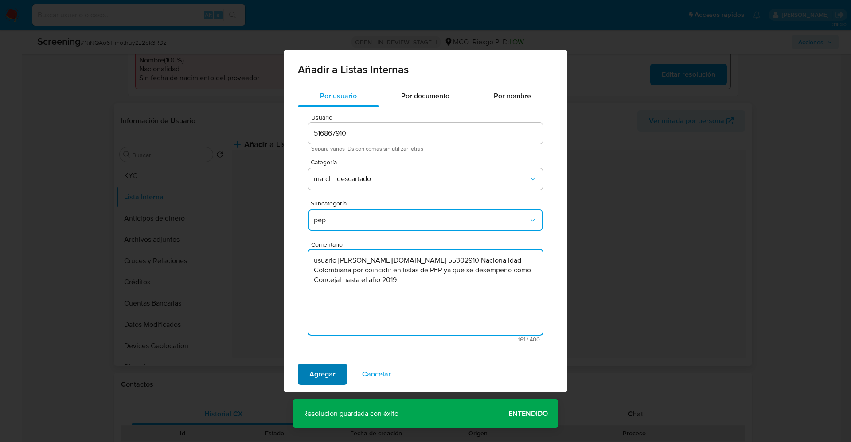
type textarea "usuario Paola Margarita Charry Altamiranda.CC 55302910,Nacionalidad Colombiana …"
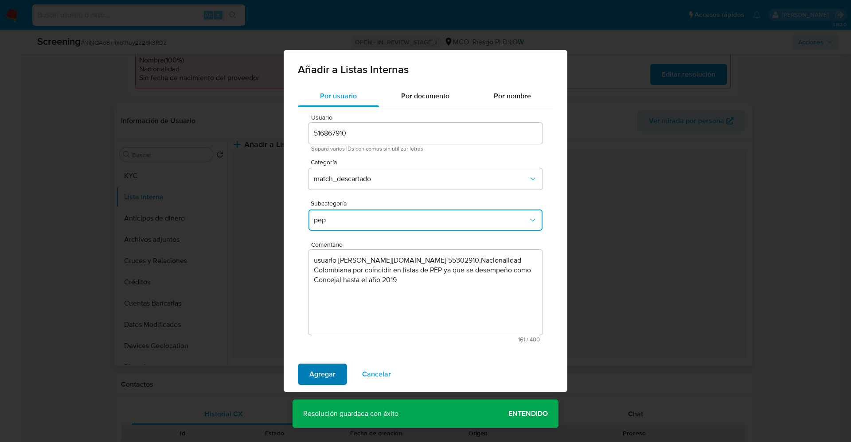
click at [315, 370] on span "Agregar" at bounding box center [322, 374] width 26 height 19
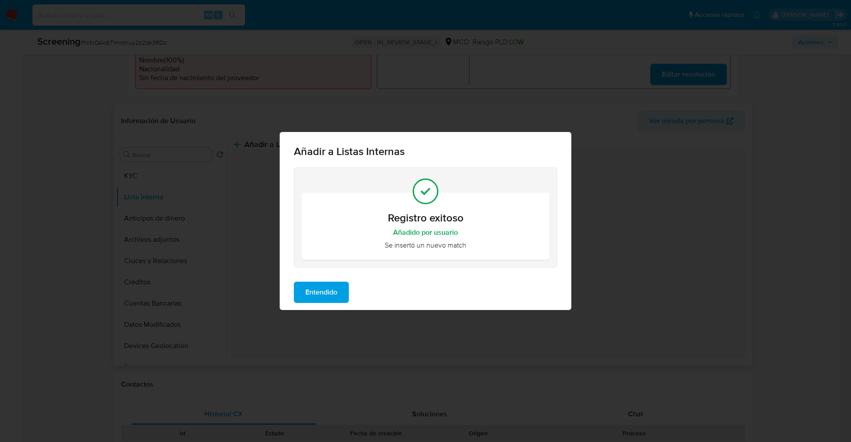
drag, startPoint x: 334, startPoint y: 291, endPoint x: 289, endPoint y: 387, distance: 106.2
click at [289, 387] on div "Añadir a Listas Internas Registro exitoso Añadido por usuario Se insertó un nue…" at bounding box center [425, 221] width 851 height 442
click at [307, 294] on span "Entendido" at bounding box center [321, 292] width 32 height 19
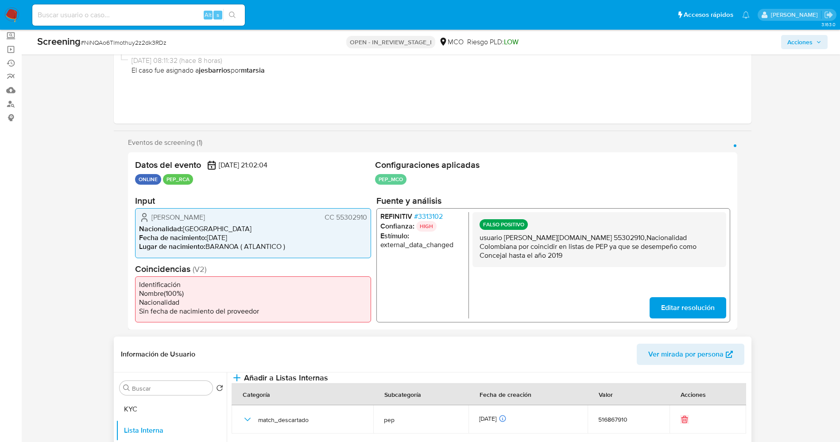
scroll to position [0, 0]
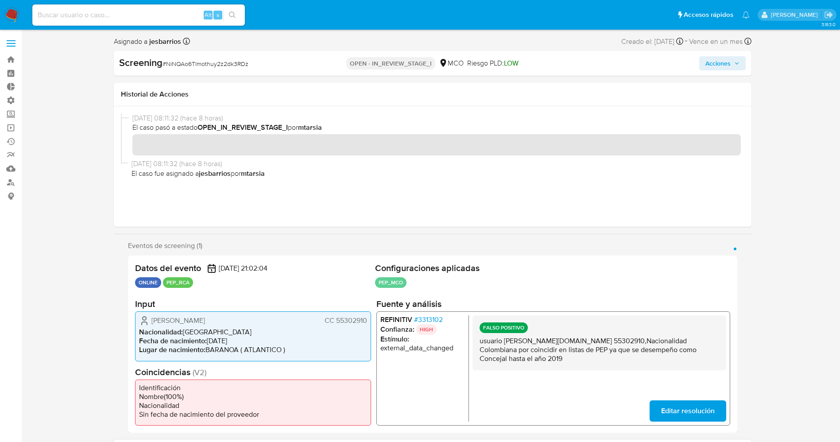
click at [726, 61] on span "Acciones" at bounding box center [718, 63] width 25 height 14
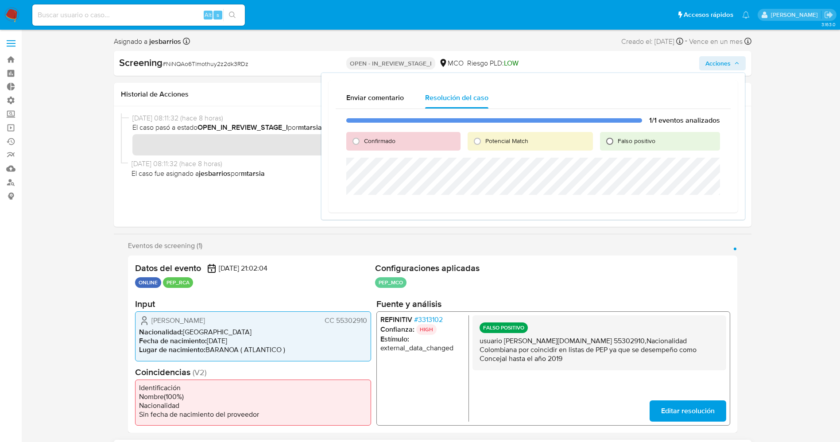
click at [612, 142] on input "Falso positivo" at bounding box center [610, 141] width 14 height 14
radio input "true"
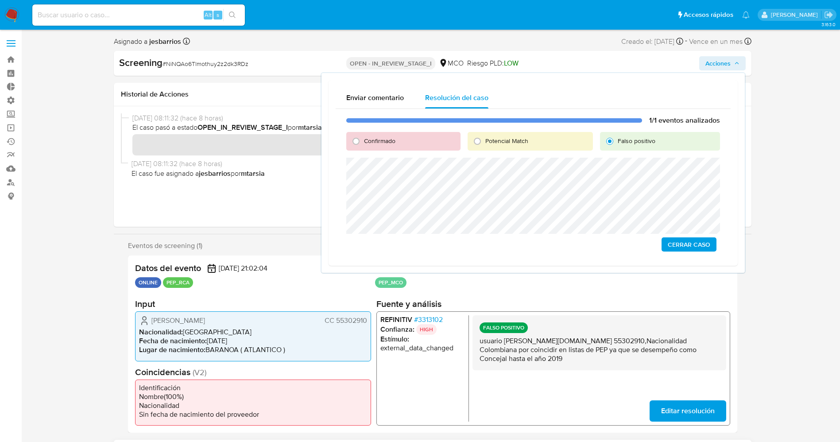
drag, startPoint x: 604, startPoint y: 390, endPoint x: 560, endPoint y: 472, distance: 93.0
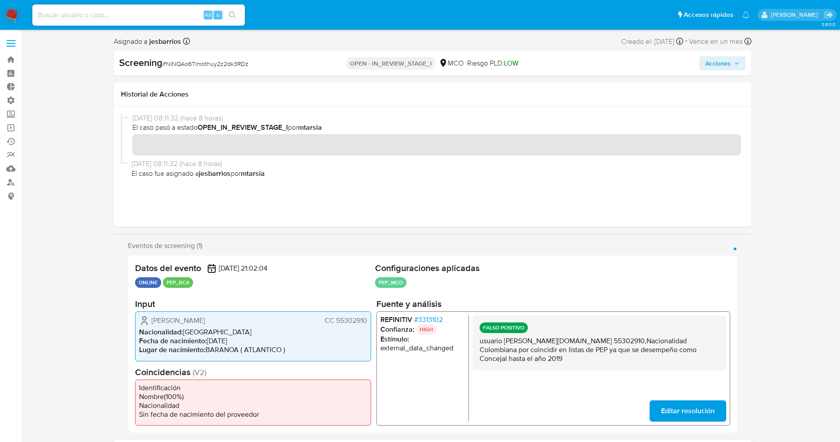
click at [736, 64] on icon "button" at bounding box center [736, 63] width 5 height 5
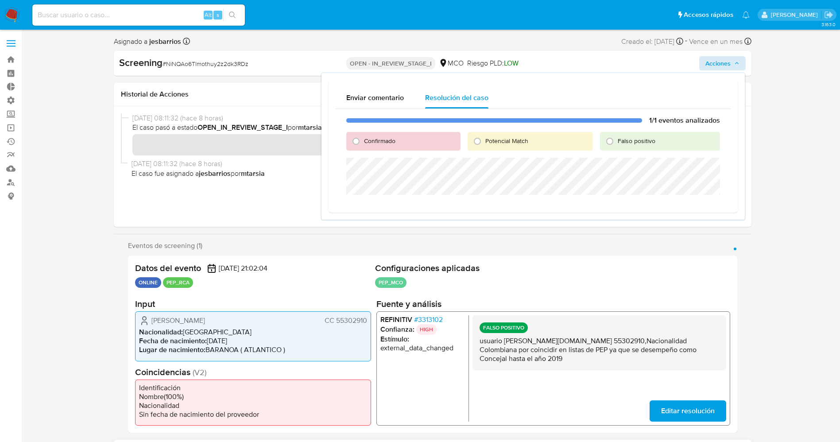
click at [627, 143] on span "Falso positivo" at bounding box center [637, 140] width 38 height 9
click at [617, 143] on input "Falso positivo" at bounding box center [610, 141] width 14 height 14
radio input "true"
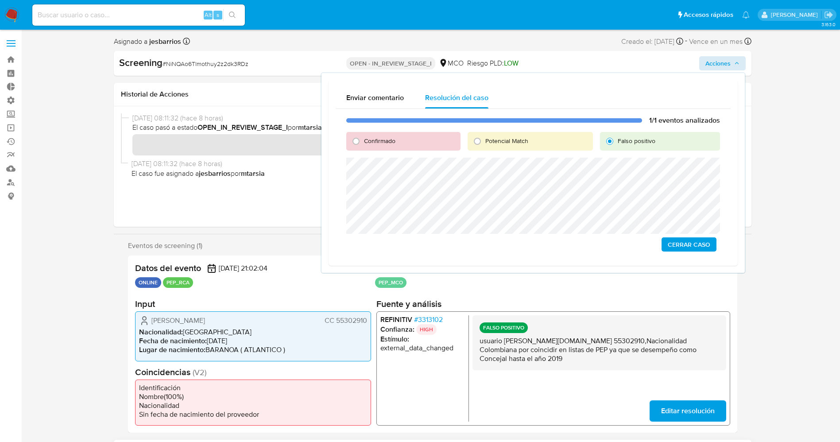
click at [699, 244] on span "Cerrar Caso" at bounding box center [689, 244] width 43 height 12
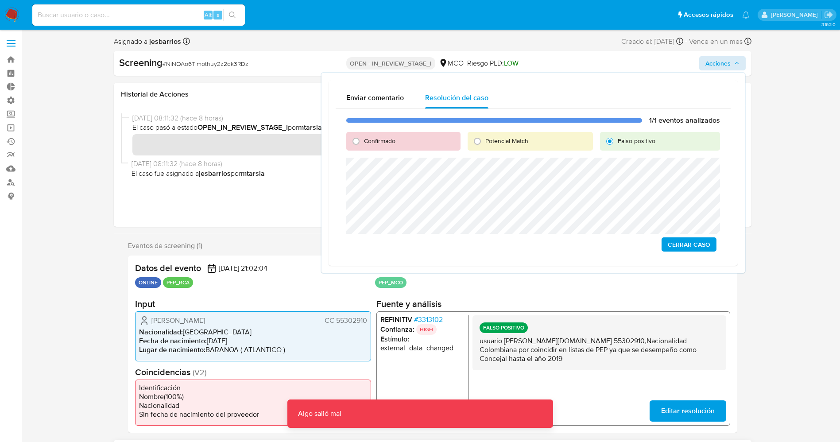
click at [699, 244] on span "Cerrar Caso" at bounding box center [689, 244] width 43 height 12
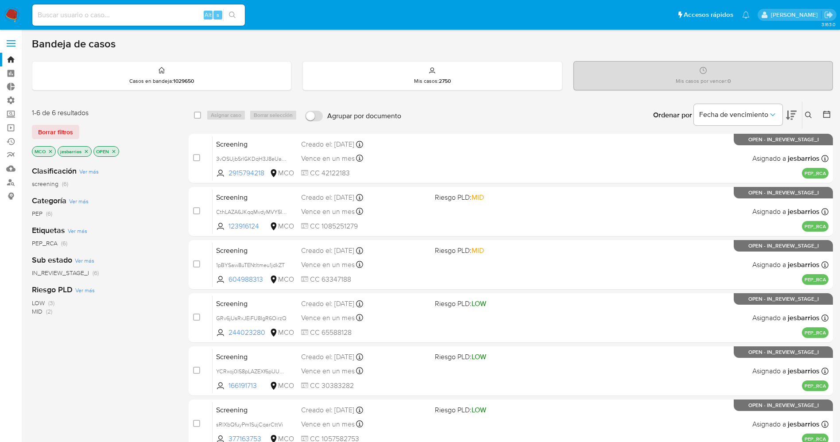
scroll to position [97, 0]
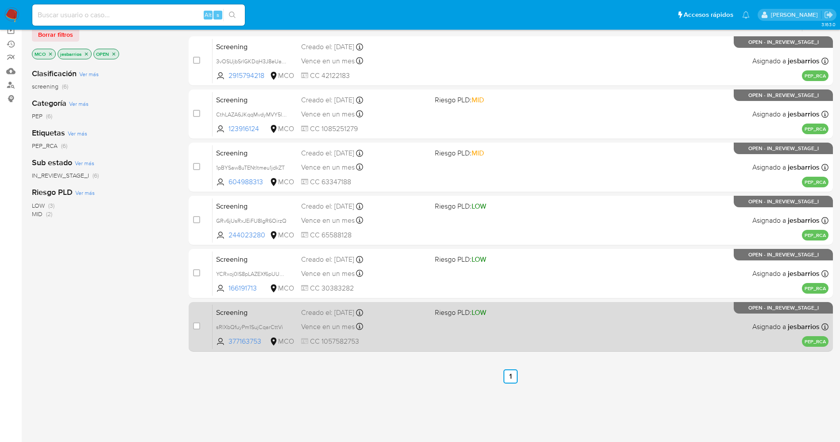
click at [526, 321] on div "Screening sRlXbQfuyPm1SujCqarCttVi 377163753 MCO Riesgo PLD: LOW Creado el: [DA…" at bounding box center [521, 326] width 616 height 45
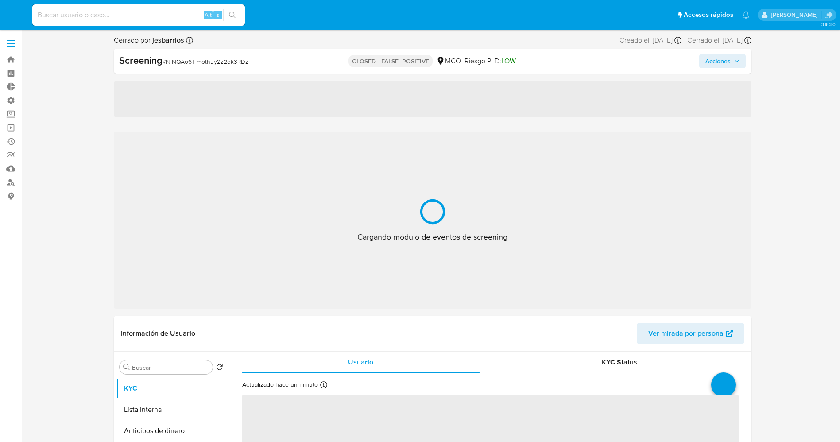
select select "10"
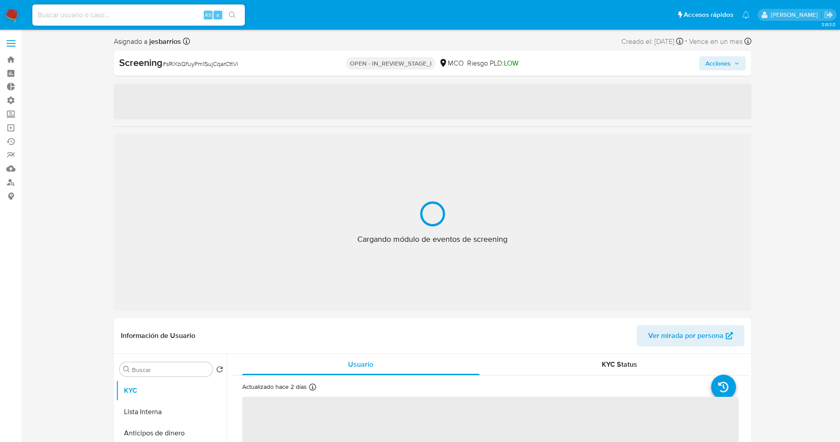
select select "10"
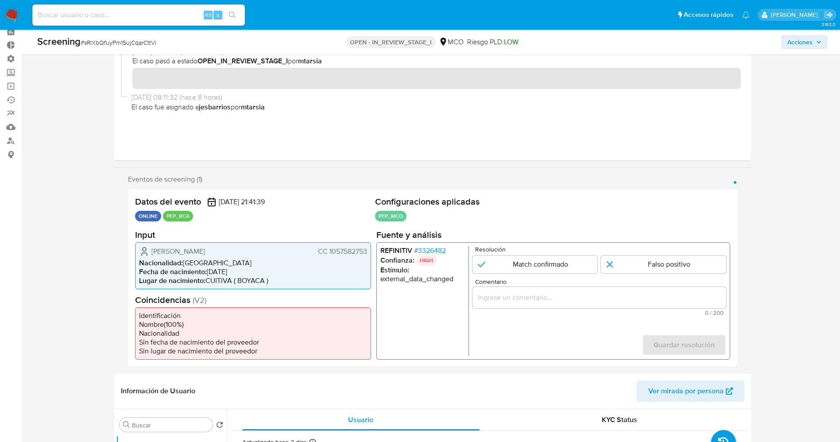
scroll to position [43, 0]
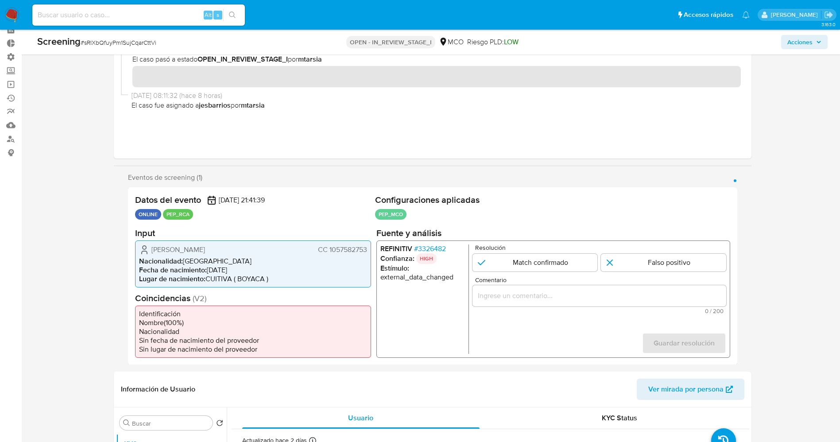
click at [439, 253] on span "# 3326482" at bounding box center [430, 248] width 32 height 9
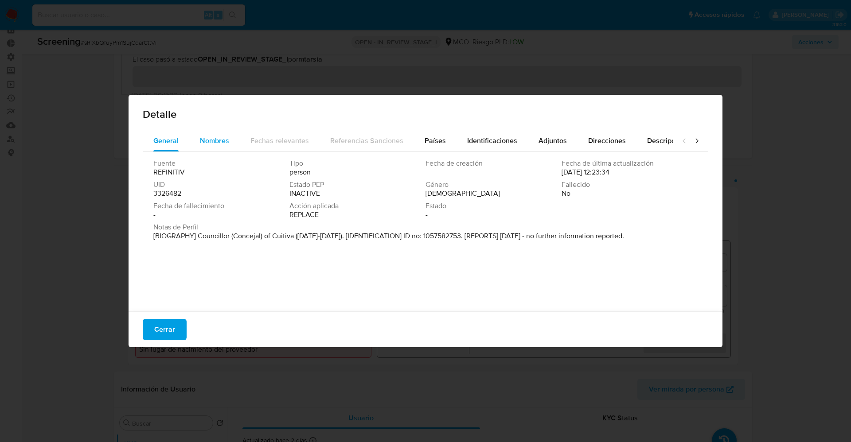
click at [233, 143] on button "Nombres" at bounding box center [214, 140] width 51 height 21
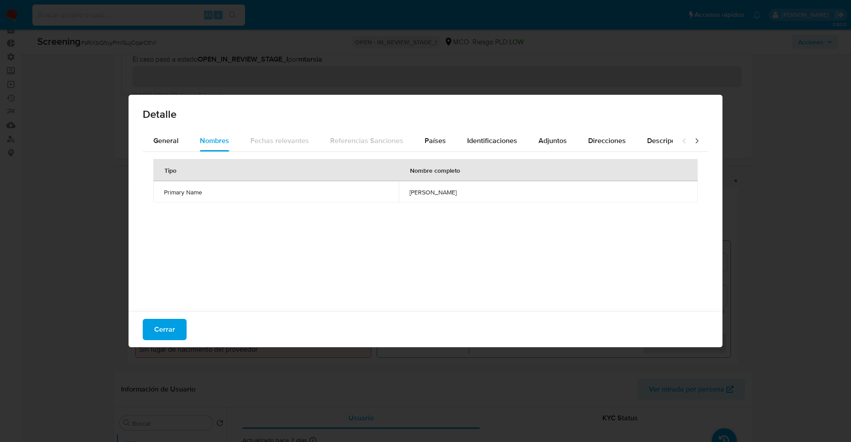
drag, startPoint x: 155, startPoint y: 331, endPoint x: 135, endPoint y: 473, distance: 143.7
click at [162, 320] on span "Cerrar" at bounding box center [164, 329] width 21 height 19
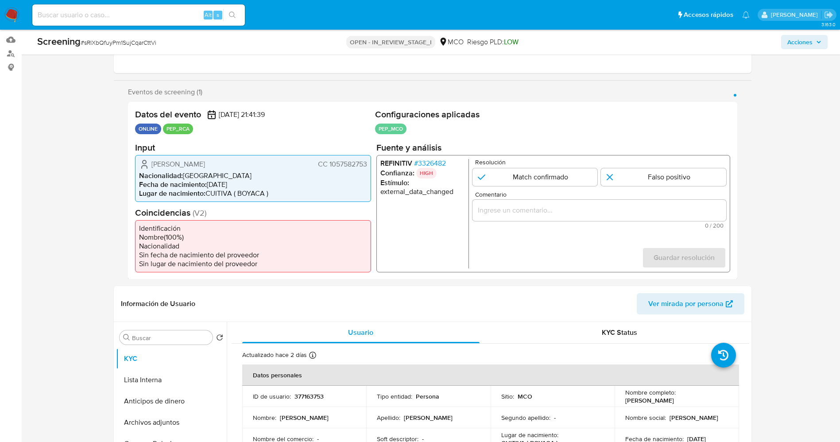
scroll to position [117, 0]
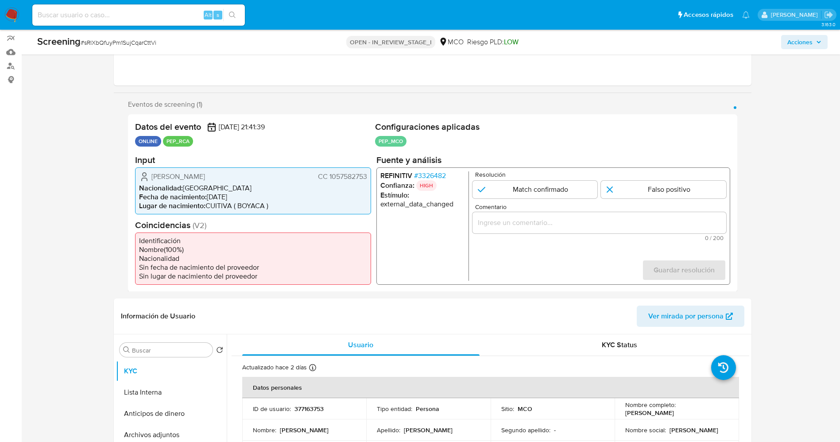
drag, startPoint x: 148, startPoint y: 173, endPoint x: 369, endPoint y: 175, distance: 221.1
click at [369, 175] on div "Diana Marcela Pedraza Chaparro CC 1057582753 Nacionalidad : Colombia Fecha de n…" at bounding box center [253, 190] width 236 height 47
drag, startPoint x: 612, startPoint y: 186, endPoint x: 650, endPoint y: 195, distance: 38.8
click at [650, 195] on input "1 de 1" at bounding box center [663, 189] width 125 height 18
radio input "true"
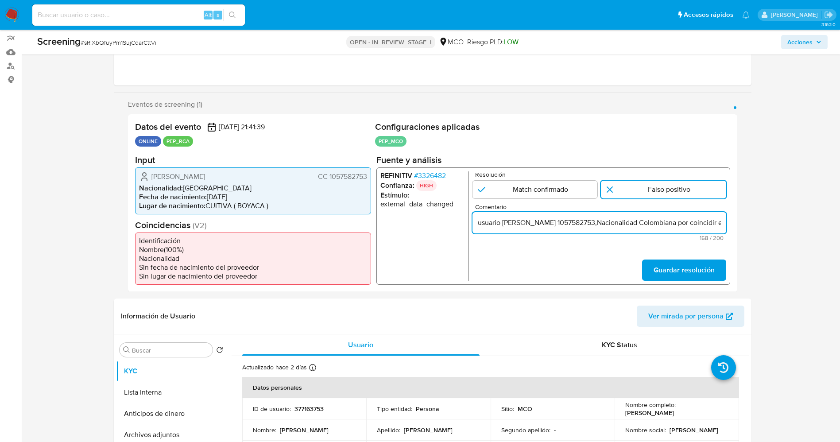
scroll to position [0, 282]
type input "usuario Diana Marcela Pedraza ChaparroCC 1057582753,Nacionalidad Colombiana por…"
click at [695, 263] on span "Guardar resolución" at bounding box center [683, 269] width 61 height 19
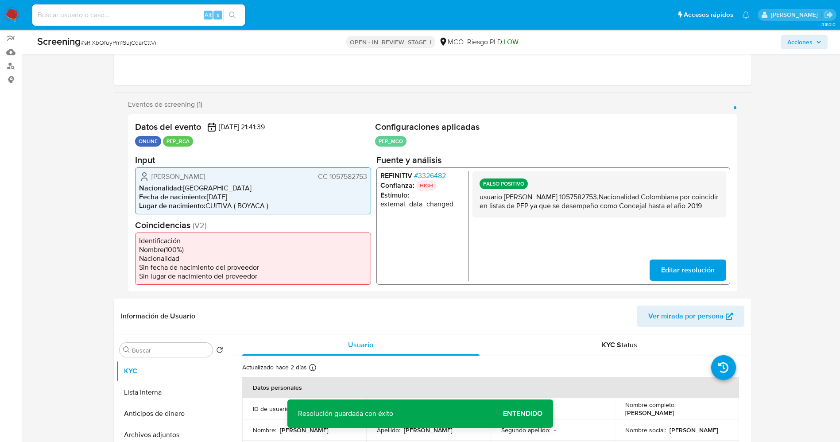
drag, startPoint x: 477, startPoint y: 198, endPoint x: 579, endPoint y: 222, distance: 104.2
click at [579, 217] on div "FALSO POSITIVO usuario Diana Marcela Pedraza ChaparroCC 1057582753,Nacionalidad…" at bounding box center [599, 194] width 254 height 46
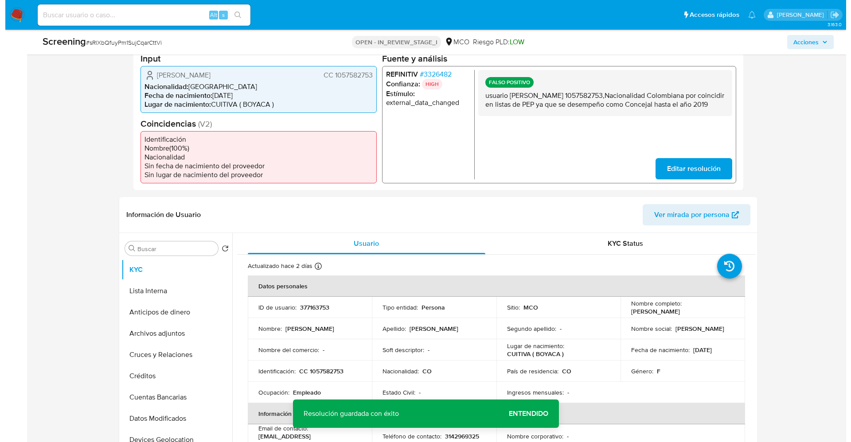
scroll to position [220, 0]
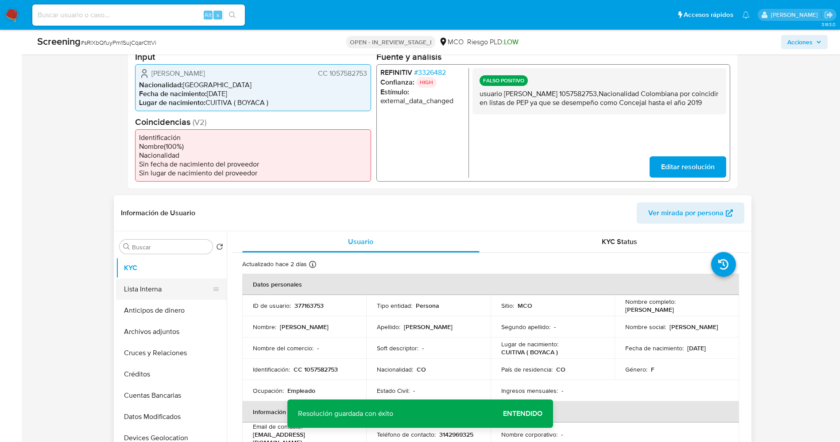
click at [175, 280] on button "Lista Interna" at bounding box center [168, 289] width 104 height 21
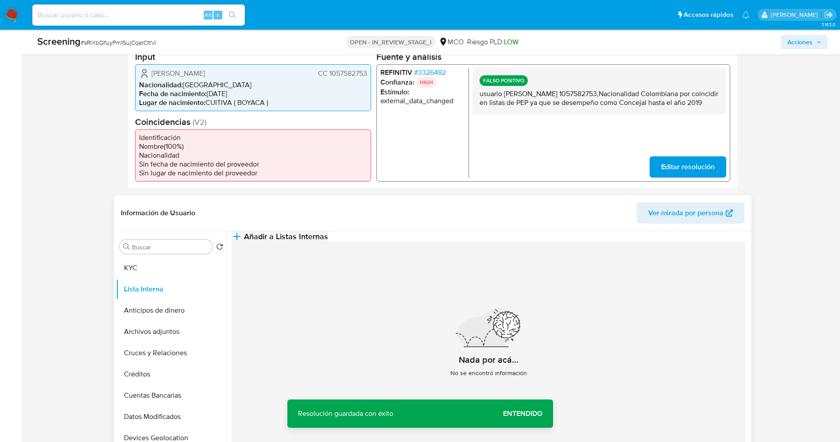
click at [328, 241] on span "Añadir a Listas Internas" at bounding box center [286, 237] width 84 height 10
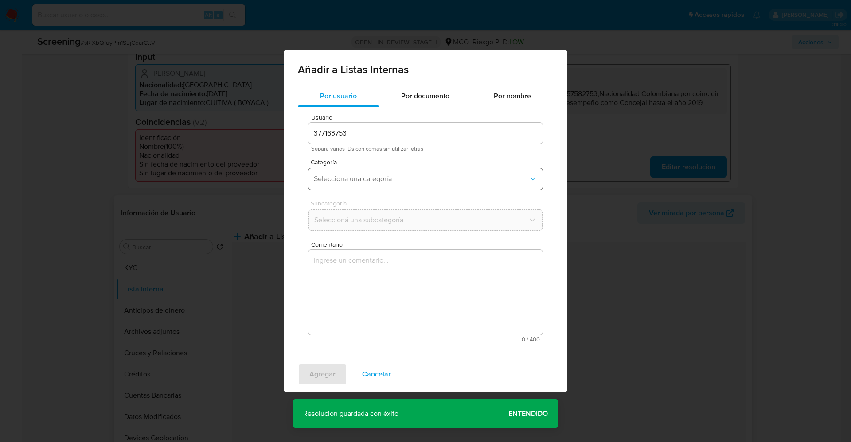
click at [381, 177] on span "Seleccioná una categoría" at bounding box center [421, 179] width 214 height 9
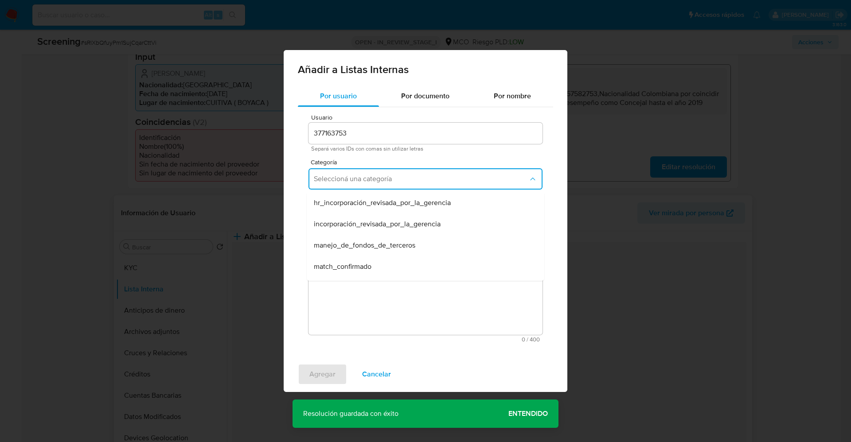
scroll to position [27, 0]
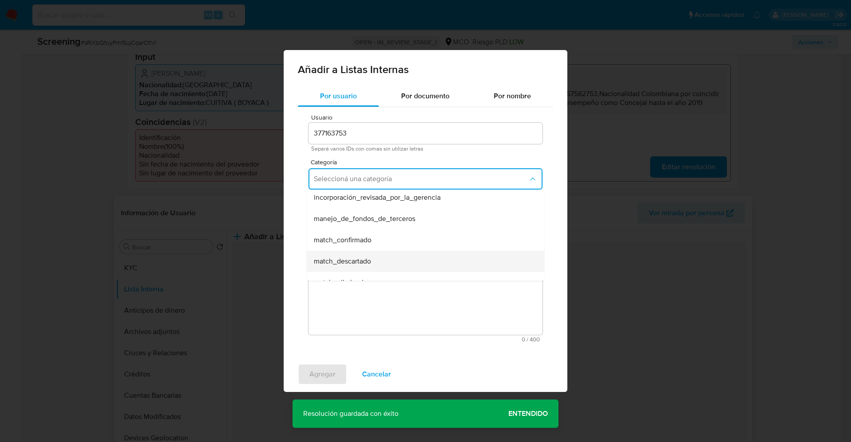
click at [431, 268] on div "match_descartado" at bounding box center [423, 261] width 218 height 21
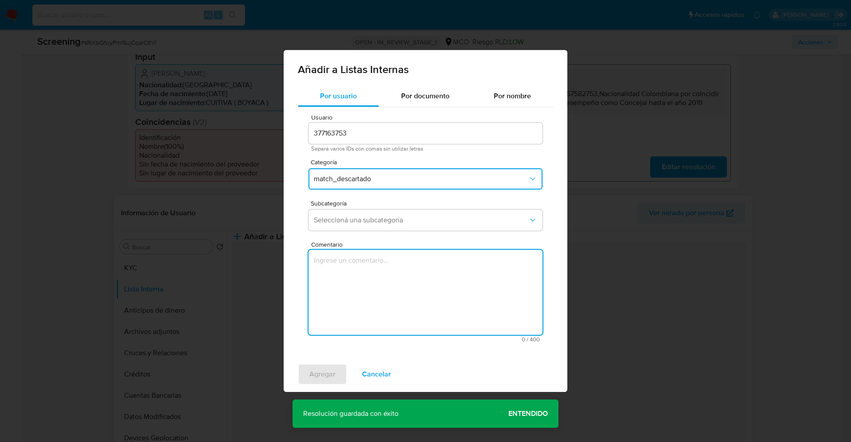
click at [431, 268] on textarea "Comentario" at bounding box center [425, 292] width 234 height 85
click at [414, 217] on span "Seleccioná una subcategoría" at bounding box center [421, 220] width 214 height 9
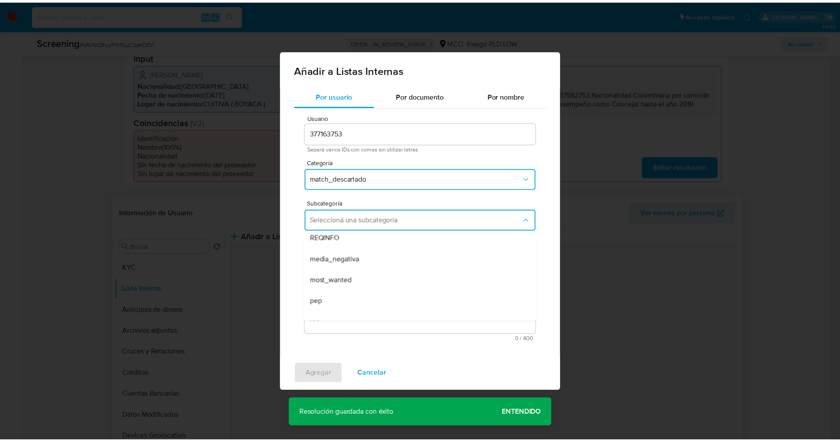
scroll to position [53, 0]
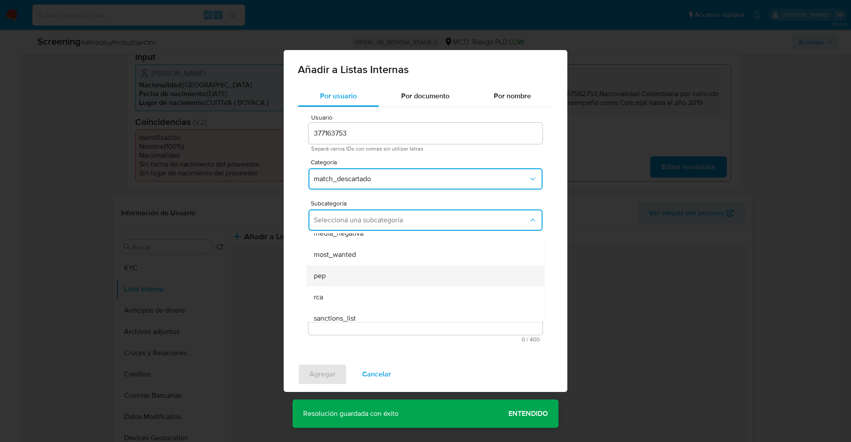
drag, startPoint x: 378, startPoint y: 264, endPoint x: 373, endPoint y: 270, distance: 7.8
click at [373, 270] on ul "LPB REQINFO media_negativa most_wanted pep rca sanctions_list" at bounding box center [425, 254] width 237 height 149
click at [373, 270] on div "pep" at bounding box center [423, 275] width 218 height 21
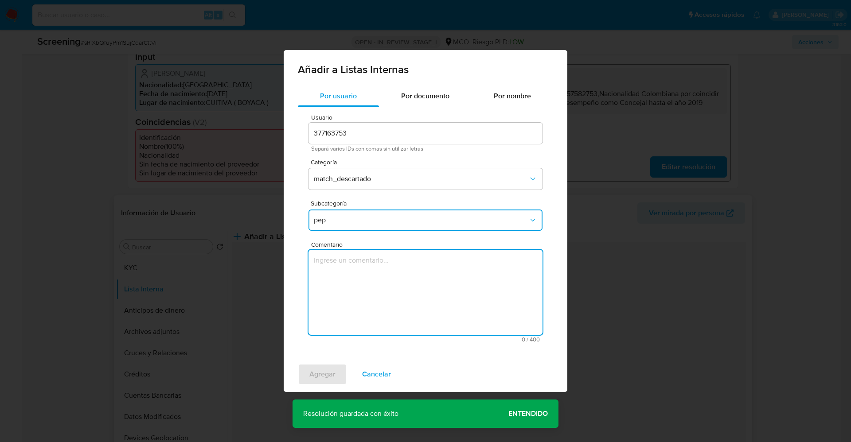
click at [373, 270] on textarea "Comentario" at bounding box center [425, 292] width 234 height 85
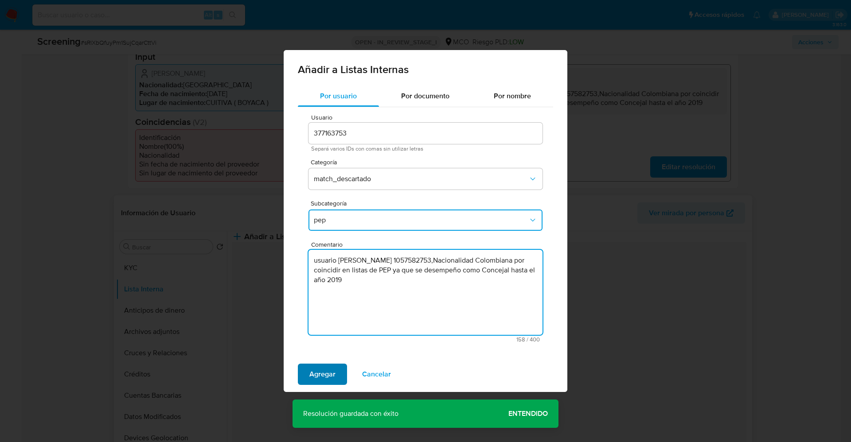
type textarea "usuario Diana Marcela Pedraza ChaparroCC 1057582753,Nacionalidad Colombiana por…"
click at [321, 374] on span "Agregar" at bounding box center [322, 374] width 26 height 19
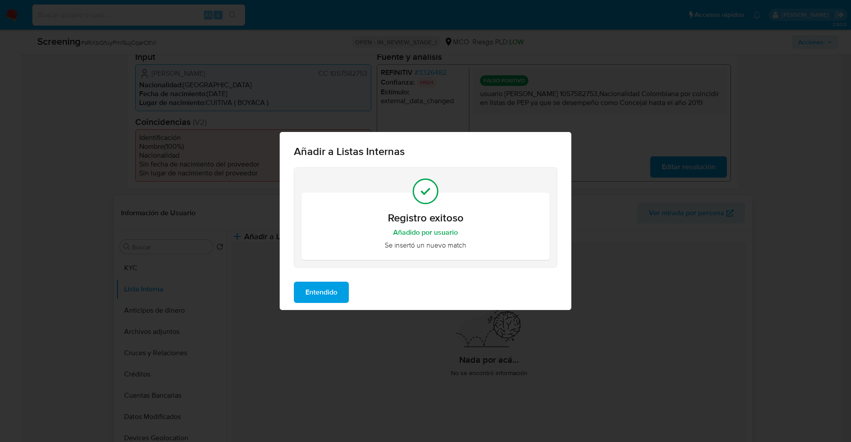
click at [321, 294] on span "Entendido" at bounding box center [321, 292] width 32 height 19
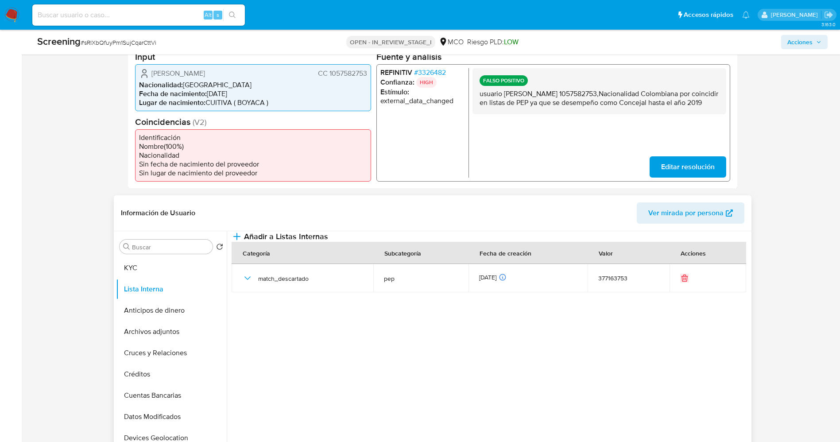
scroll to position [0, 0]
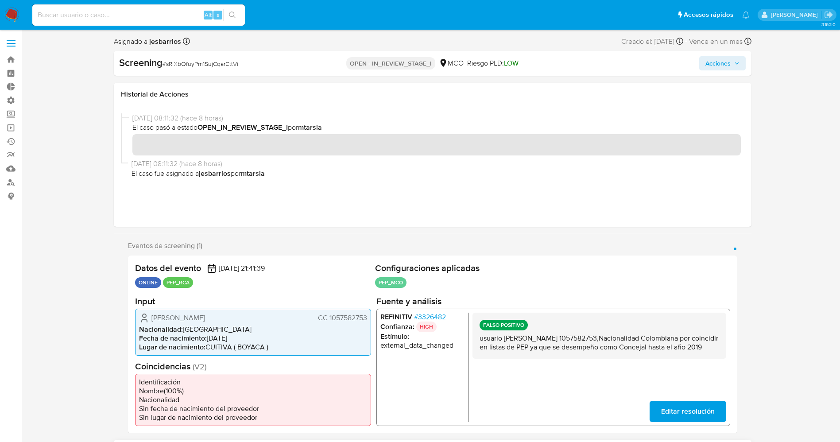
click at [433, 317] on span "# 3326482" at bounding box center [430, 316] width 32 height 9
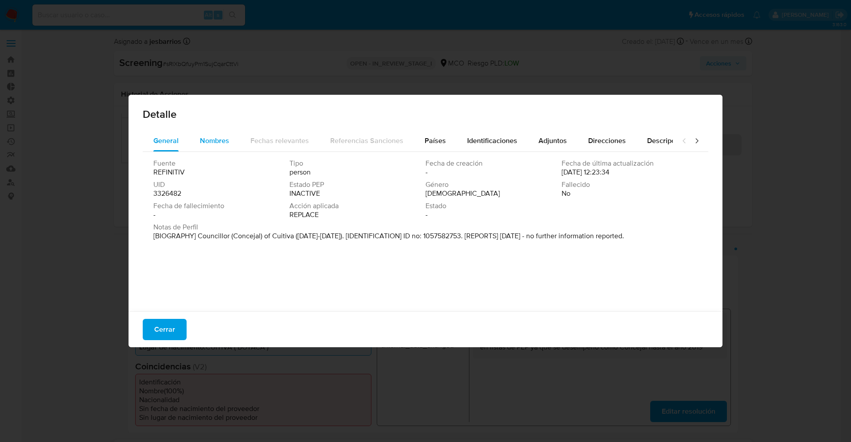
click at [208, 136] on span "Nombres" at bounding box center [214, 141] width 29 height 10
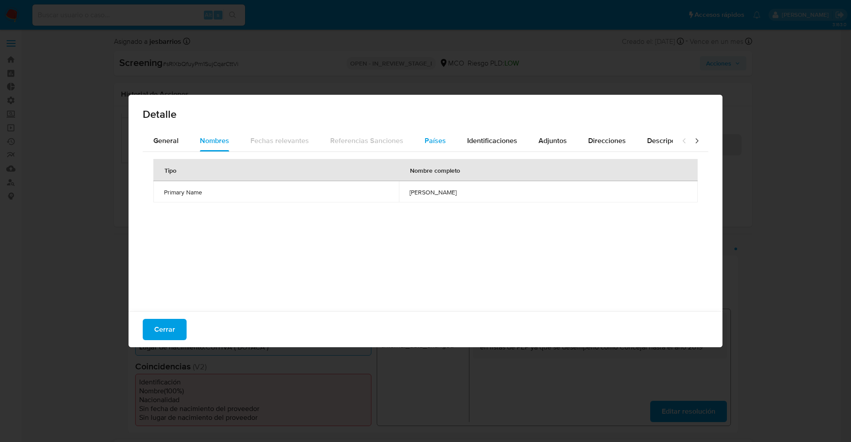
click at [424, 136] on span "Países" at bounding box center [434, 141] width 21 height 10
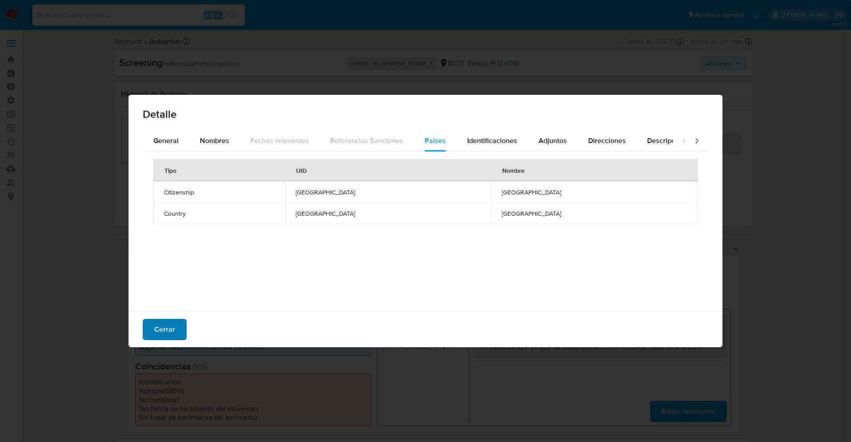
click at [169, 320] on span "Cerrar" at bounding box center [164, 329] width 21 height 19
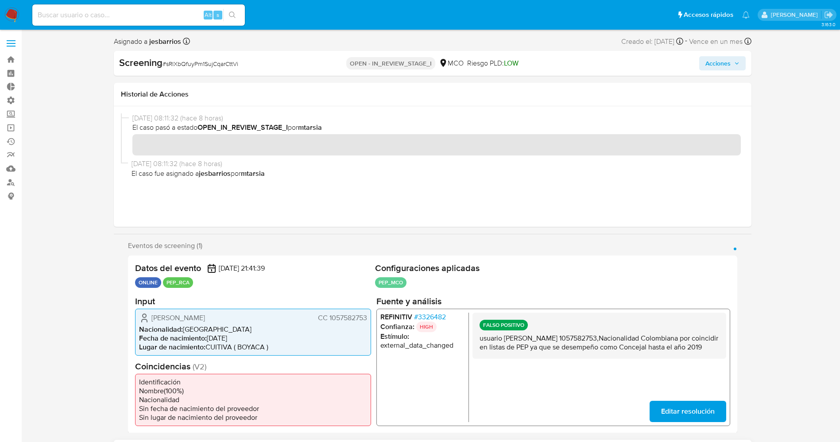
click at [708, 66] on span "Acciones" at bounding box center [718, 63] width 25 height 14
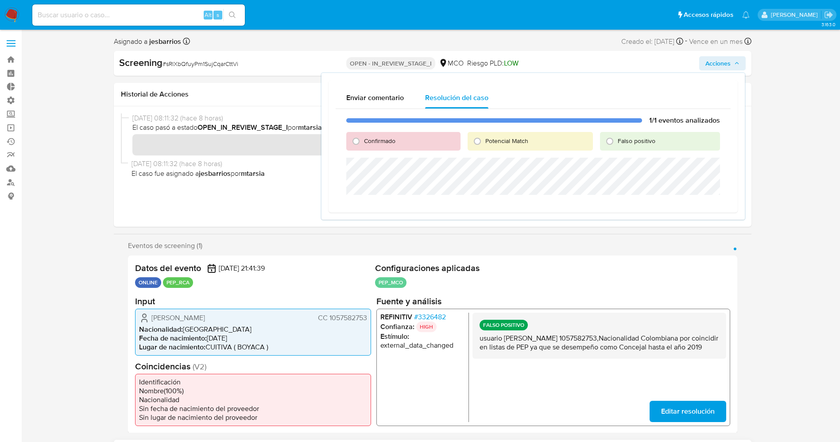
click at [618, 146] on div "Falso positivo" at bounding box center [660, 141] width 120 height 19
click at [613, 139] on input "Falso positivo" at bounding box center [610, 141] width 14 height 14
radio input "true"
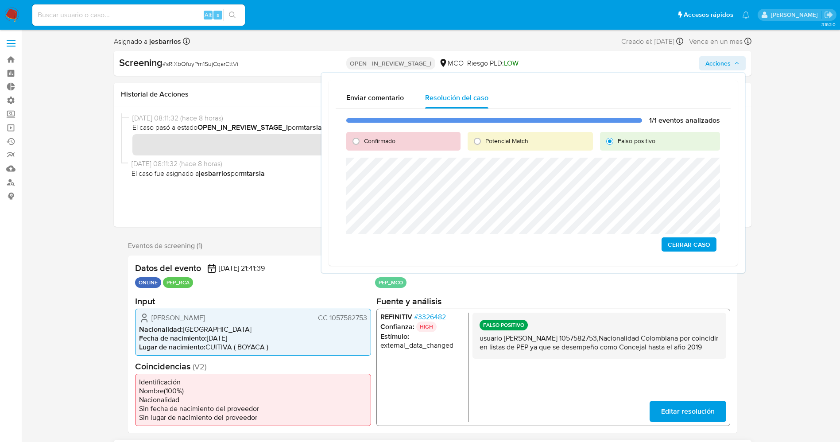
click at [689, 239] on span "Cerrar Caso" at bounding box center [689, 244] width 43 height 12
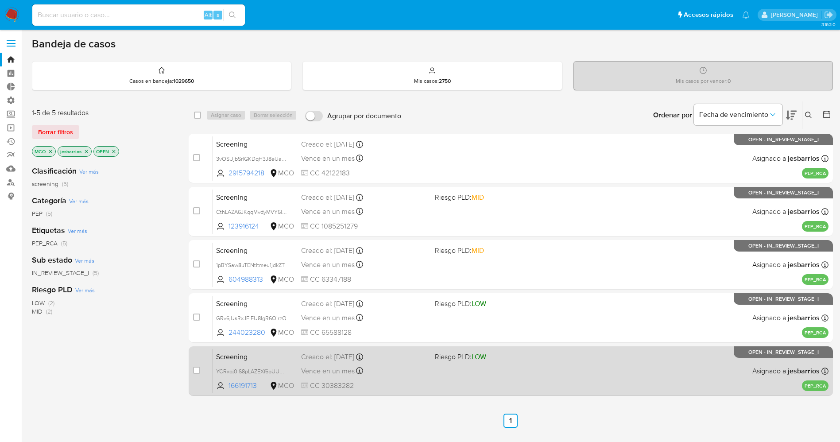
click at [641, 361] on div "Screening YCRxoj0lS8pLAZEXf6pUUY2t 166191713 MCO Riesgo PLD: LOW Creado el: [DA…" at bounding box center [521, 371] width 616 height 45
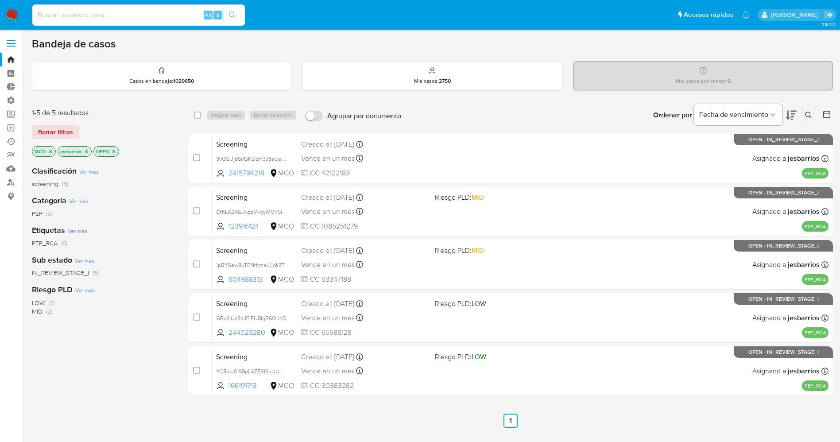
click at [12, 11] on img at bounding box center [11, 15] width 15 height 15
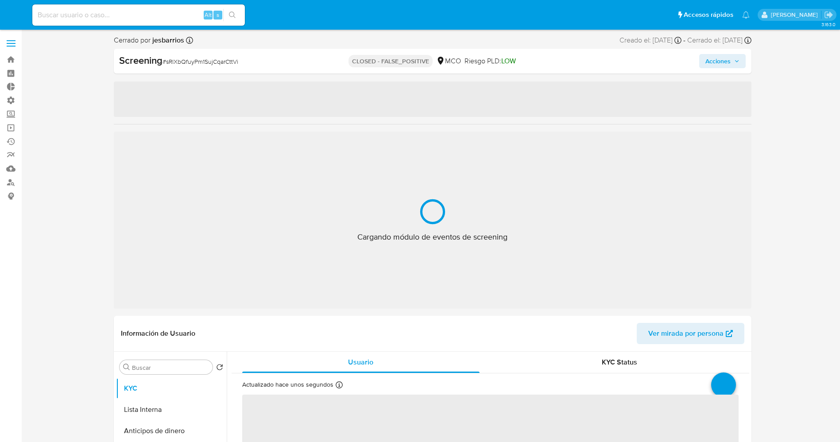
select select "10"
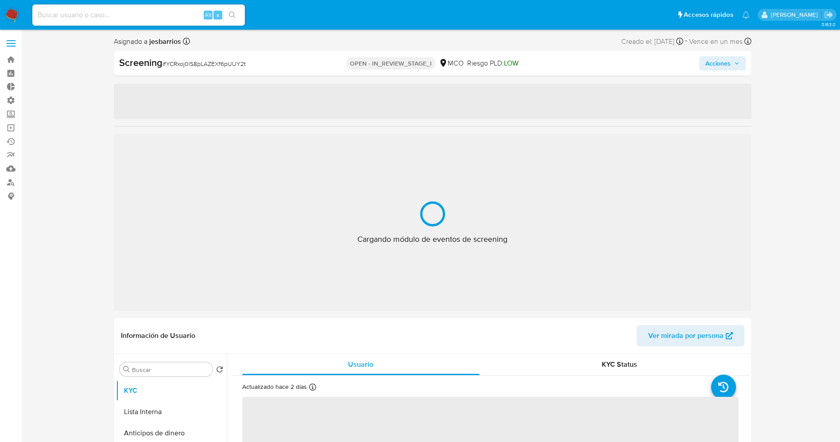
select select "10"
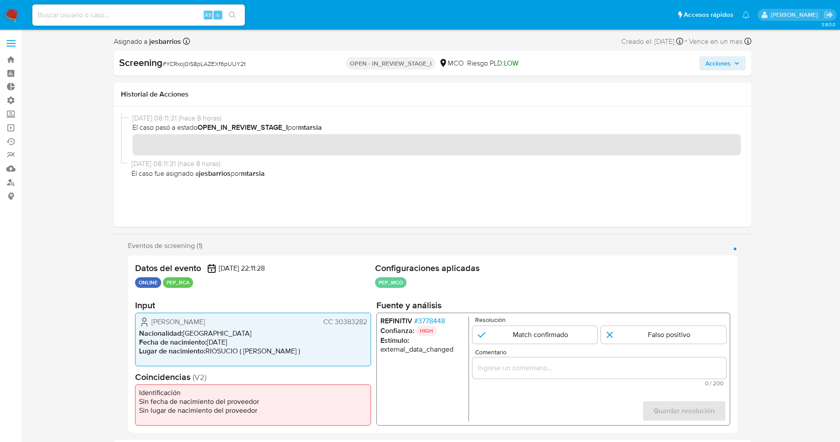
click at [433, 322] on span "# 3778448" at bounding box center [429, 321] width 31 height 9
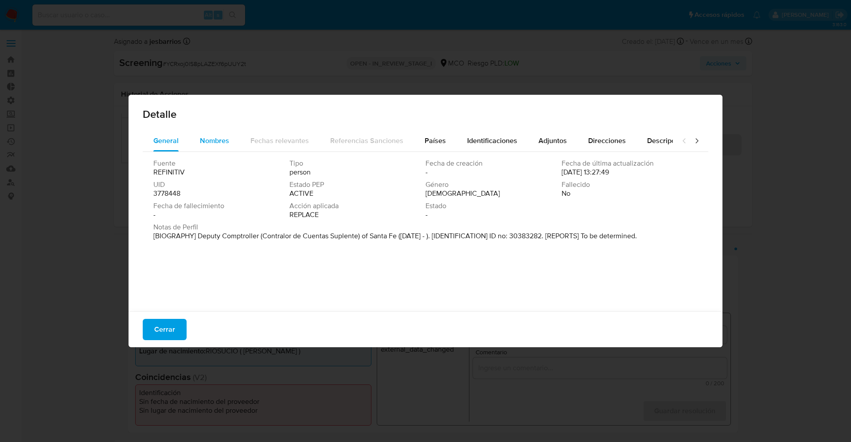
click at [222, 149] on div "Nombres" at bounding box center [214, 140] width 29 height 21
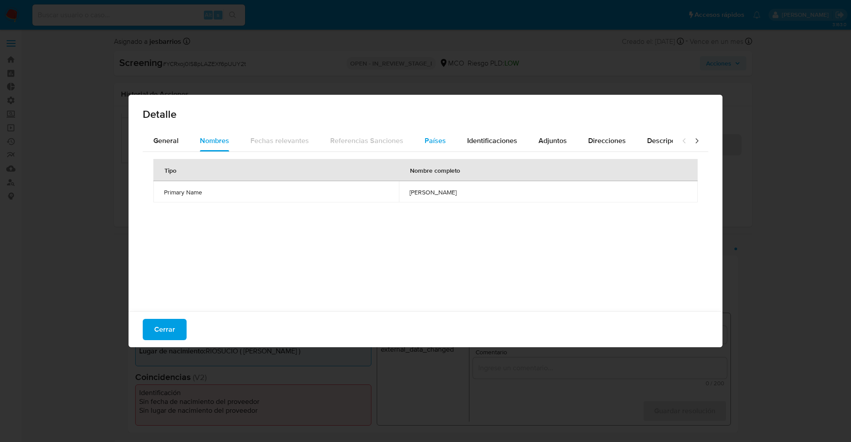
click at [439, 140] on span "Países" at bounding box center [434, 141] width 21 height 10
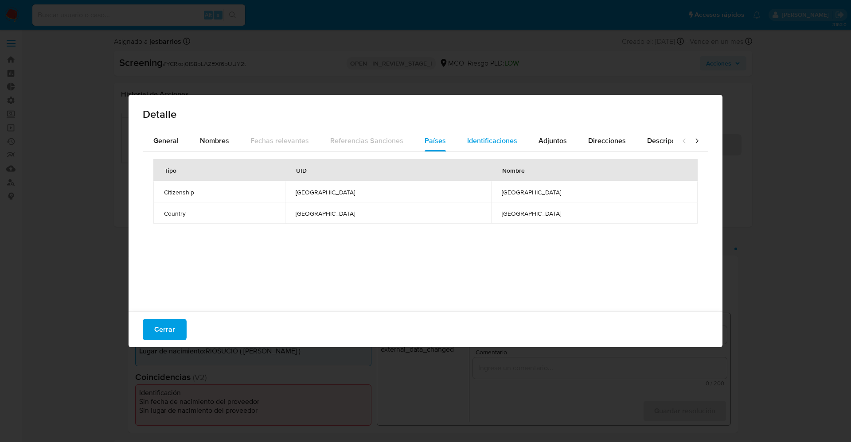
click at [494, 140] on span "Identificaciones" at bounding box center [492, 141] width 50 height 10
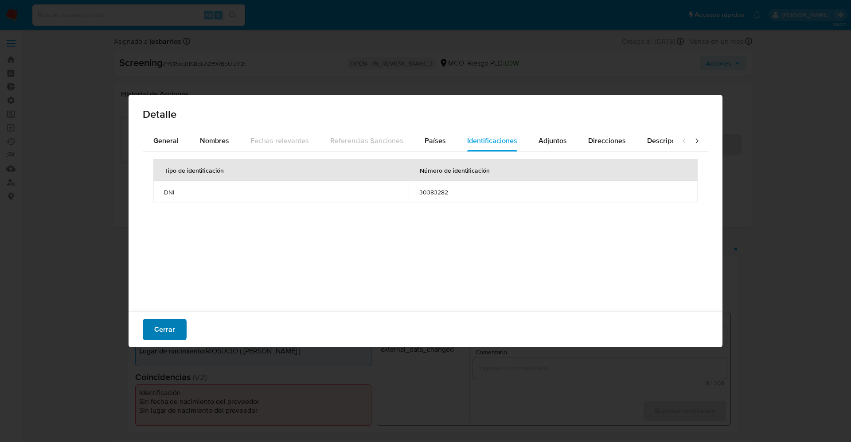
click at [168, 320] on span "Cerrar" at bounding box center [164, 329] width 21 height 19
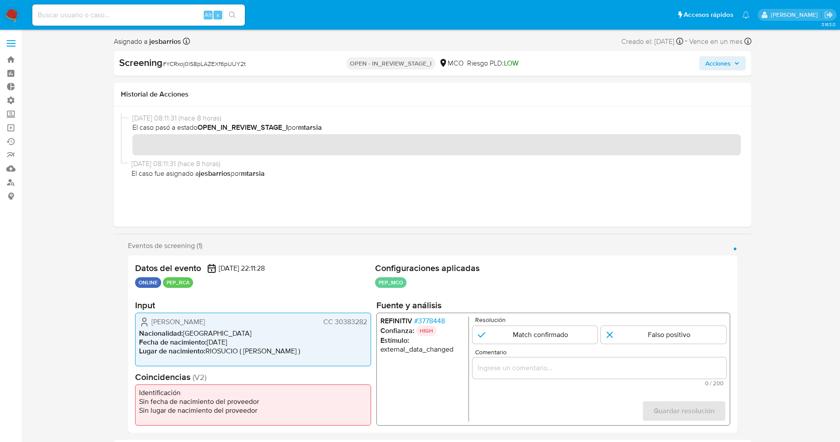
drag, startPoint x: 151, startPoint y: 315, endPoint x: 370, endPoint y: 323, distance: 219.0
click at [370, 323] on div "[PERSON_NAME] CC 30383282 Nacionalidad : [DEMOGRAPHIC_DATA] Fecha de nacimiento…" at bounding box center [253, 340] width 236 height 54
click at [617, 332] on input "1 de 1" at bounding box center [663, 335] width 125 height 18
radio input "true"
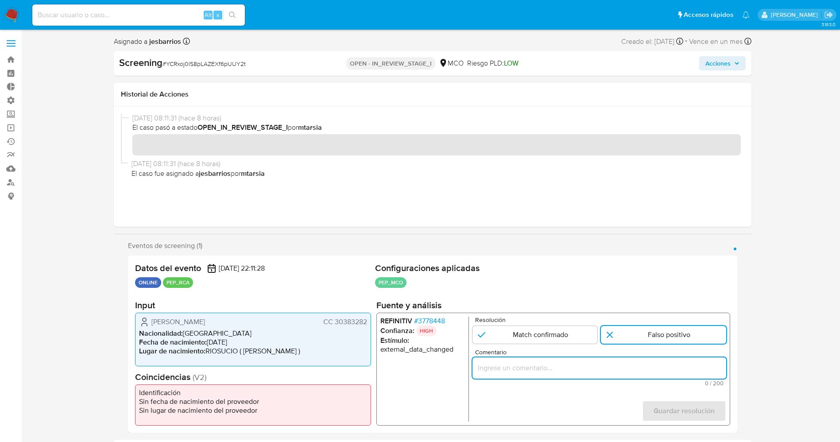
click at [552, 363] on input "Comentario" at bounding box center [599, 368] width 254 height 12
drag, startPoint x: 633, startPoint y: 364, endPoint x: 720, endPoint y: 367, distance: 87.3
click at [720, 367] on input "usuario [PERSON_NAME] 30383282 por coincidir en listas de PEP con el alertado […" at bounding box center [599, 368] width 254 height 12
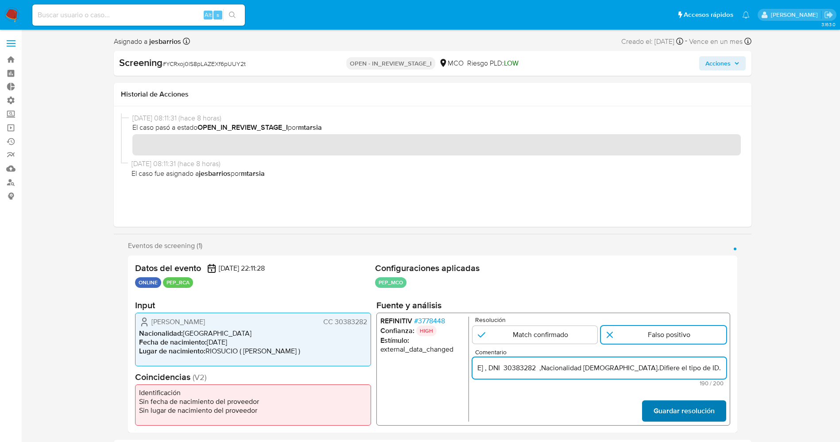
type input "usuario [PERSON_NAME] 30383282 por coincidir en listas de PEP con el alertado […"
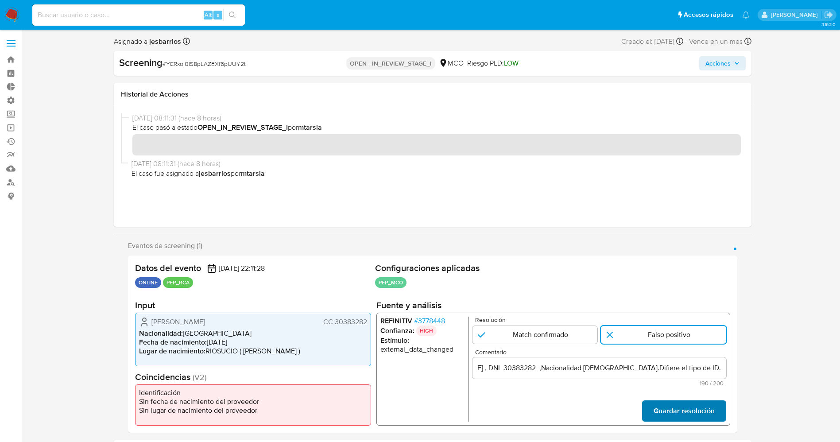
scroll to position [0, 0]
click at [684, 416] on span "Guardar resolución" at bounding box center [683, 410] width 61 height 19
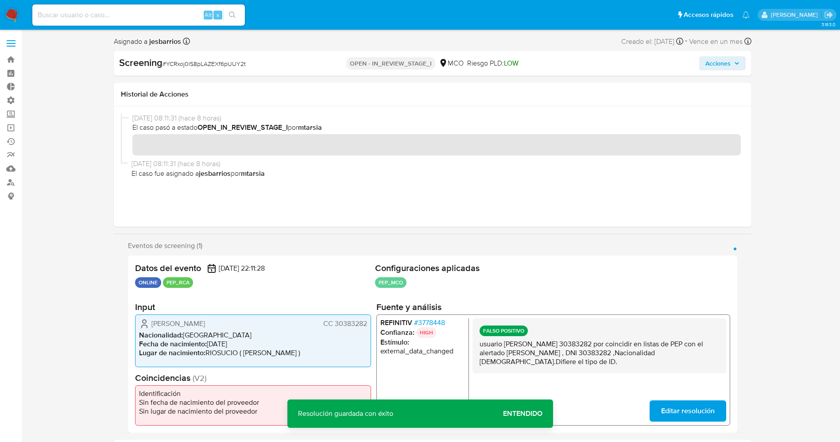
click at [444, 321] on span "# 3778448" at bounding box center [429, 322] width 31 height 9
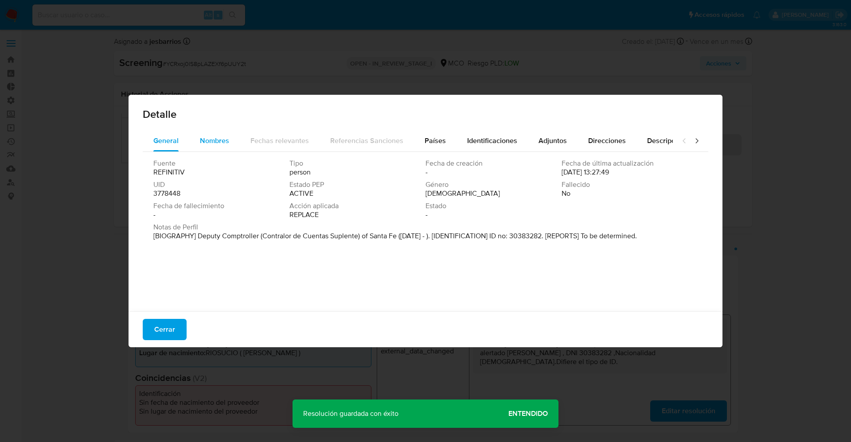
click at [212, 132] on div "Nombres" at bounding box center [214, 140] width 29 height 21
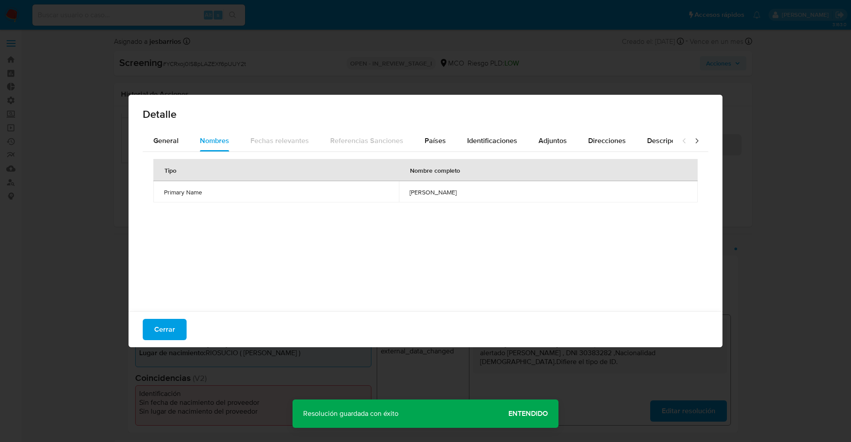
drag, startPoint x: 385, startPoint y: 188, endPoint x: 455, endPoint y: 194, distance: 69.8
click at [455, 194] on td "[PERSON_NAME]" at bounding box center [548, 191] width 299 height 21
click at [156, 329] on span "Cerrar" at bounding box center [164, 329] width 21 height 19
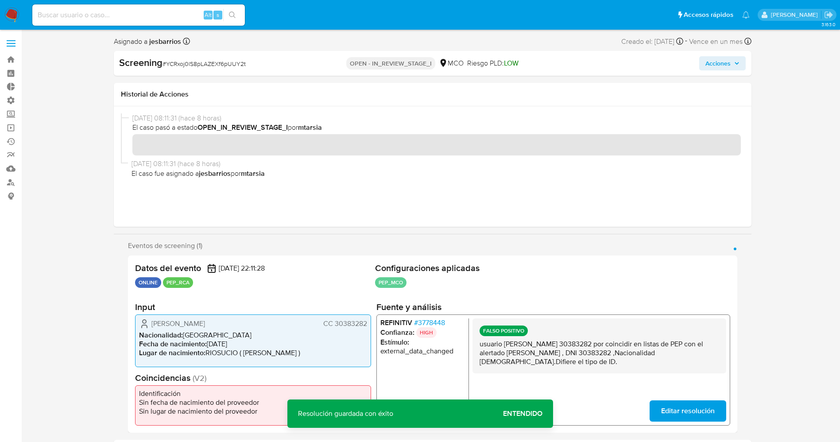
click at [675, 404] on span "Editar resolución" at bounding box center [688, 410] width 54 height 19
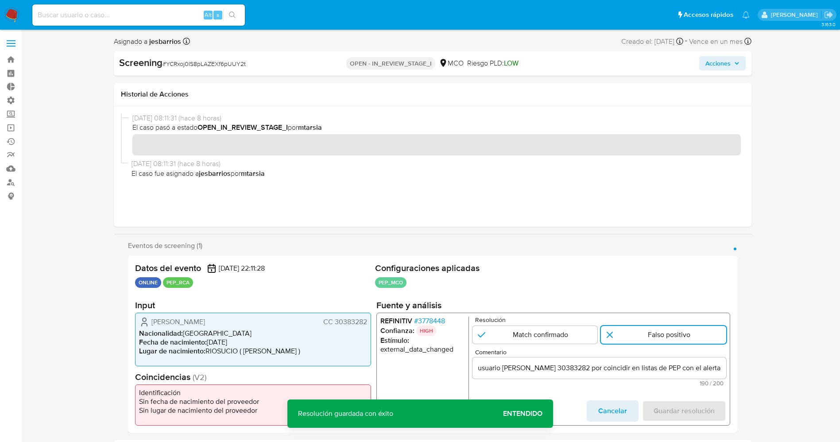
click at [698, 366] on input "usuario [PERSON_NAME] 30383282 por coincidir en listas de PEP con el alertado […" at bounding box center [599, 368] width 254 height 12
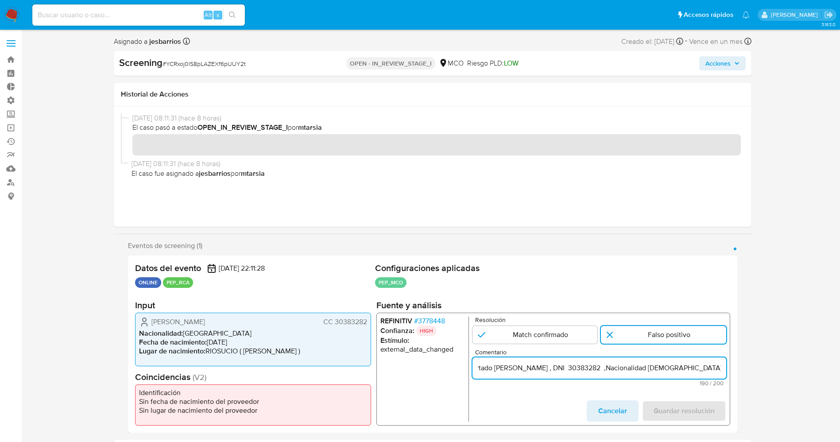
scroll to position [0, 288]
drag, startPoint x: 654, startPoint y: 368, endPoint x: 587, endPoint y: 368, distance: 67.8
click at [587, 368] on input "usuario [PERSON_NAME] 30383282 por coincidir en listas de PEP con el alertado […" at bounding box center [599, 368] width 254 height 12
paste input "[PERSON_NAME]"
type input "usuario Johana Patricia Torres PerezCC 30383282 por coincidir en listas de PEP …"
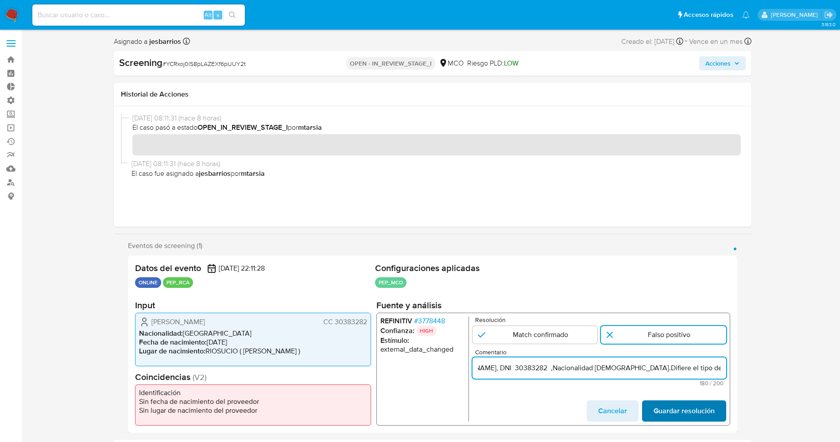
scroll to position [0, 0]
click at [691, 419] on span "Guardar resolución" at bounding box center [683, 410] width 61 height 19
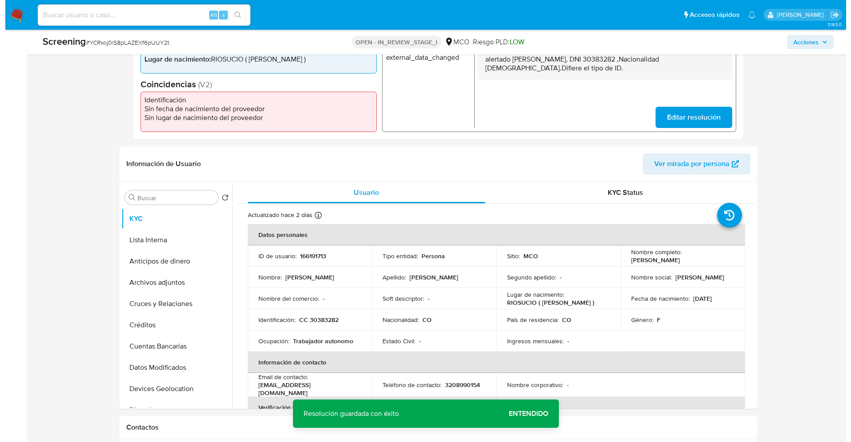
scroll to position [282, 0]
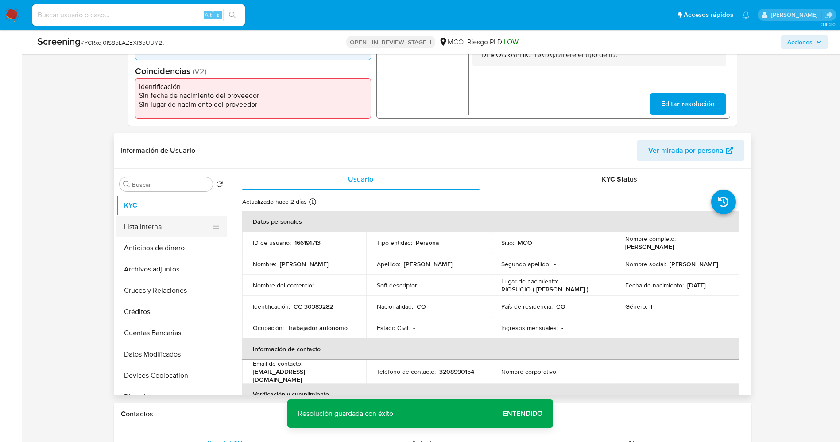
click at [173, 217] on button "Lista Interna" at bounding box center [168, 226] width 104 height 21
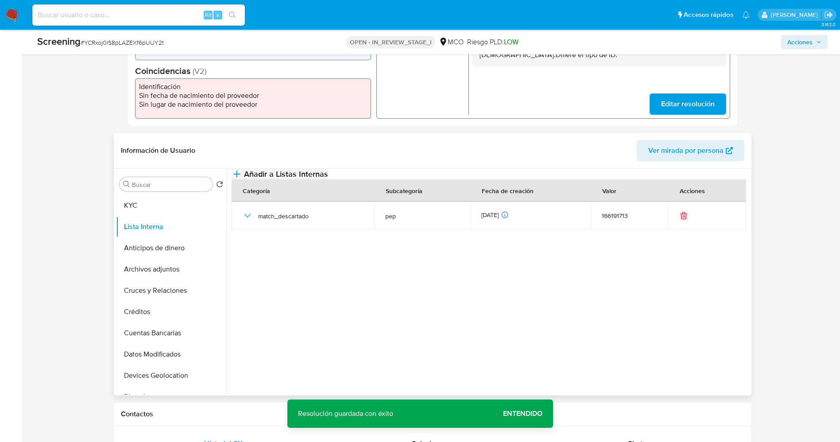
drag, startPoint x: 480, startPoint y: 185, endPoint x: 429, endPoint y: 183, distance: 51.0
click at [328, 179] on button "Añadir a Listas Internas" at bounding box center [280, 174] width 97 height 11
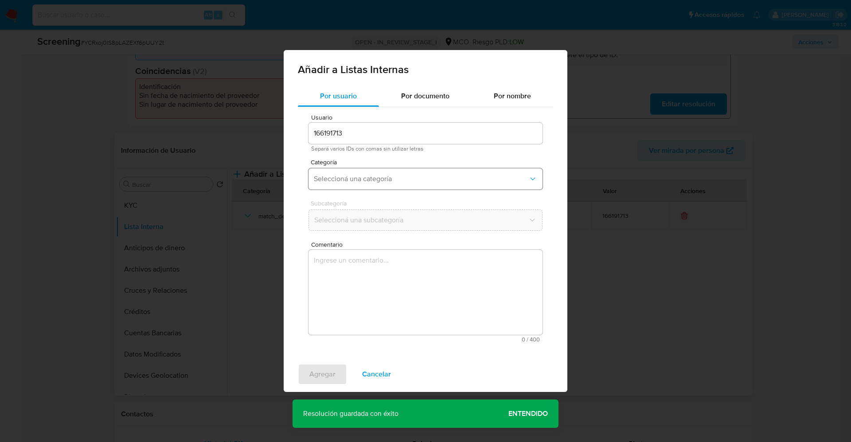
click at [423, 178] on span "Seleccioná una categoría" at bounding box center [421, 179] width 214 height 9
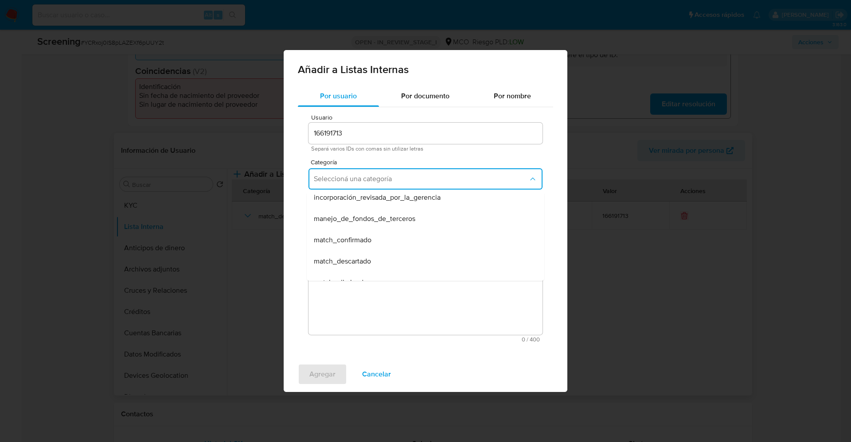
scroll to position [53, 0]
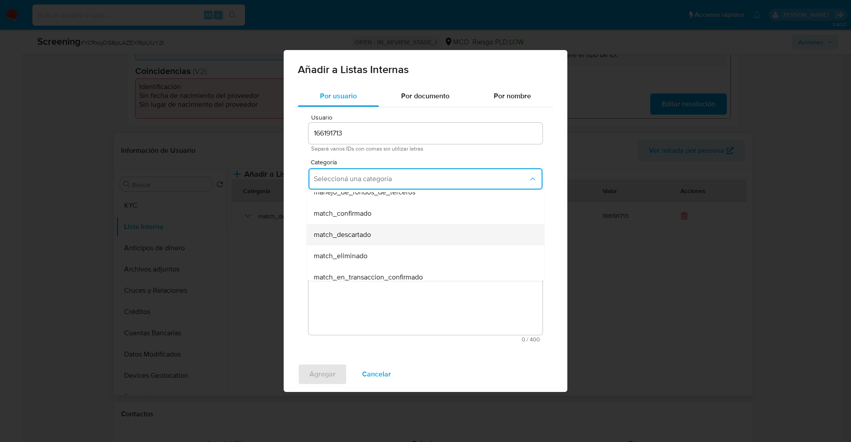
click at [423, 238] on div "match_descartado" at bounding box center [423, 234] width 218 height 21
click at [421, 223] on span "Seleccioná una subcategoría" at bounding box center [421, 220] width 214 height 9
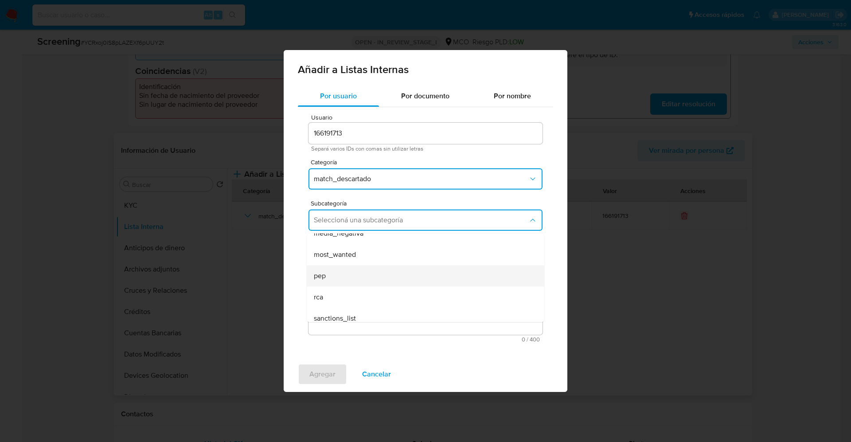
click at [360, 265] on div "pep" at bounding box center [423, 275] width 218 height 21
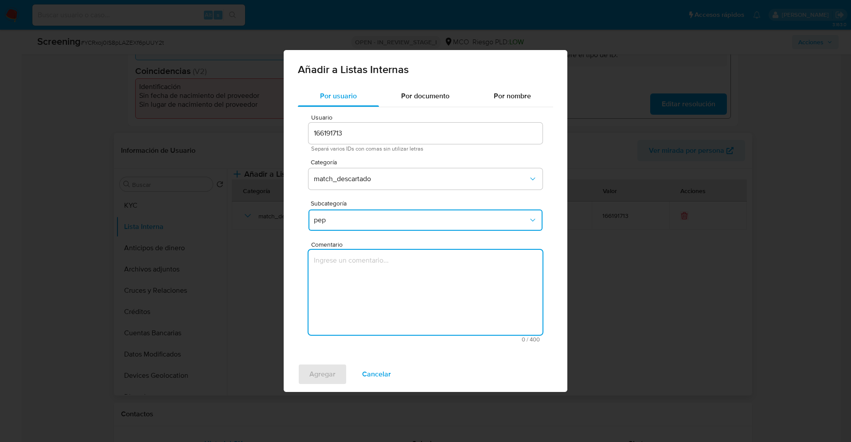
click at [360, 265] on textarea "Comentario" at bounding box center [425, 292] width 234 height 85
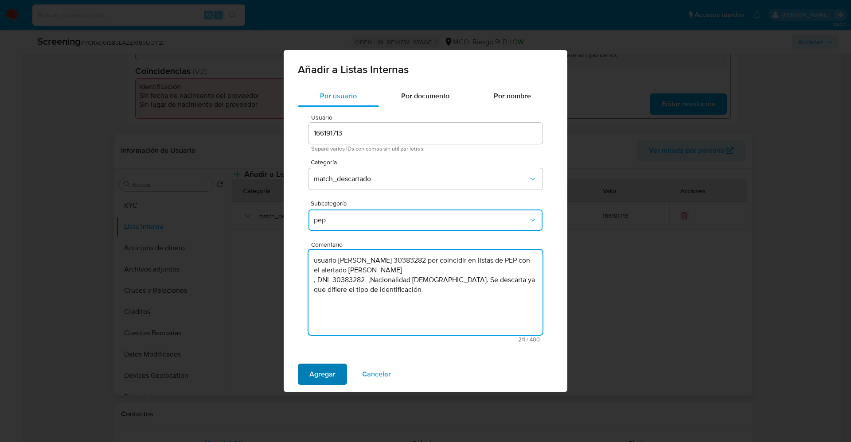
type textarea "usuario [PERSON_NAME] 30383282 por coincidir en listas de PEP con el alertado […"
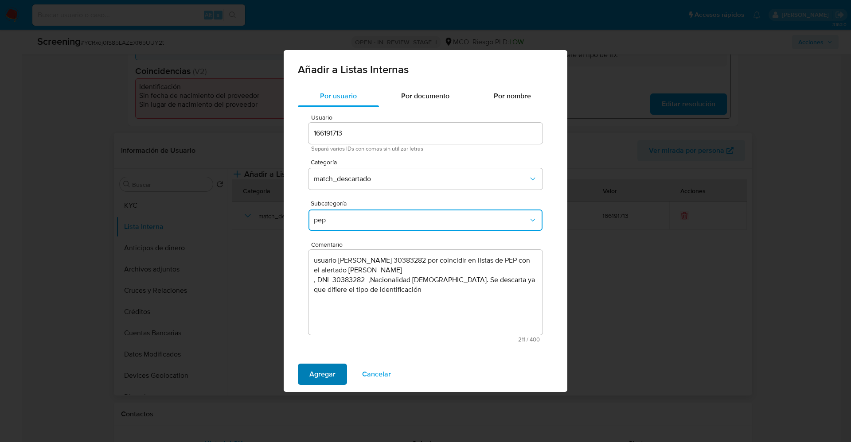
click at [313, 365] on span "Agregar" at bounding box center [322, 374] width 26 height 19
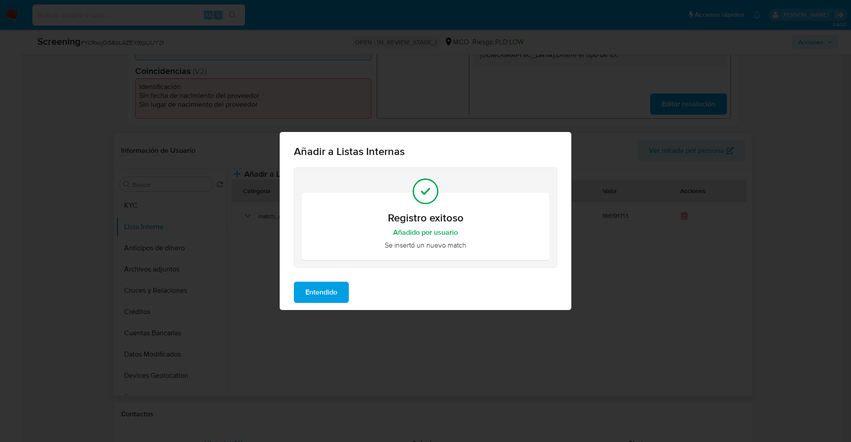
click at [339, 288] on button "Entendido" at bounding box center [321, 292] width 55 height 21
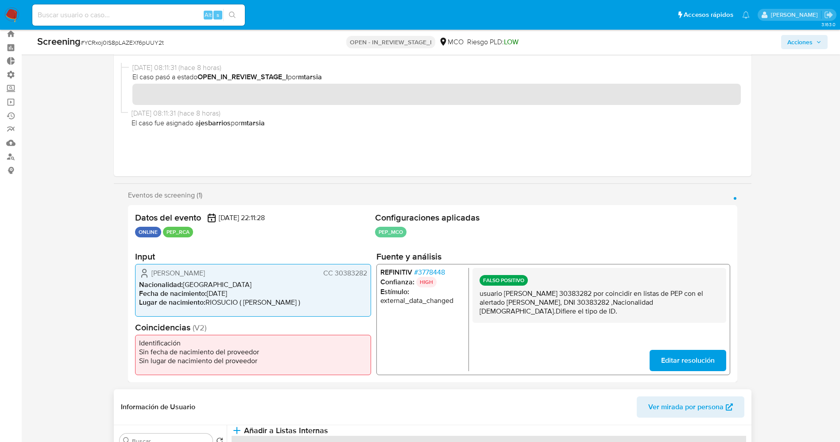
scroll to position [0, 0]
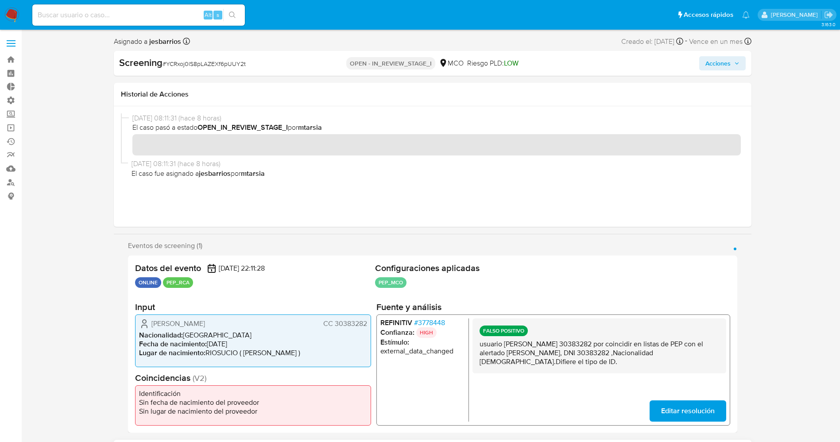
click at [712, 60] on span "Acciones" at bounding box center [718, 63] width 25 height 14
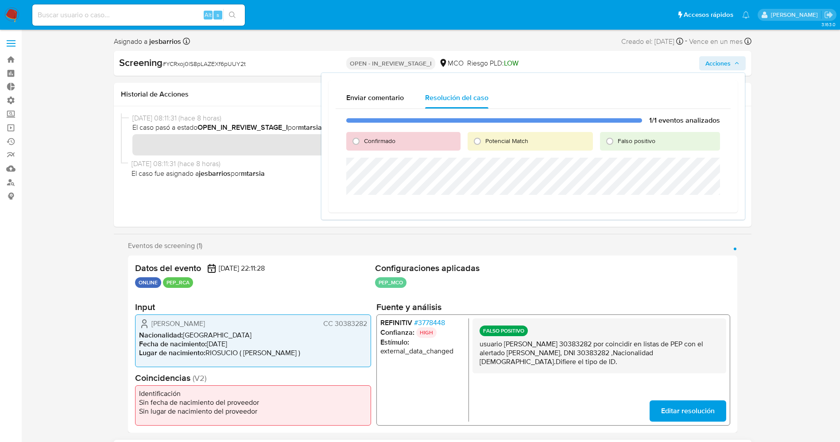
drag, startPoint x: 616, startPoint y: 142, endPoint x: 660, endPoint y: 135, distance: 44.1
click at [660, 135] on div "Falso positivo" at bounding box center [660, 141] width 120 height 19
click at [641, 145] on div "Falso positivo" at bounding box center [660, 141] width 120 height 19
click at [609, 142] on input "Falso positivo" at bounding box center [610, 141] width 14 height 14
radio input "true"
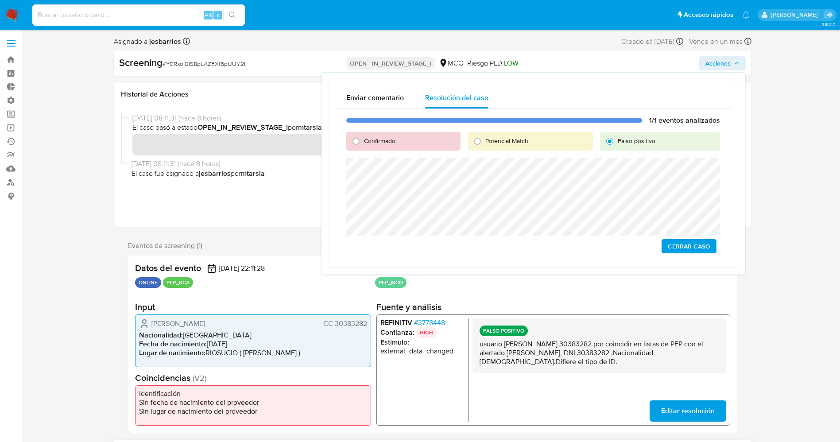
click at [711, 241] on span "Cerrar Caso" at bounding box center [689, 246] width 43 height 12
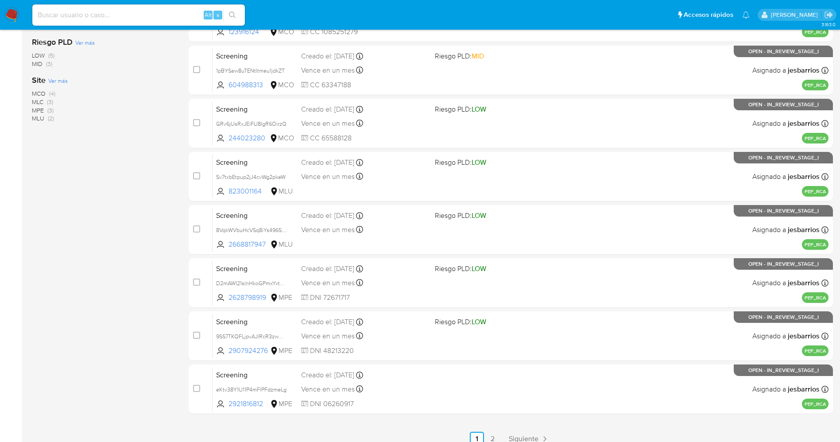
scroll to position [249, 0]
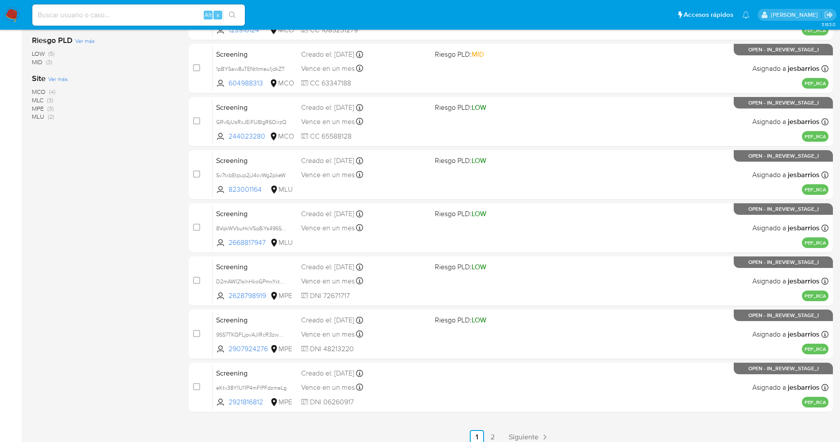
click at [40, 88] on span "MCO" at bounding box center [39, 91] width 14 height 9
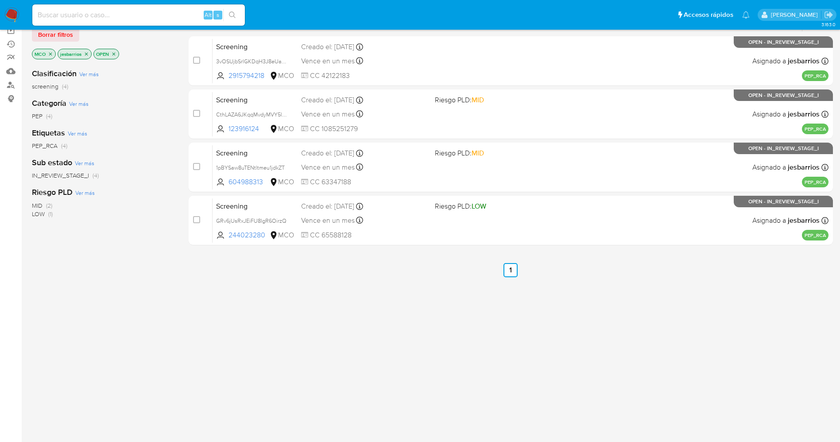
scroll to position [97, 0]
click at [40, 88] on span "screening" at bounding box center [45, 86] width 27 height 9
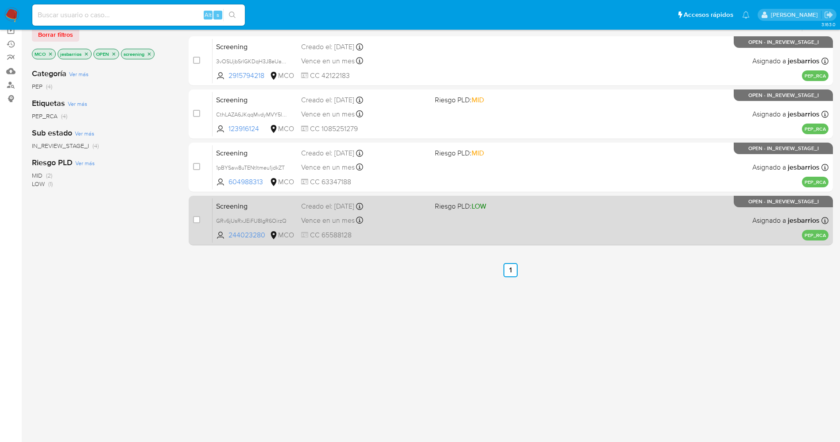
click at [393, 240] on div "Screening GRv6jUsRxJEiFU8IgR6OirzQ 244023280 MCO Riesgo PLD: LOW Creado el: [DA…" at bounding box center [521, 220] width 616 height 45
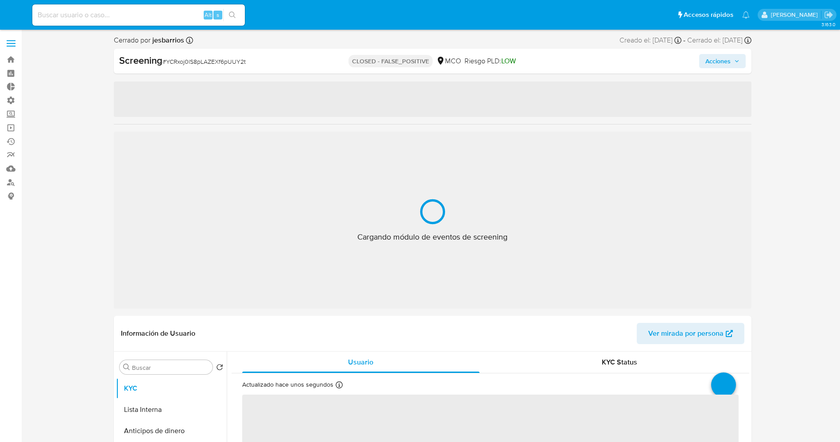
select select "10"
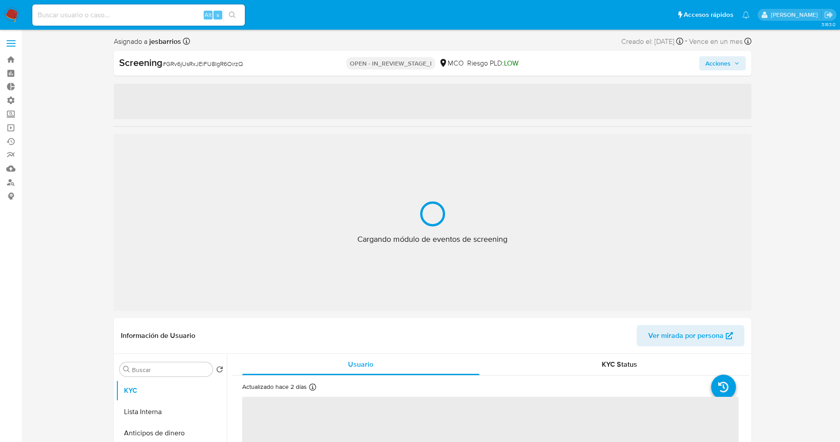
select select "10"
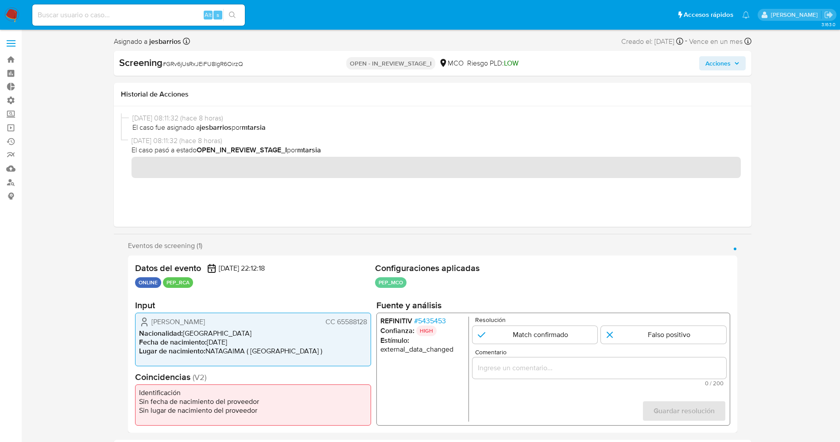
click at [417, 319] on span "# 5435453" at bounding box center [430, 321] width 32 height 9
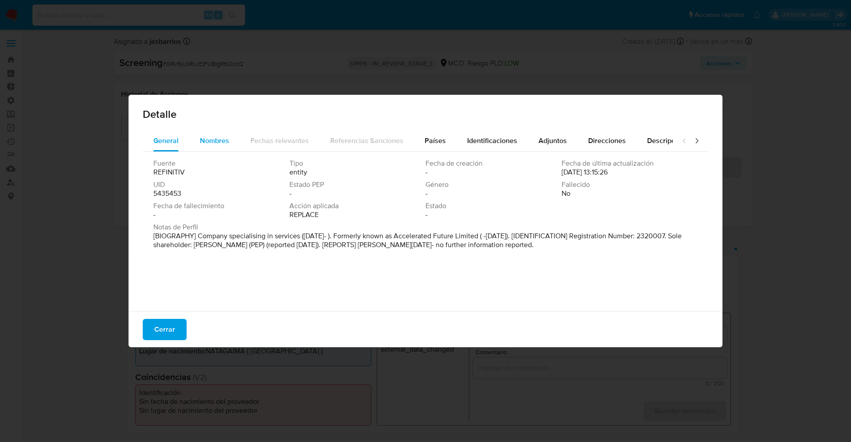
click at [219, 146] on div "Nombres" at bounding box center [214, 140] width 29 height 21
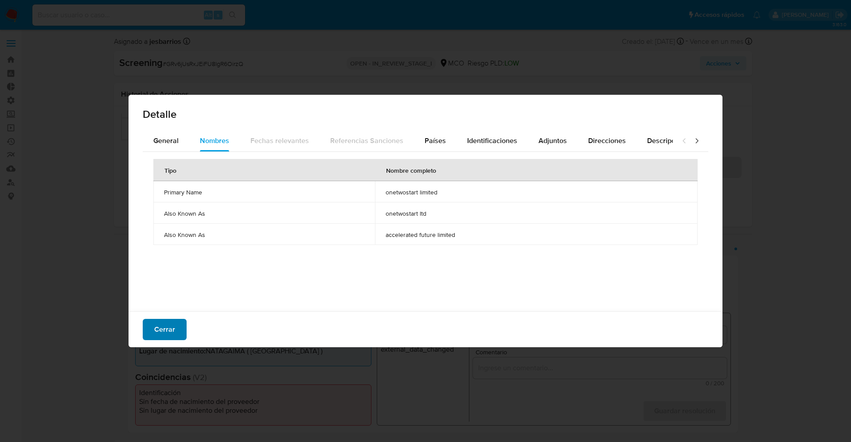
click at [167, 330] on span "Cerrar" at bounding box center [164, 329] width 21 height 19
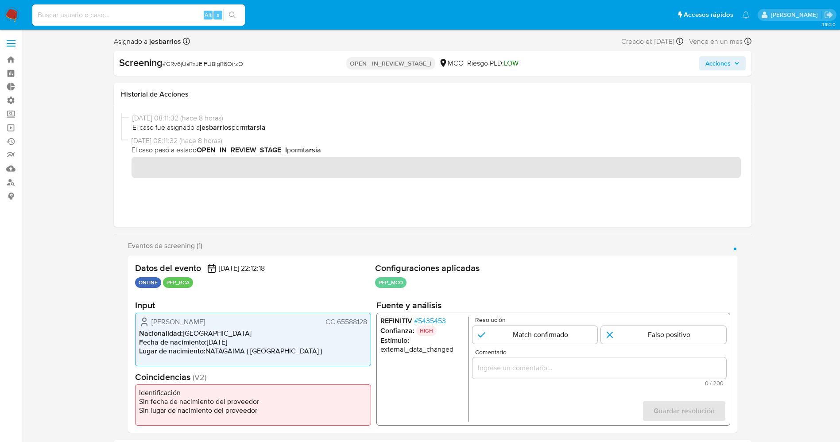
drag, startPoint x: 147, startPoint y: 320, endPoint x: 371, endPoint y: 322, distance: 224.2
click at [371, 322] on div "Patricia Olga Olaya Cicero CC 65588128 Nacionalidad : Colombia Fecha de nacimie…" at bounding box center [253, 340] width 236 height 54
click at [428, 323] on span "# 5435453" at bounding box center [430, 321] width 32 height 9
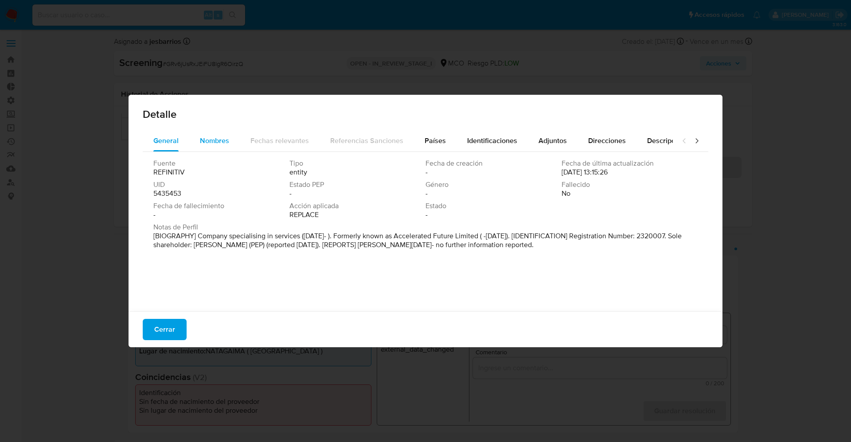
click at [210, 144] on span "Nombres" at bounding box center [214, 141] width 29 height 10
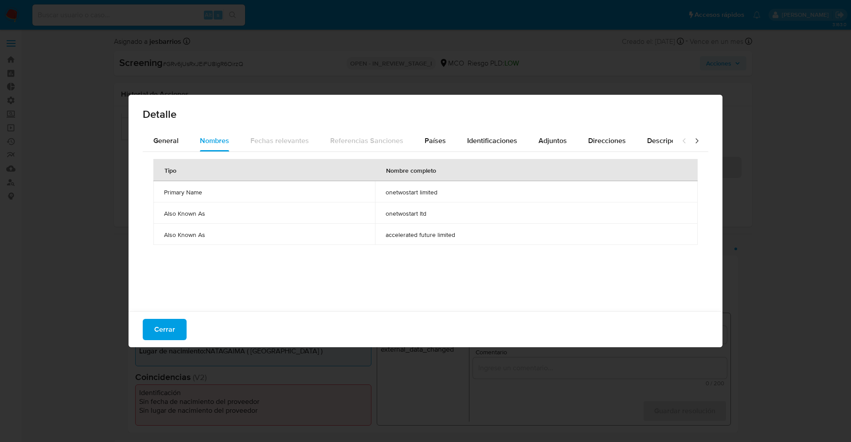
drag, startPoint x: 381, startPoint y: 195, endPoint x: 459, endPoint y: 197, distance: 78.4
click at [459, 197] on td "onetwostart limited" at bounding box center [536, 191] width 322 height 21
click at [435, 132] on div "Países" at bounding box center [434, 140] width 21 height 21
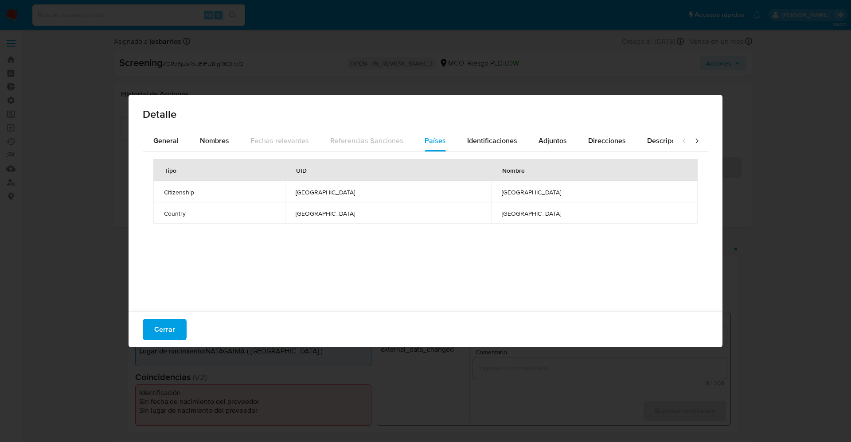
drag, startPoint x: 326, startPoint y: 188, endPoint x: 378, endPoint y: 192, distance: 52.0
click at [378, 192] on td "HONG KONG" at bounding box center [388, 191] width 206 height 21
click at [165, 321] on span "Cerrar" at bounding box center [164, 329] width 21 height 19
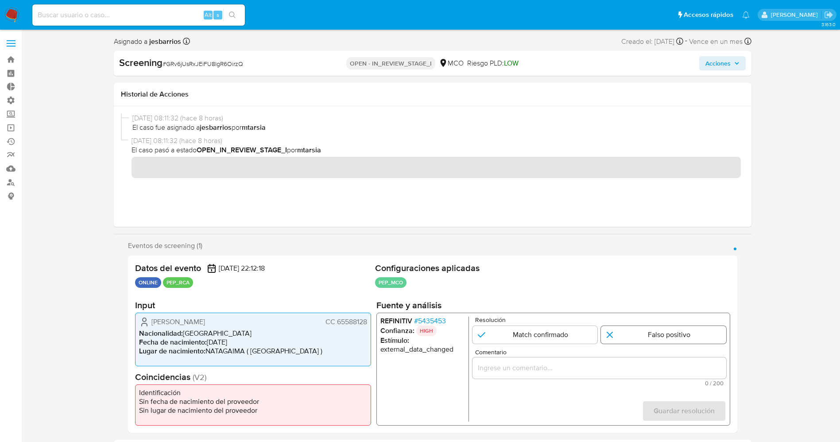
click at [636, 334] on input "1 de 1" at bounding box center [663, 335] width 125 height 18
radio input "true"
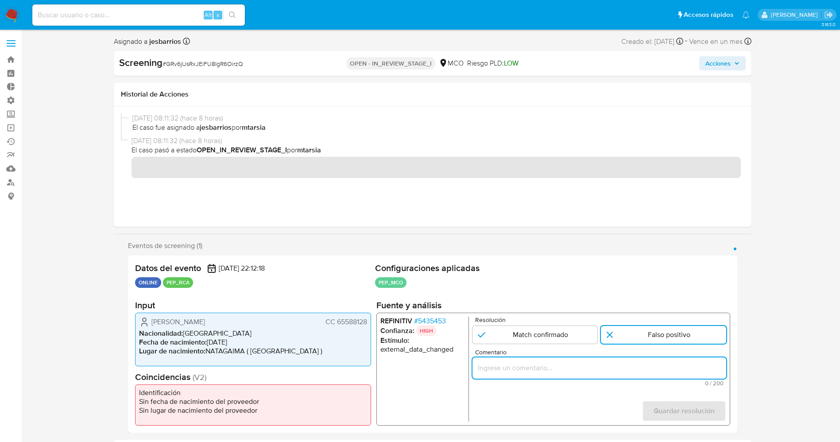
click at [599, 365] on input "Comentario" at bounding box center [599, 368] width 254 height 12
drag, startPoint x: 674, startPoint y: 367, endPoint x: 728, endPoint y: 365, distance: 54.5
click at [728, 365] on div "REFINITIV # 5435453 Confianza: HIGH Estímulo : external_data_changed Resolución…" at bounding box center [553, 369] width 354 height 113
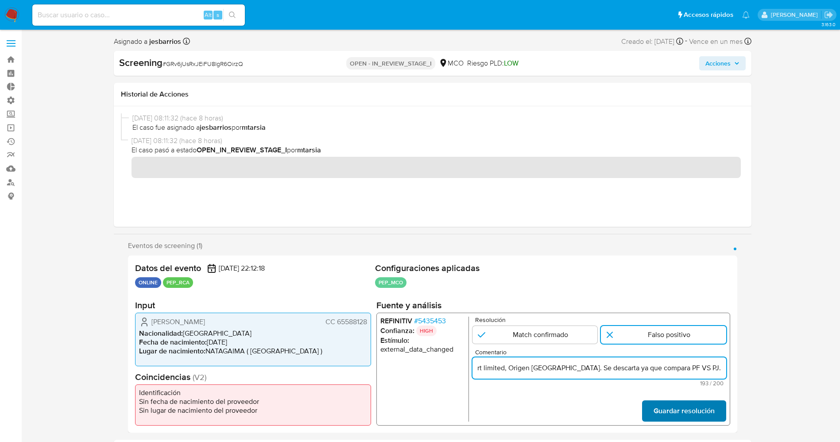
type input "usuario Patricia Olga Olaya Cicero,CC 65588128,Nacionalidad Colombiana por coin…"
click at [665, 406] on span "Guardar resolución" at bounding box center [683, 410] width 61 height 19
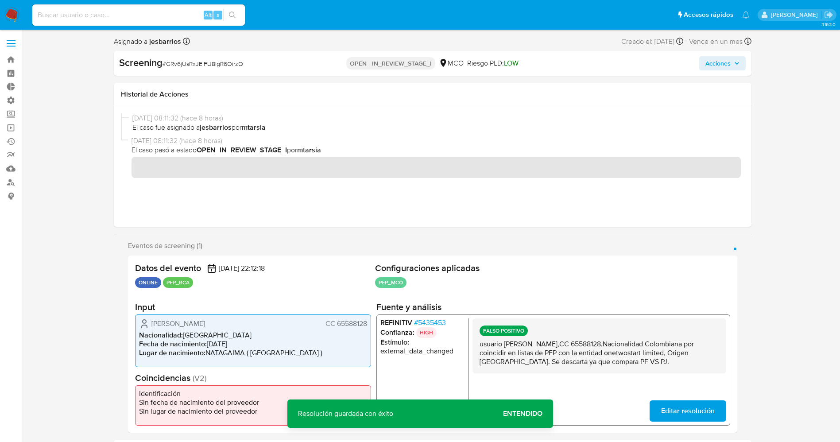
drag, startPoint x: 478, startPoint y: 342, endPoint x: 662, endPoint y: 362, distance: 185.0
click at [662, 362] on div "FALSO POSITIVO usuario Patricia Olga Olaya Cicero,CC 65588128,Nacionalidad Colo…" at bounding box center [599, 345] width 254 height 55
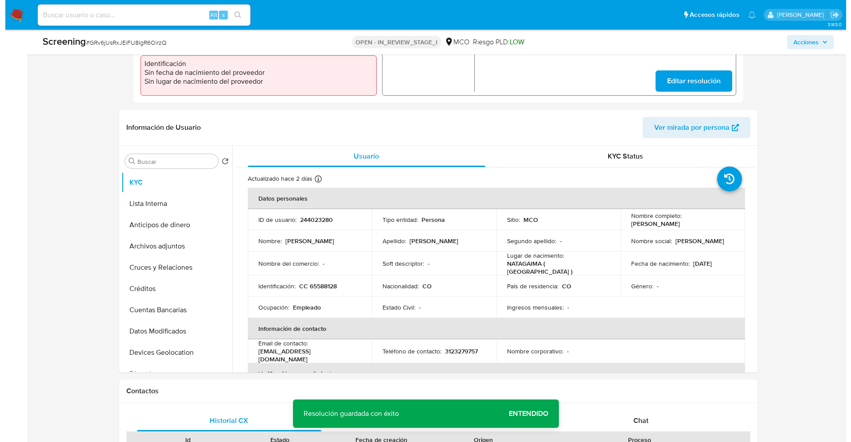
scroll to position [316, 0]
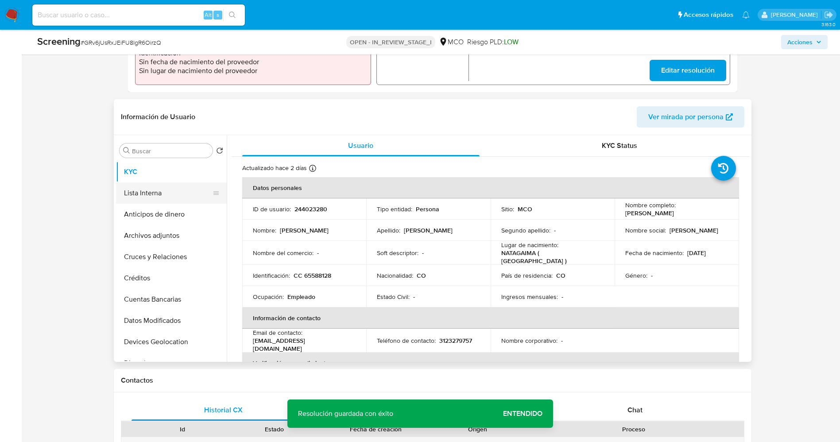
click at [169, 194] on button "Lista Interna" at bounding box center [168, 193] width 104 height 21
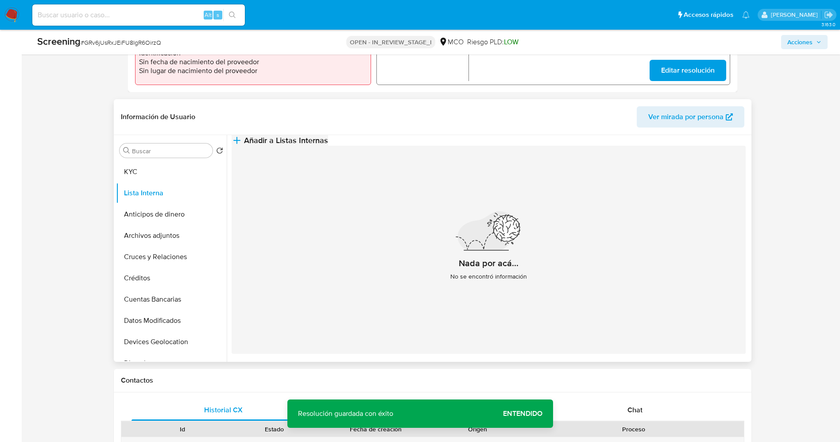
click at [328, 145] on span "Añadir a Listas Internas" at bounding box center [286, 141] width 84 height 10
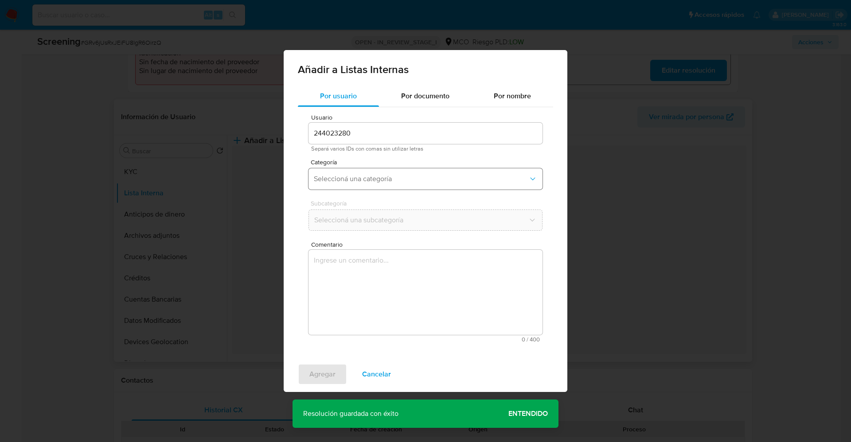
click at [395, 181] on span "Seleccioná una categoría" at bounding box center [421, 179] width 214 height 9
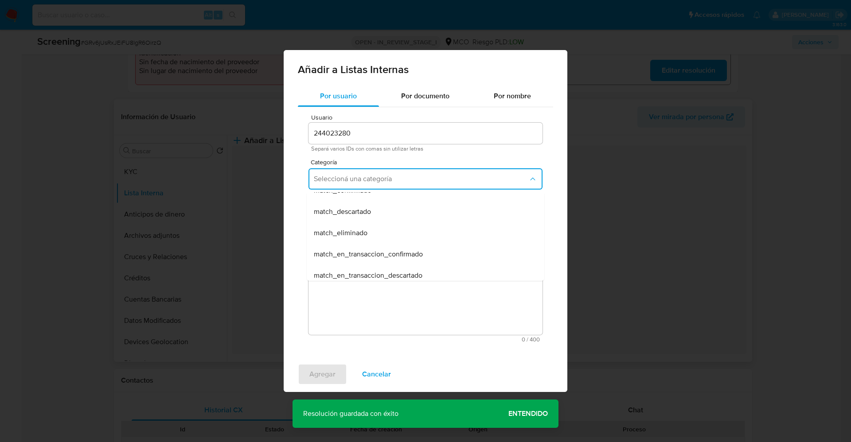
scroll to position [89, 0]
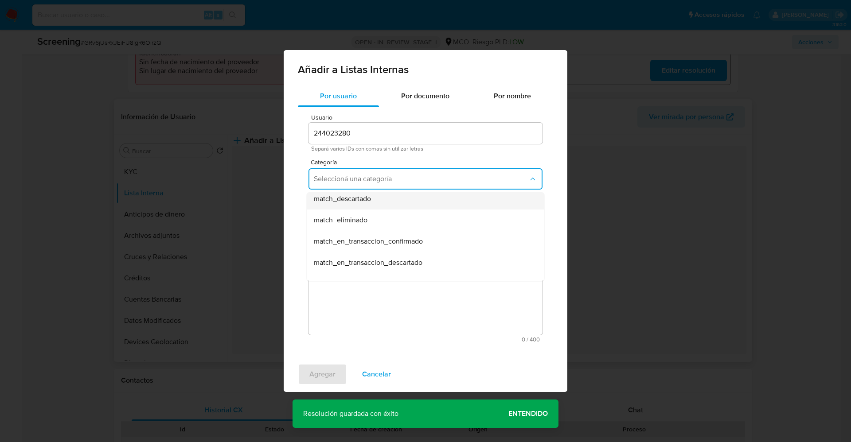
click at [376, 199] on div "match_descartado" at bounding box center [423, 198] width 218 height 21
click at [371, 221] on span "Seleccioná una subcategoría" at bounding box center [421, 220] width 214 height 9
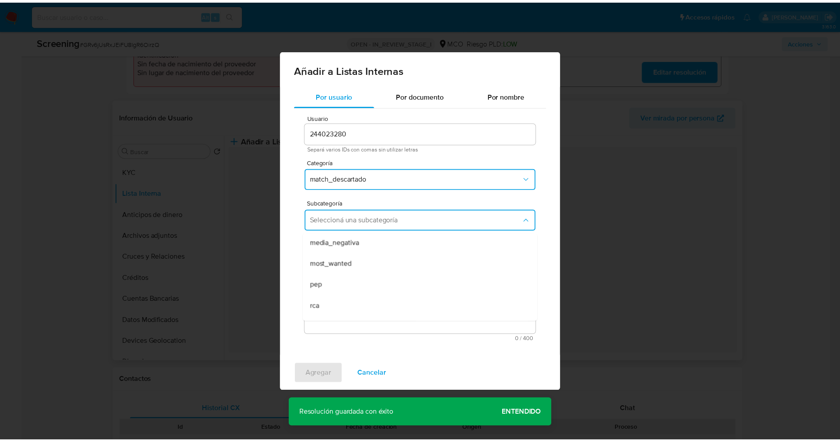
scroll to position [53, 0]
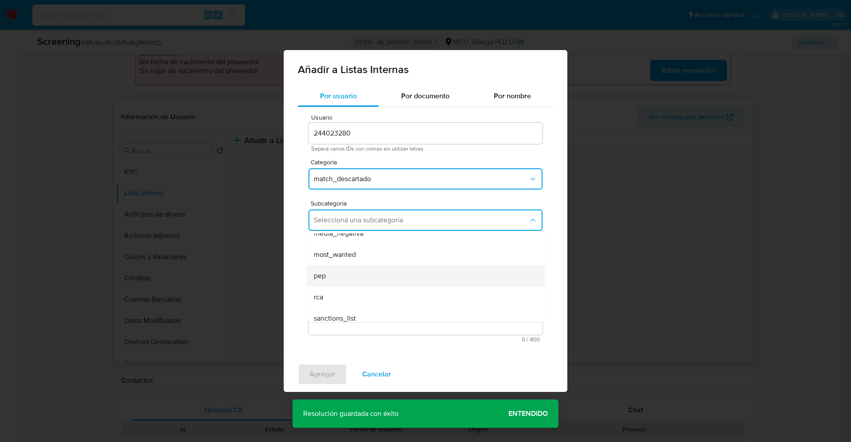
click at [384, 275] on div "pep" at bounding box center [423, 275] width 218 height 21
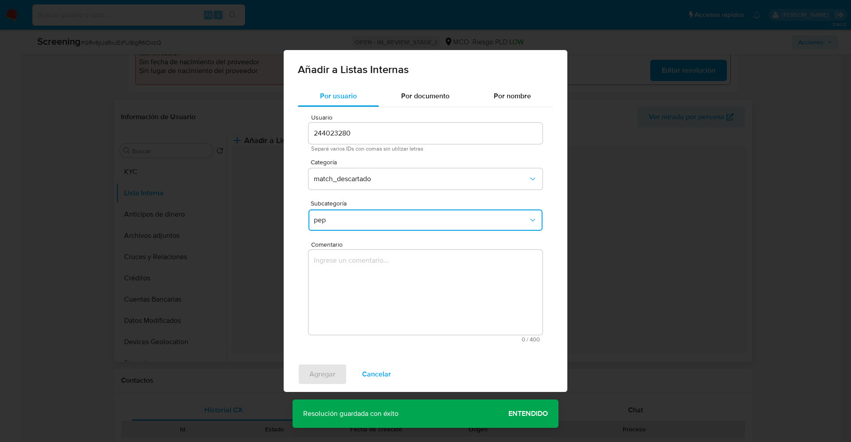
click at [384, 275] on textarea "Comentario" at bounding box center [425, 292] width 234 height 85
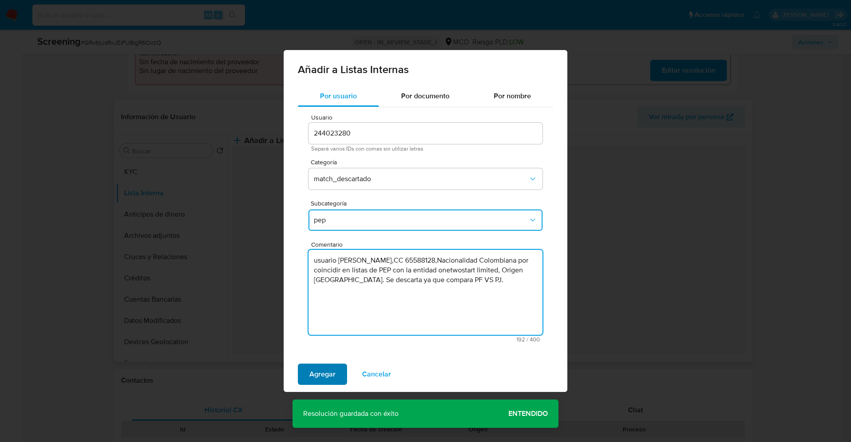
type textarea "usuario Patricia Olga Olaya Cicero,CC 65588128,Nacionalidad Colombiana por coin…"
click at [300, 374] on button "Agregar" at bounding box center [322, 374] width 49 height 21
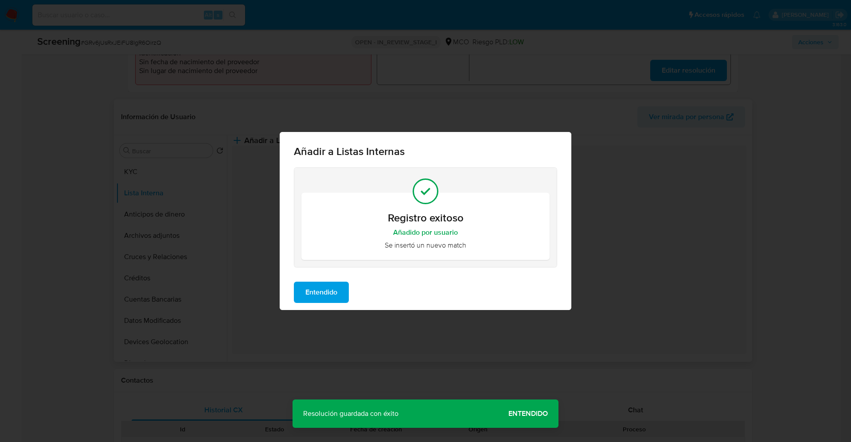
click at [311, 288] on span "Entendido" at bounding box center [321, 292] width 32 height 19
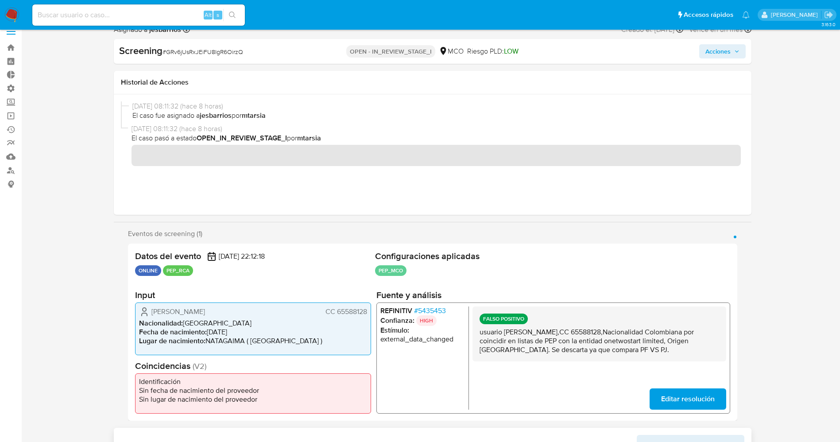
scroll to position [0, 0]
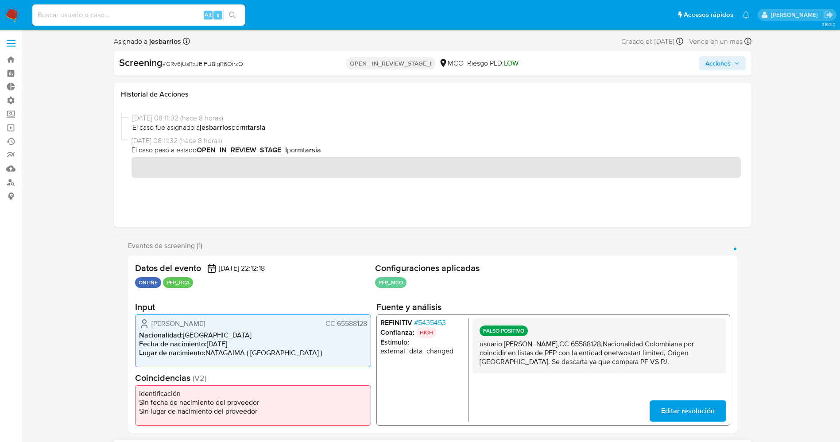
click at [734, 56] on button "Acciones" at bounding box center [722, 63] width 47 height 14
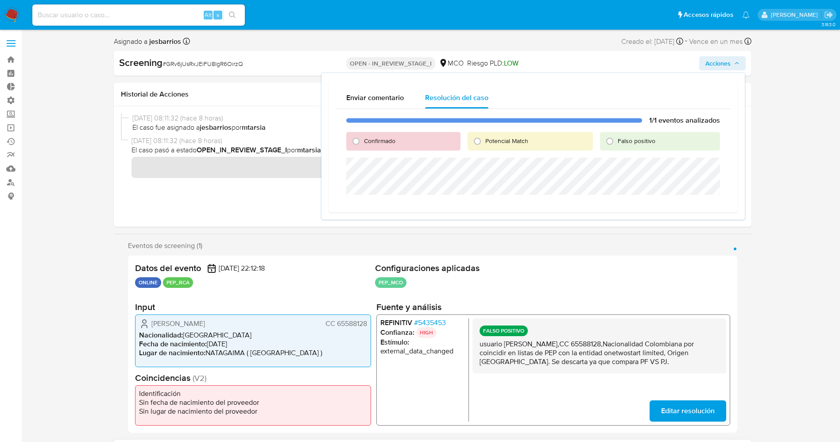
click at [623, 144] on span "Falso positivo" at bounding box center [637, 140] width 38 height 9
click at [617, 144] on input "Falso positivo" at bounding box center [610, 141] width 14 height 14
radio input "true"
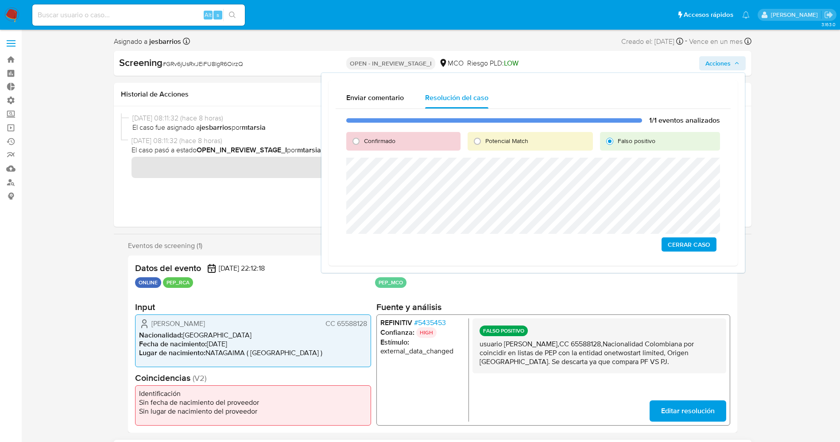
click at [687, 247] on span "Cerrar Caso" at bounding box center [689, 244] width 43 height 12
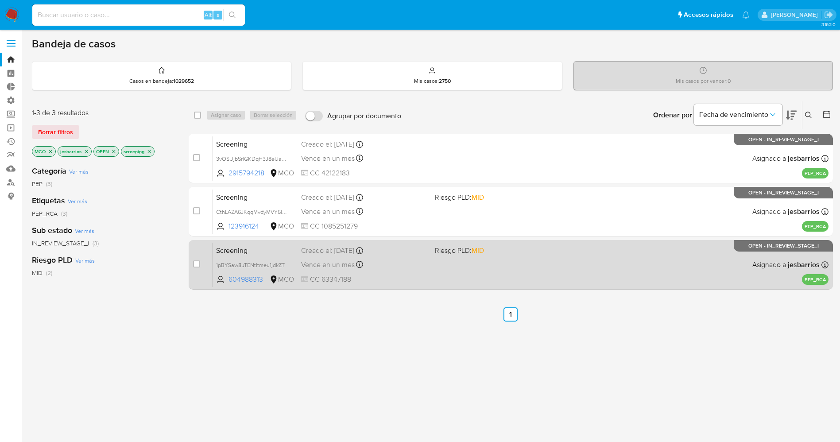
click at [408, 265] on div "Vence en un mes Vence el 11/11/2025 20:51:03" at bounding box center [364, 265] width 127 height 12
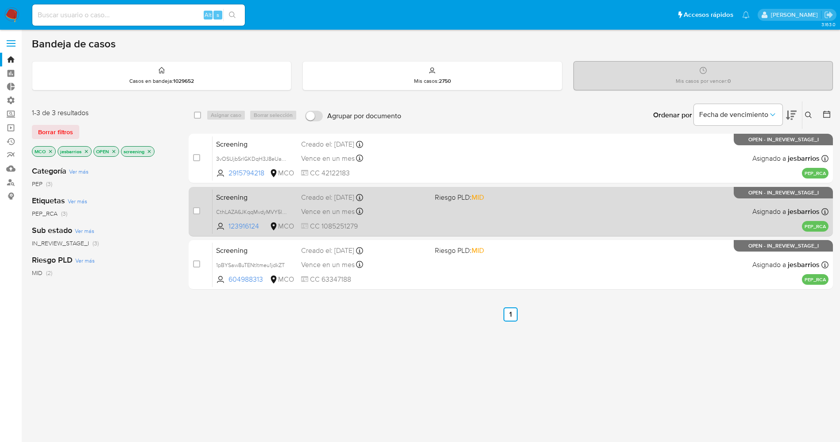
click at [389, 210] on div "Vence en un mes Vence el 11/11/2025 21:19:44" at bounding box center [364, 212] width 127 height 12
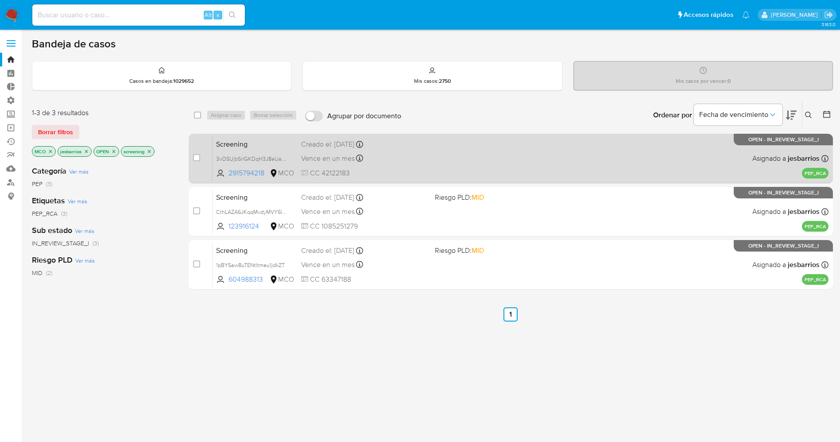
click at [474, 155] on div "Screening 3vOSUjbSrlGKDqH3J8eUaapt 2915794218 MCO Creado el: 10/10/2025 Creado …" at bounding box center [521, 158] width 616 height 45
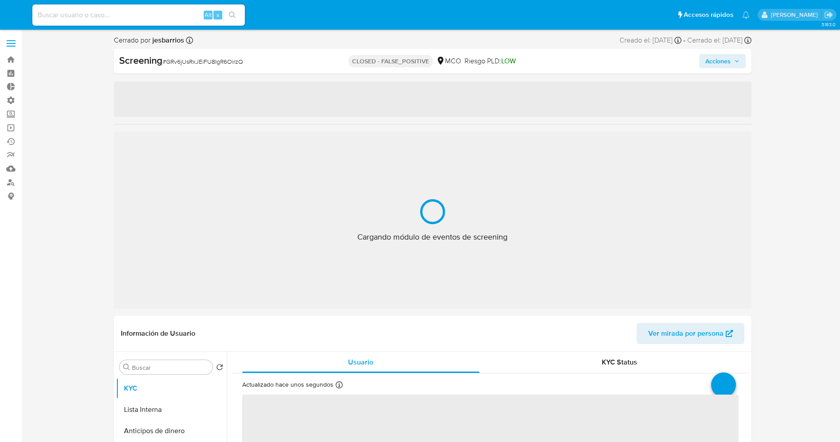
select select "10"
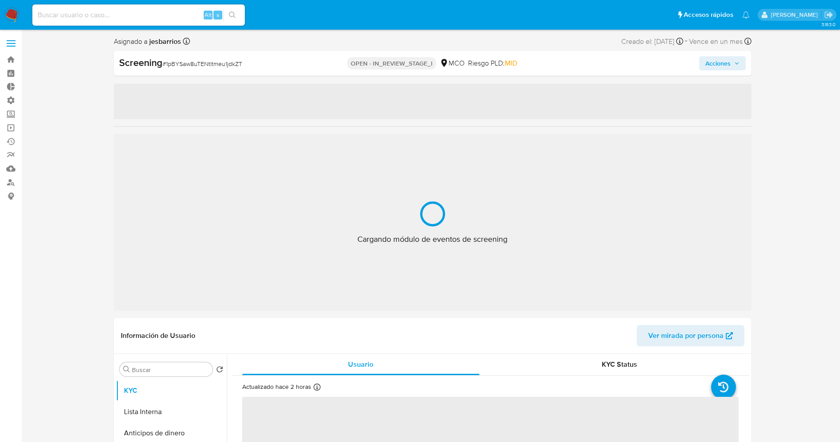
select select "10"
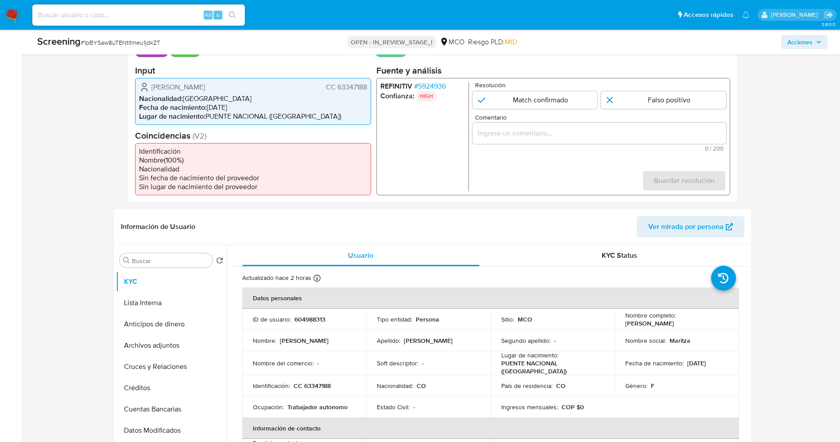
scroll to position [213, 0]
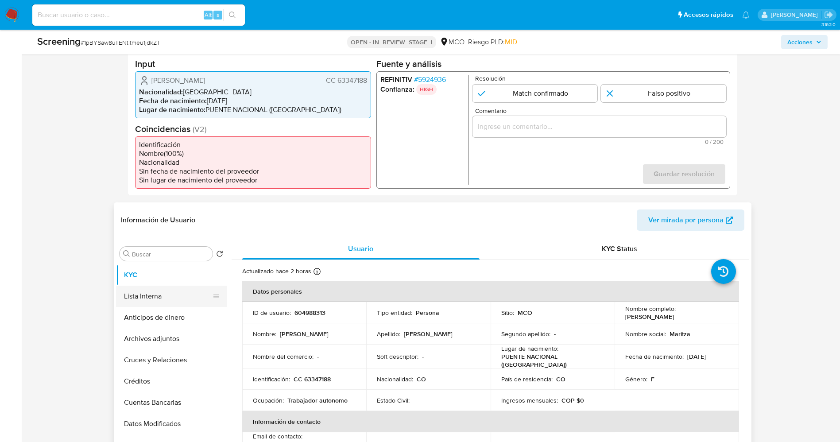
click at [150, 297] on button "Lista Interna" at bounding box center [168, 296] width 104 height 21
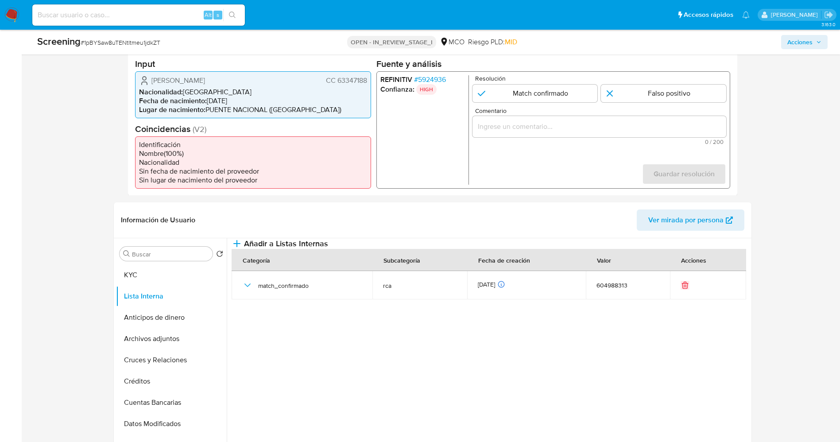
drag, startPoint x: 147, startPoint y: 75, endPoint x: 246, endPoint y: 79, distance: 99.8
click at [246, 79] on div "Maritza Ofelia Garzon Orduña CC 63347188" at bounding box center [253, 80] width 228 height 11
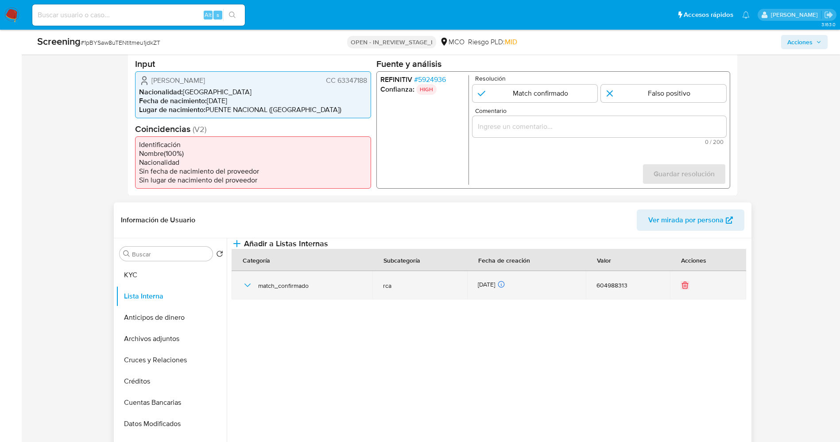
click at [247, 291] on icon "button" at bounding box center [247, 285] width 11 height 11
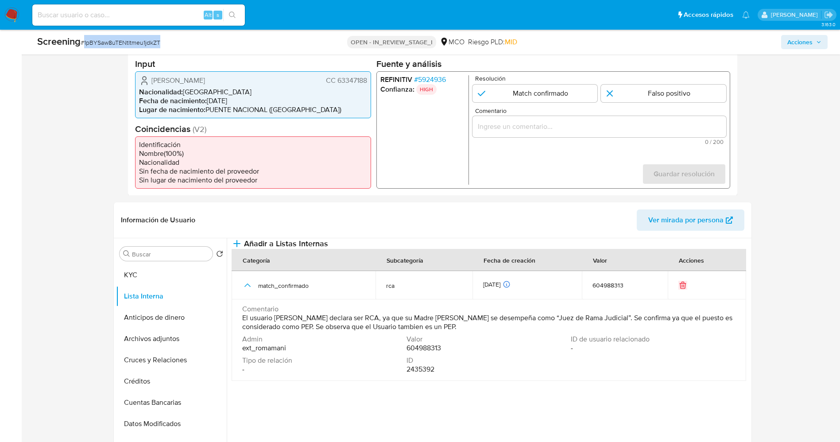
drag, startPoint x: 83, startPoint y: 43, endPoint x: 169, endPoint y: 41, distance: 85.5
click at [169, 41] on div "Screening # 1pBYSaw8uTENtltmeu1jdkZT" at bounding box center [167, 41] width 260 height 13
copy span "1pBYSaw8uTENtltmeu1jdkZT"
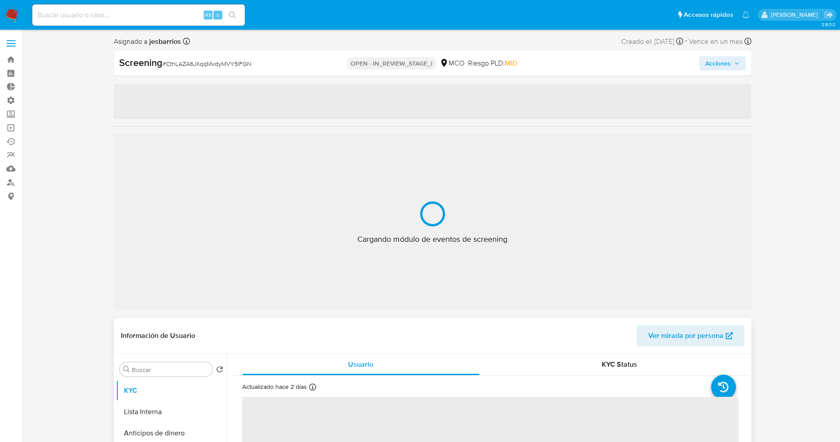
select select "10"
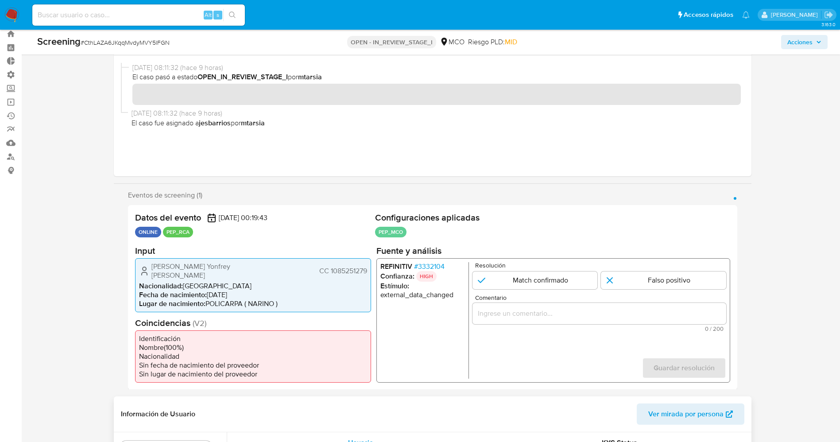
scroll to position [36, 0]
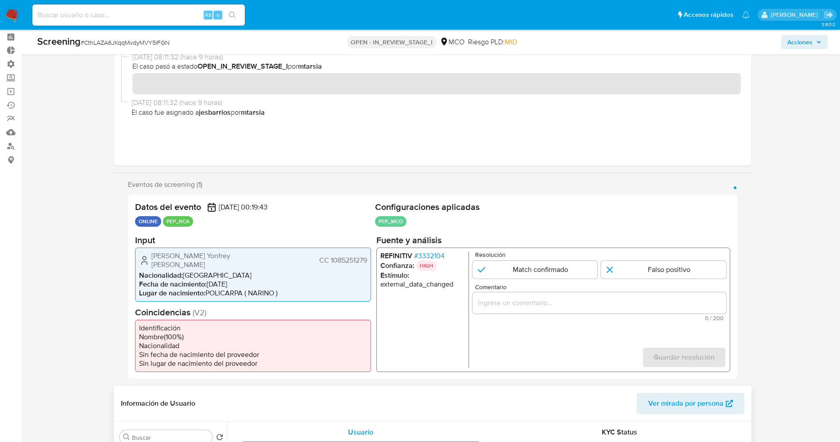
click at [434, 253] on span "# 3332104" at bounding box center [429, 255] width 31 height 9
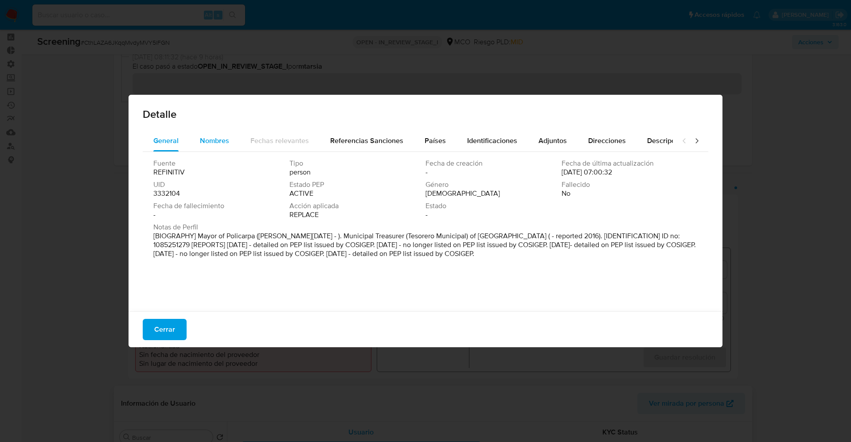
click at [210, 139] on span "Nombres" at bounding box center [214, 141] width 29 height 10
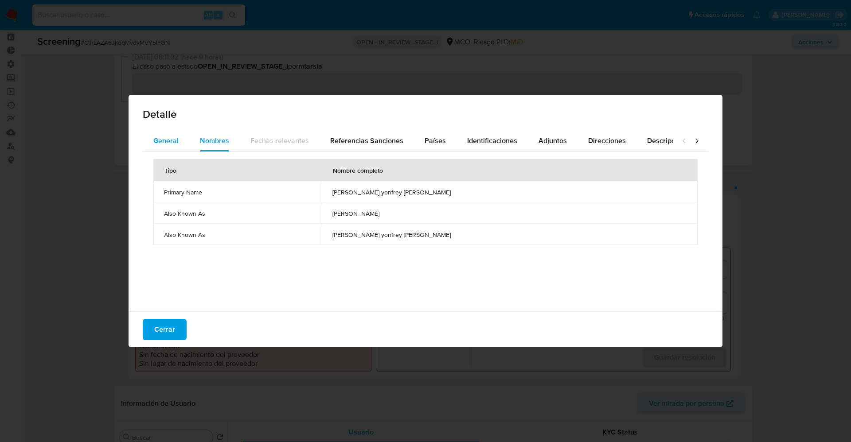
click at [169, 138] on span "General" at bounding box center [165, 141] width 25 height 10
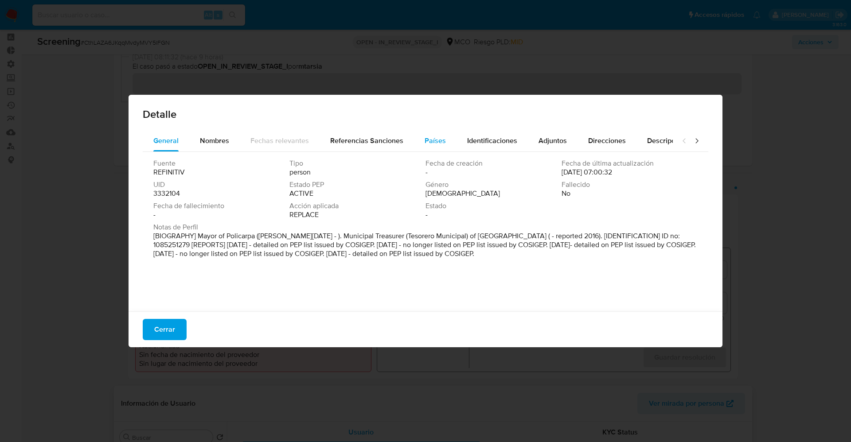
click at [438, 140] on span "Países" at bounding box center [434, 141] width 21 height 10
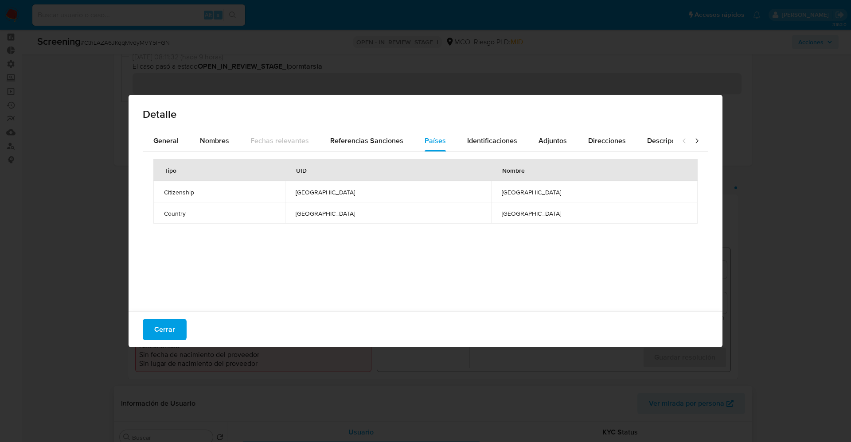
drag, startPoint x: 146, startPoint y: 323, endPoint x: 134, endPoint y: 473, distance: 150.2
click at [159, 294] on span "Cerrar" at bounding box center [164, 329] width 21 height 19
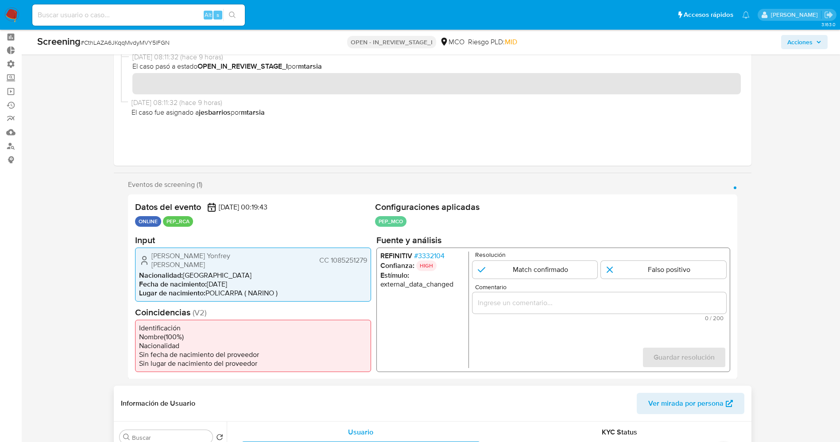
drag, startPoint x: 148, startPoint y: 254, endPoint x: 368, endPoint y: 253, distance: 220.6
click at [368, 253] on div "[PERSON_NAME] Yonfrey [PERSON_NAME] CC 1085251279 Nacionalidad : [DEMOGRAPHIC_D…" at bounding box center [253, 274] width 236 height 54
click at [153, 261] on span "Eduar Yonfrey Rojas Lopez" at bounding box center [207, 260] width 111 height 18
drag, startPoint x: 153, startPoint y: 261, endPoint x: 237, endPoint y: 256, distance: 83.4
click at [237, 256] on div "Eduar Yonfrey Rojas Lopez CC 1085251279" at bounding box center [253, 260] width 228 height 18
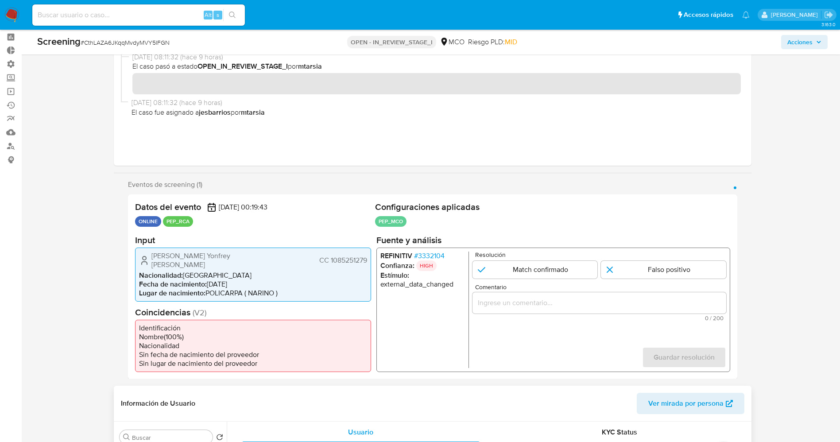
click at [434, 257] on span "# 3332104" at bounding box center [429, 255] width 31 height 9
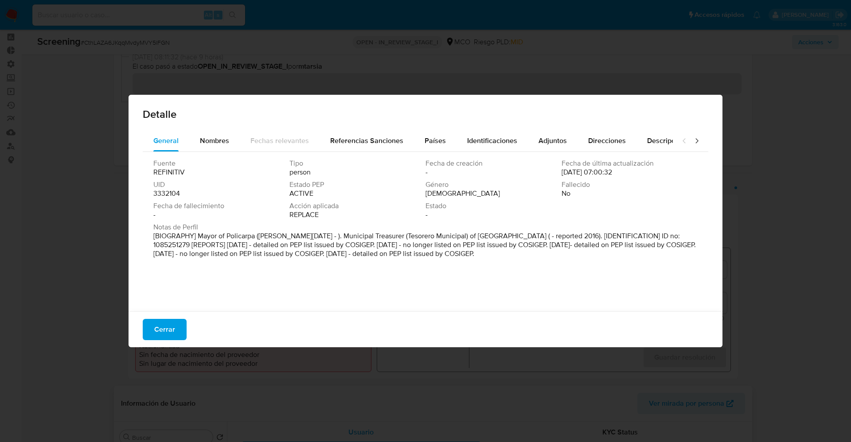
click at [162, 294] on span "Cerrar" at bounding box center [164, 329] width 21 height 19
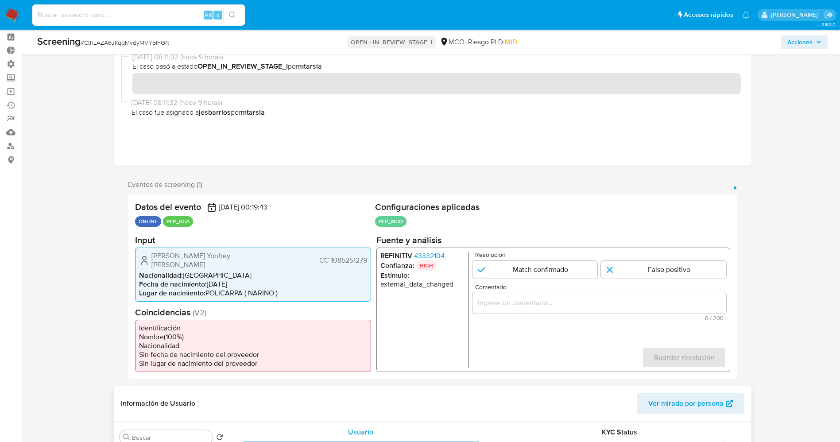
drag, startPoint x: 151, startPoint y: 256, endPoint x: 369, endPoint y: 258, distance: 218.0
click at [369, 258] on div "Eduar Yonfrey Rojas Lopez CC 1085251279 Nacionalidad : Colombia Fecha de nacimi…" at bounding box center [253, 274] width 236 height 54
click at [420, 254] on span "# 3332104" at bounding box center [429, 255] width 31 height 9
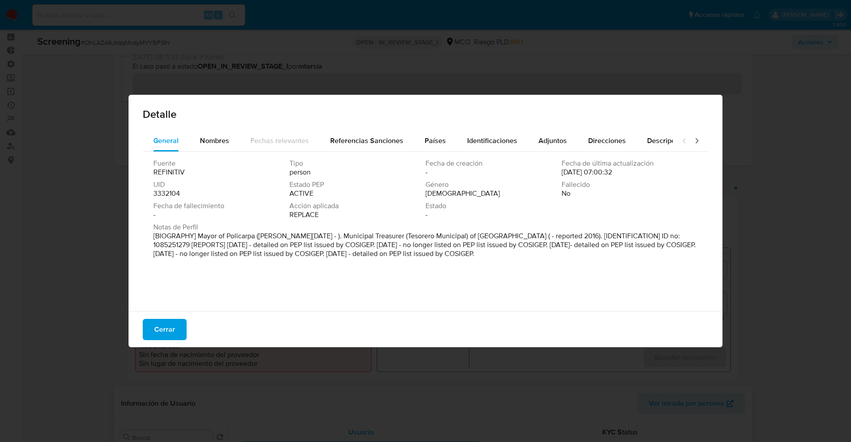
click at [175, 294] on button "Cerrar" at bounding box center [165, 329] width 44 height 21
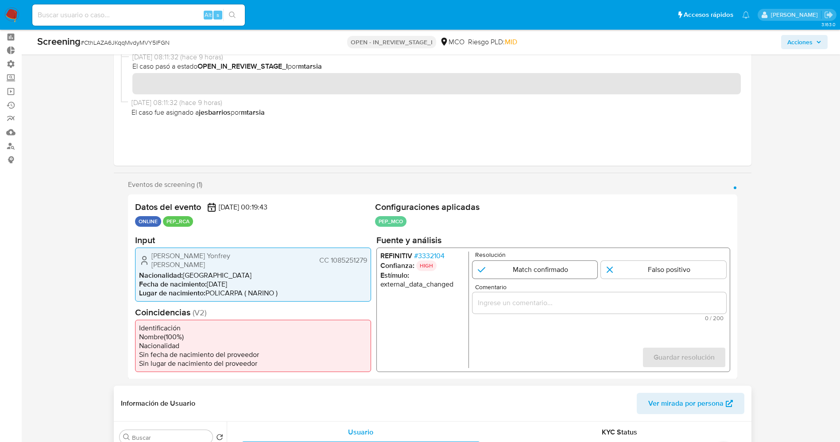
click at [508, 268] on input "1 de 1" at bounding box center [534, 269] width 125 height 18
radio input "true"
click at [497, 294] on input "Comentario" at bounding box center [599, 303] width 254 height 12
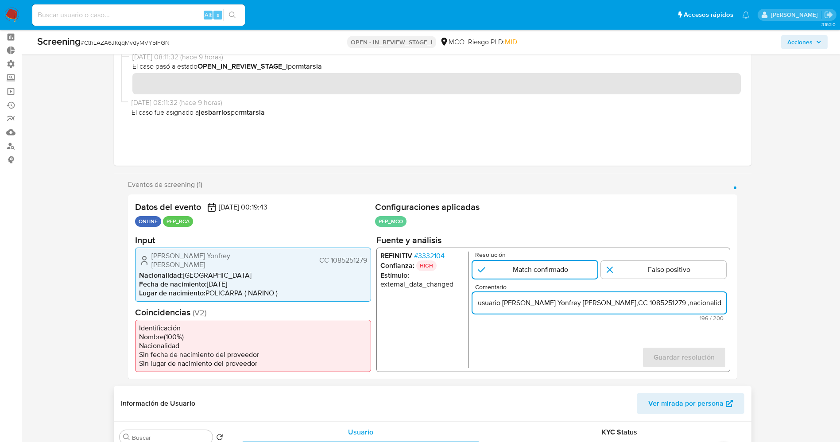
scroll to position [0, 377]
type input "usuario Eduar Yonfrey Rojas Lopez,CC 1085251279 ,nacionalidad Colombiana, por c…"
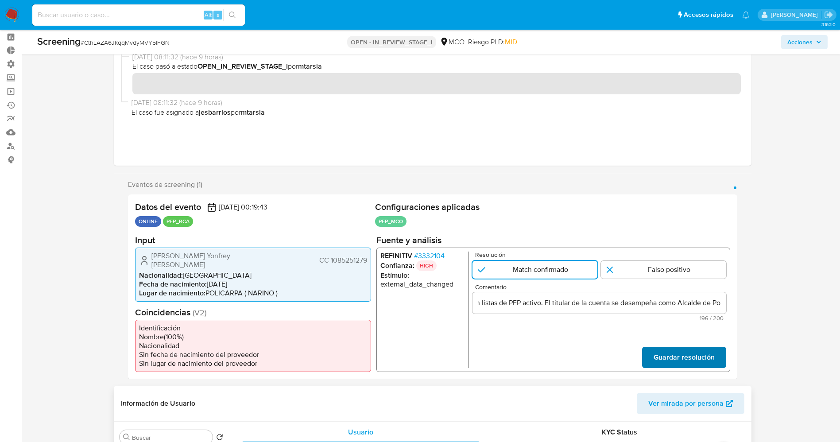
scroll to position [0, 0]
click at [560, 294] on span "Guardar resolución" at bounding box center [683, 356] width 61 height 19
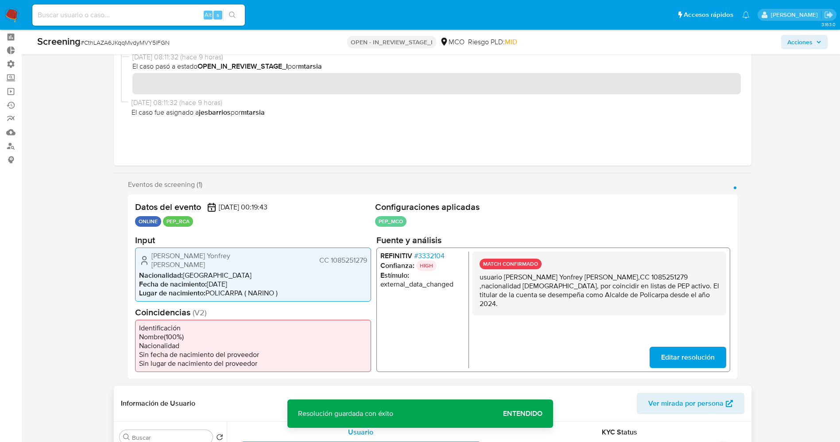
drag, startPoint x: 481, startPoint y: 276, endPoint x: 694, endPoint y: 311, distance: 216.0
click at [560, 294] on div "MATCH CONFIRMADO usuario Eduar Yonfrey Rojas Lopez,CC 1085251279 ,nacionalidad …" at bounding box center [599, 309] width 254 height 117
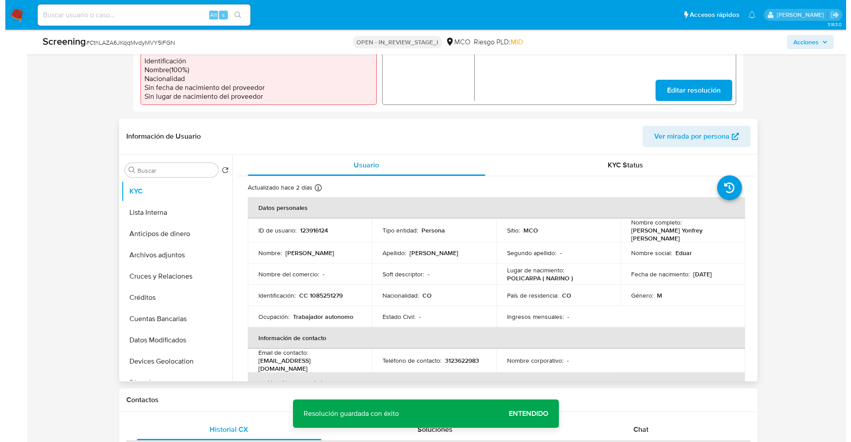
scroll to position [307, 0]
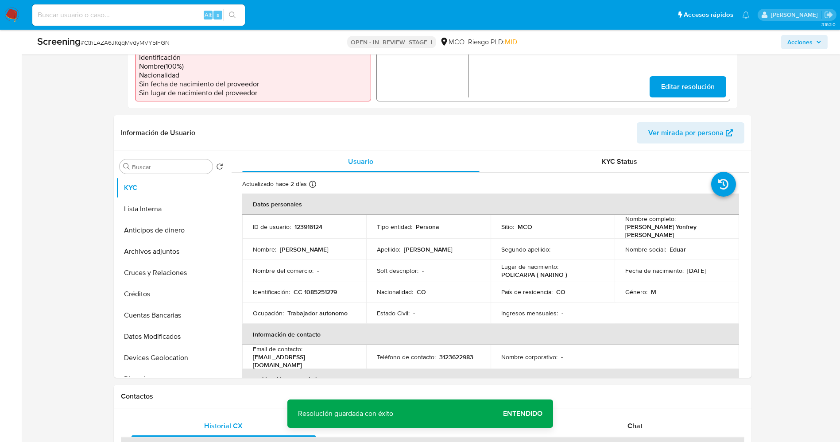
drag, startPoint x: 155, startPoint y: 205, endPoint x: 97, endPoint y: 473, distance: 274.5
click at [151, 198] on button "Lista Interna" at bounding box center [168, 208] width 104 height 21
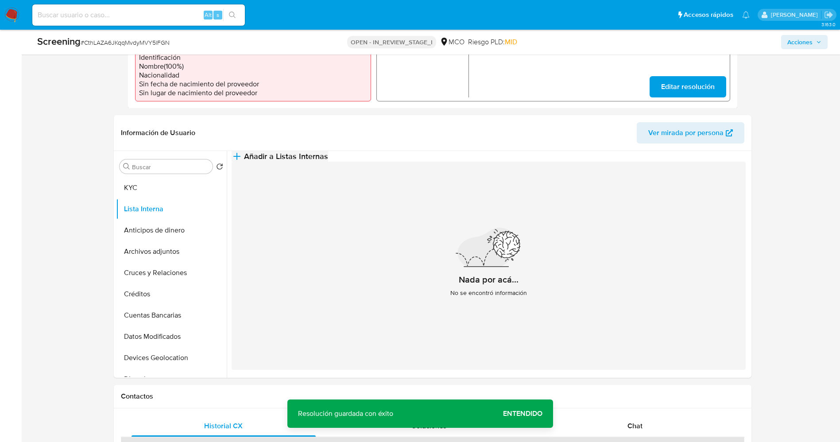
click at [328, 161] on button "Añadir a Listas Internas" at bounding box center [280, 156] width 97 height 11
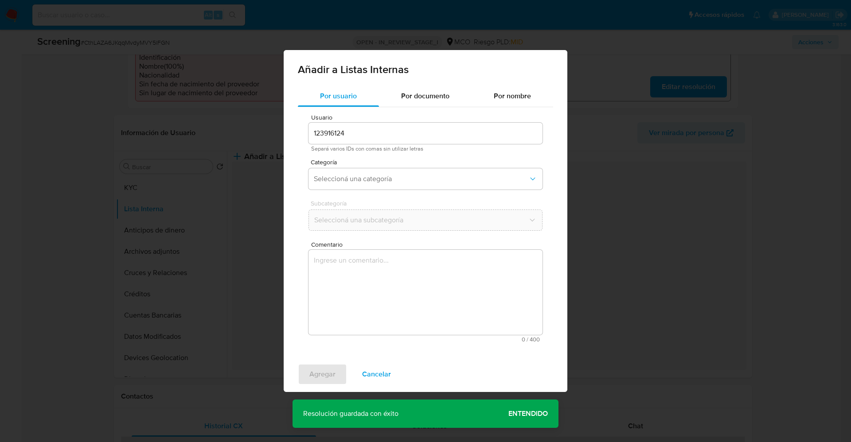
drag, startPoint x: 383, startPoint y: 173, endPoint x: 324, endPoint y: 419, distance: 252.8
click at [324, 294] on div "Añadir a Listas Internas Por usuario Por documento Por nombre Usuario 123916124…" at bounding box center [425, 221] width 851 height 442
click at [402, 175] on span "Seleccioná una categoría" at bounding box center [421, 179] width 214 height 9
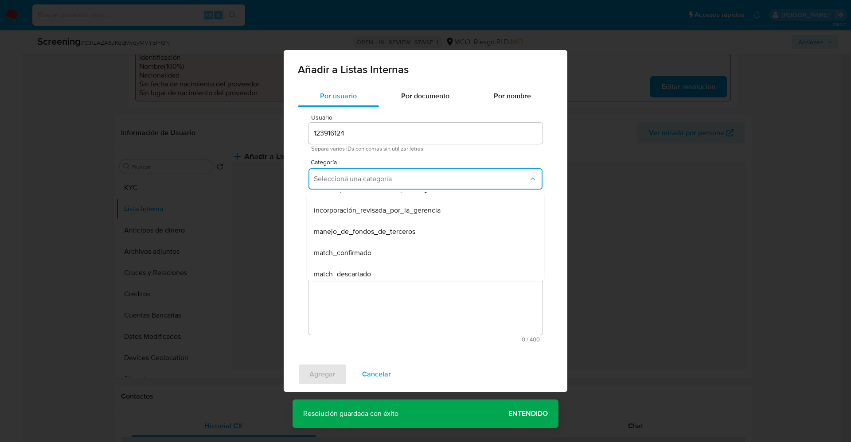
scroll to position [27, 0]
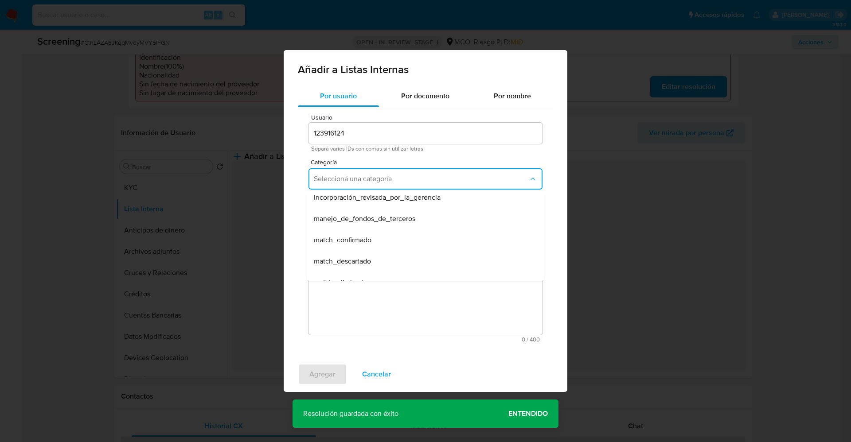
drag, startPoint x: 387, startPoint y: 318, endPoint x: 371, endPoint y: 436, distance: 119.3
click at [371, 294] on div "Añadir a Listas Internas Por usuario Por documento Por nombre Usuario 123916124…" at bounding box center [425, 221] width 851 height 442
click at [399, 240] on div "match_confirmado" at bounding box center [423, 239] width 218 height 21
click at [393, 210] on button "Seleccioná una subcategoría" at bounding box center [425, 220] width 234 height 21
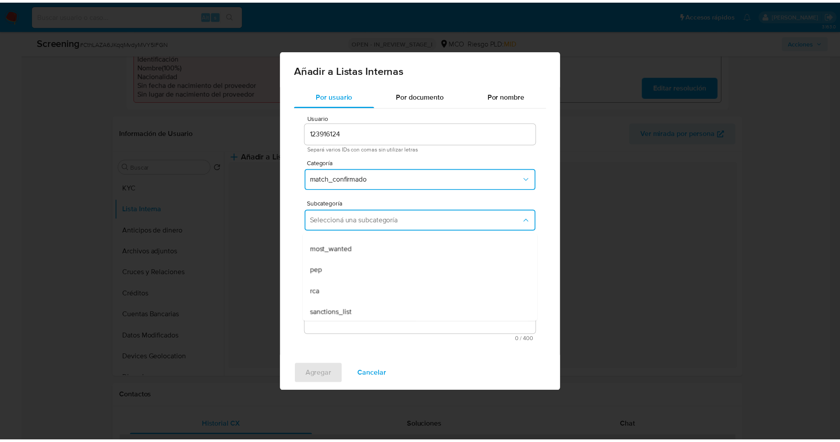
scroll to position [60, 0]
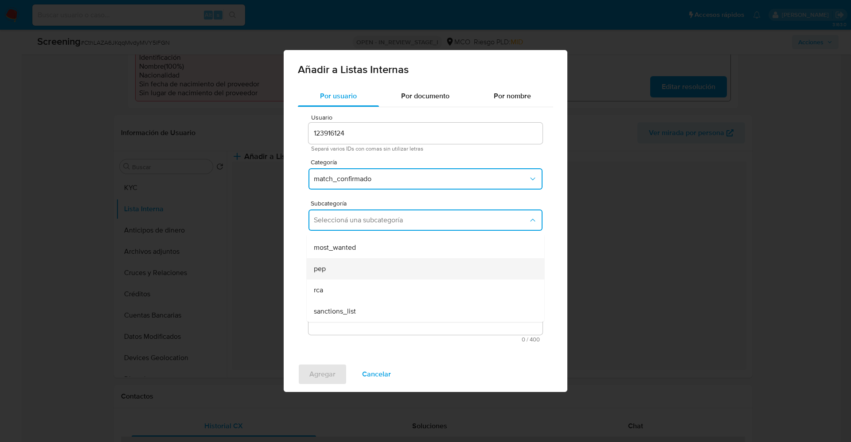
click at [396, 266] on div "pep" at bounding box center [423, 268] width 218 height 21
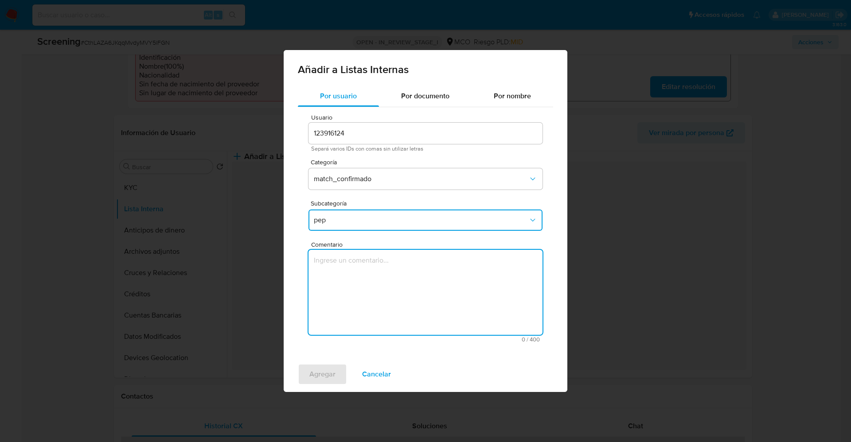
click at [396, 266] on textarea "Comentario" at bounding box center [425, 292] width 234 height 85
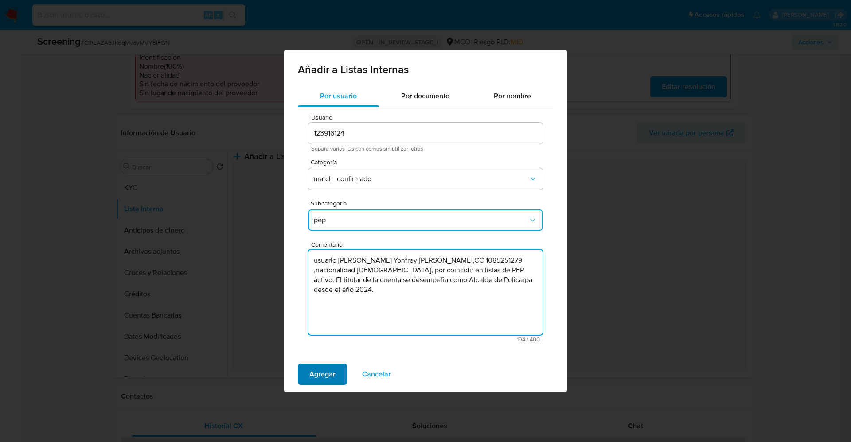
type textarea "usuario Eduar Yonfrey Rojas Lopez,CC 1085251279 ,nacionalidad Colombiana, por c…"
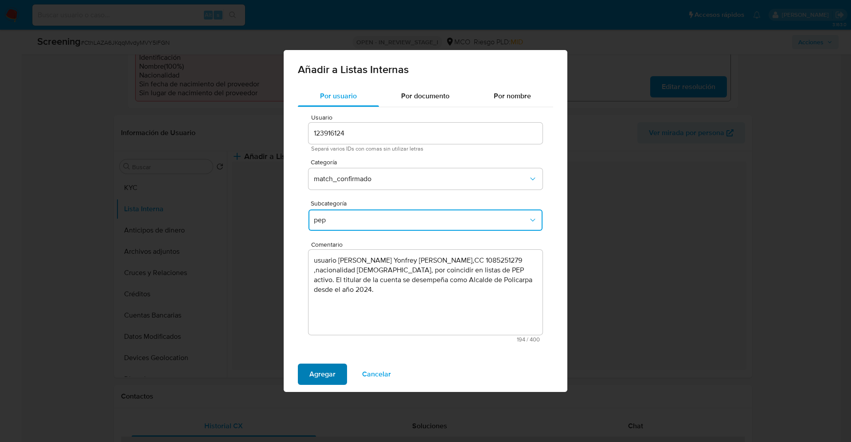
click at [322, 294] on span "Agregar" at bounding box center [322, 374] width 26 height 19
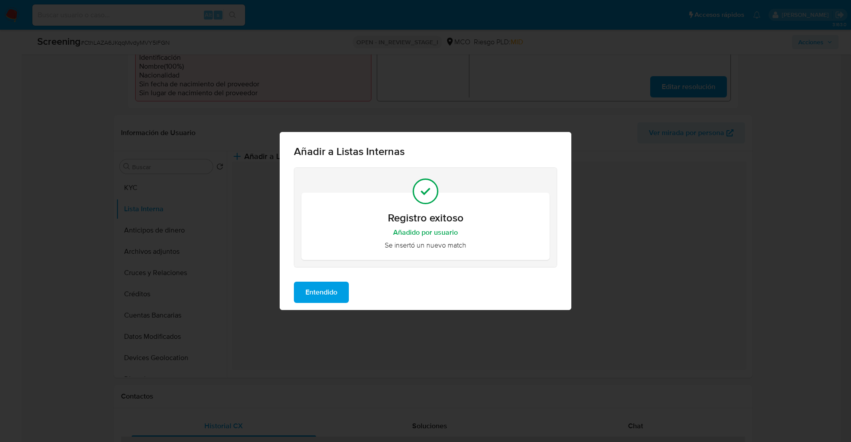
click at [319, 294] on span "Entendido" at bounding box center [321, 292] width 32 height 19
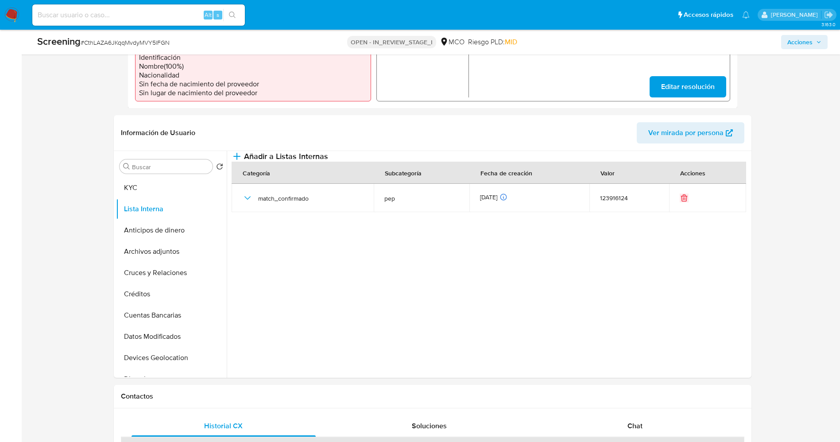
click at [169, 248] on button "Archivos adjuntos" at bounding box center [168, 251] width 104 height 21
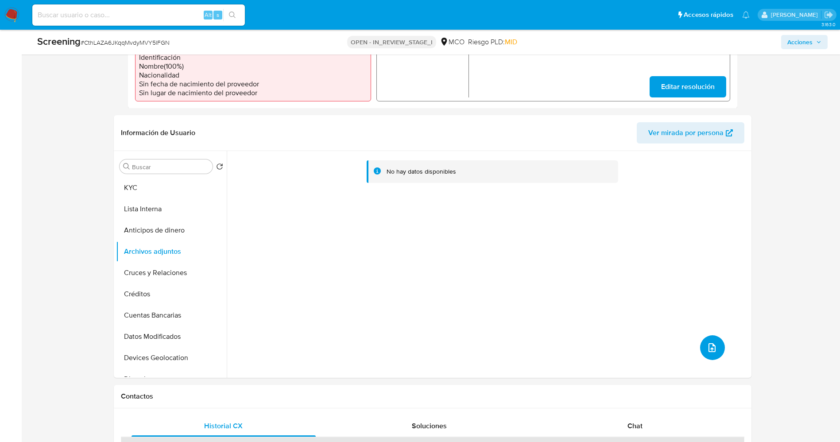
click at [560, 294] on button "upload-file" at bounding box center [712, 347] width 25 height 25
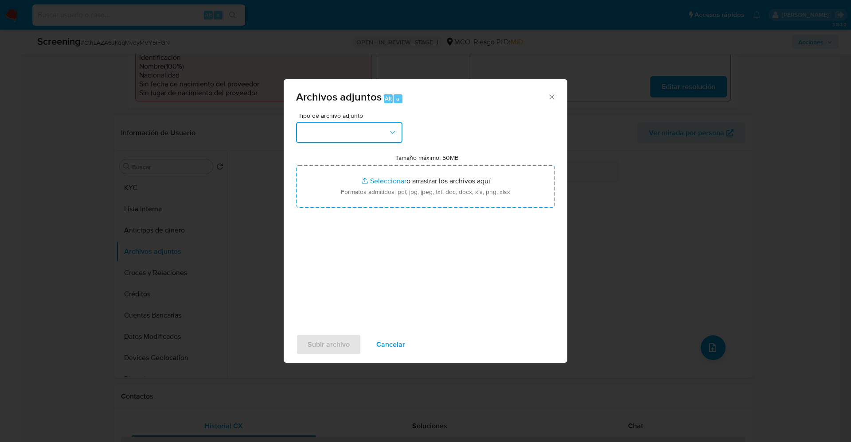
click at [366, 136] on button "button" at bounding box center [349, 132] width 106 height 21
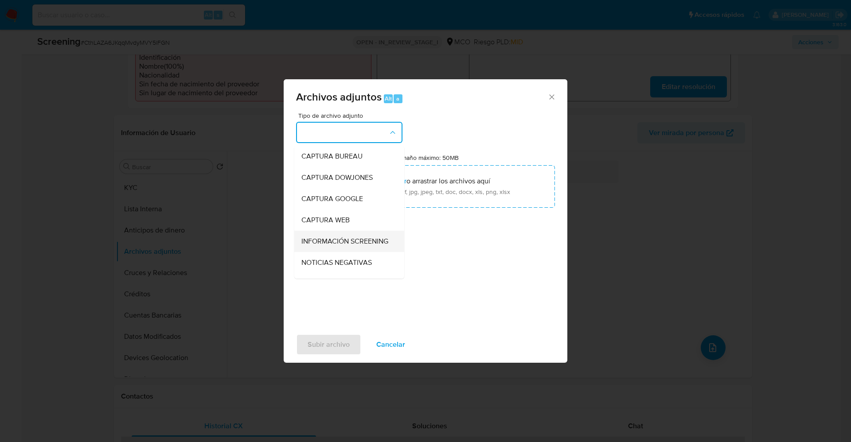
click at [334, 237] on span "INFORMACIÓN SCREENING" at bounding box center [344, 241] width 87 height 9
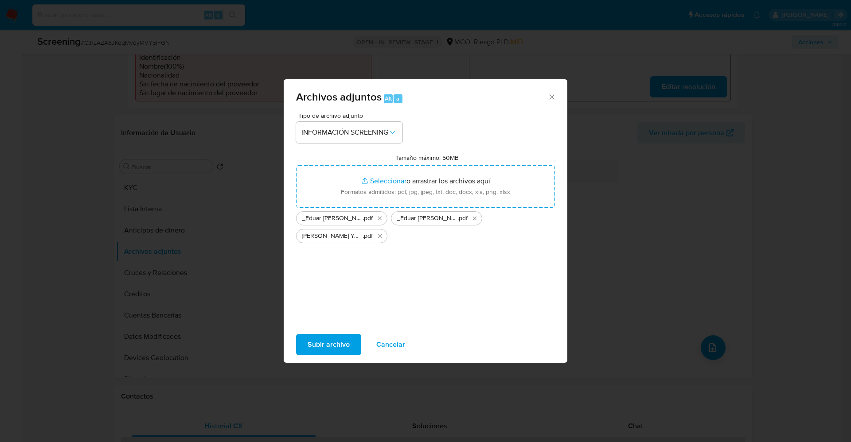
click at [319, 294] on span "Subir archivo" at bounding box center [328, 344] width 42 height 19
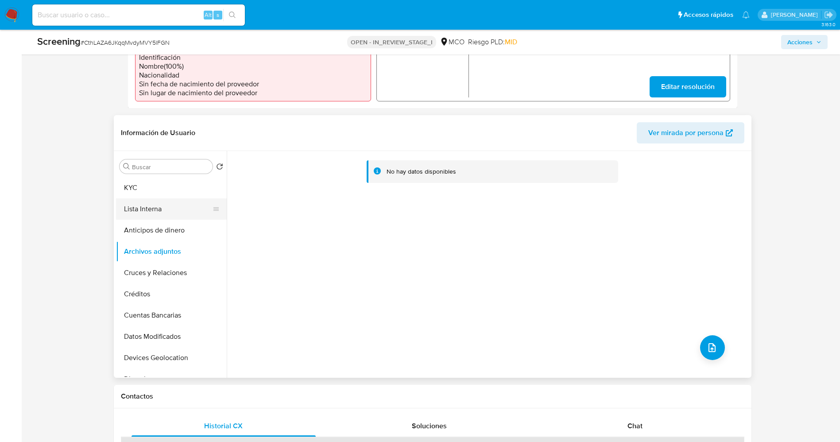
click at [148, 209] on button "Lista Interna" at bounding box center [168, 208] width 104 height 21
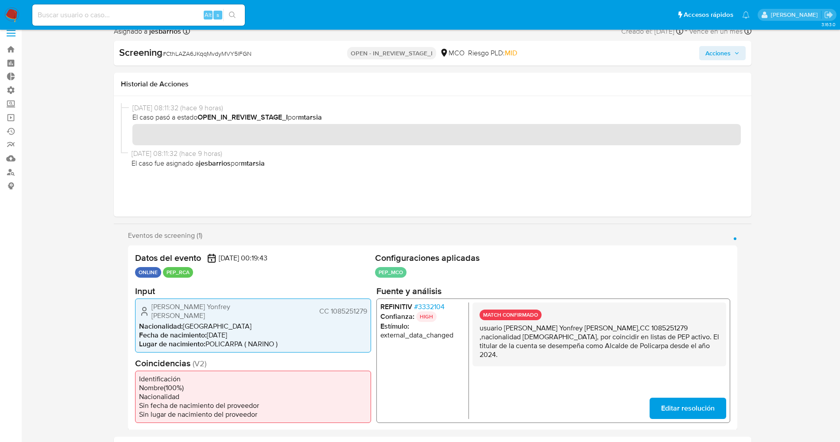
scroll to position [0, 0]
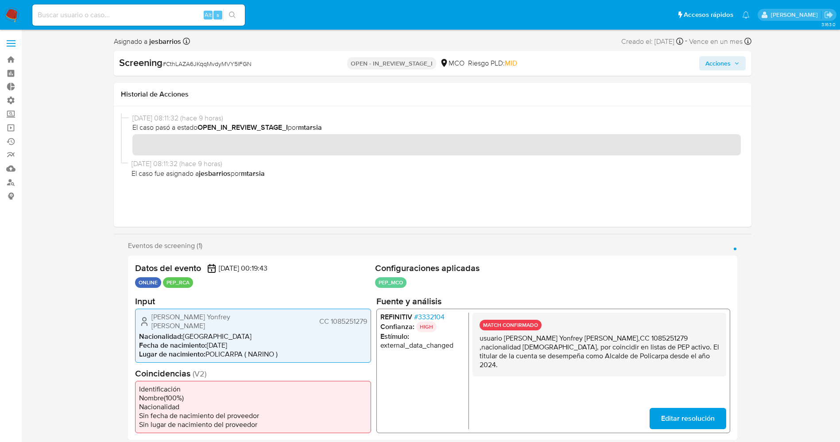
click at [560, 64] on span "Acciones" at bounding box center [718, 63] width 25 height 14
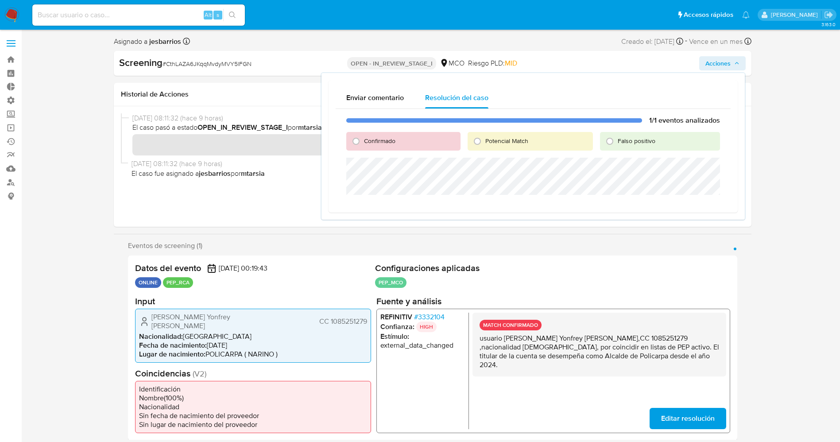
click at [375, 136] on span "Confirmado" at bounding box center [379, 140] width 31 height 9
click at [363, 136] on input "Confirmado" at bounding box center [356, 141] width 14 height 14
radio input "true"
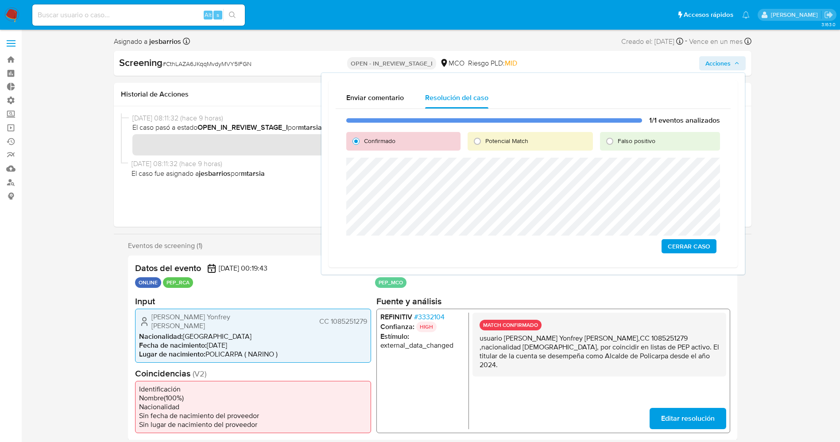
click at [560, 245] on span "Cerrar Caso" at bounding box center [689, 246] width 43 height 12
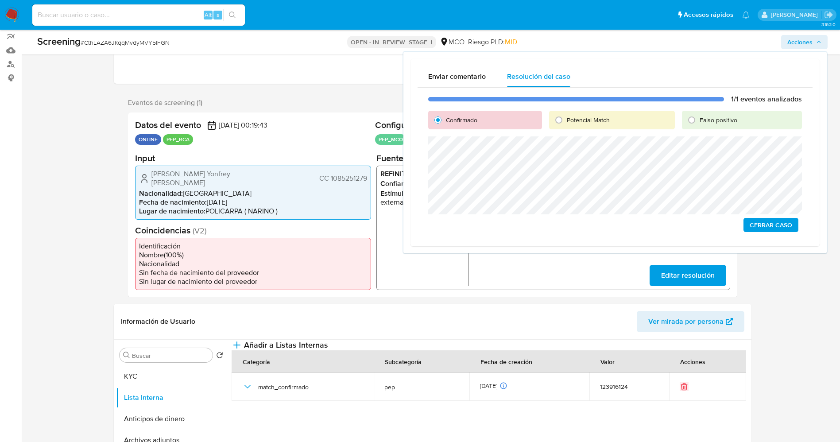
scroll to position [127, 0]
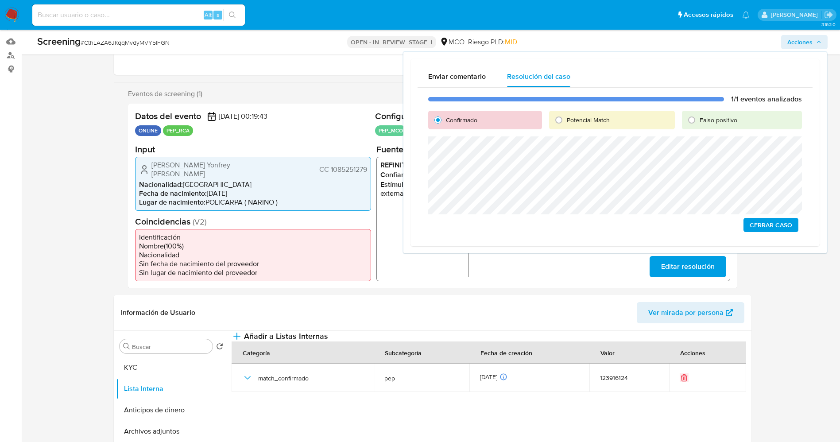
click at [560, 230] on span "Cerrar Caso" at bounding box center [771, 225] width 43 height 12
click at [560, 222] on span "Cerrar Caso" at bounding box center [771, 225] width 43 height 12
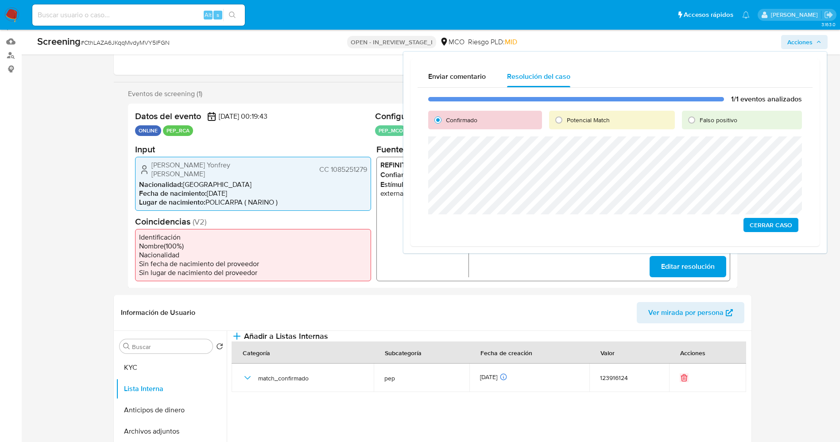
click at [560, 222] on span "Cerrar Caso" at bounding box center [771, 225] width 43 height 12
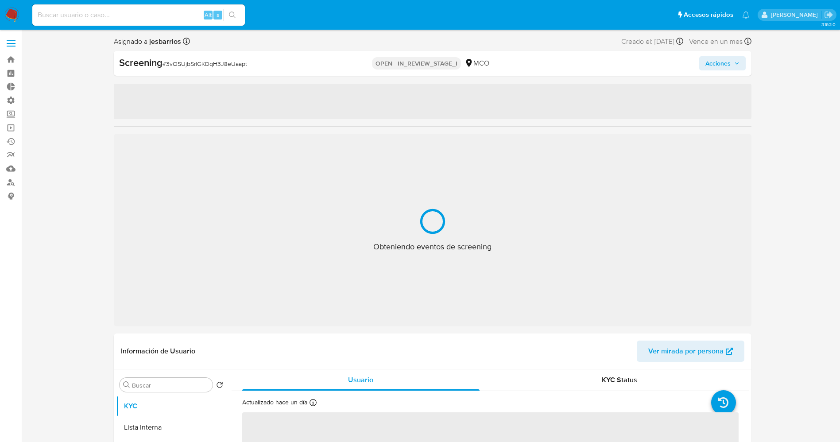
select select "10"
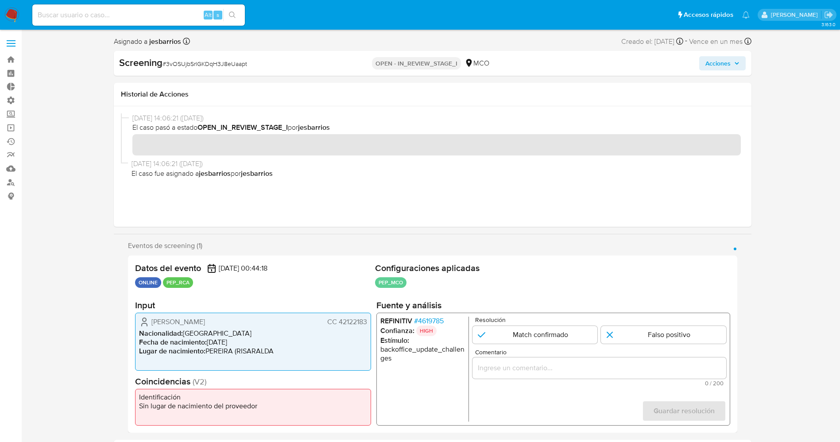
click at [424, 314] on div "REFINITIV # 4619785 Confianza: HIGH Estímulo : backoffice_update_challenges Res…" at bounding box center [553, 369] width 354 height 113
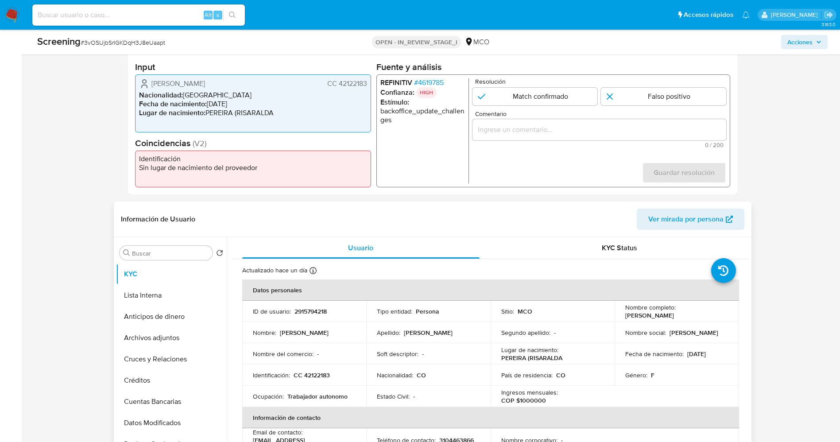
click at [443, 362] on td "Soft descriptor : -" at bounding box center [428, 353] width 124 height 21
click at [434, 83] on span "# 4619785" at bounding box center [429, 82] width 30 height 9
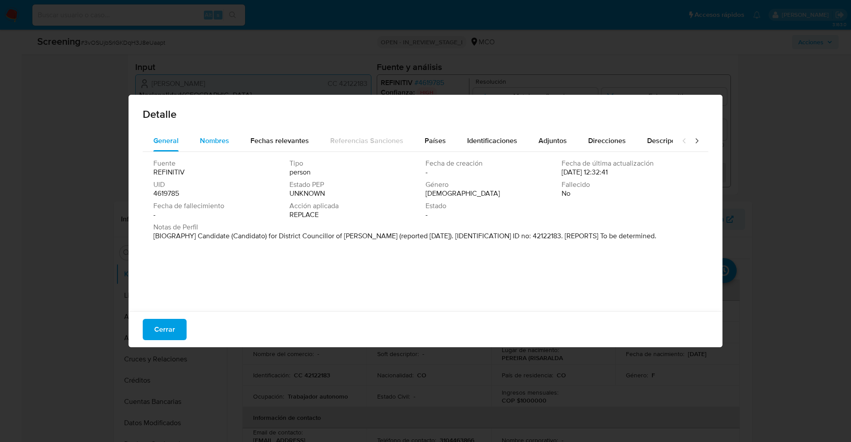
click at [207, 145] on span "Nombres" at bounding box center [214, 141] width 29 height 10
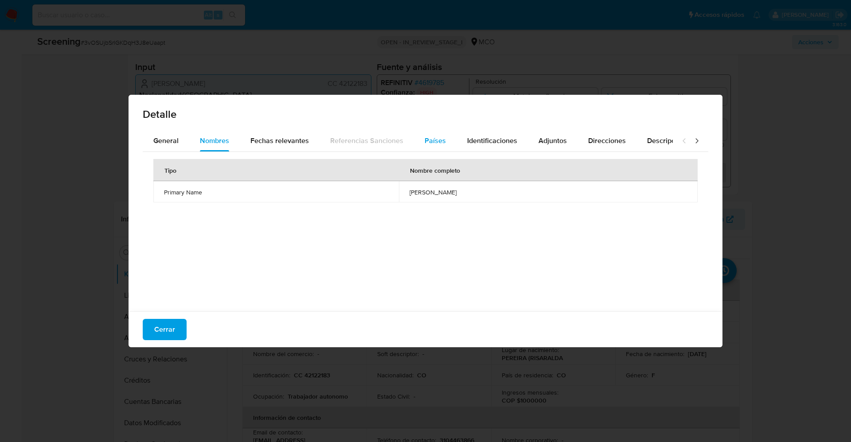
click at [440, 133] on div "Países" at bounding box center [434, 140] width 21 height 21
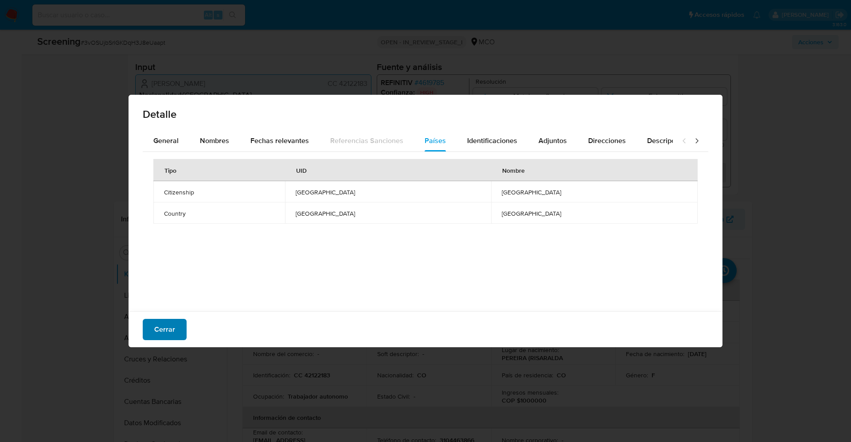
click at [173, 332] on span "Cerrar" at bounding box center [164, 329] width 21 height 19
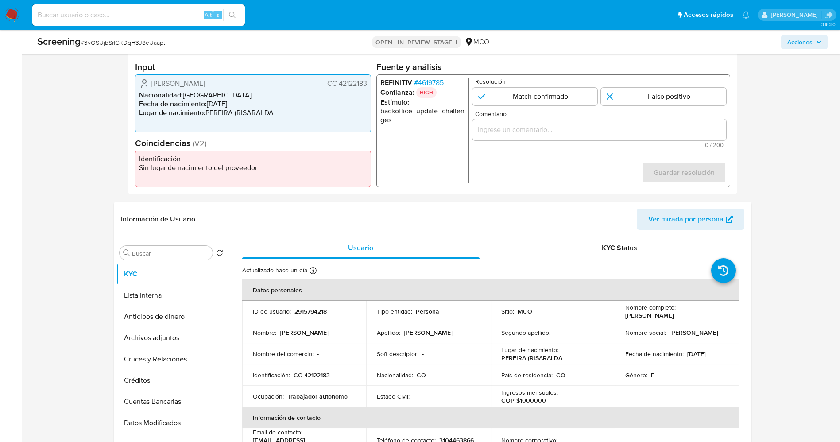
drag, startPoint x: 145, startPoint y: 82, endPoint x: 365, endPoint y: 85, distance: 220.6
click at [365, 85] on div "Claudia Viviana Guzman Lasso CC 42122183" at bounding box center [253, 83] width 228 height 11
click at [420, 82] on span "# 4619785" at bounding box center [429, 82] width 30 height 9
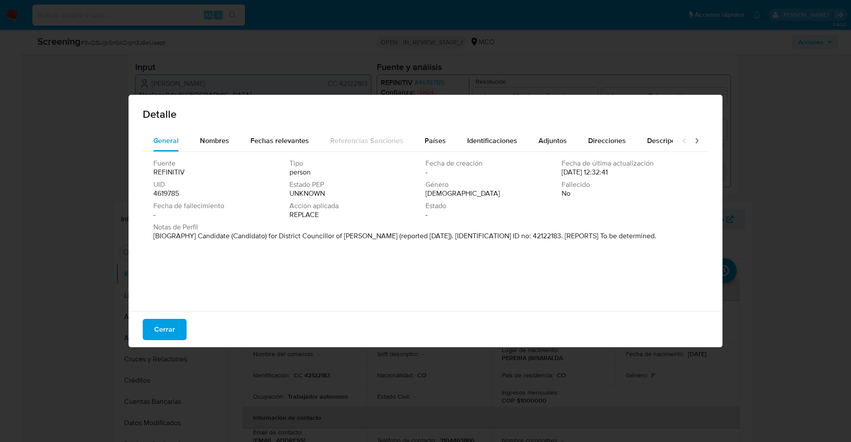
click at [195, 152] on div "Fuente REFINITIV Tipo person Fecha de creación - Fecha de última actualización …" at bounding box center [425, 229] width 565 height 155
click at [211, 139] on span "Nombres" at bounding box center [214, 141] width 29 height 10
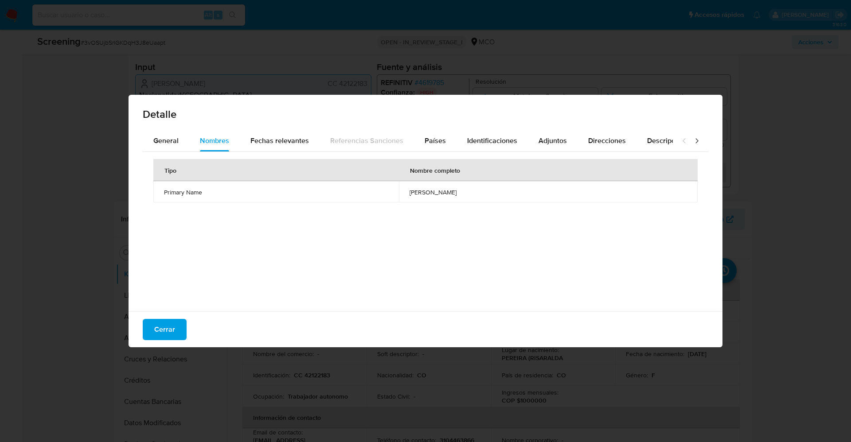
drag, startPoint x: 388, startPoint y: 186, endPoint x: 465, endPoint y: 194, distance: 77.4
click at [465, 194] on td "saul mendivil ramirez" at bounding box center [548, 191] width 299 height 21
click at [153, 332] on button "Cerrar" at bounding box center [165, 329] width 44 height 21
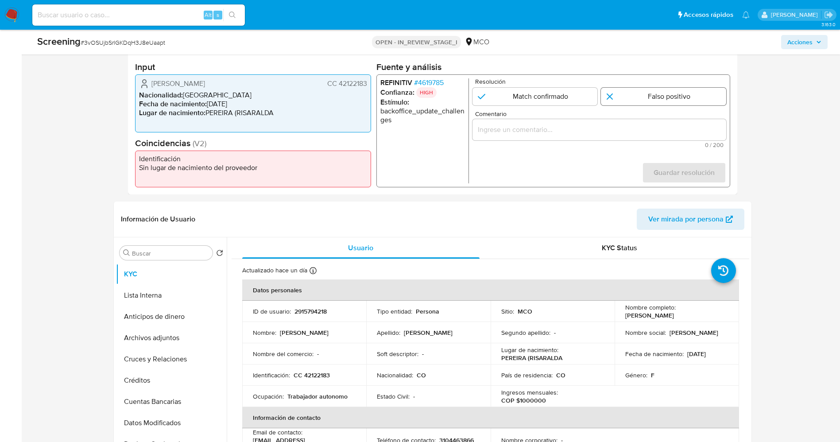
click at [705, 95] on input "1 de 1" at bounding box center [663, 97] width 125 height 18
radio input "true"
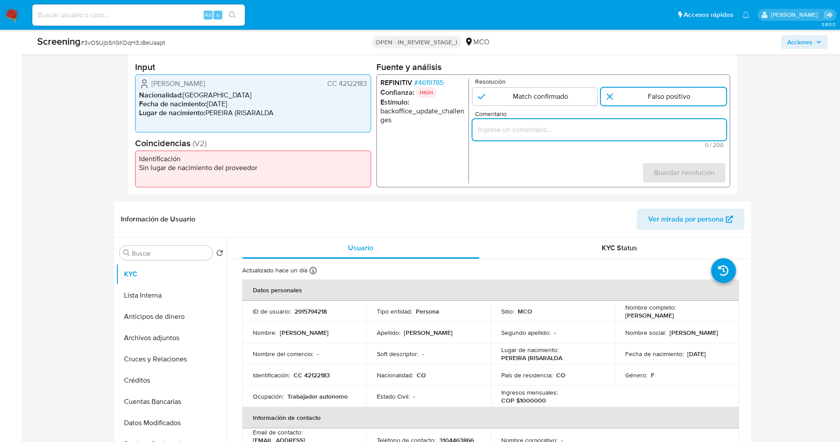
click at [629, 128] on input "Comentario" at bounding box center [599, 130] width 254 height 12
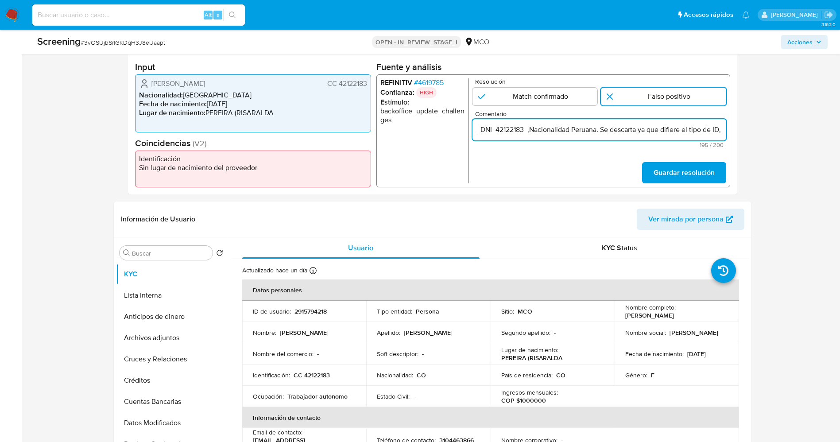
scroll to position [0, 369]
type input "usuarioClaudia [PERSON_NAME] LassoCC 42122183por coincidir en listas de PEP con…"
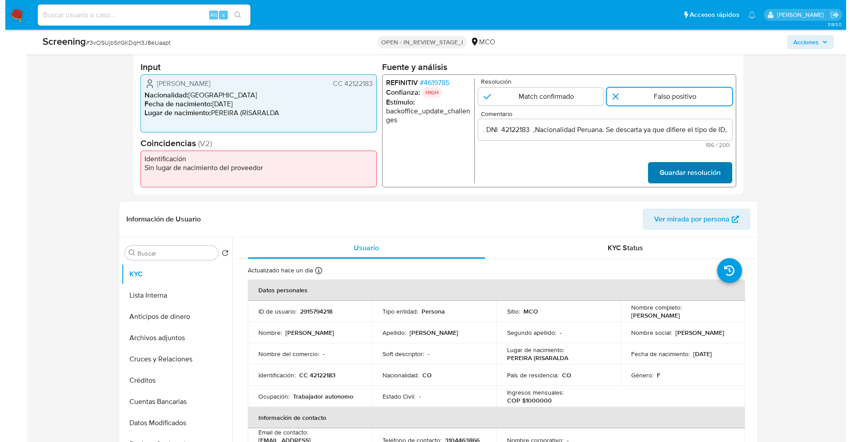
scroll to position [0, 0]
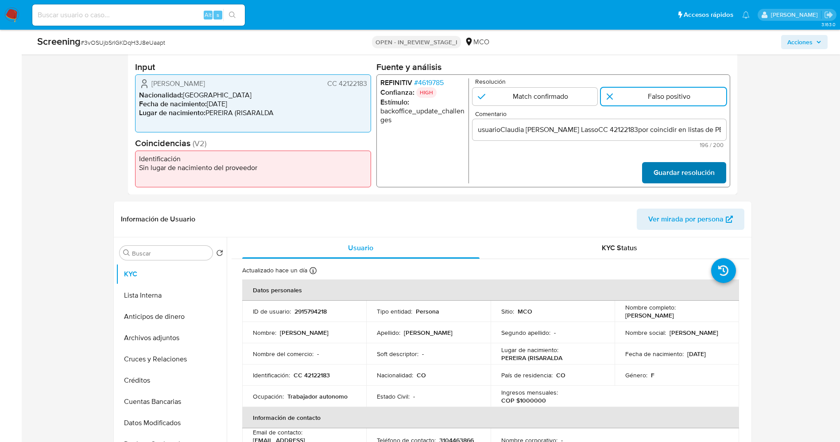
click at [687, 170] on span "Guardar resolución" at bounding box center [683, 172] width 61 height 19
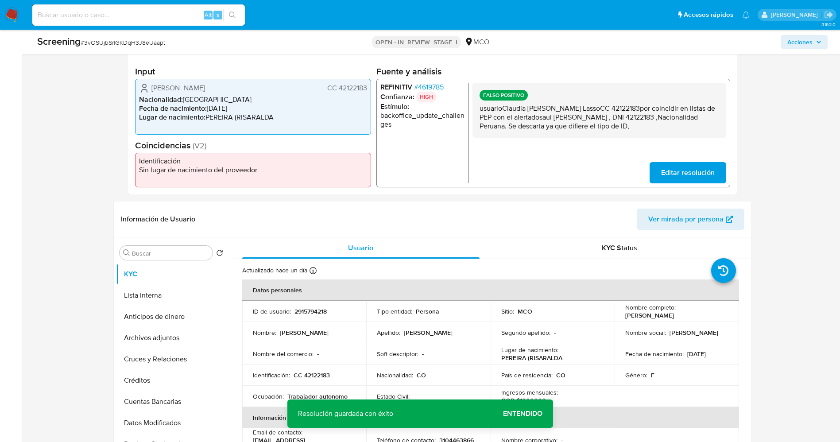
drag, startPoint x: 476, startPoint y: 109, endPoint x: 655, endPoint y: 127, distance: 179.9
click at [655, 127] on div "FALSO POSITIVO usuarioClaudia Viviana Guzman LassoCC 42122183por coincidir en l…" at bounding box center [599, 110] width 254 height 55
click at [134, 298] on button "Lista Interna" at bounding box center [168, 295] width 104 height 21
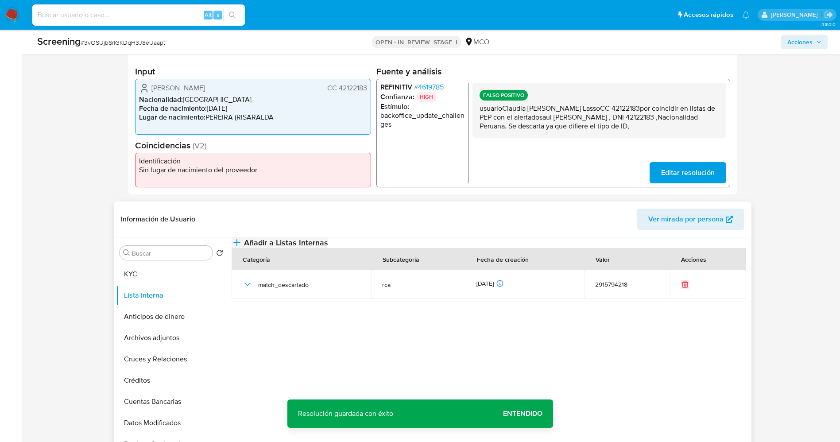
click at [328, 247] on span "Añadir a Listas Internas" at bounding box center [286, 243] width 84 height 10
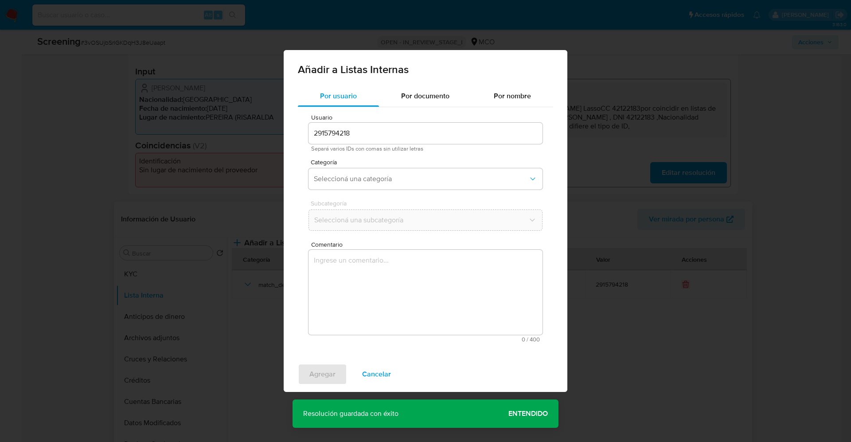
click at [367, 386] on div "Agregar Cancelar" at bounding box center [426, 374] width 284 height 35
click at [371, 369] on span "Cancelar" at bounding box center [376, 374] width 29 height 19
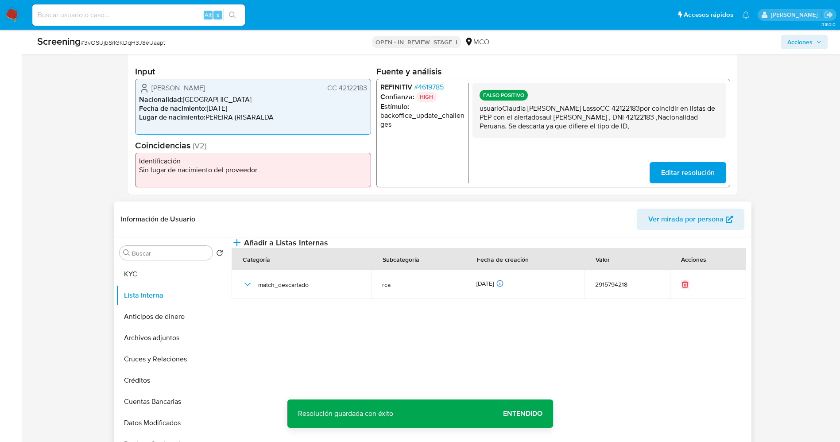
click at [427, 85] on span "# 4619785" at bounding box center [429, 87] width 30 height 9
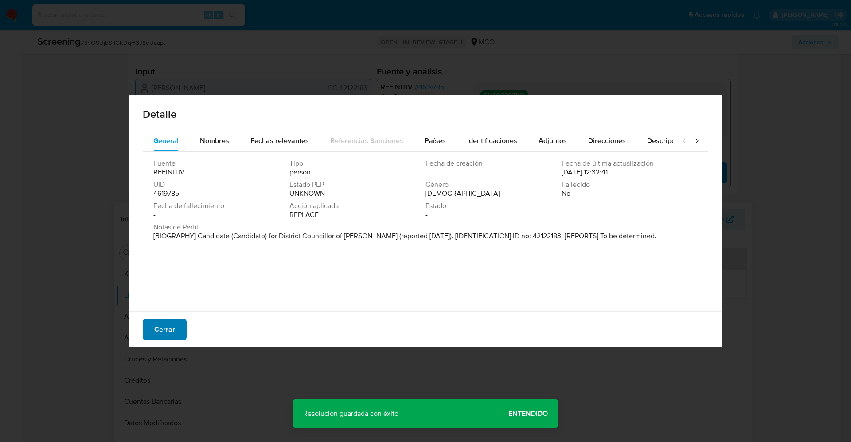
click at [170, 326] on span "Cerrar" at bounding box center [164, 329] width 21 height 19
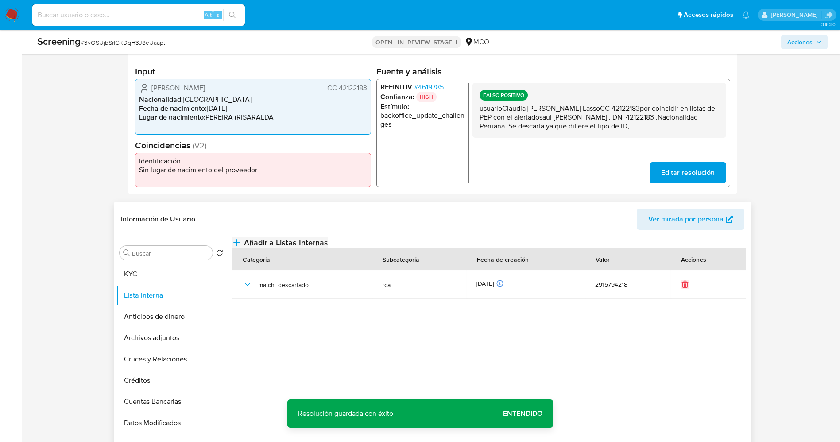
click at [328, 240] on button "Añadir a Listas Internas" at bounding box center [280, 242] width 97 height 11
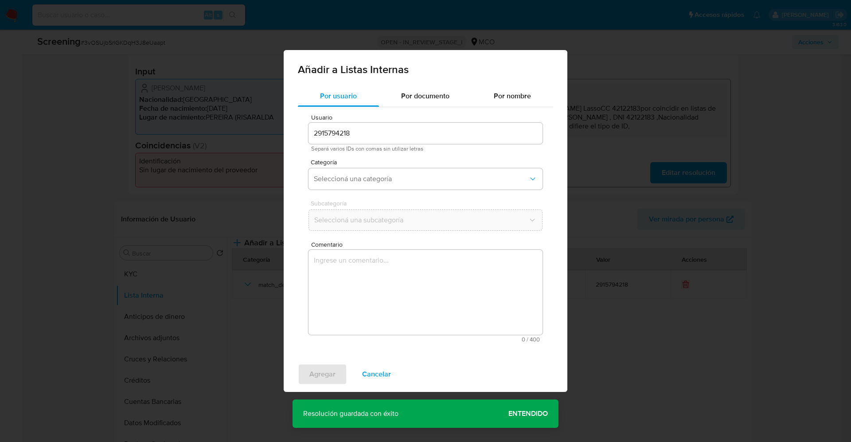
drag, startPoint x: 388, startPoint y: 172, endPoint x: 293, endPoint y: 473, distance: 315.4
click at [396, 182] on span "Seleccioná una categoría" at bounding box center [421, 179] width 214 height 9
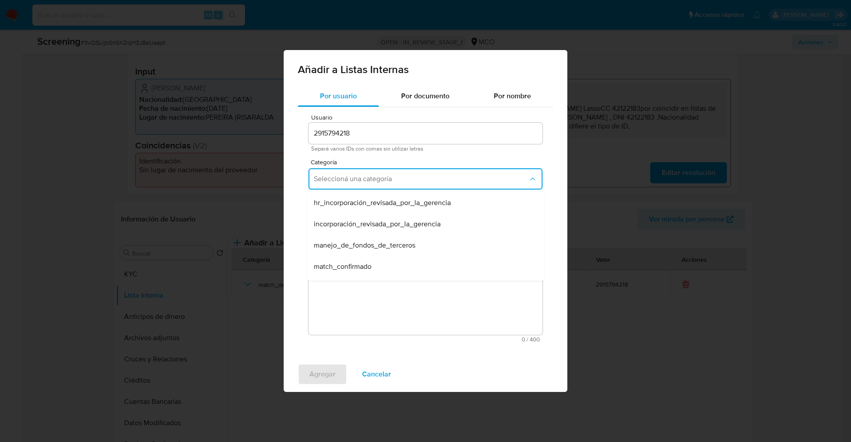
scroll to position [27, 0]
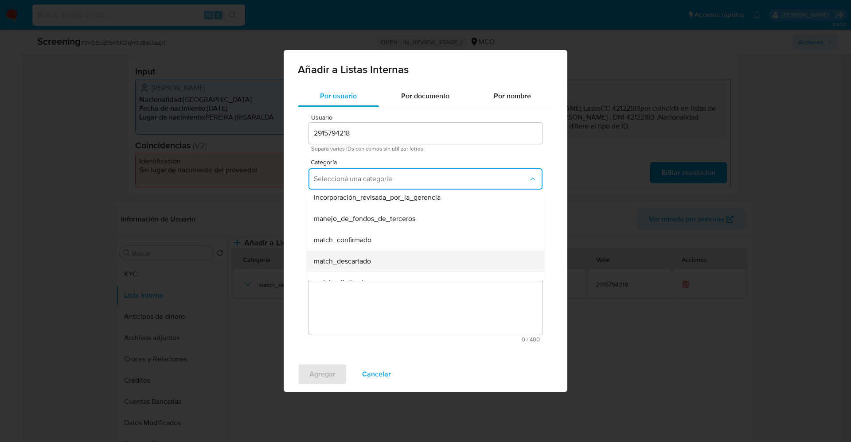
click at [428, 252] on div "match_descartado" at bounding box center [423, 261] width 218 height 21
click at [451, 217] on span "Seleccioná una subcategoría" at bounding box center [421, 220] width 214 height 9
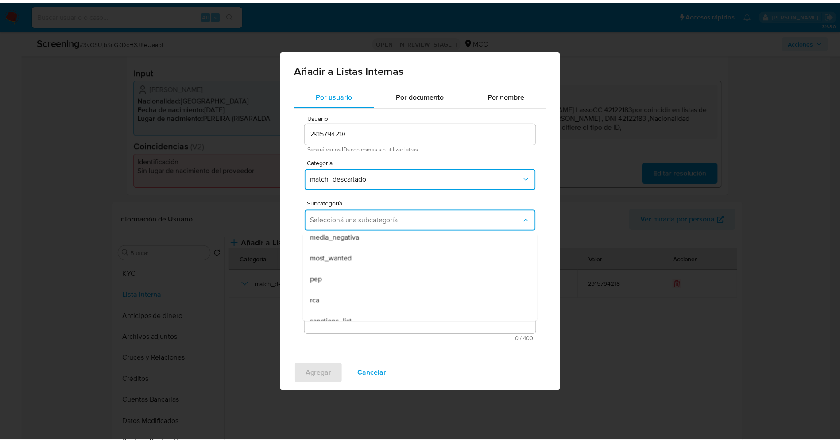
scroll to position [53, 0]
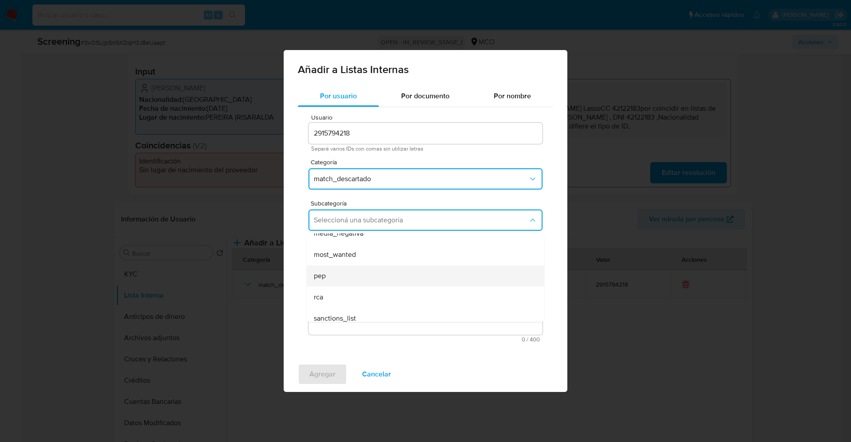
click at [399, 279] on div "pep" at bounding box center [423, 275] width 218 height 21
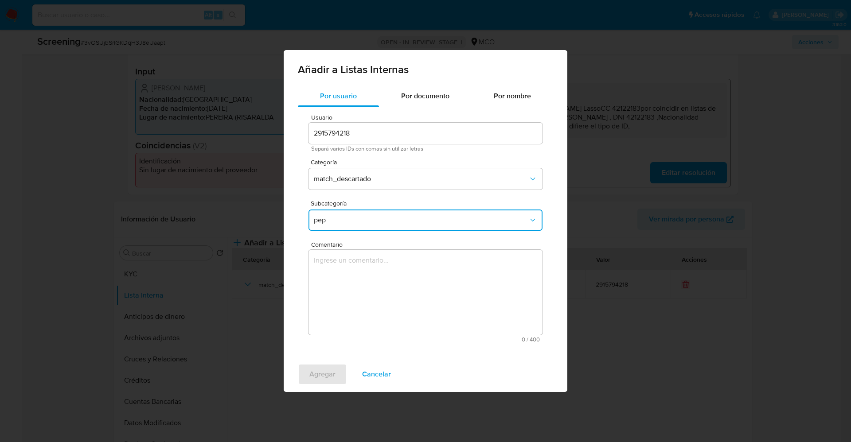
click at [399, 279] on textarea "Comentario" at bounding box center [425, 292] width 234 height 85
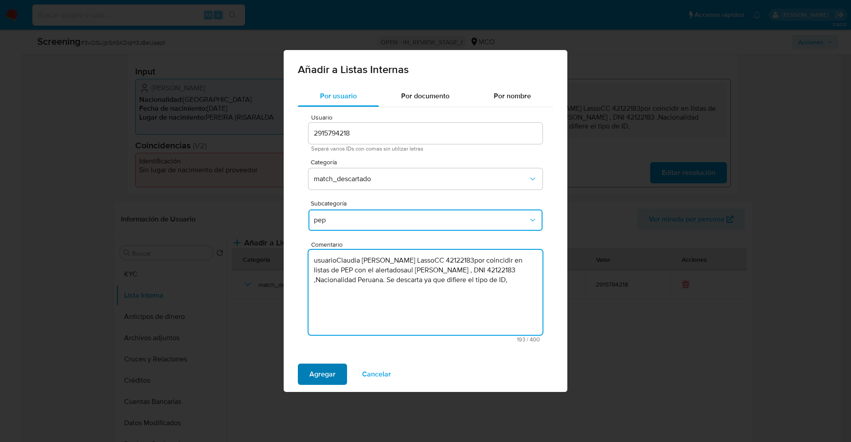
type textarea "usuarioClaudia [PERSON_NAME] LassoCC 42122183por coincidir en listas de PEP con…"
drag, startPoint x: 315, startPoint y: 367, endPoint x: 254, endPoint y: 473, distance: 122.0
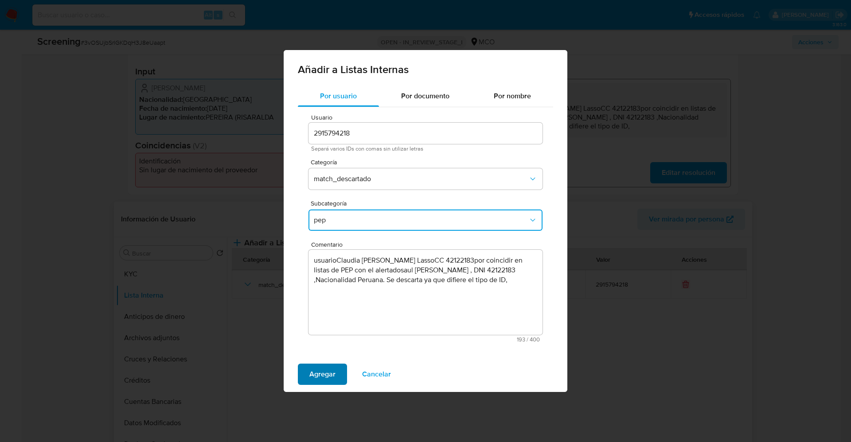
click at [310, 368] on span "Agregar" at bounding box center [322, 374] width 26 height 19
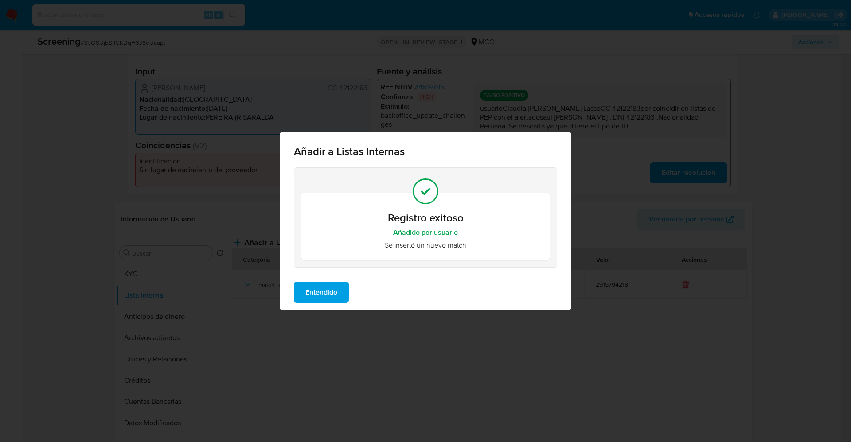
drag, startPoint x: 310, startPoint y: 287, endPoint x: 145, endPoint y: 473, distance: 248.5
click at [305, 284] on button "Entendido" at bounding box center [321, 292] width 55 height 21
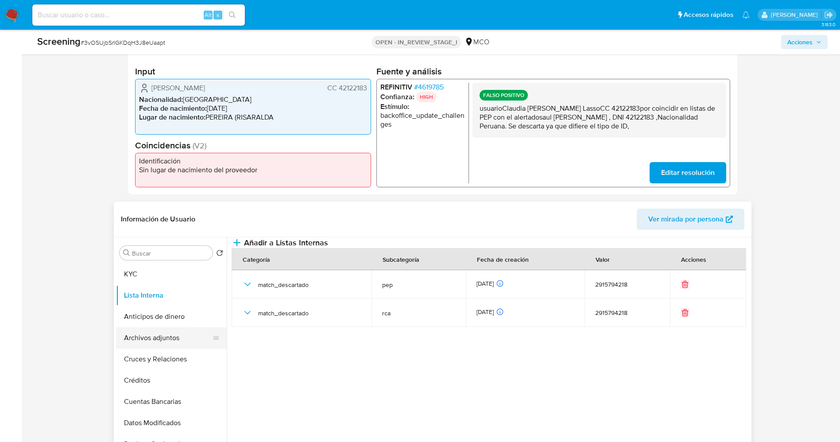
click at [165, 333] on button "Archivos adjuntos" at bounding box center [168, 337] width 104 height 21
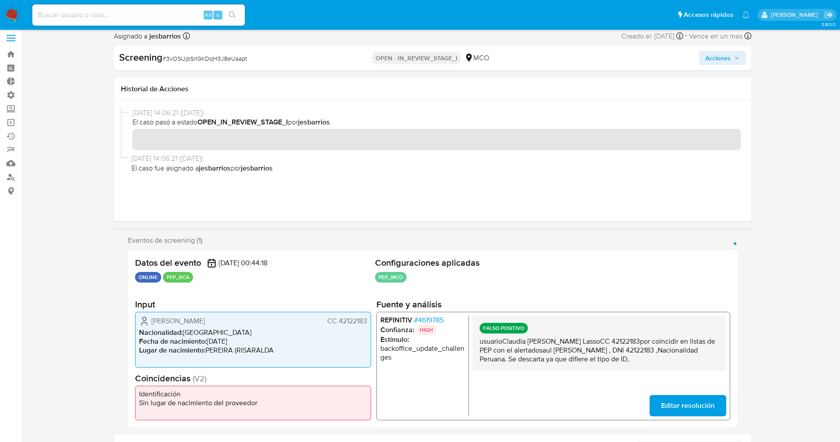
scroll to position [0, 0]
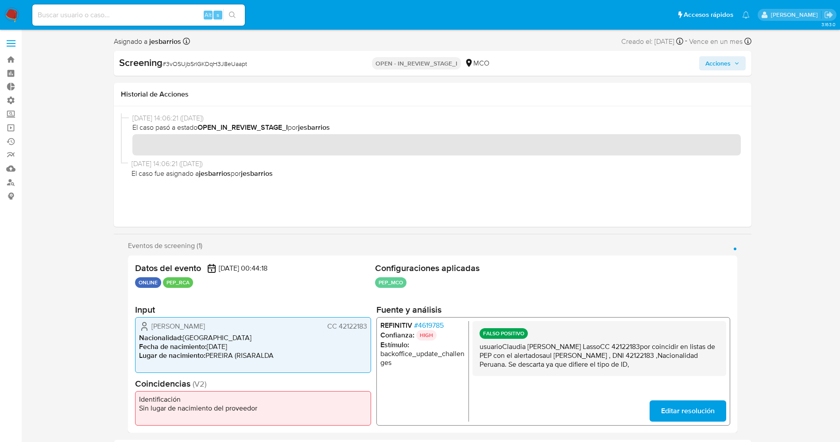
click at [720, 59] on span "Acciones" at bounding box center [718, 63] width 25 height 14
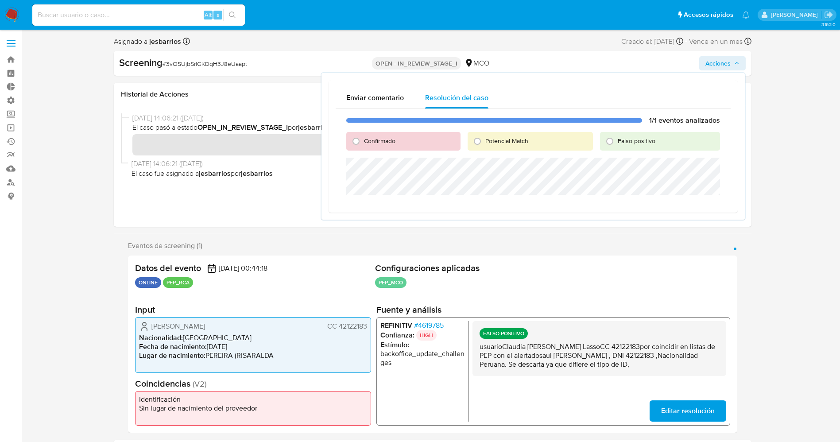
click at [624, 140] on span "Falso positivo" at bounding box center [637, 140] width 38 height 9
click at [617, 140] on input "Falso positivo" at bounding box center [610, 141] width 14 height 14
radio input "true"
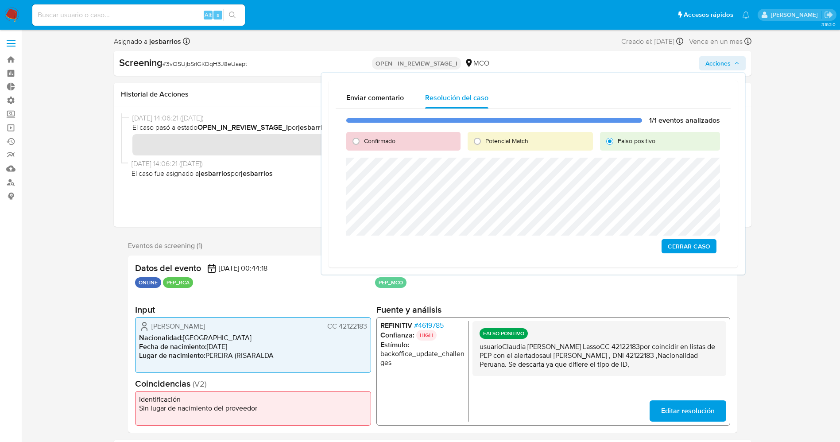
click at [702, 245] on span "Cerrar Caso" at bounding box center [689, 246] width 43 height 12
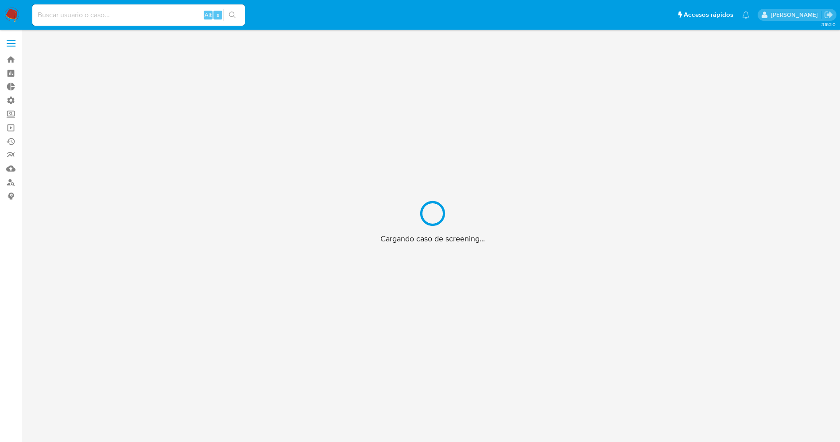
scroll to position [32, 0]
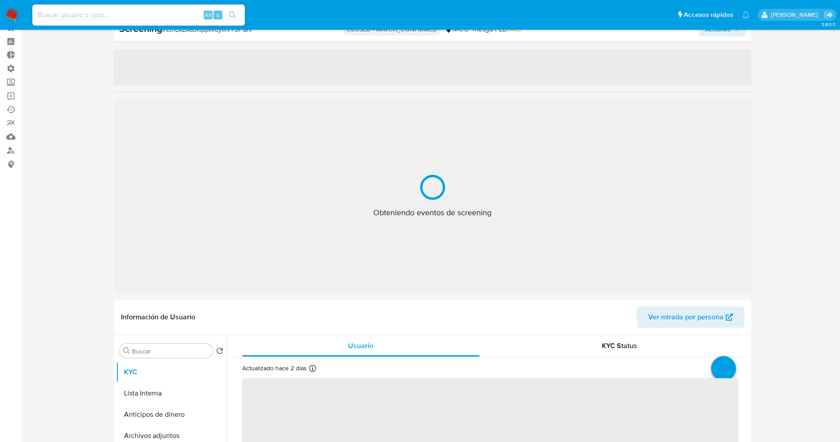
select select "10"
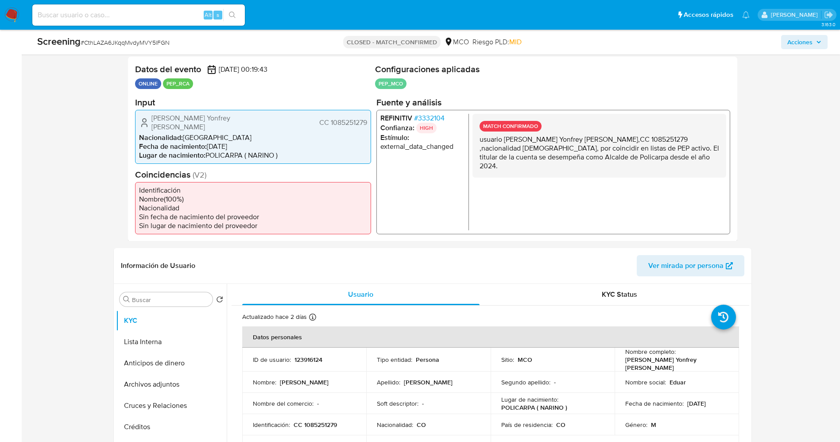
scroll to position [176, 0]
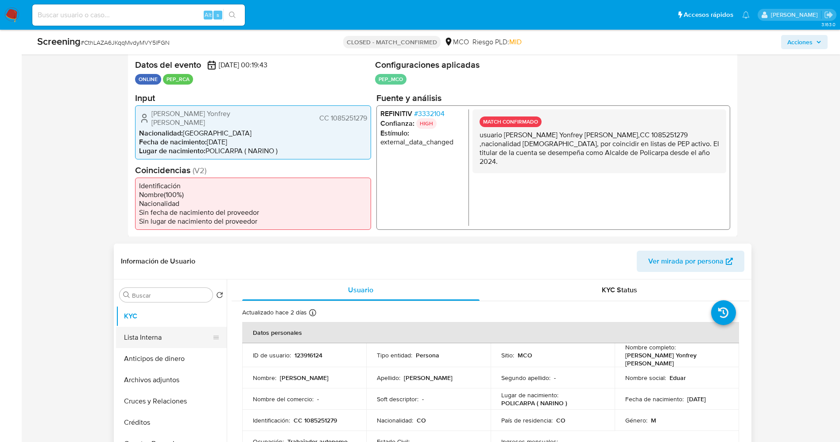
click at [135, 327] on button "Lista Interna" at bounding box center [168, 337] width 104 height 21
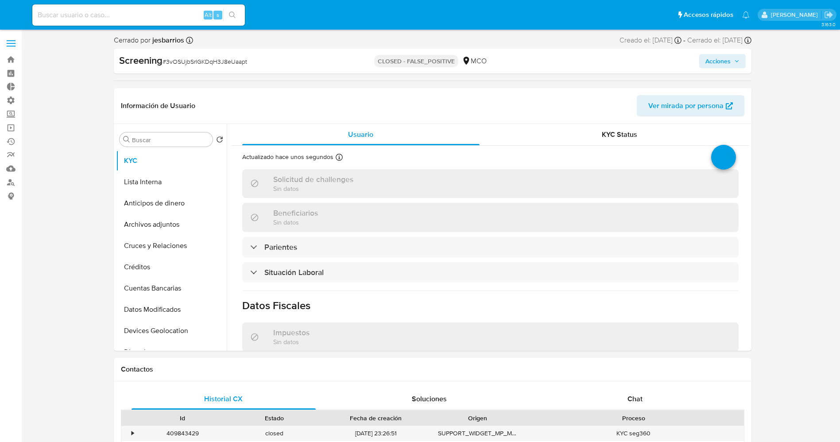
select select "10"
